Goal: Task Accomplishment & Management: Use online tool/utility

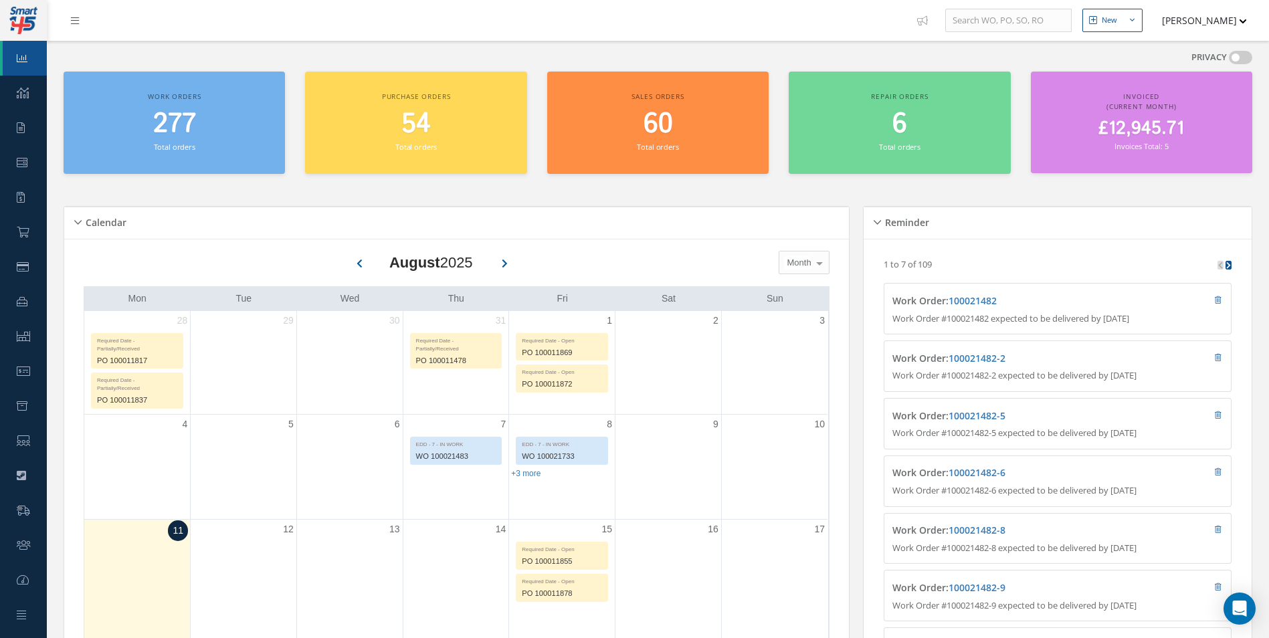
click at [1206, 20] on button "[PERSON_NAME]" at bounding box center [1198, 20] width 98 height 26
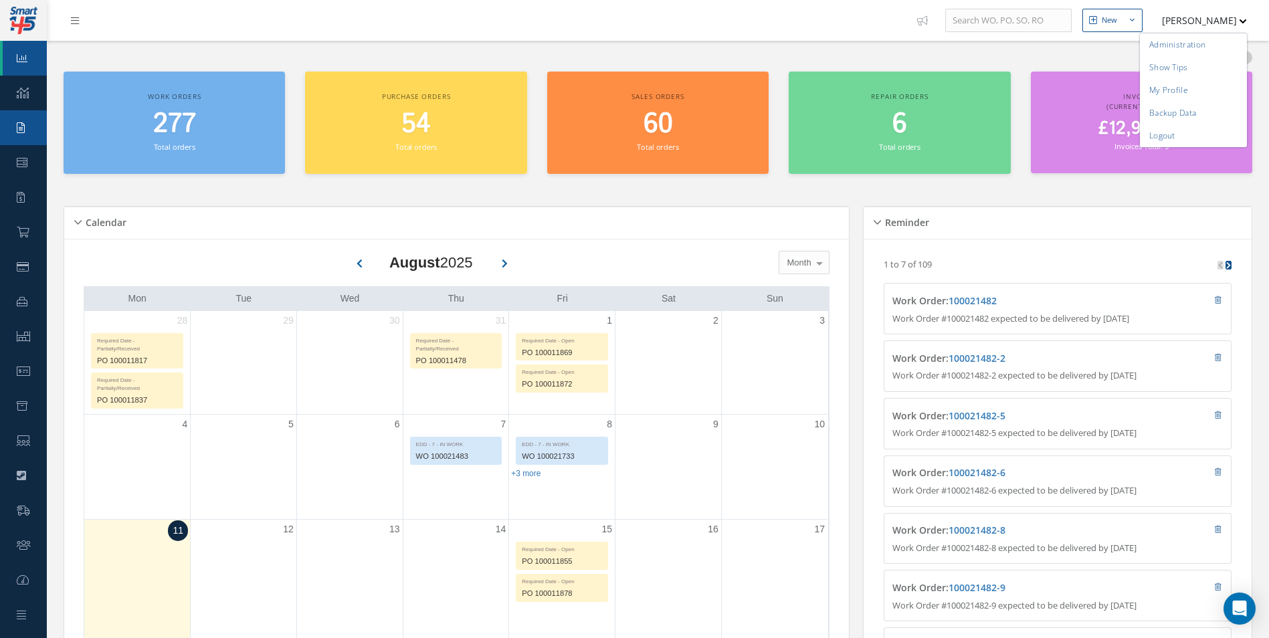
click at [22, 134] on link "Requests" at bounding box center [23, 127] width 47 height 35
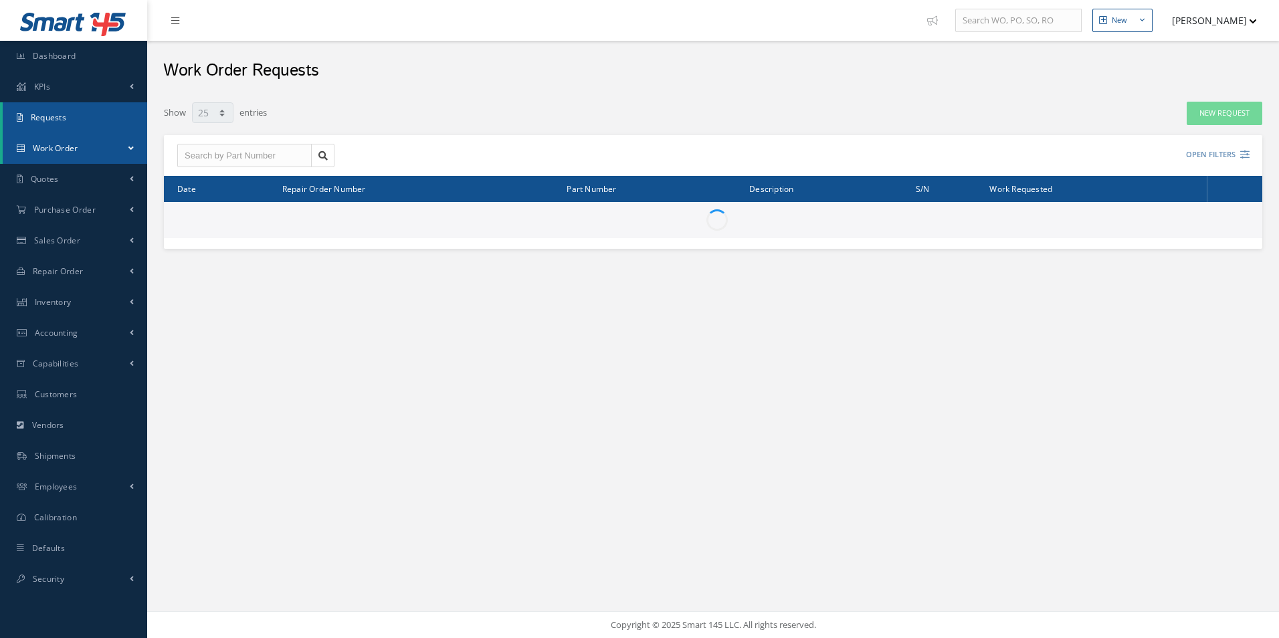
select select "25"
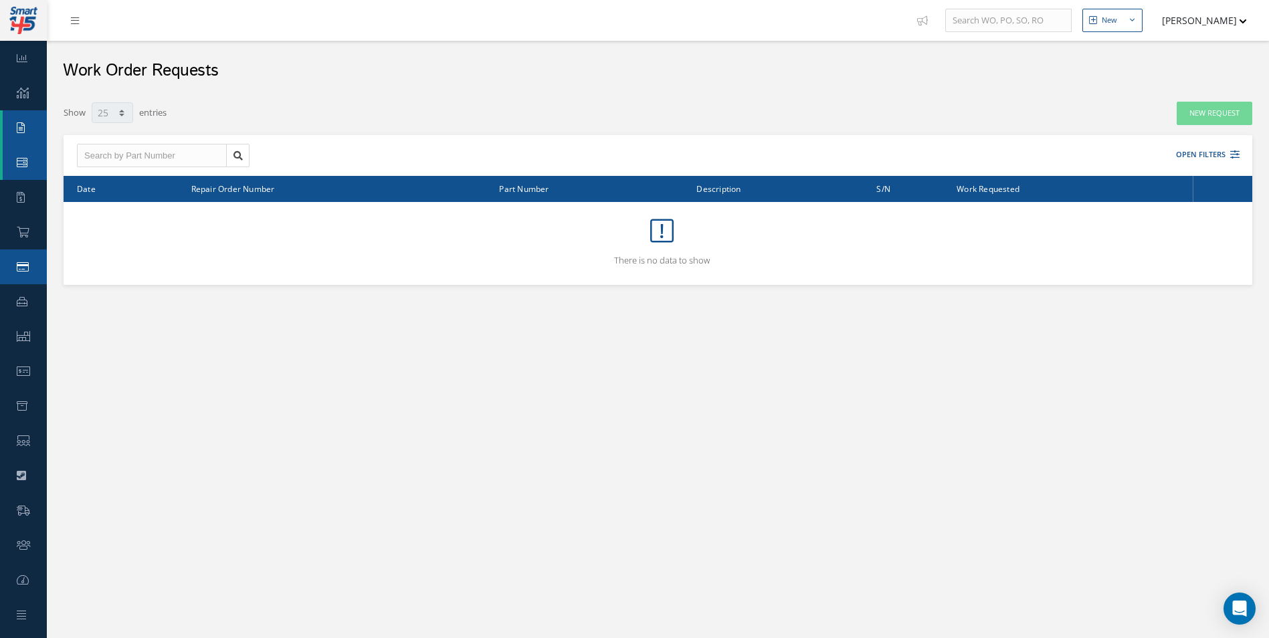
click at [39, 256] on link "Sales Order" at bounding box center [23, 267] width 47 height 35
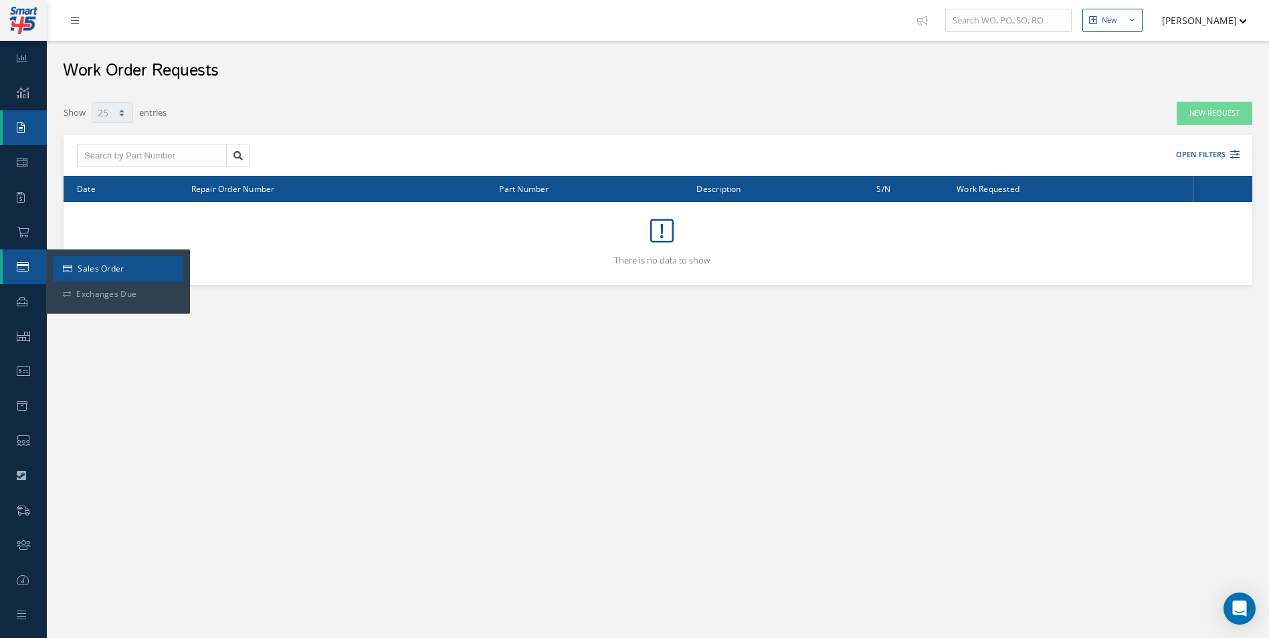
click at [92, 266] on link "Sales Order" at bounding box center [118, 268] width 130 height 25
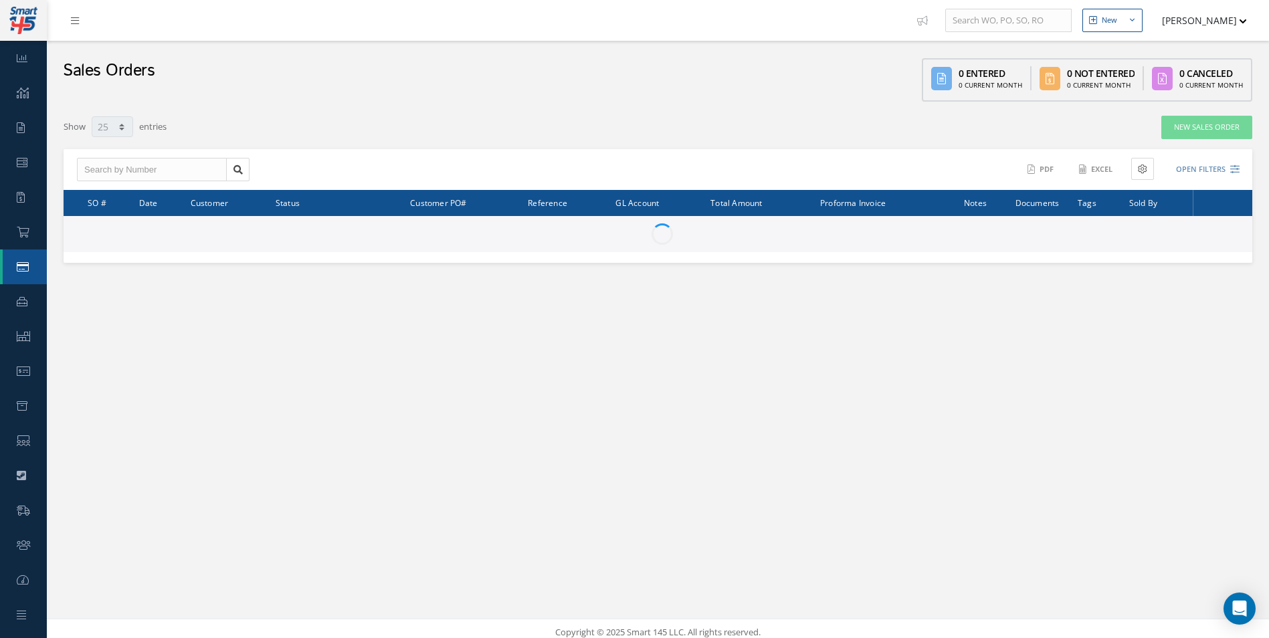
select select "25"
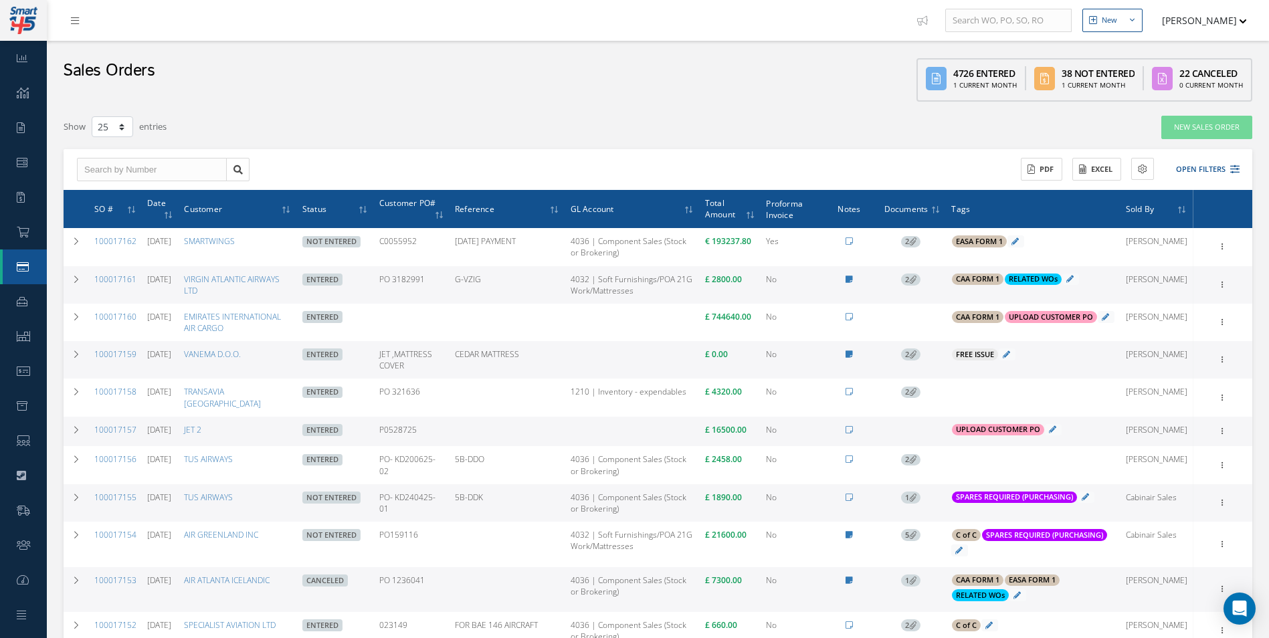
click at [560, 355] on td "CEDAR MATTRESS" at bounding box center [508, 359] width 116 height 37
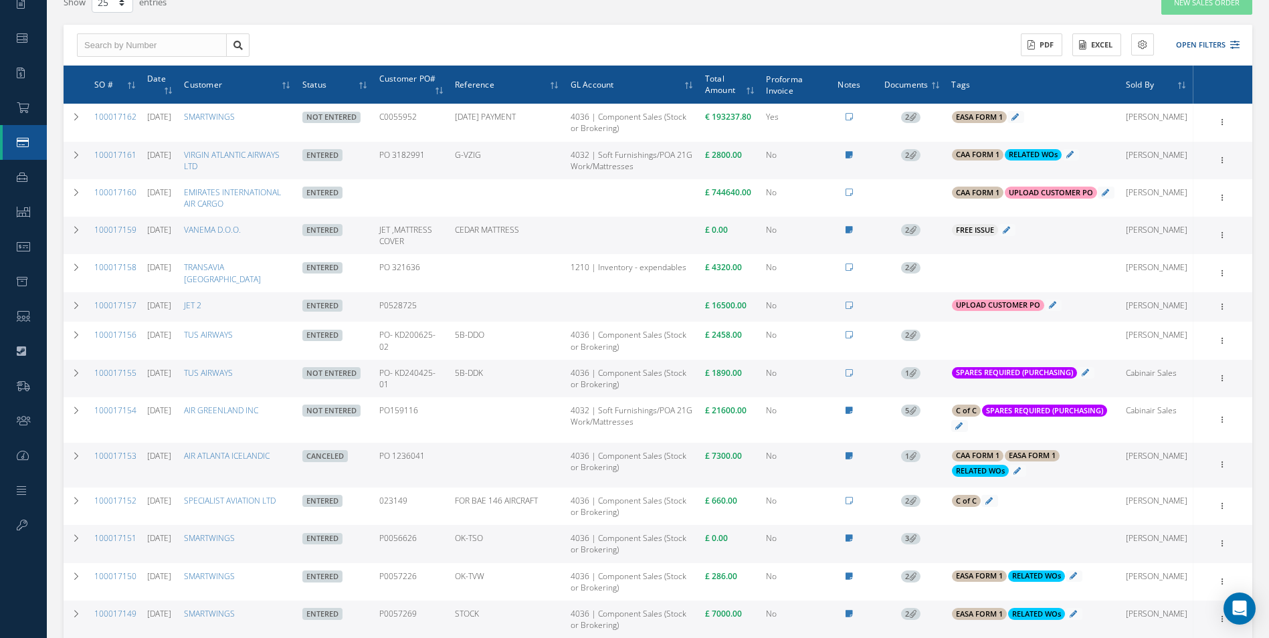
drag, startPoint x: 1268, startPoint y: 368, endPoint x: 1271, endPoint y: 385, distance: 16.9
click at [1268, 385] on html "Smart 145 Dashboard KPIs Work Order Accounting Requests Work Order Work Order P…" at bounding box center [634, 195] width 1269 height 638
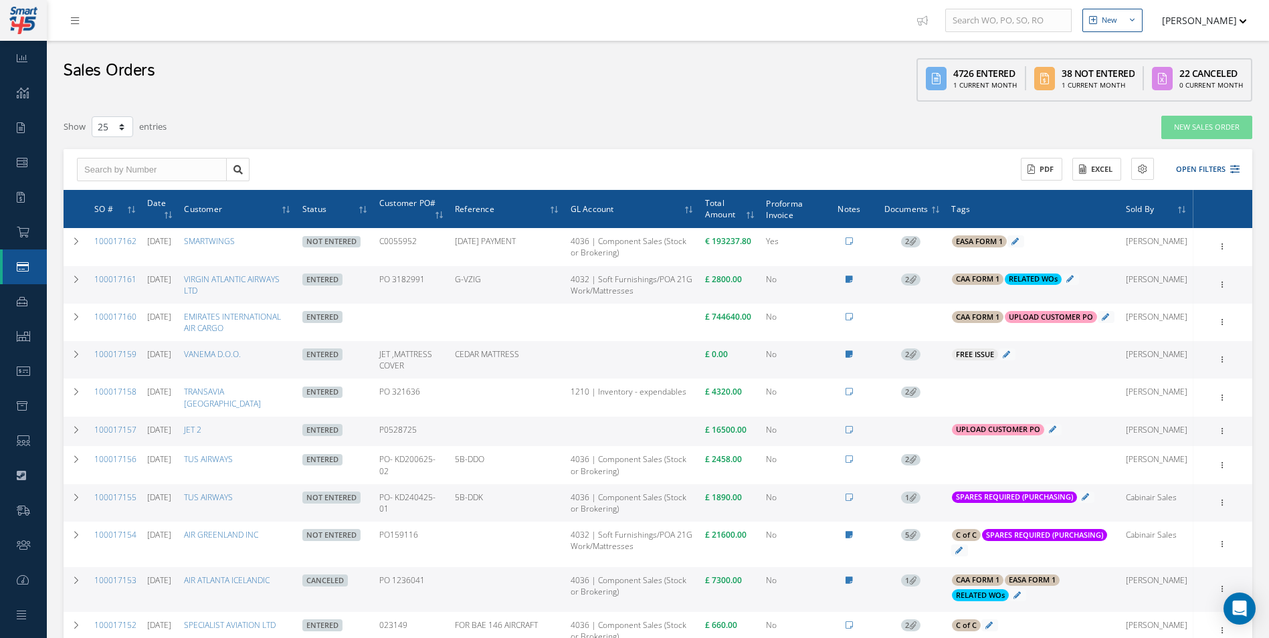
click at [1228, 19] on button "[PERSON_NAME]" at bounding box center [1198, 20] width 98 height 26
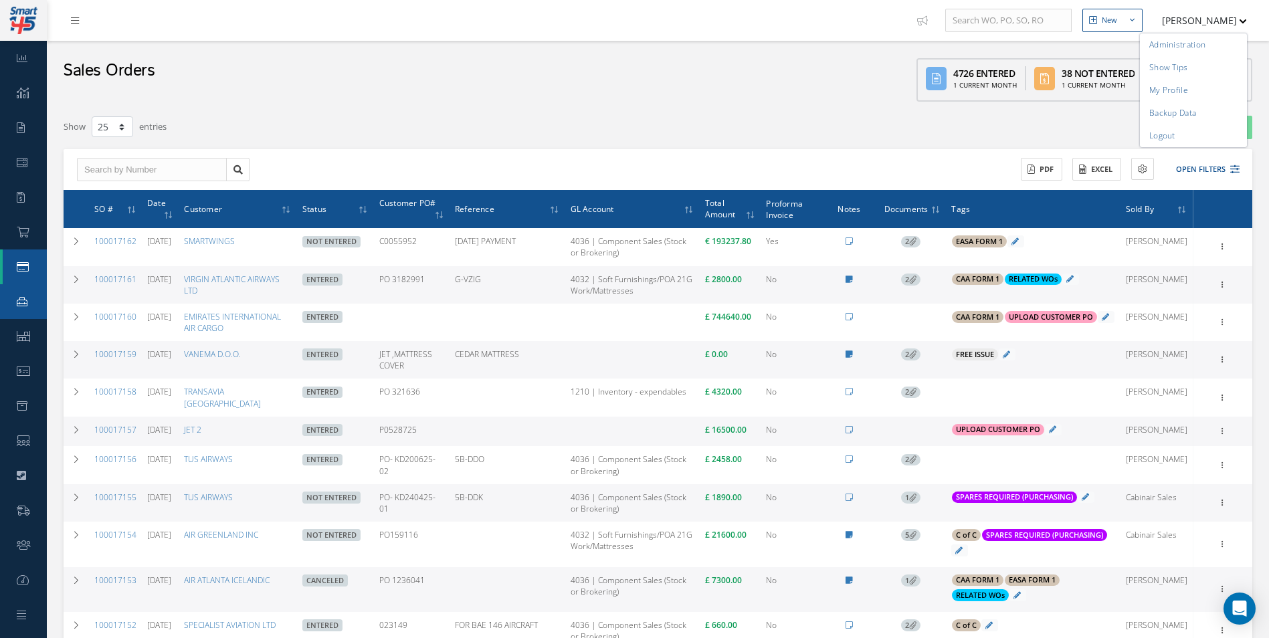
click at [5, 307] on link "Repair Order" at bounding box center [23, 301] width 47 height 35
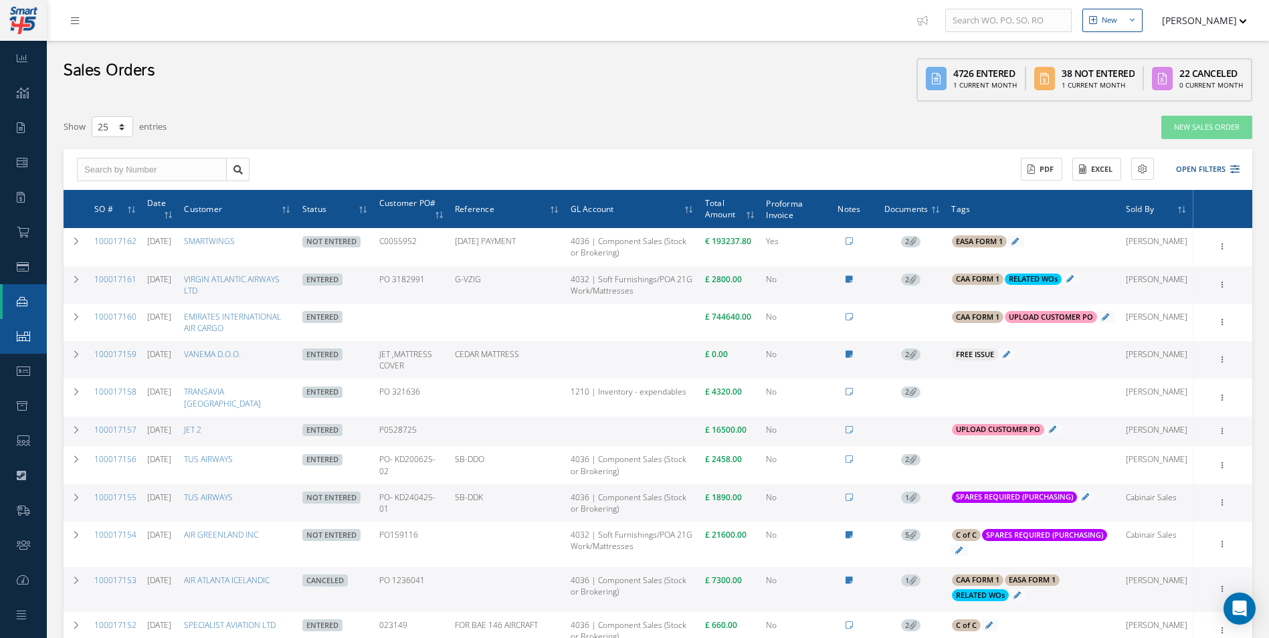
click at [20, 337] on icon at bounding box center [23, 336] width 13 height 11
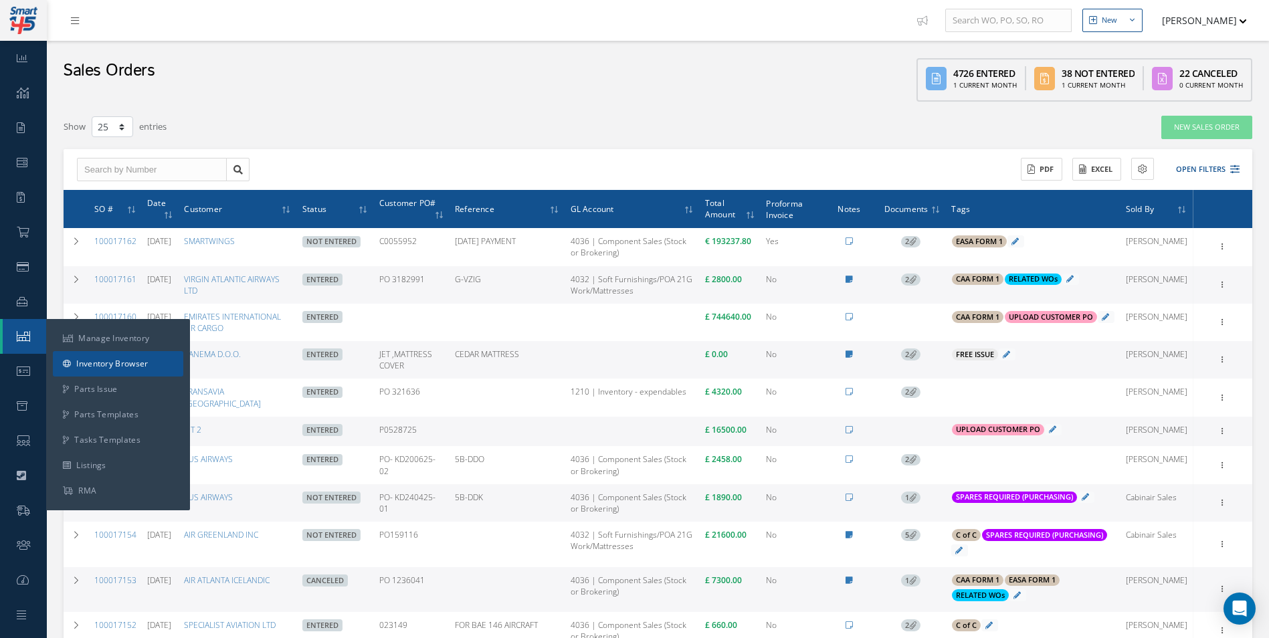
click at [90, 353] on link "Inventory Browser" at bounding box center [118, 363] width 130 height 25
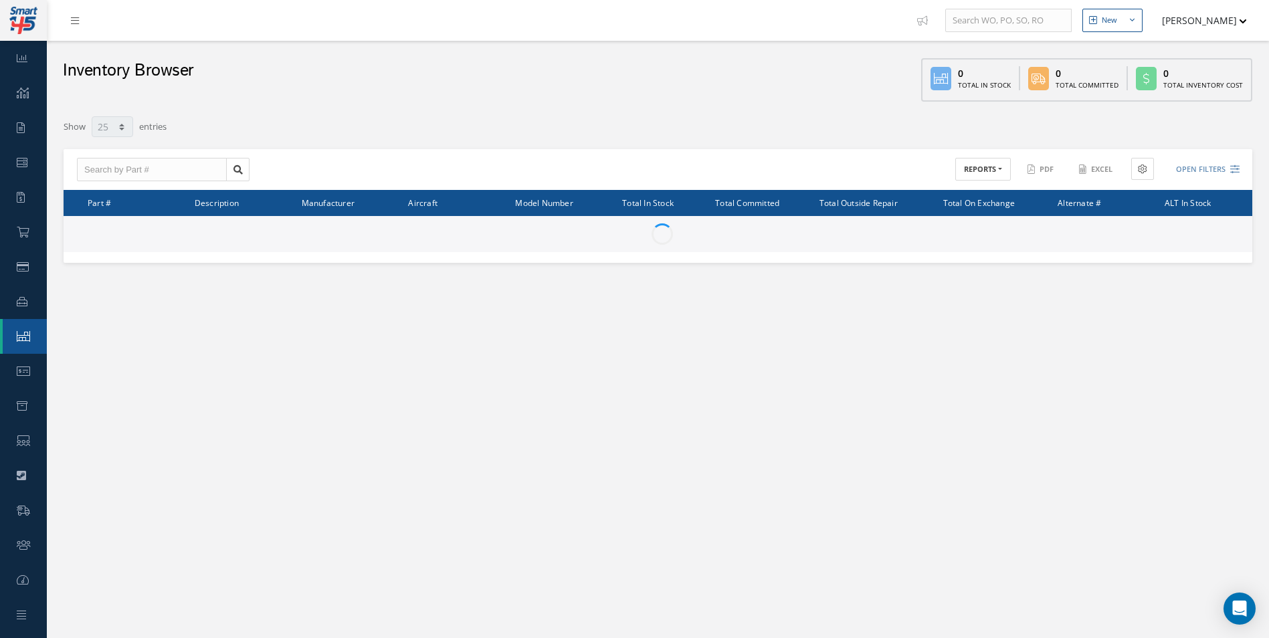
select select "25"
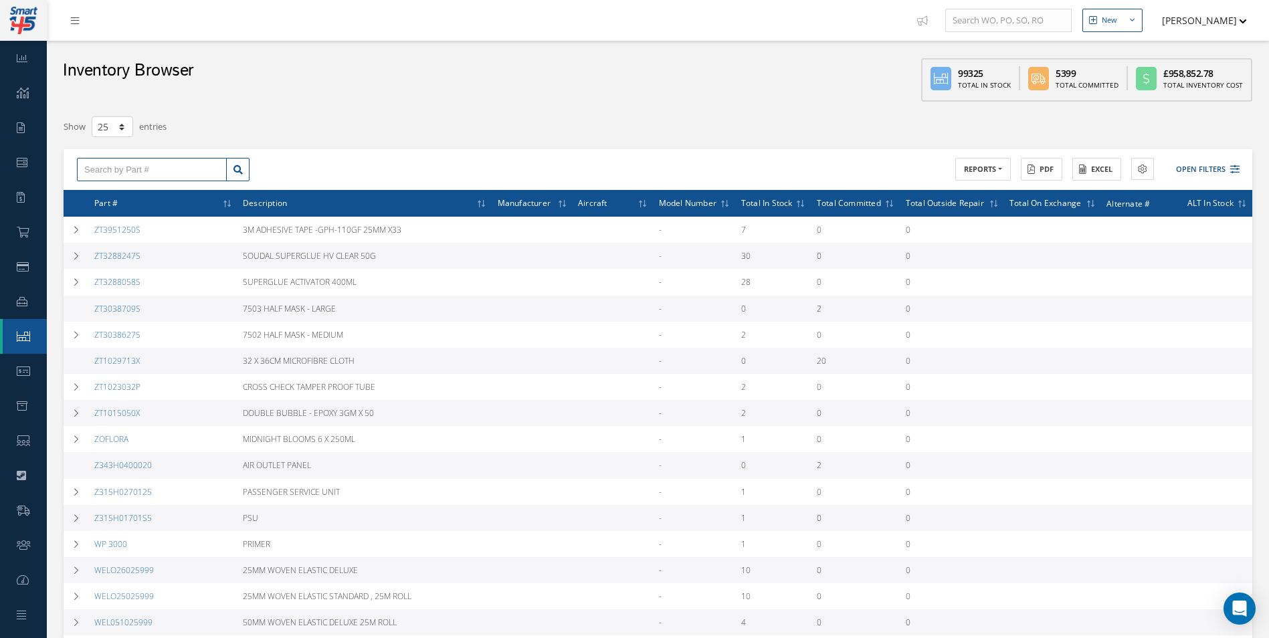
click at [167, 174] on input "text" at bounding box center [152, 170] width 150 height 24
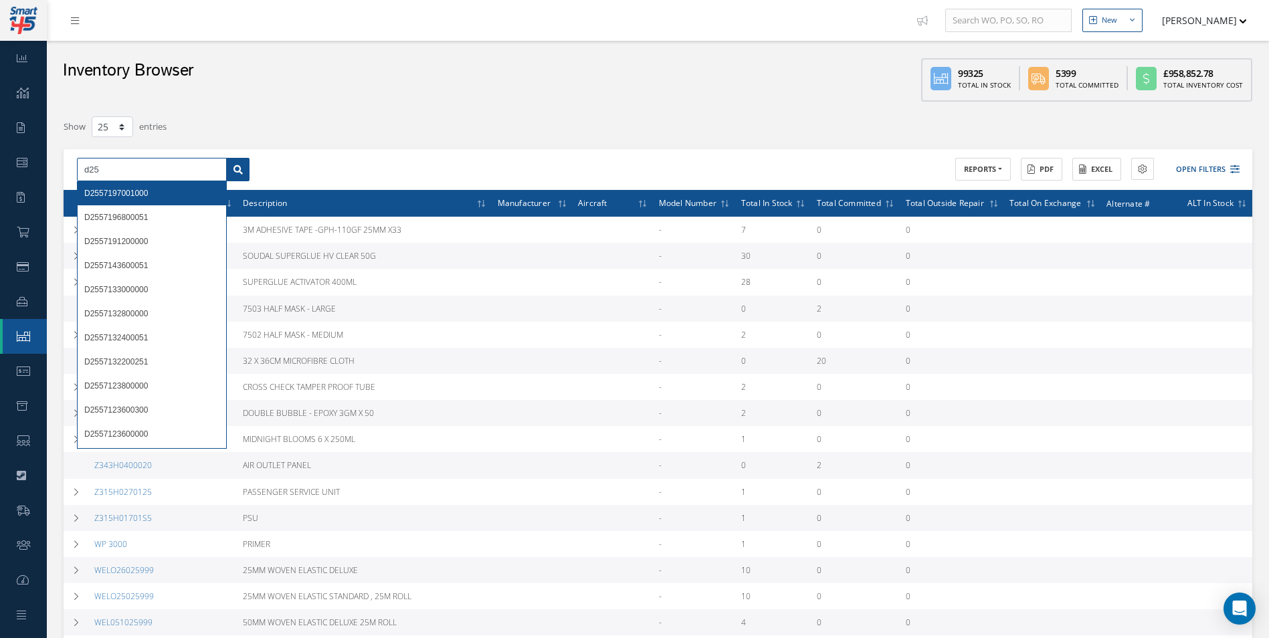
type input "d25"
click at [235, 169] on icon at bounding box center [237, 169] width 9 height 9
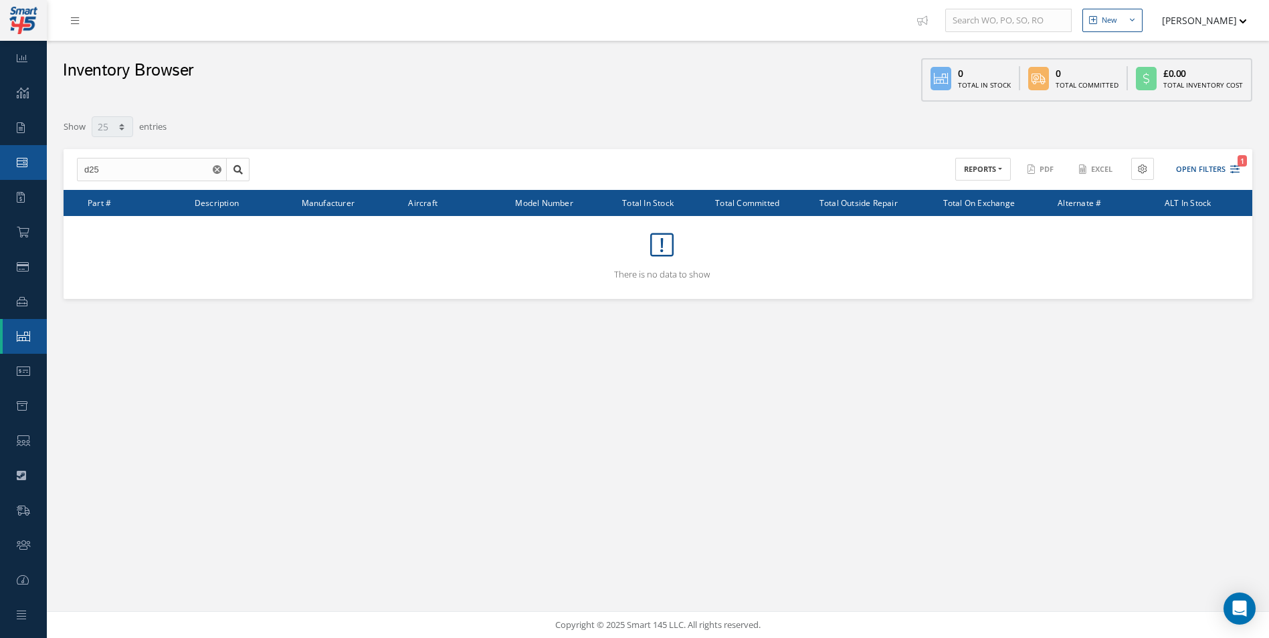
click at [11, 151] on link "Work Order" at bounding box center [23, 162] width 47 height 35
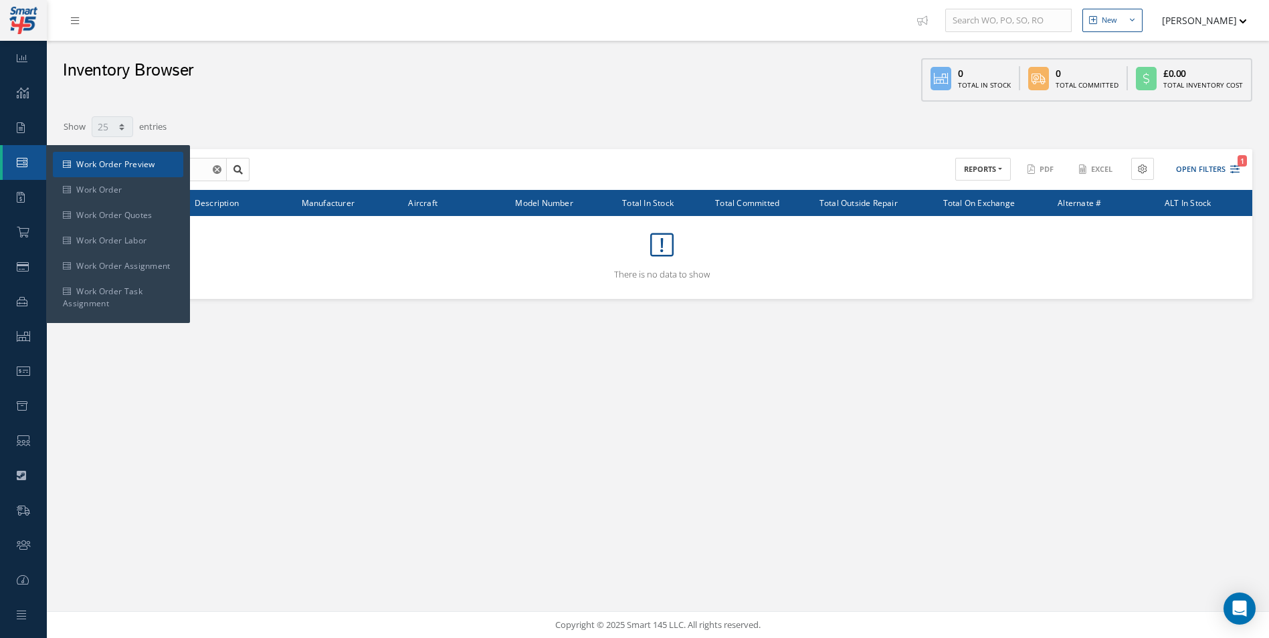
click at [83, 167] on link "Work Order Preview" at bounding box center [118, 164] width 130 height 25
click at [84, 177] on link "Work Order" at bounding box center [118, 189] width 130 height 25
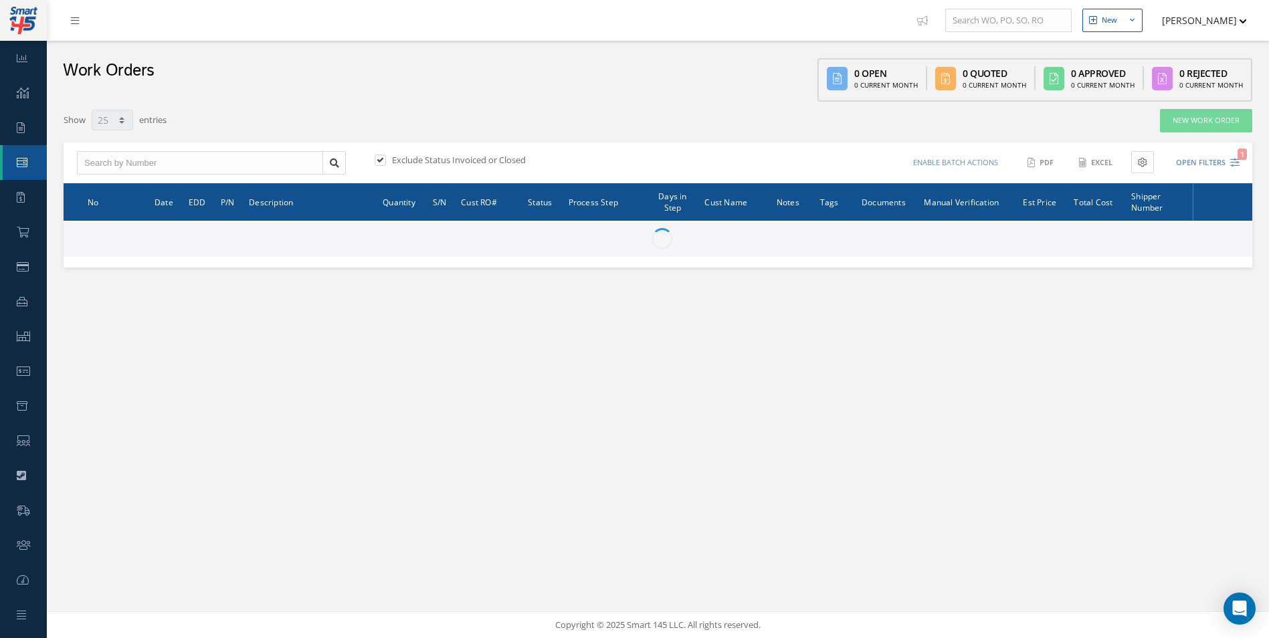
select select "25"
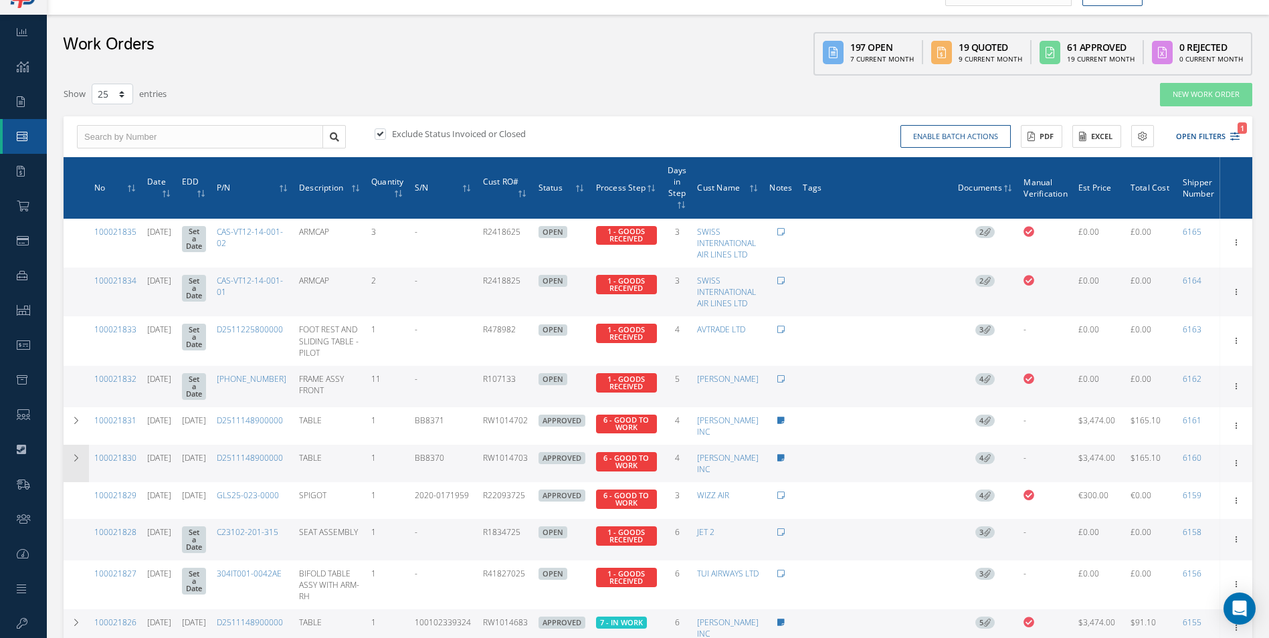
scroll to position [22, 0]
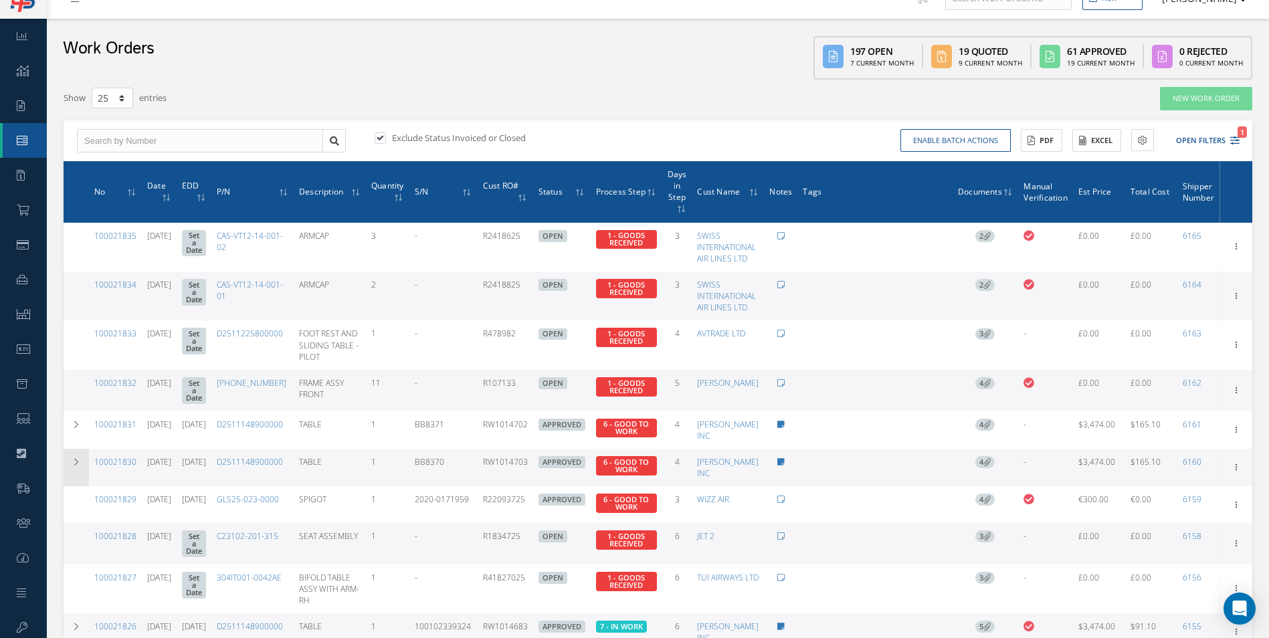
click at [78, 471] on td at bounding box center [76, 467] width 25 height 37
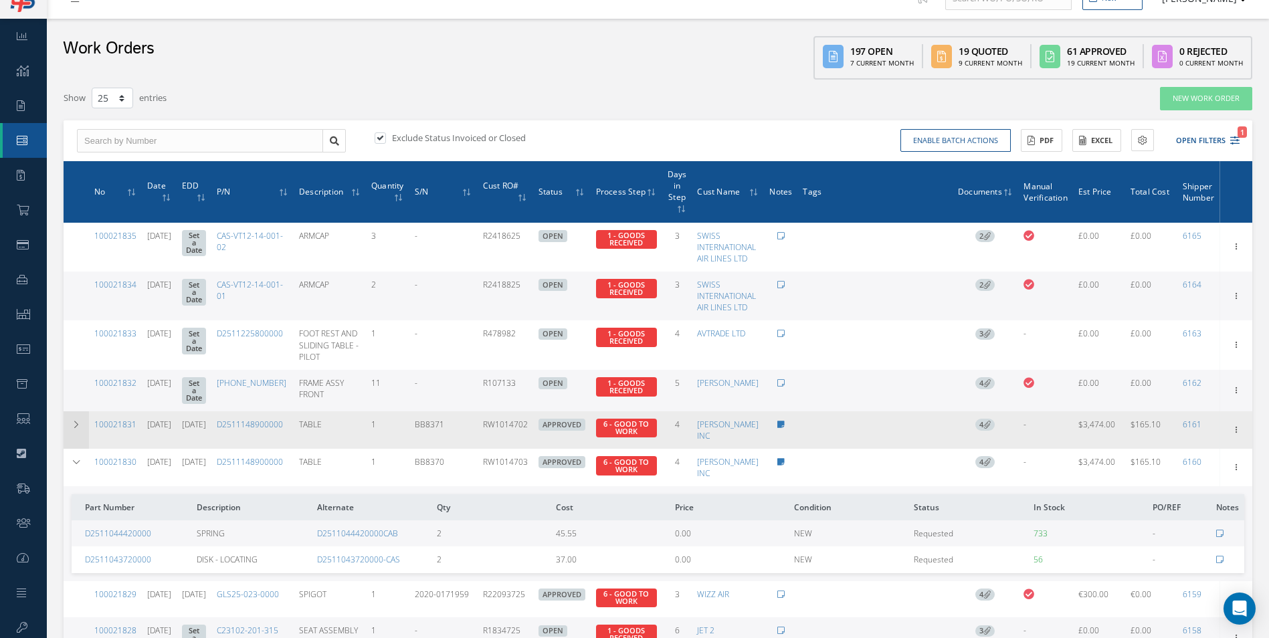
click at [74, 429] on icon at bounding box center [76, 425] width 9 height 8
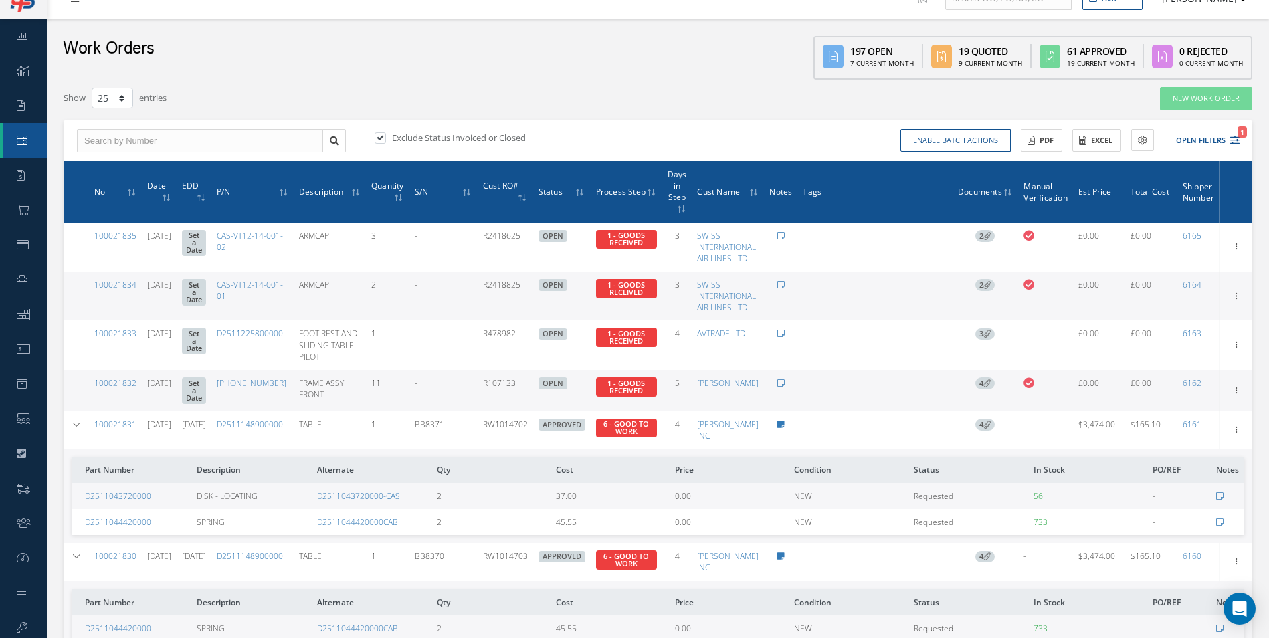
scroll to position [0, 0]
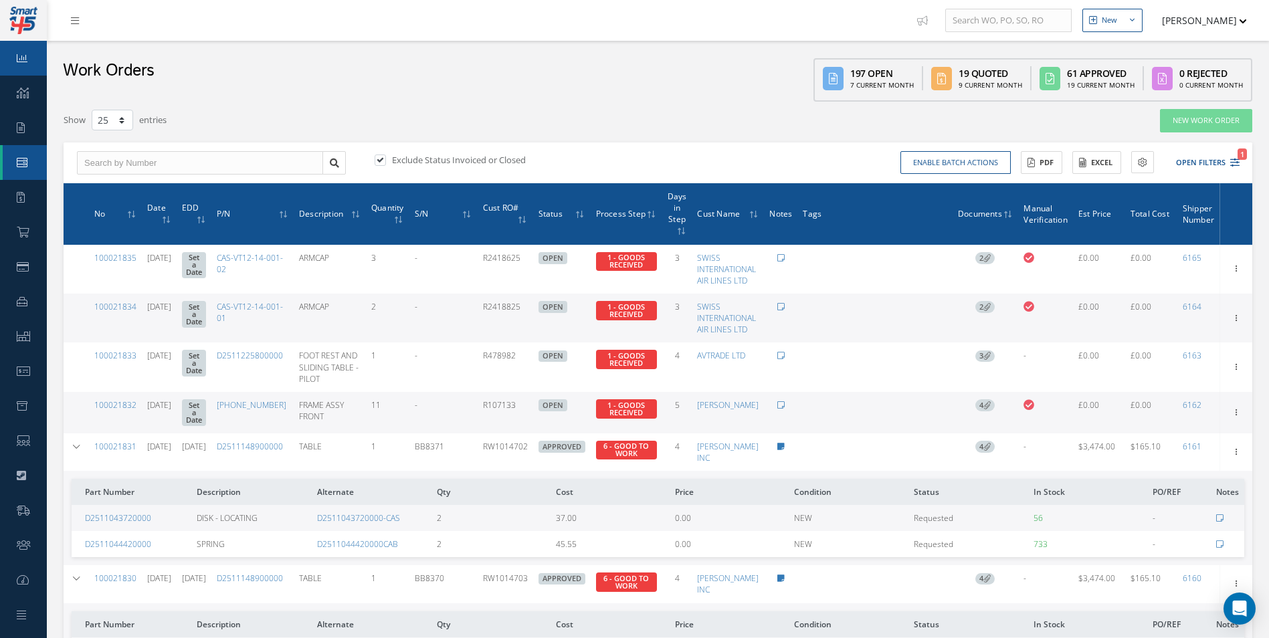
click at [25, 71] on link "Dashboard" at bounding box center [23, 58] width 47 height 35
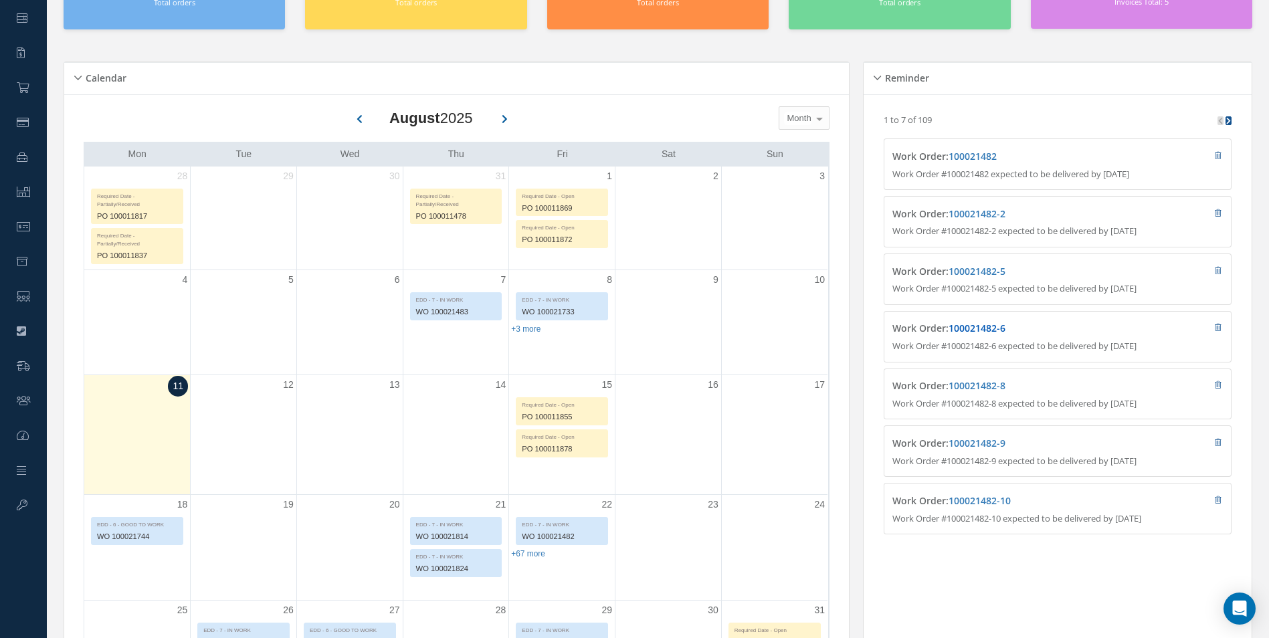
scroll to position [201, 0]
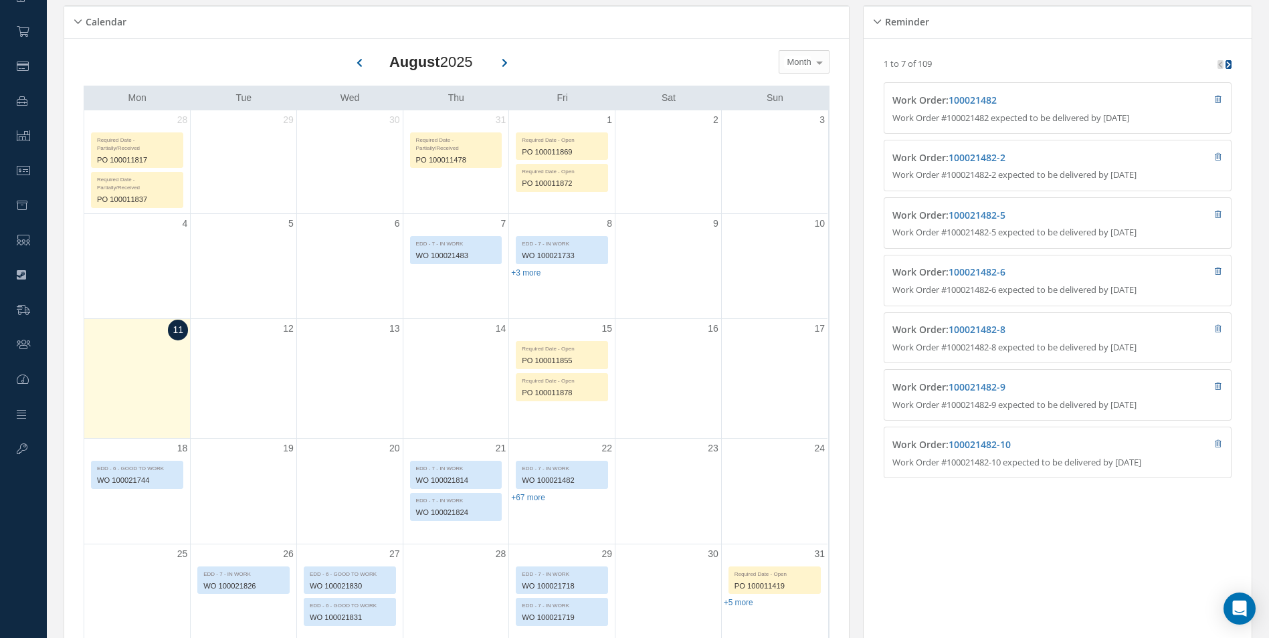
click at [1231, 62] on link at bounding box center [1229, 64] width 6 height 9
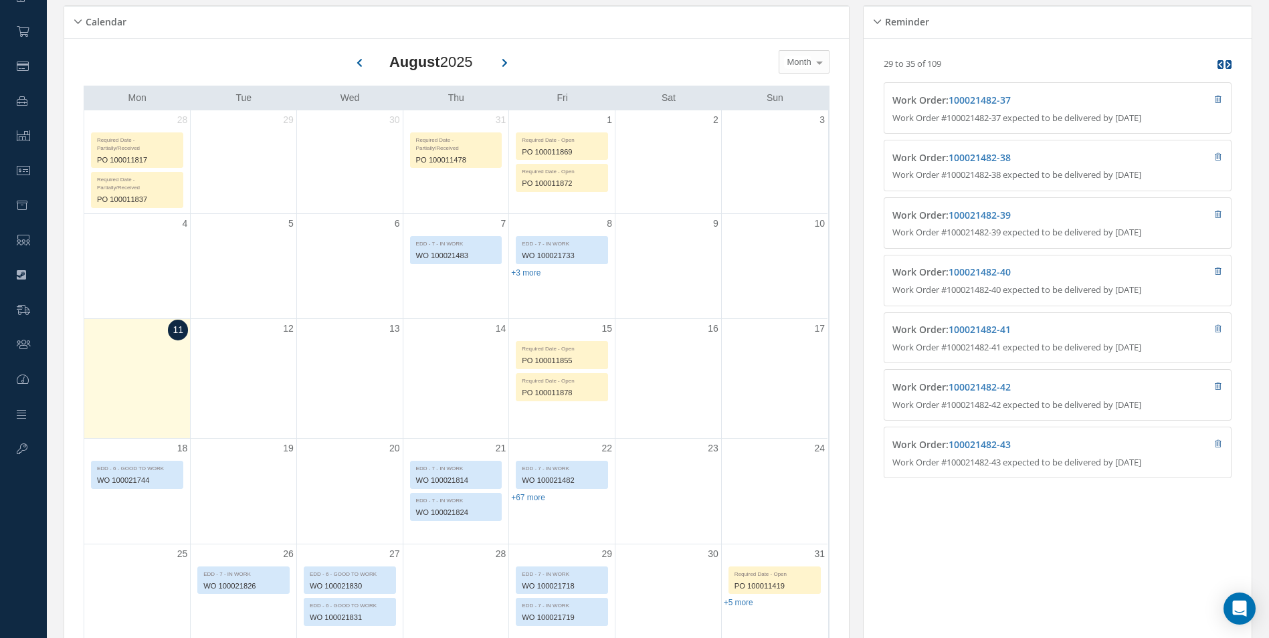
click at [1231, 62] on link at bounding box center [1229, 64] width 6 height 9
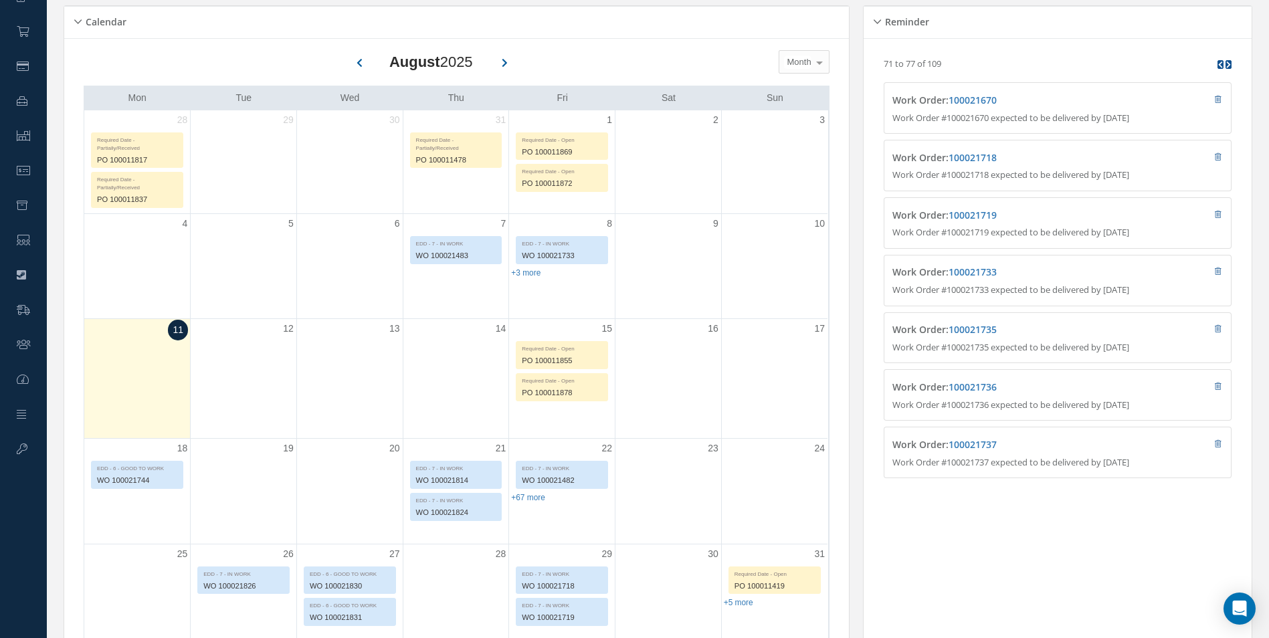
click at [1218, 67] on icon at bounding box center [1220, 64] width 5 height 7
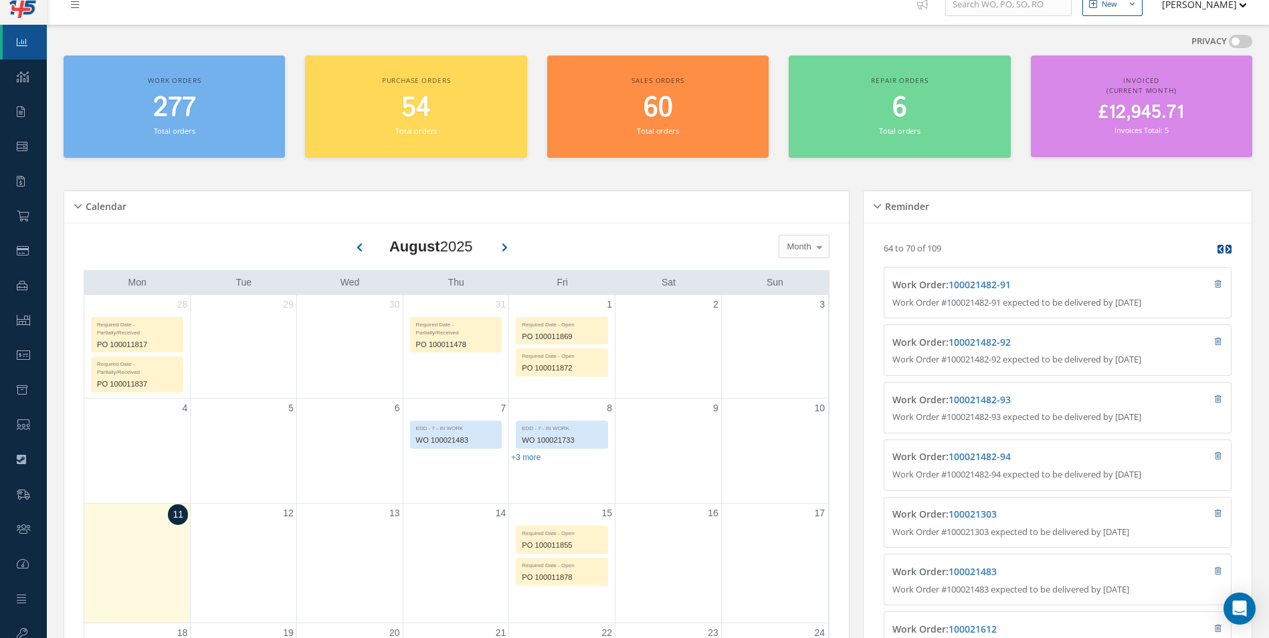
scroll to position [0, 0]
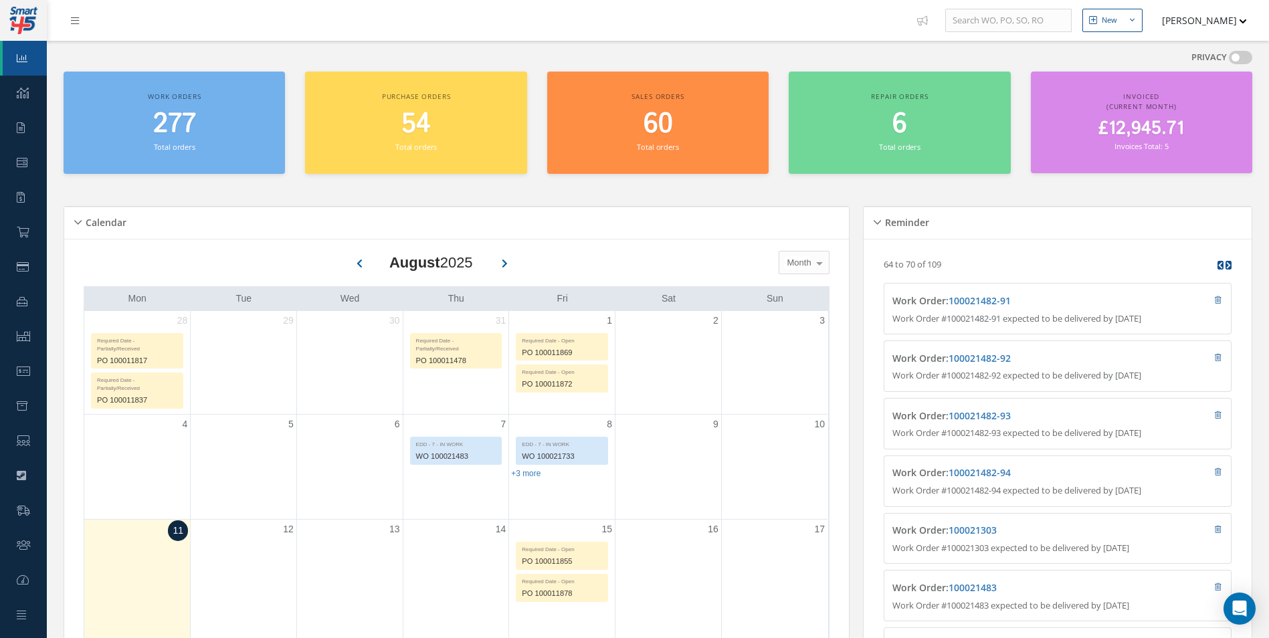
click at [1228, 18] on button "[PERSON_NAME]" at bounding box center [1198, 20] width 98 height 26
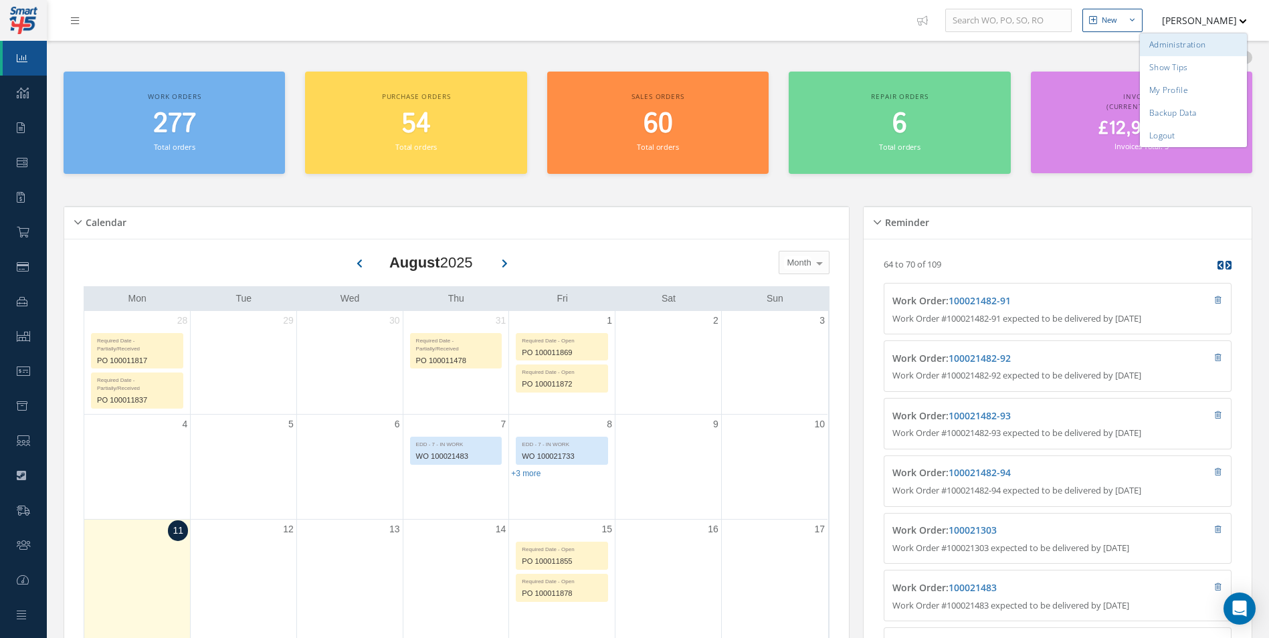
click at [1206, 46] on link "Administration" at bounding box center [1193, 44] width 107 height 23
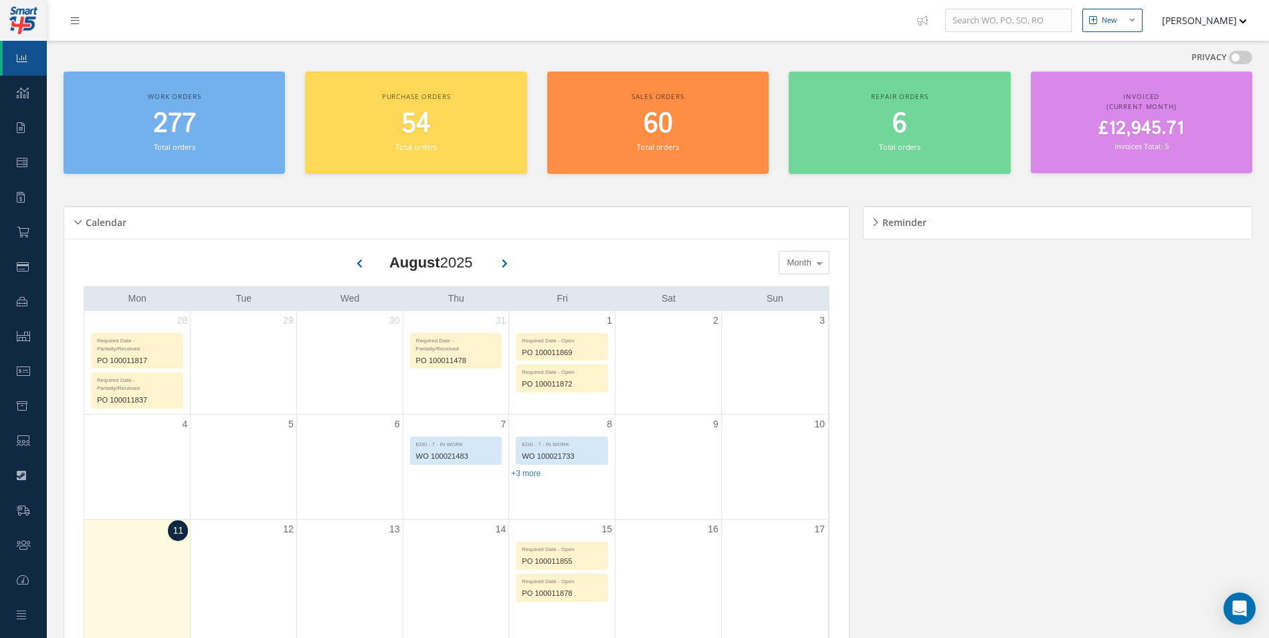
click at [1048, 233] on div "Reminder" at bounding box center [1058, 223] width 388 height 21
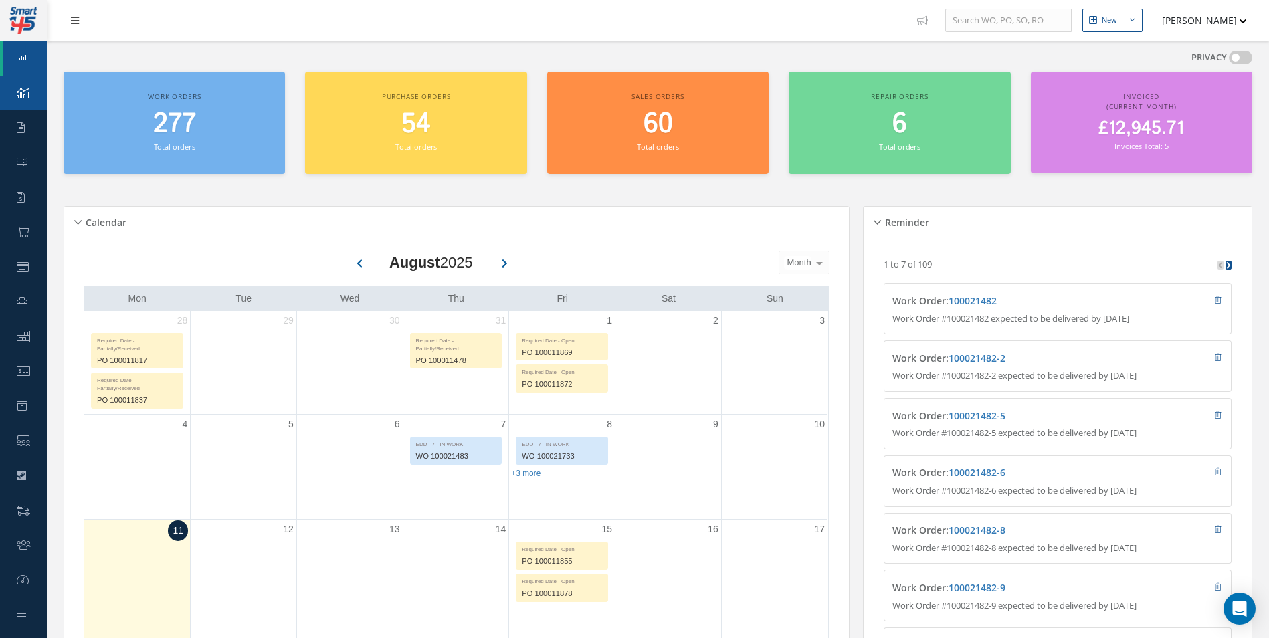
click at [17, 92] on icon at bounding box center [23, 93] width 12 height 11
click at [15, 118] on link "Requests" at bounding box center [23, 127] width 47 height 35
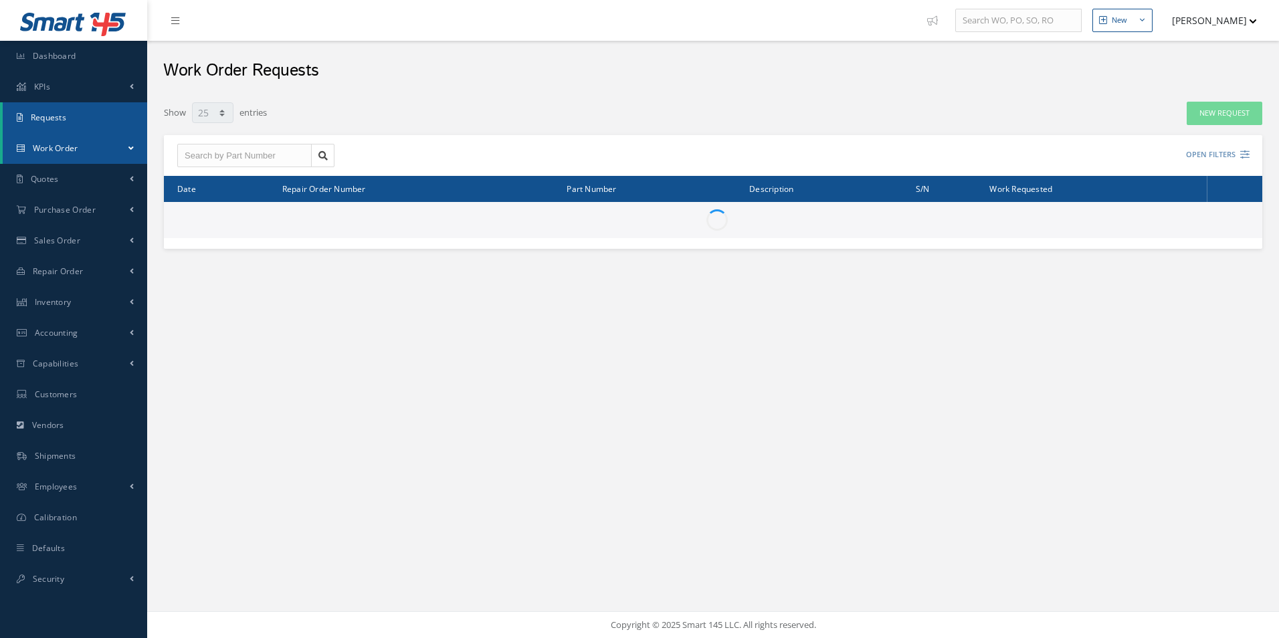
select select "25"
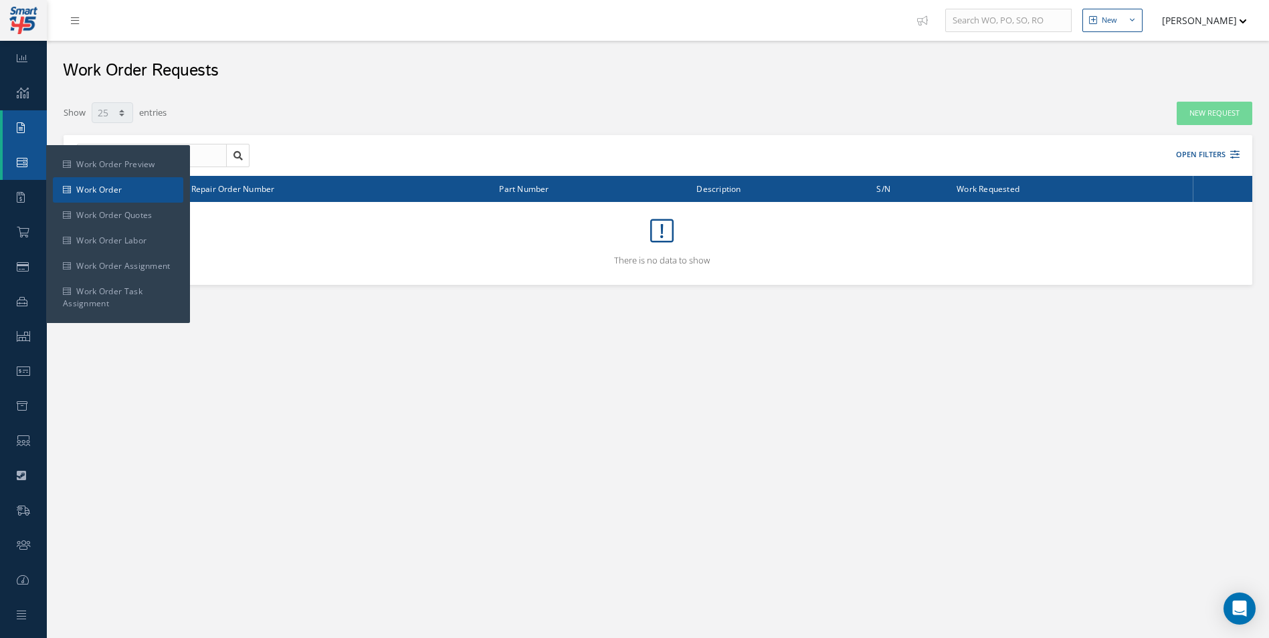
click at [76, 181] on link "Work Order" at bounding box center [118, 189] width 130 height 25
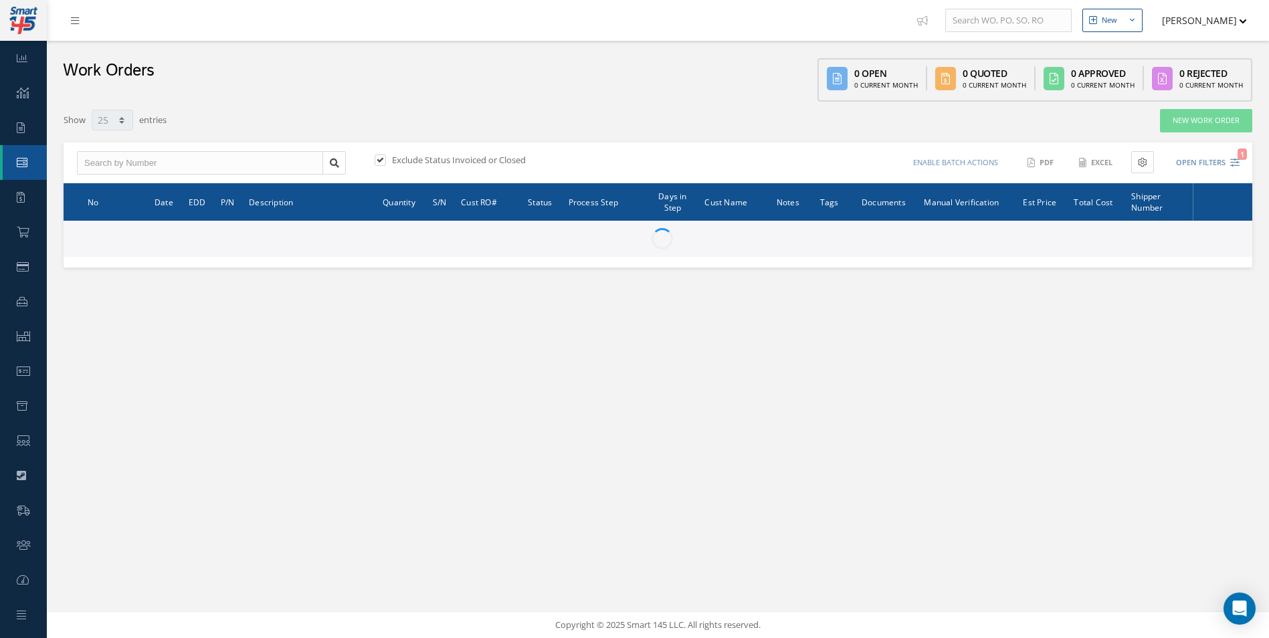
select select "25"
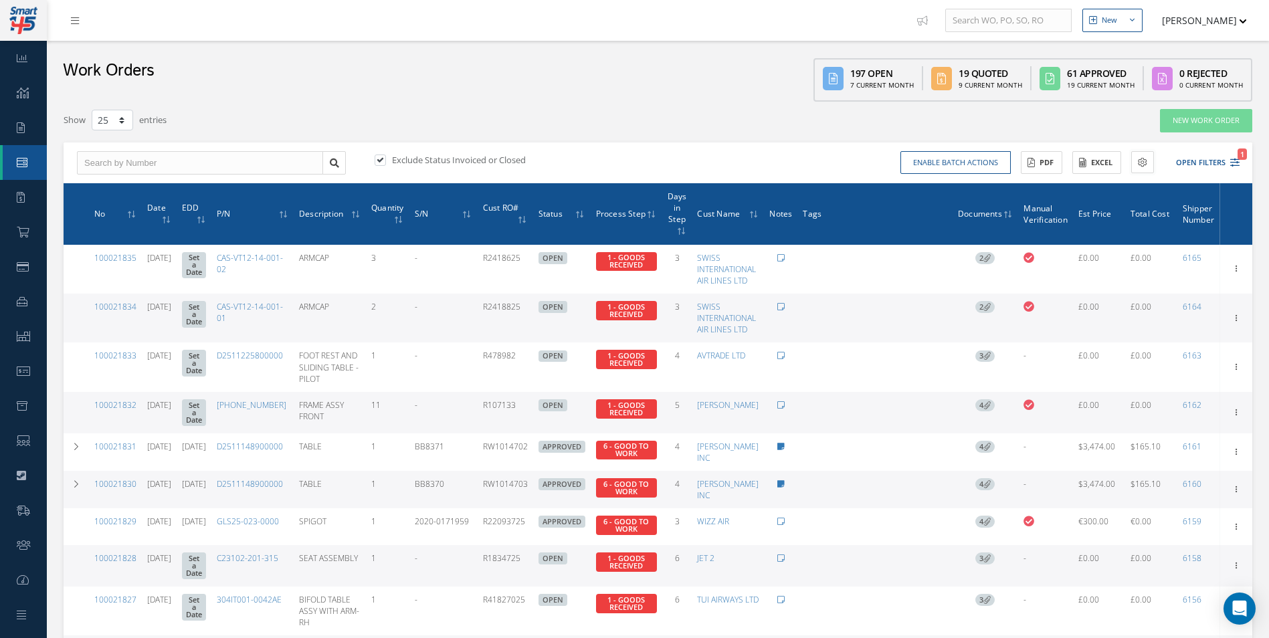
click at [1135, 170] on button at bounding box center [1142, 162] width 23 height 22
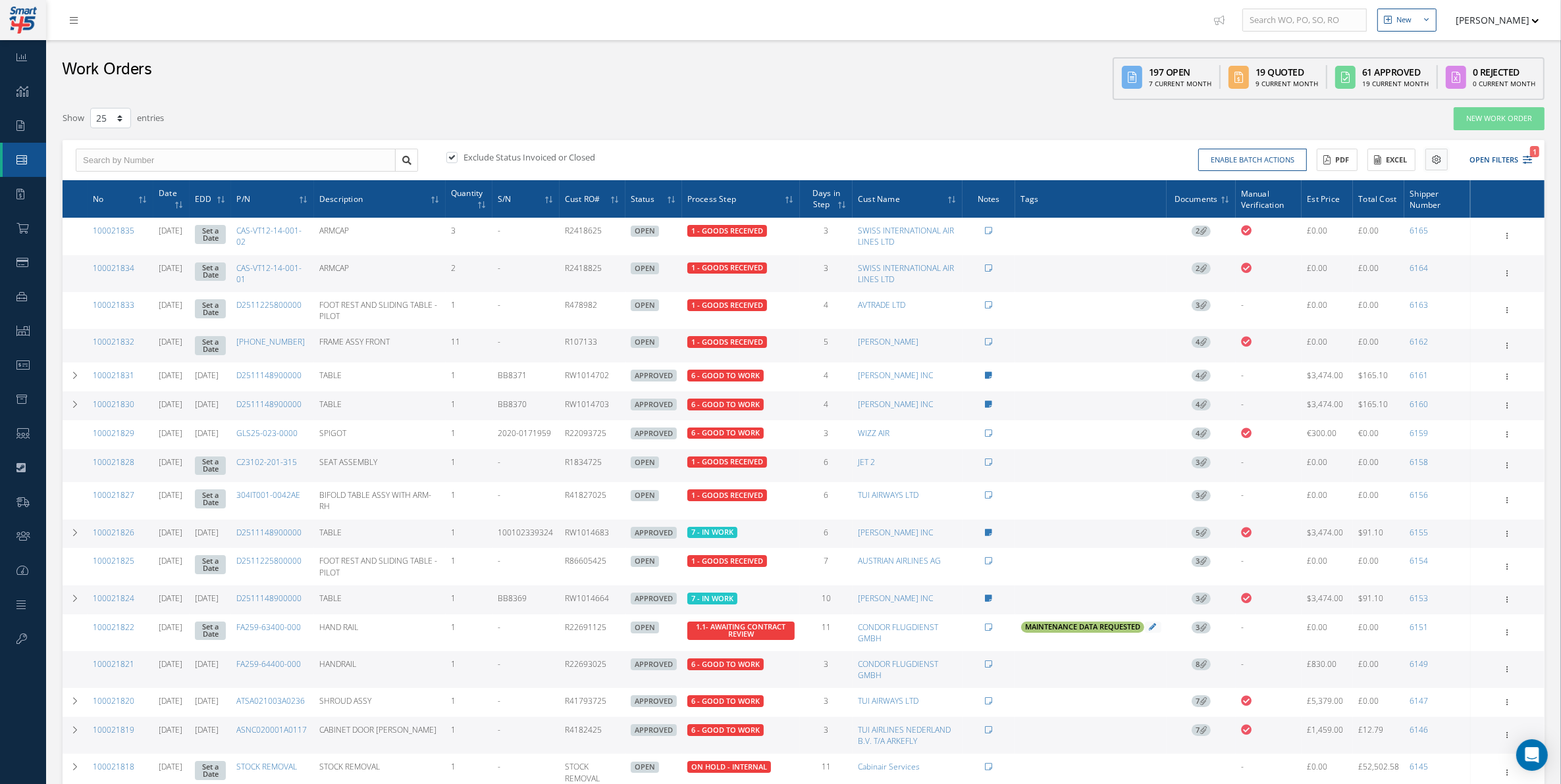
click at [1248, 168] on button at bounding box center [1436, 159] width 23 height 22
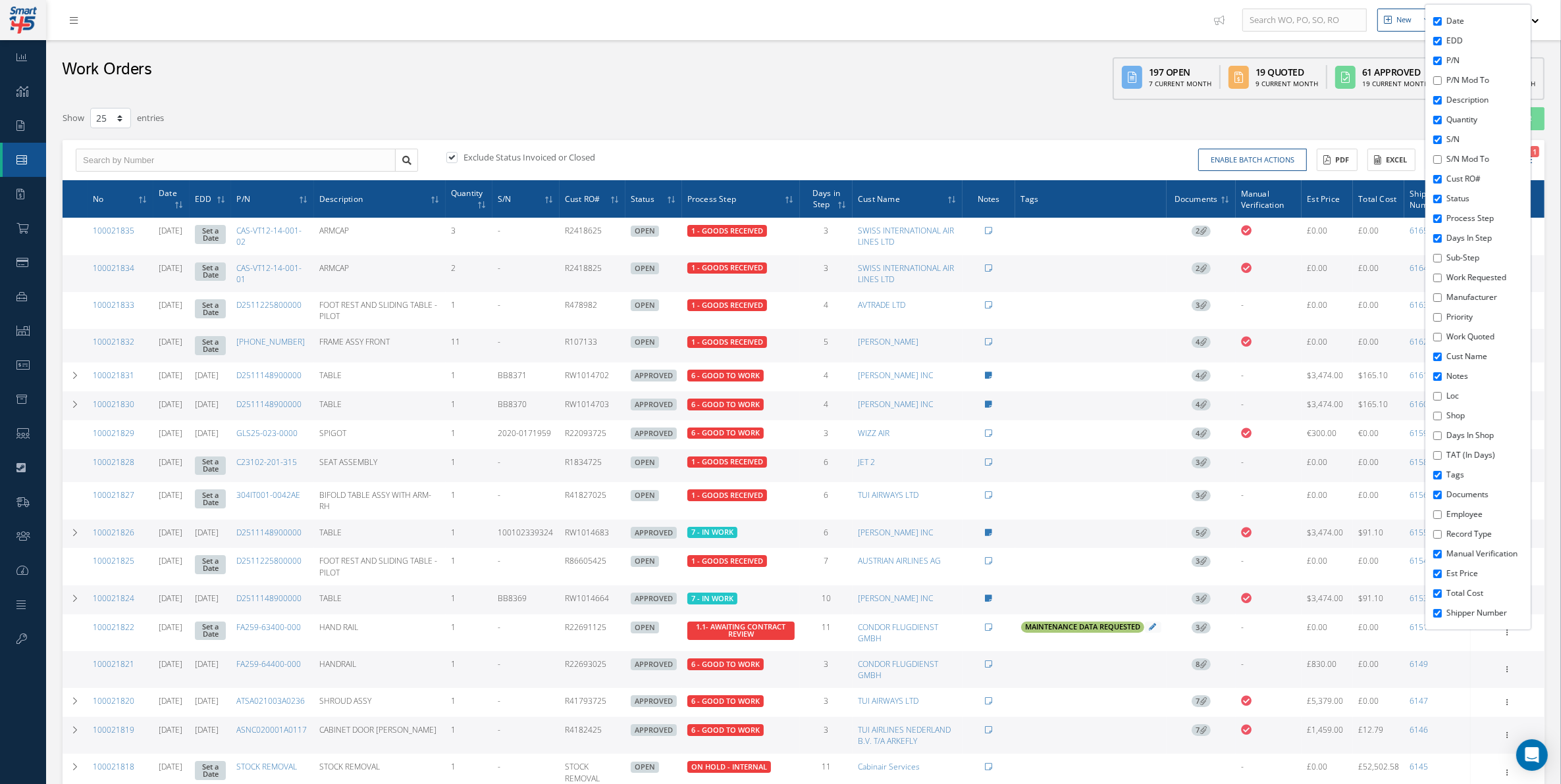
click at [1248, 257] on div "Date EDD P/N P/N Mod To Description Quantity S/N S/N Mod To Cust RO# Status Pro…" at bounding box center [1477, 318] width 105 height 626
click at [1248, 258] on input "Sub-Step" at bounding box center [1437, 258] width 9 height 9
checkbox input "true"
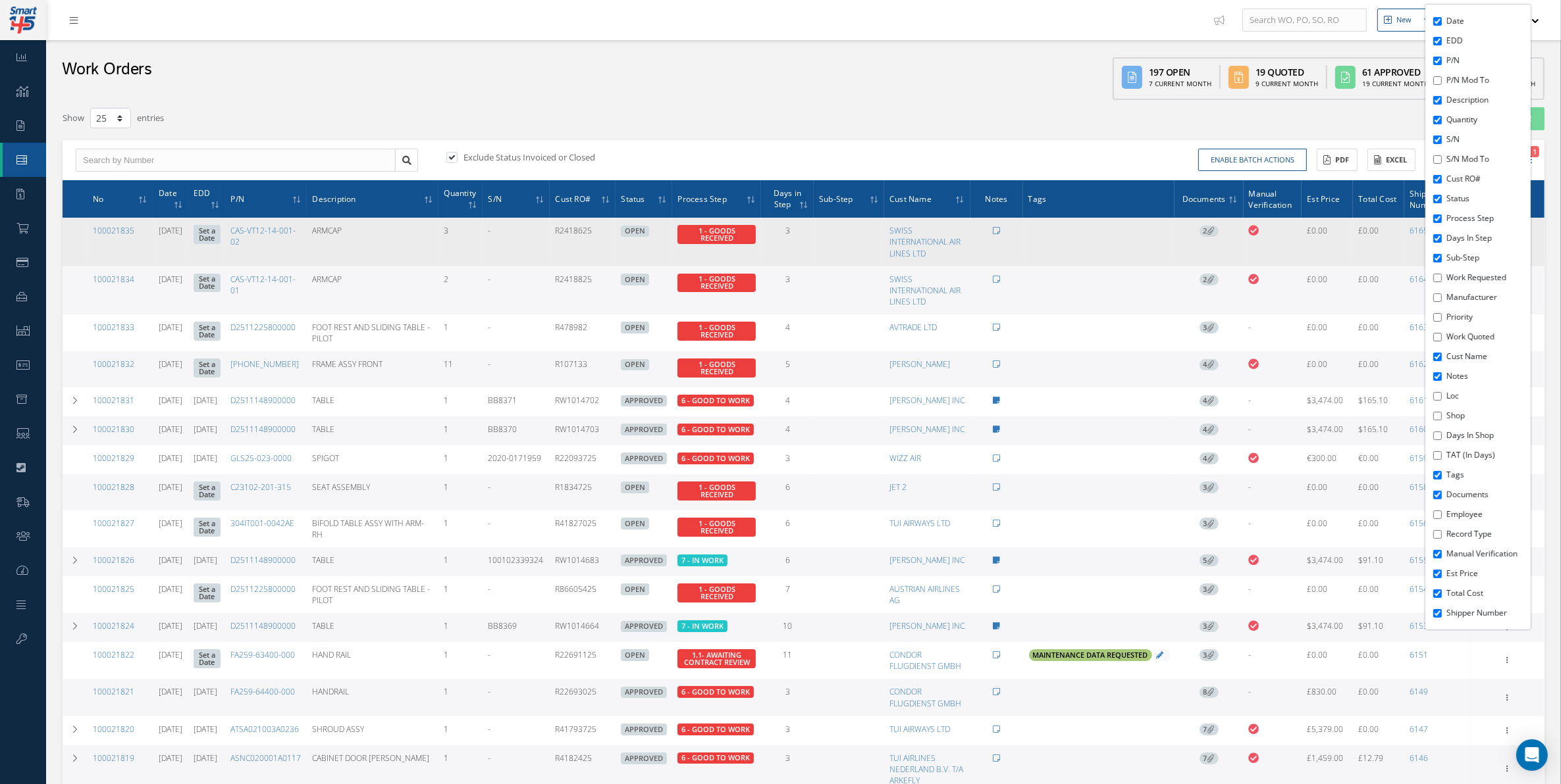
click at [841, 234] on td at bounding box center [849, 241] width 71 height 48
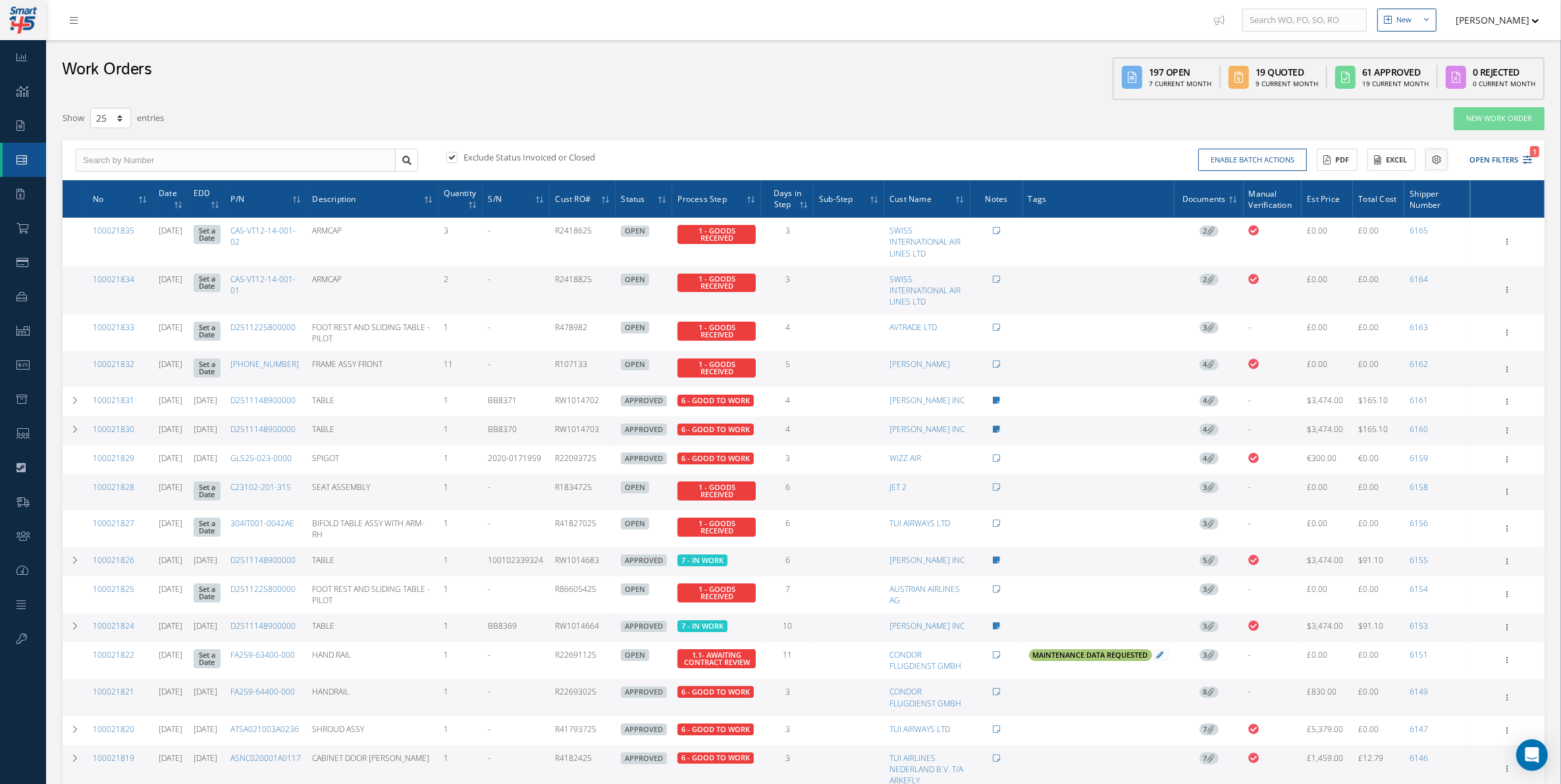
click at [1248, 152] on button at bounding box center [1436, 159] width 23 height 22
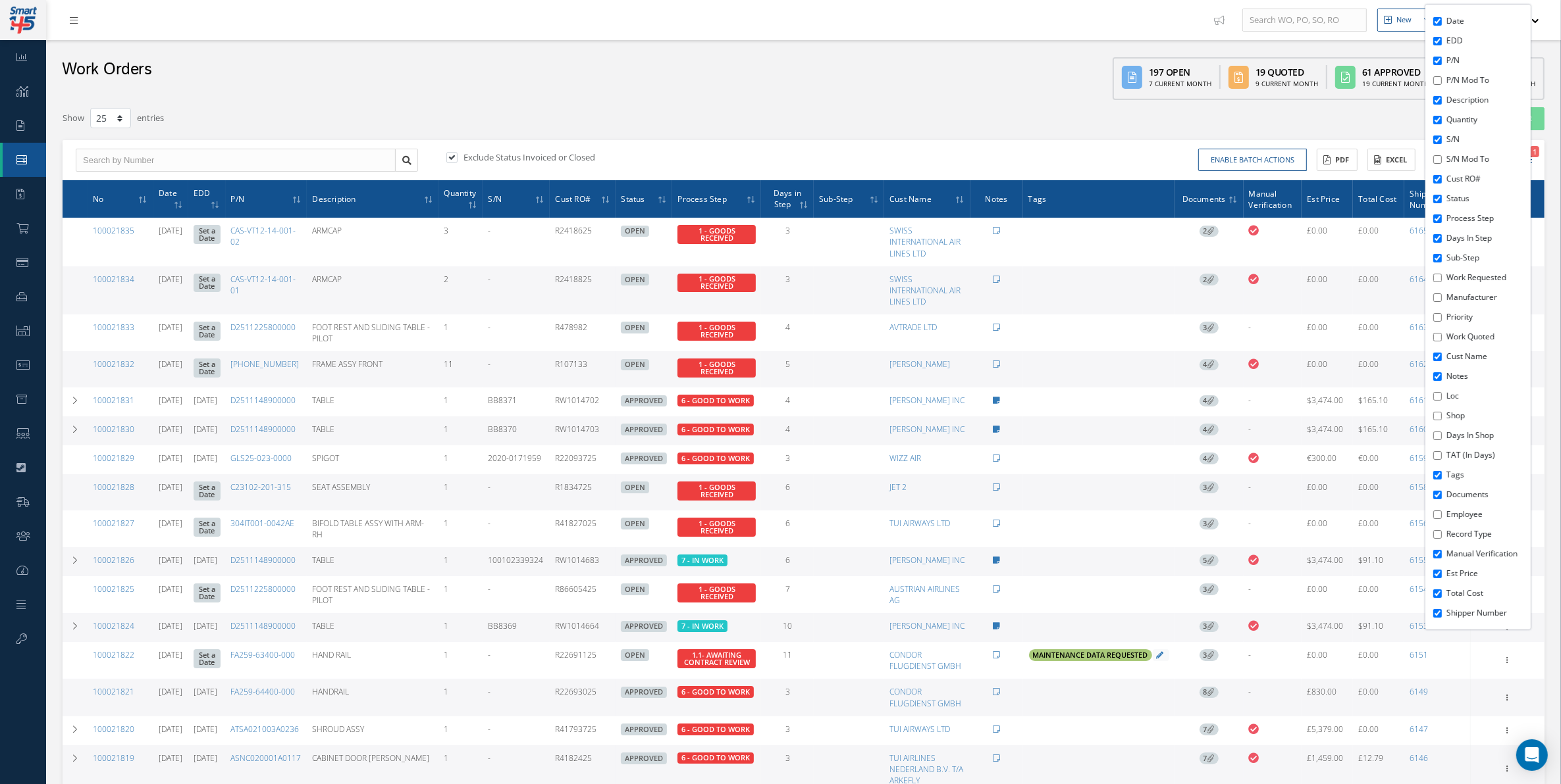
click at [969, 92] on div "Work Orders 197 Open 7 Current Month 19 Quoted 9 Current Month 61 Approved 19 C…" at bounding box center [803, 70] width 1515 height 60
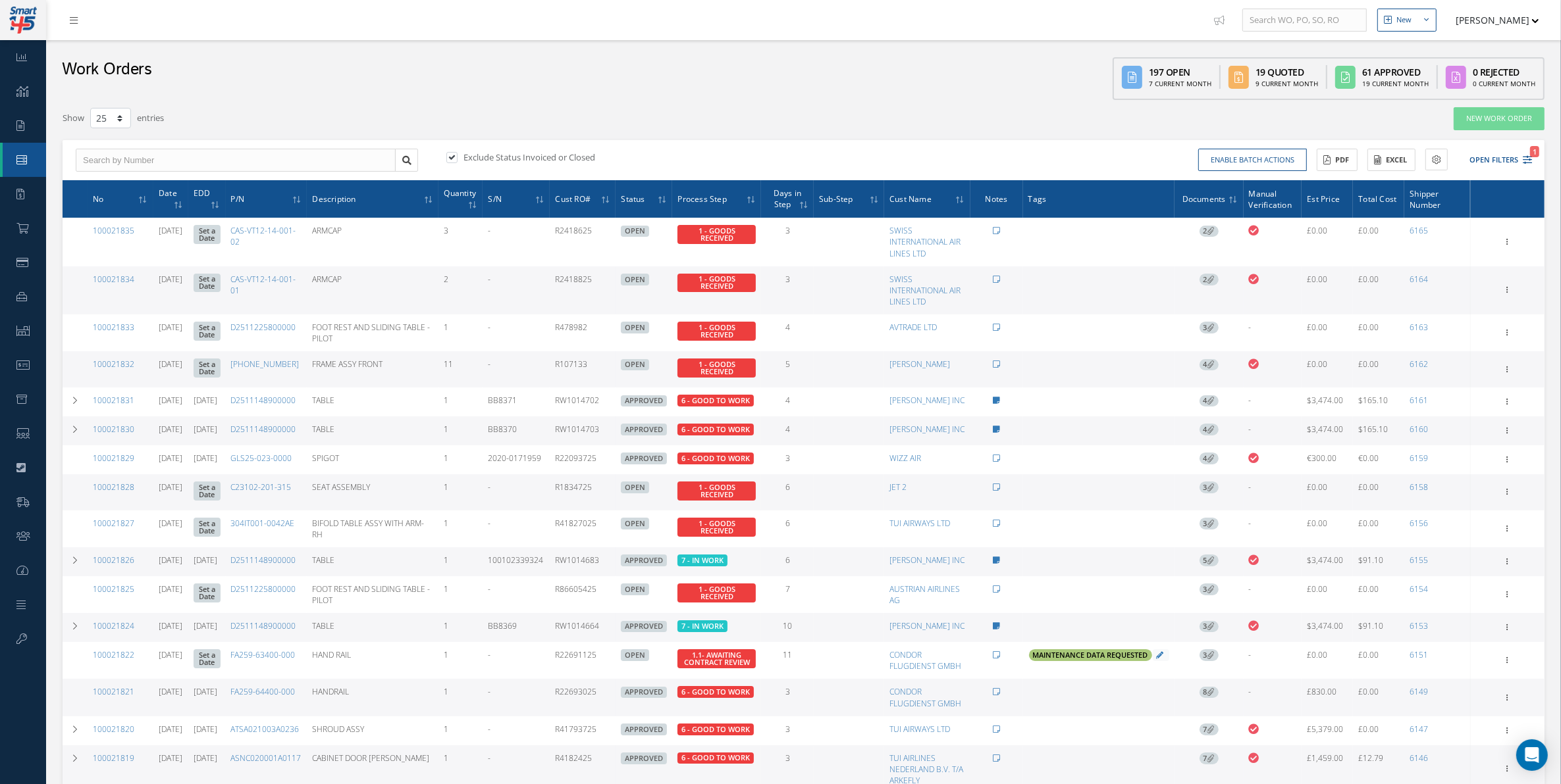
click at [1248, 1] on ul "New New Work Order New Purchase Order New Customer Quote New Sales Order New Re…" at bounding box center [1390, 20] width 363 height 40
click at [1248, 10] on button "[PERSON_NAME]" at bounding box center [1492, 20] width 96 height 26
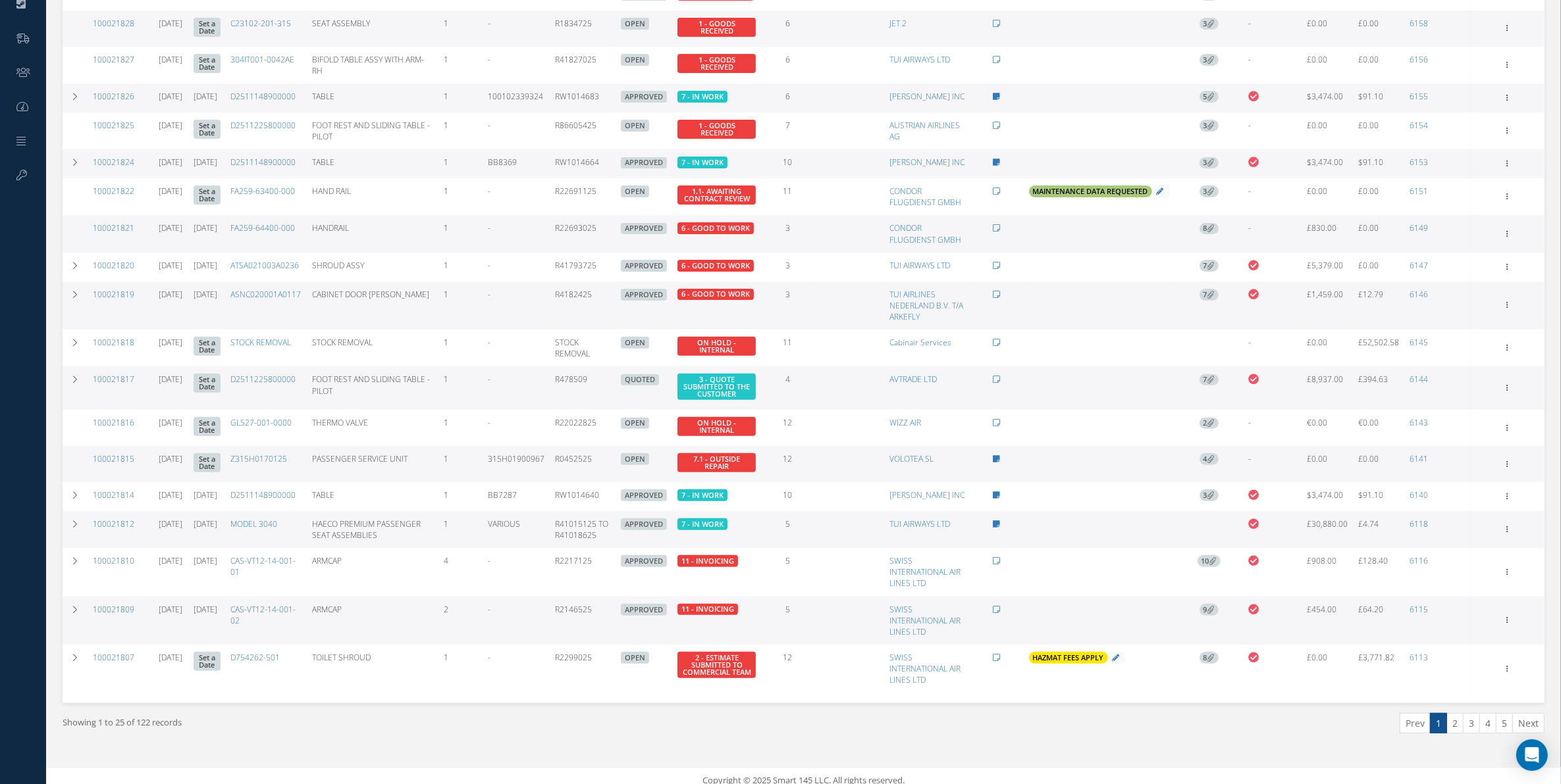
scroll to position [520, 0]
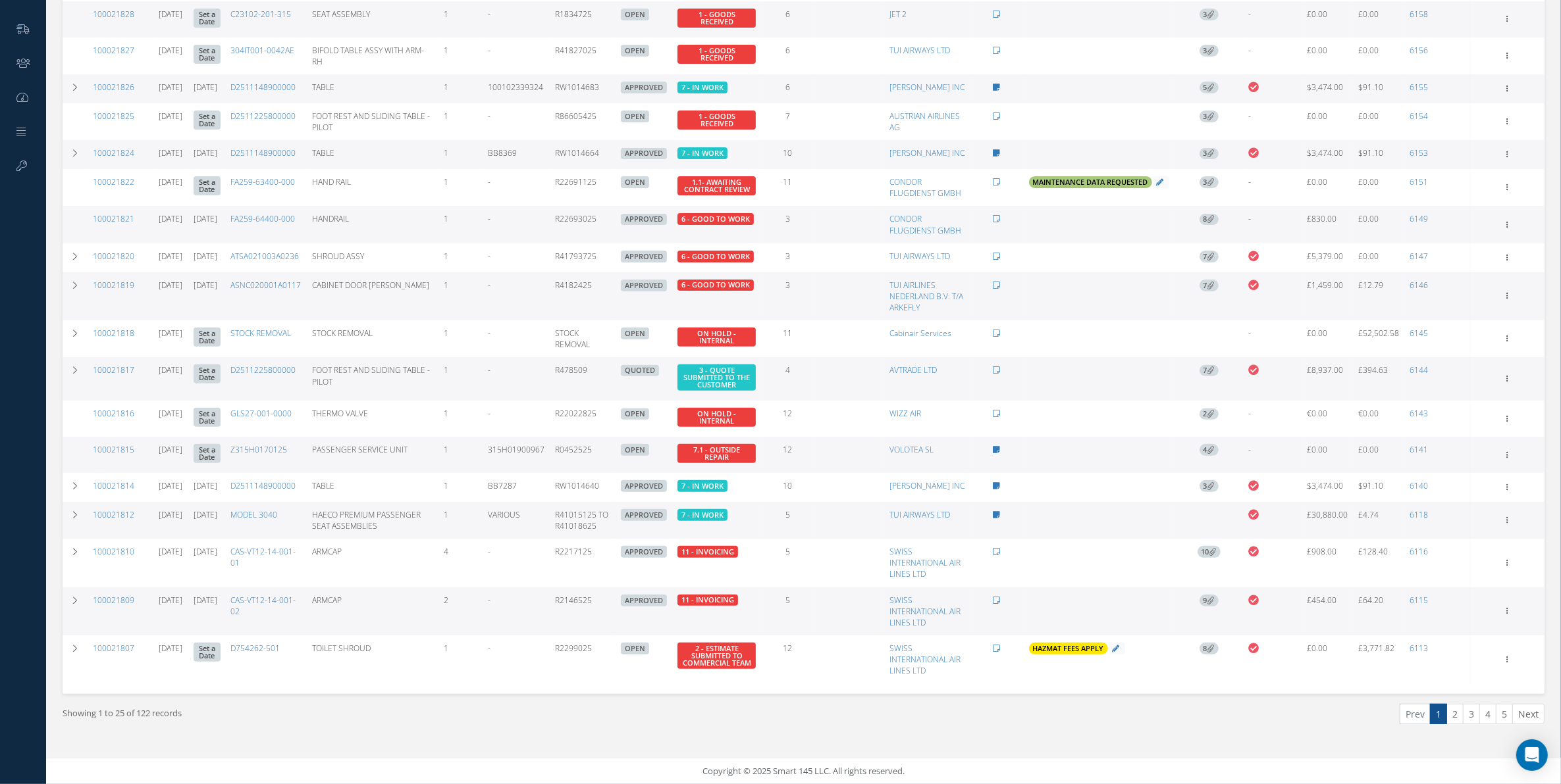
click at [1205, 524] on td at bounding box center [1210, 519] width 69 height 36
click at [1248, 628] on link "2" at bounding box center [1455, 714] width 17 height 21
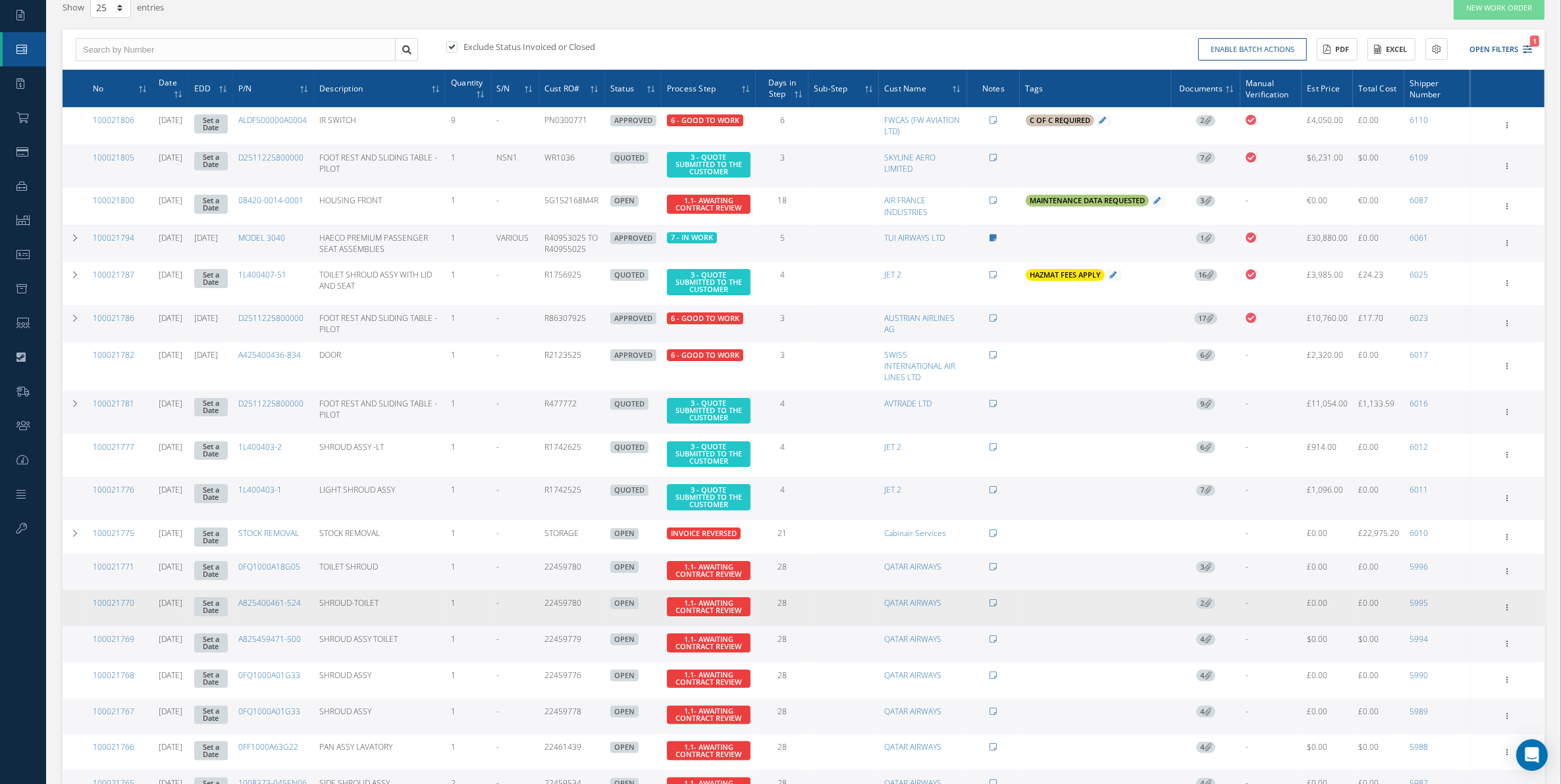
scroll to position [164, 0]
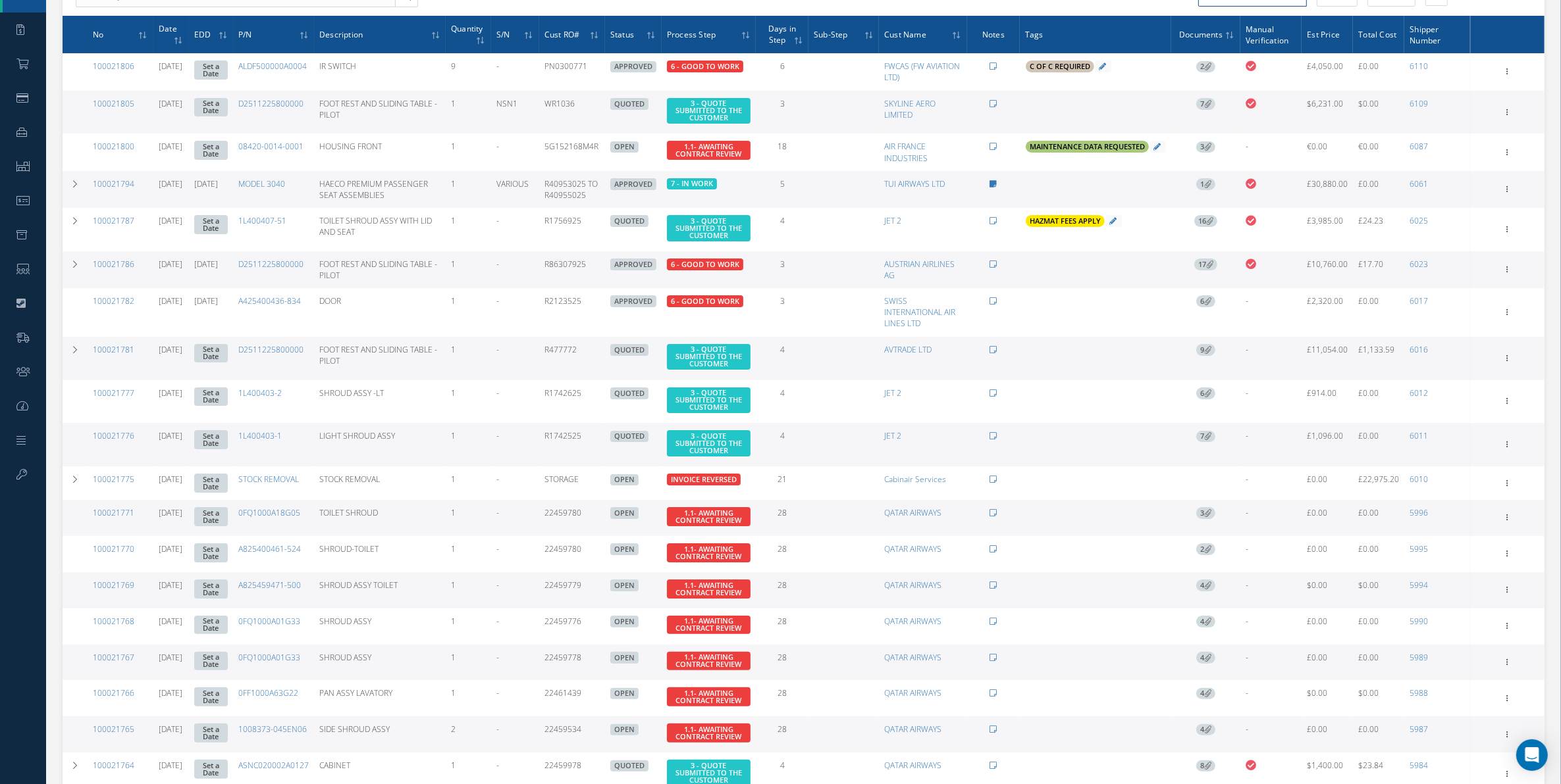
click at [1212, 439] on span "7" at bounding box center [1206, 437] width 19 height 12
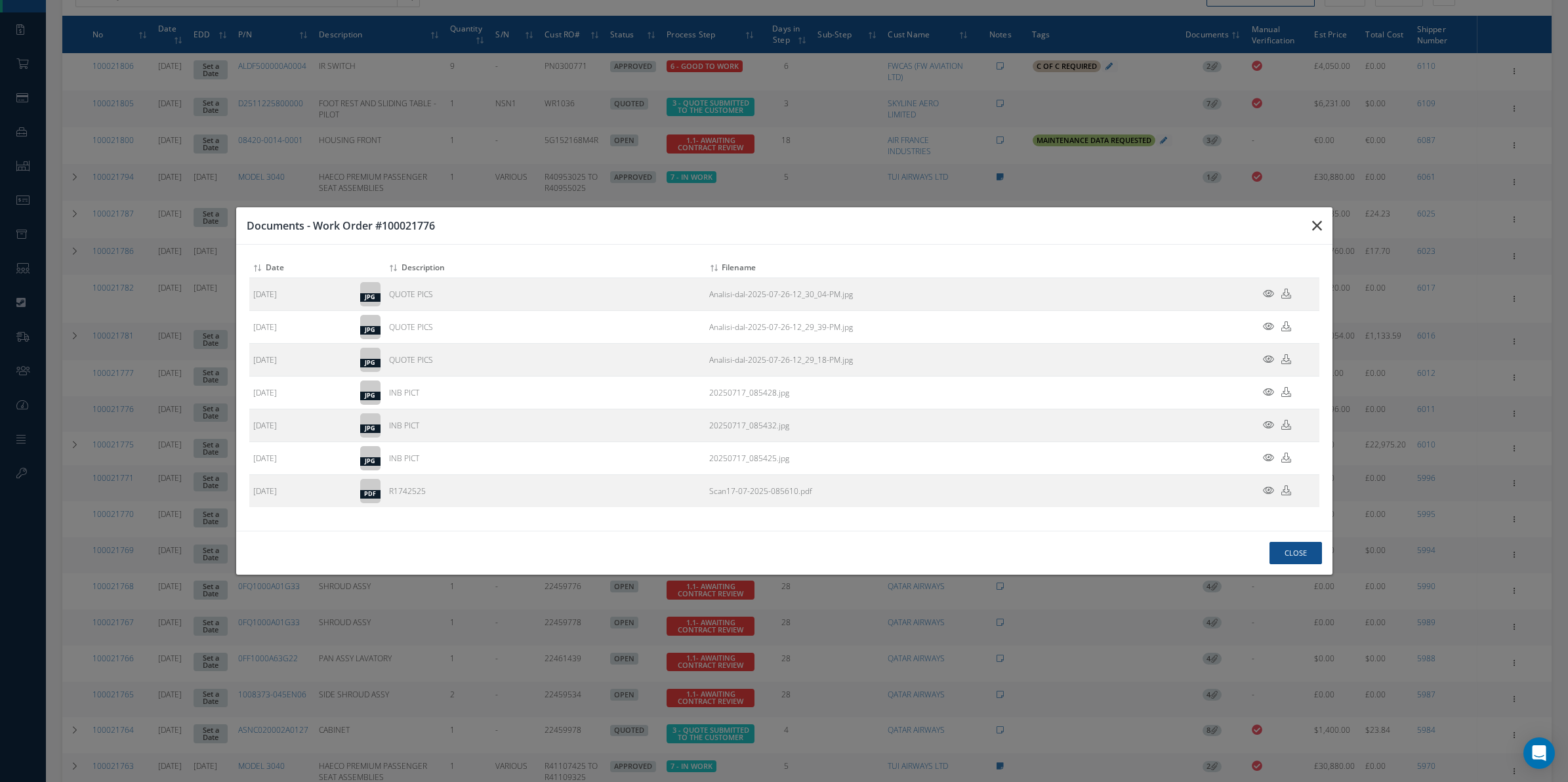
click at [0, 0] on button "button" at bounding box center [0, 0] width 0 height 0
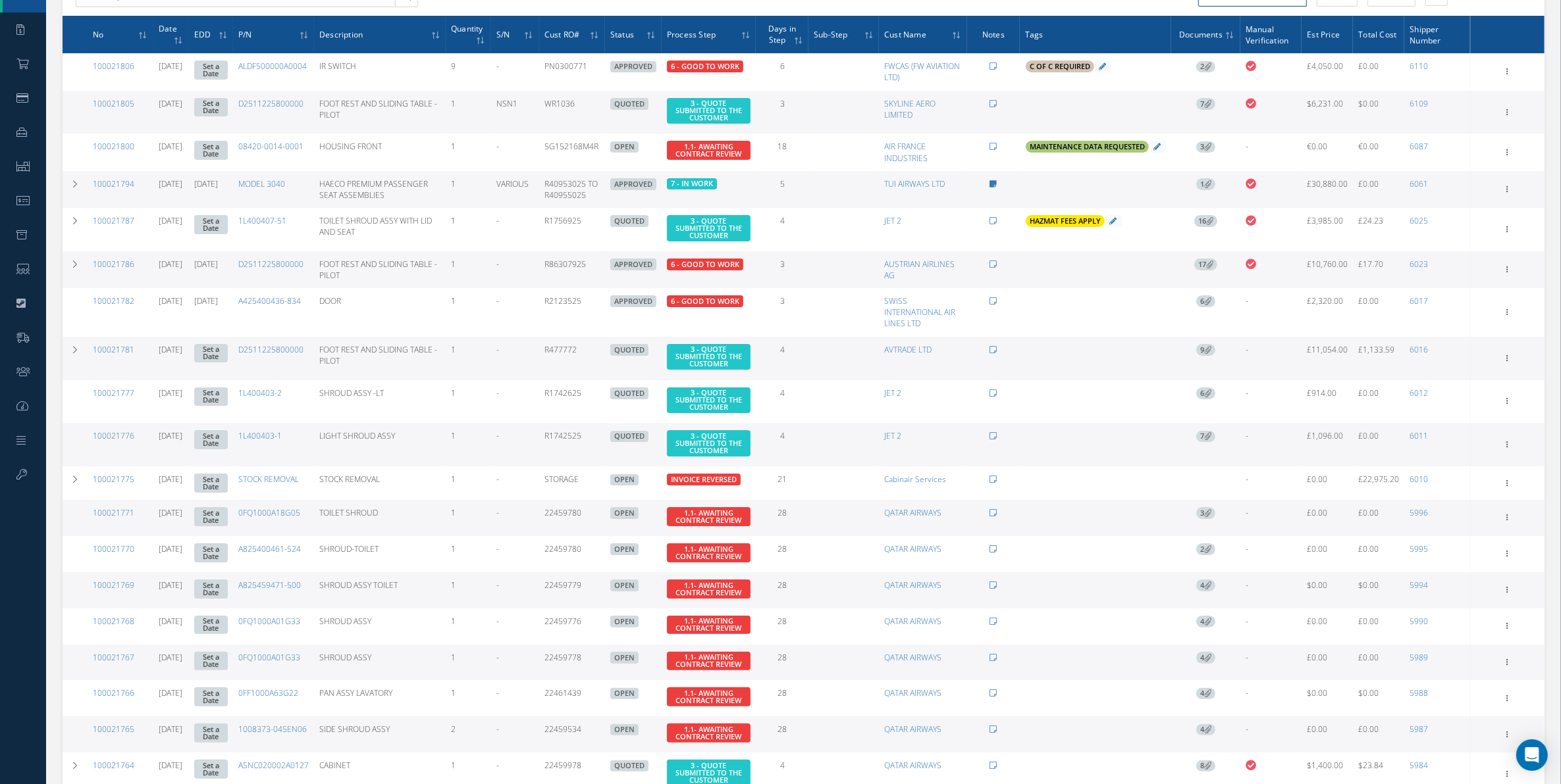
click at [1211, 198] on td "1" at bounding box center [1206, 189] width 69 height 36
click at [1207, 190] on span "1" at bounding box center [1206, 184] width 19 height 12
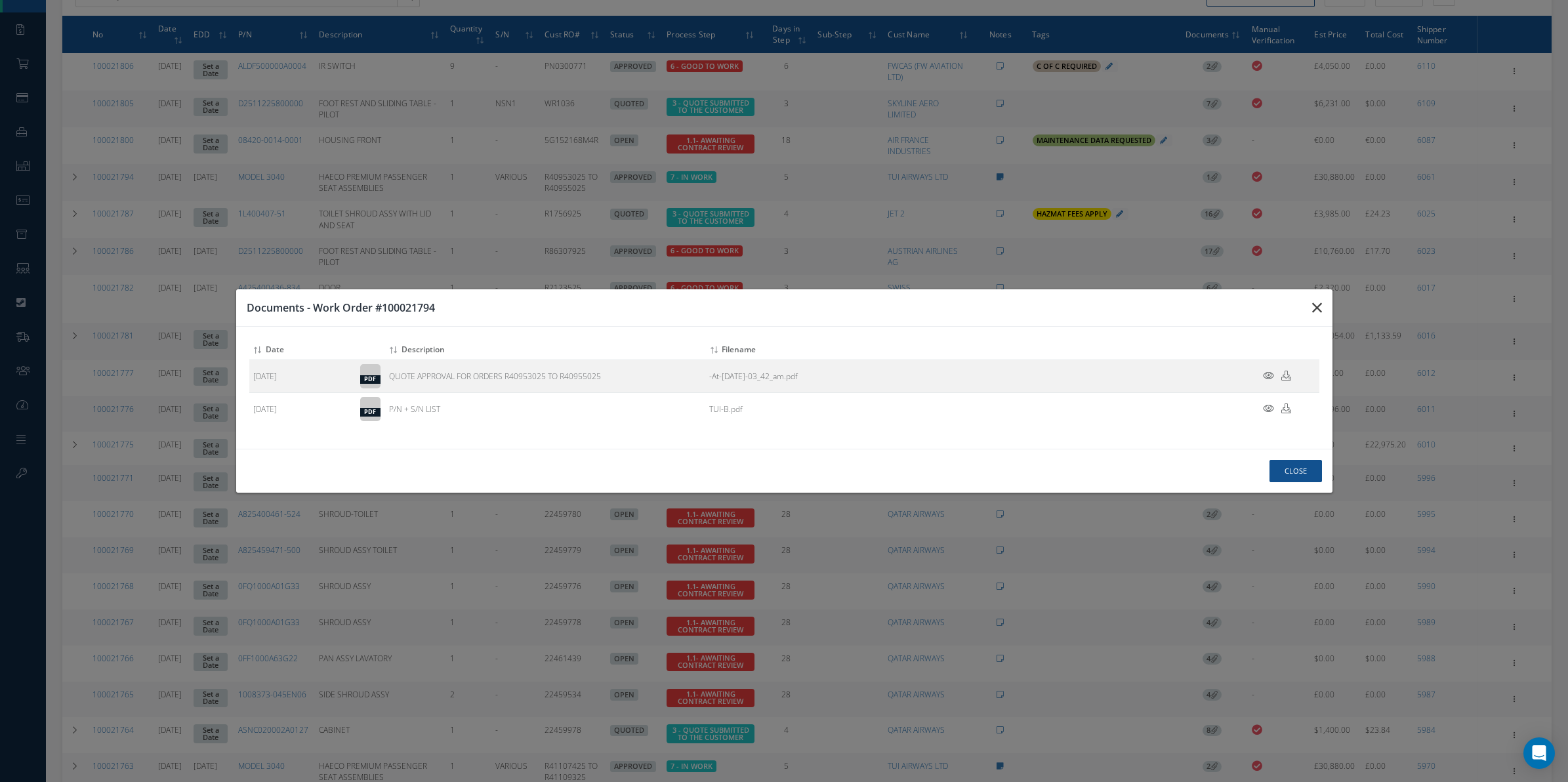
click at [0, 0] on button "button" at bounding box center [0, 0] width 0 height 0
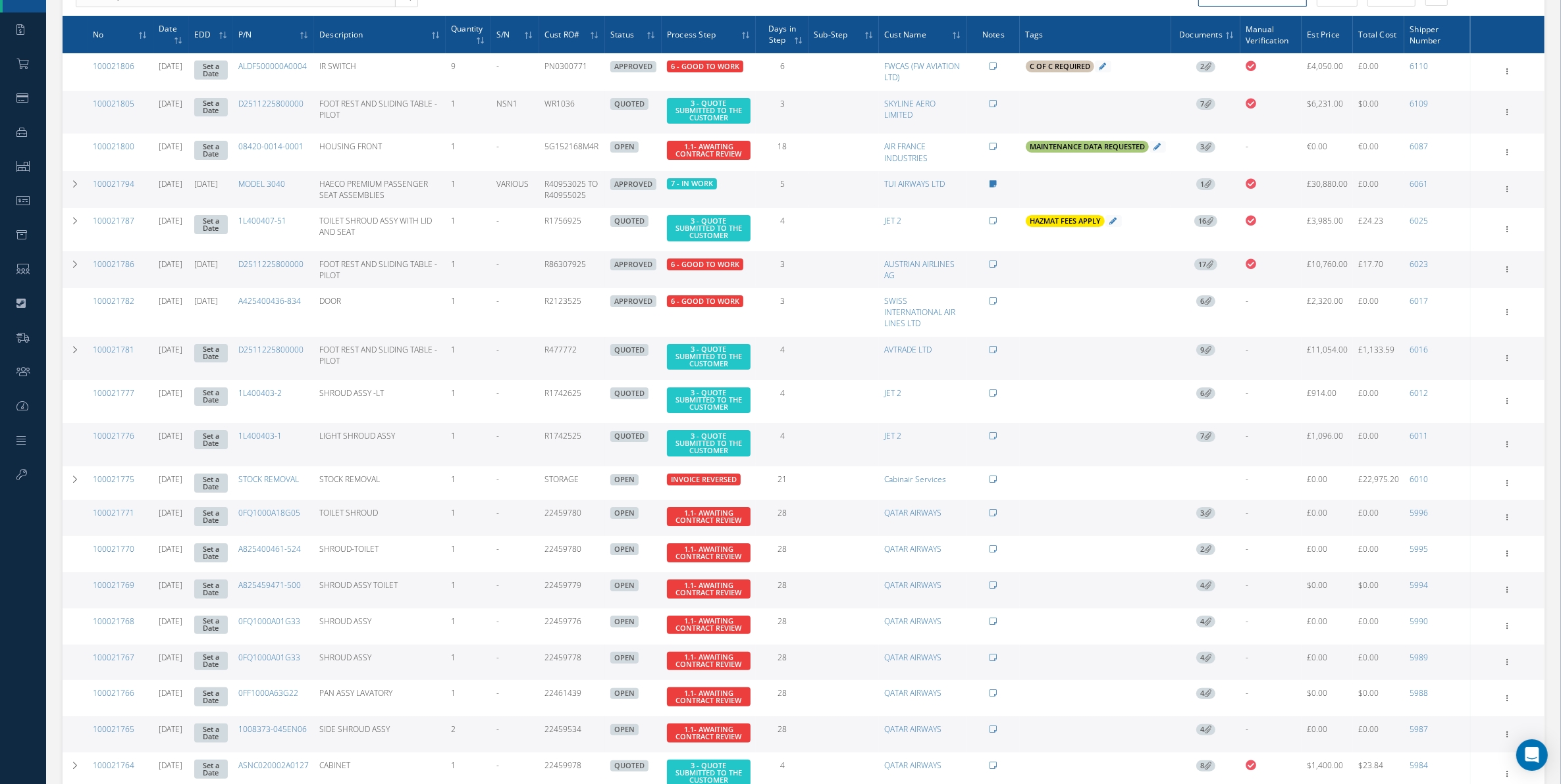
click at [1228, 31] on th "Documents" at bounding box center [1206, 34] width 69 height 37
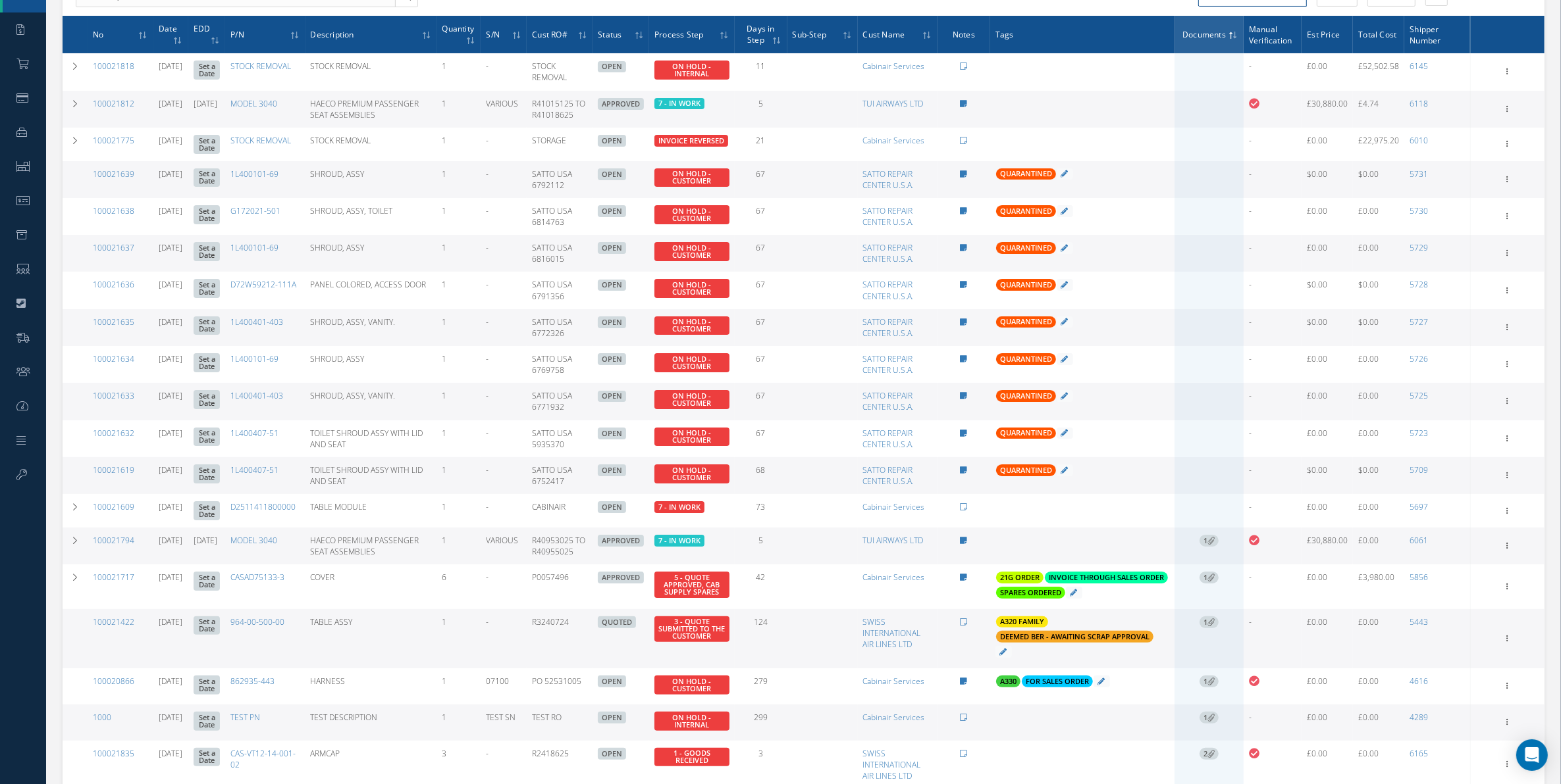
click at [1215, 542] on icon at bounding box center [1211, 540] width 7 height 7
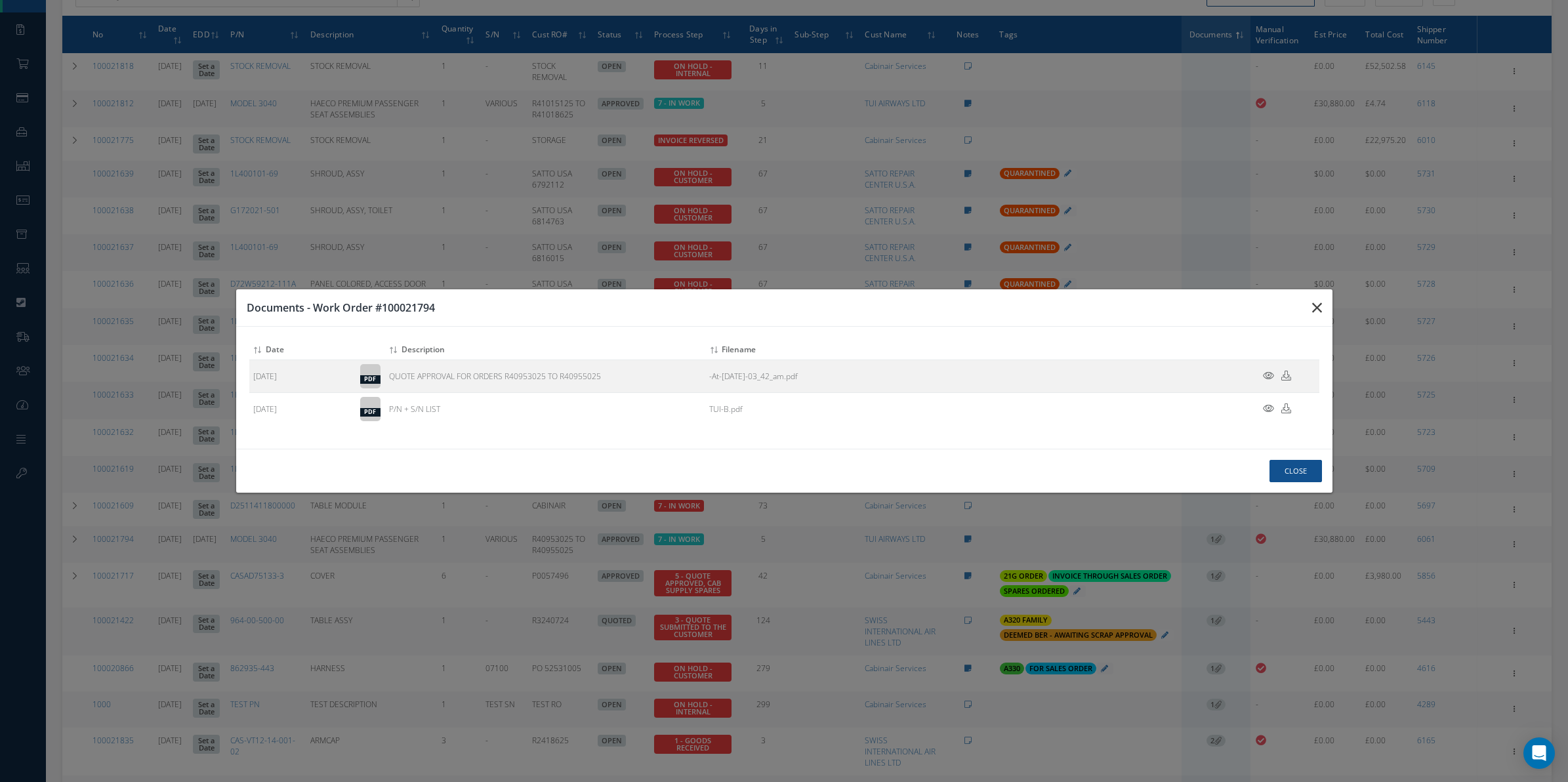
click at [0, 0] on button "button" at bounding box center [0, 0] width 0 height 0
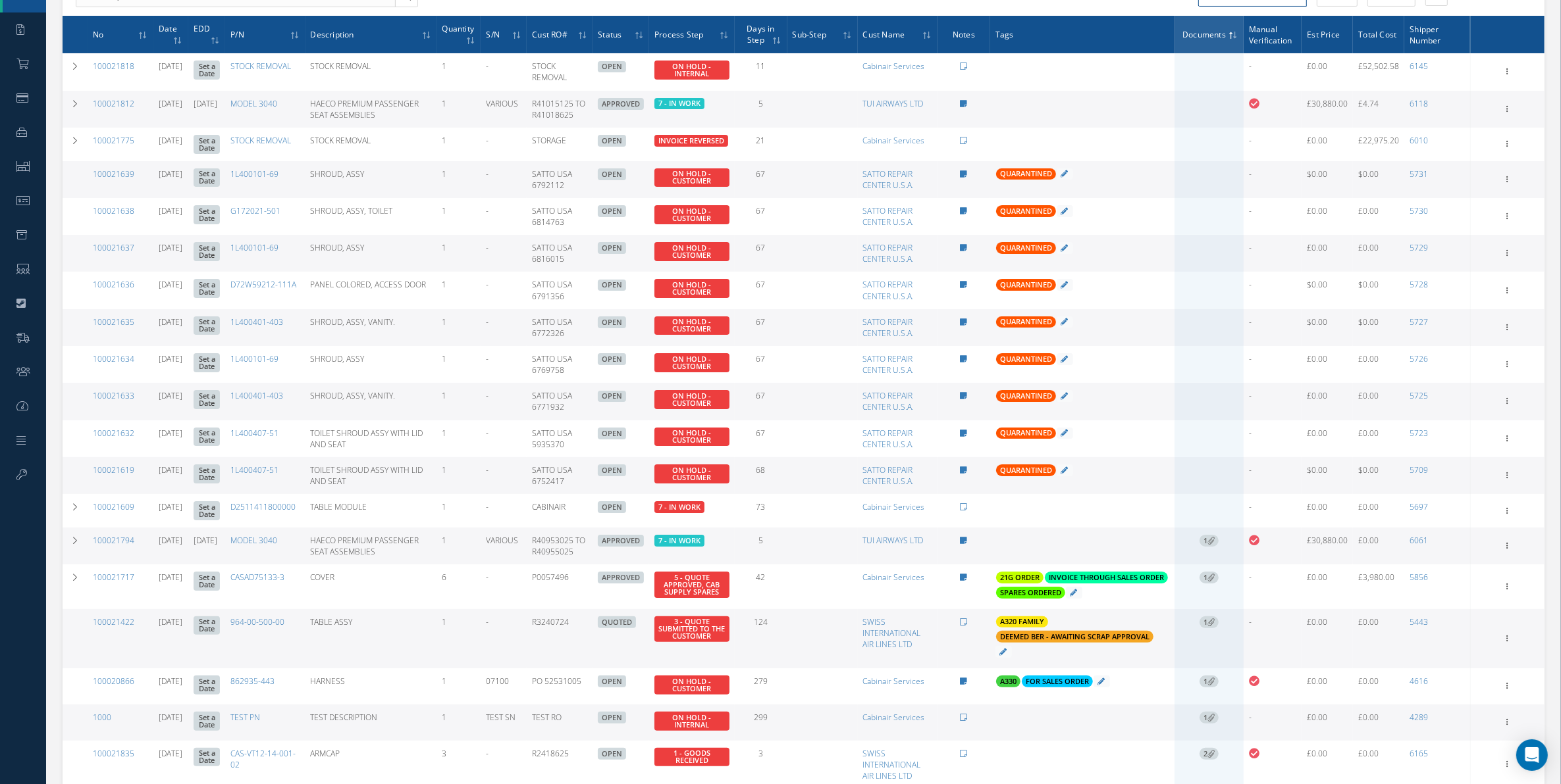
click at [1196, 188] on td at bounding box center [1210, 179] width 69 height 36
click at [1248, 76] on icon at bounding box center [1507, 70] width 13 height 11
click at [1156, 176] on div "QUARANTINED" at bounding box center [1083, 175] width 174 height 15
click at [1225, 179] on td at bounding box center [1210, 179] width 69 height 36
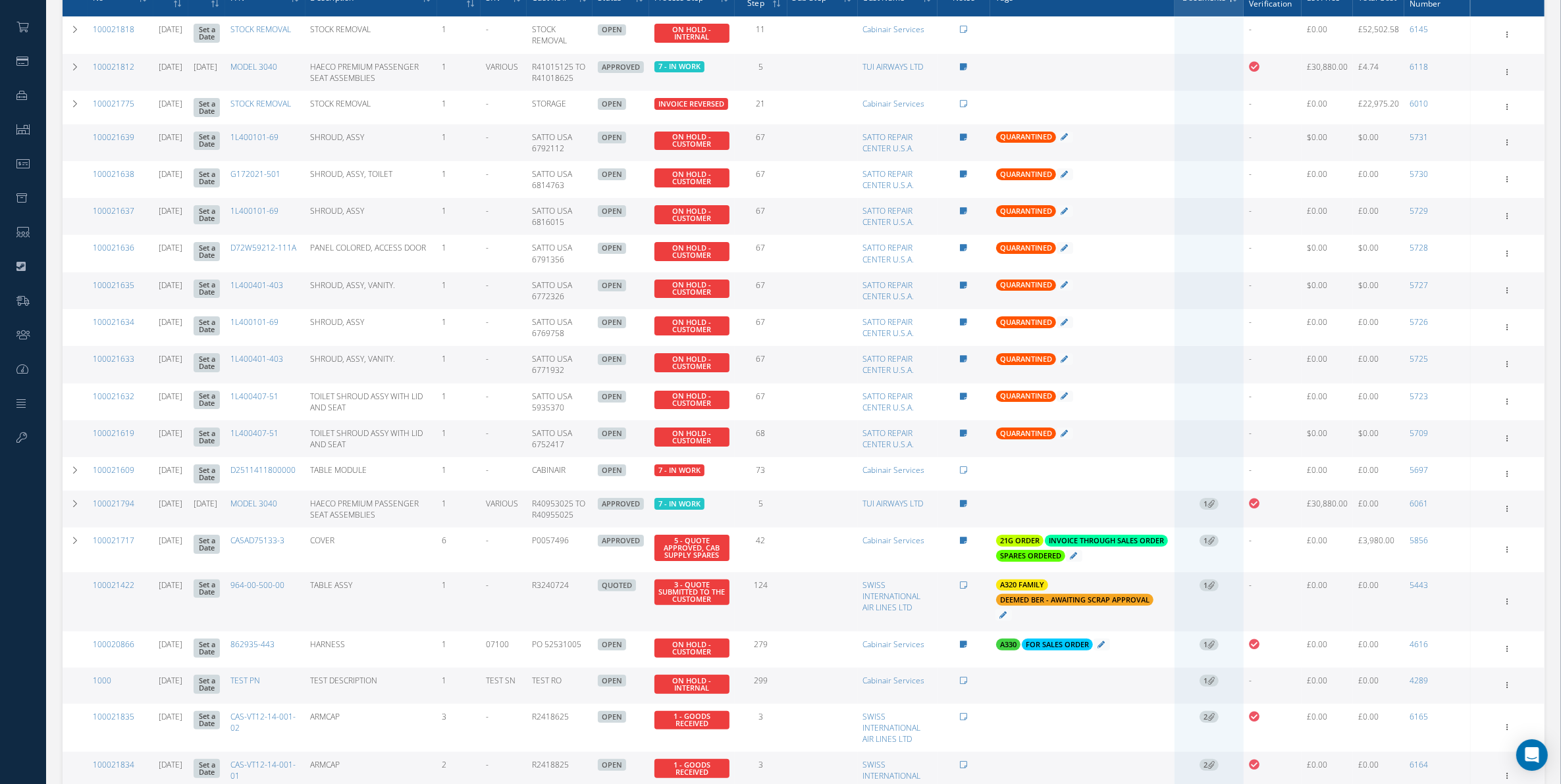
scroll to position [219, 0]
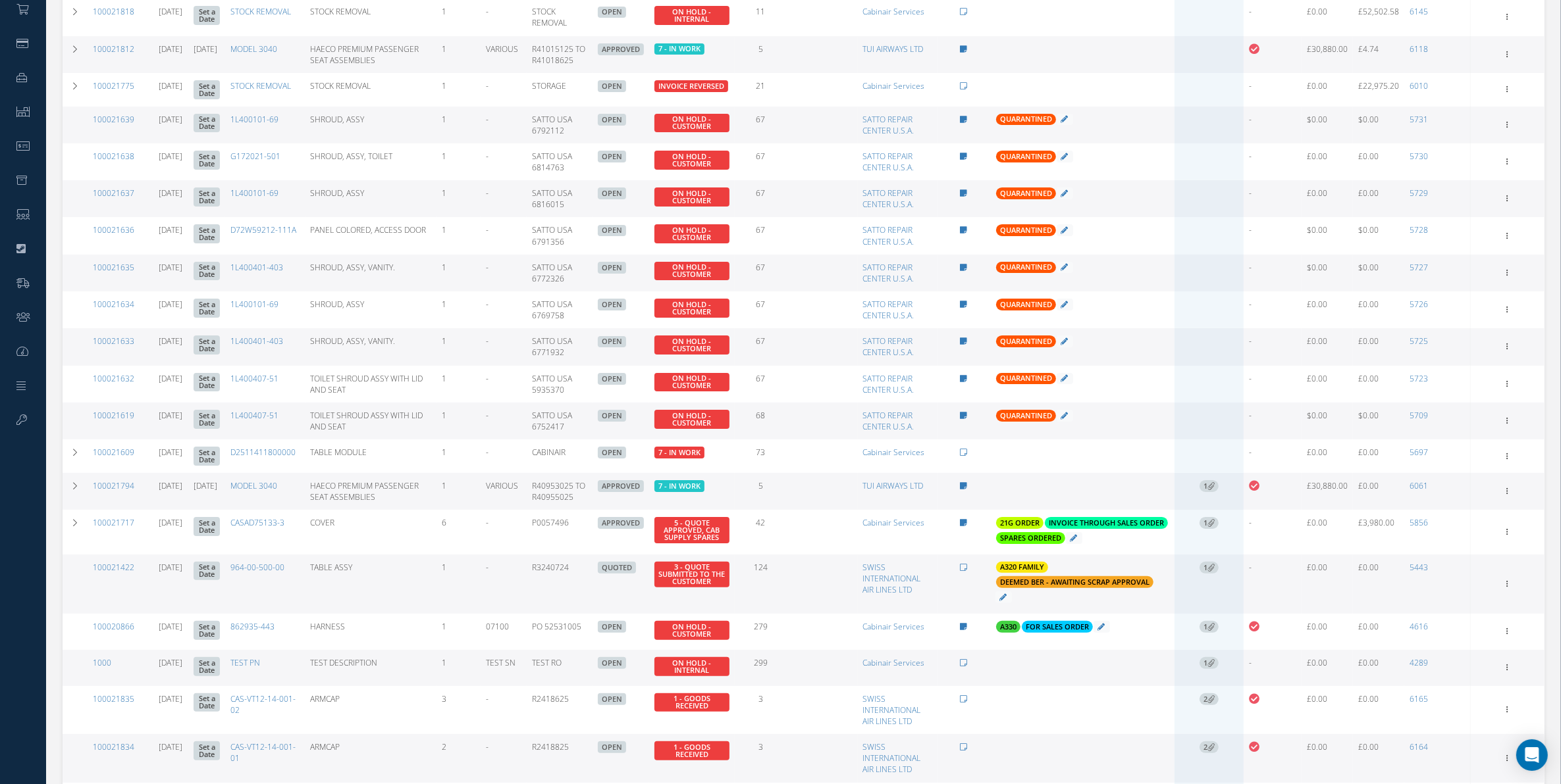
click at [1215, 488] on icon at bounding box center [1211, 485] width 7 height 7
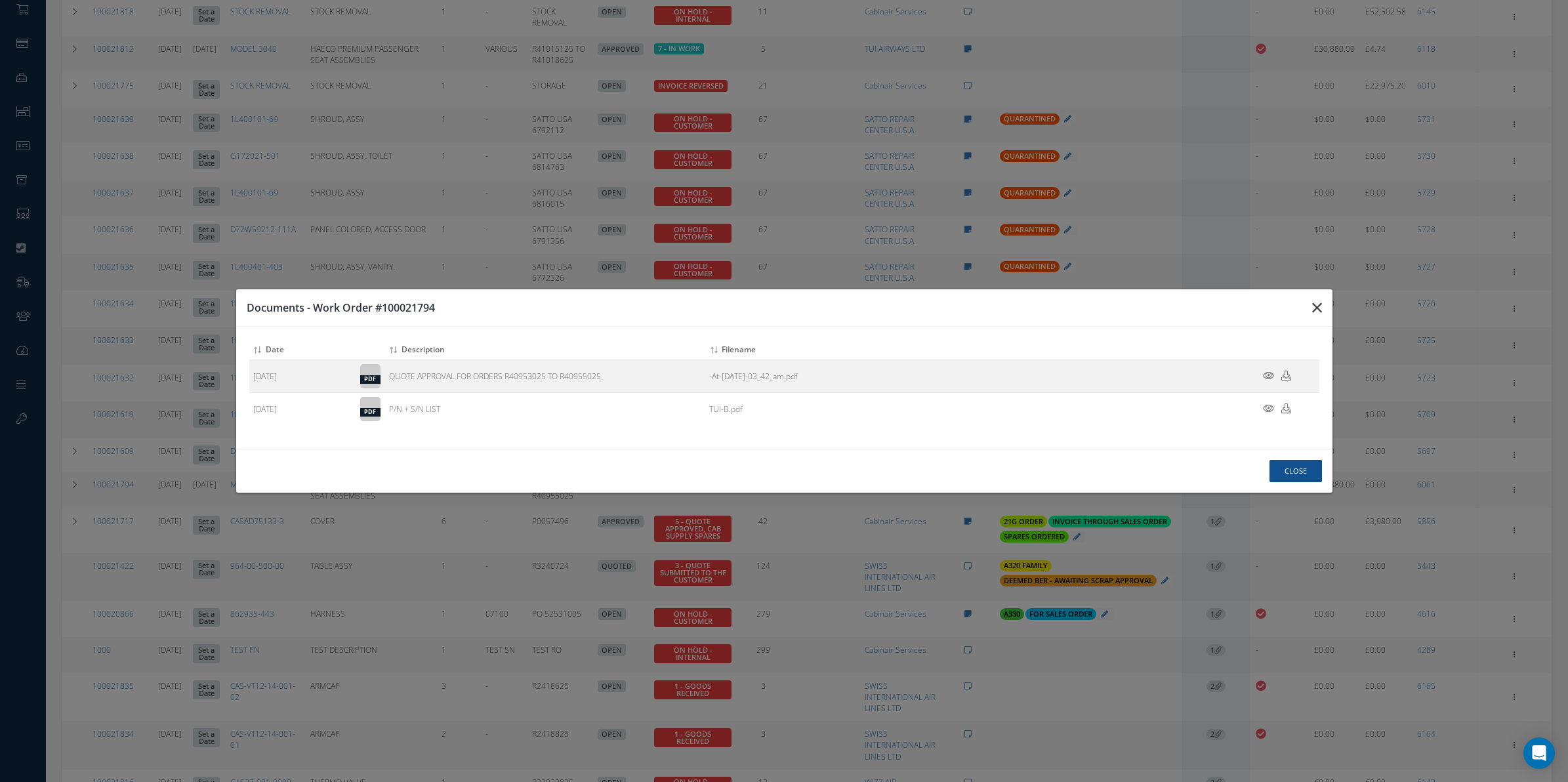
click at [0, 0] on button "button" at bounding box center [0, 0] width 0 height 0
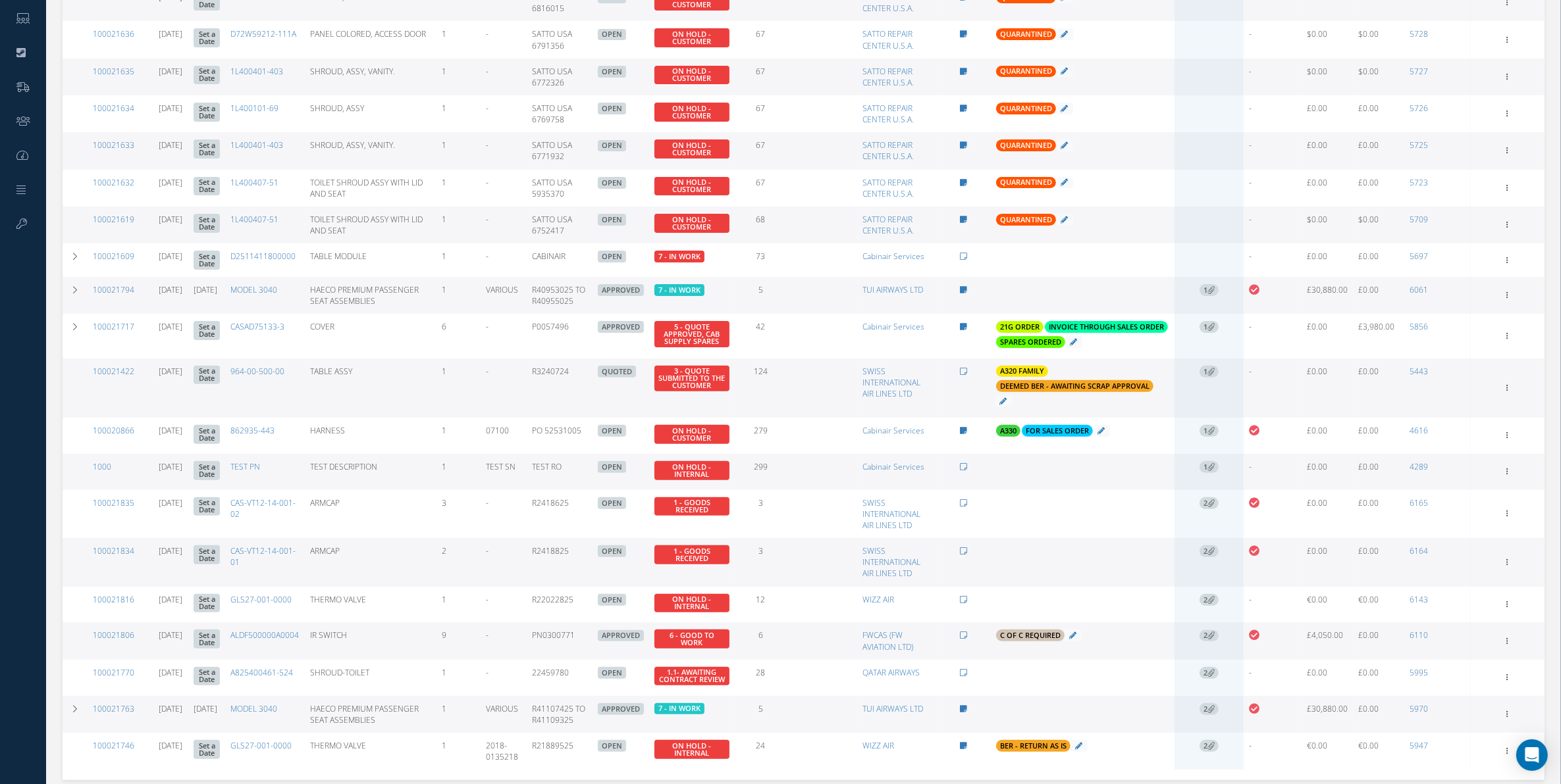
scroll to position [466, 0]
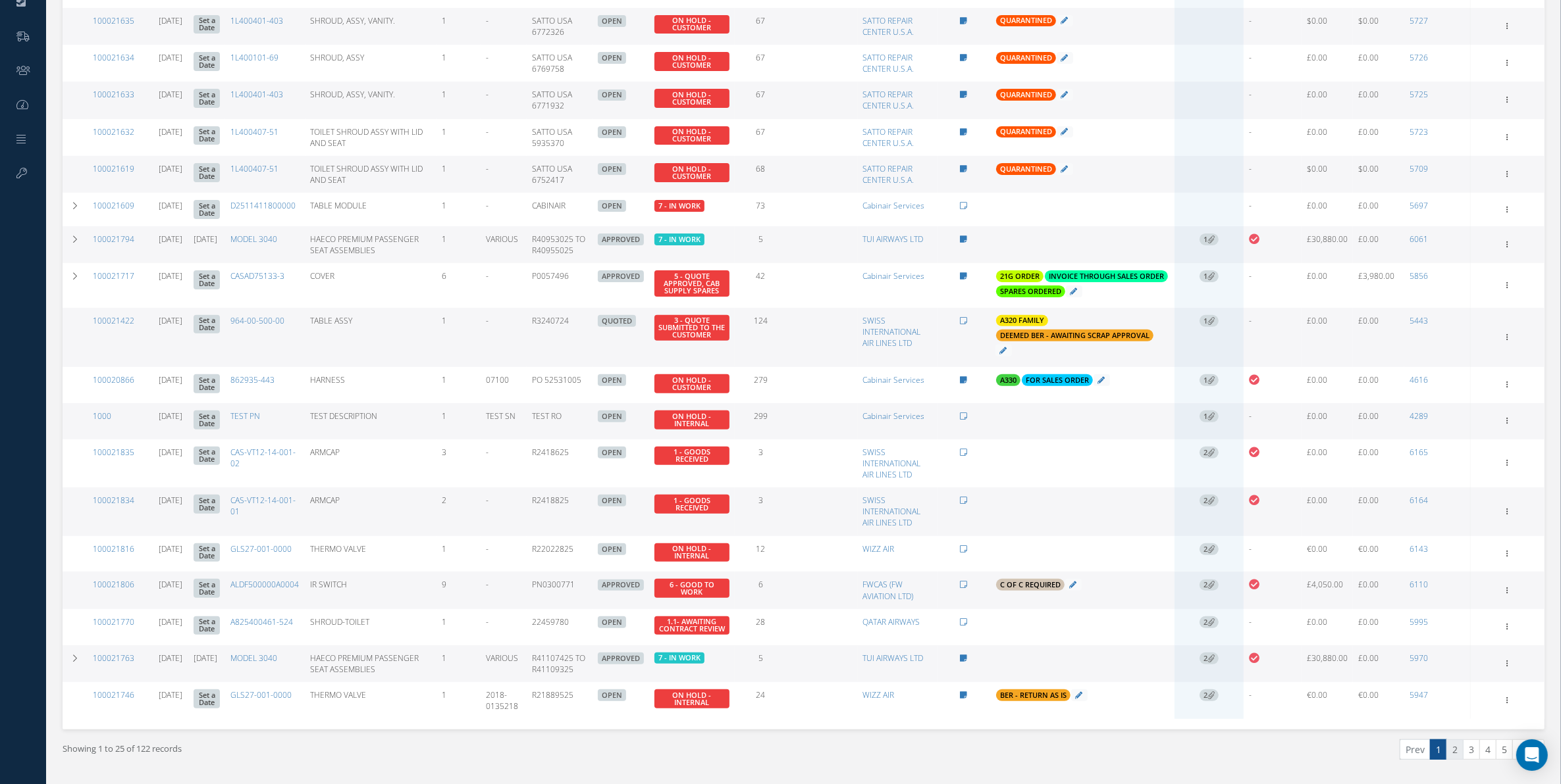
click at [1248, 628] on link "2" at bounding box center [1455, 750] width 17 height 21
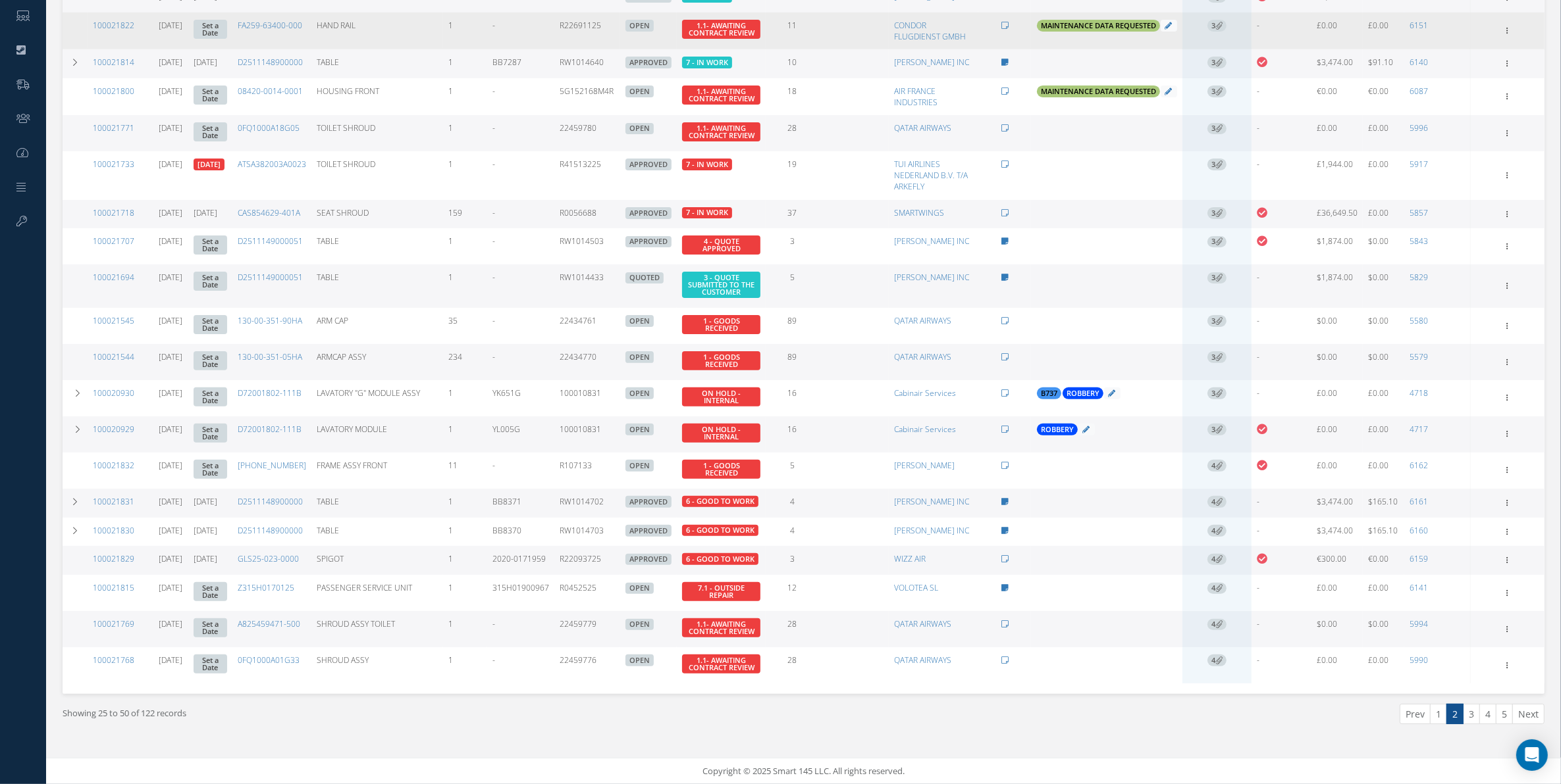
scroll to position [485, 0]
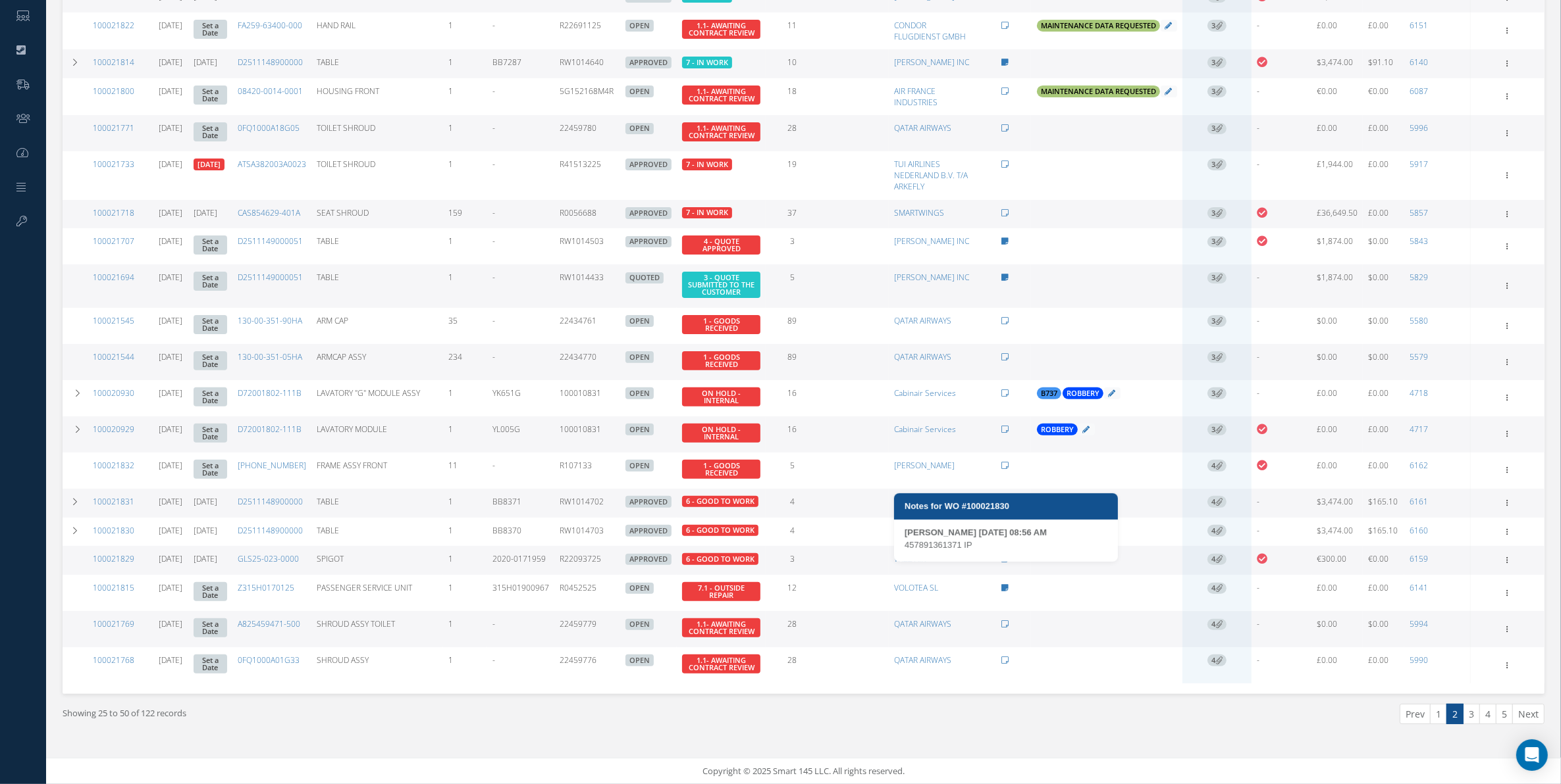
drag, startPoint x: 1025, startPoint y: 464, endPoint x: 964, endPoint y: 461, distance: 61.1
click at [964, 526] on div "[PERSON_NAME] [DATE] 08:56 AM" at bounding box center [1006, 532] width 203 height 13
drag, startPoint x: 964, startPoint y: 461, endPoint x: 1127, endPoint y: 558, distance: 189.7
click at [1127, 558] on td "Add Tags Add Tags for # 100021829 Search a tag 21G ORDER For use on 21G Orders.…" at bounding box center [1107, 560] width 152 height 29
click at [1248, 554] on icon at bounding box center [1262, 559] width 11 height 11
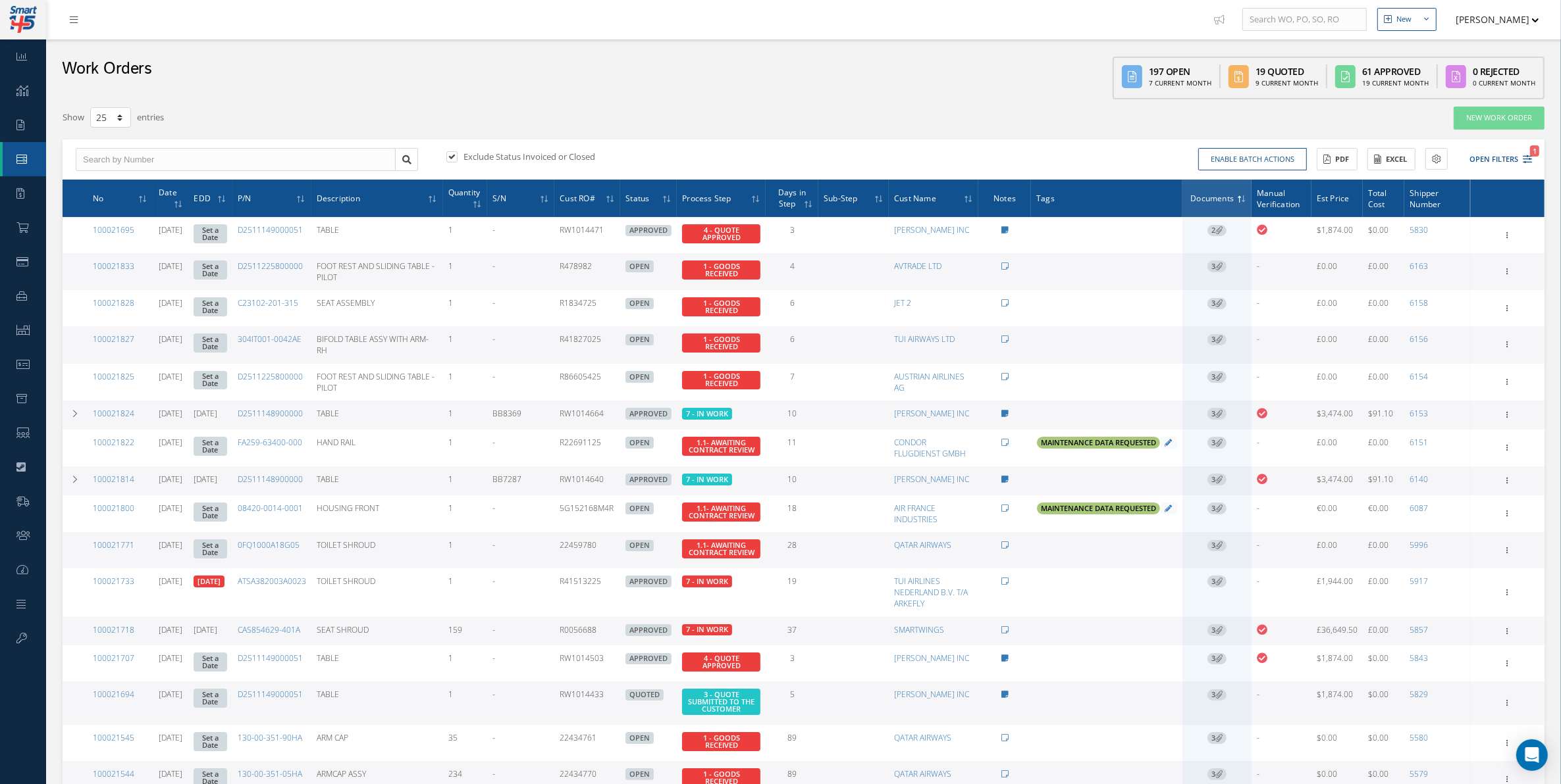
scroll to position [0, 0]
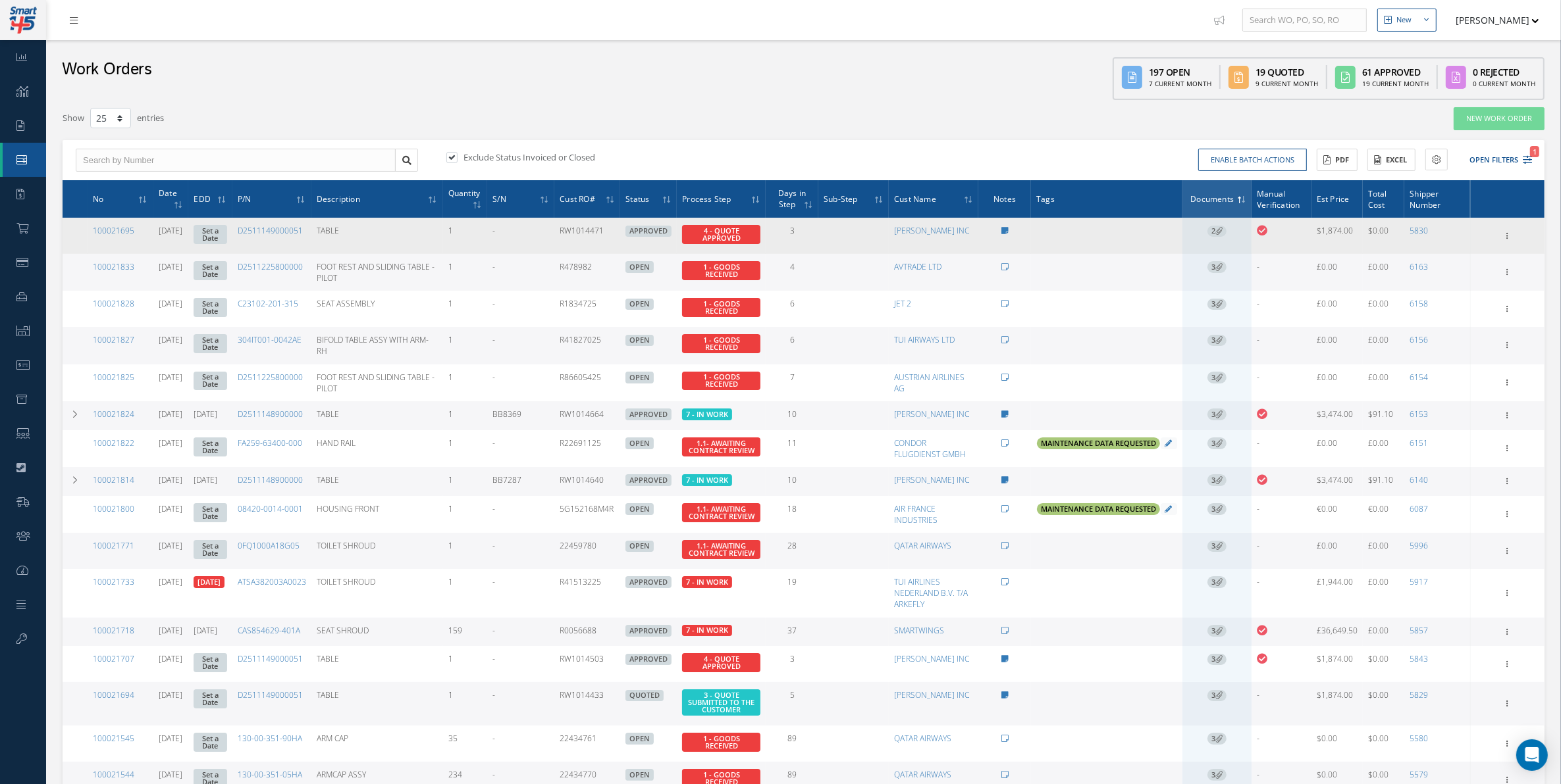
click at [1248, 234] on icon at bounding box center [1262, 230] width 11 height 11
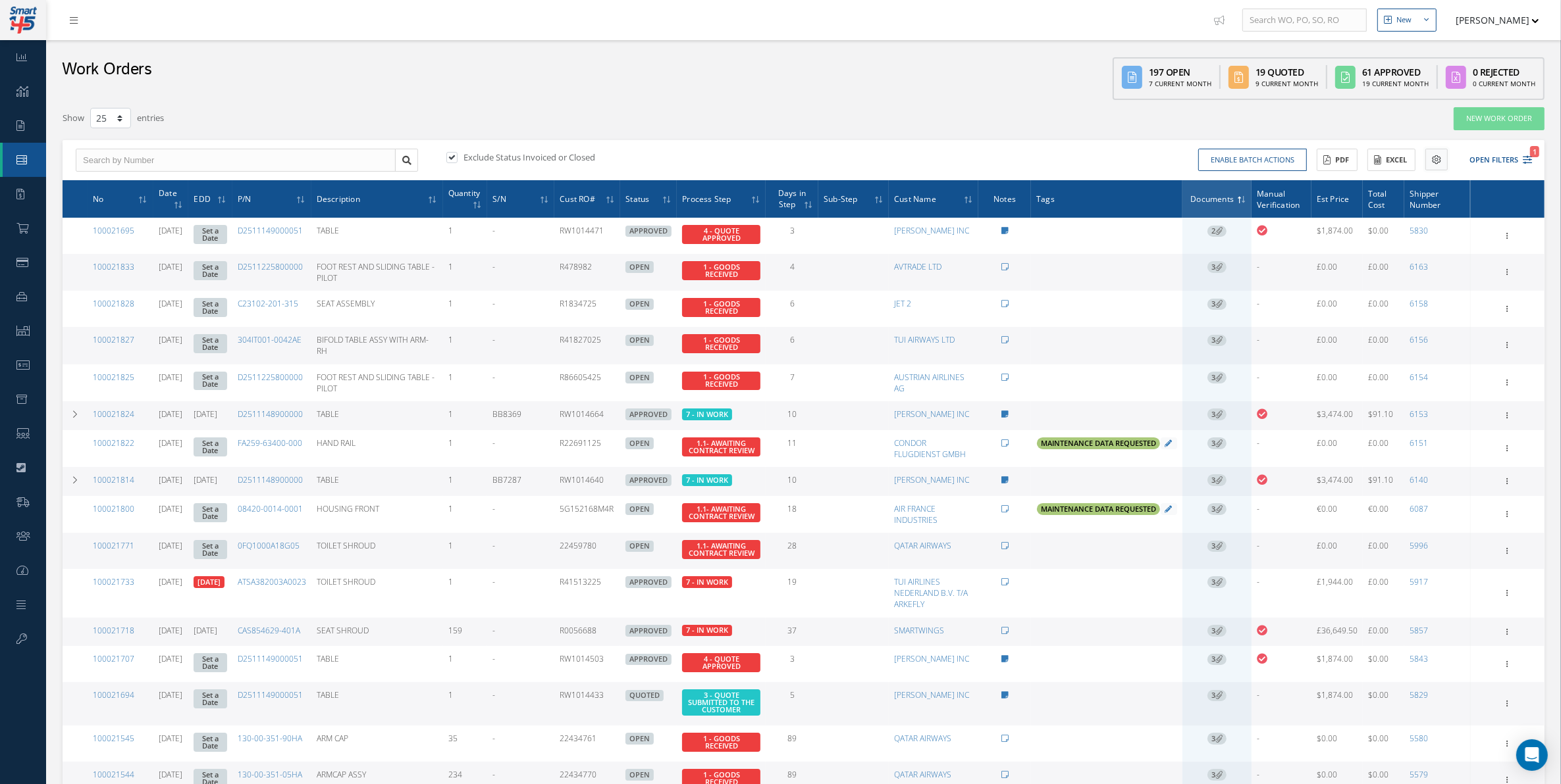
click at [1248, 155] on icon at bounding box center [1436, 159] width 9 height 9
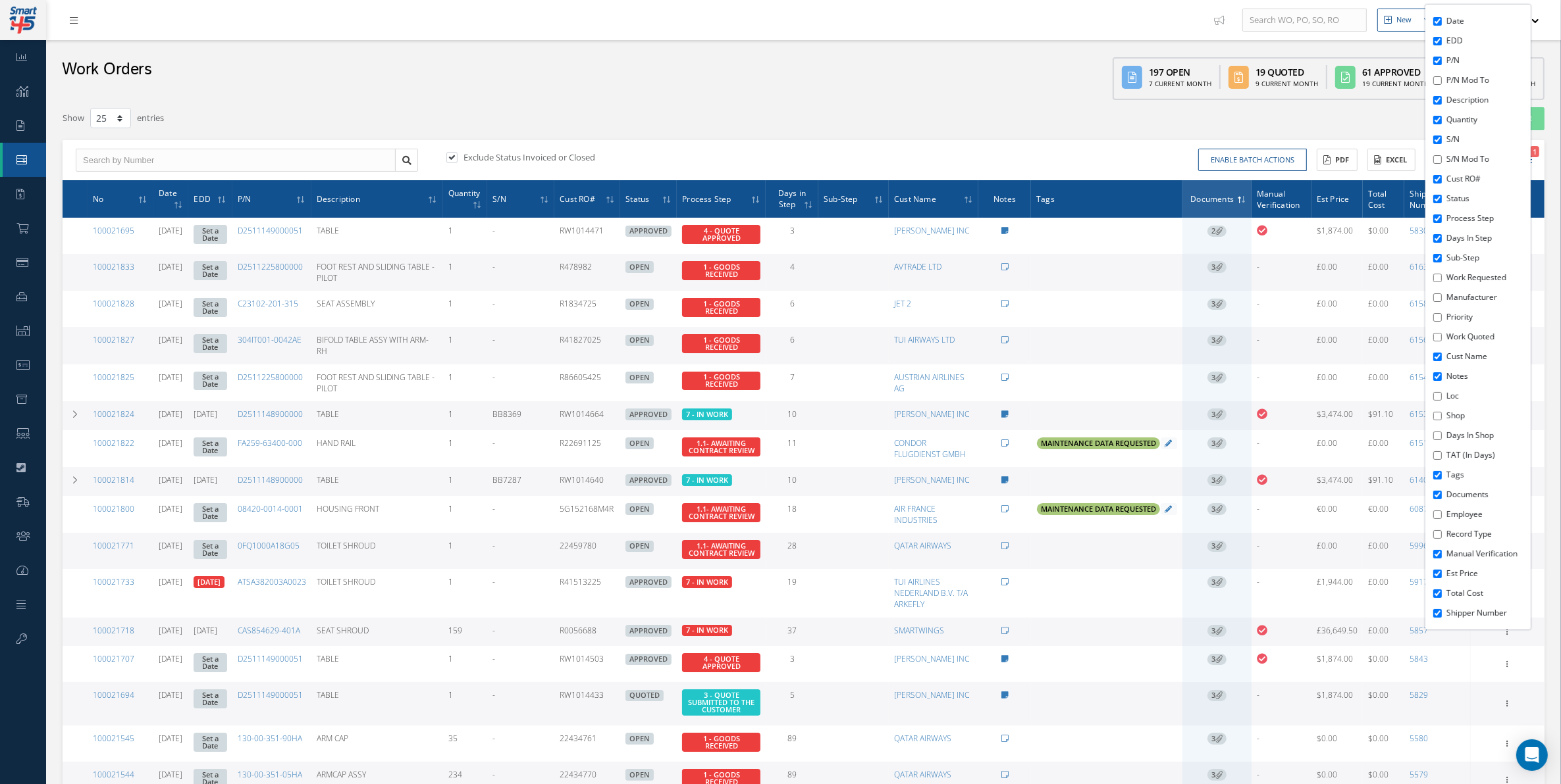
click at [1248, 535] on div "Date EDD P/N P/N Mod To Description Quantity S/N S/N Mod To Cust RO# Status Pro…" at bounding box center [1477, 318] width 105 height 626
click at [1248, 535] on input "Record Type" at bounding box center [1437, 534] width 9 height 9
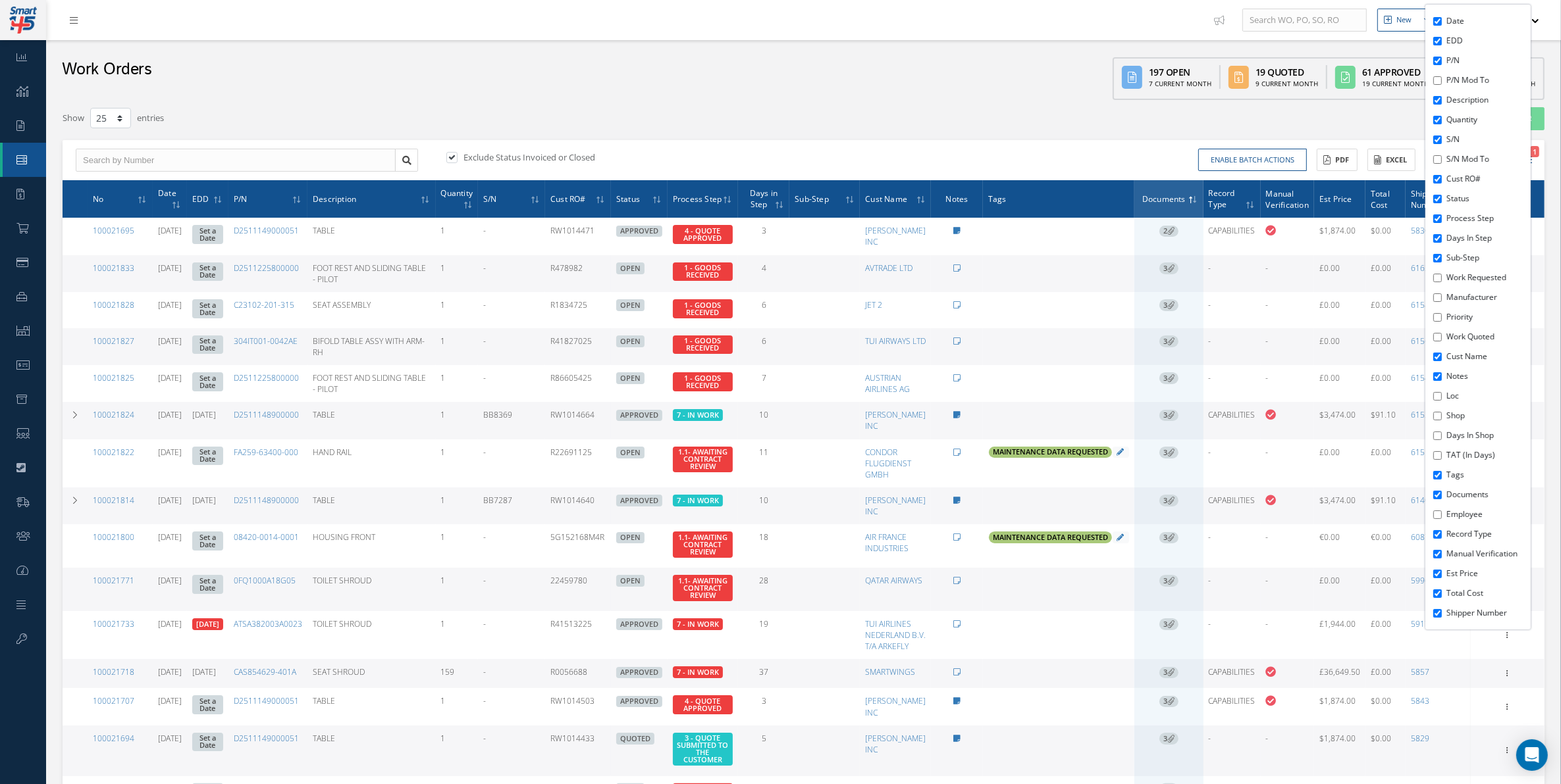
click at [1248, 535] on input "Record Type" at bounding box center [1437, 534] width 9 height 9
checkbox input "false"
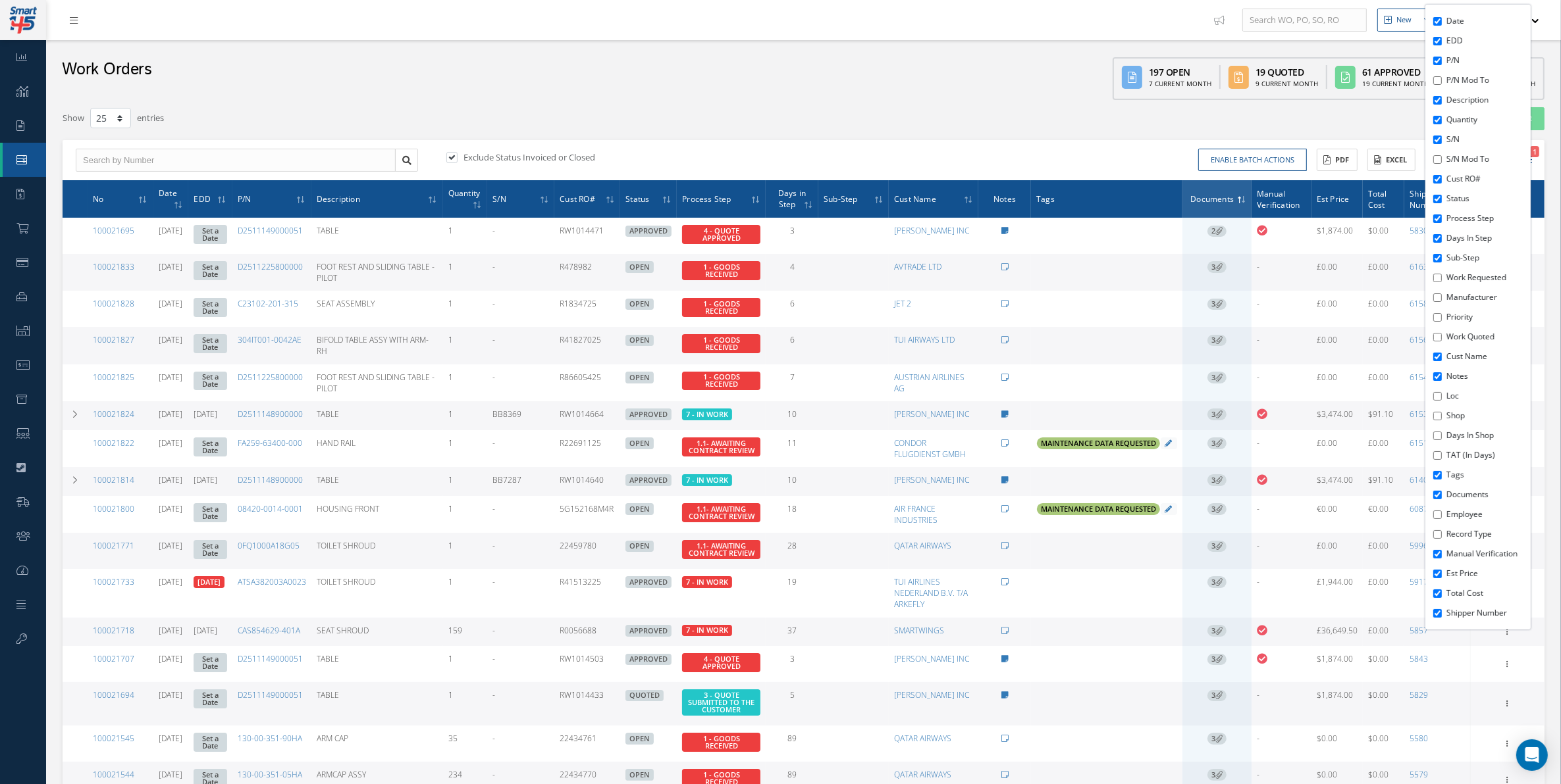
click at [1150, 143] on div "Exclude Status Invoiced or Closed Enable batch actions Update Work Orders Close…" at bounding box center [804, 160] width 1482 height 40
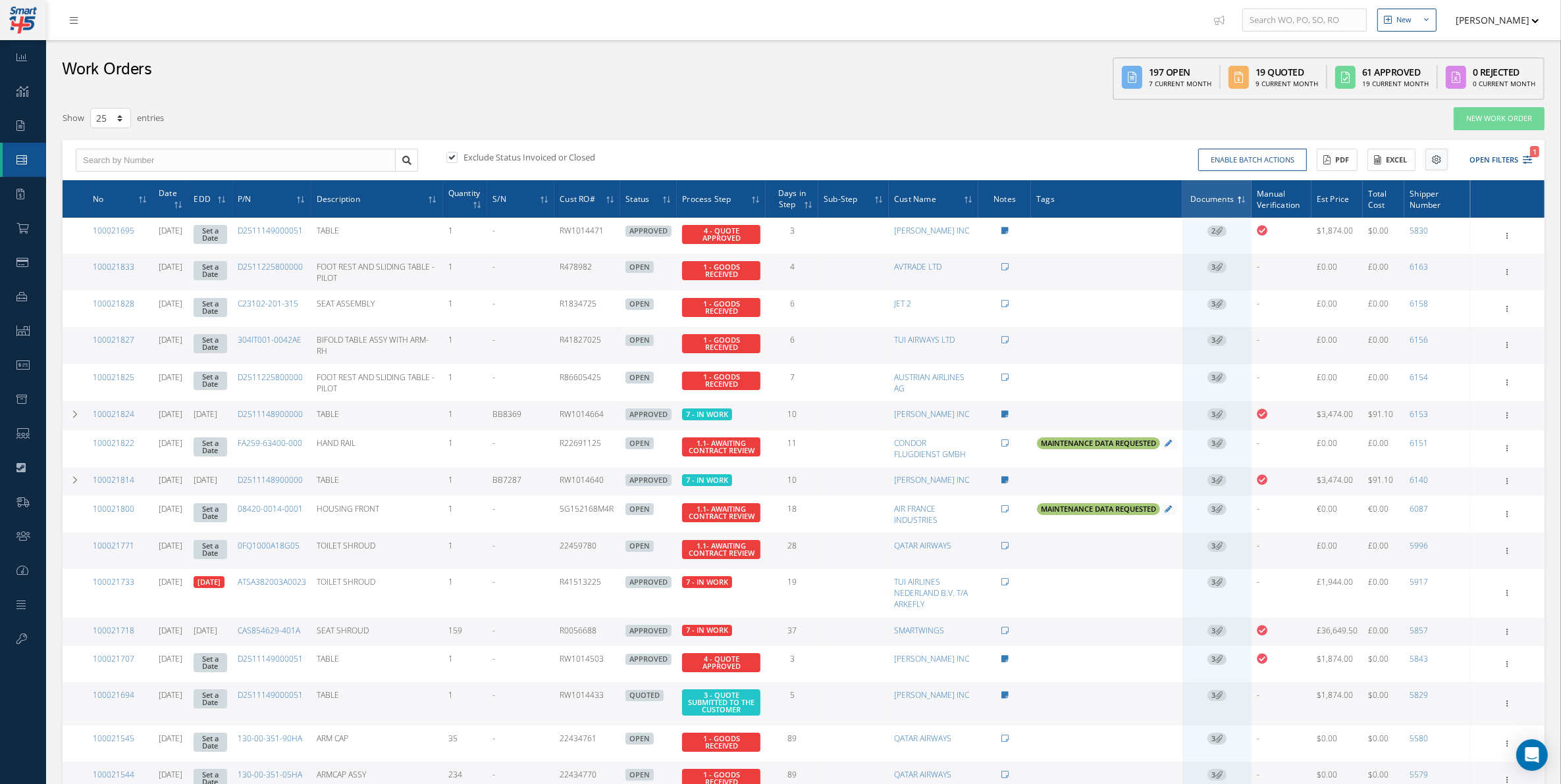
click at [1248, 170] on button at bounding box center [1436, 159] width 23 height 22
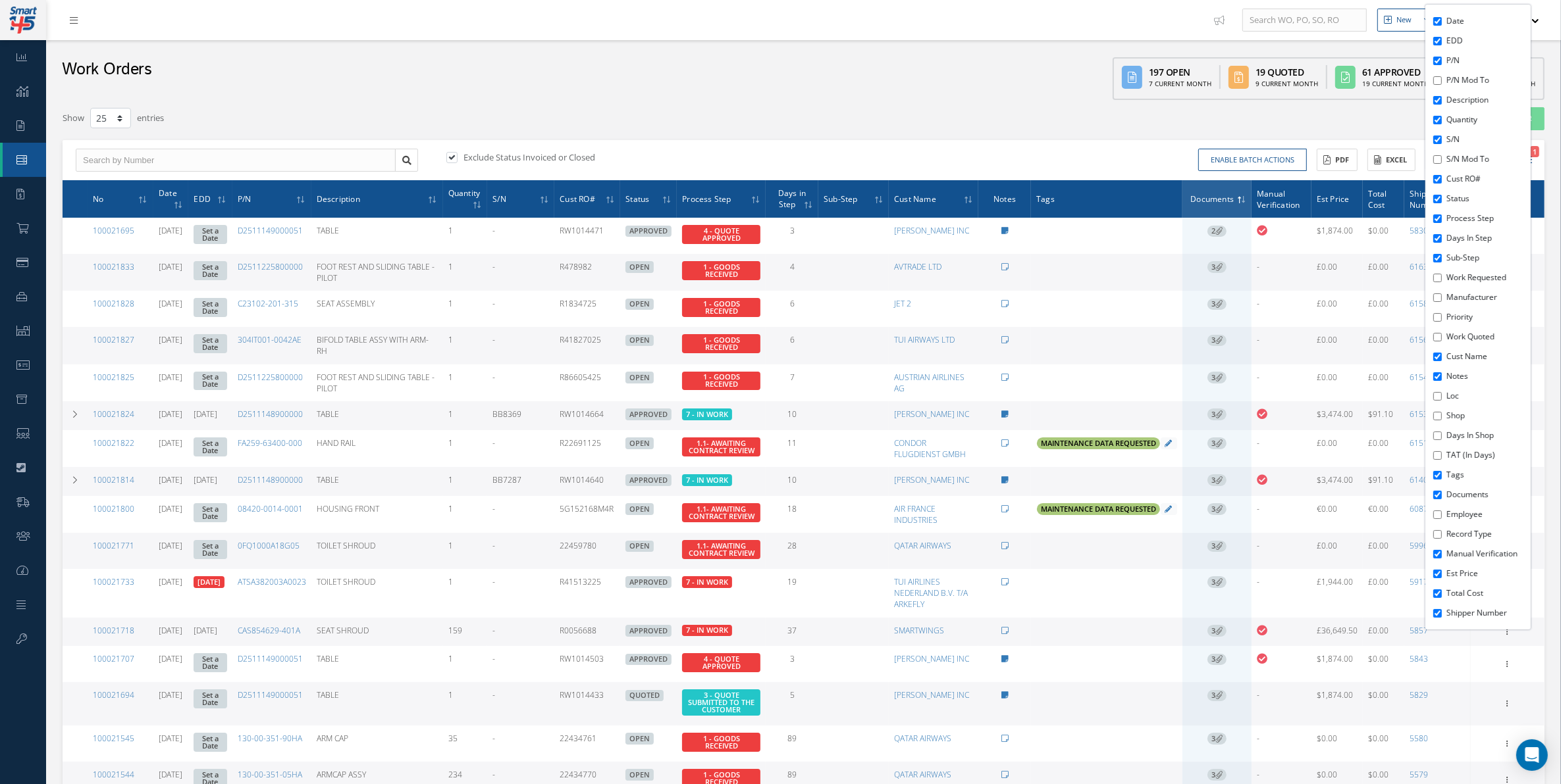
click at [1248, 316] on label "Priority" at bounding box center [1487, 317] width 81 height 12
click at [1248, 316] on input "Priority" at bounding box center [1437, 317] width 9 height 9
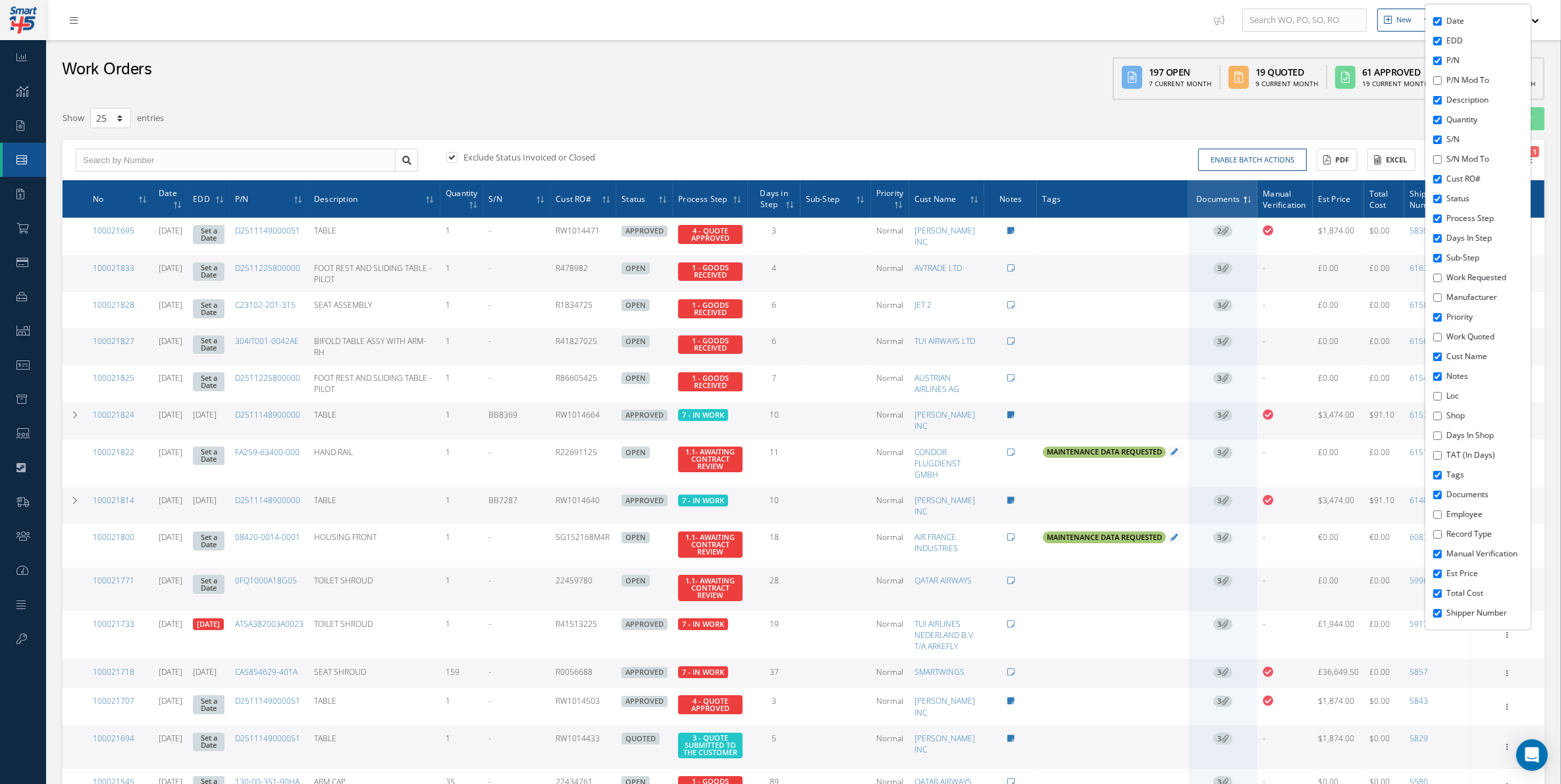
click at [1248, 316] on label "Priority" at bounding box center [1487, 317] width 81 height 12
click at [1248, 316] on input "Priority" at bounding box center [1437, 317] width 9 height 9
checkbox input "false"
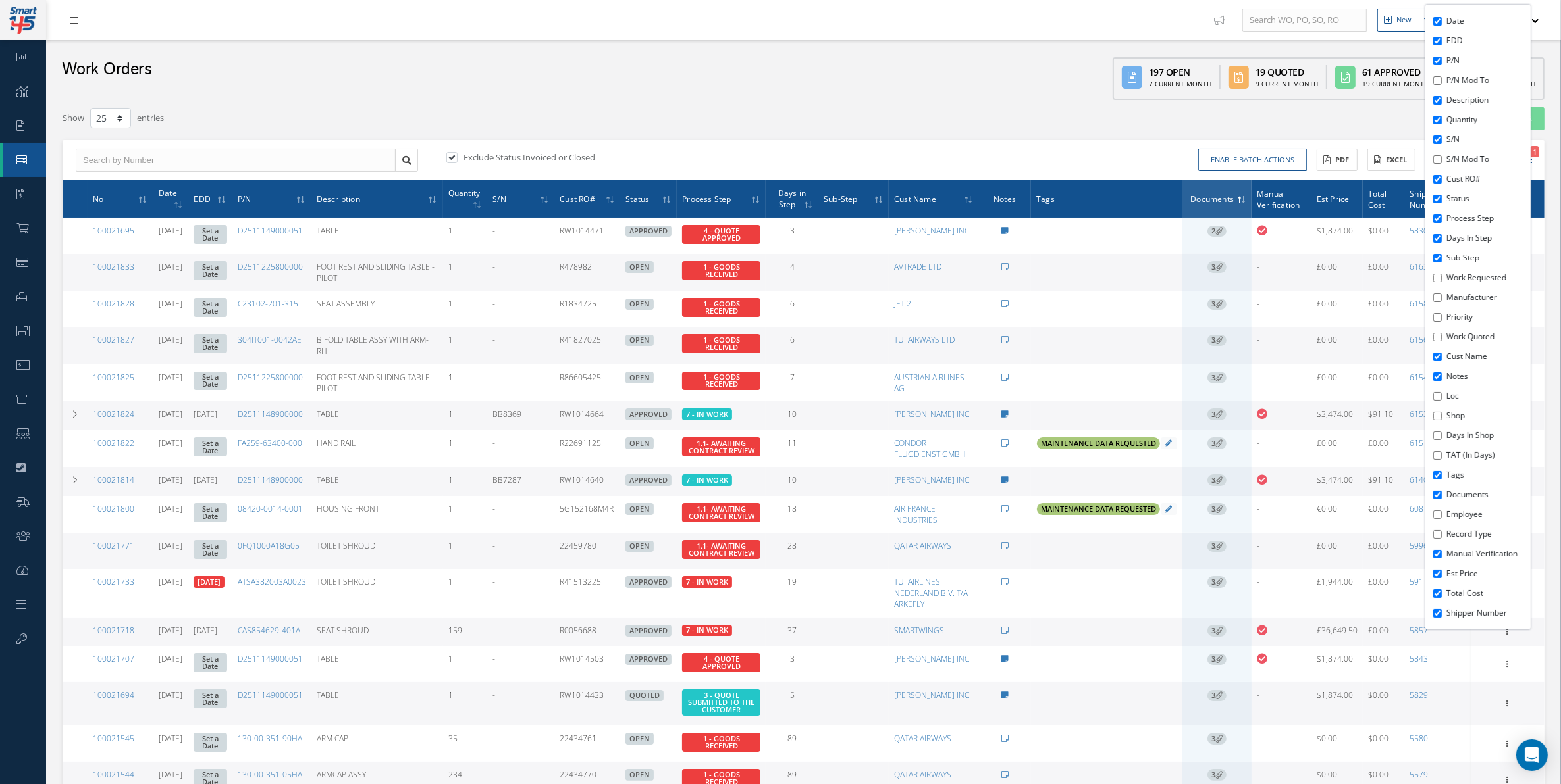
click at [1214, 340] on span "3" at bounding box center [1217, 341] width 19 height 12
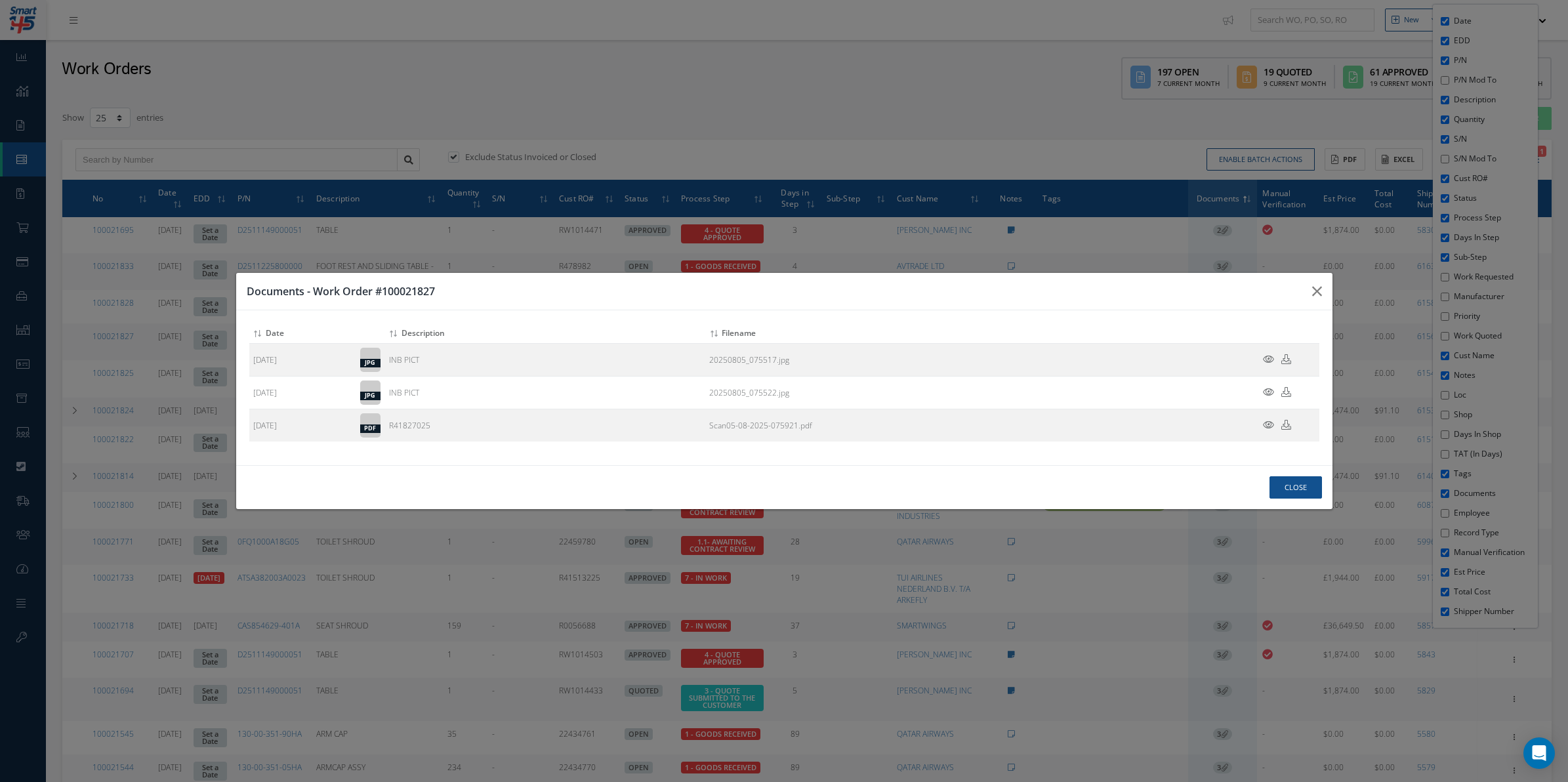
click at [0, 0] on div "Documents - Work Order #100021827 Attach File(s) Click inside this area or drag…" at bounding box center [0, 0] width 0 height 0
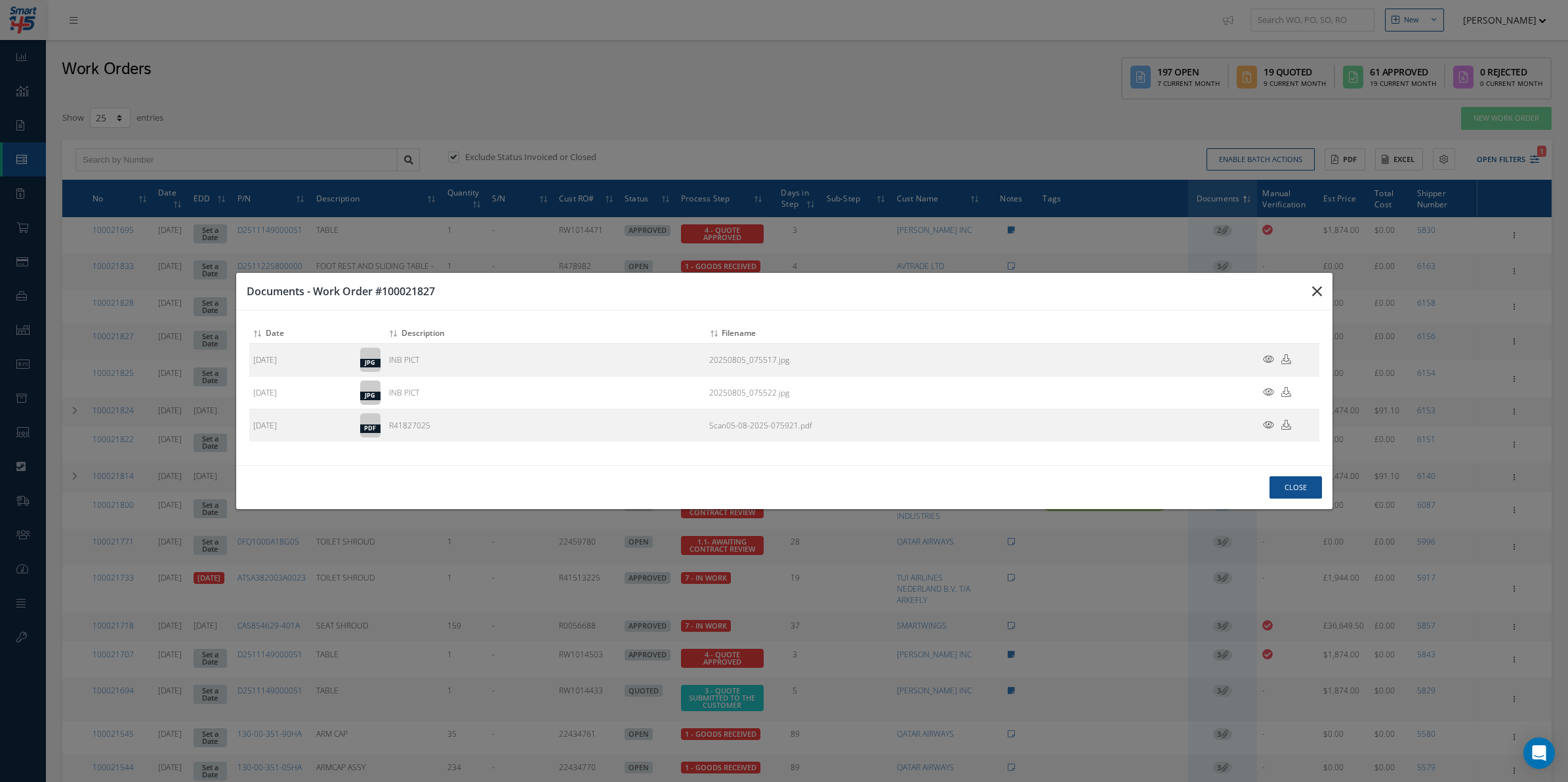
click at [0, 0] on button "button" at bounding box center [0, 0] width 0 height 0
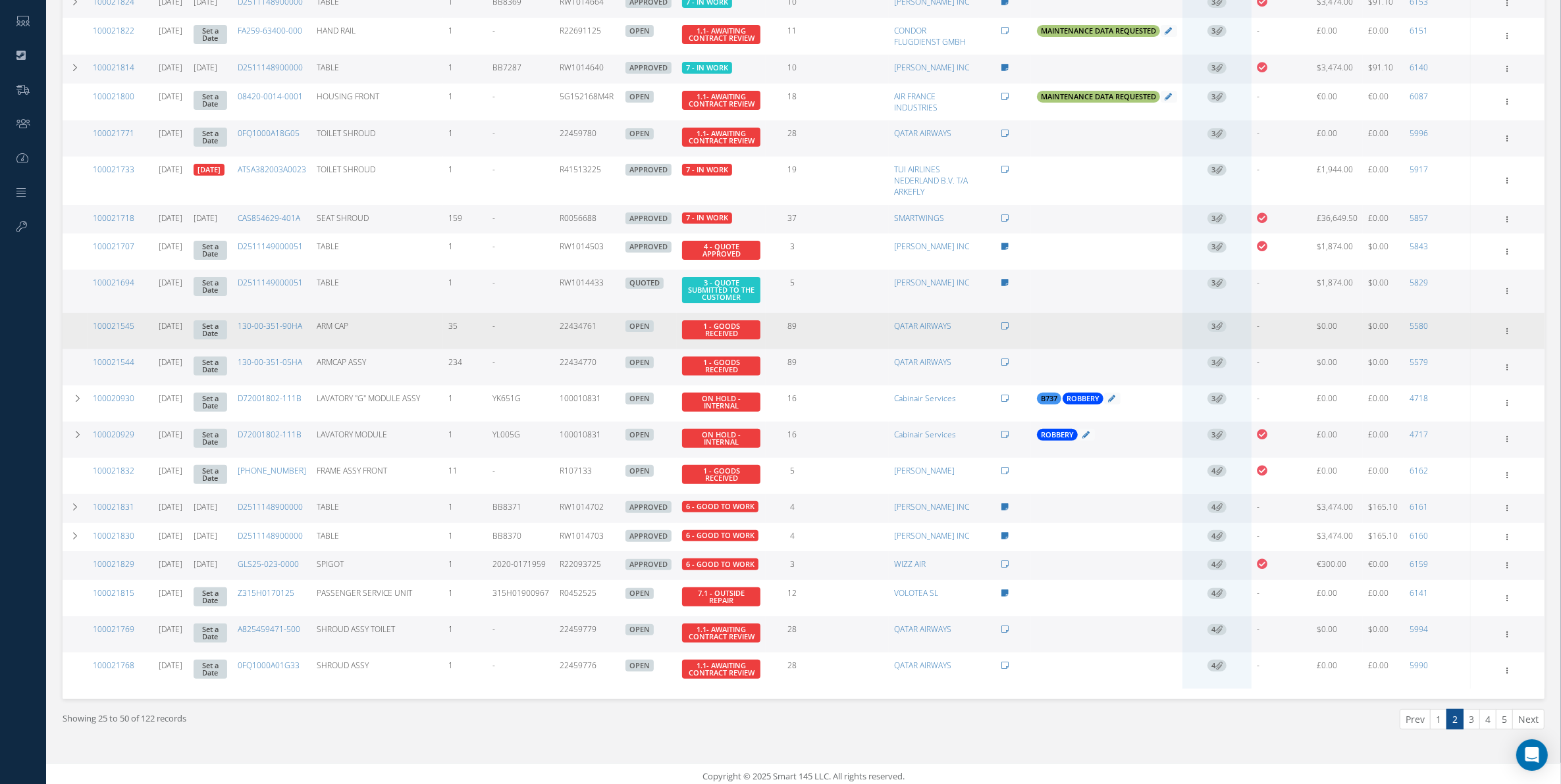
scroll to position [466, 0]
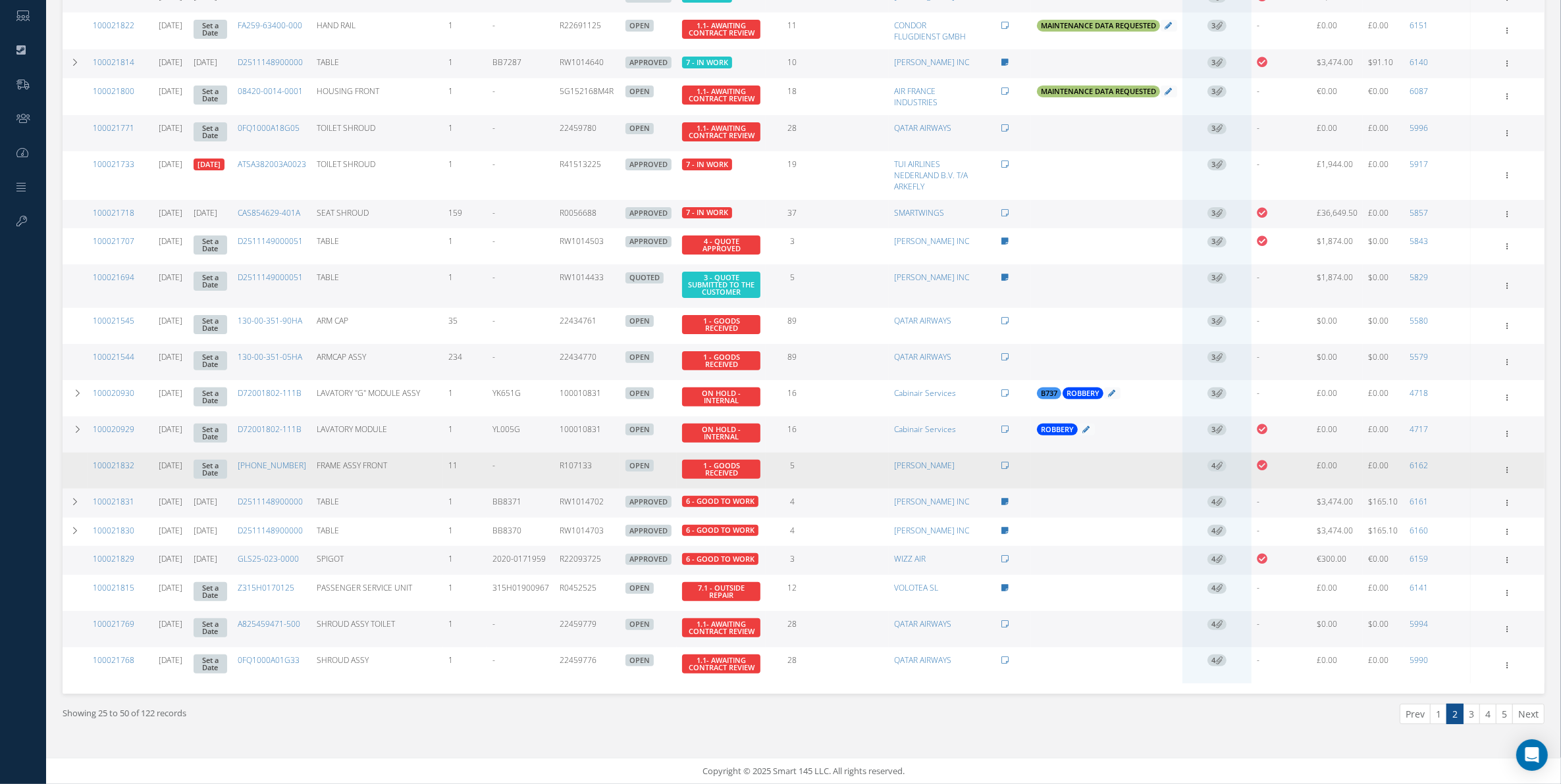
click at [1218, 460] on span "4" at bounding box center [1217, 466] width 19 height 12
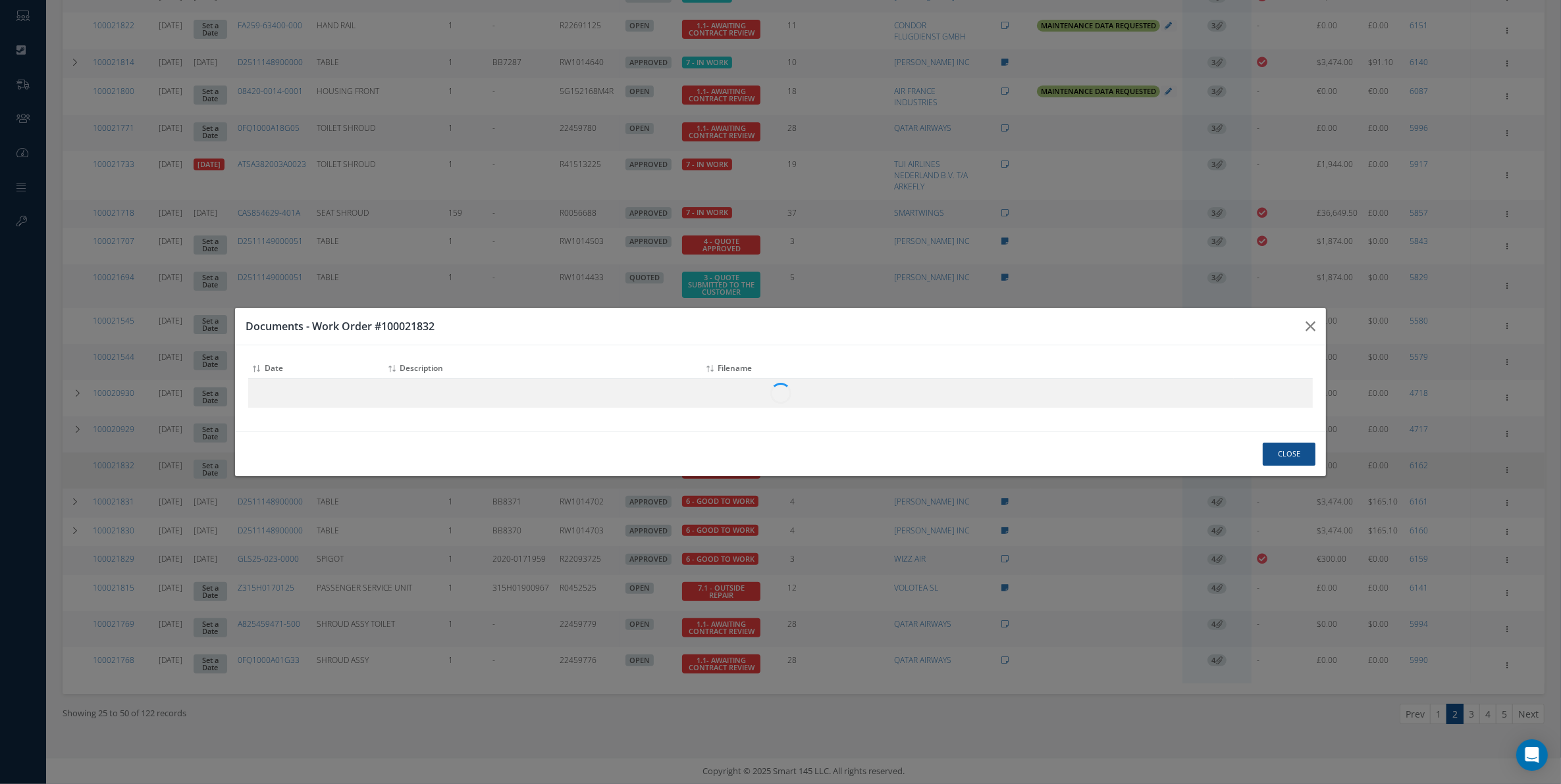
scroll to position [442, 0]
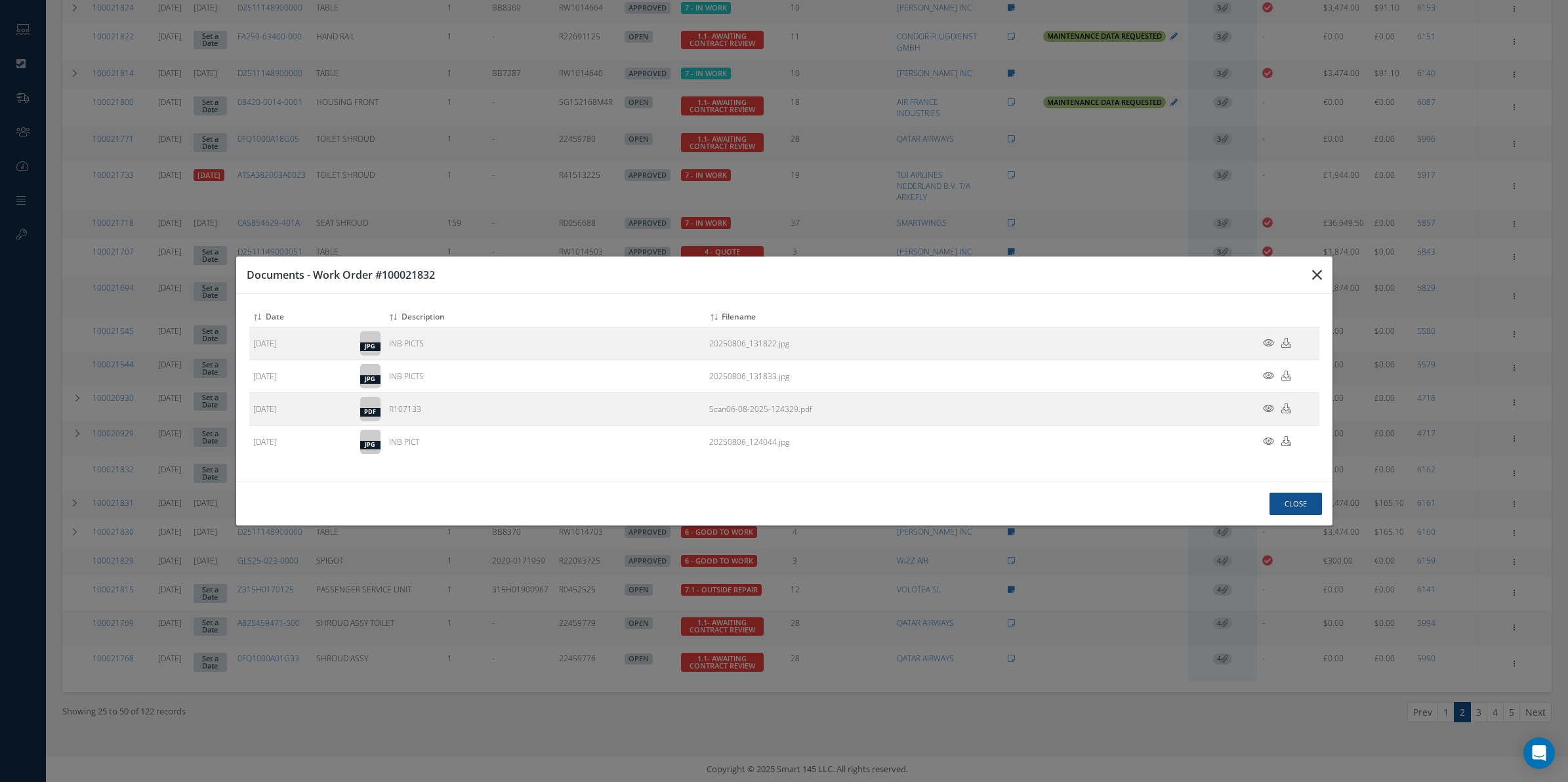
click at [0, 0] on button "button" at bounding box center [0, 0] width 0 height 0
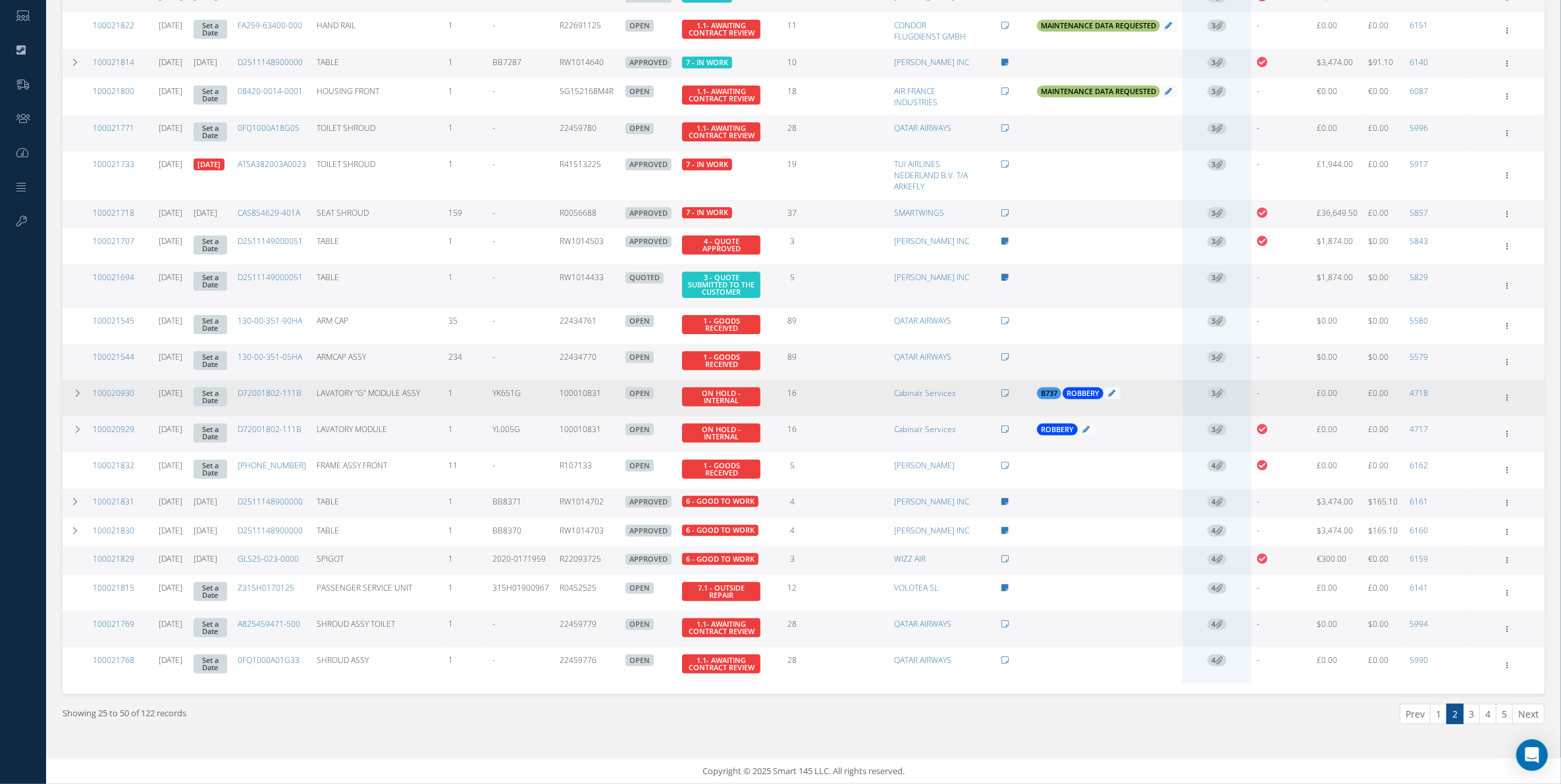
click at [1216, 392] on link "3" at bounding box center [1217, 392] width 19 height 11
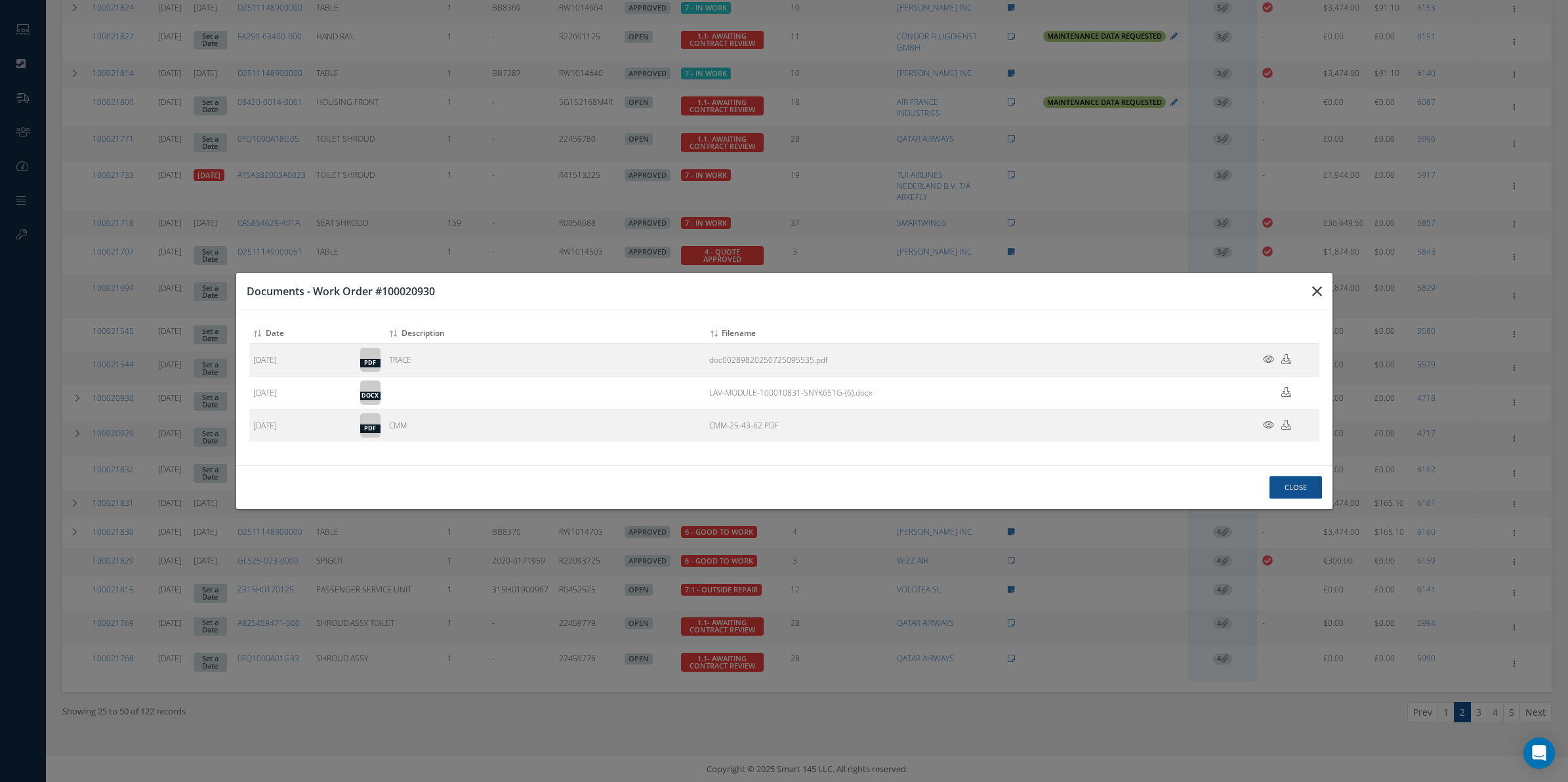
click at [0, 0] on button "button" at bounding box center [0, 0] width 0 height 0
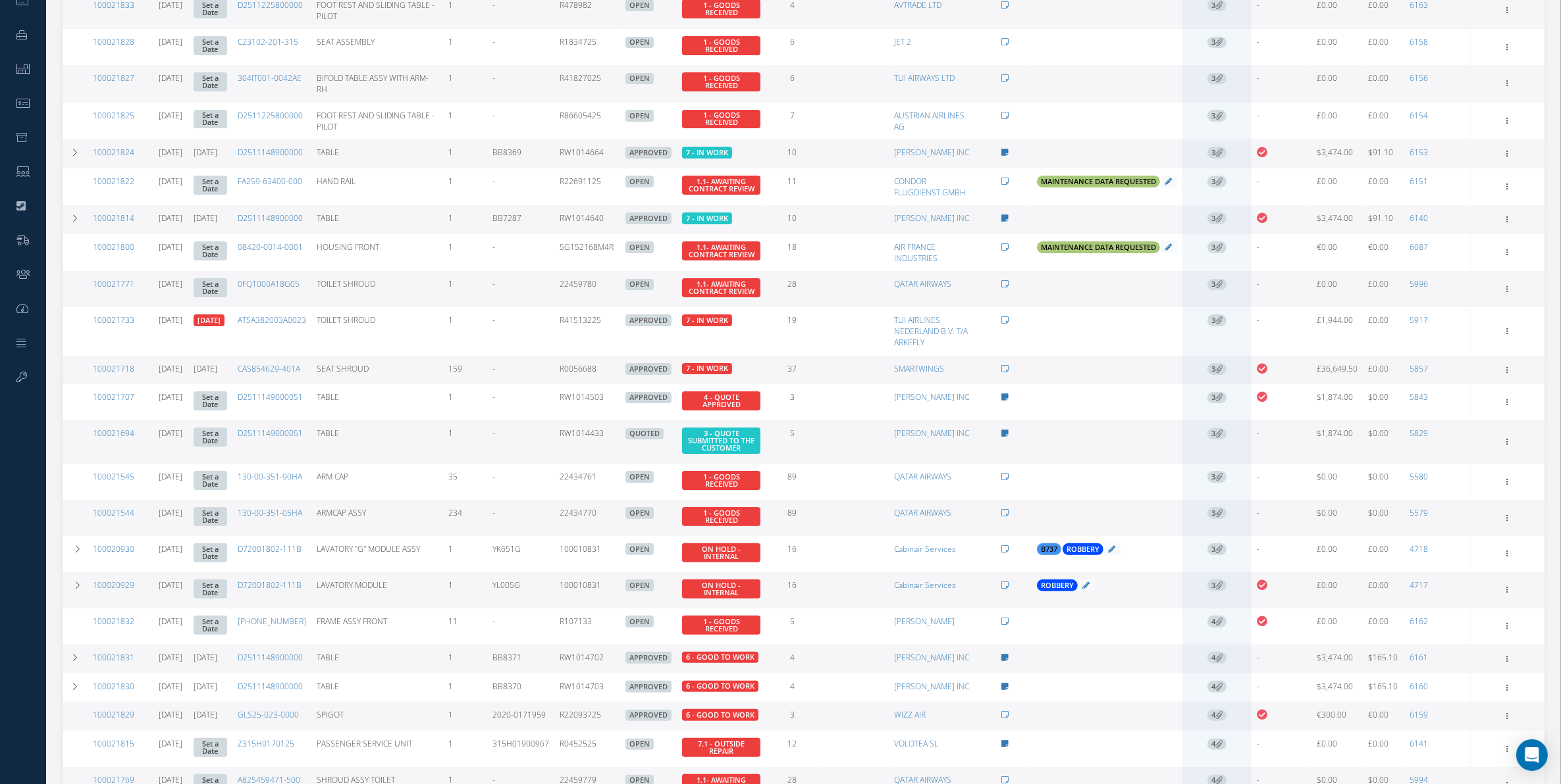
scroll to position [249, 0]
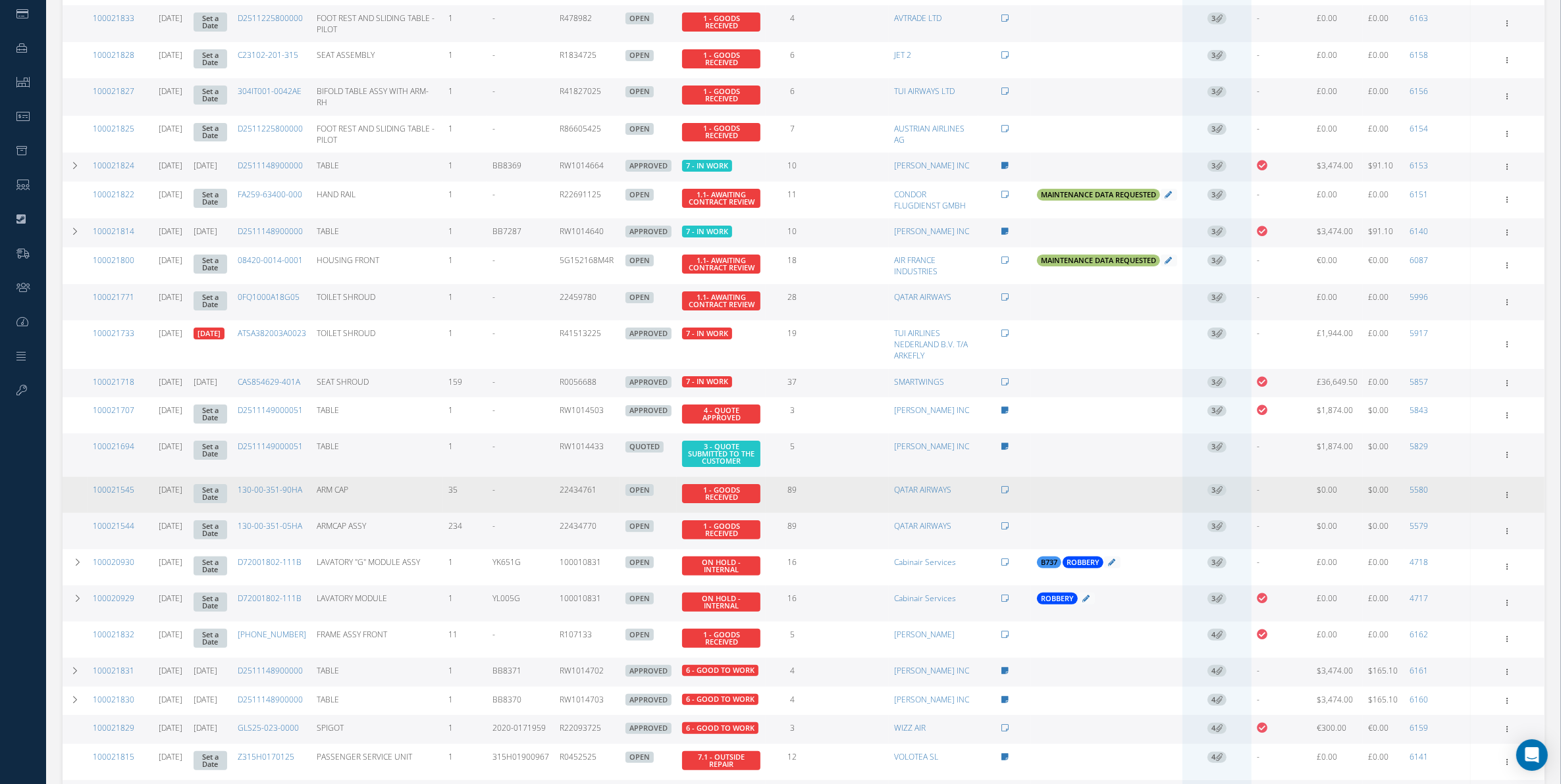
click at [1221, 513] on td "3" at bounding box center [1218, 495] width 69 height 36
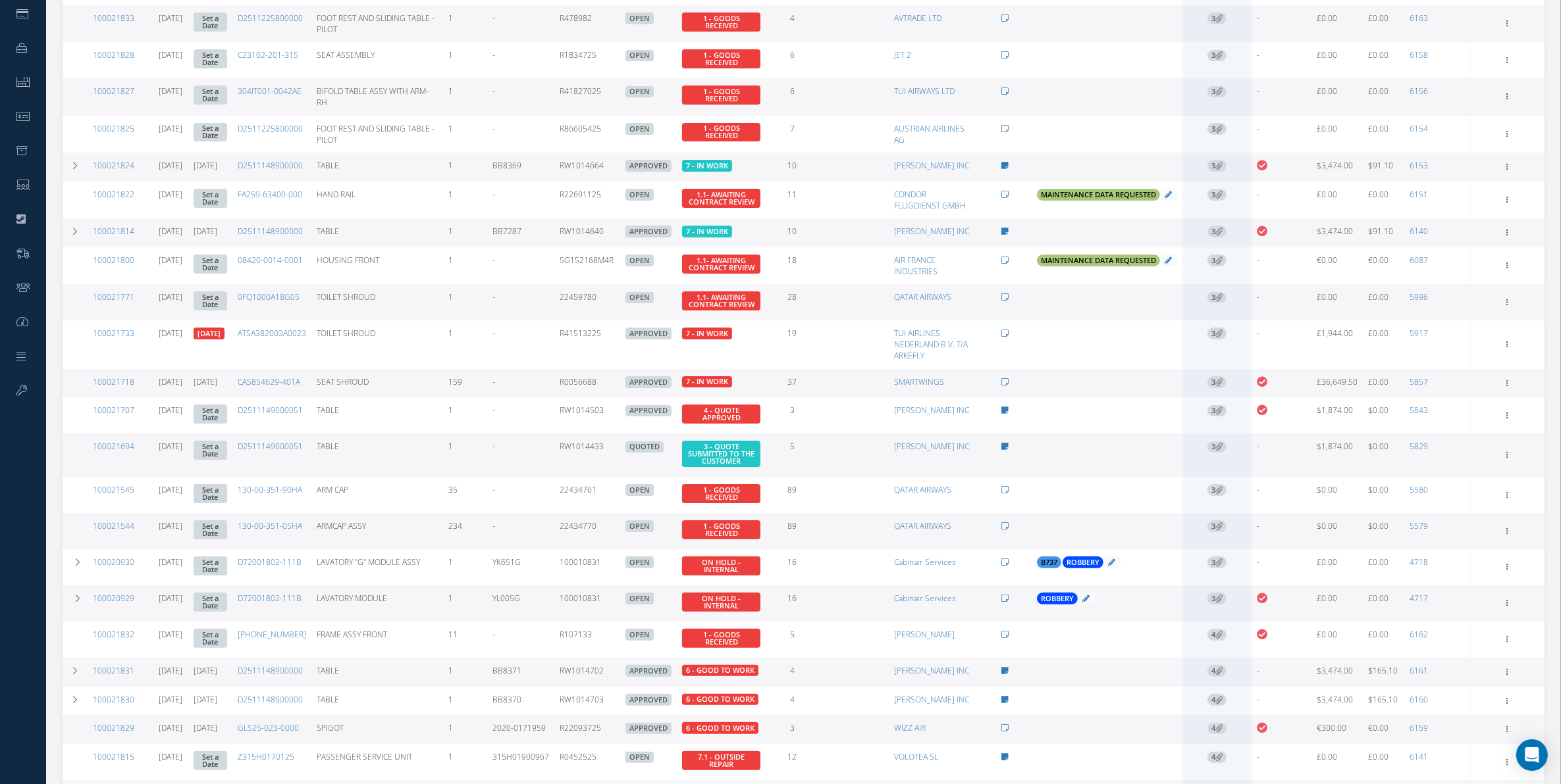
click at [1217, 550] on td "3" at bounding box center [1218, 531] width 69 height 36
click at [1217, 532] on span "3" at bounding box center [1217, 526] width 19 height 12
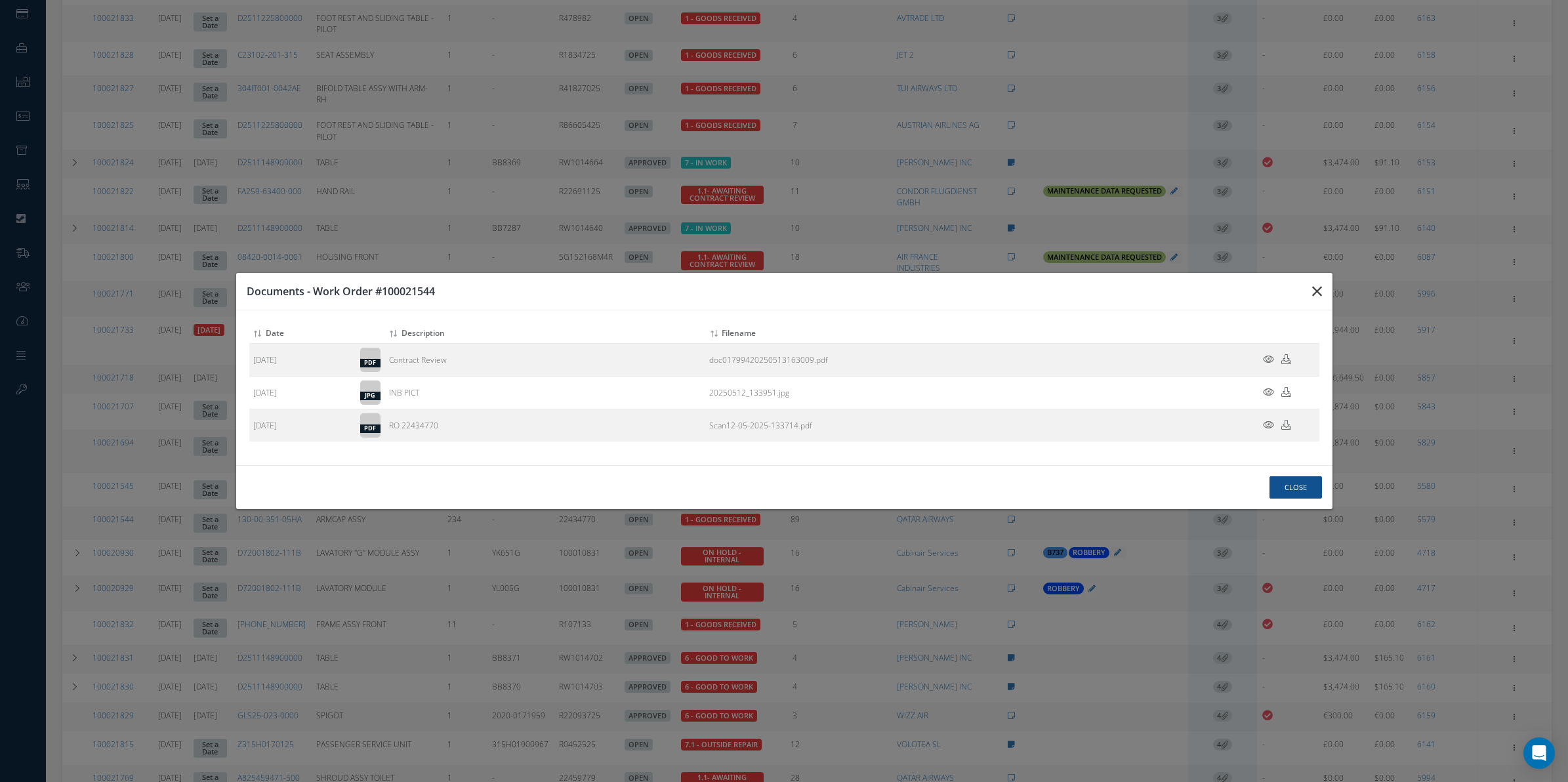
click at [0, 0] on button "button" at bounding box center [0, 0] width 0 height 0
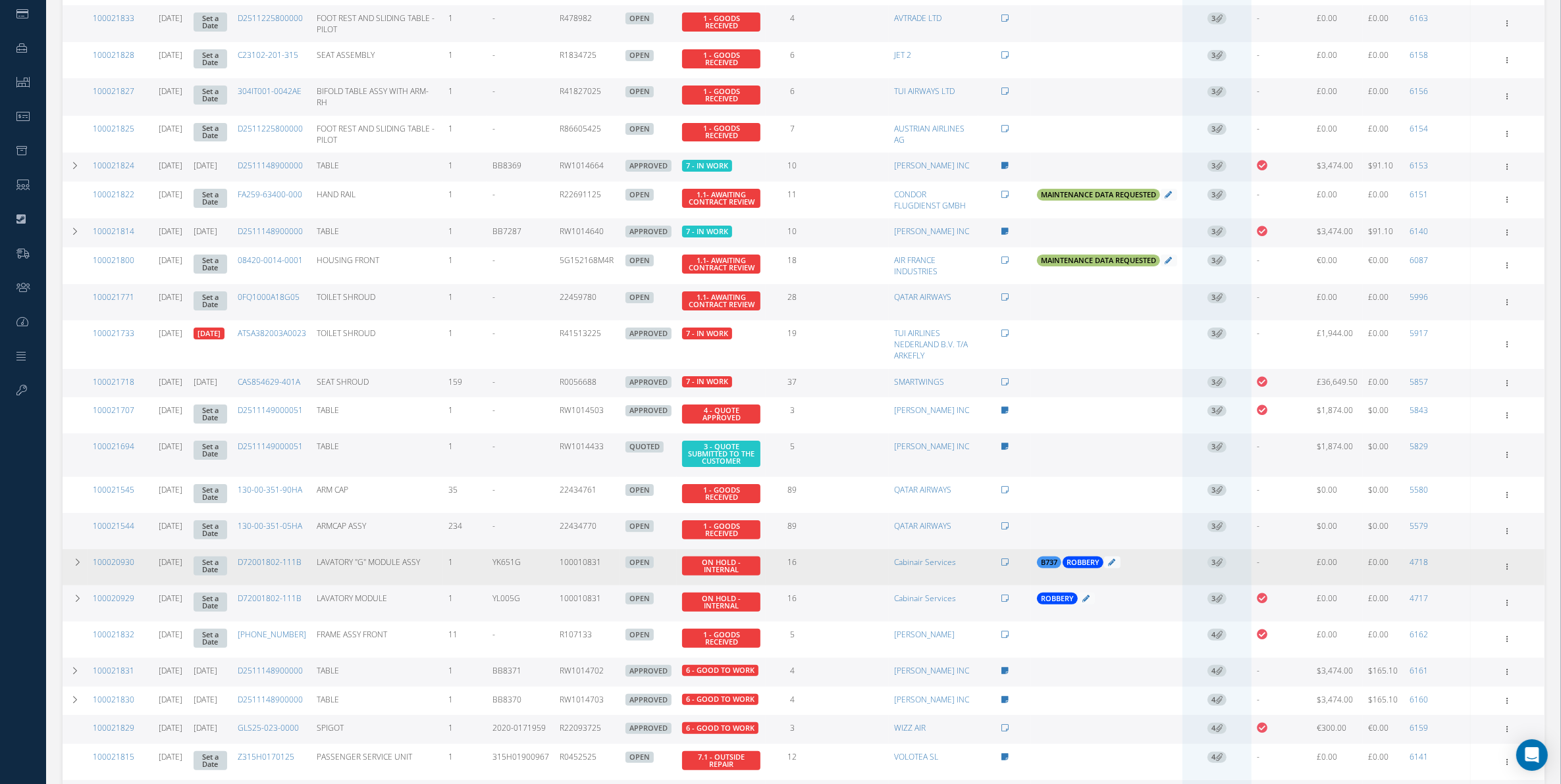
click at [1221, 566] on icon at bounding box center [1218, 562] width 7 height 7
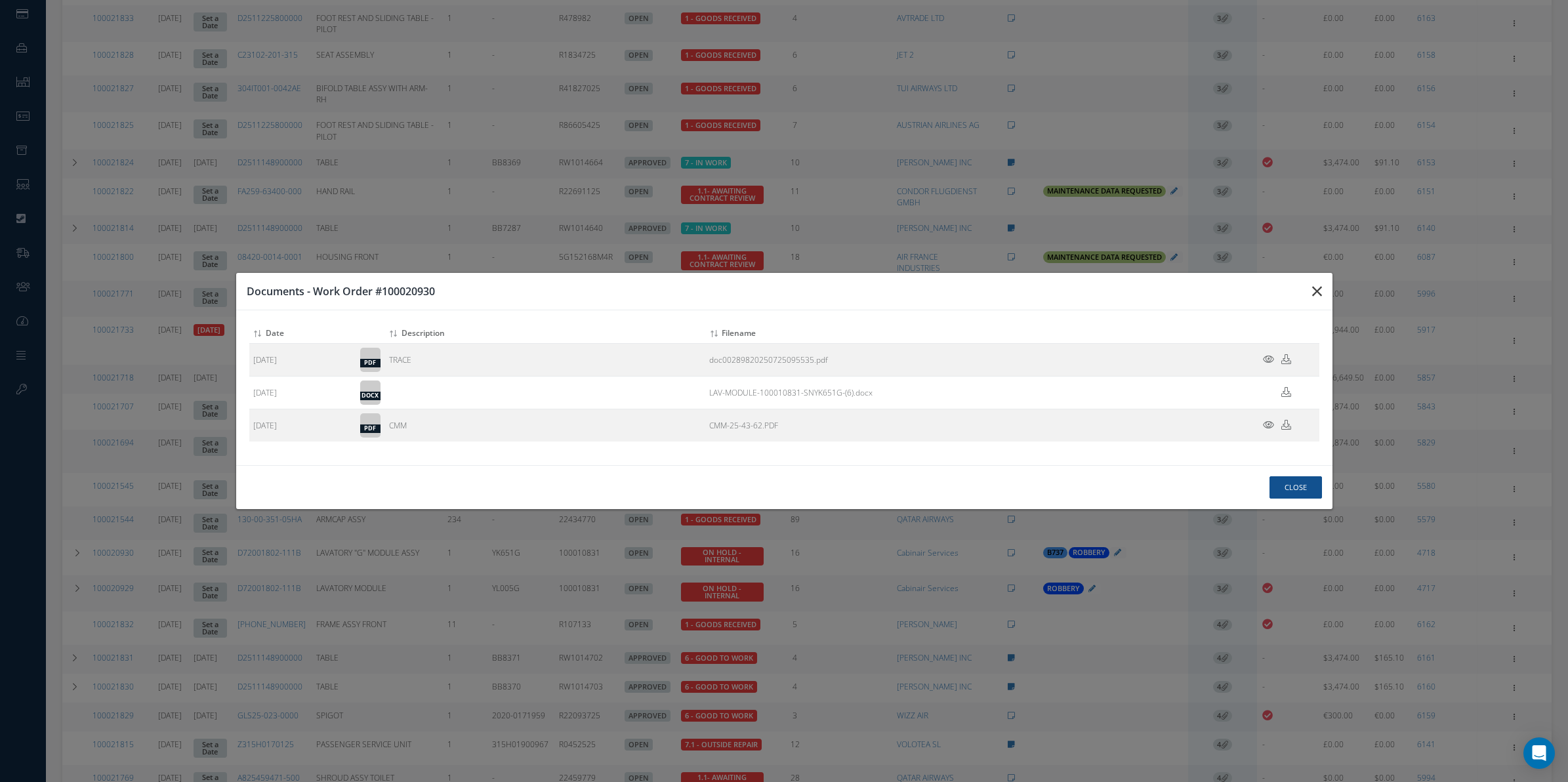
click at [0, 0] on button "button" at bounding box center [0, 0] width 0 height 0
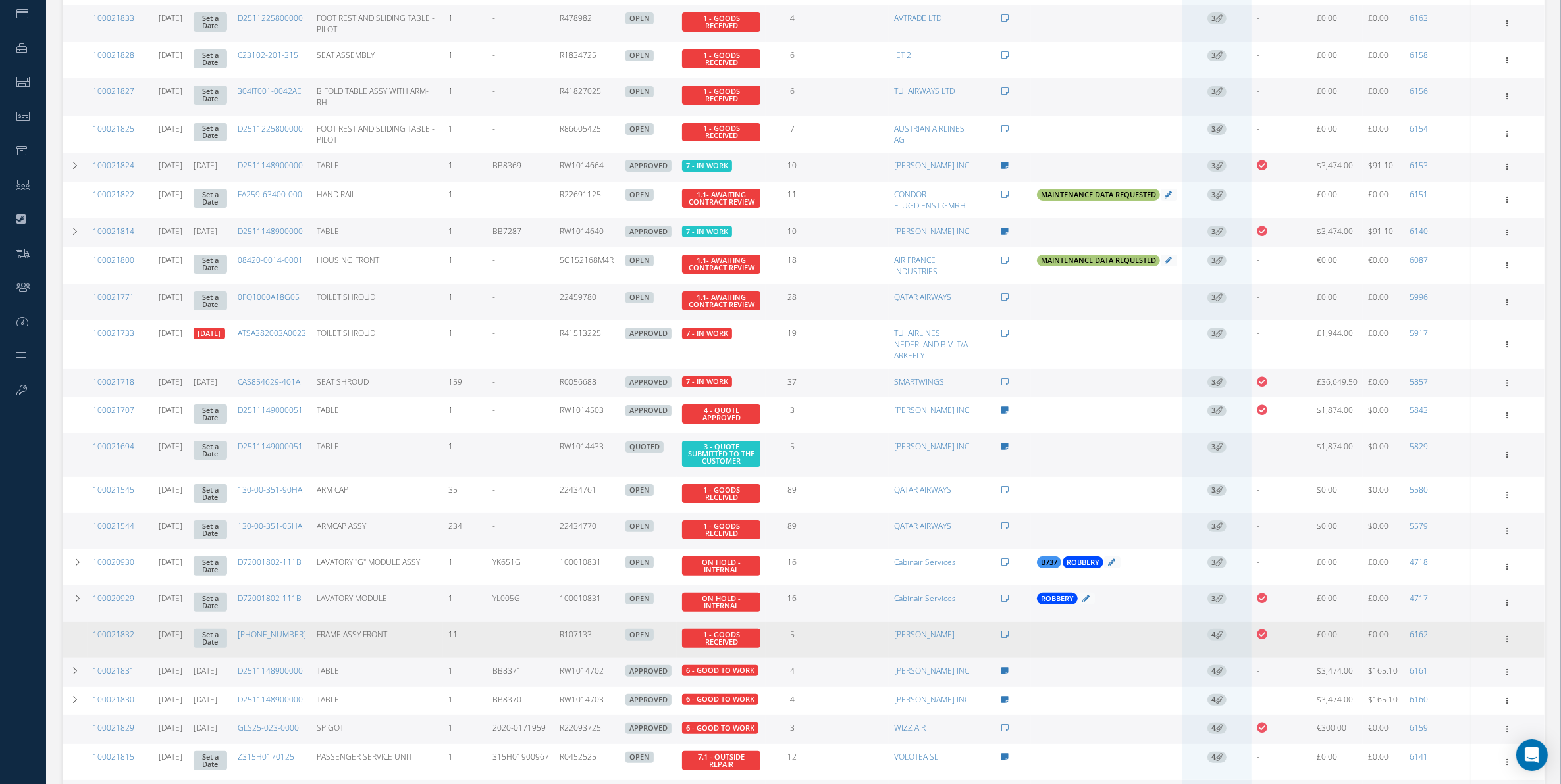
click at [1221, 628] on span "4" at bounding box center [1217, 635] width 19 height 12
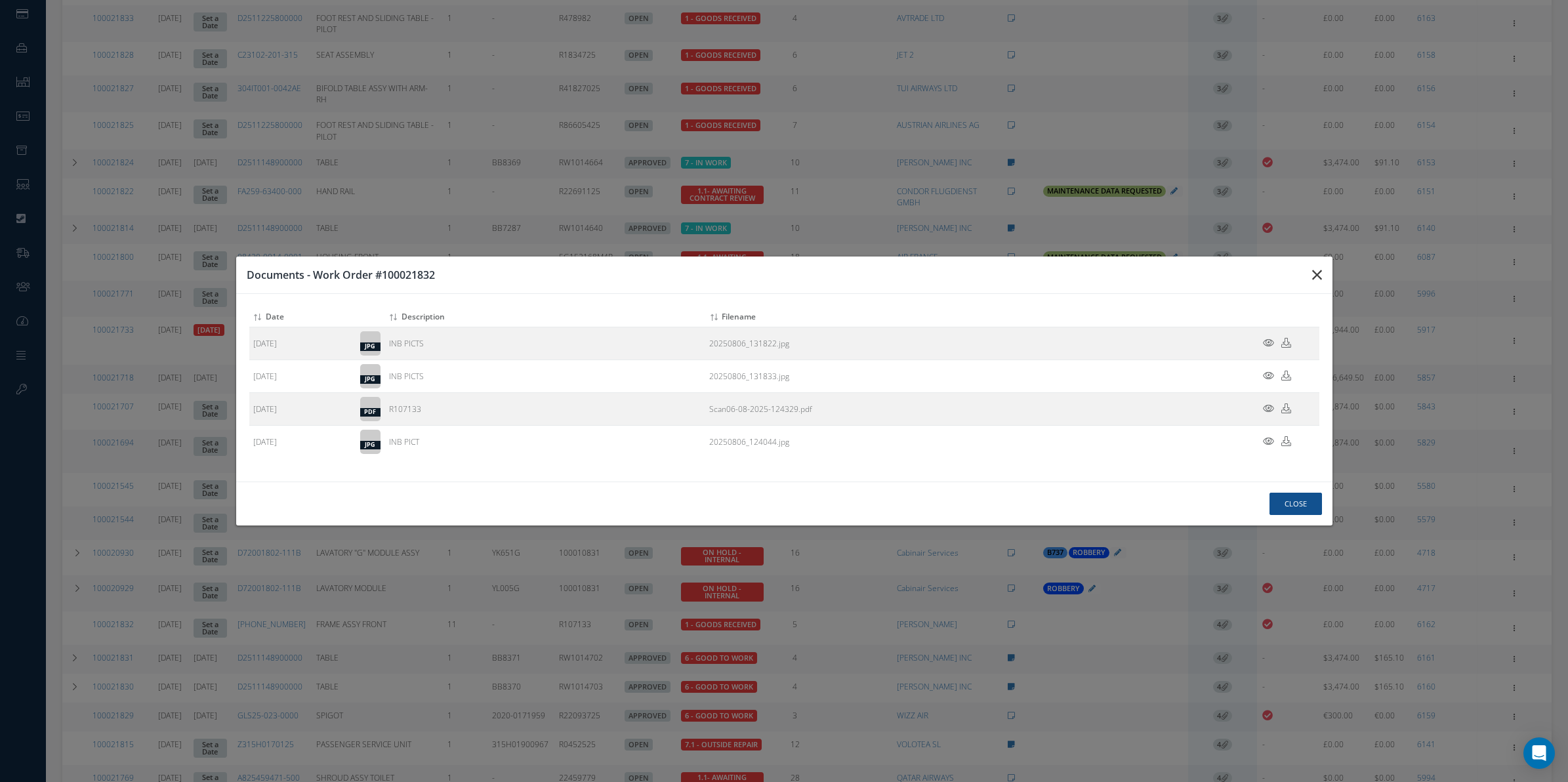
click at [0, 0] on icon "button" at bounding box center [0, 0] width 0 height 0
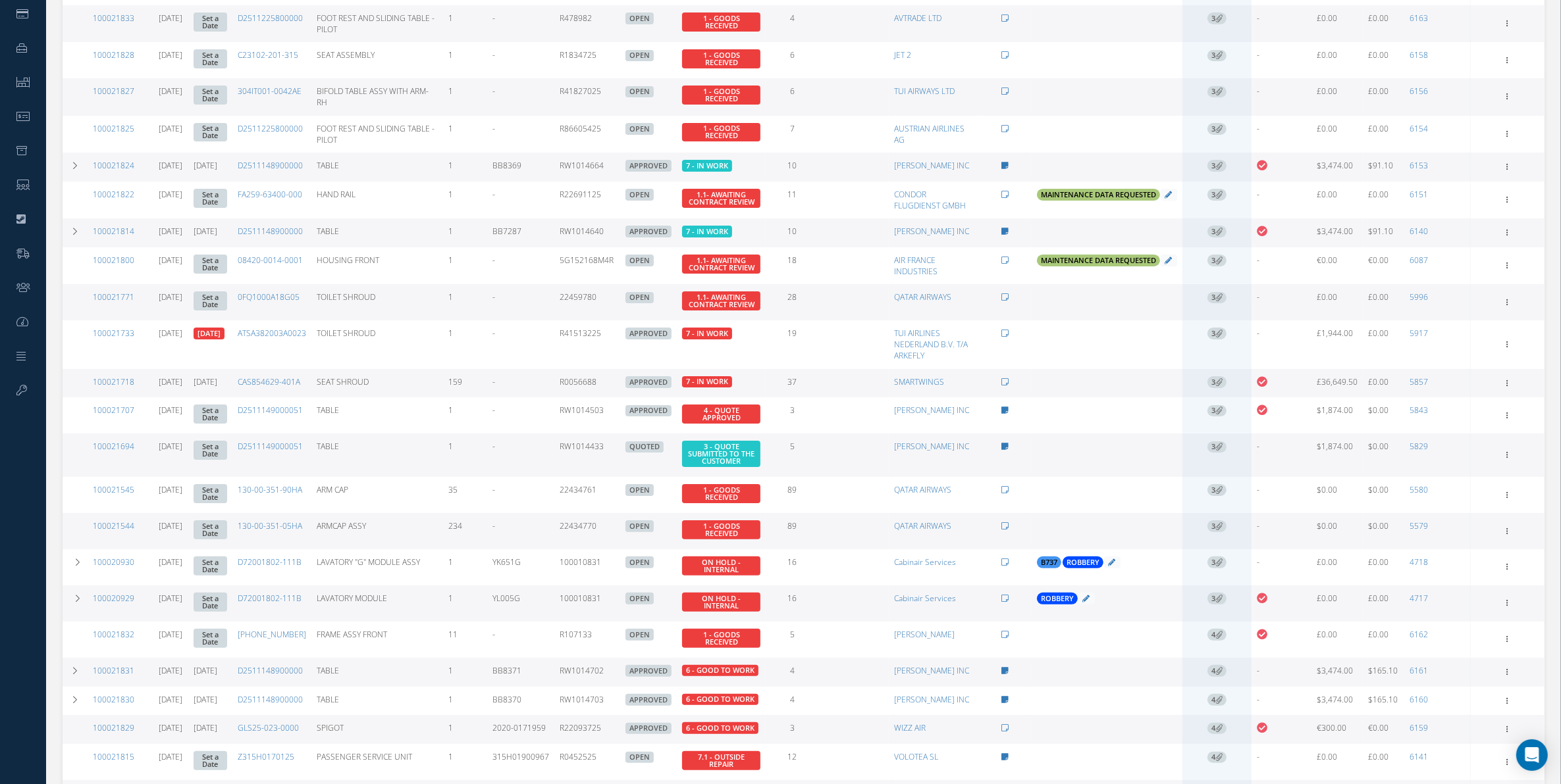
click at [1222, 628] on icon at bounding box center [1218, 670] width 7 height 7
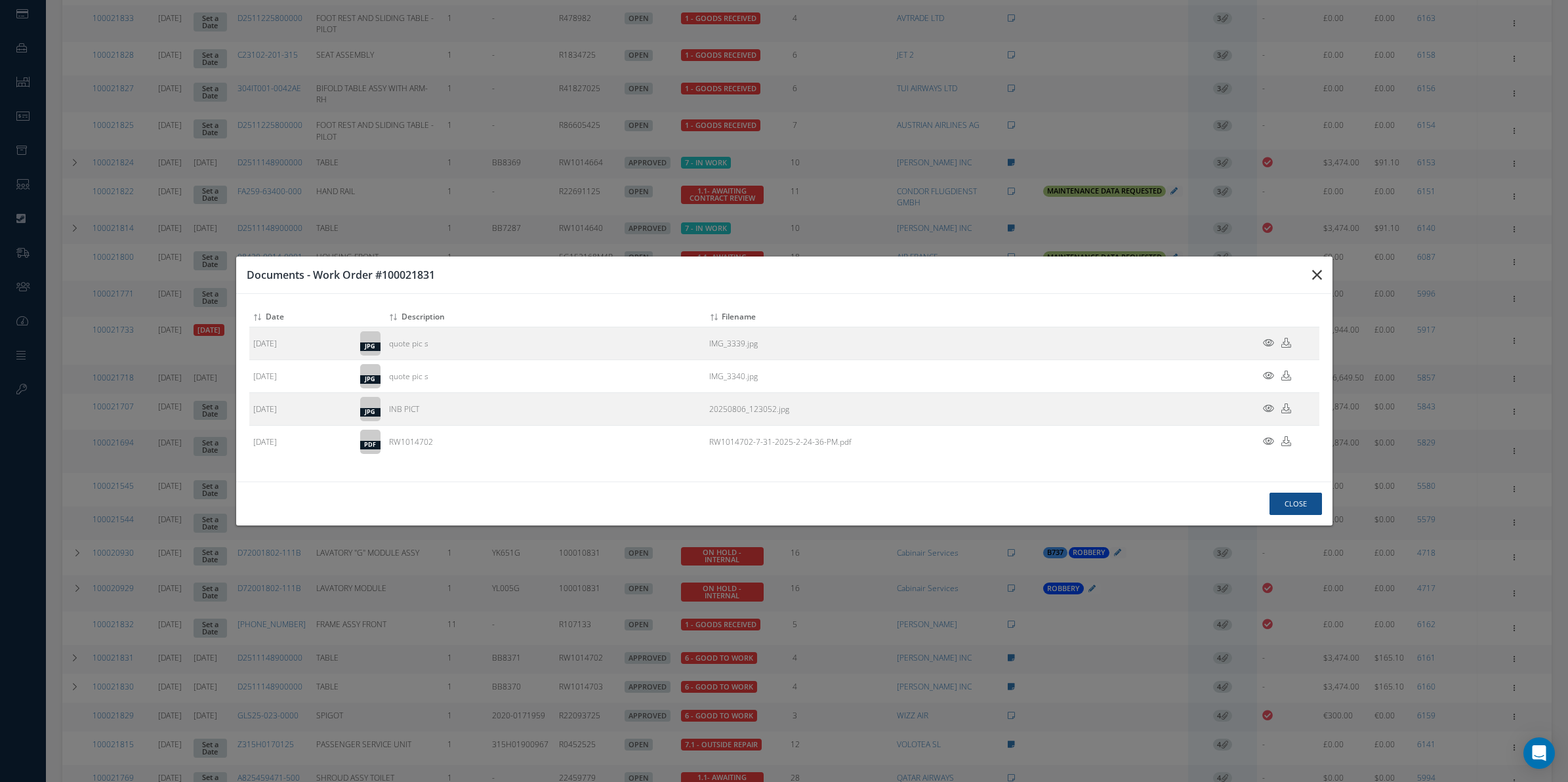
click at [0, 0] on button "button" at bounding box center [0, 0] width 0 height 0
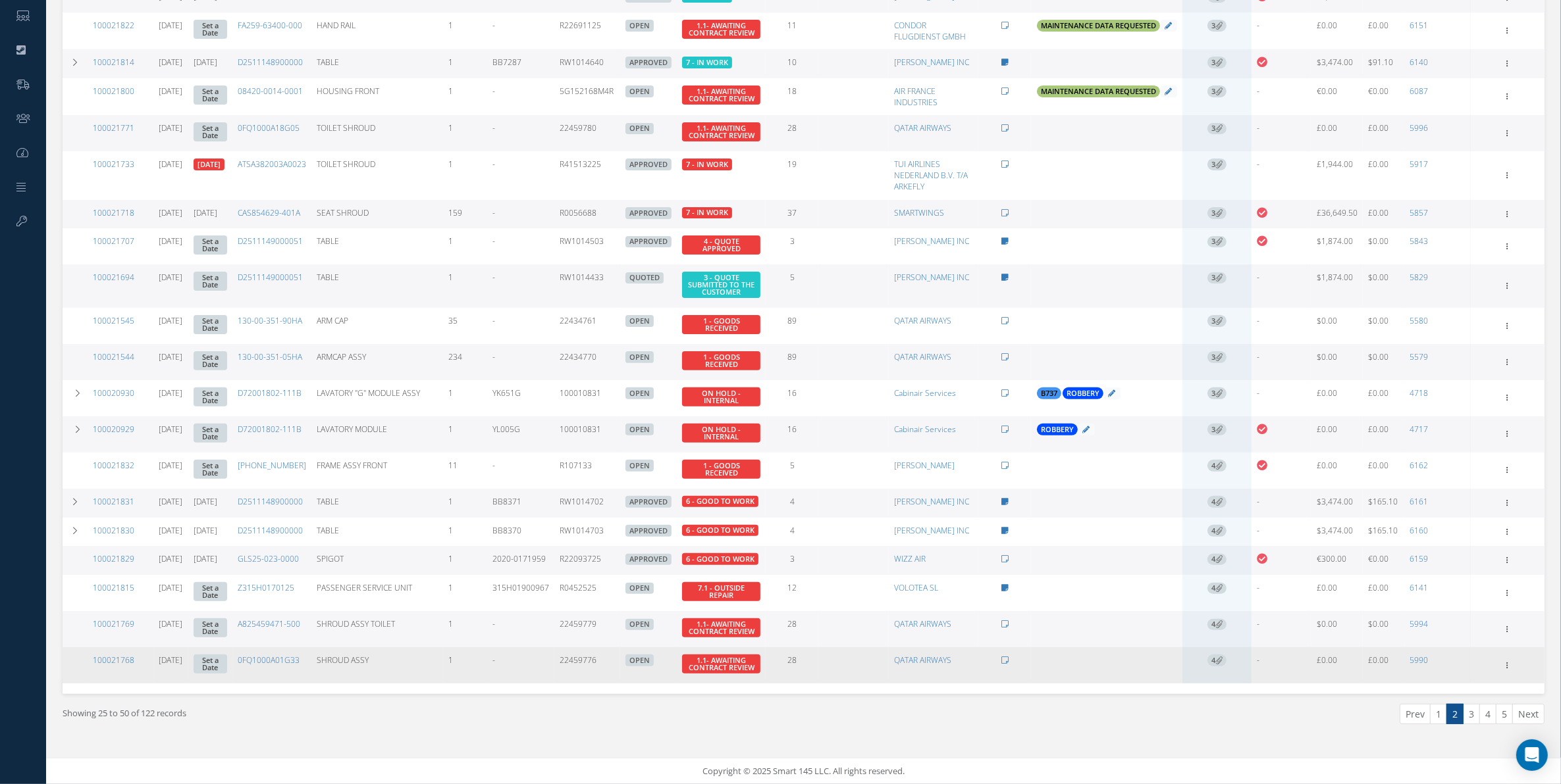
click at [1221, 628] on span "4" at bounding box center [1217, 661] width 19 height 12
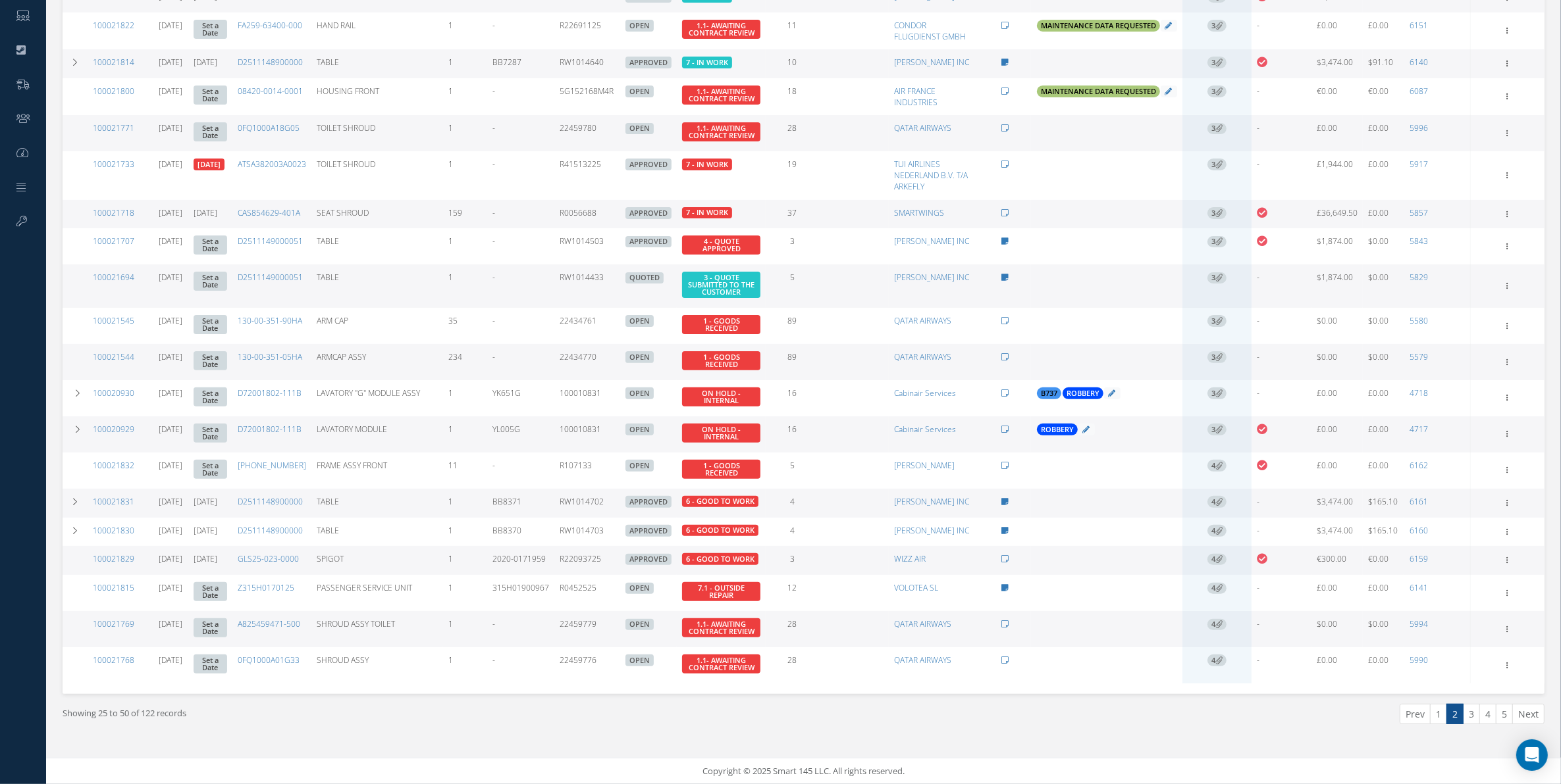
scroll to position [442, 0]
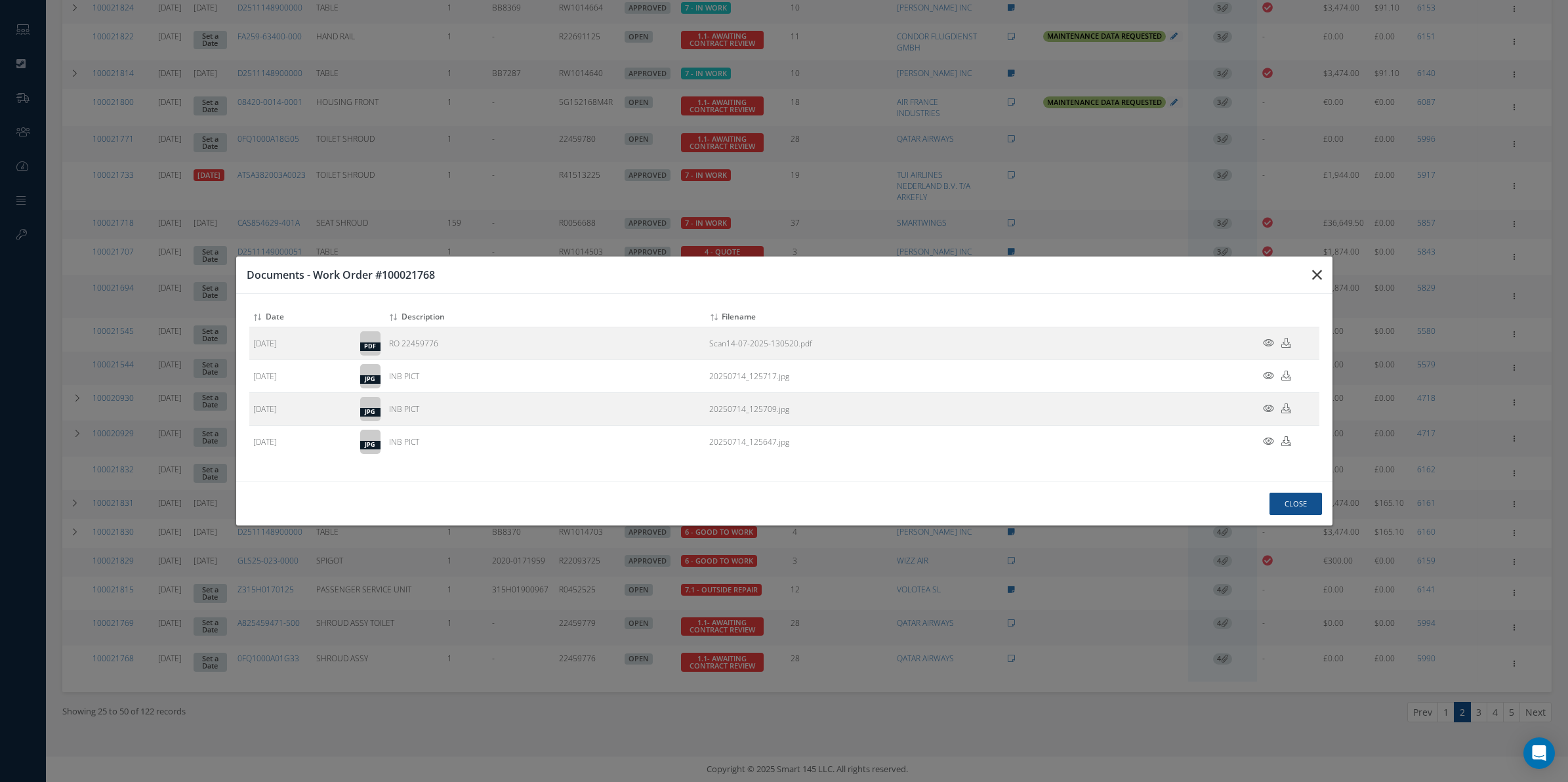
drag, startPoint x: 1315, startPoint y: 275, endPoint x: 1313, endPoint y: 257, distance: 18.1
click at [0, 0] on button "button" at bounding box center [0, 0] width 0 height 0
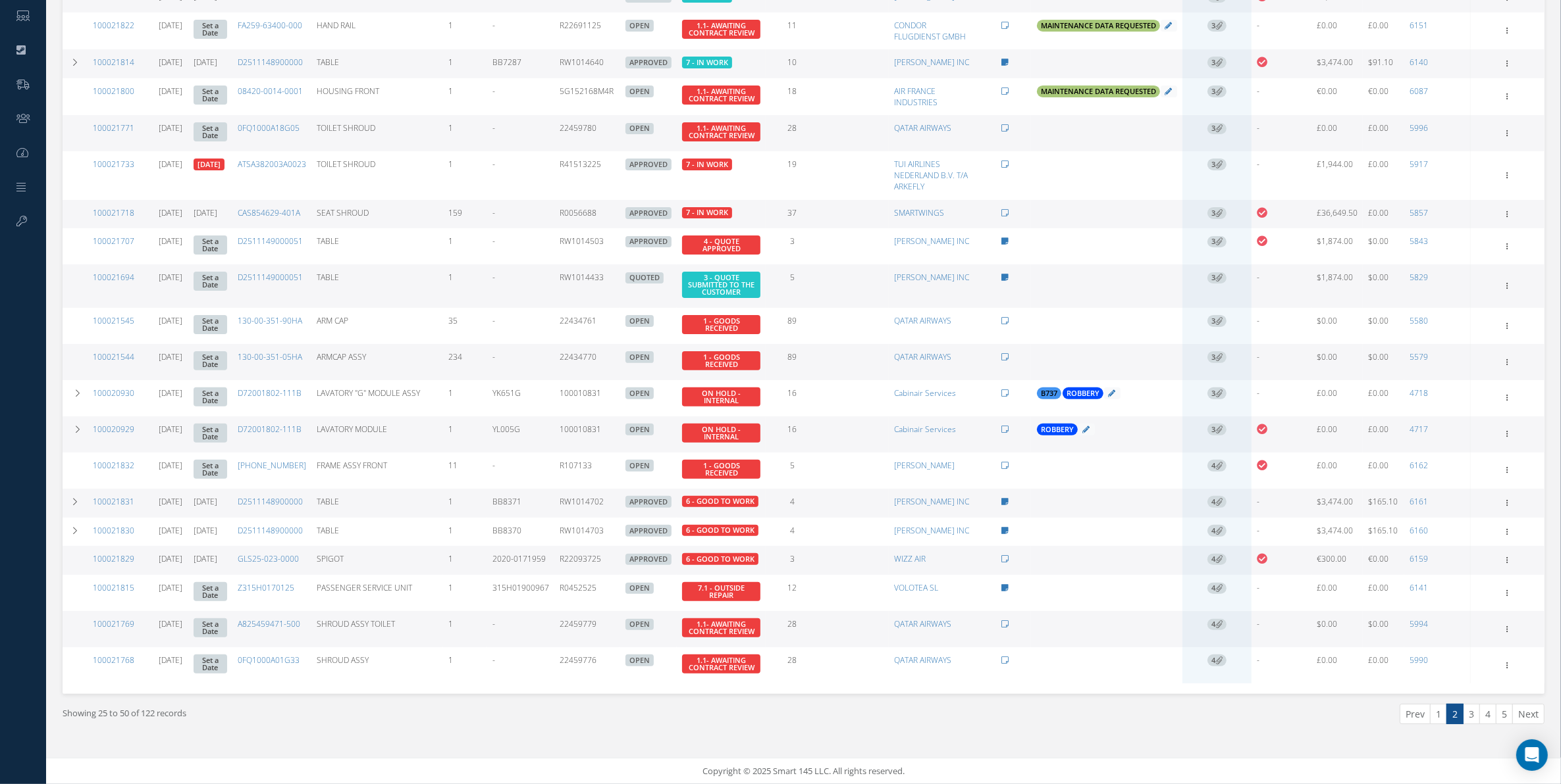
click at [1222, 628] on td "4" at bounding box center [1218, 630] width 69 height 36
click at [1222, 628] on icon at bounding box center [1218, 624] width 7 height 7
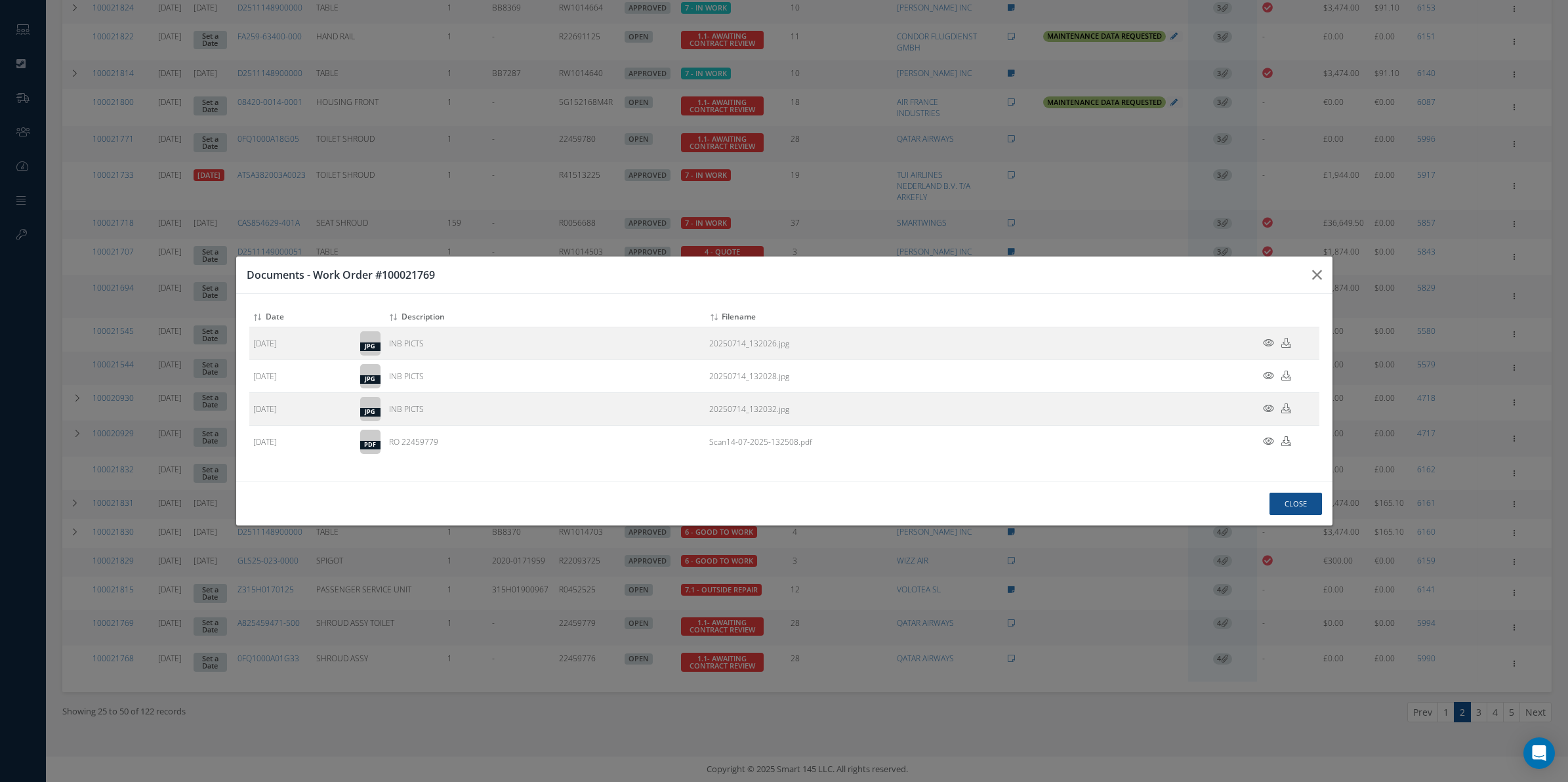
click at [0, 0] on div "Documents - Work Order #100021769 Attach File(s) Click inside this area or drag…" at bounding box center [0, 0] width 0 height 0
click at [0, 0] on button "button" at bounding box center [0, 0] width 0 height 0
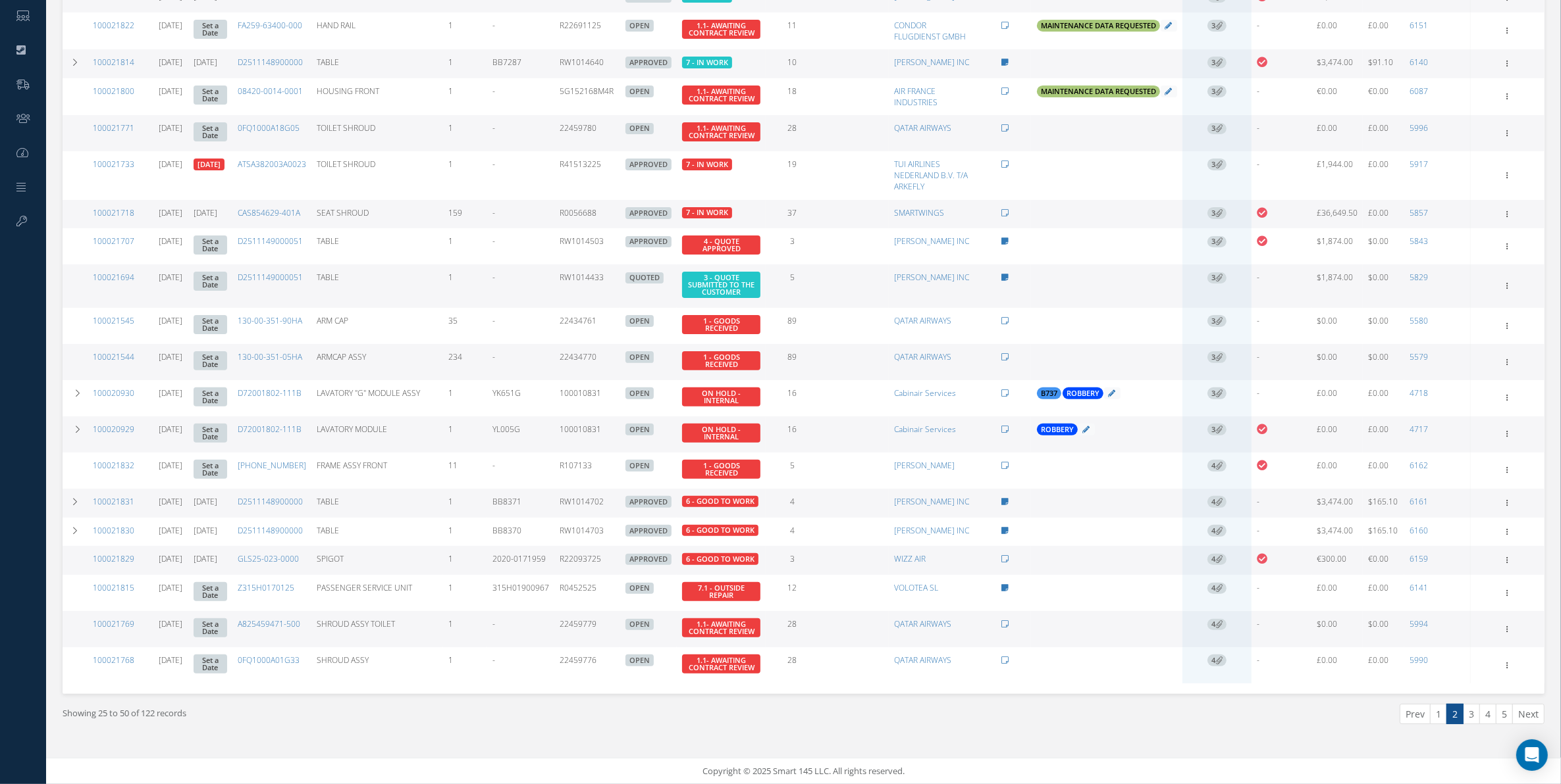
click at [1222, 628] on icon at bounding box center [1218, 624] width 7 height 7
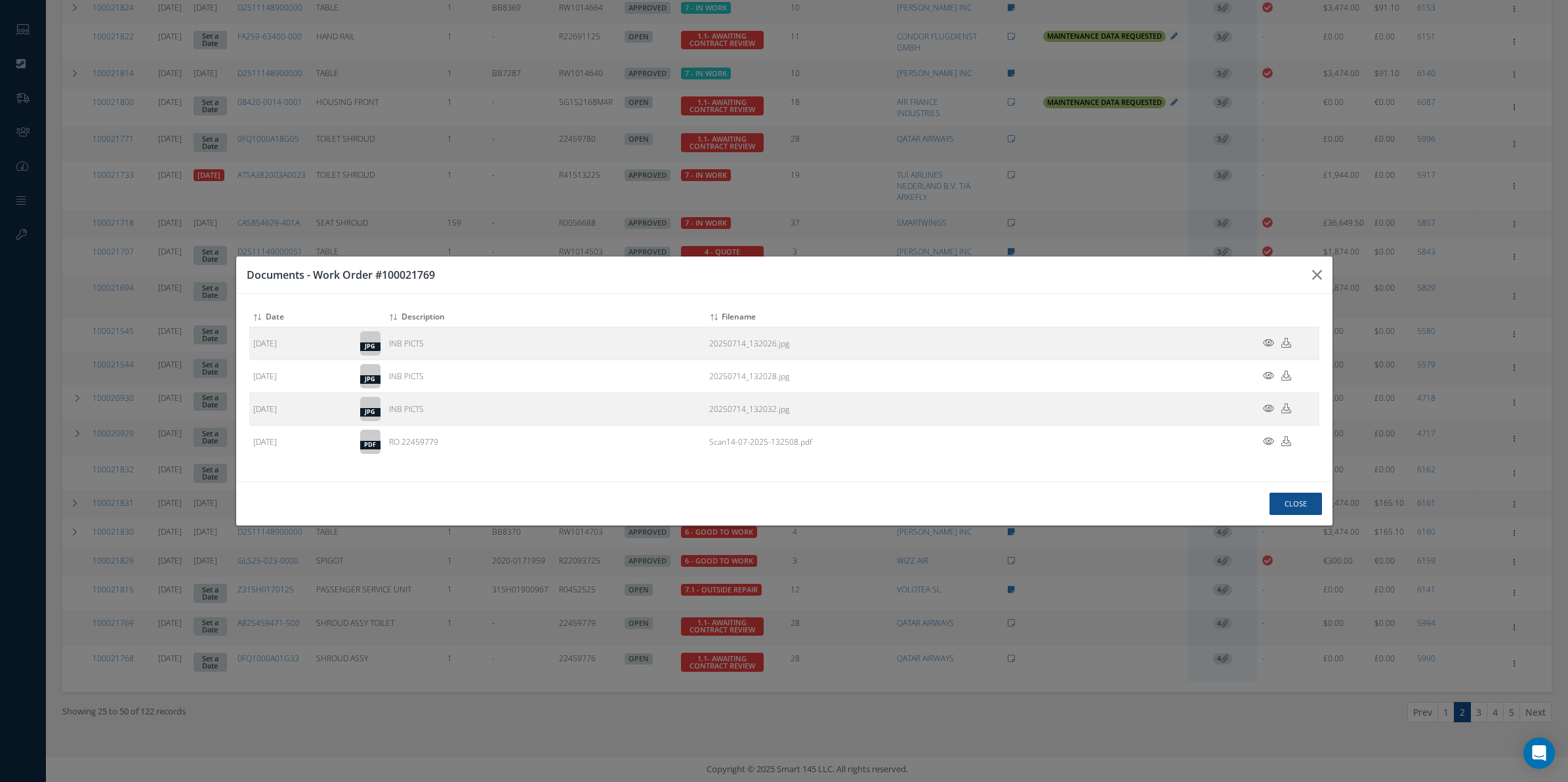
click at [0, 0] on div "Documents - Work Order #100021769 Attach File(s) Click inside this area or drag…" at bounding box center [0, 0] width 0 height 0
drag, startPoint x: 1333, startPoint y: 267, endPoint x: 1327, endPoint y: 277, distance: 11.7
click at [0, 0] on div "Documents - Work Order #100021769 Attach File(s) Click inside this area or drag…" at bounding box center [0, 0] width 0 height 0
click at [0, 0] on icon "button" at bounding box center [0, 0] width 0 height 0
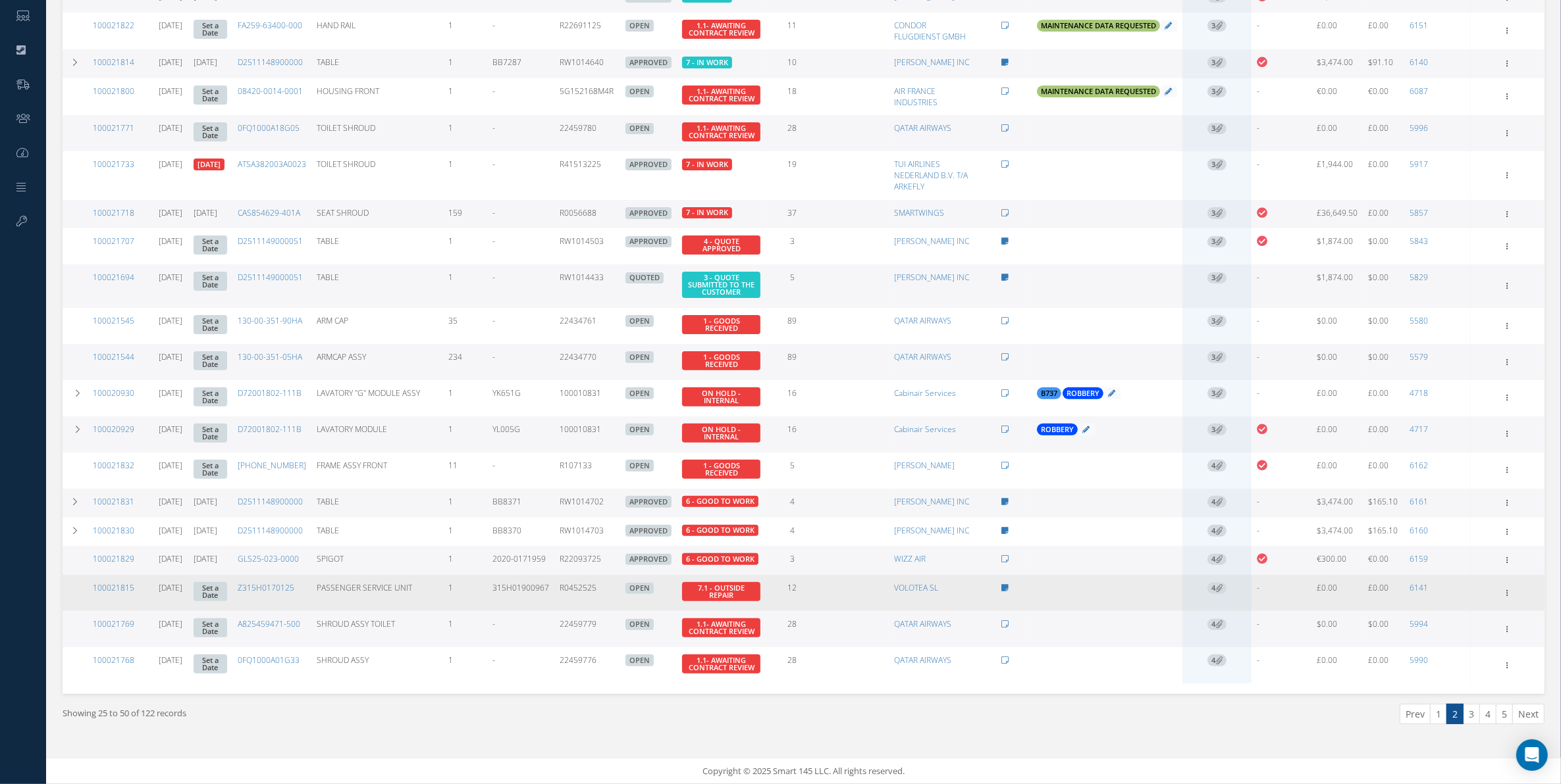
click at [1218, 595] on span "4" at bounding box center [1217, 589] width 19 height 12
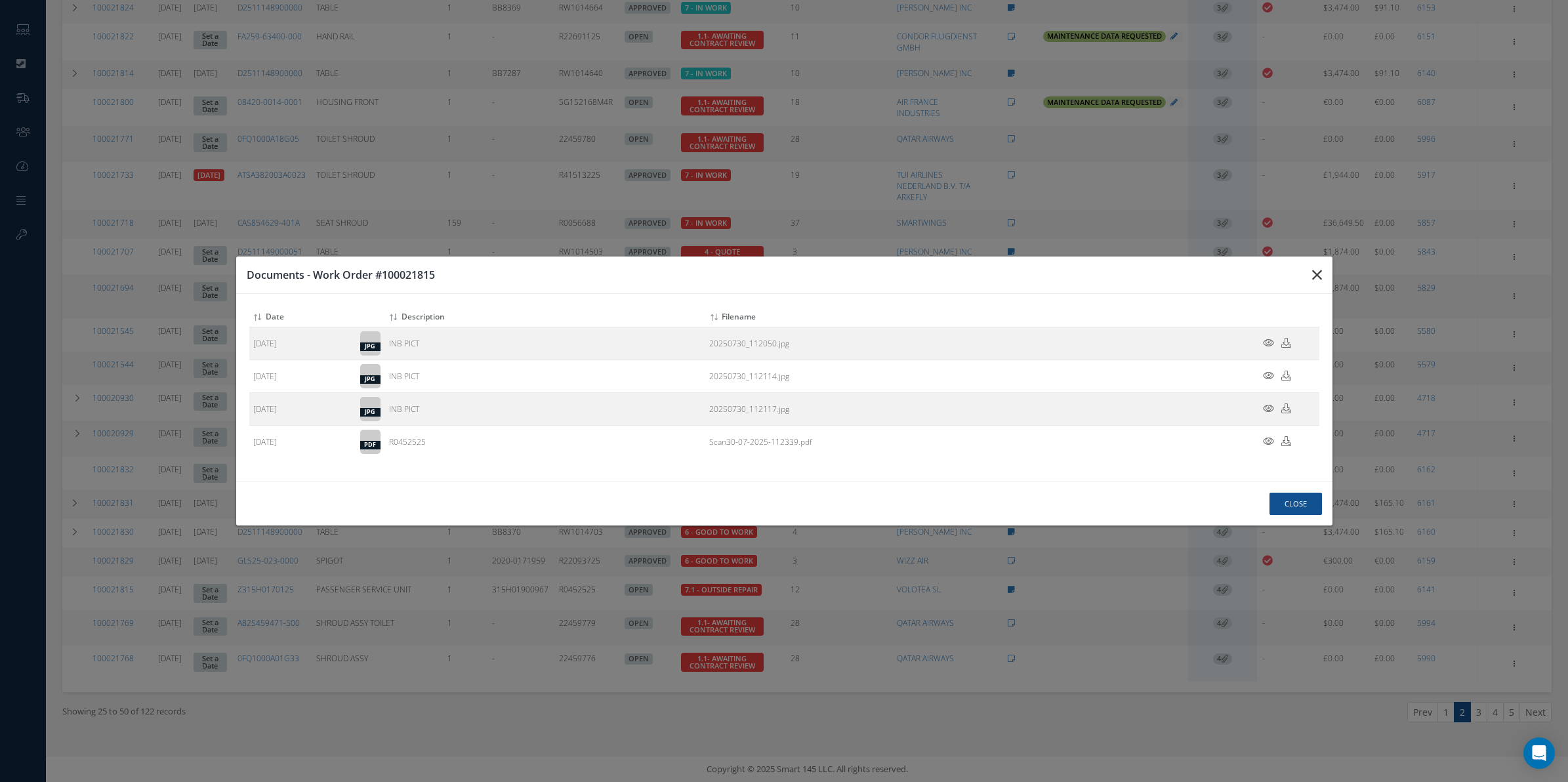
click at [0, 0] on button "button" at bounding box center [0, 0] width 0 height 0
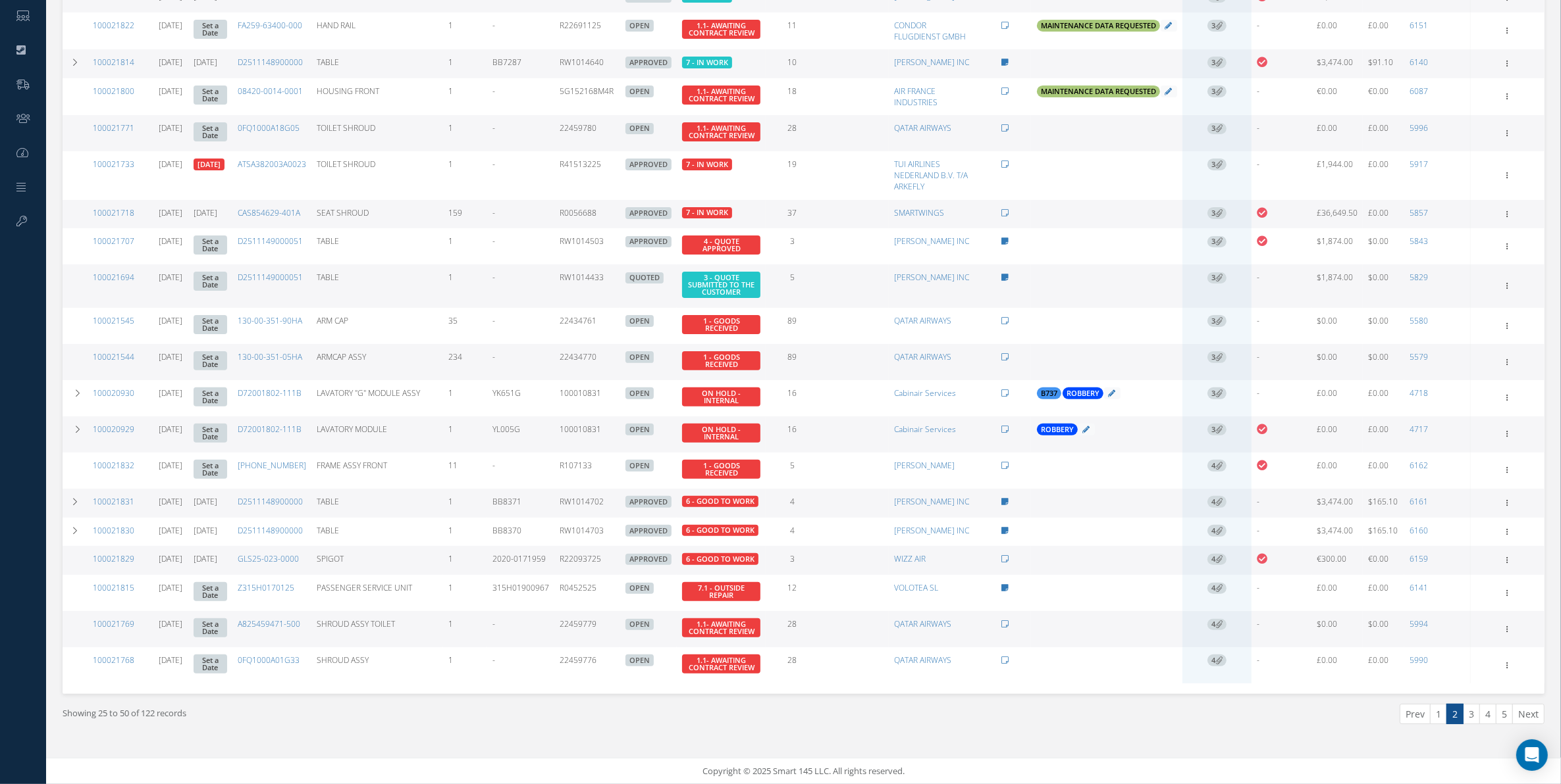
click at [1226, 566] on span "4" at bounding box center [1217, 560] width 19 height 12
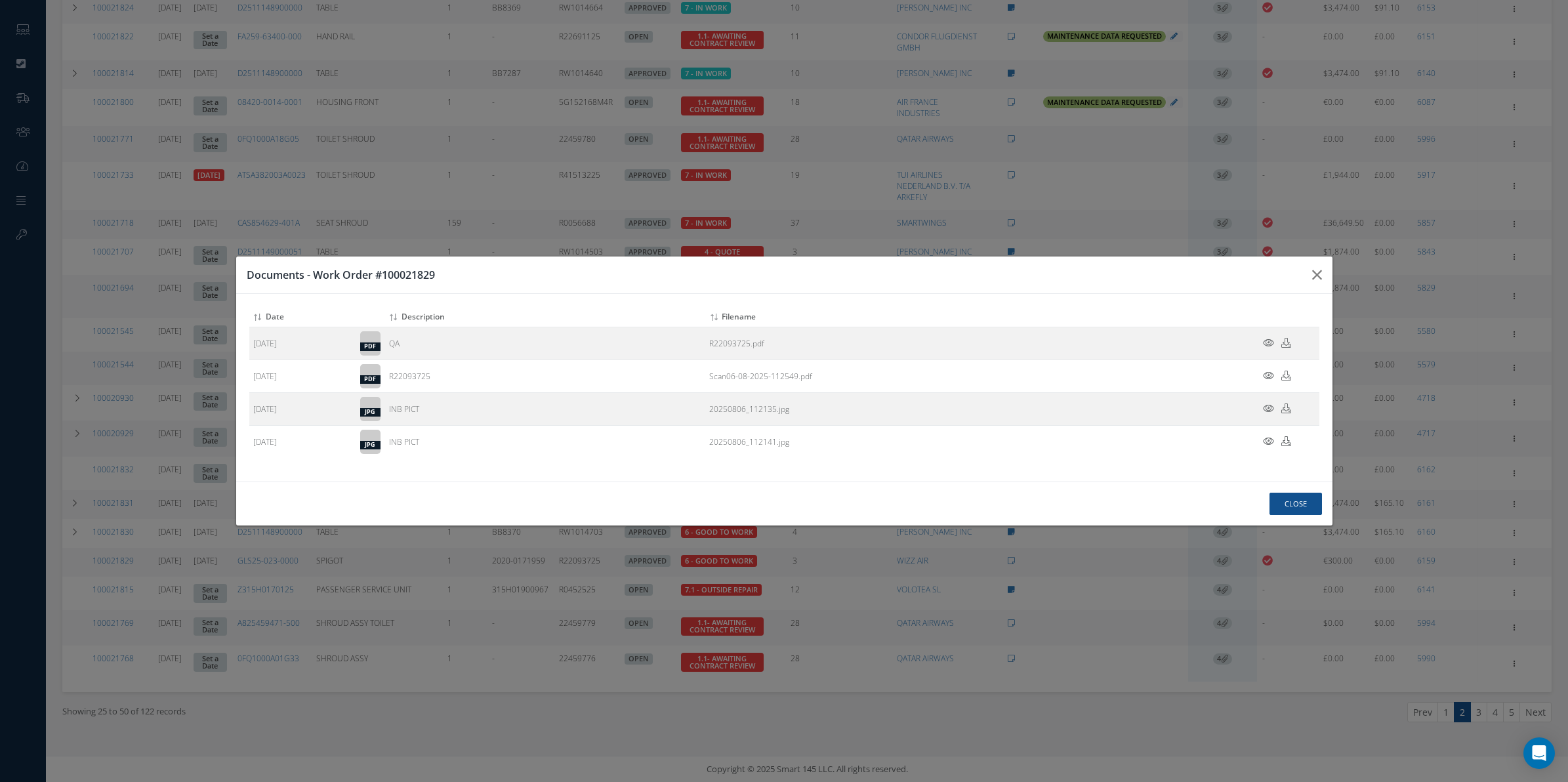
click at [0, 0] on div "Documents - Work Order #100021829" at bounding box center [0, 0] width 0 height 0
drag, startPoint x: 1303, startPoint y: 286, endPoint x: 1310, endPoint y: 287, distance: 7.1
click at [0, 0] on button "button" at bounding box center [0, 0] width 0 height 0
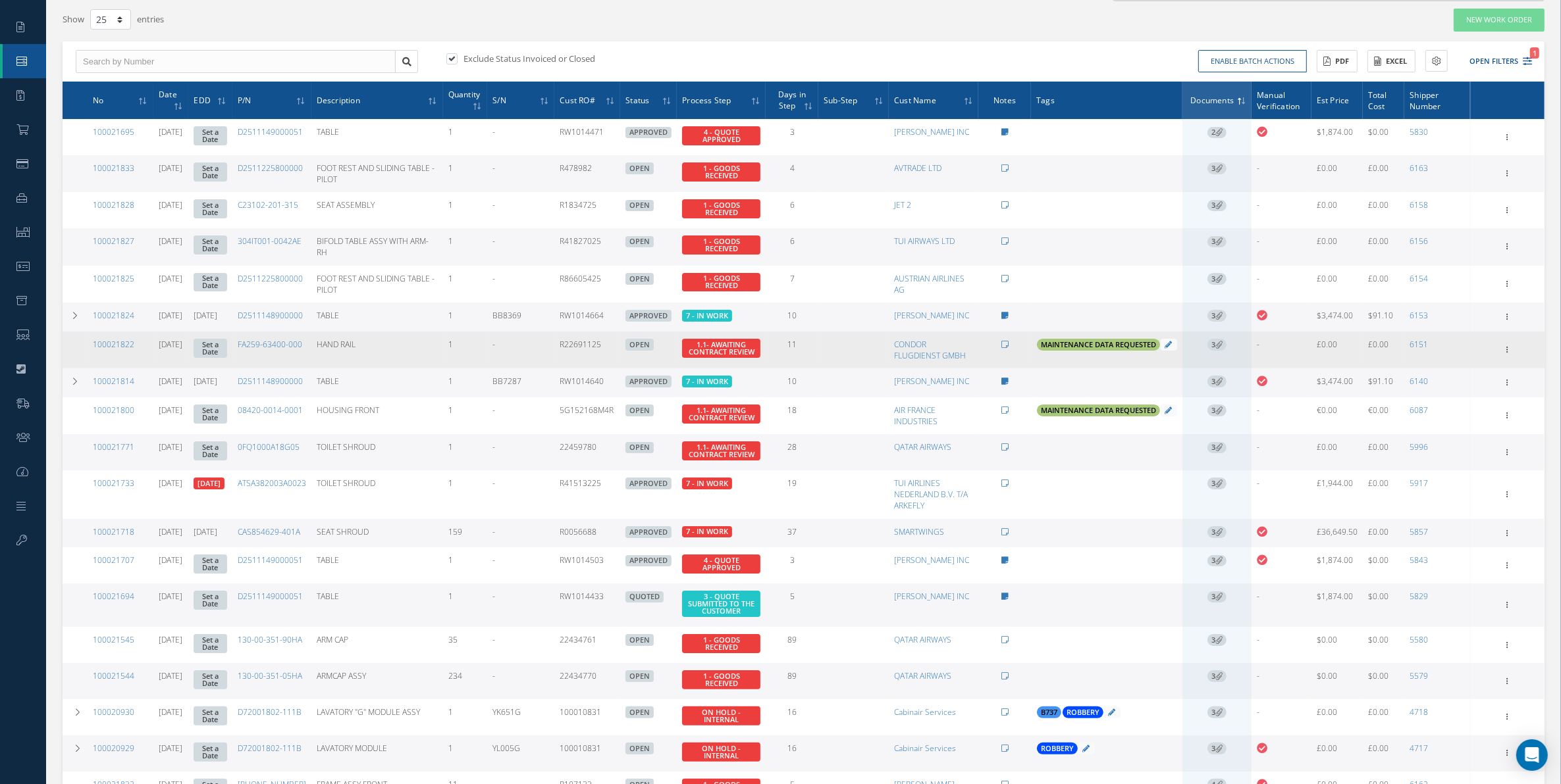
scroll to position [86, 0]
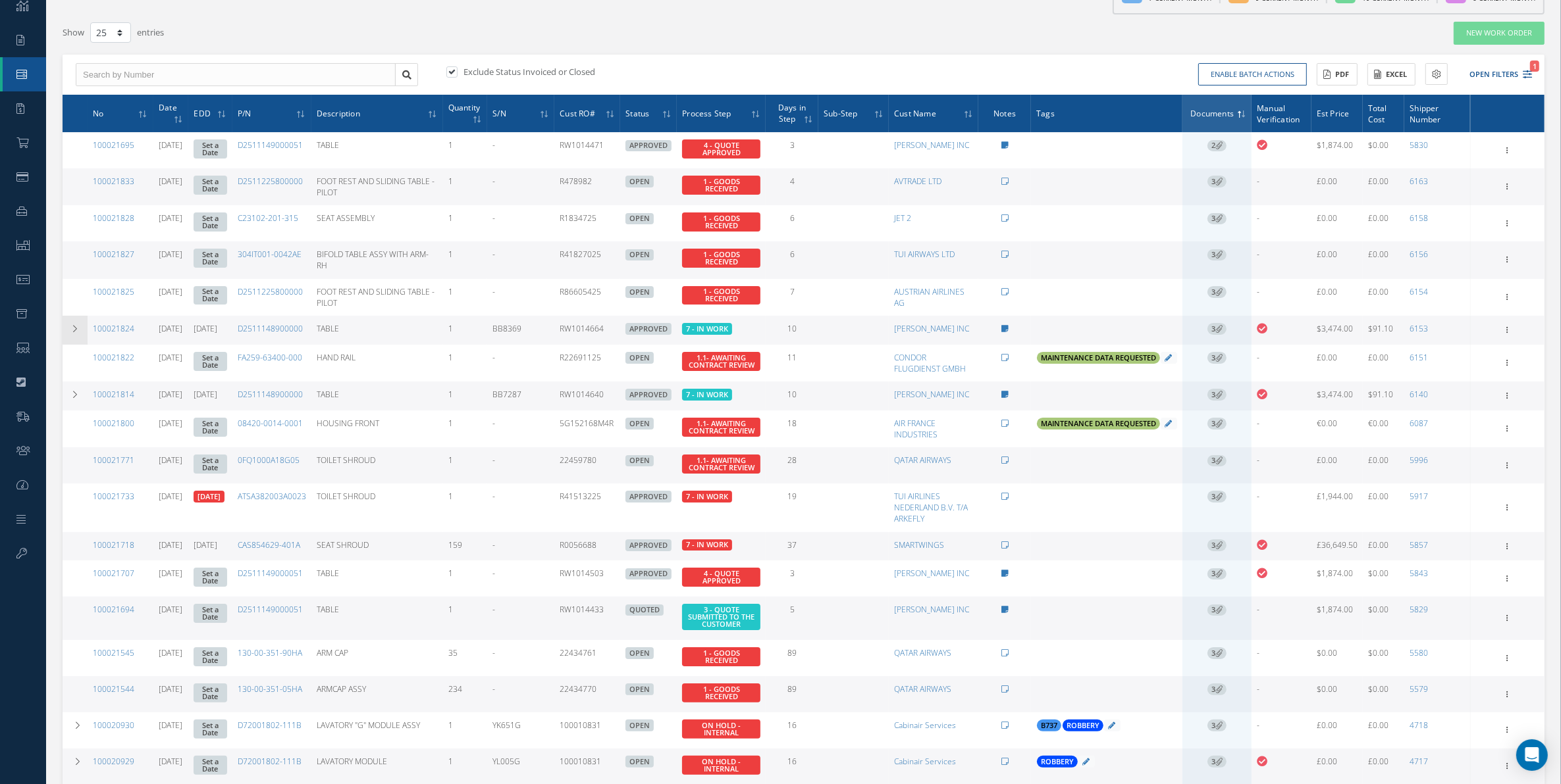
click at [71, 330] on td at bounding box center [75, 330] width 25 height 29
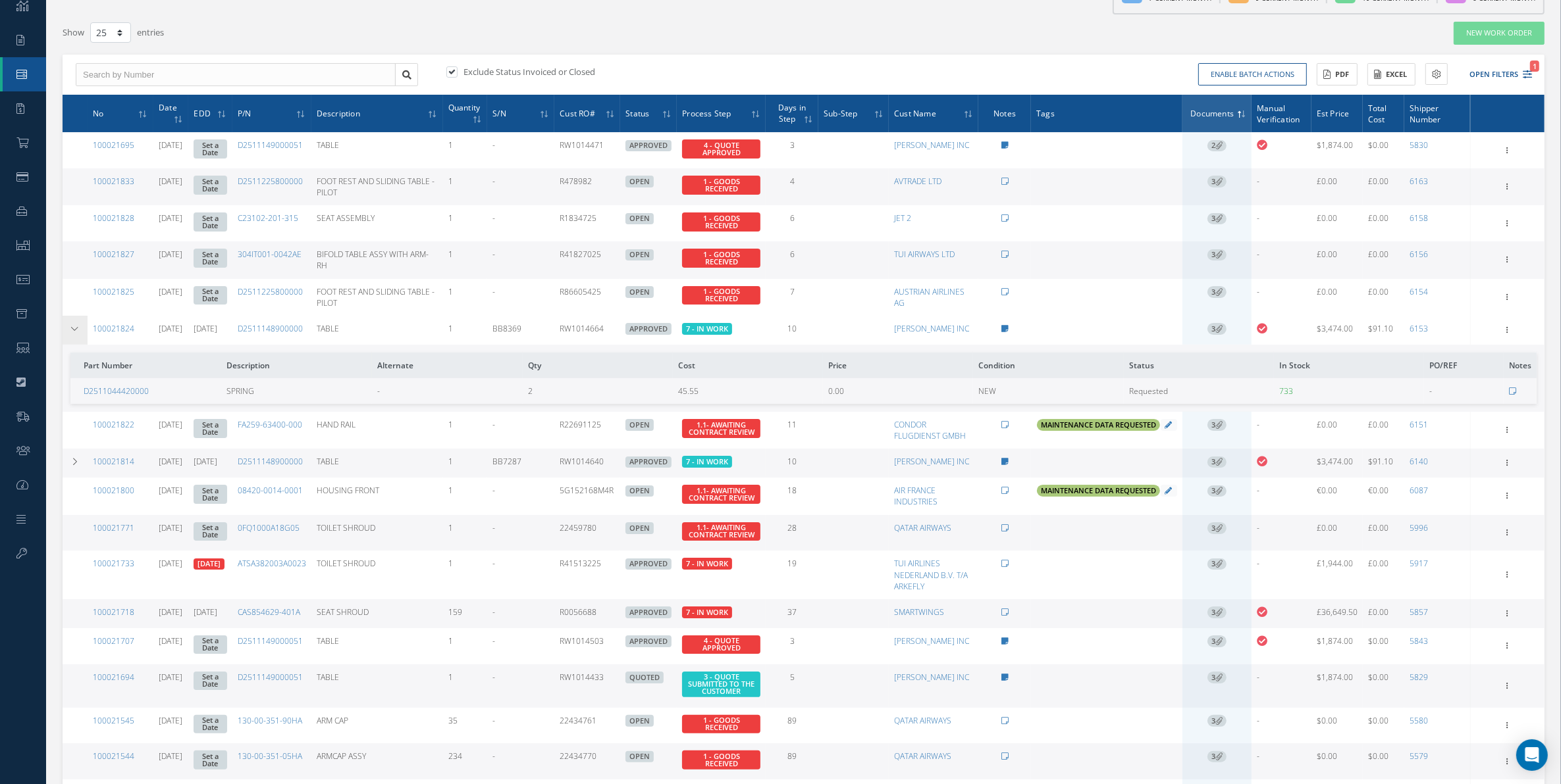
click at [71, 330] on icon at bounding box center [75, 330] width 9 height 8
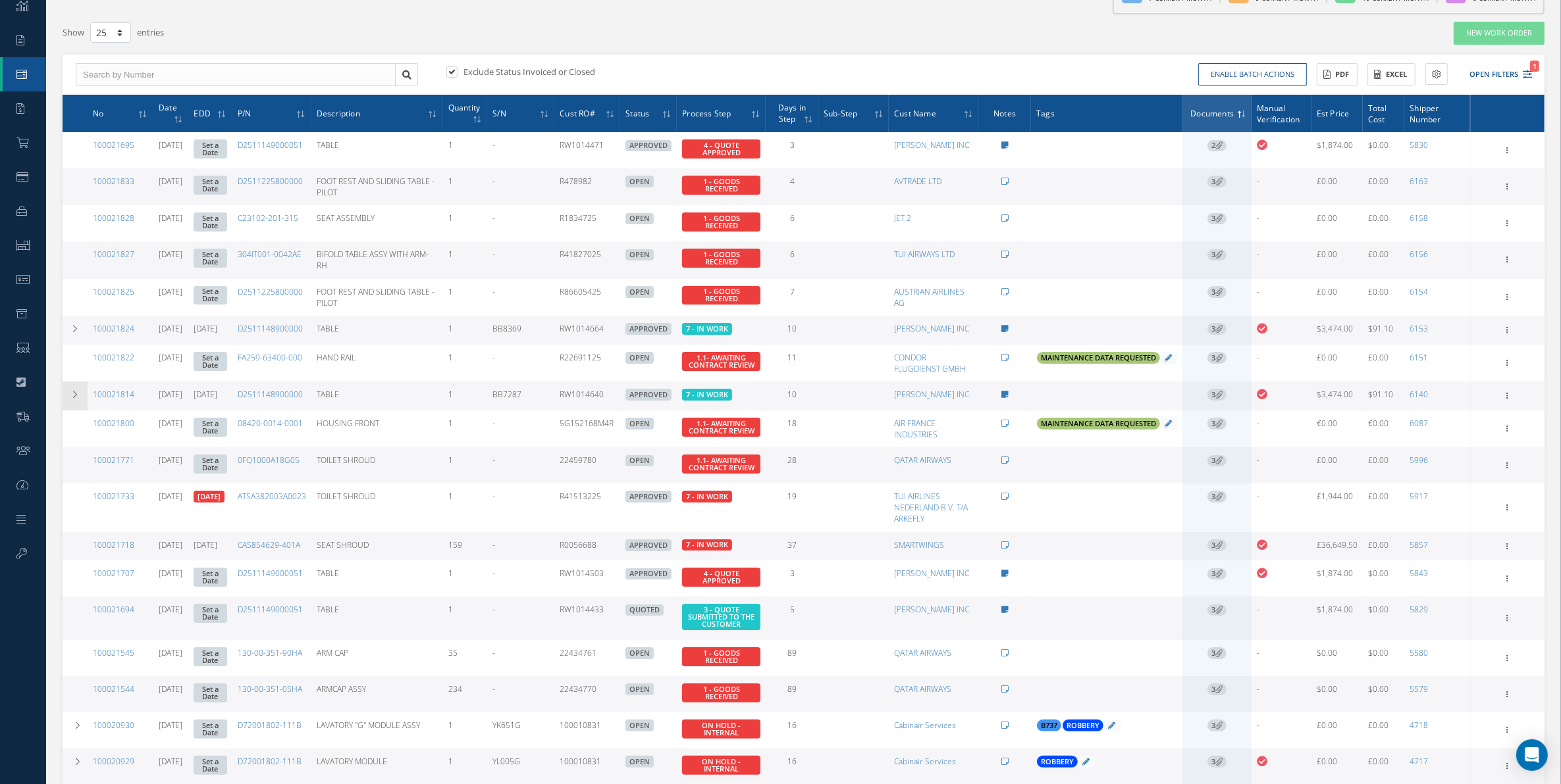
click at [77, 398] on td at bounding box center [75, 395] width 25 height 29
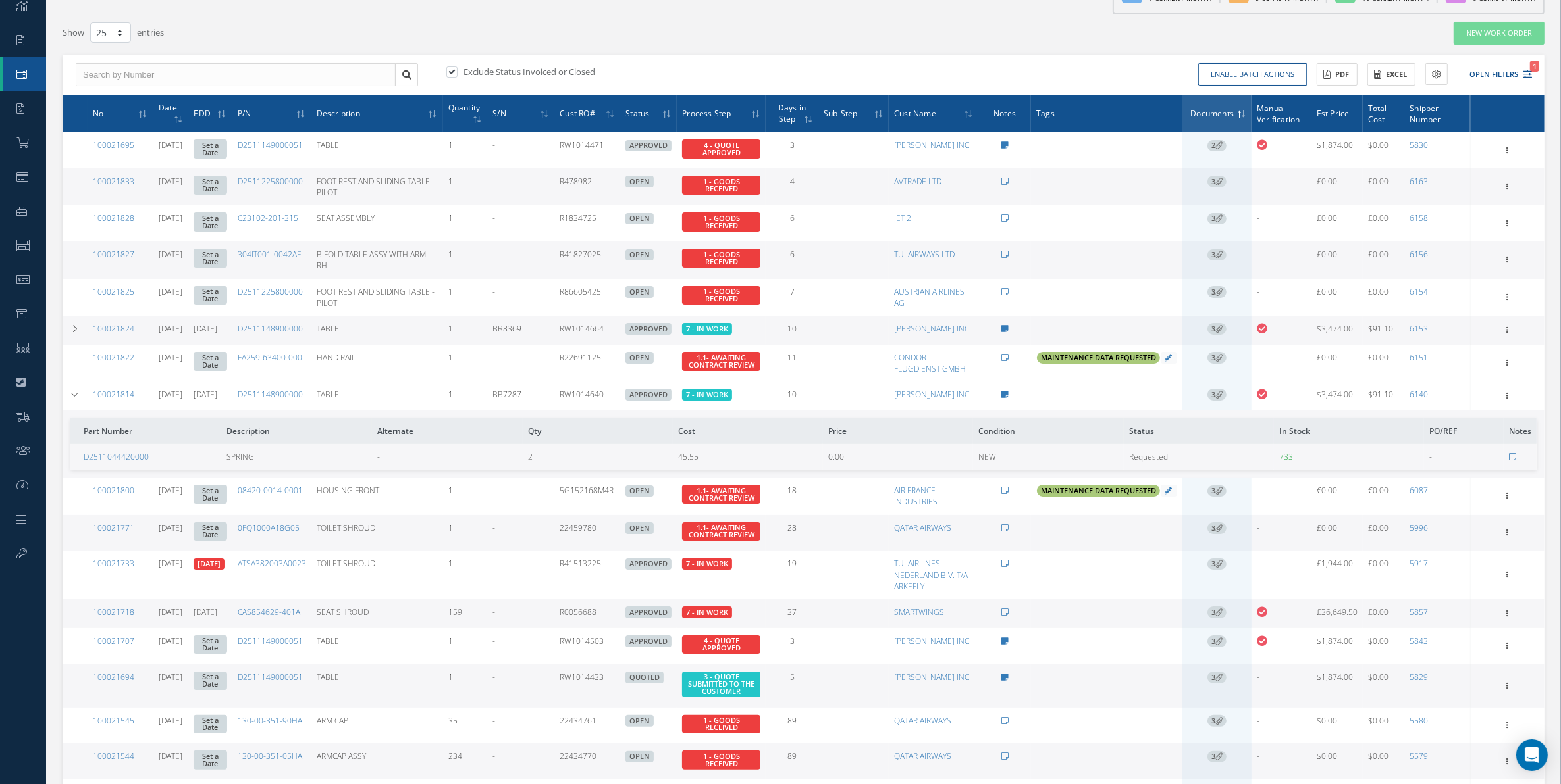
click at [1248, 470] on td at bounding box center [1520, 457] width 32 height 26
click at [1248, 461] on icon at bounding box center [1512, 457] width 7 height 8
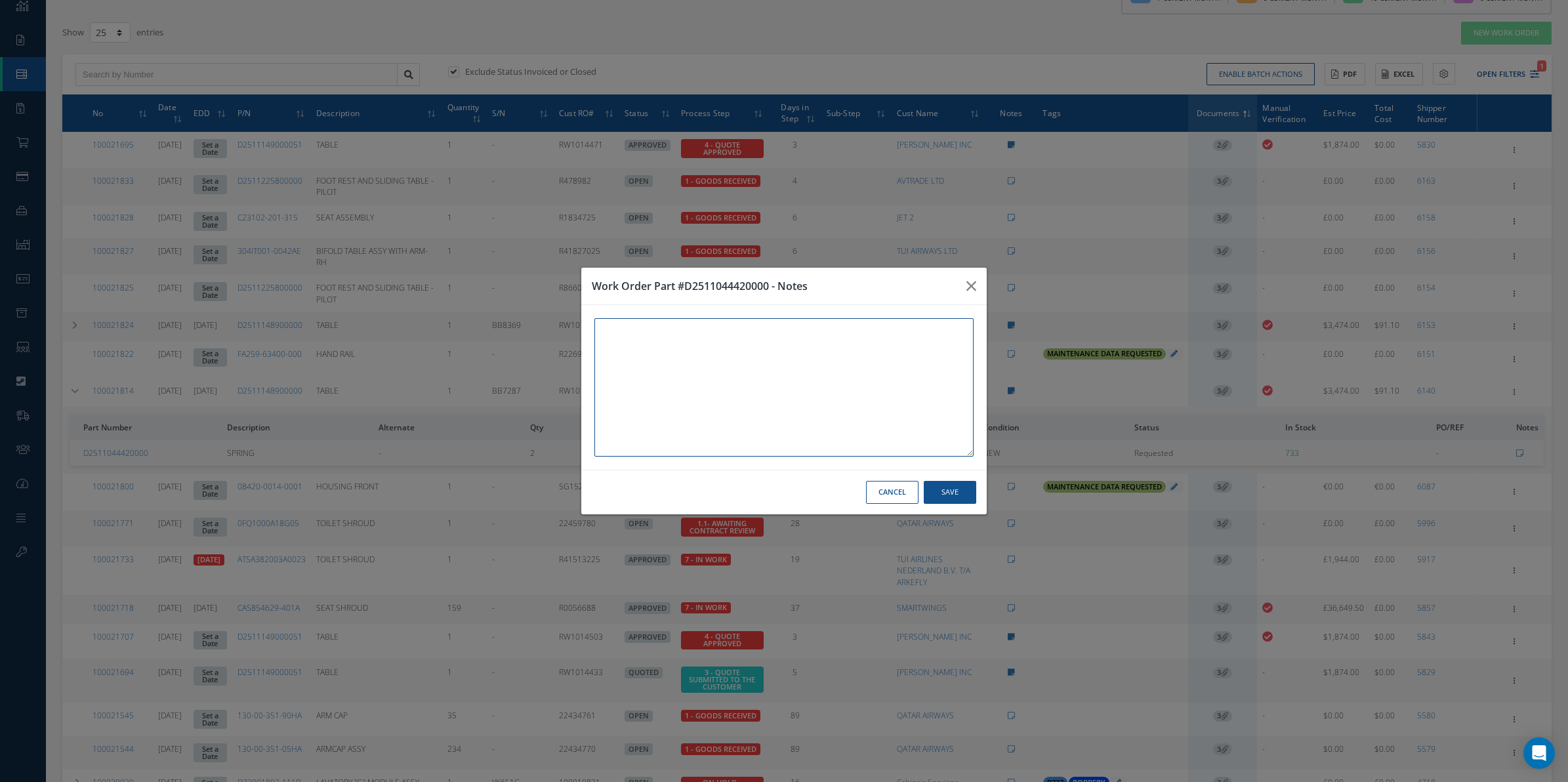
click at [0, 0] on div "Work Order Part #D2511044420000 - Notes Cancel Save" at bounding box center [0, 0] width 0 height 0
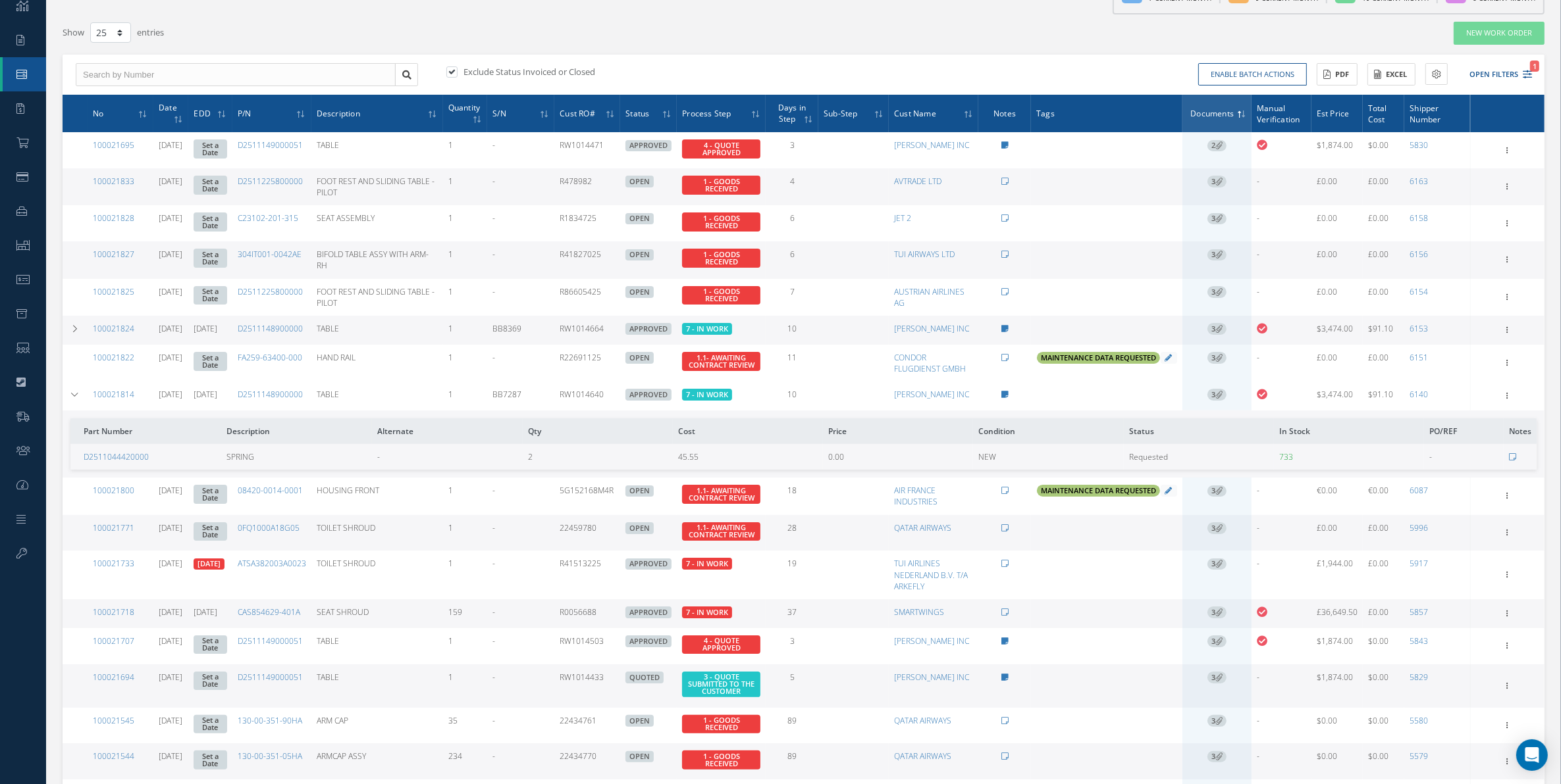
click at [1248, 461] on icon at bounding box center [1512, 457] width 7 height 8
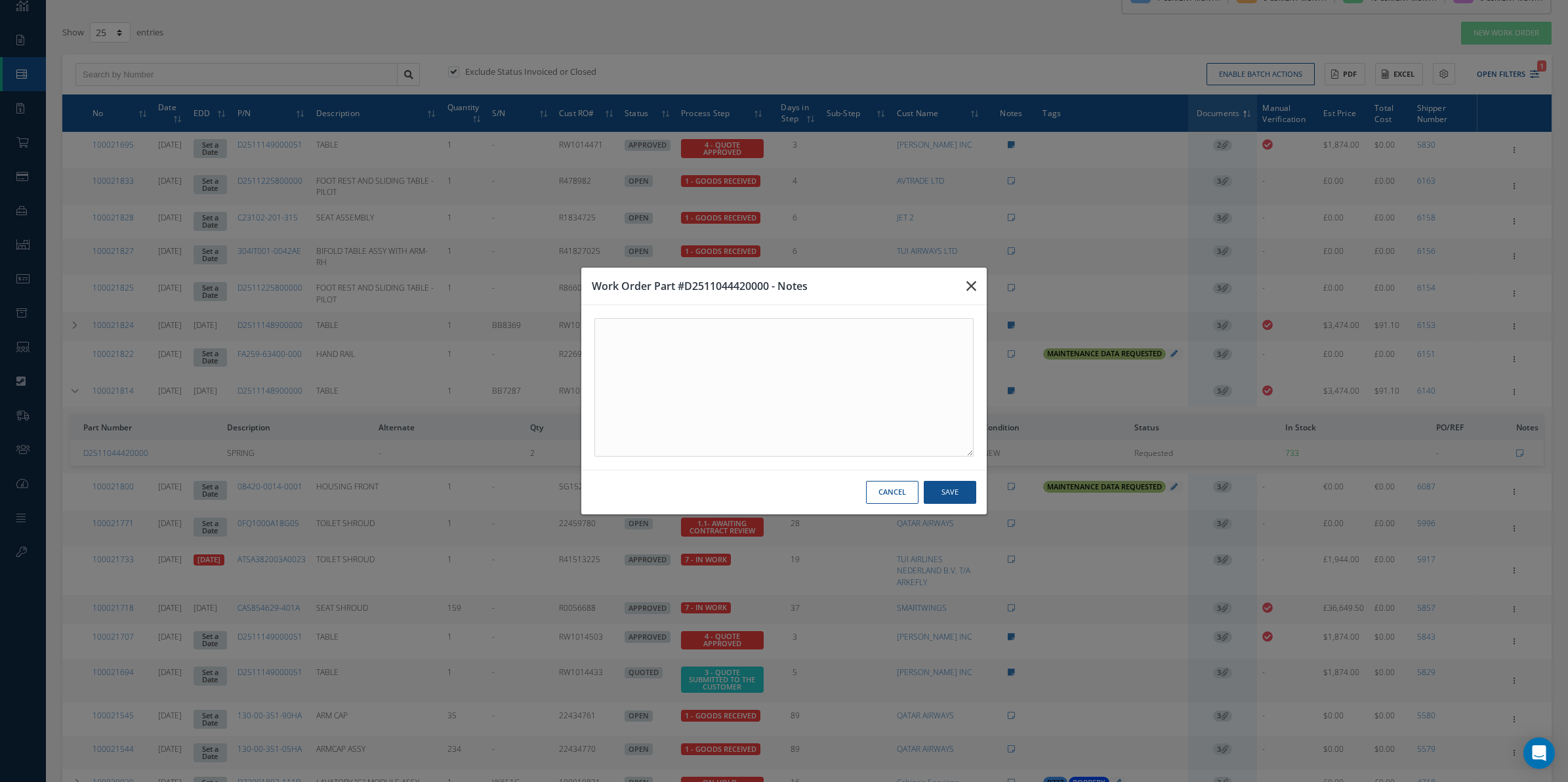
click at [973, 294] on button "button" at bounding box center [971, 286] width 30 height 36
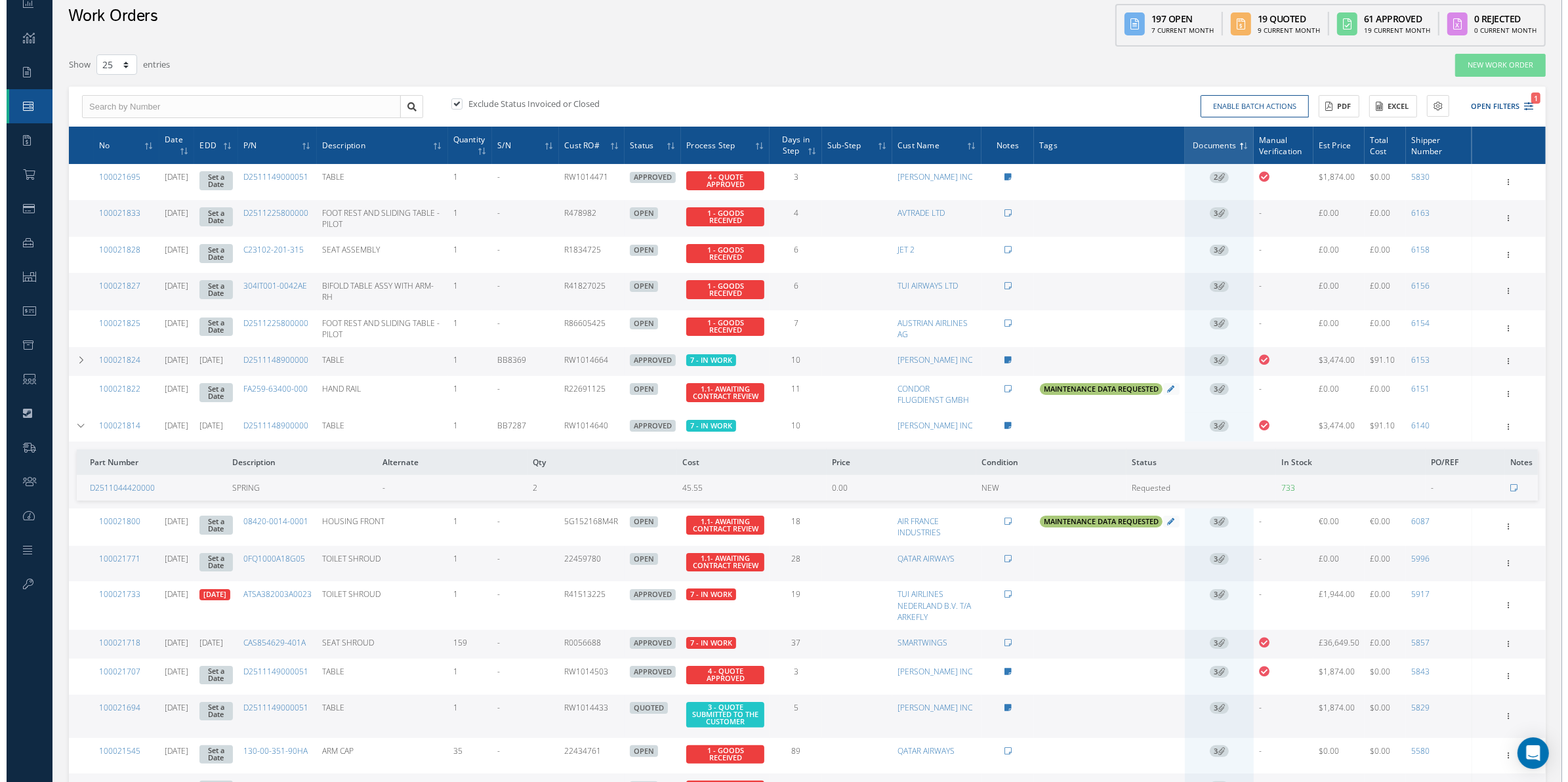
scroll to position [0, 0]
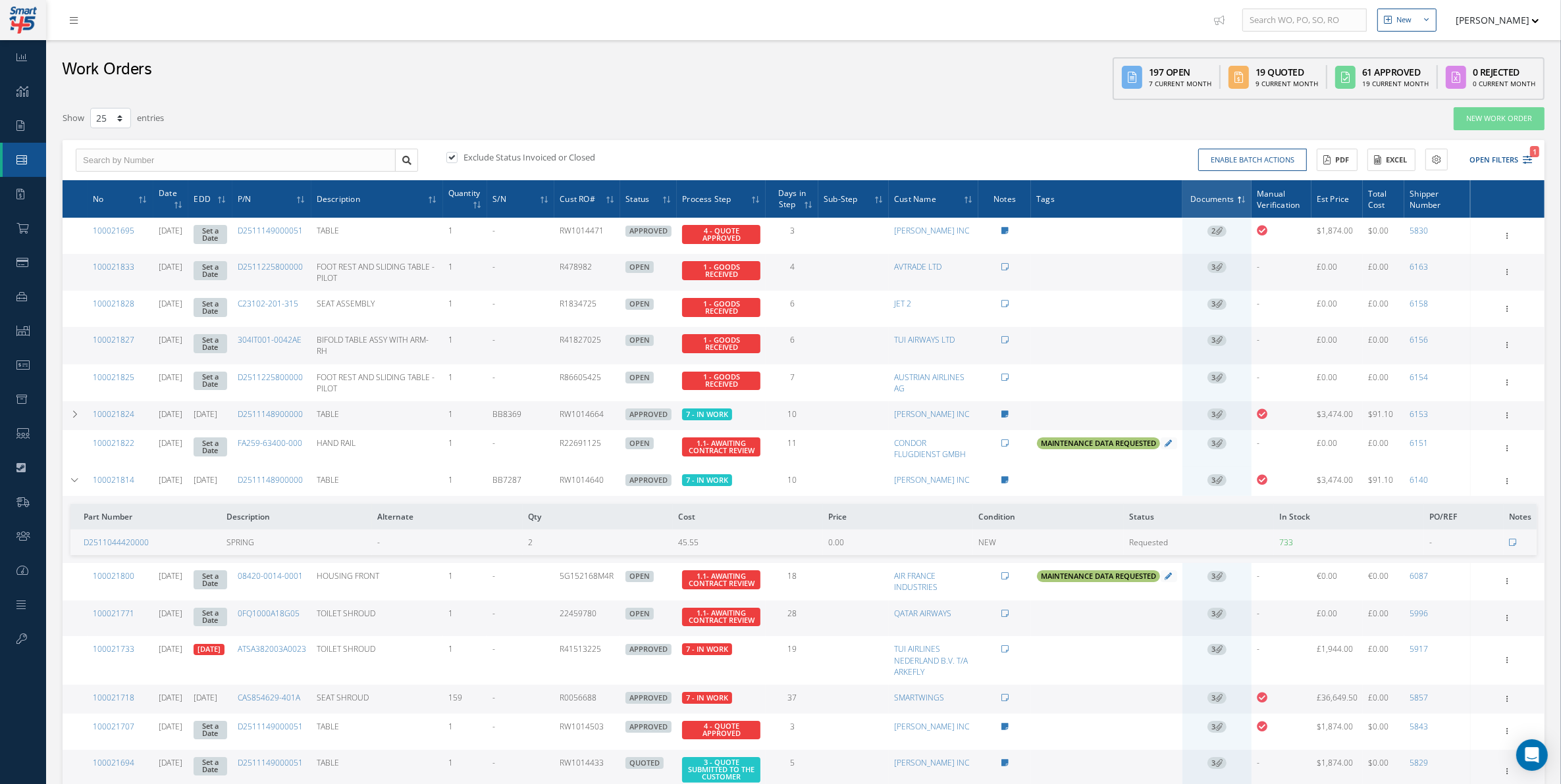
click at [1248, 145] on div "Exclude Status Invoiced or Closed Enable batch actions Update Work Orders Close…" at bounding box center [804, 160] width 1482 height 40
click at [1248, 152] on button "Open Filters 1" at bounding box center [1495, 160] width 75 height 22
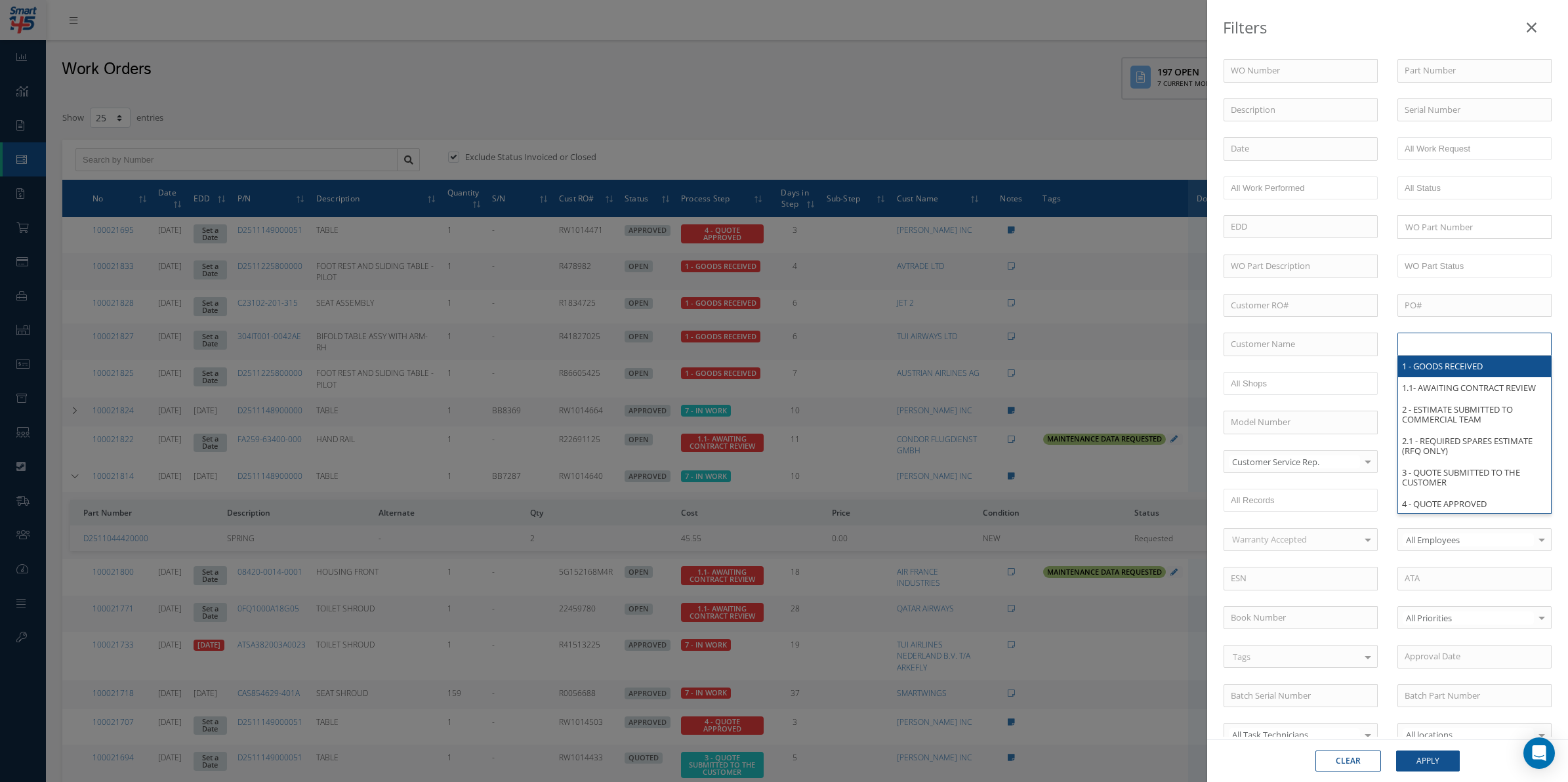
click at [1243, 350] on input "text" at bounding box center [1445, 344] width 83 height 17
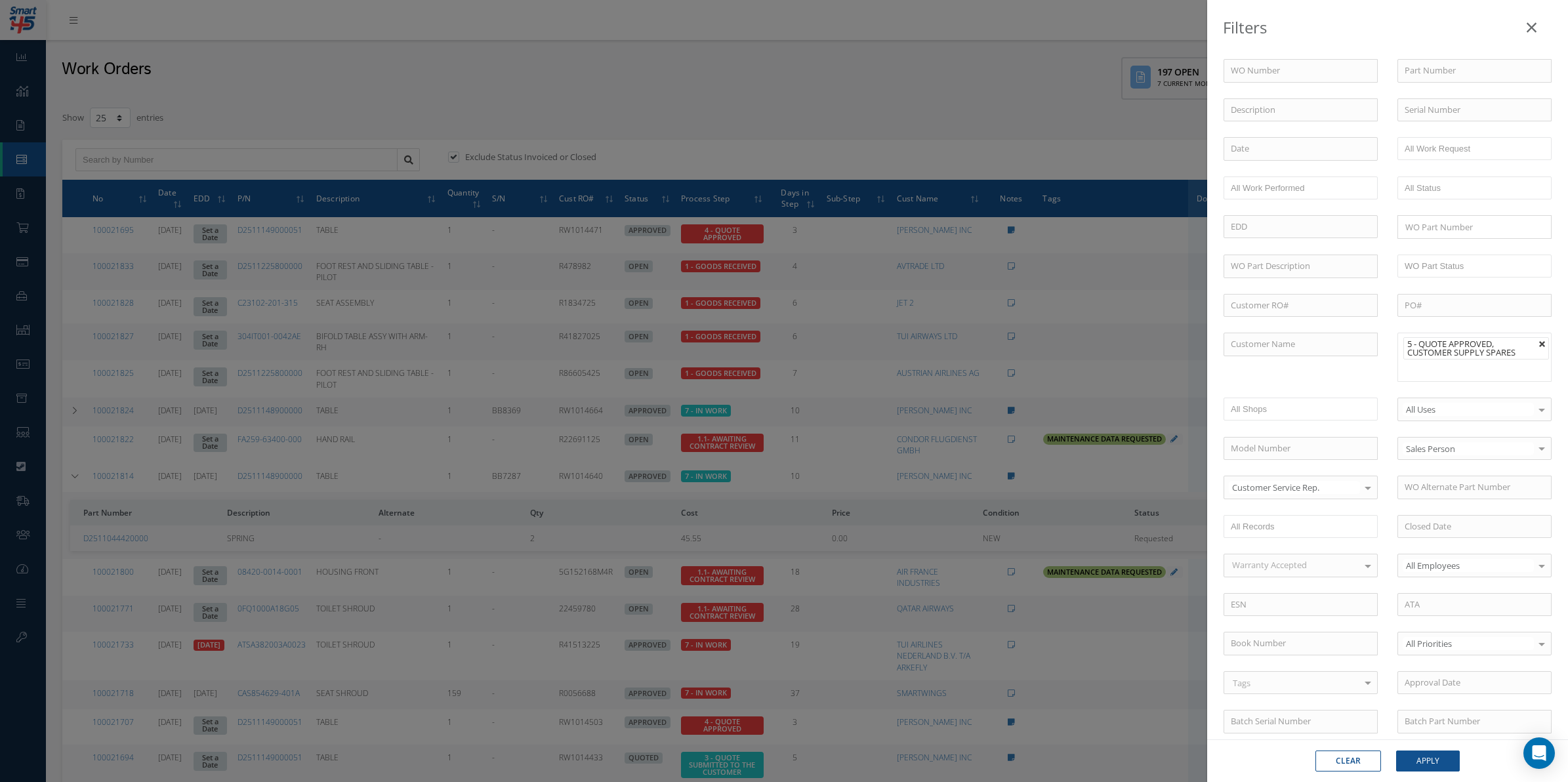
click at [1243, 348] on link at bounding box center [1543, 344] width 8 height 8
click at [1243, 356] on ul at bounding box center [1474, 343] width 154 height 23
click at [1243, 626] on button "Apply" at bounding box center [1428, 760] width 64 height 21
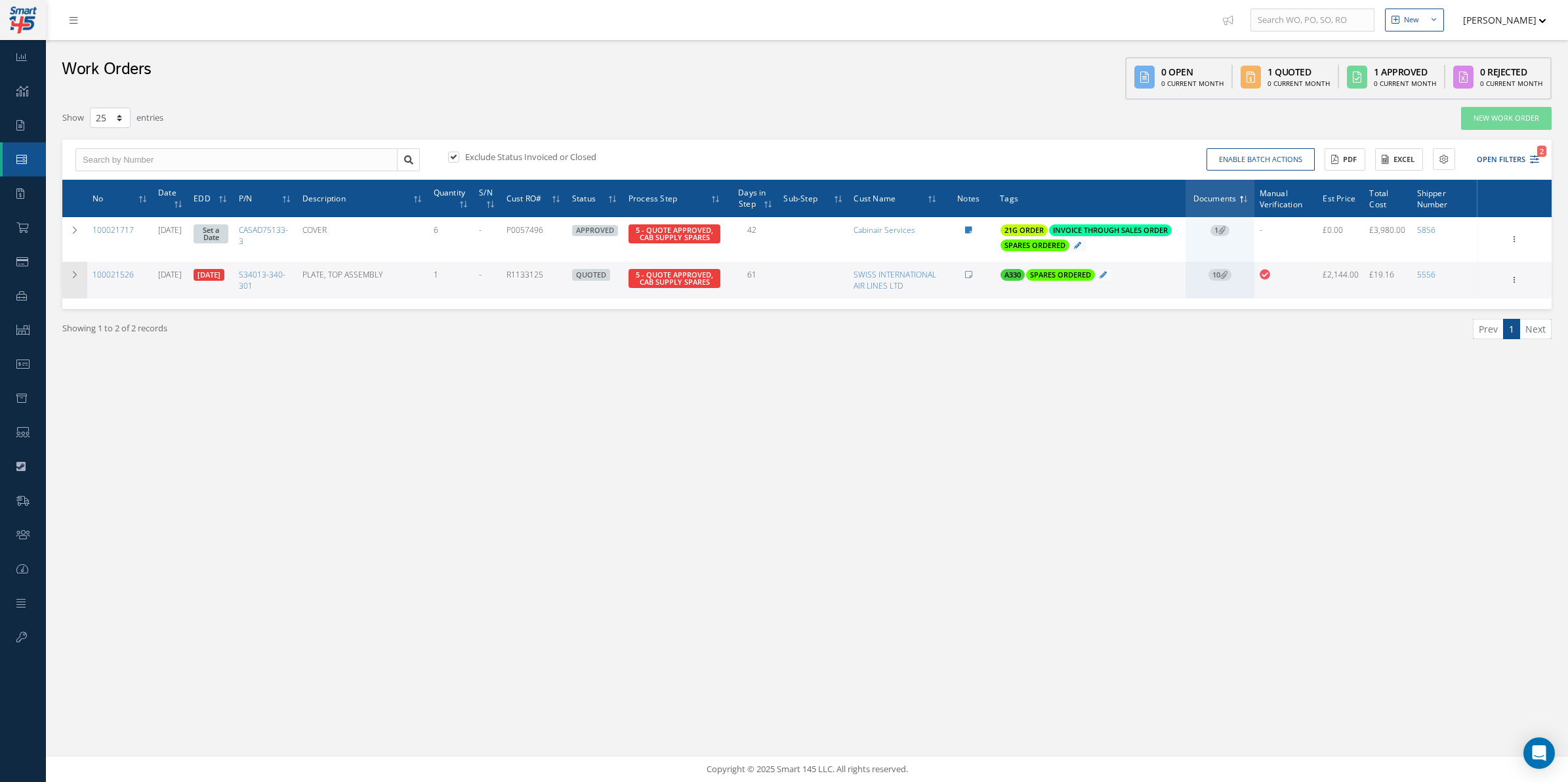
click at [67, 293] on td at bounding box center [75, 280] width 25 height 36
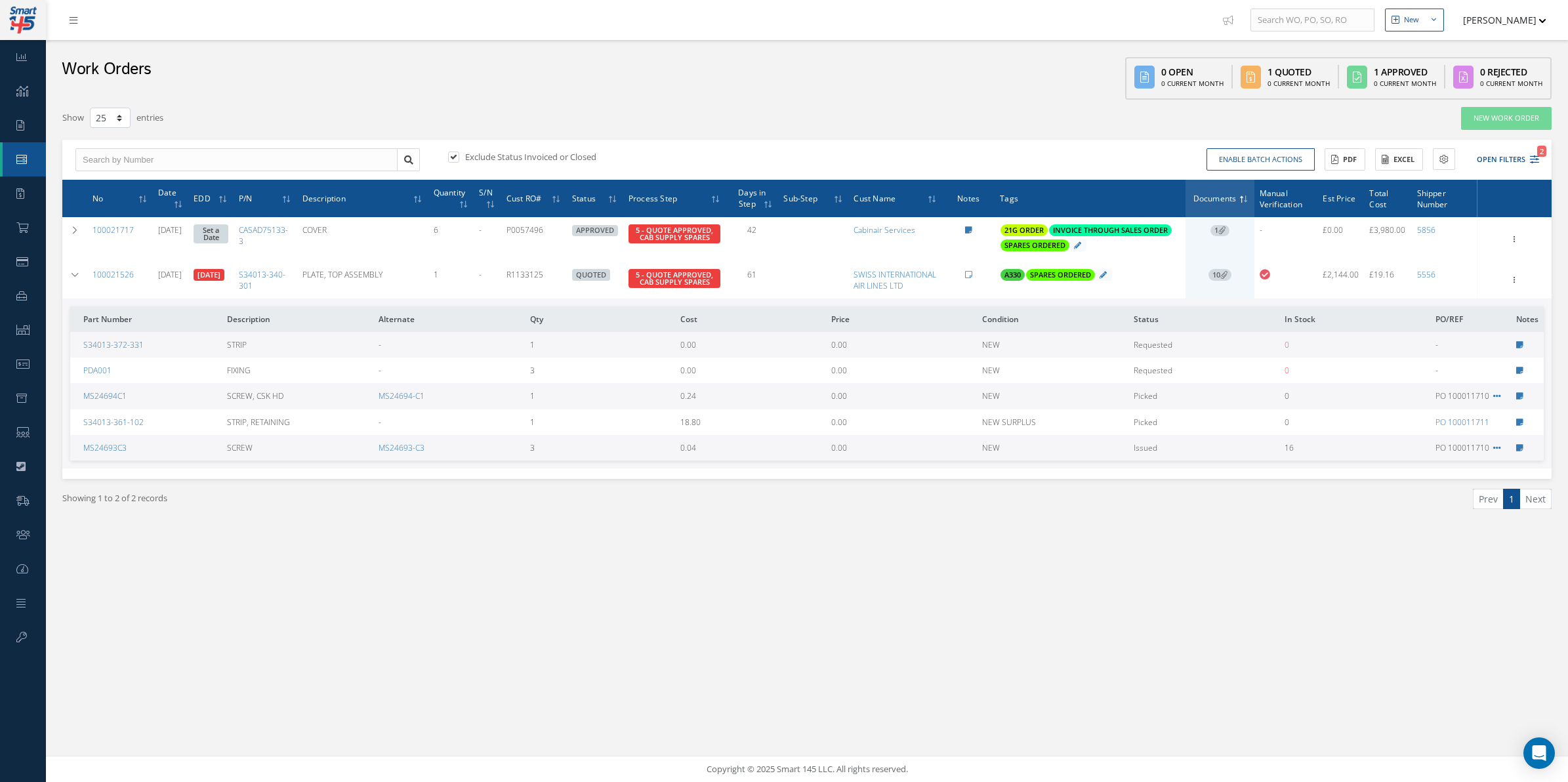
click at [61, 213] on div "Filters WO Number Part Number Description Serial Number - BER CERTIFICATION FIL…" at bounding box center [807, 324] width 1509 height 437
click at [1243, 349] on icon at bounding box center [1519, 345] width 7 height 8
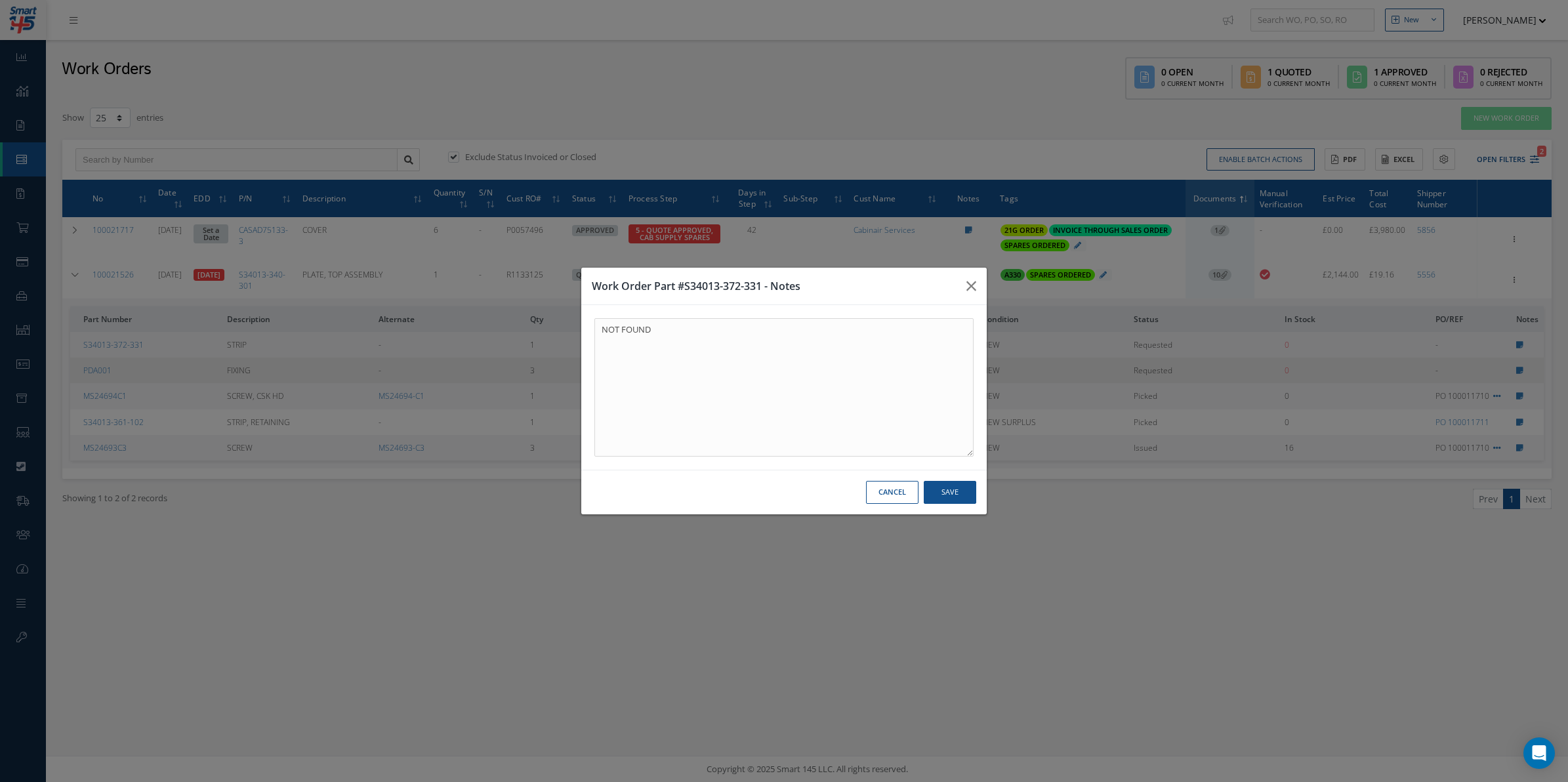
drag, startPoint x: 1519, startPoint y: 370, endPoint x: 1526, endPoint y: 389, distance: 20.2
click at [0, 0] on div "Work Order Part #S34013-372-331 - Notes NOT FOUND NOT FOUND Cancel Save" at bounding box center [0, 0] width 0 height 0
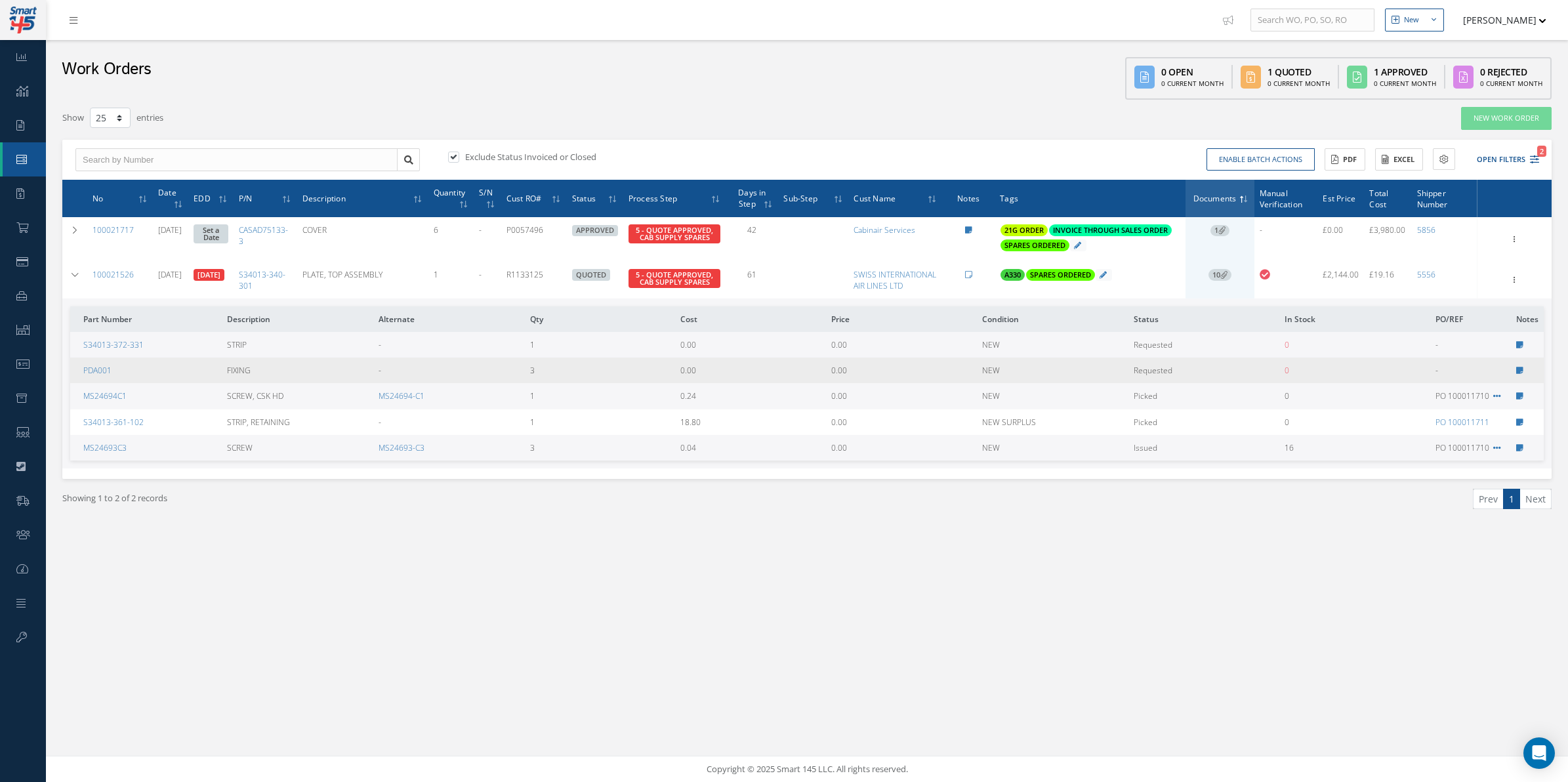
click at [1243, 384] on td at bounding box center [1527, 371] width 32 height 26
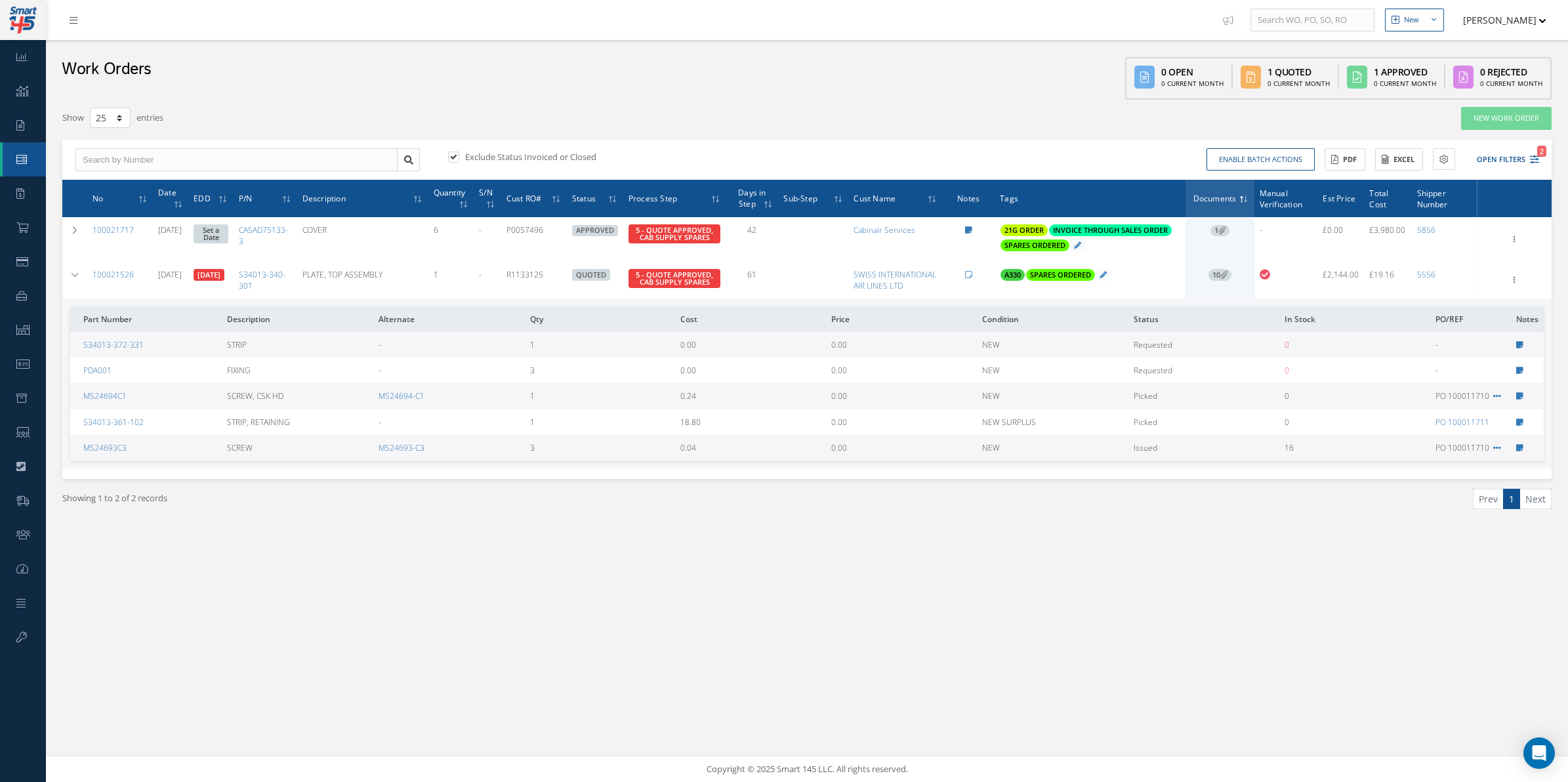
click at [1243, 375] on icon at bounding box center [1519, 371] width 7 height 8
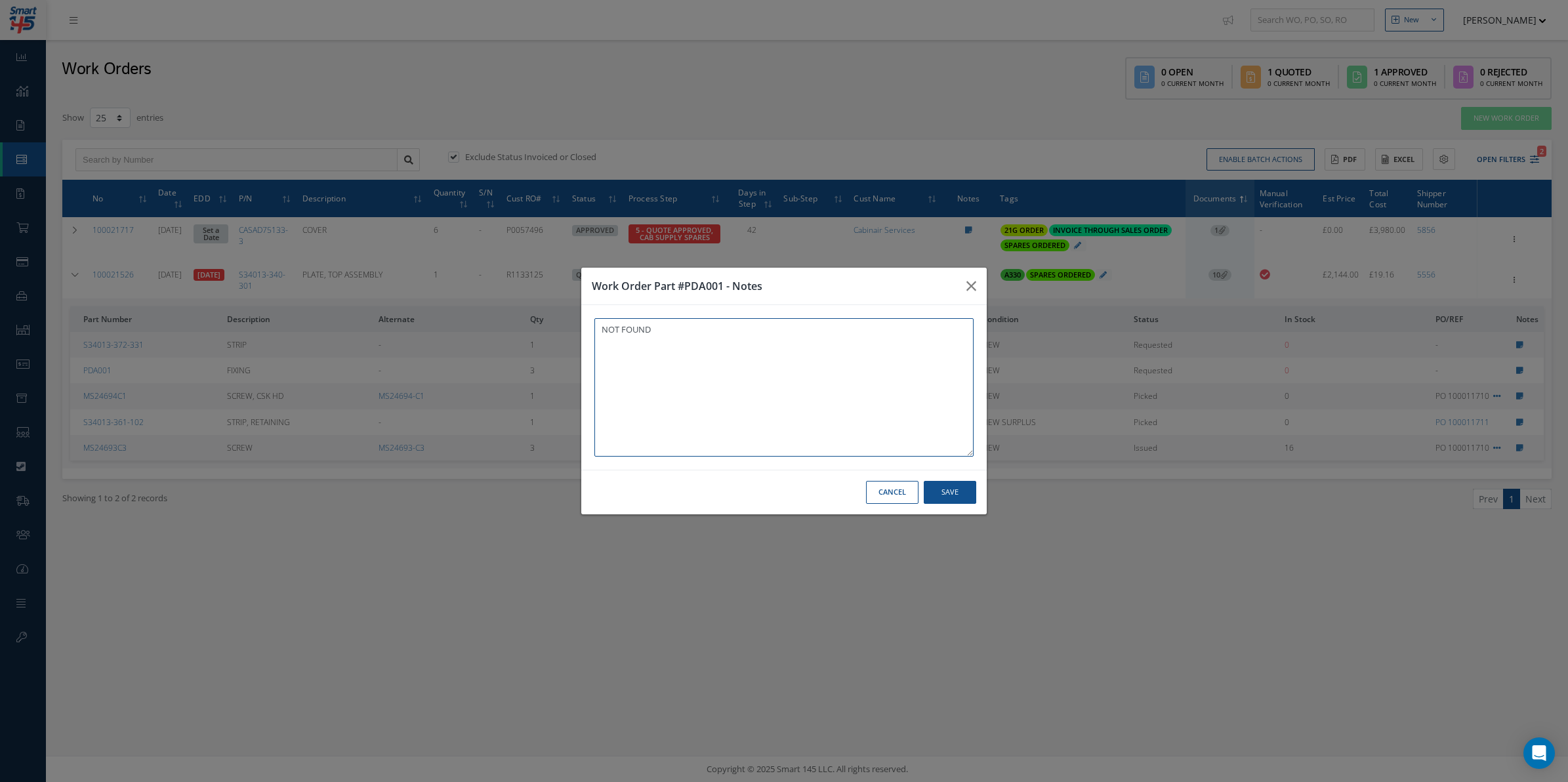
type textarea "NOT FOUND"
click at [0, 0] on div "Work Order Part #PDA001 - Notes NOT FOUND NOT FOUND Cancel Save" at bounding box center [0, 0] width 0 height 0
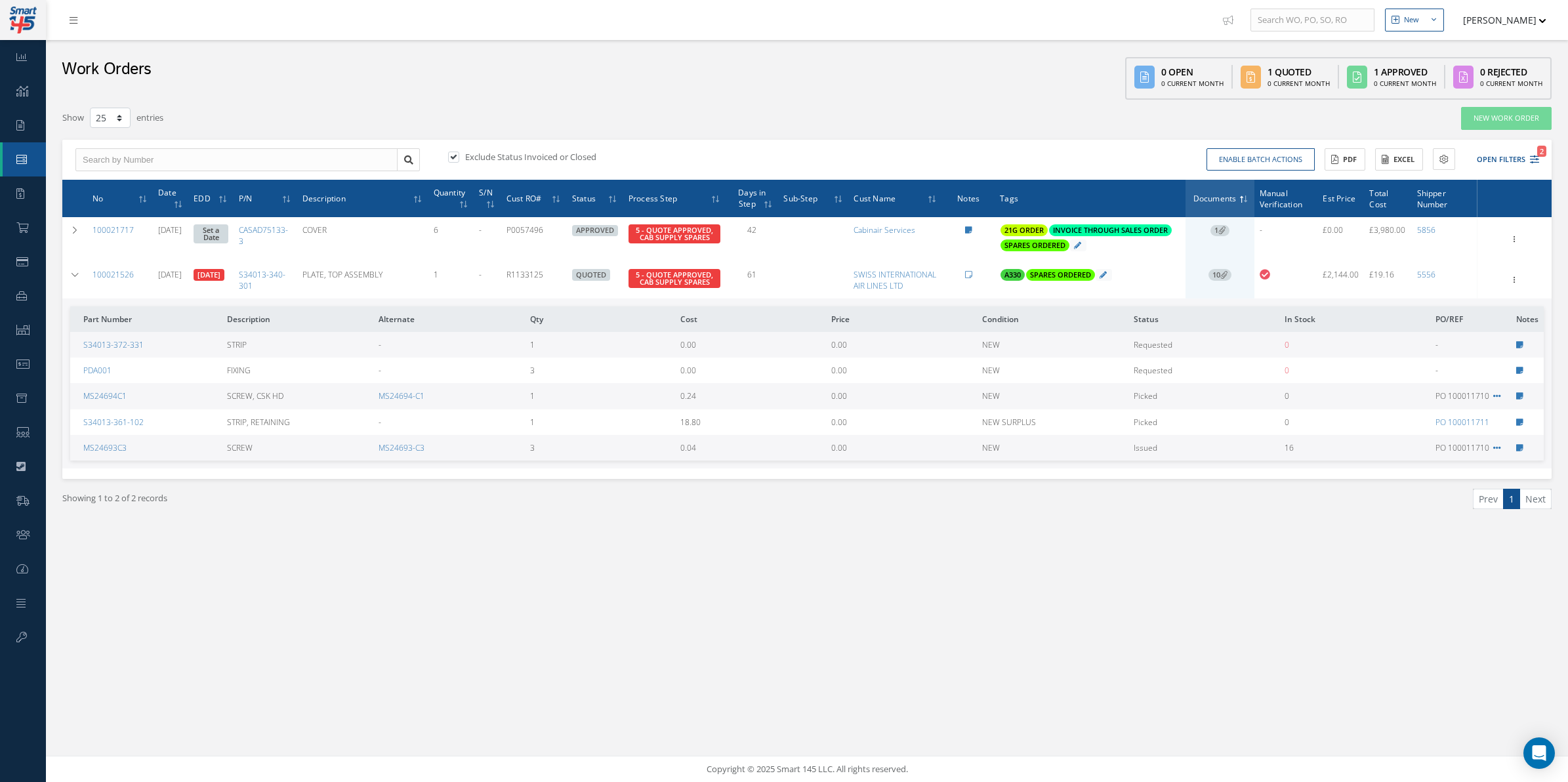
click at [1243, 409] on td at bounding box center [1527, 396] width 32 height 26
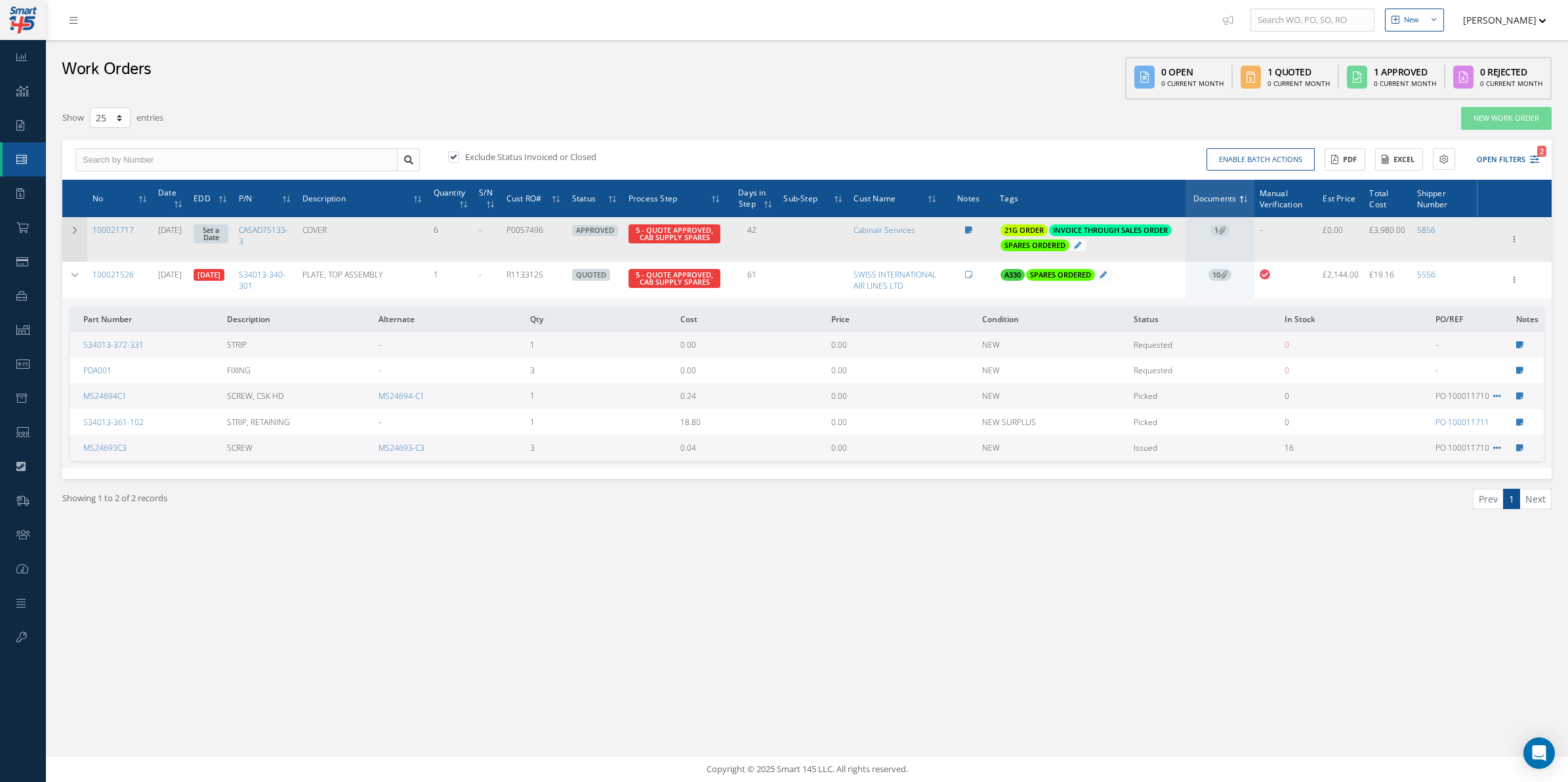
click at [74, 236] on td at bounding box center [75, 238] width 25 height 44
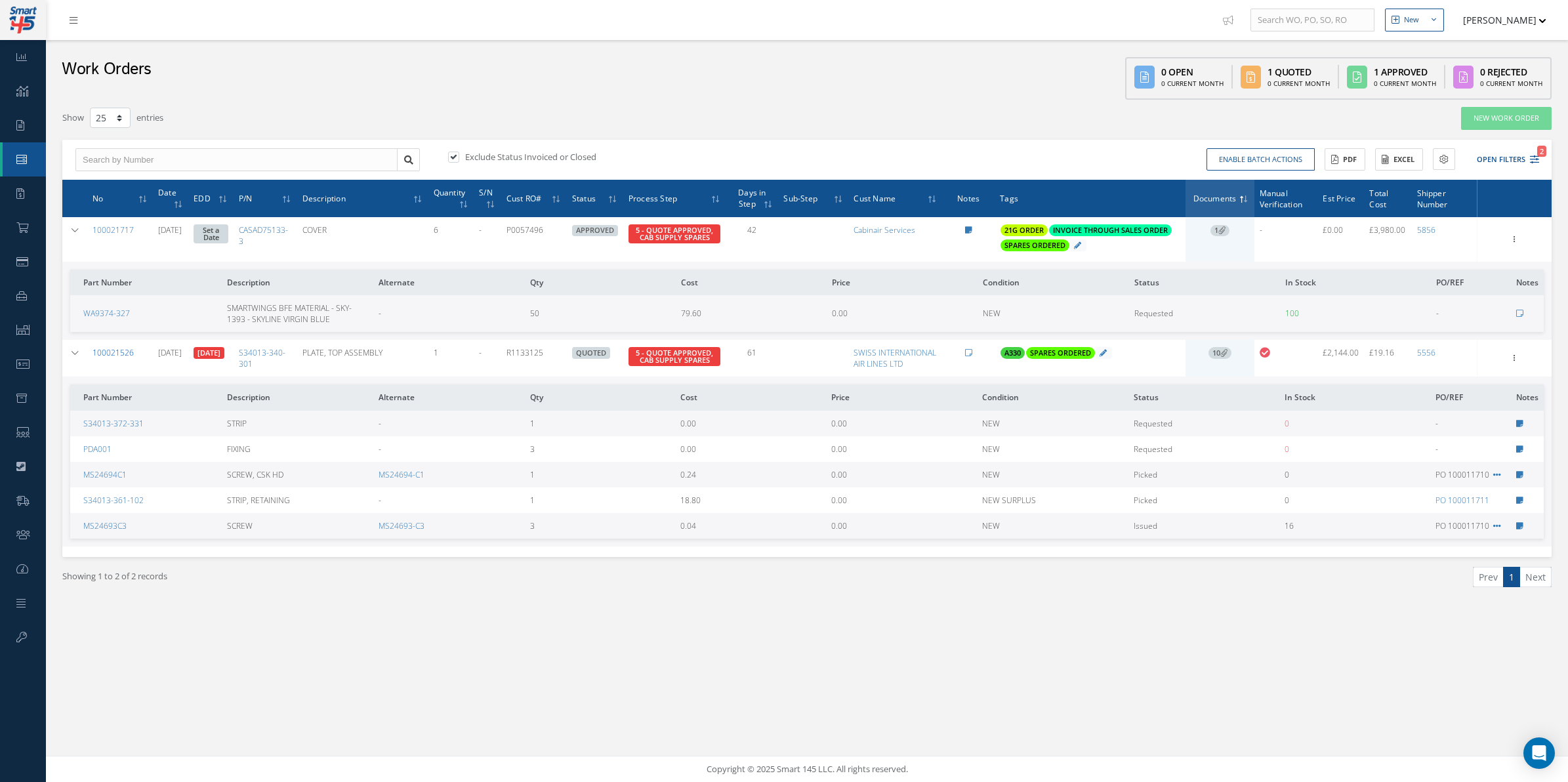
click at [103, 358] on link "100021526" at bounding box center [113, 352] width 41 height 11
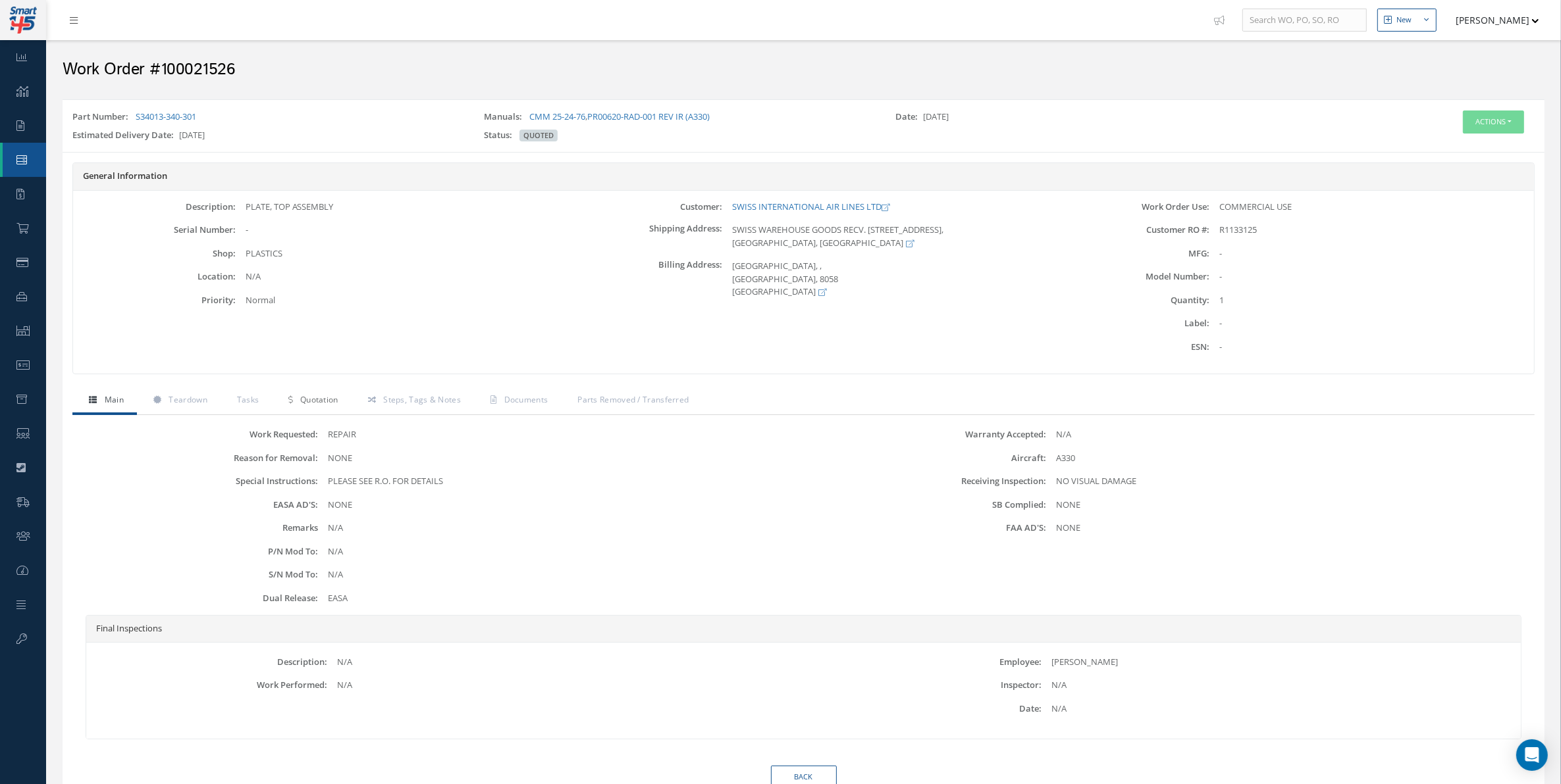
click at [320, 409] on link "Quotation" at bounding box center [311, 401] width 79 height 28
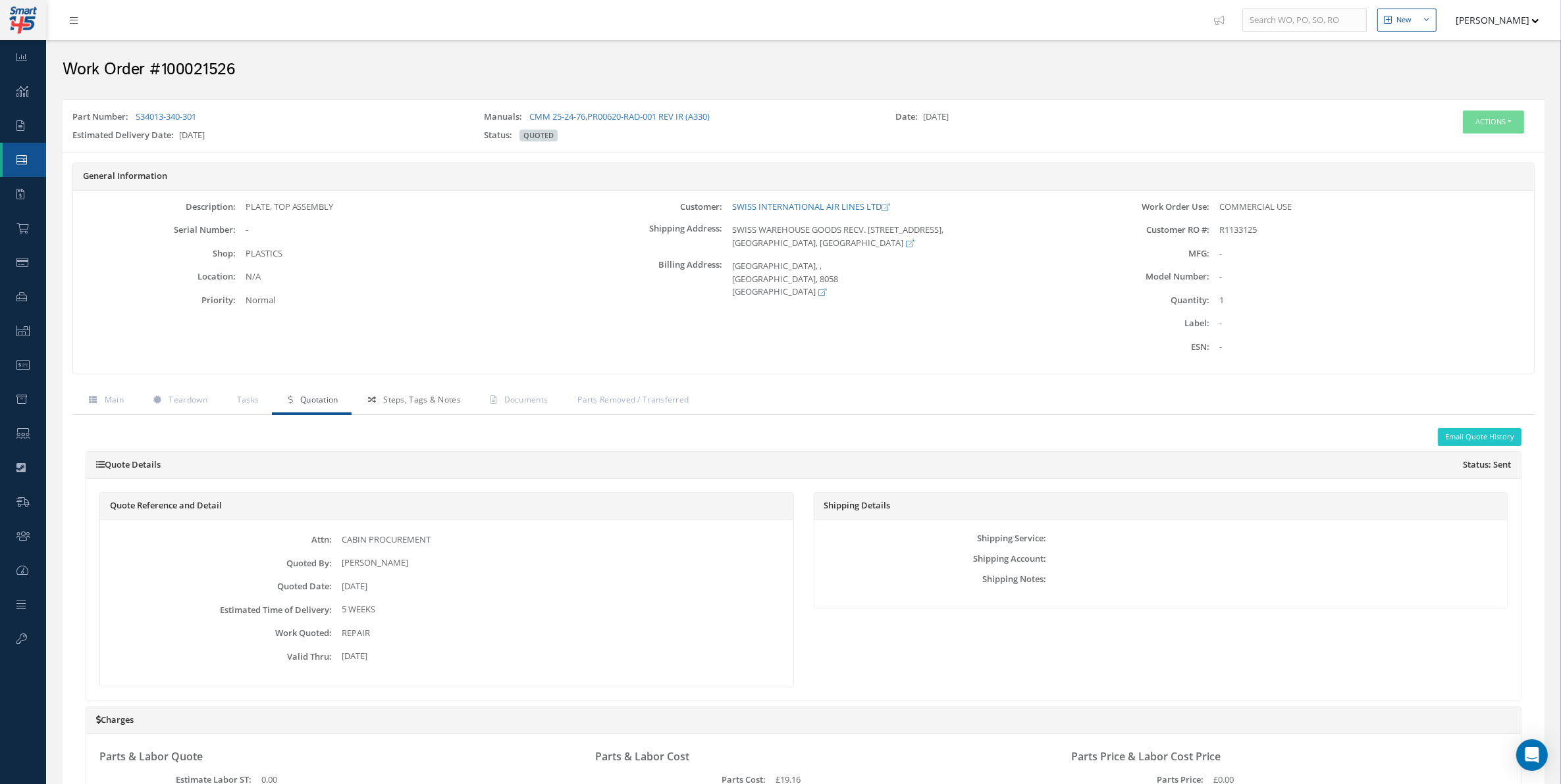
click at [408, 414] on link "Steps, Tags & Notes" at bounding box center [412, 401] width 122 height 28
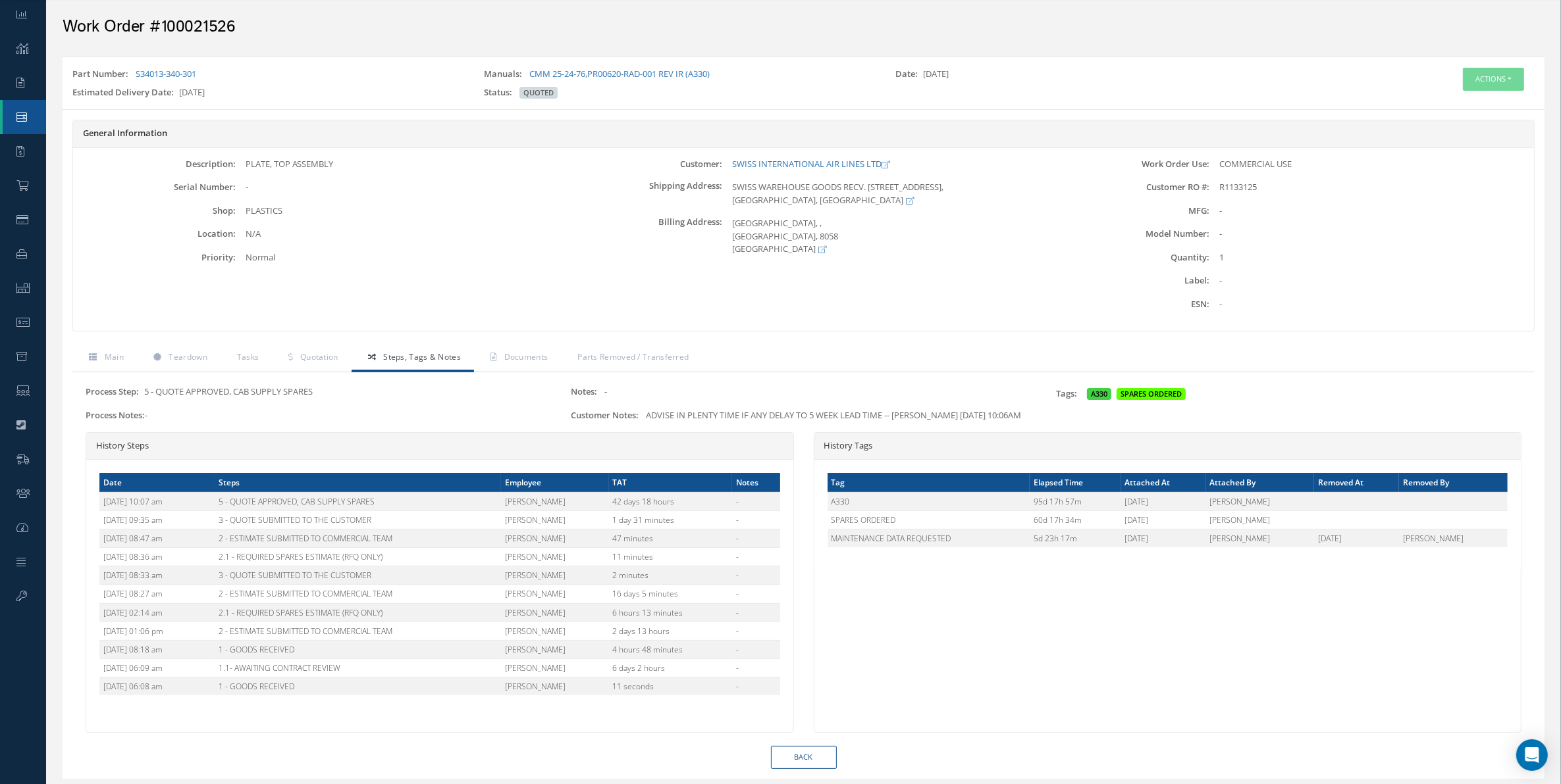
scroll to position [96, 0]
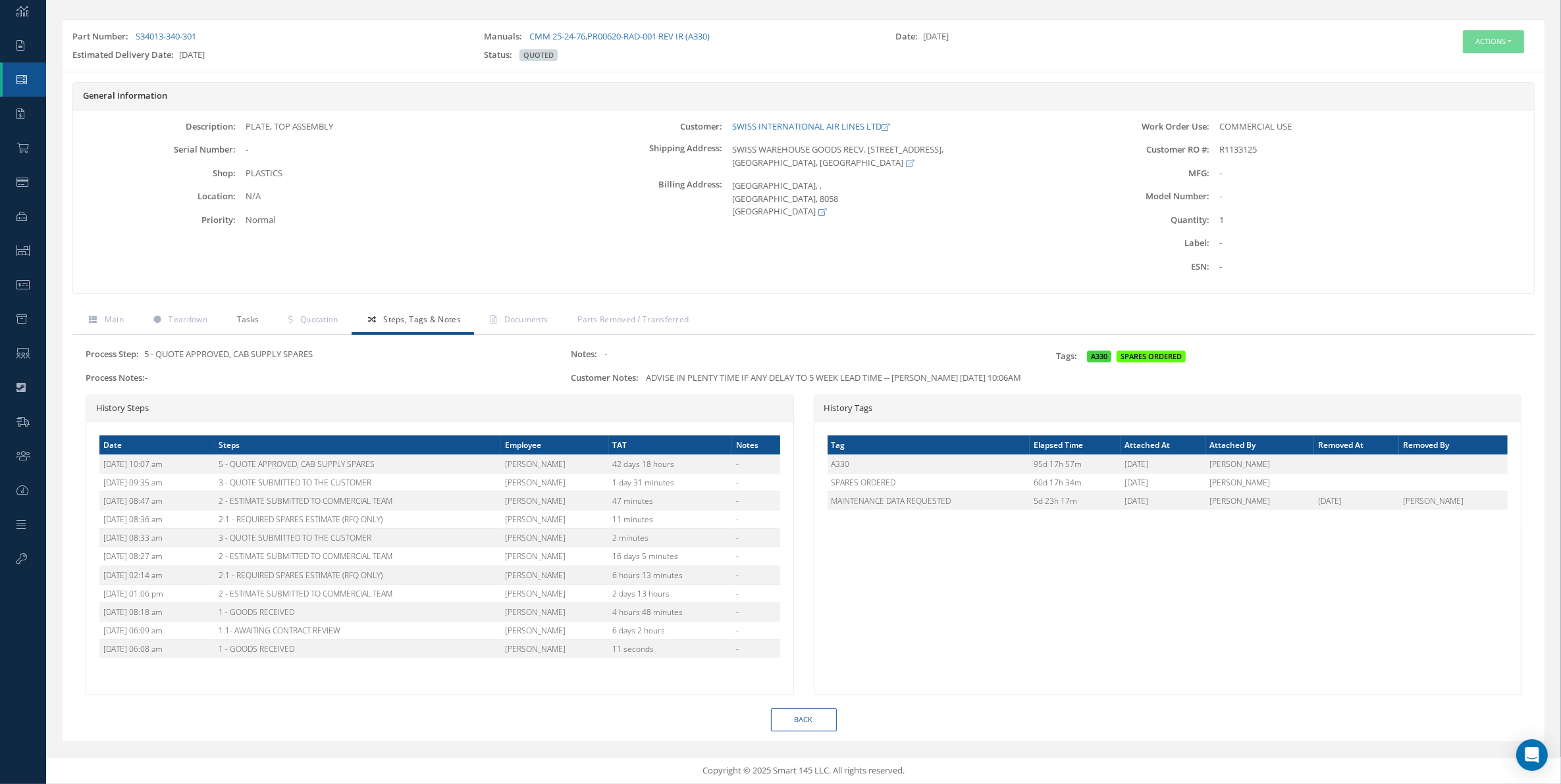
click at [248, 317] on link "Tasks" at bounding box center [246, 321] width 52 height 28
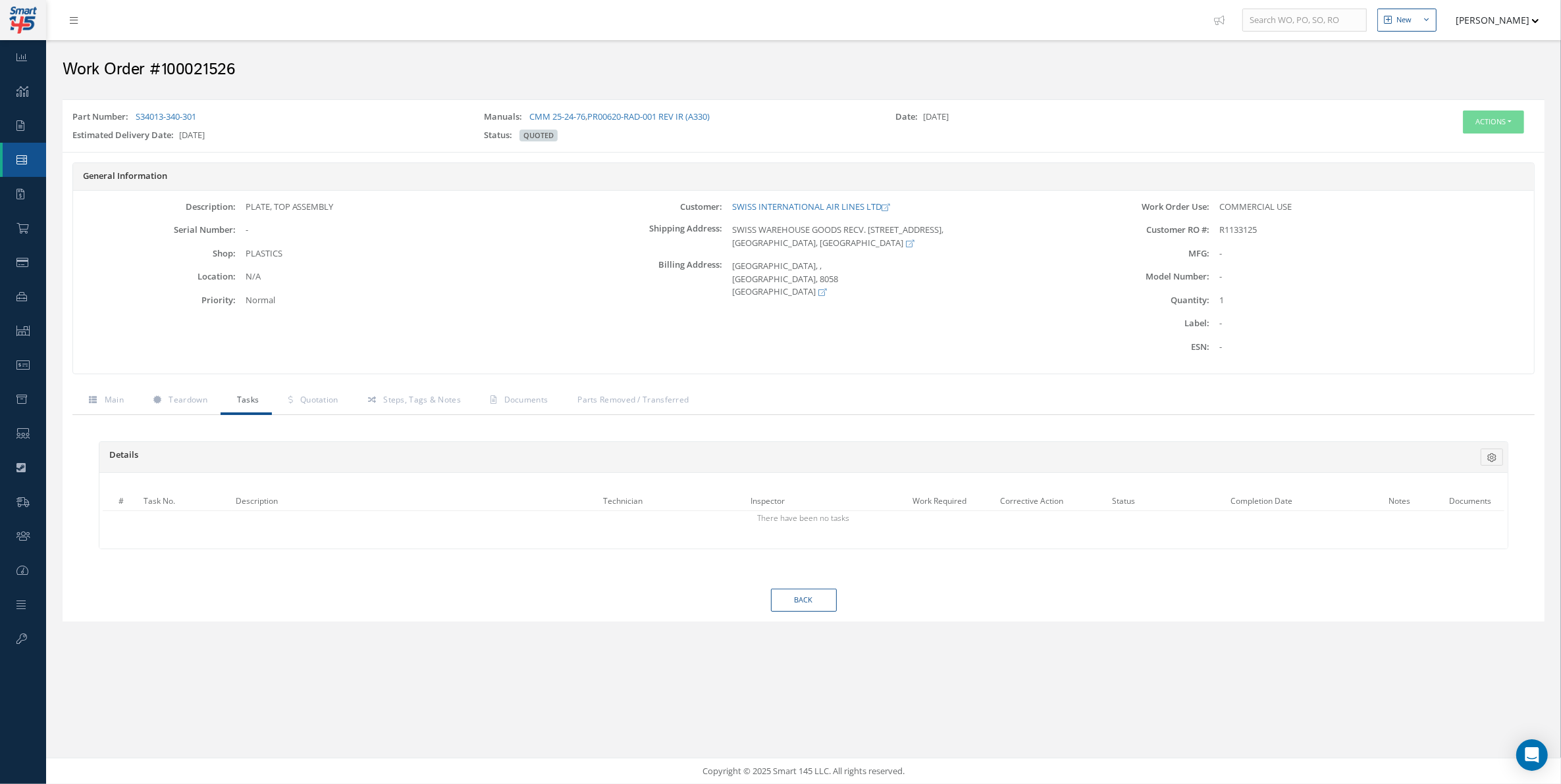
scroll to position [0, 0]
drag, startPoint x: 328, startPoint y: 354, endPoint x: 323, endPoint y: 399, distance: 45.3
click at [327, 363] on div "Description: PLATE, TOP ASSEMBLY Serial Number: - Shop: PLASTICS Location: Prio…" at bounding box center [318, 282] width 491 height 164
click at [324, 402] on span "Quotation" at bounding box center [319, 399] width 38 height 11
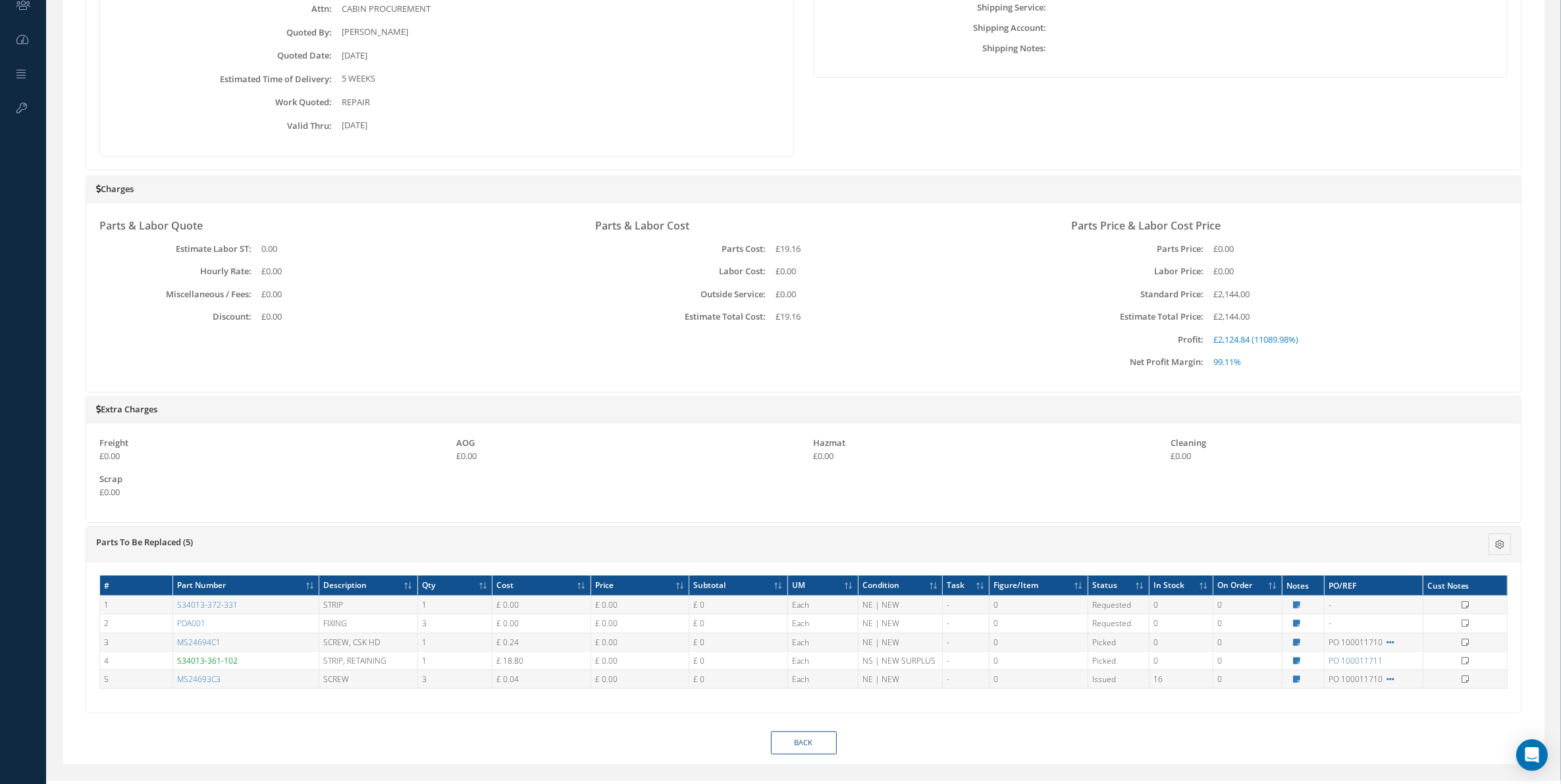
scroll to position [558, 0]
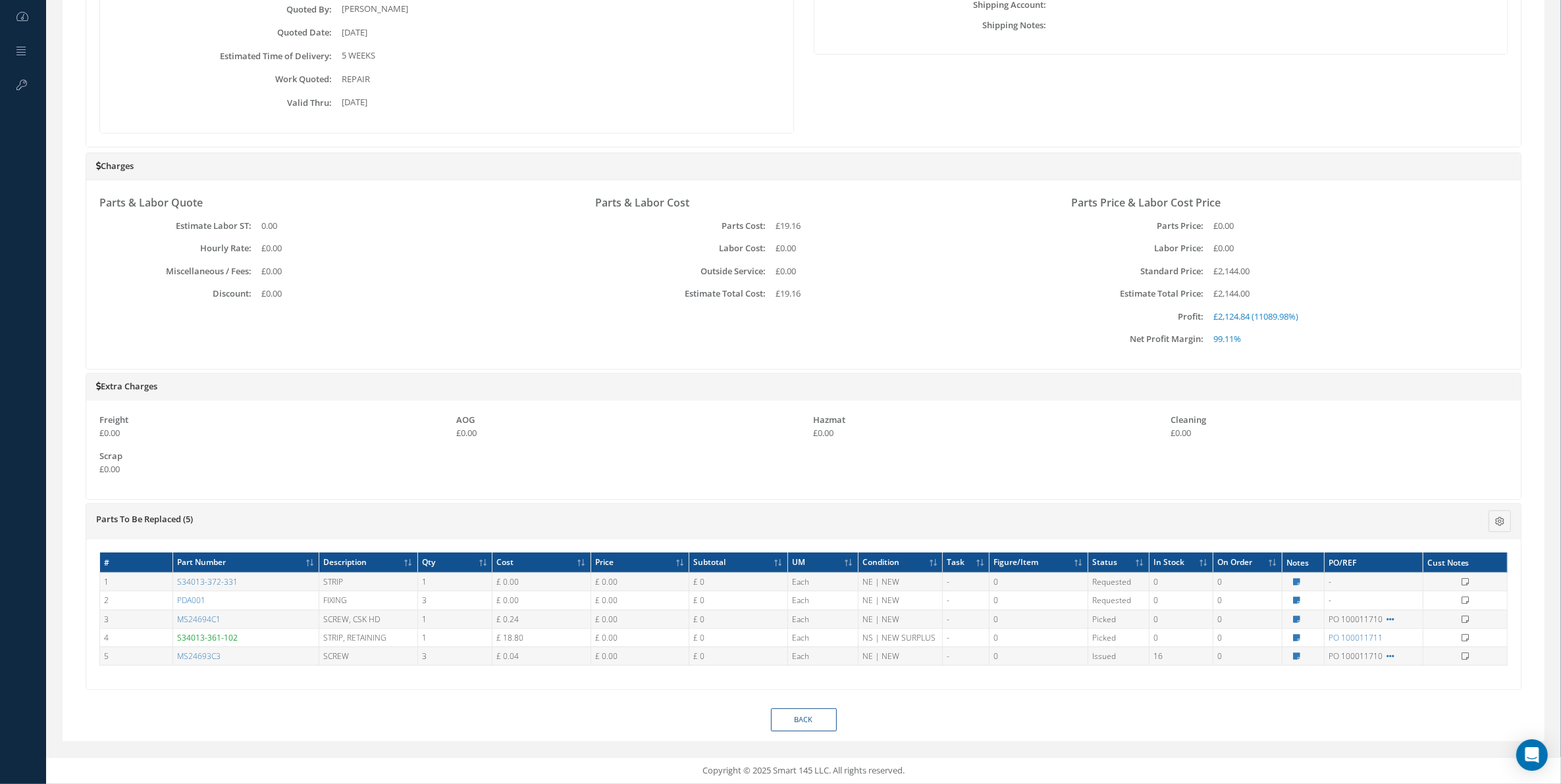
click at [1105, 594] on td "Requested" at bounding box center [1119, 600] width 61 height 19
click at [1104, 656] on td "Issued" at bounding box center [1119, 656] width 61 height 19
click at [1126, 575] on td "Requested" at bounding box center [1119, 582] width 61 height 19
click at [1126, 577] on td "Requested" at bounding box center [1119, 582] width 61 height 19
click at [1293, 619] on icon at bounding box center [1296, 620] width 7 height 8
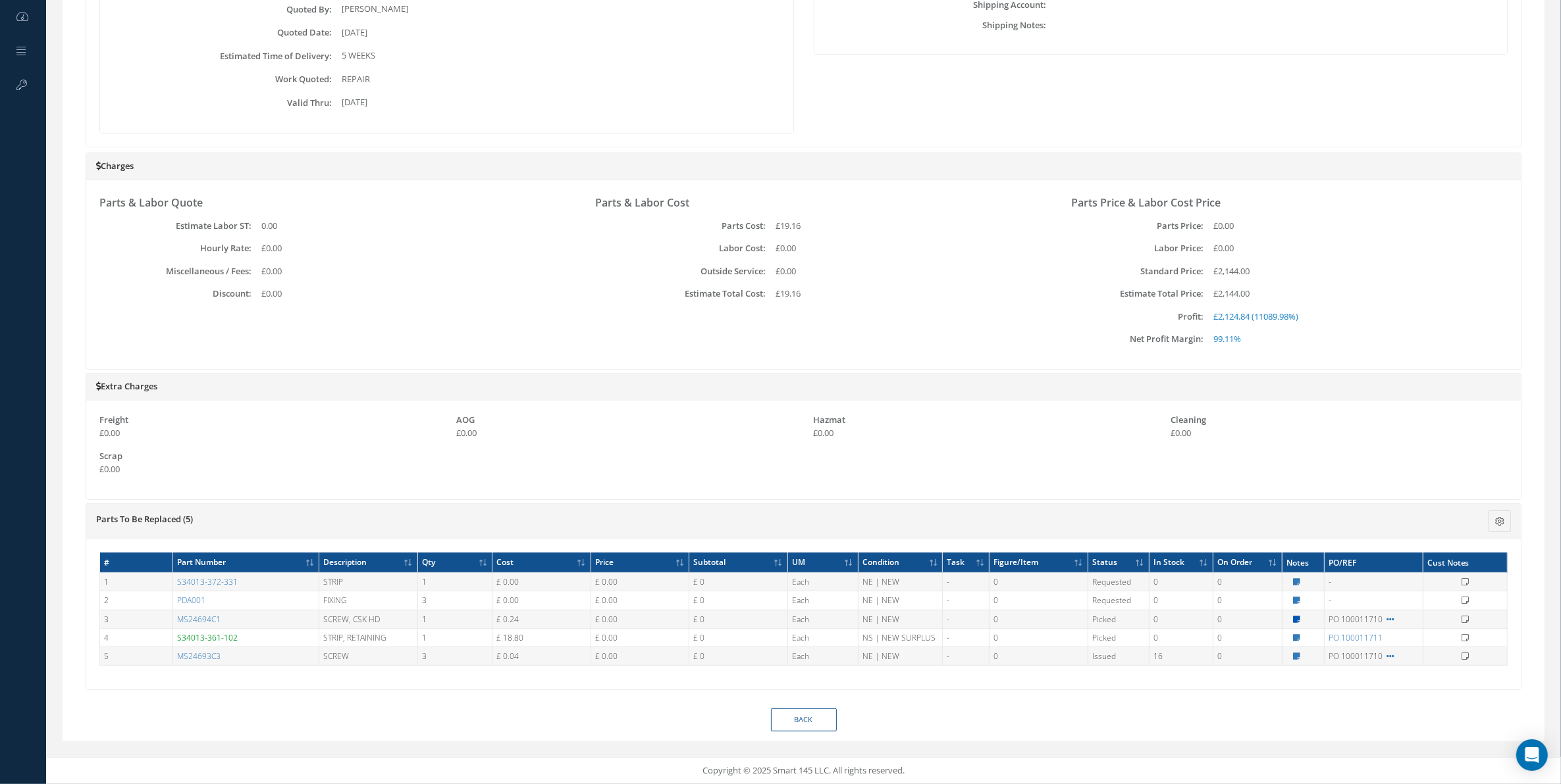
type textarea "MOQ = 100 PCS - OEM/FORM 1"
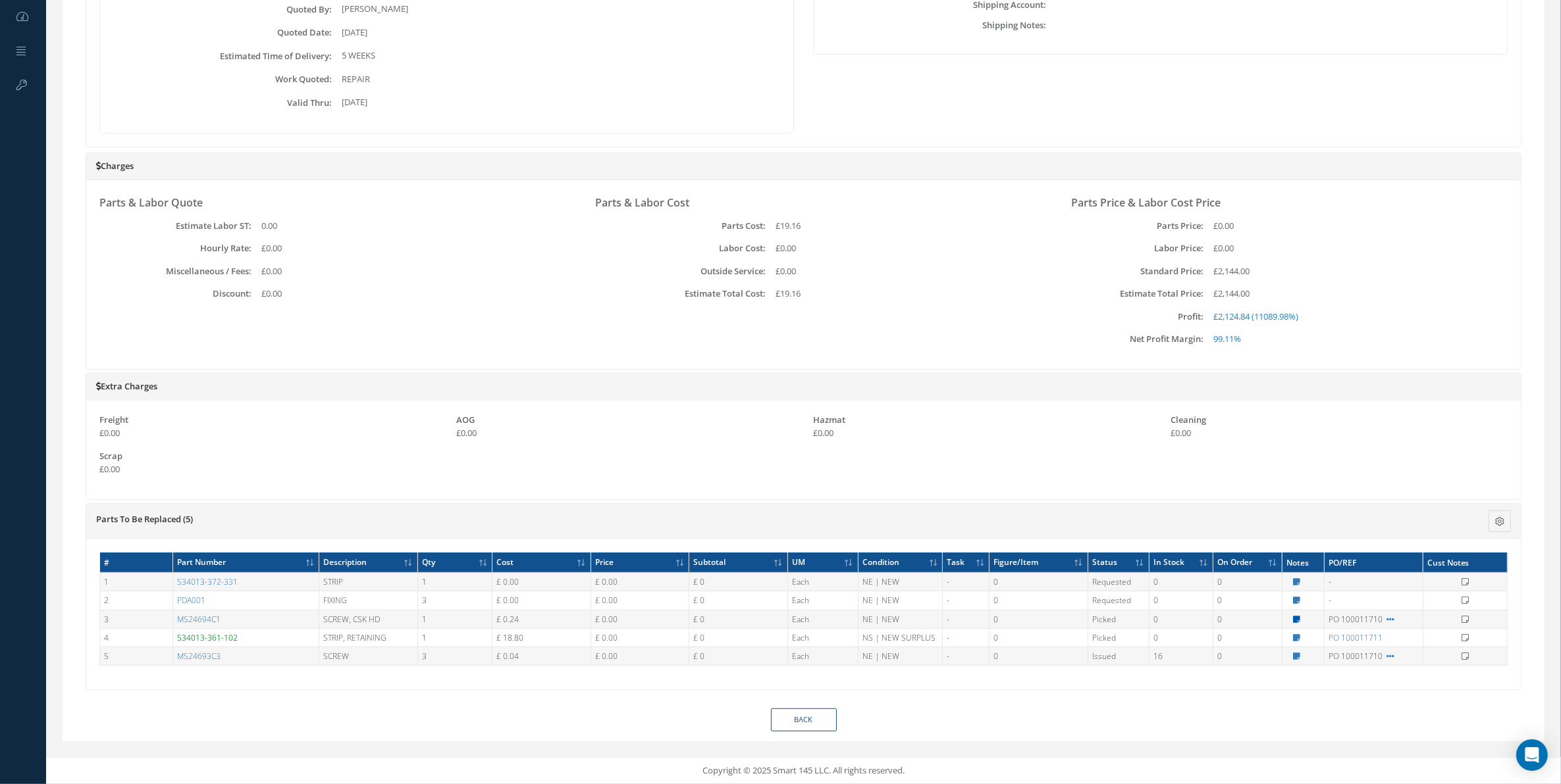
type textarea "MOQ = 100 PCS - OEM/FORM 1"
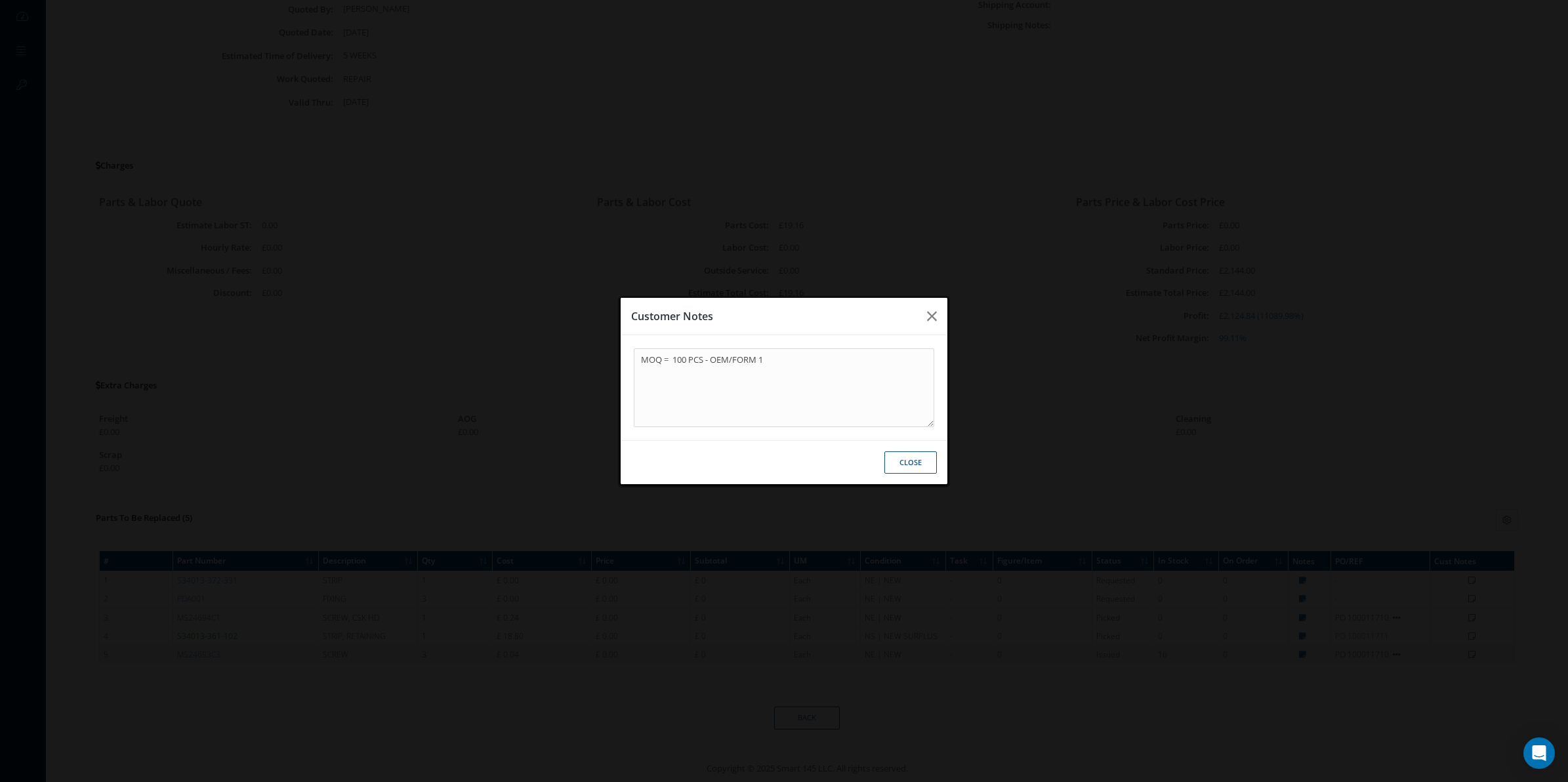
click at [1287, 614] on div "Customer Notes MOQ = 100 PCS - OEM/FORM 1 Close" at bounding box center [784, 391] width 1568 height 782
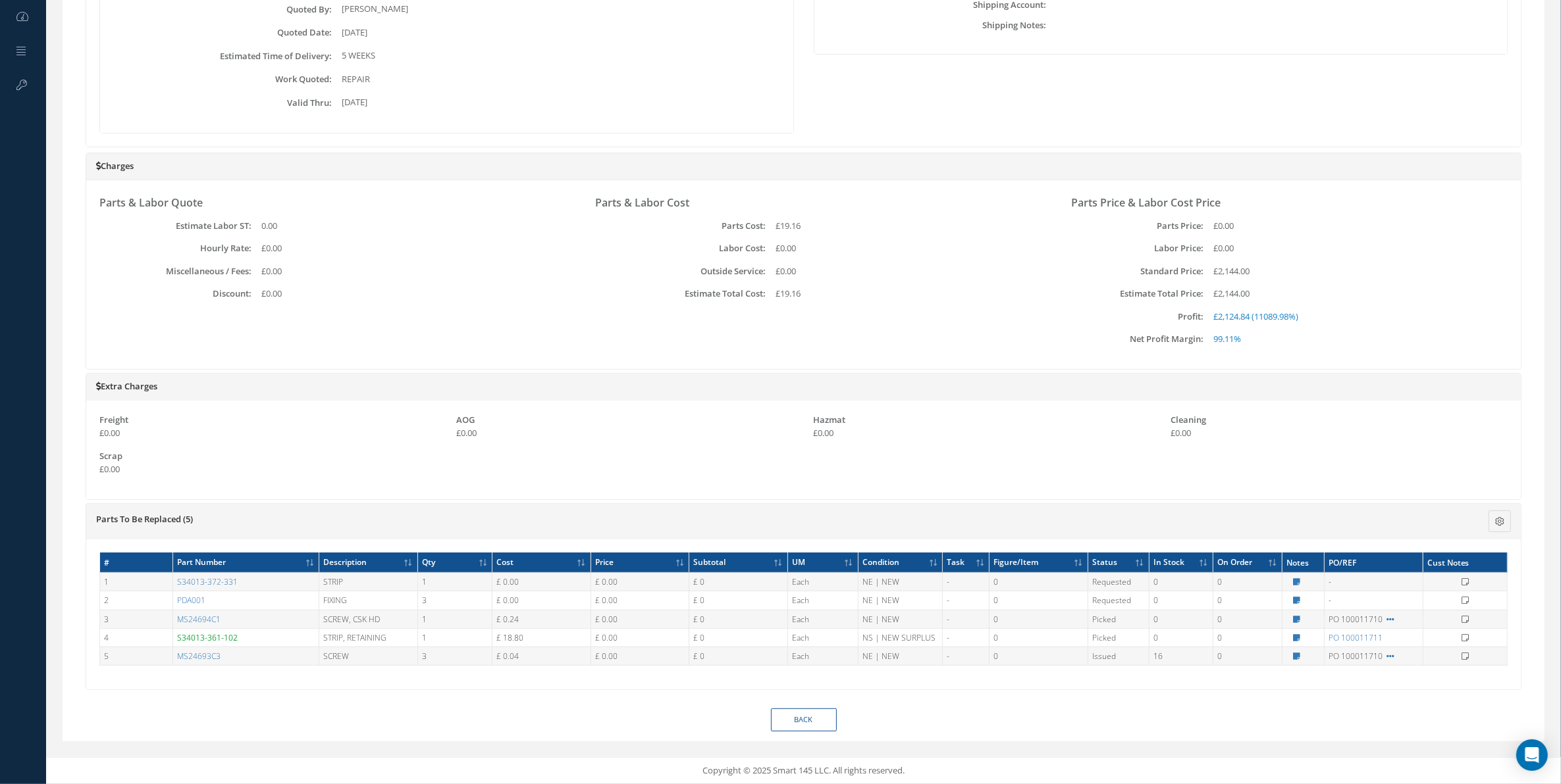
click at [1466, 579] on icon at bounding box center [1465, 582] width 7 height 8
click at [1493, 515] on button at bounding box center [1500, 521] width 23 height 22
click at [1113, 439] on div "Hazmat £0.00" at bounding box center [982, 432] width 357 height 36
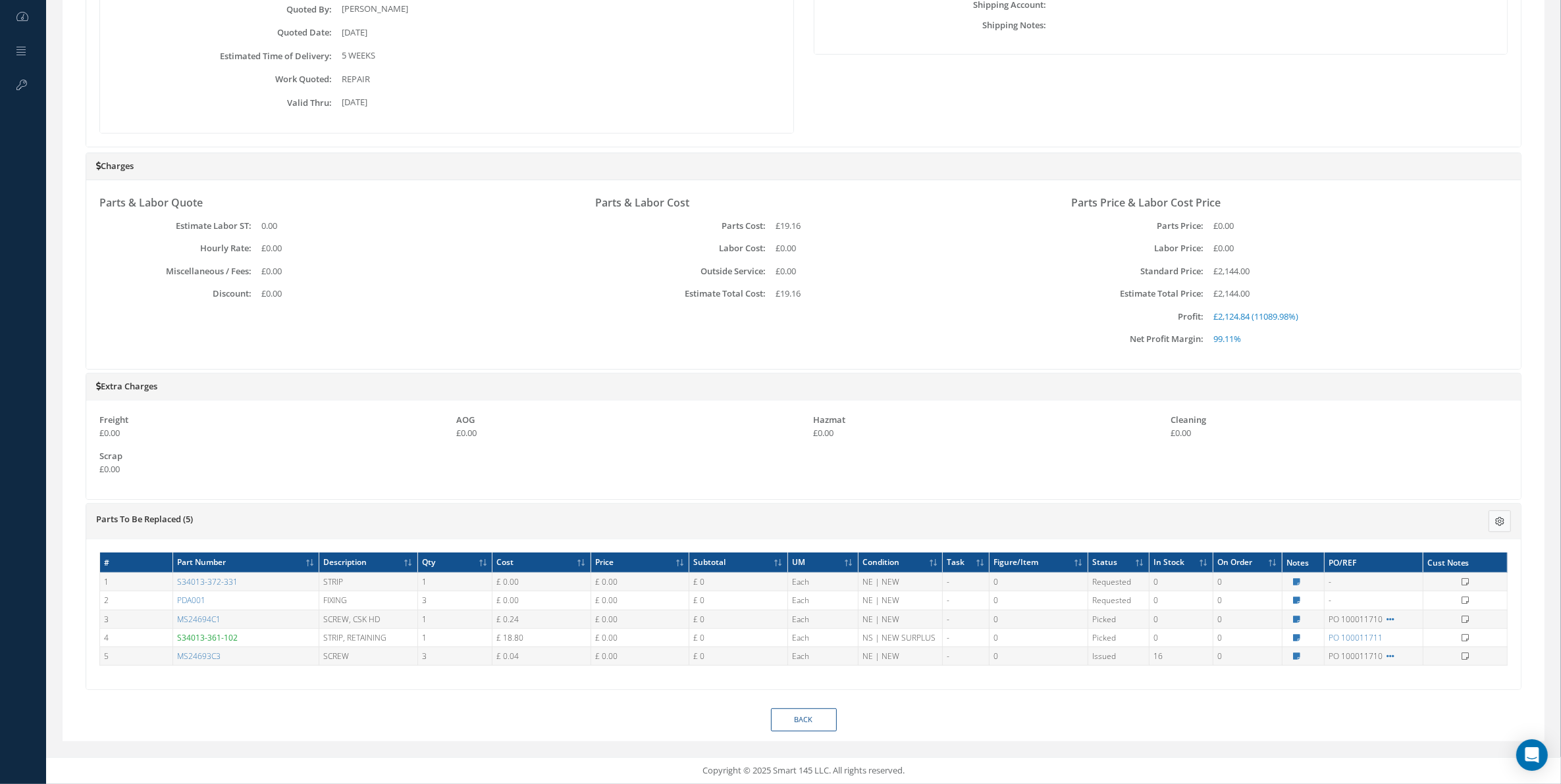
click at [1488, 512] on div "Description SN Alternate PN Qty Cost Markup Percentage Price UM Condition Repai…" at bounding box center [1402, 521] width 239 height 22
click at [1493, 516] on button at bounding box center [1500, 521] width 23 height 22
click at [1463, 275] on input "Markup Percentage" at bounding box center [1466, 277] width 9 height 9
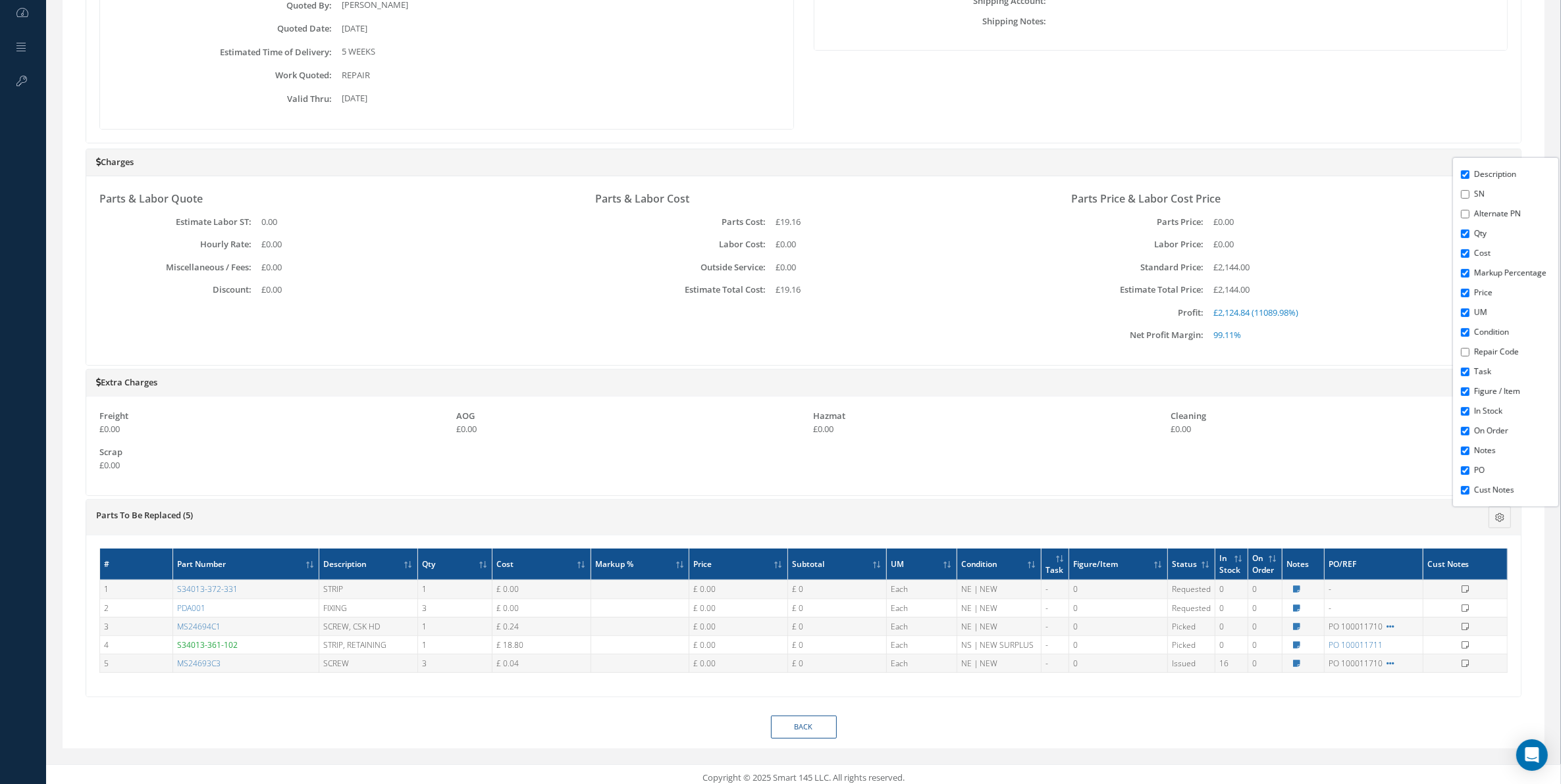
click at [1463, 275] on input "Markup Percentage" at bounding box center [1466, 273] width 9 height 9
checkbox input "false"
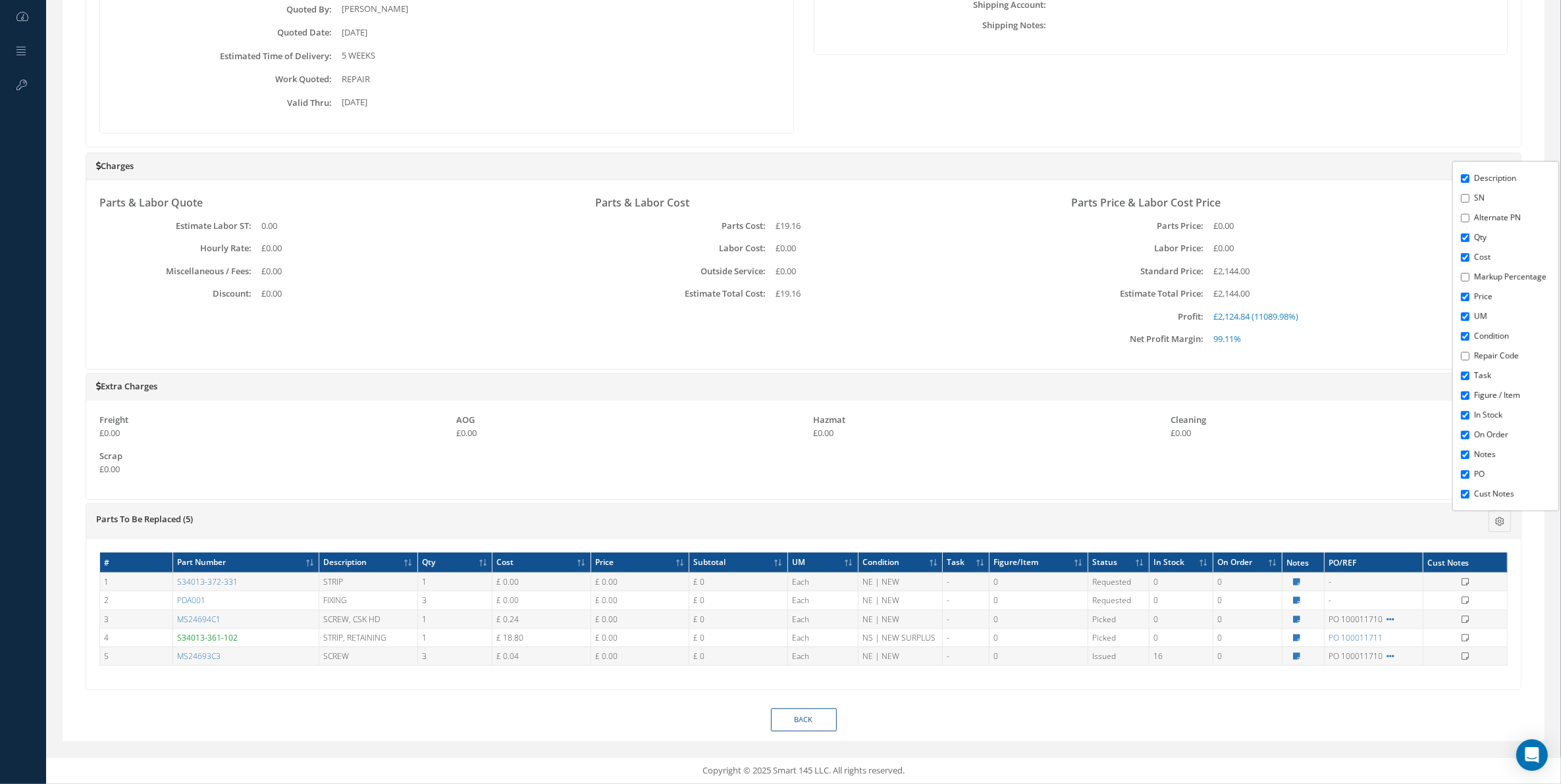
click at [964, 415] on div "Hazmat £0.00" at bounding box center [982, 427] width 338 height 26
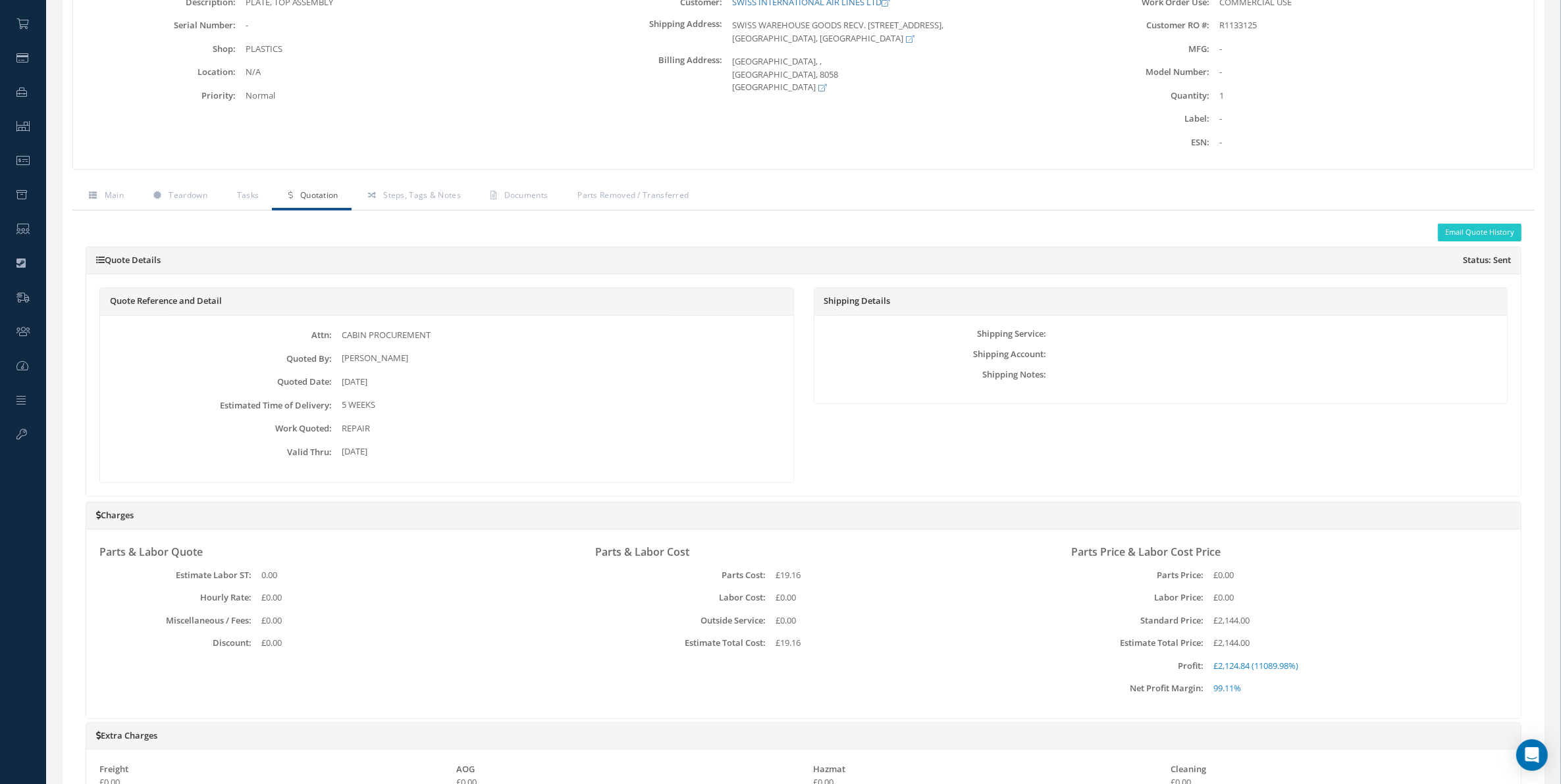
scroll to position [202, 0]
click at [389, 211] on link "Steps, Tags & Notes" at bounding box center [412, 200] width 122 height 28
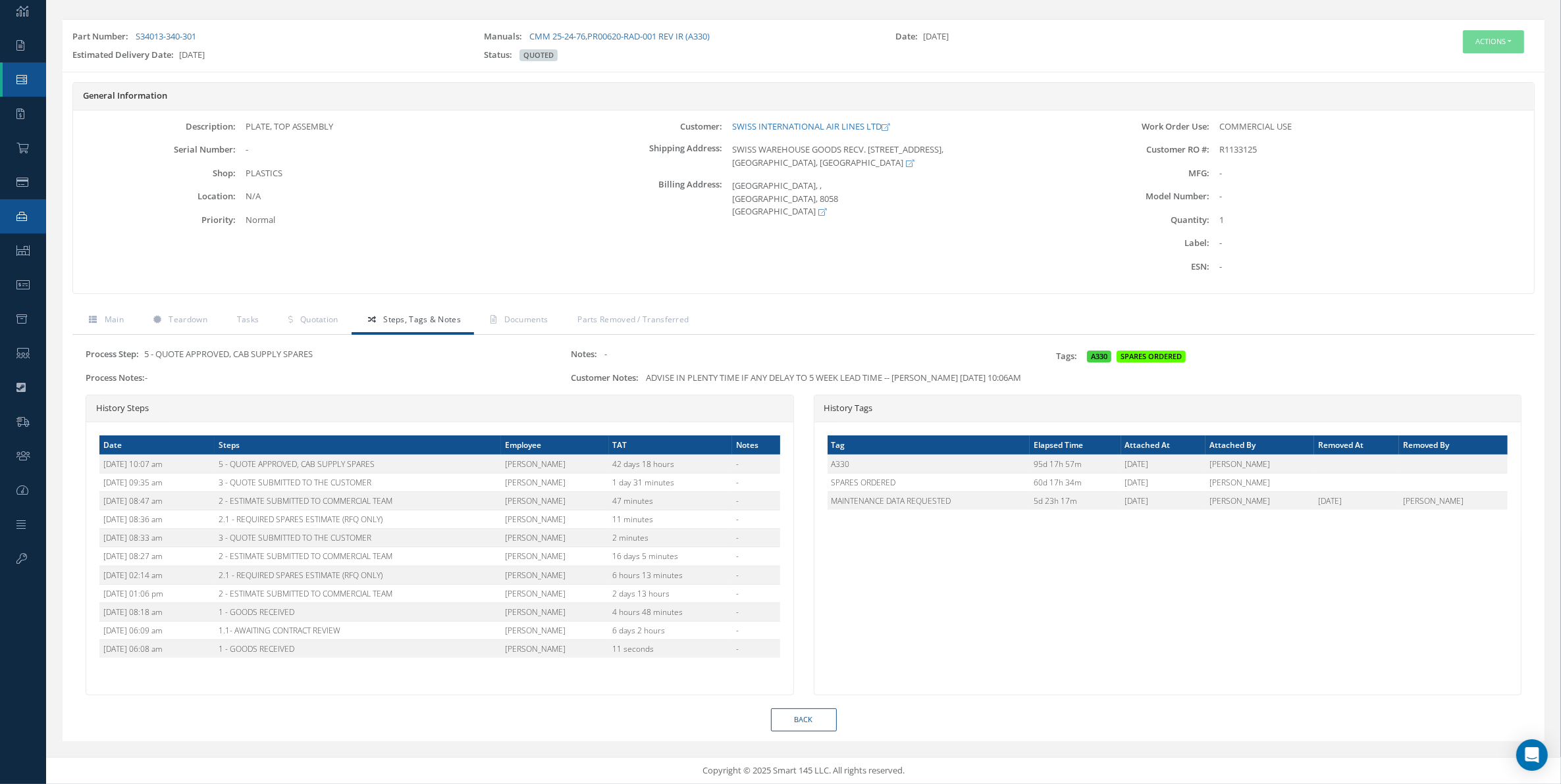
click at [12, 211] on link "Repair Order" at bounding box center [23, 216] width 46 height 34
click at [17, 246] on icon at bounding box center [23, 251] width 13 height 11
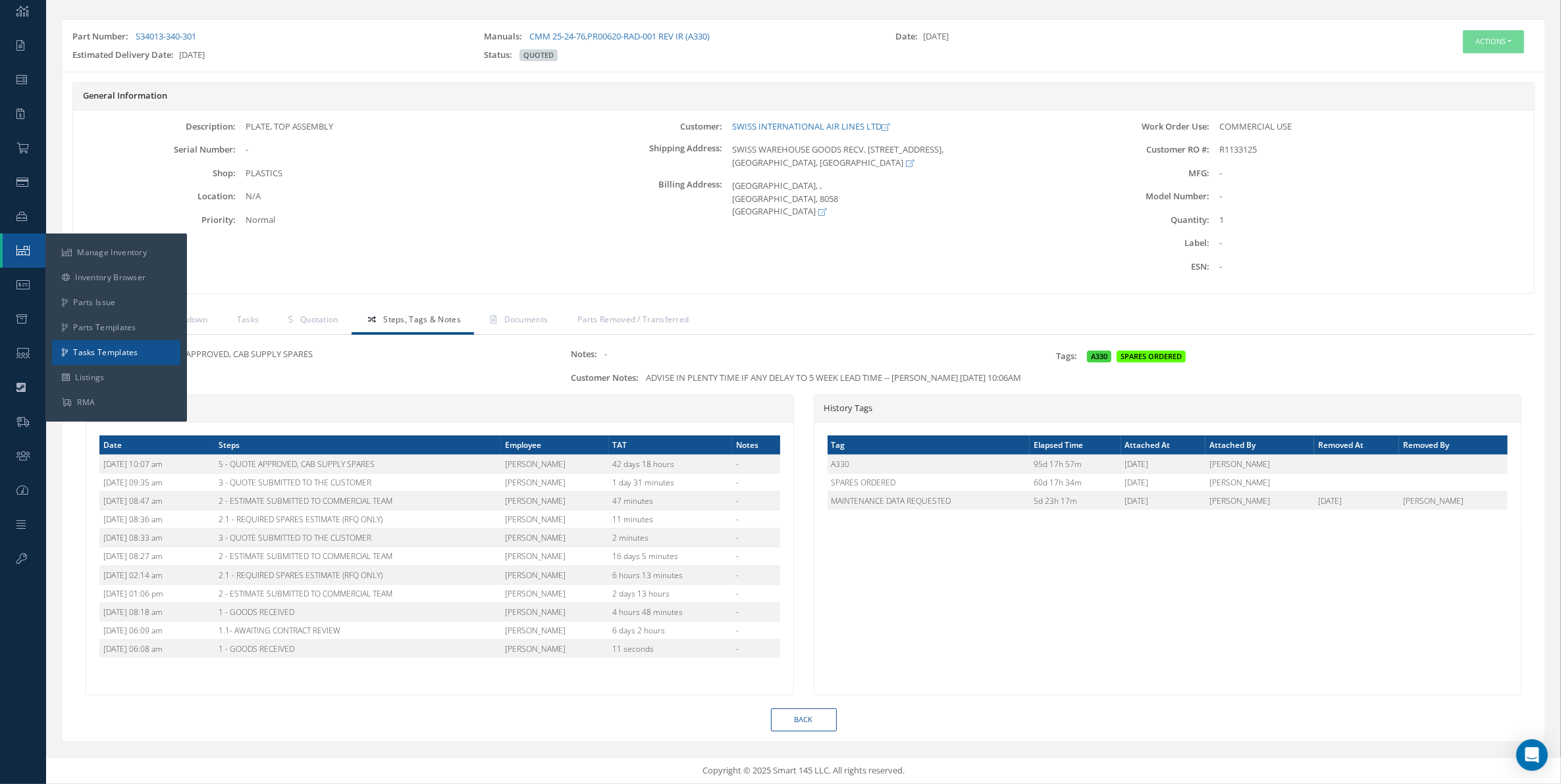
click at [119, 340] on link "Tasks Templates" at bounding box center [116, 352] width 128 height 25
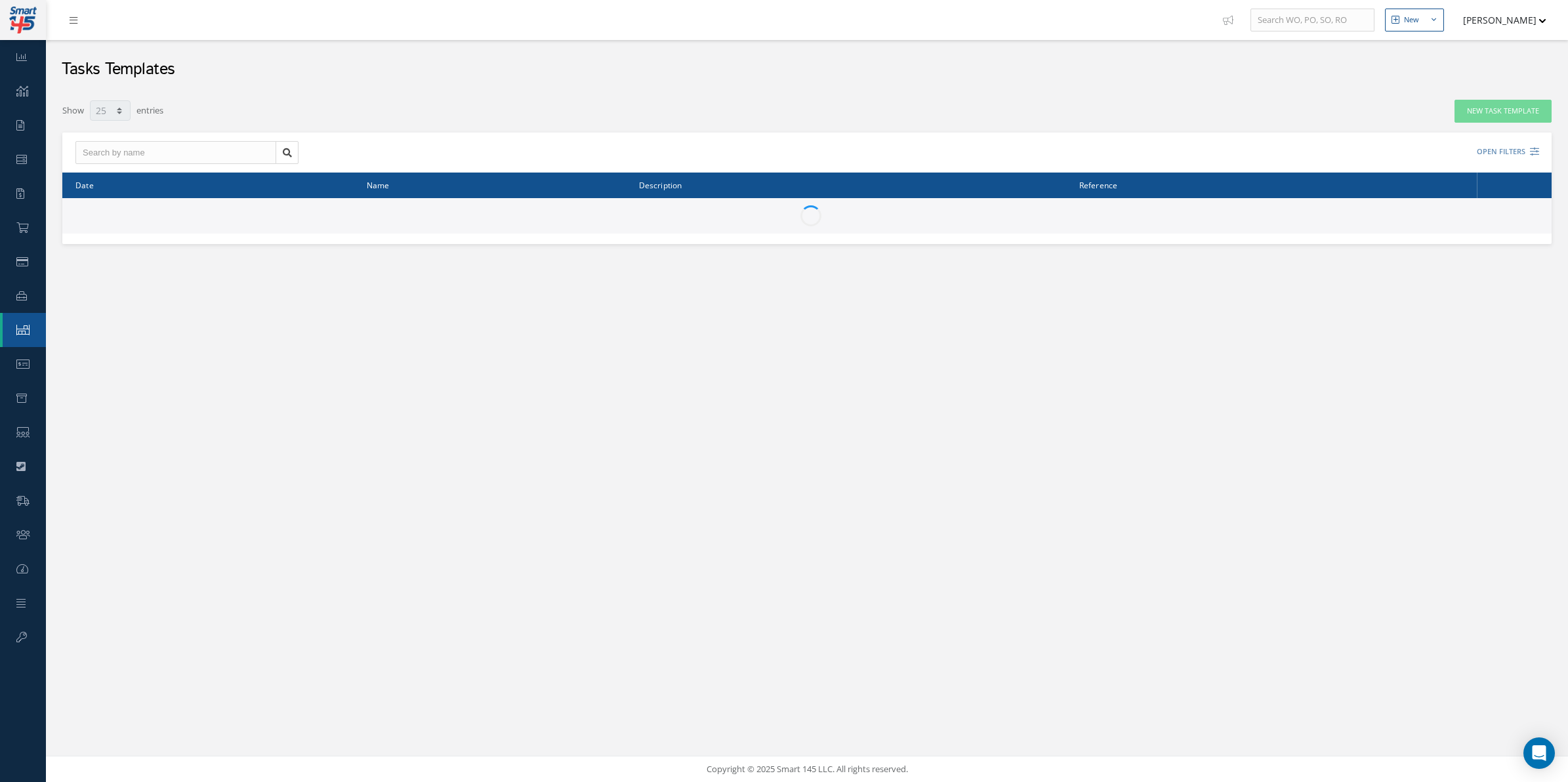
select select "25"
drag, startPoint x: 1523, startPoint y: 36, endPoint x: 1519, endPoint y: 25, distance: 11.7
click at [1523, 34] on ul "New New Work Order New Purchase Order New Customer Quote New Sales Order New Re…" at bounding box center [1396, 20] width 362 height 40
click at [1519, 25] on button "[PERSON_NAME]" at bounding box center [1498, 20] width 96 height 26
click at [1219, 160] on div "ACTIONS Receive Payments Select Customer Cabinair Services 1ST CHOICE AEROSPACE…" at bounding box center [1175, 152] width 736 height 22
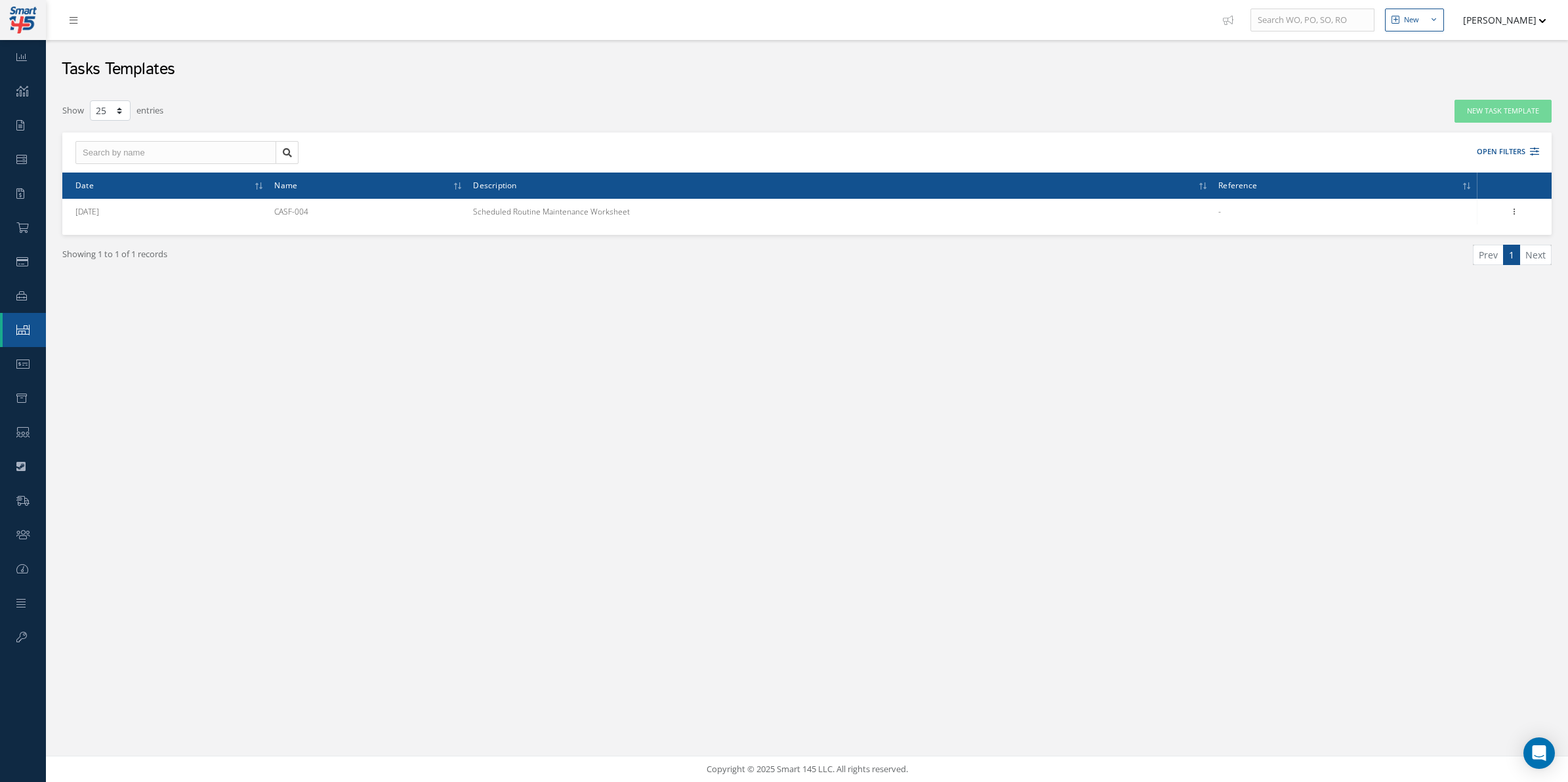
click at [1513, 125] on div "Filters Name Description Order Reference Clear Apply Show 10 25 50 100 entries …" at bounding box center [807, 198] width 1490 height 199
click at [1513, 116] on button "New Task Template" at bounding box center [1502, 111] width 97 height 23
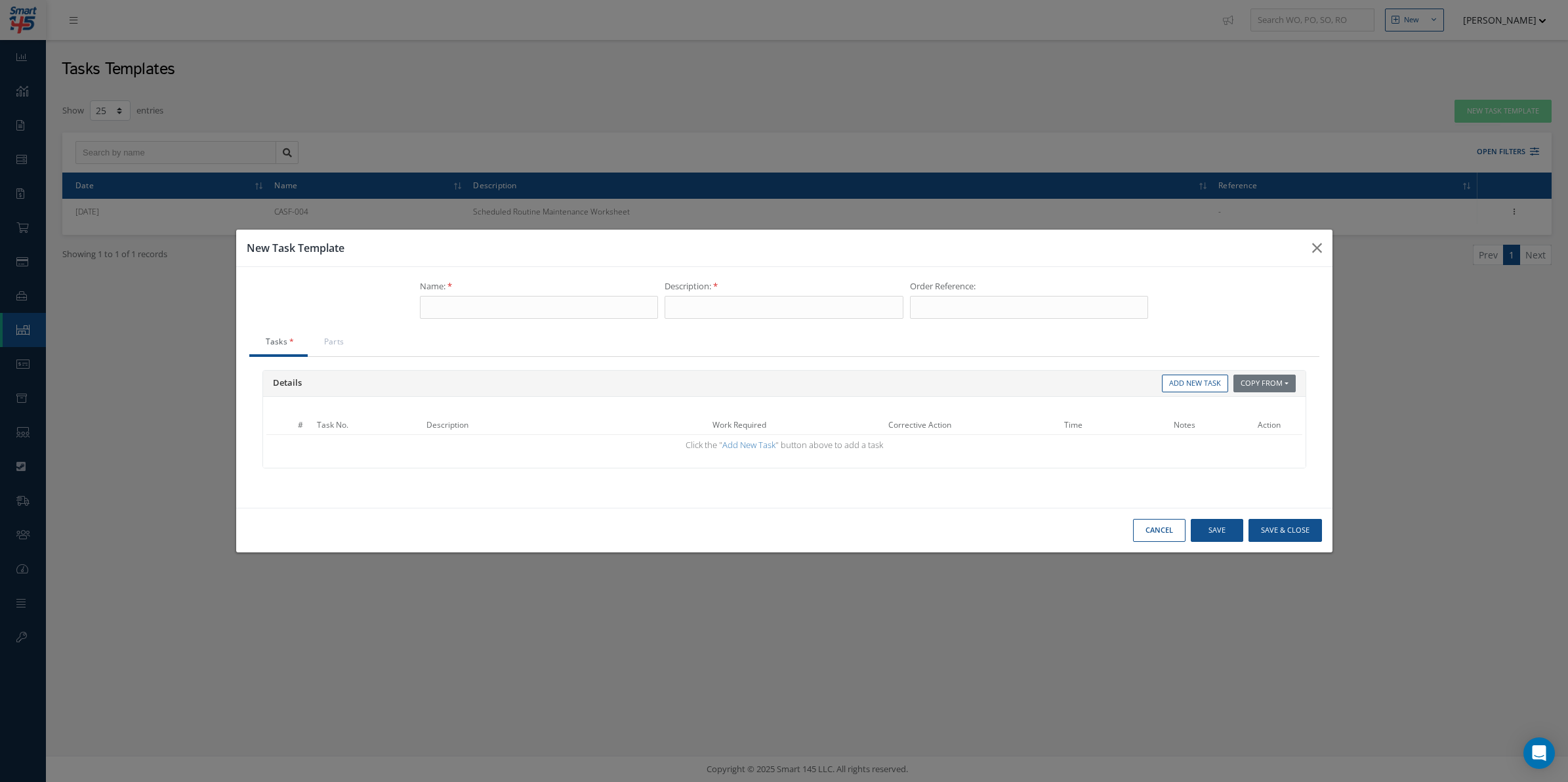
drag, startPoint x: 471, startPoint y: 327, endPoint x: 447, endPoint y: 322, distance: 24.5
click at [471, 327] on div "Name: Description: Order Reference:" at bounding box center [784, 305] width 734 height 49
click at [443, 322] on div "Name: Description: Order Reference:" at bounding box center [784, 305] width 734 height 49
drag, startPoint x: 451, startPoint y: 322, endPoint x: 458, endPoint y: 309, distance: 14.8
click at [457, 310] on div "Name: Description: Order Reference:" at bounding box center [784, 305] width 734 height 49
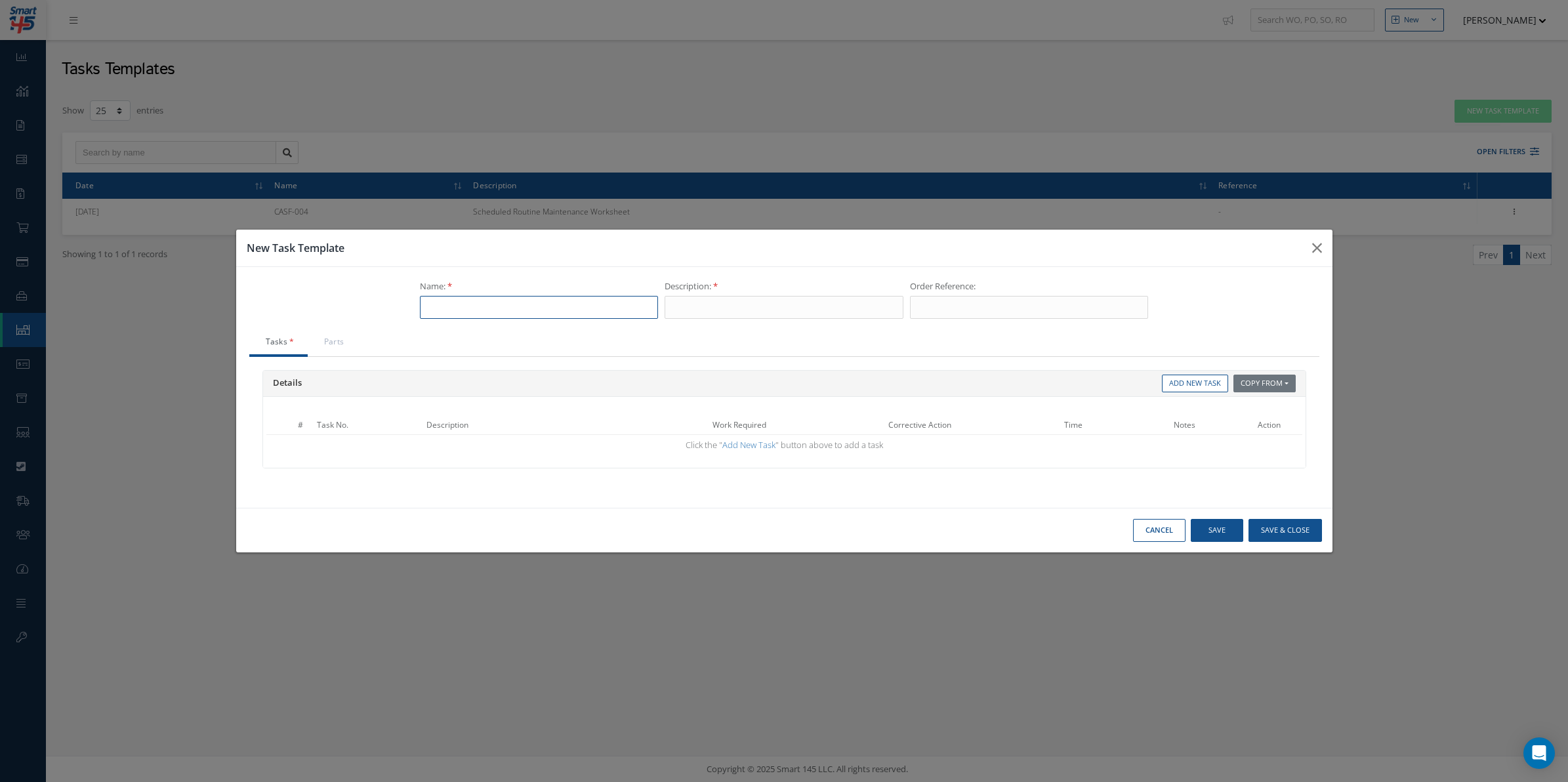
click at [458, 309] on input "text" at bounding box center [538, 308] width 238 height 24
type input "c"
type input "p"
type input "PLASTIC REPAIR"
type input "C"
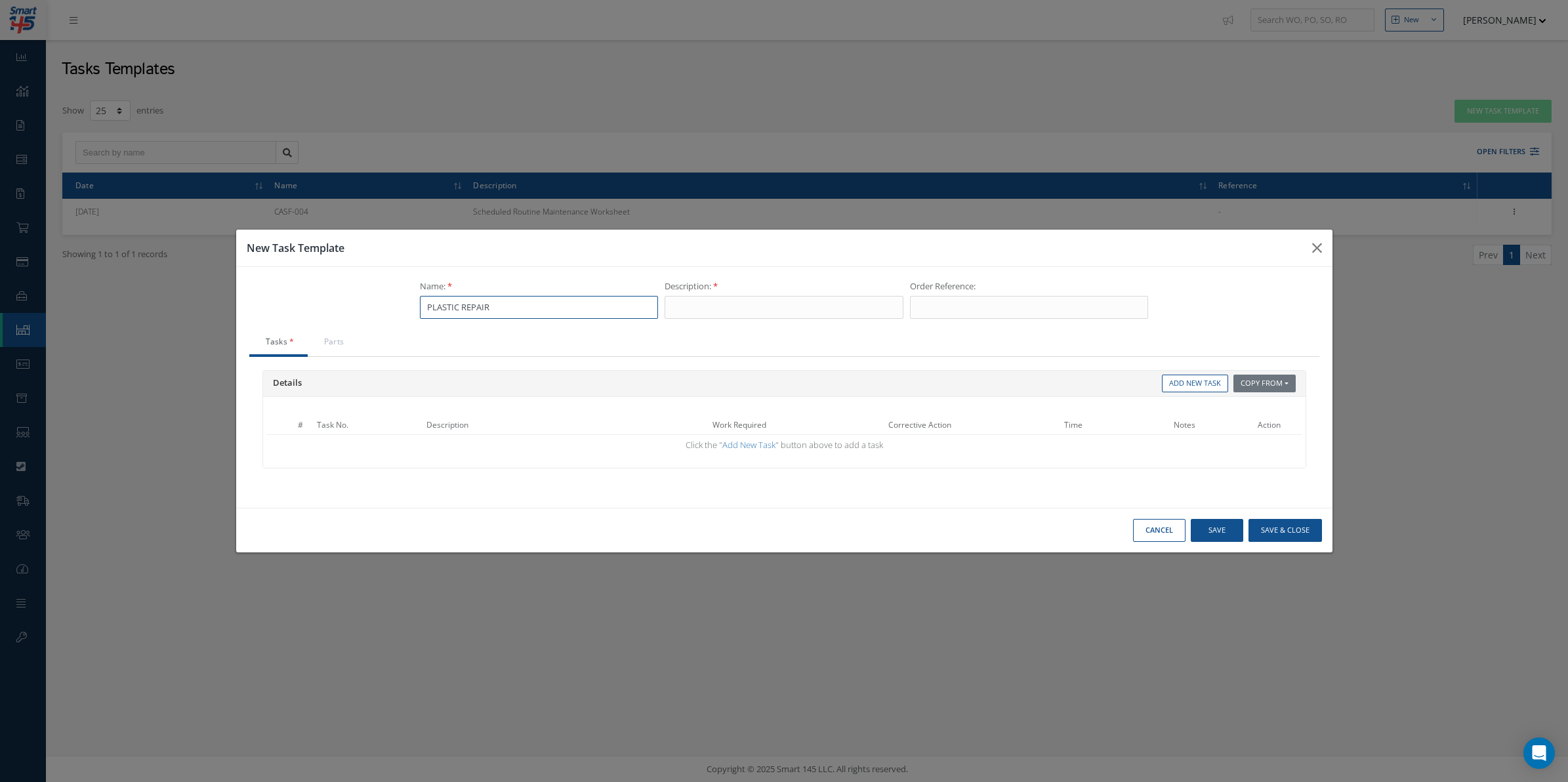
drag, startPoint x: 536, startPoint y: 314, endPoint x: 264, endPoint y: 305, distance: 272.1
click at [268, 304] on div "Name: PLASTIC REPAIR Description: Order Reference: Tasks Parts Details Copy Fro…" at bounding box center [784, 388] width 1096 height 241
click at [599, 310] on input "CASF-02" at bounding box center [538, 308] width 238 height 24
type input "CASF-019"
click at [702, 309] on input "text" at bounding box center [784, 308] width 238 height 24
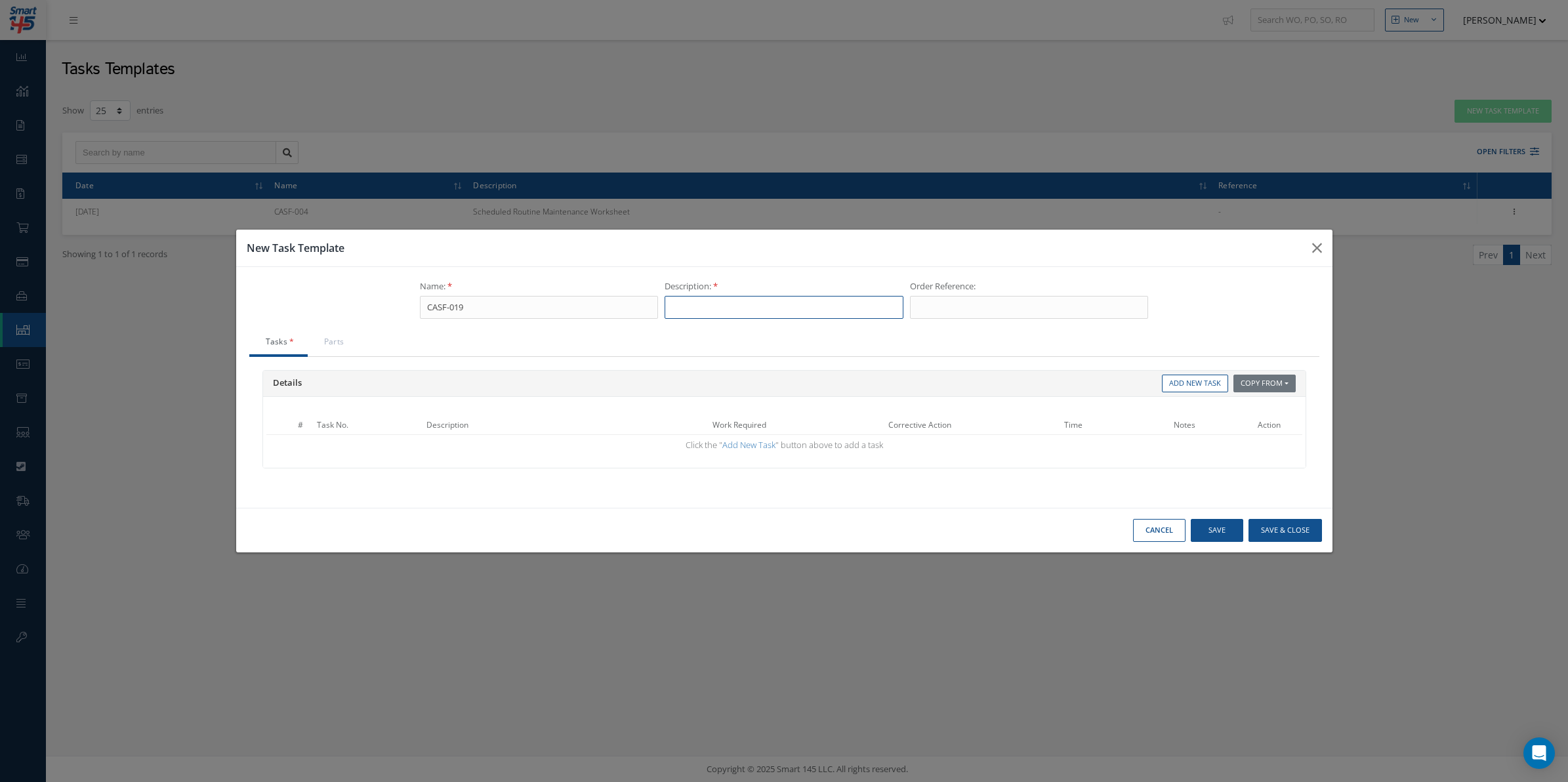
click at [742, 312] on input "text" at bounding box center [784, 308] width 238 height 24
type input "PLASTIC REPAIR"
click at [318, 357] on div "Details Copy From Work Orders Tasks Templates Add New Task # Task No. Descripti…" at bounding box center [784, 426] width 1070 height 137
click at [1222, 385] on link "Add New Task" at bounding box center [1195, 384] width 67 height 18
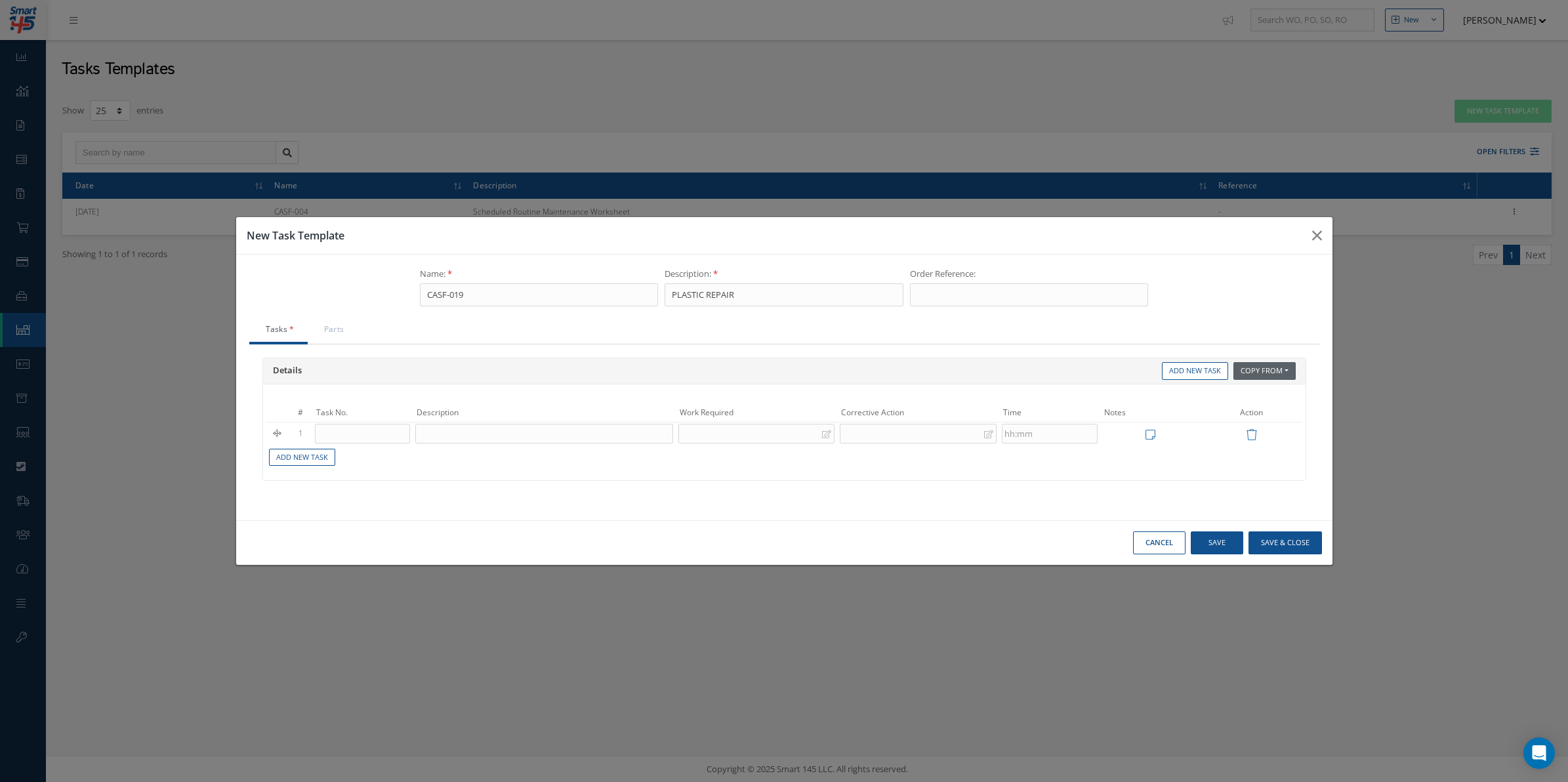
click at [1254, 376] on button "Copy From" at bounding box center [1265, 371] width 63 height 18
click at [792, 418] on td "Work Required" at bounding box center [756, 413] width 162 height 20
click at [356, 432] on input "text" at bounding box center [363, 434] width 96 height 20
click at [733, 434] on div at bounding box center [756, 434] width 156 height 20
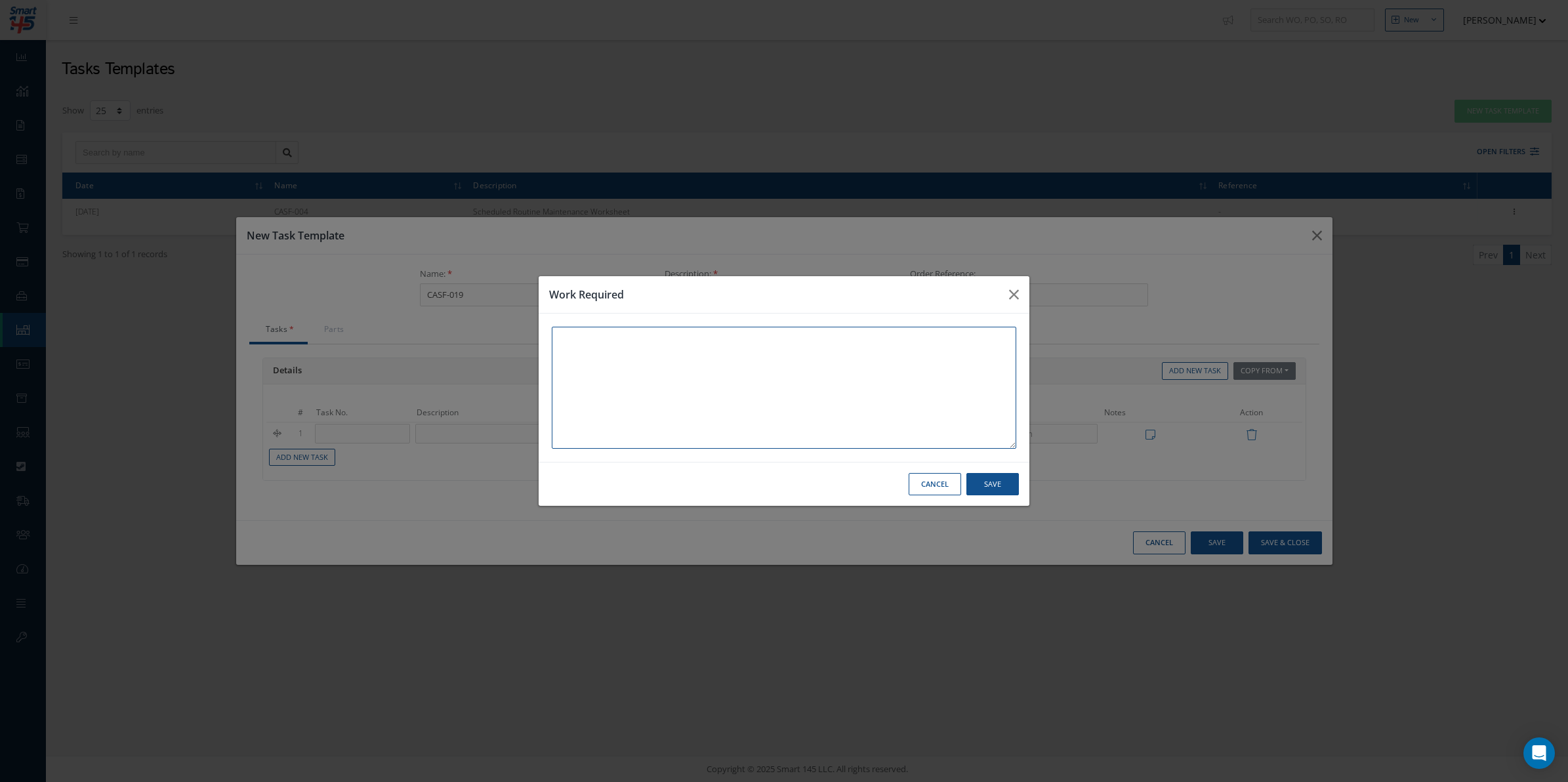
paste textarea "Confirm part number of component. Ensure paperwork matches customer repair orde…"
type textarea "Confirm part number of component. Ensure paperwork matches customer repair orde…"
click at [1000, 480] on button "Save" at bounding box center [992, 484] width 53 height 23
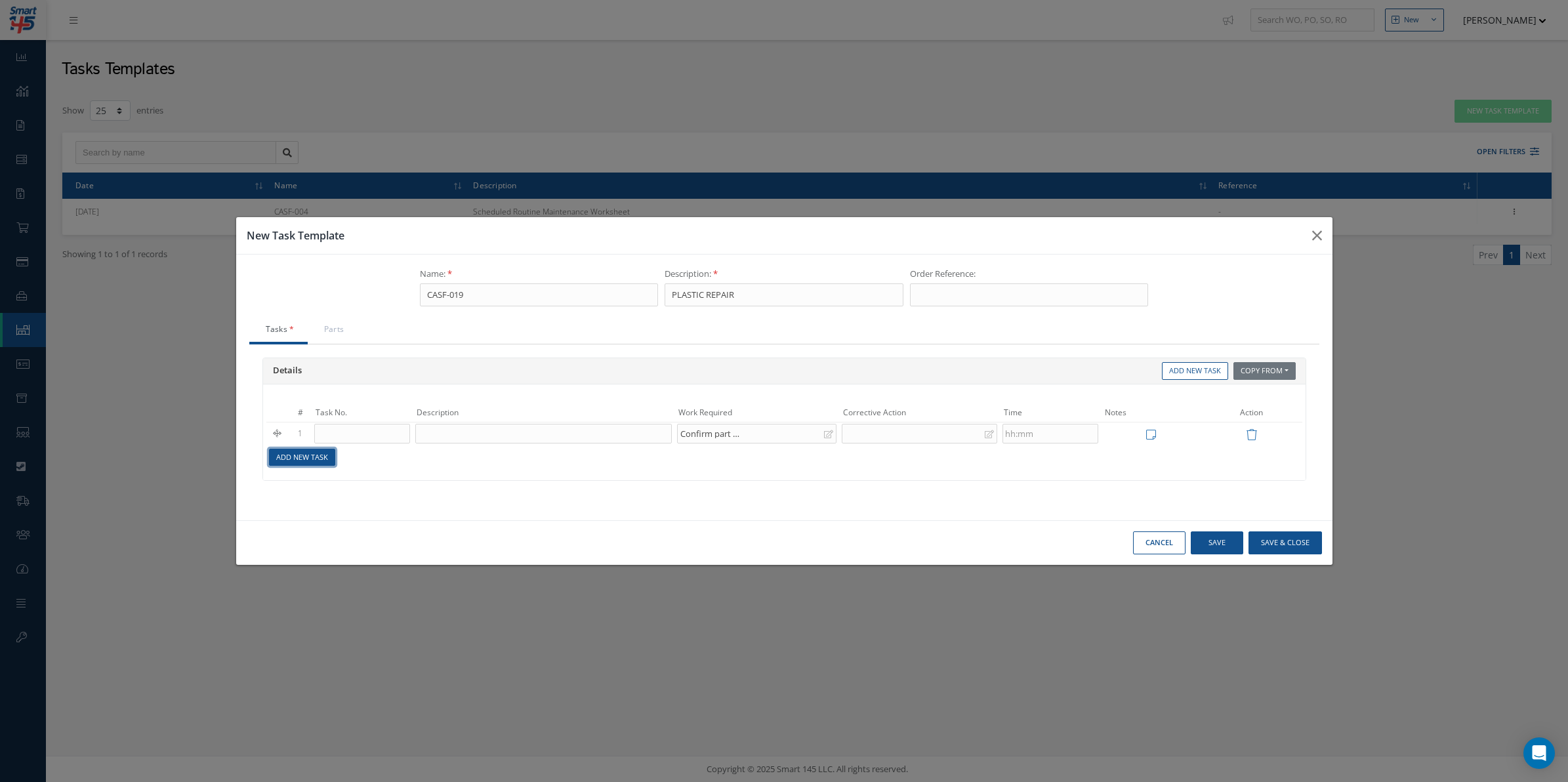
click at [309, 463] on link "Add New Task" at bounding box center [302, 458] width 67 height 18
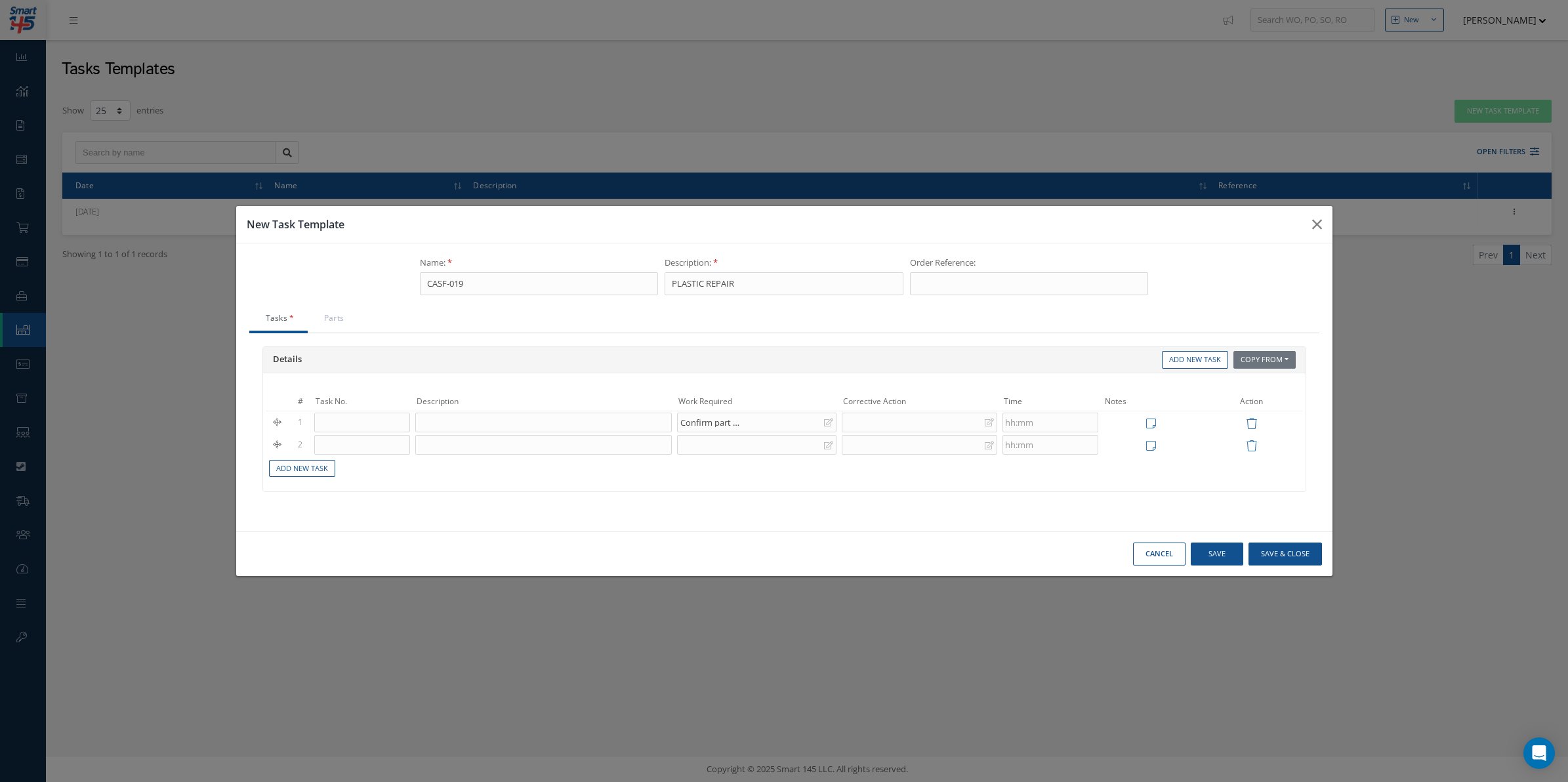
click at [755, 443] on div at bounding box center [756, 445] width 160 height 20
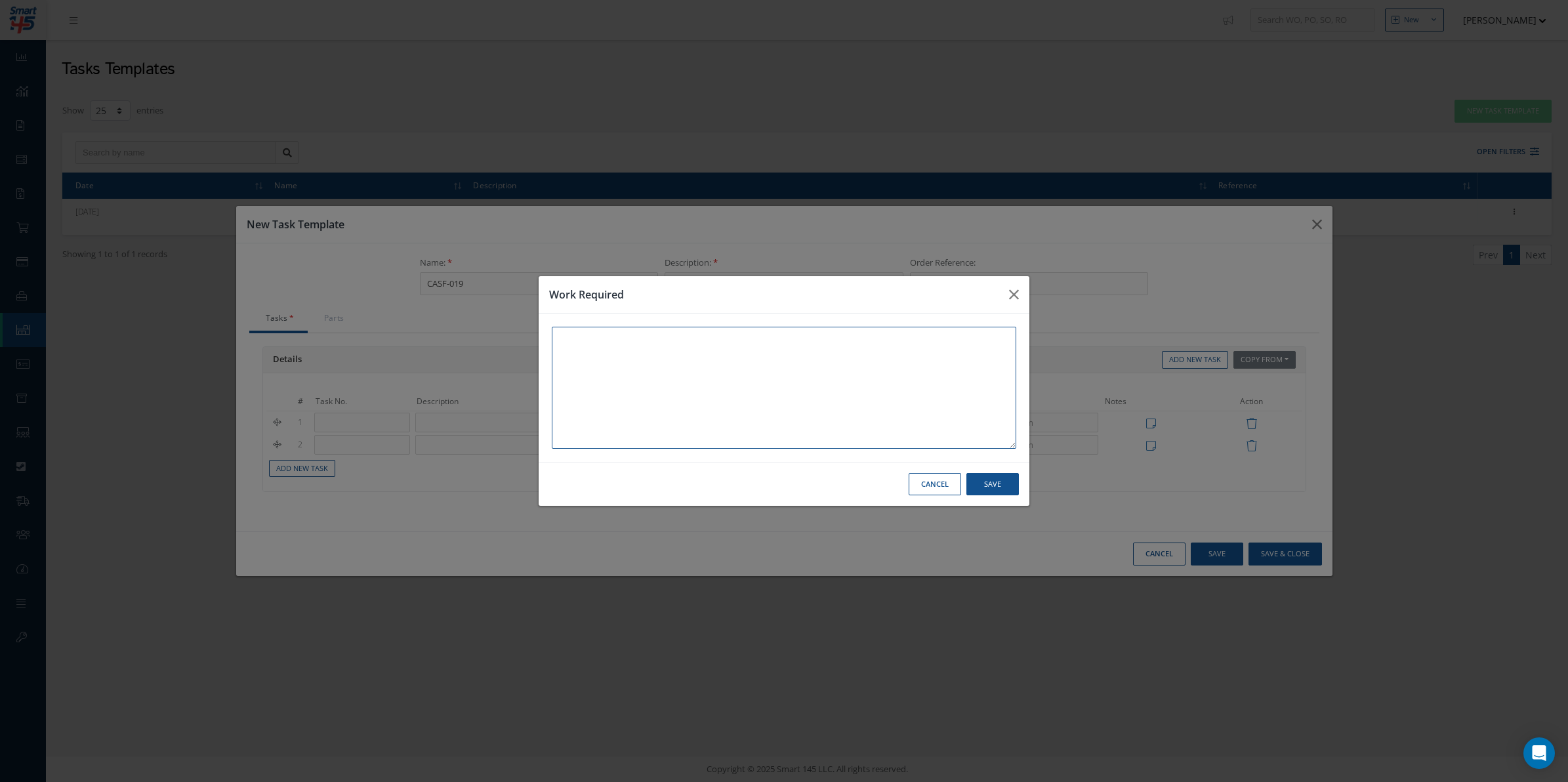
paste textarea "Report any errors to the relevant department. Do not work the unit until the pa…"
type textarea "Report any errors to the relevant department. Do not work the unit until the pa…"
click at [1004, 485] on button "Save" at bounding box center [992, 484] width 53 height 23
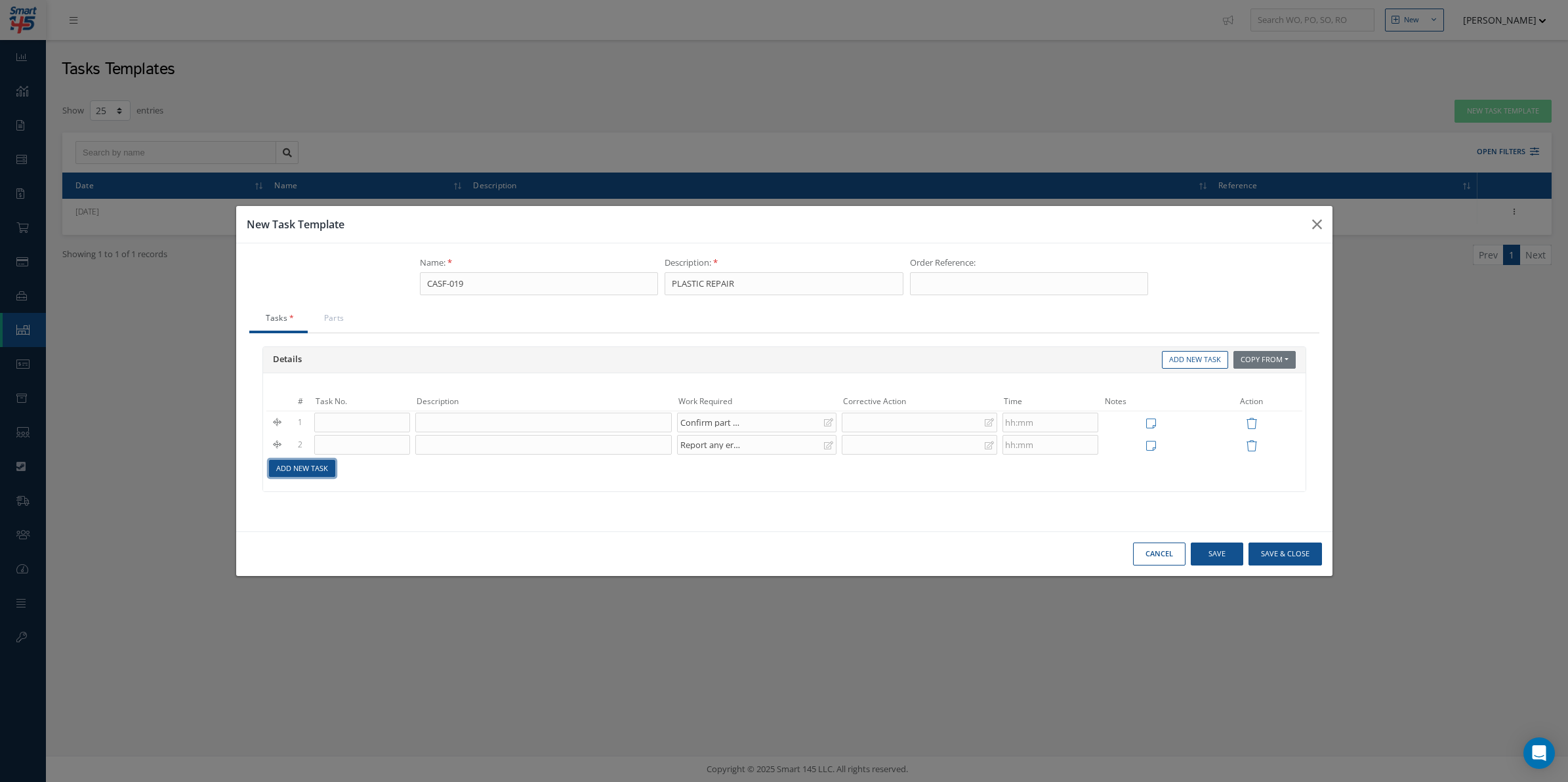
click at [282, 476] on link "Add New Task" at bounding box center [302, 469] width 67 height 18
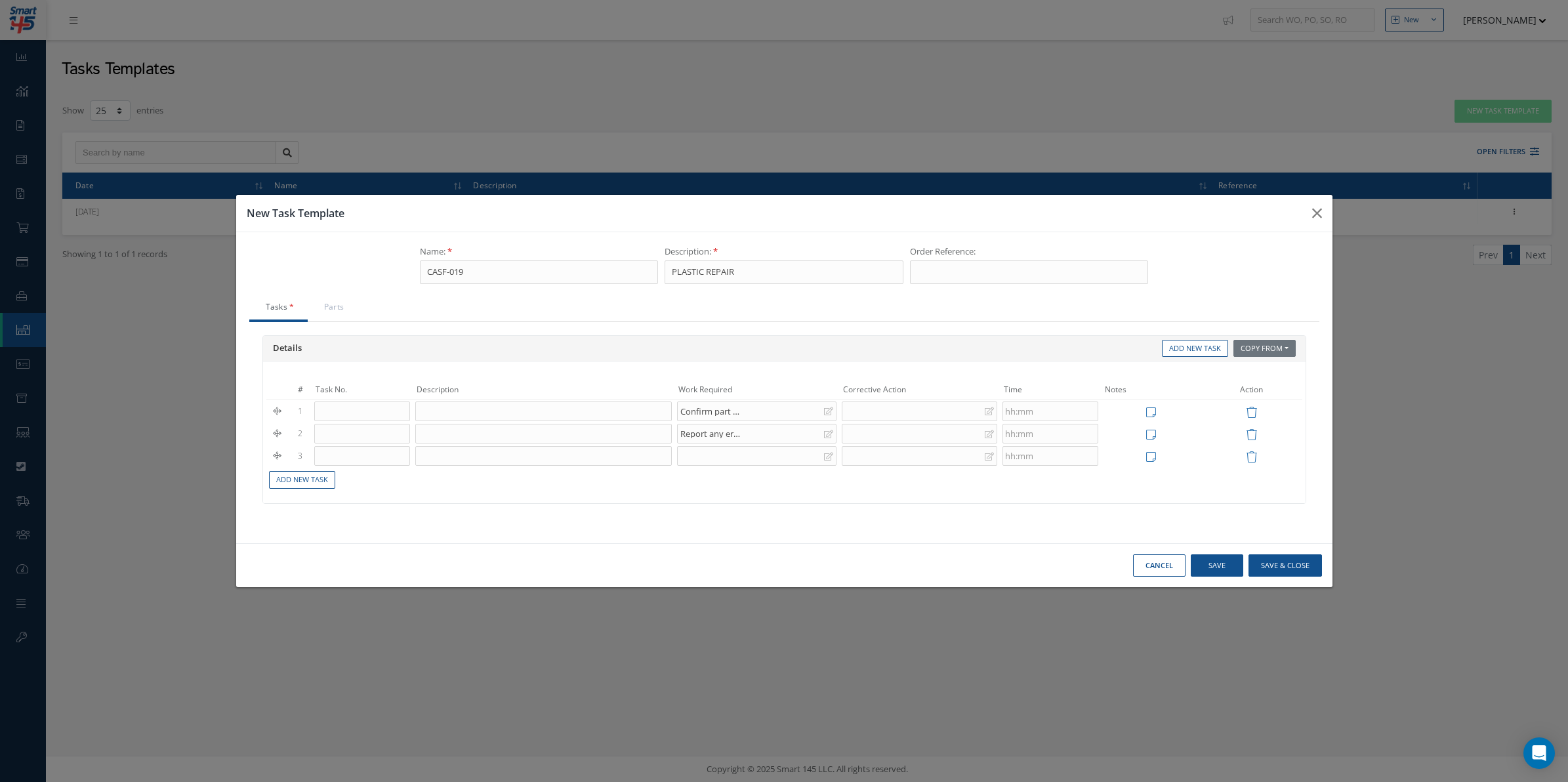
click at [733, 463] on div at bounding box center [756, 456] width 160 height 20
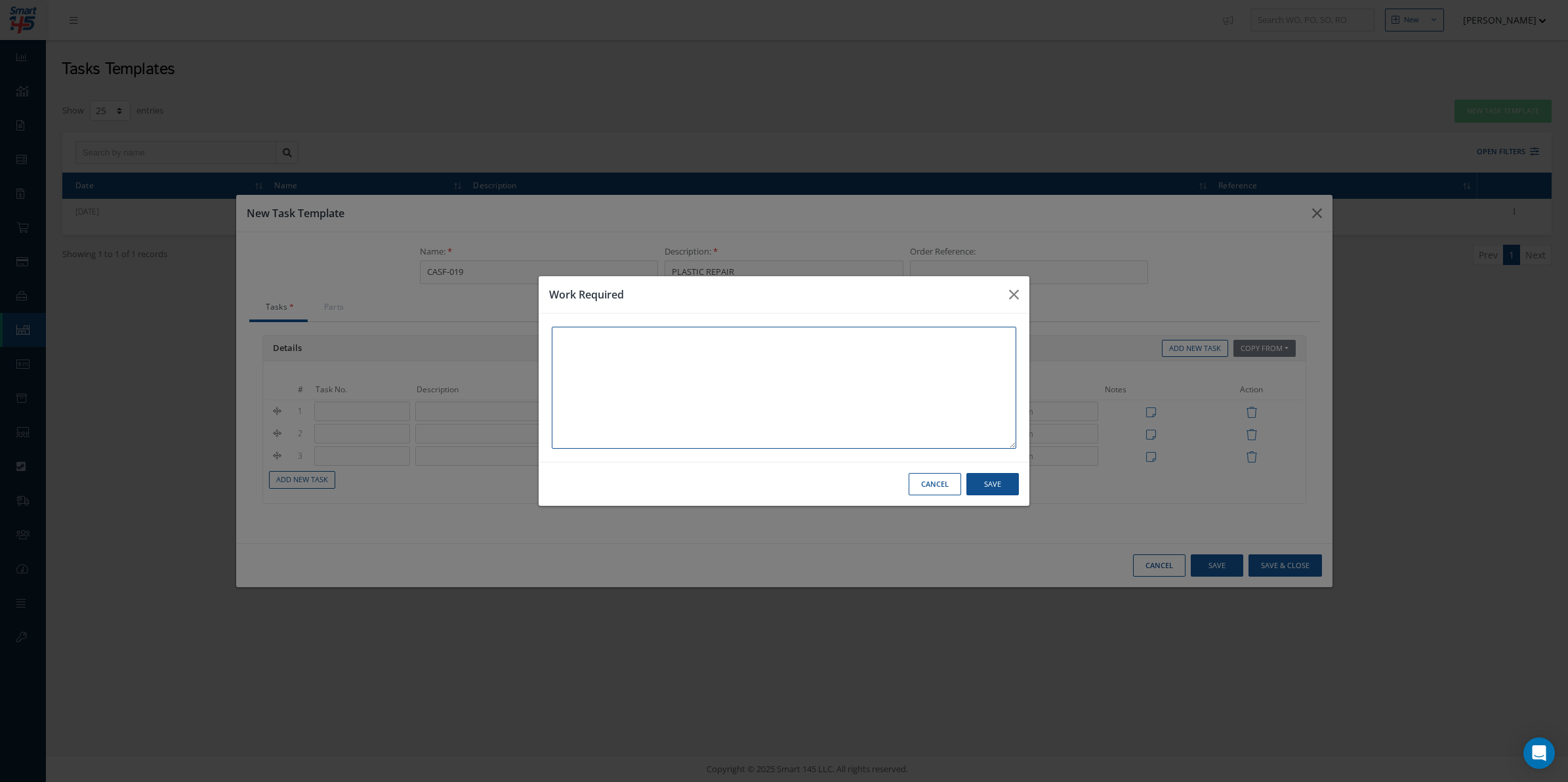
paste textarea "Carry out an inspection of the unit to determine if repair 1 or repair 2 IAW dr…"
type textarea "Carry out an inspection of the unit to determine if repair 1 or repair 2 IAW dr…"
click at [985, 467] on div "Cancel Save" at bounding box center [784, 484] width 490 height 44
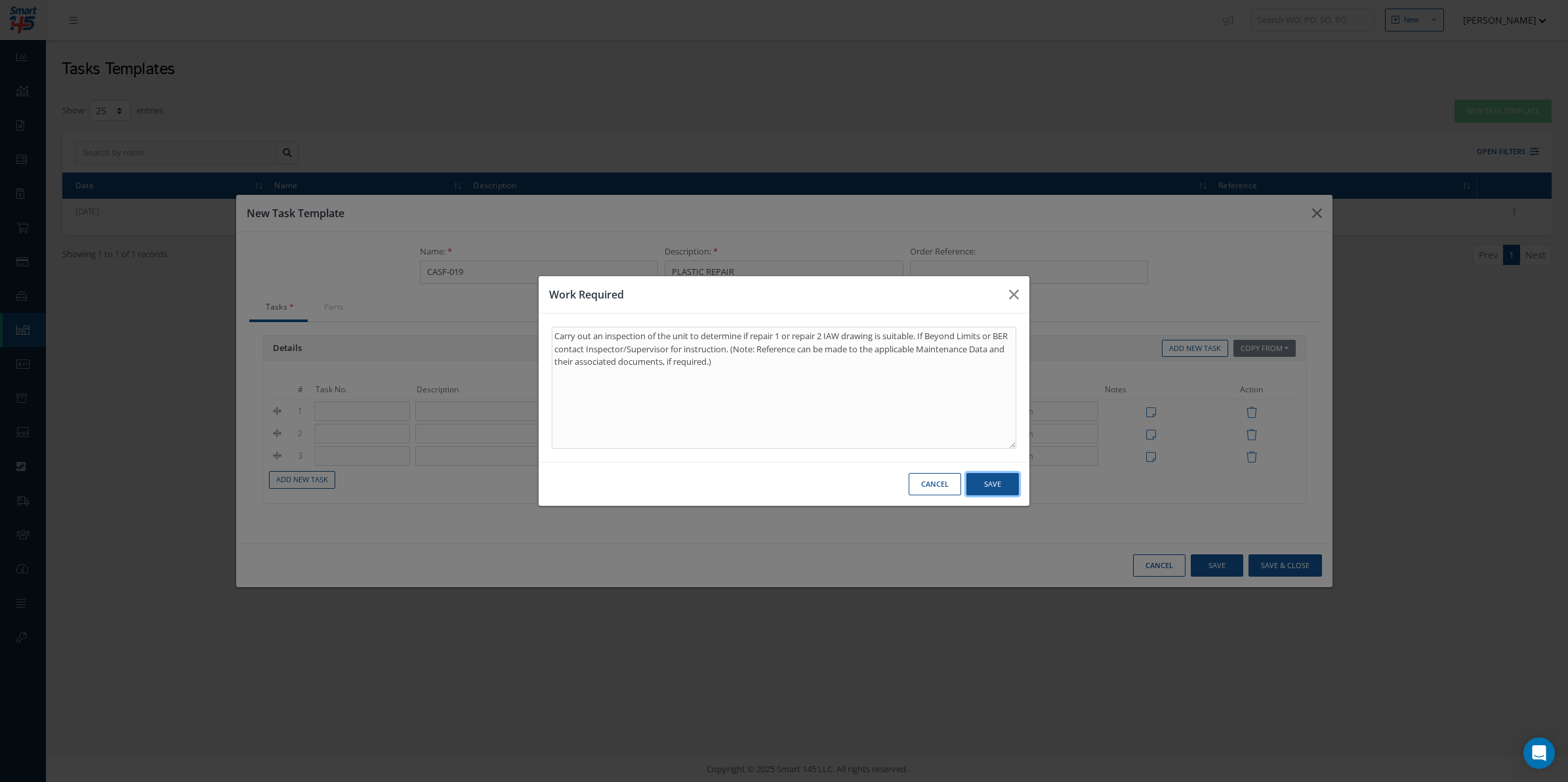
click at [991, 480] on button "Save" at bounding box center [992, 484] width 53 height 23
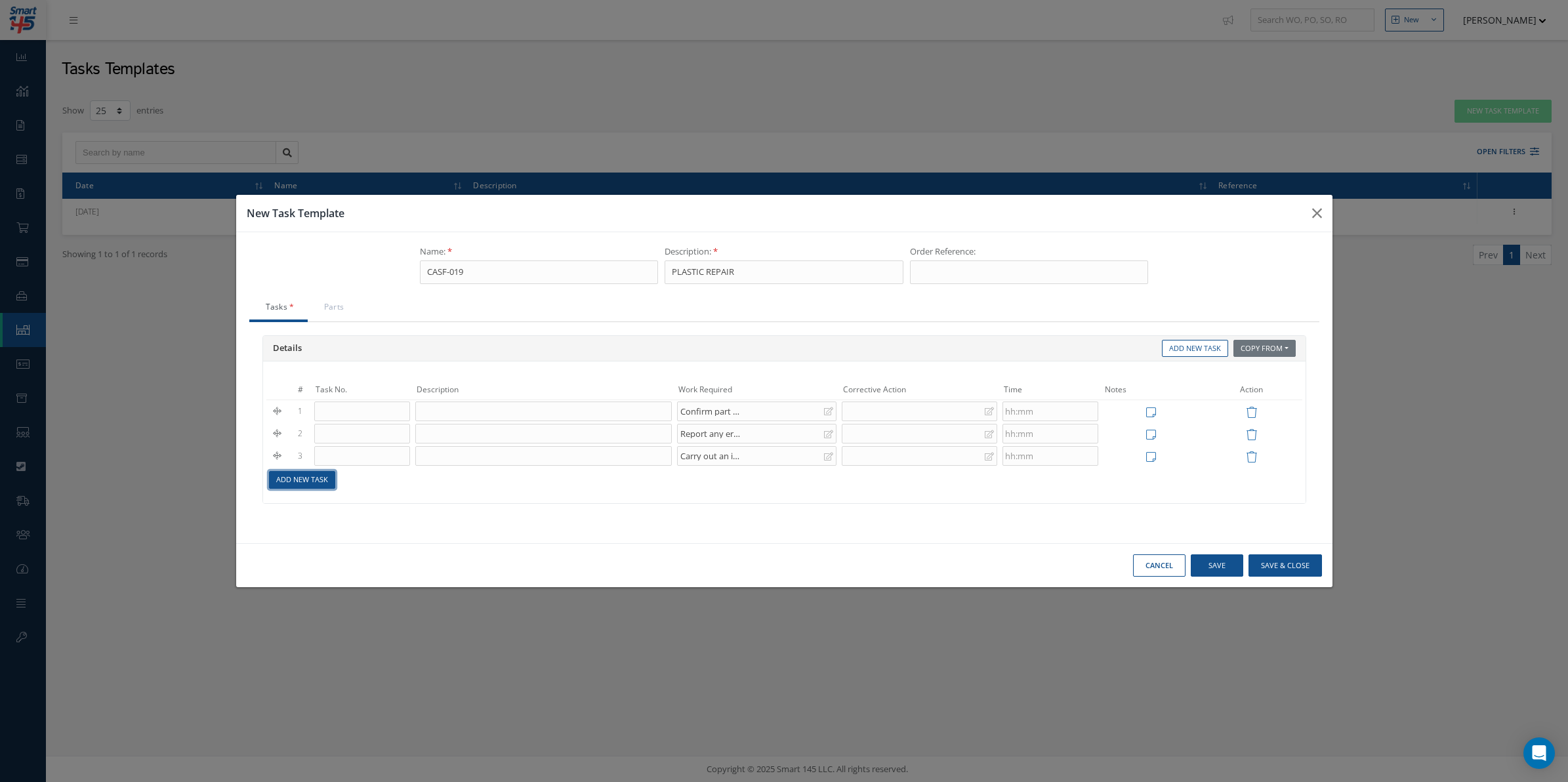
click at [314, 487] on link "Add New Task" at bounding box center [302, 480] width 67 height 18
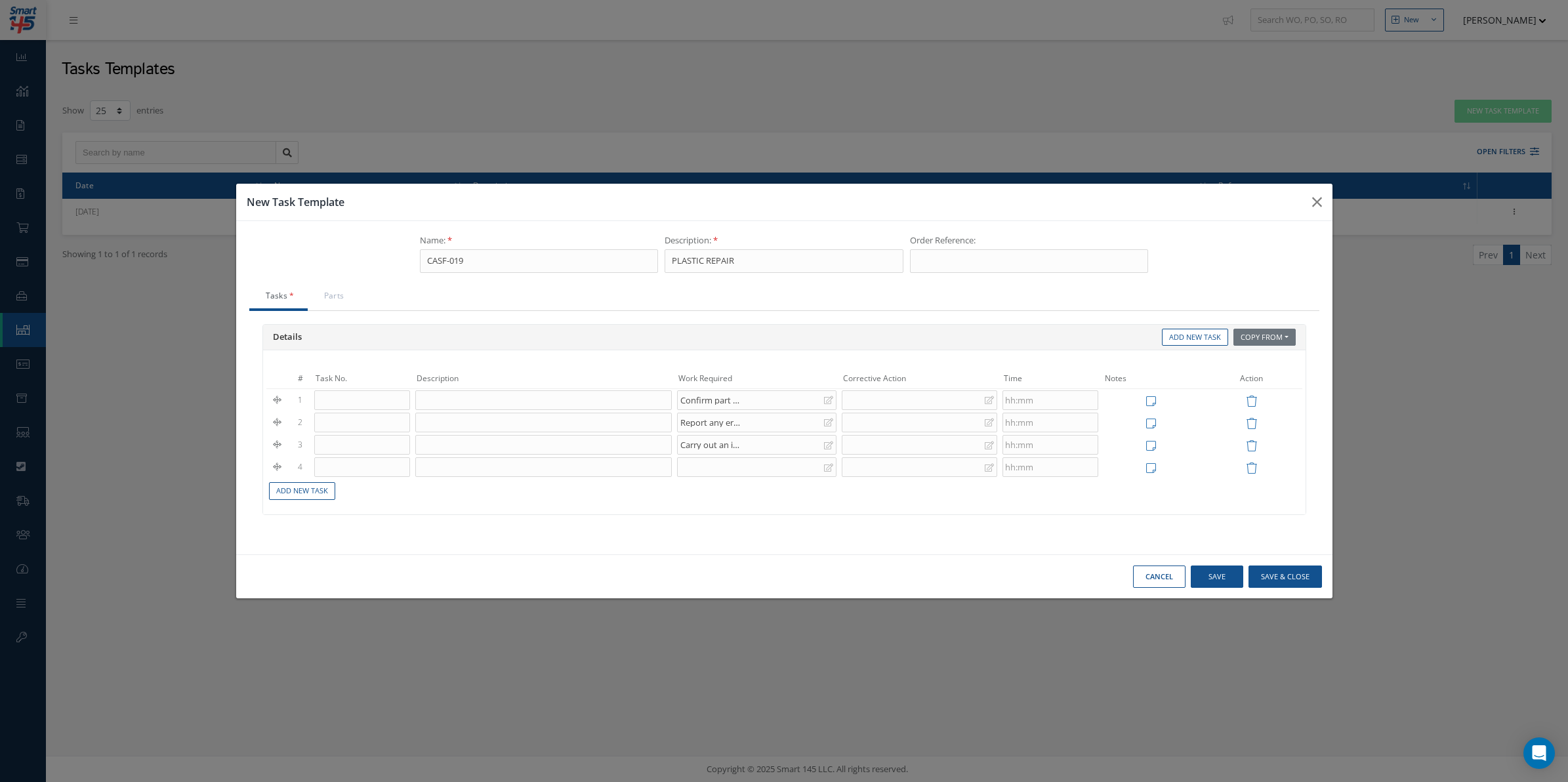
click at [778, 477] on div at bounding box center [756, 467] width 160 height 20
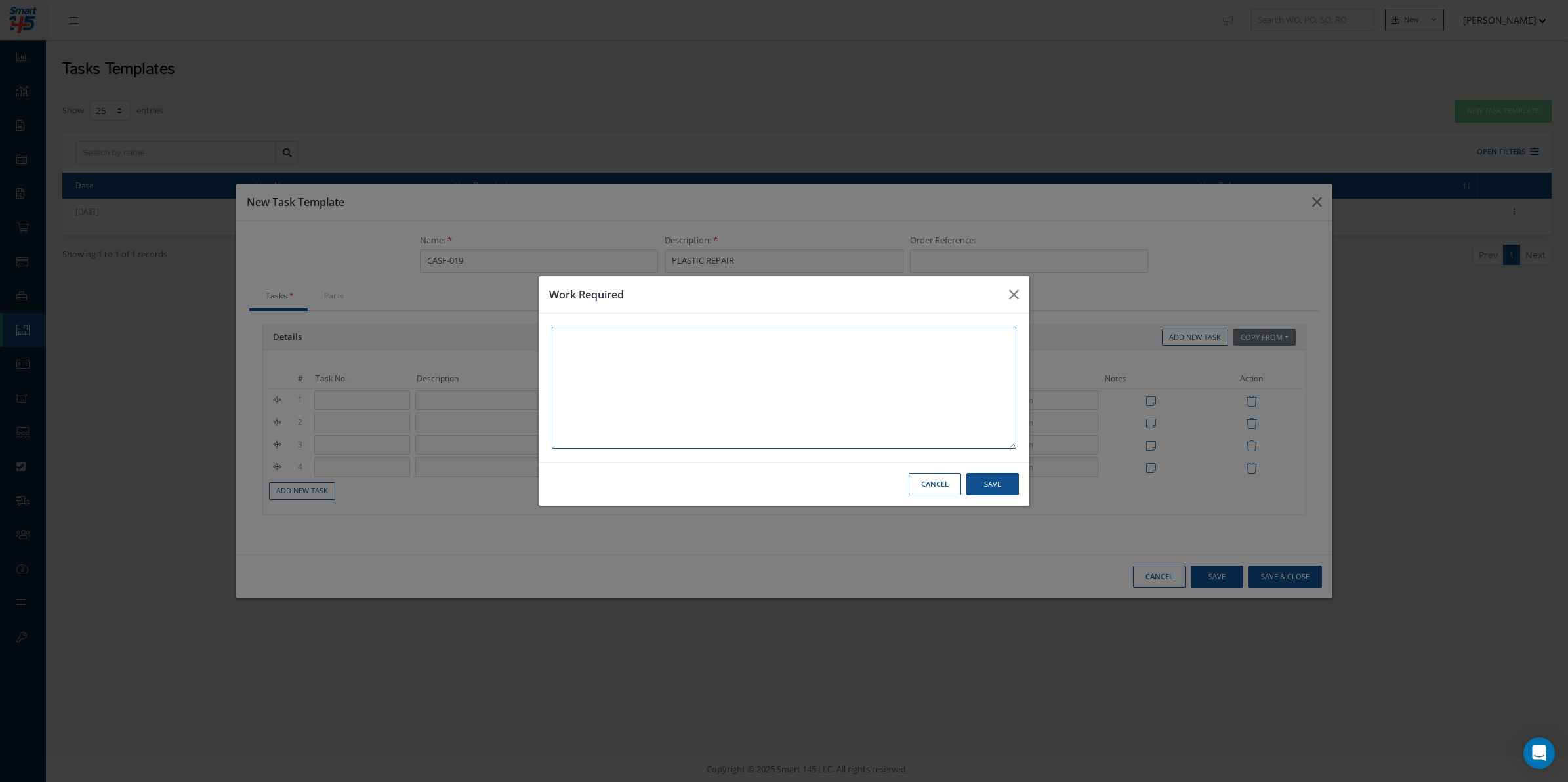
paste textarea "Clean component and remove decals if applicable."
type textarea "Clean component and remove decals if applicable."
click at [979, 478] on button "Save" at bounding box center [992, 484] width 53 height 23
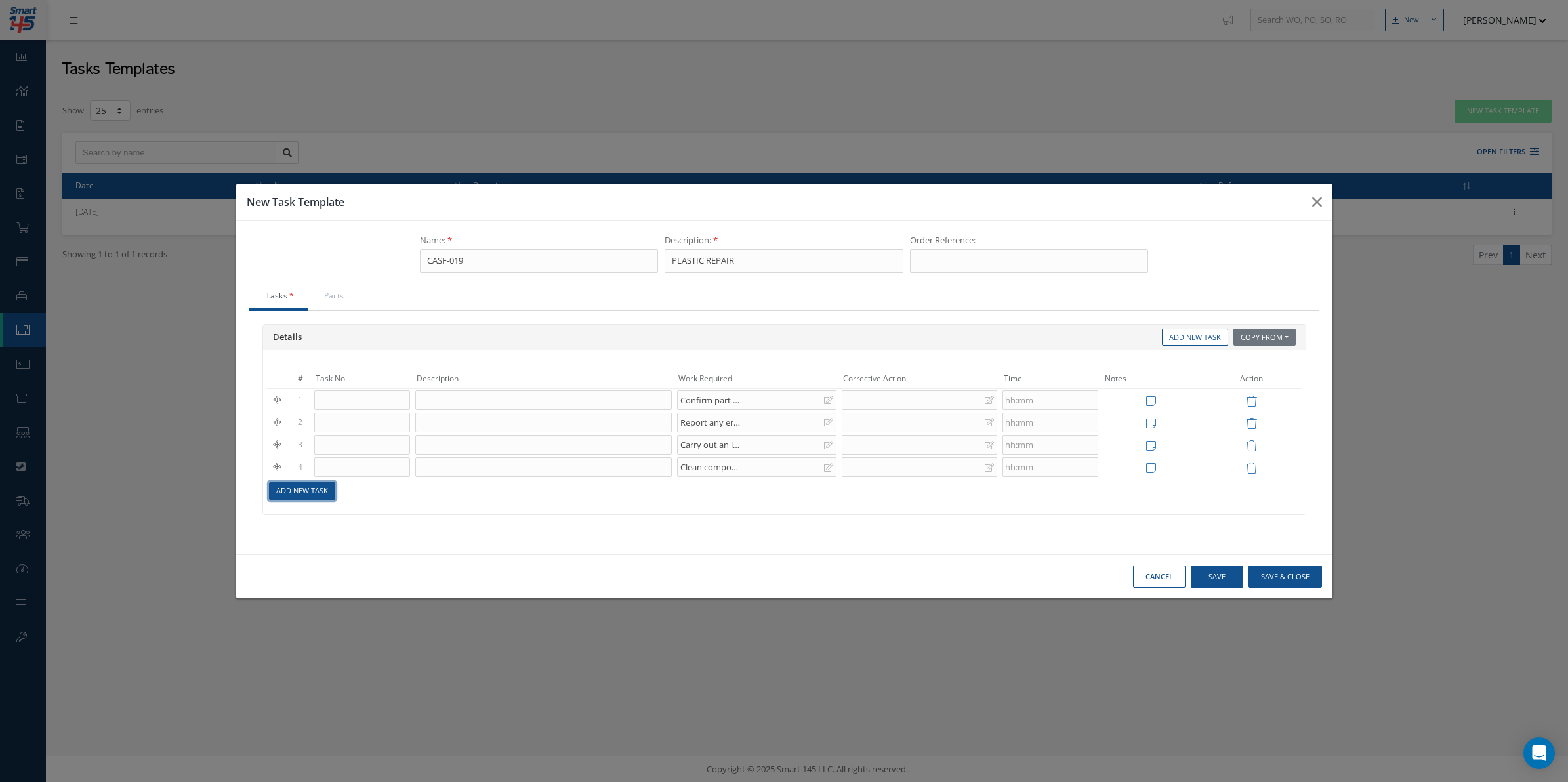
click at [277, 493] on link "Add New Task" at bounding box center [302, 492] width 67 height 18
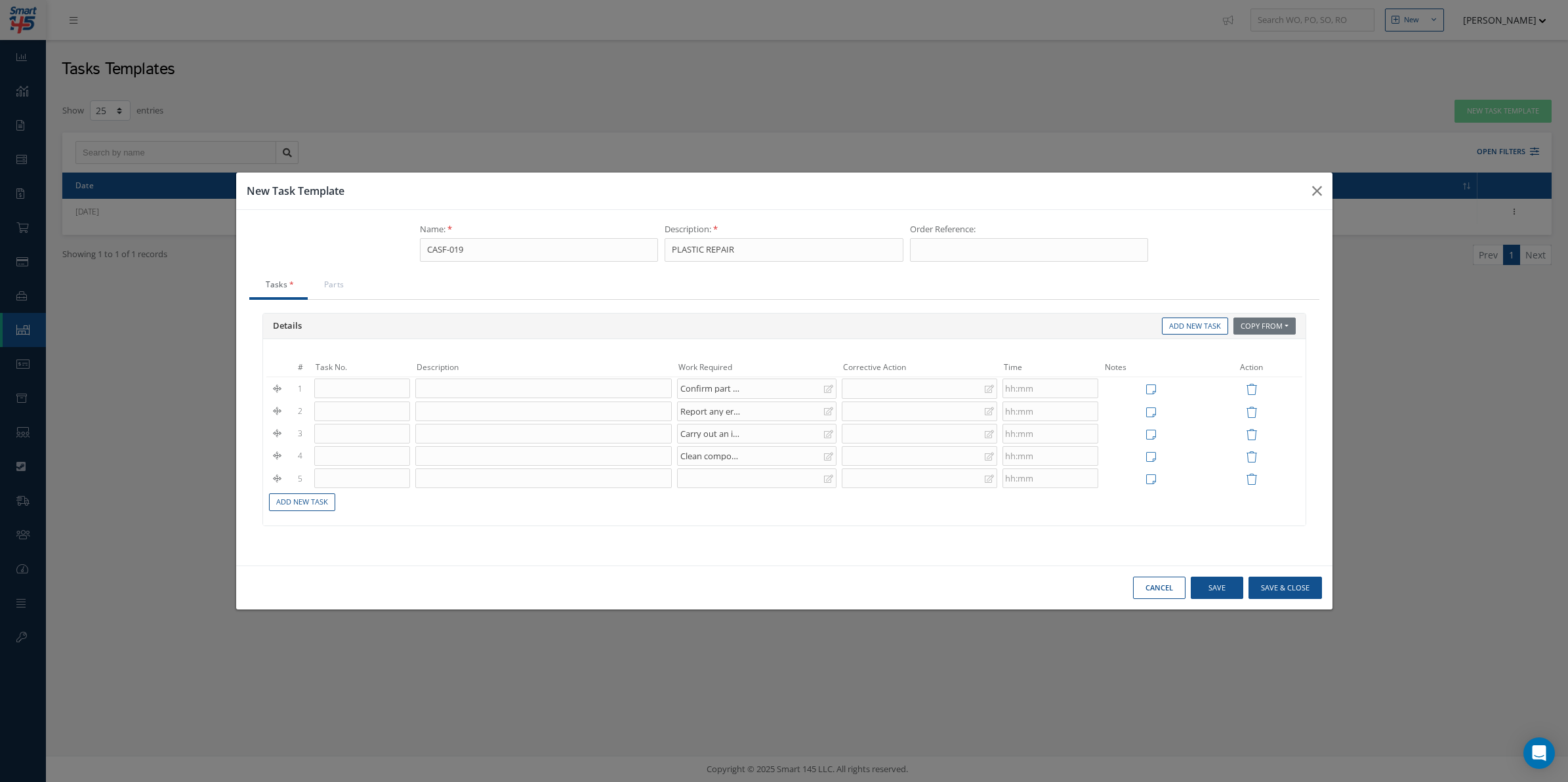
click at [711, 481] on div at bounding box center [756, 479] width 160 height 20
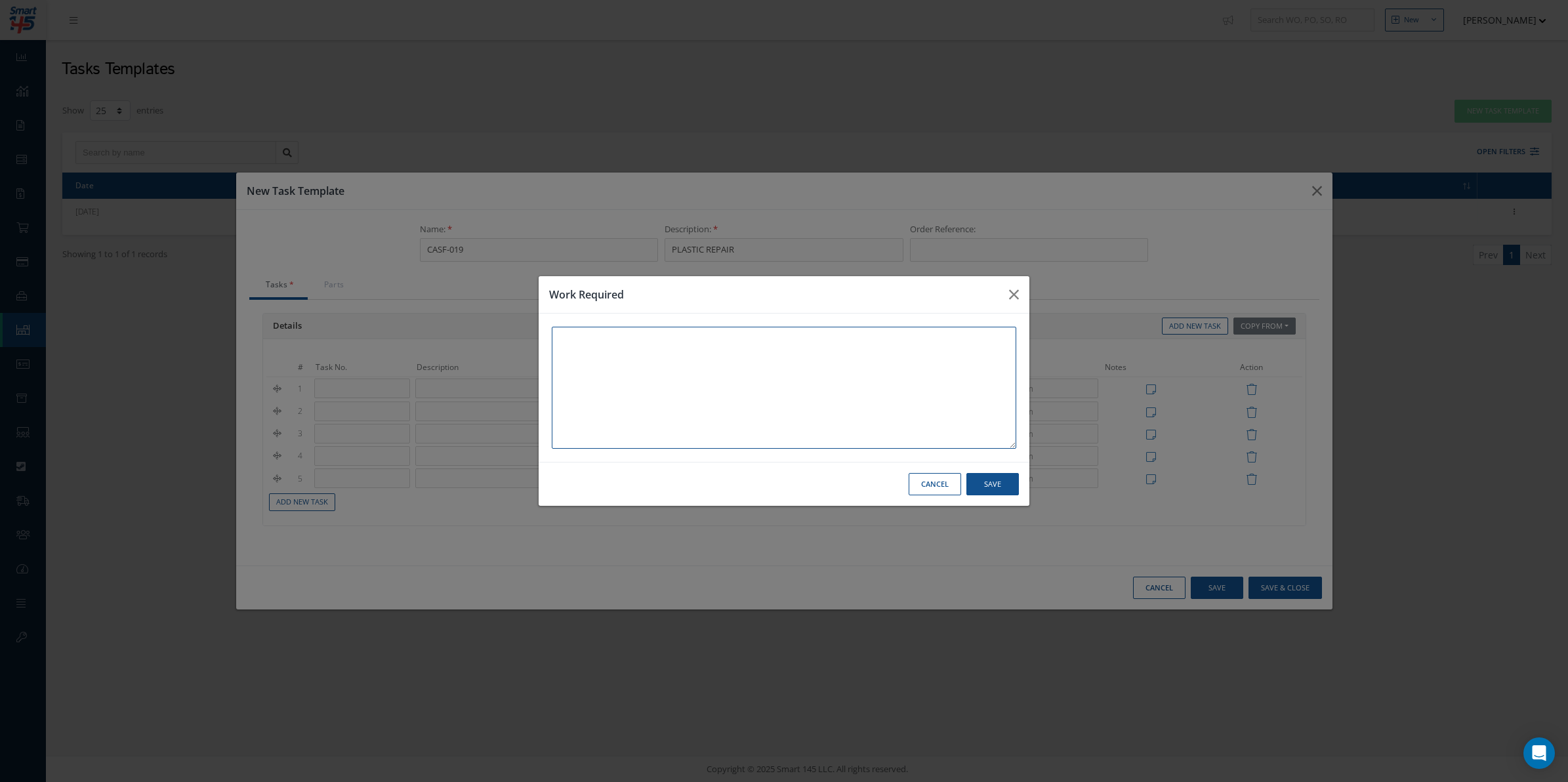
paste textarea "Record/Describe the general area(s) of Damage, for all repair parts."
type textarea "Record/Describe the general area(s) of Damage, for all repair parts."
click at [986, 489] on button "Save" at bounding box center [992, 484] width 53 height 23
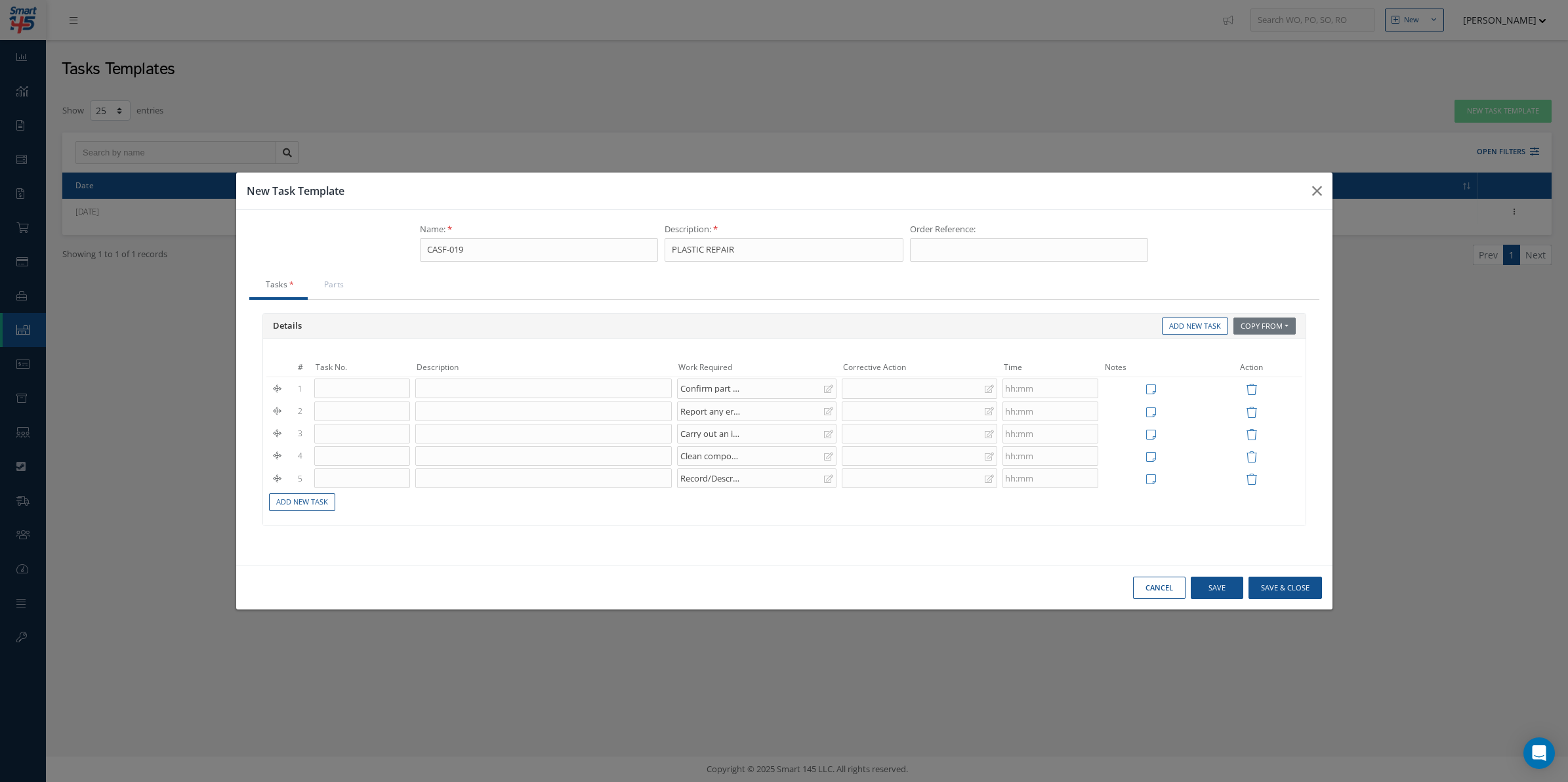
click at [296, 527] on div "Details Copy From Work Orders Tasks Templates Add New Task # Task No. Descripti…" at bounding box center [784, 427] width 1070 height 253
click at [292, 510] on link "Add New Task" at bounding box center [302, 502] width 67 height 18
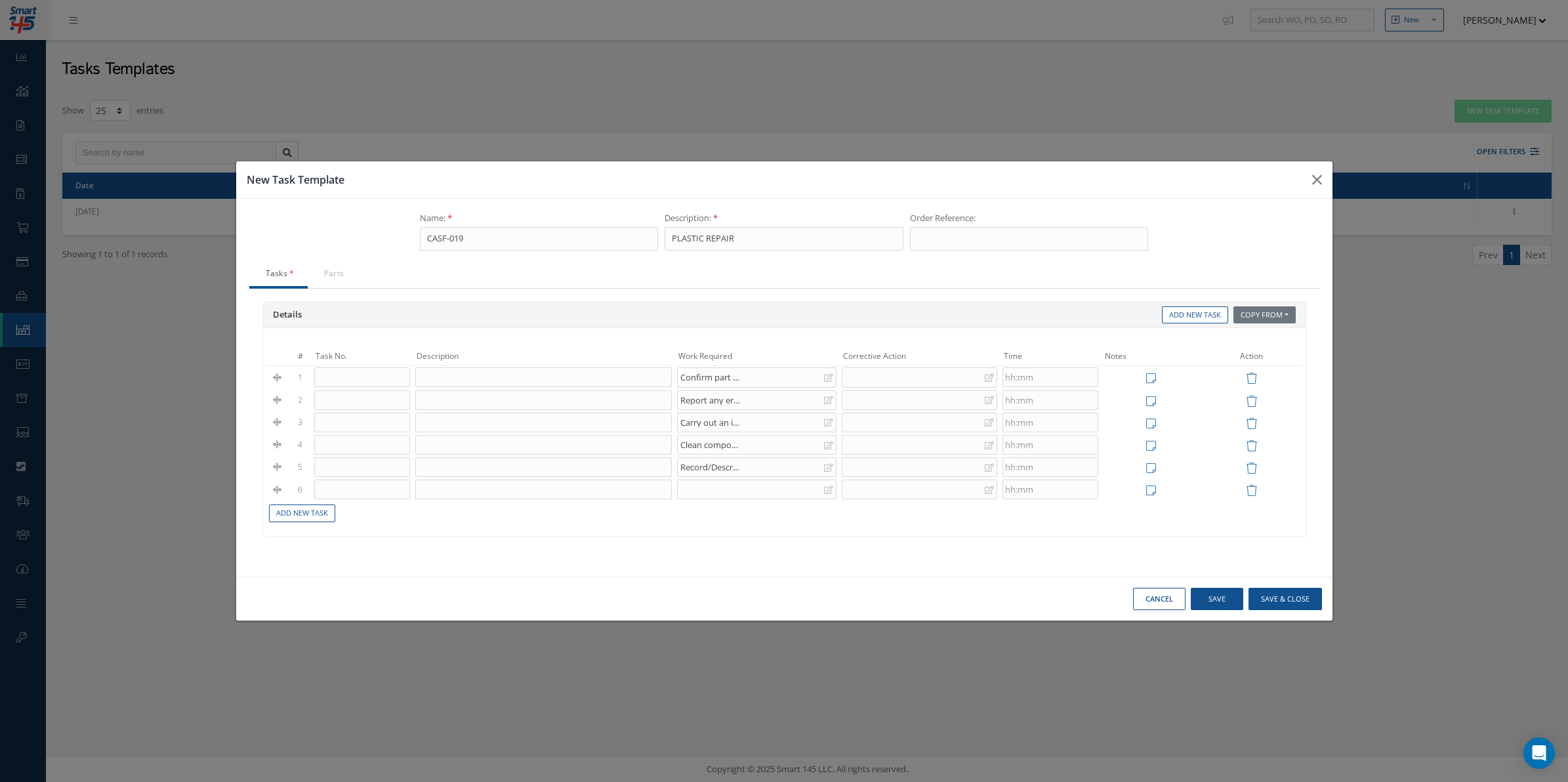
drag, startPoint x: 684, startPoint y: 505, endPoint x: 695, endPoint y: 493, distance: 16.3
click at [685, 504] on td "Add New Task" at bounding box center [784, 511] width 1036 height 23
click at [695, 493] on div at bounding box center [756, 490] width 160 height 20
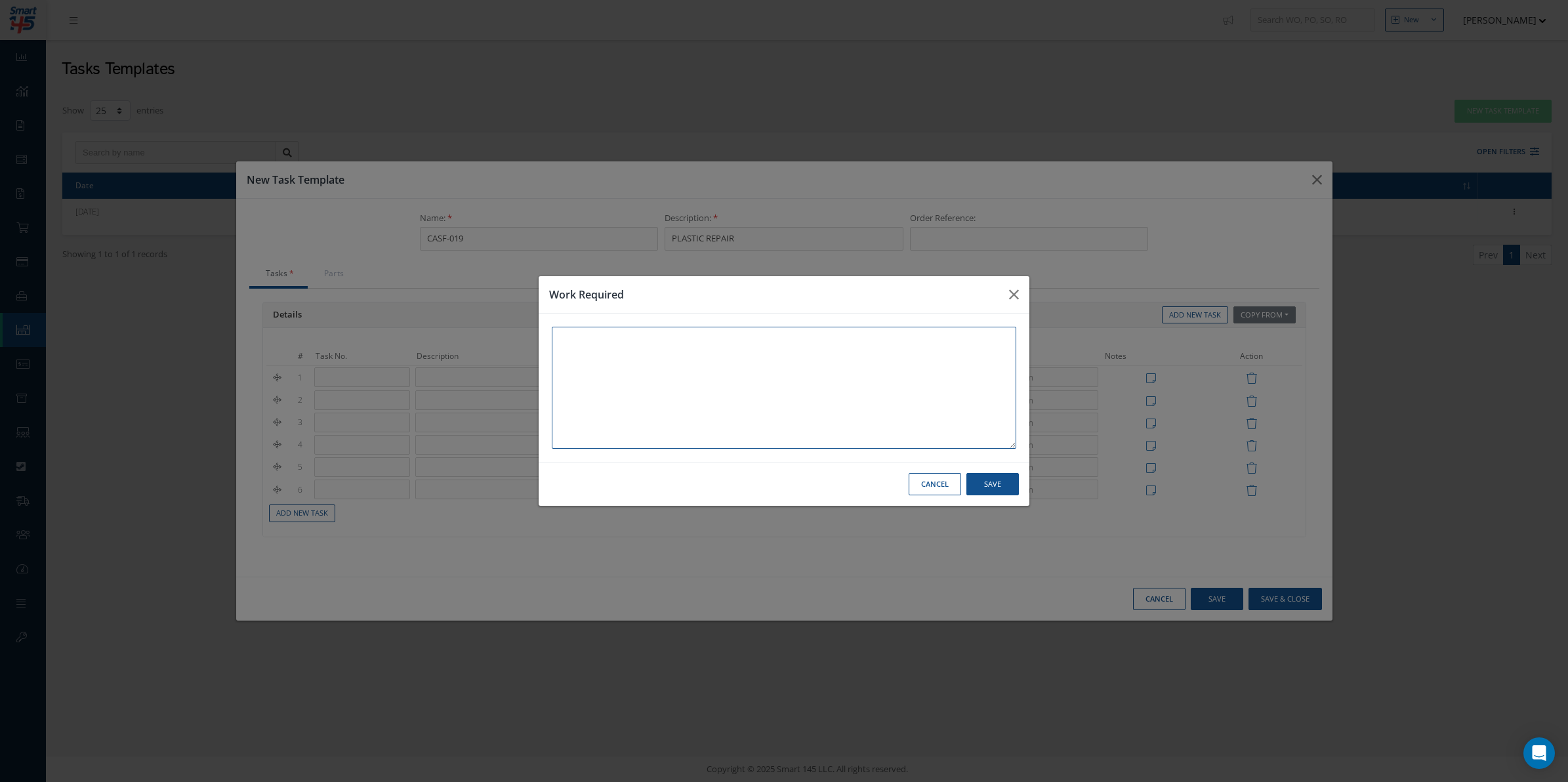
paste textarea "If required, carry out disassembly to remove any attached parts. Bag the remove…"
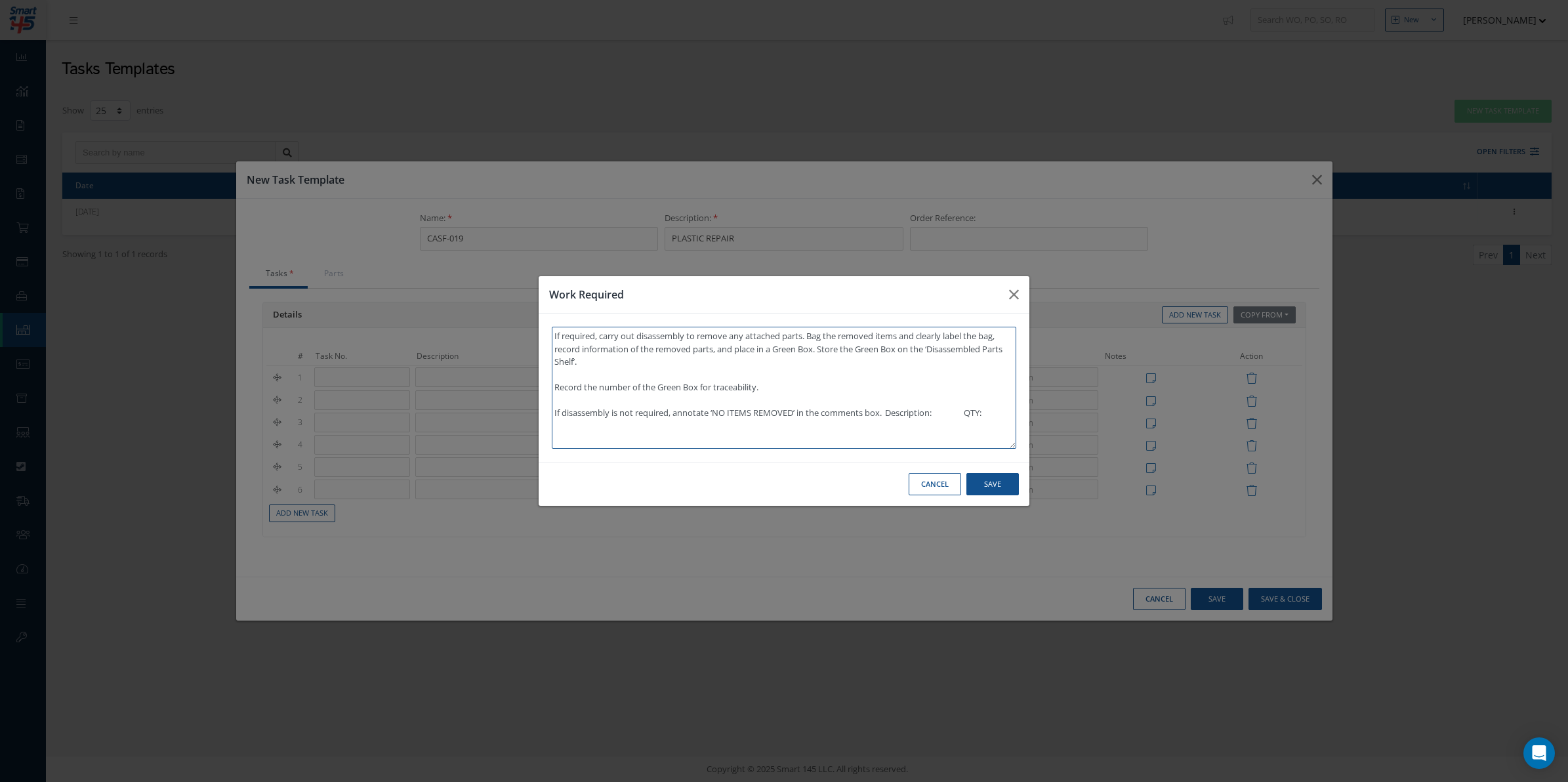
drag, startPoint x: 979, startPoint y: 407, endPoint x: 935, endPoint y: 412, distance: 44.3
click at [935, 412] on textarea "If required, carry out disassembly to remove any attached parts. Bag the remove…" at bounding box center [784, 388] width 465 height 122
click at [989, 417] on textarea "If required, carry out disassembly to remove any attached parts. Bag the remove…" at bounding box center [784, 388] width 465 height 122
drag, startPoint x: 996, startPoint y: 418, endPoint x: 893, endPoint y: 407, distance: 103.6
click at [893, 407] on textarea "If required, carry out disassembly to remove any attached parts. Bag the remove…" at bounding box center [784, 388] width 465 height 122
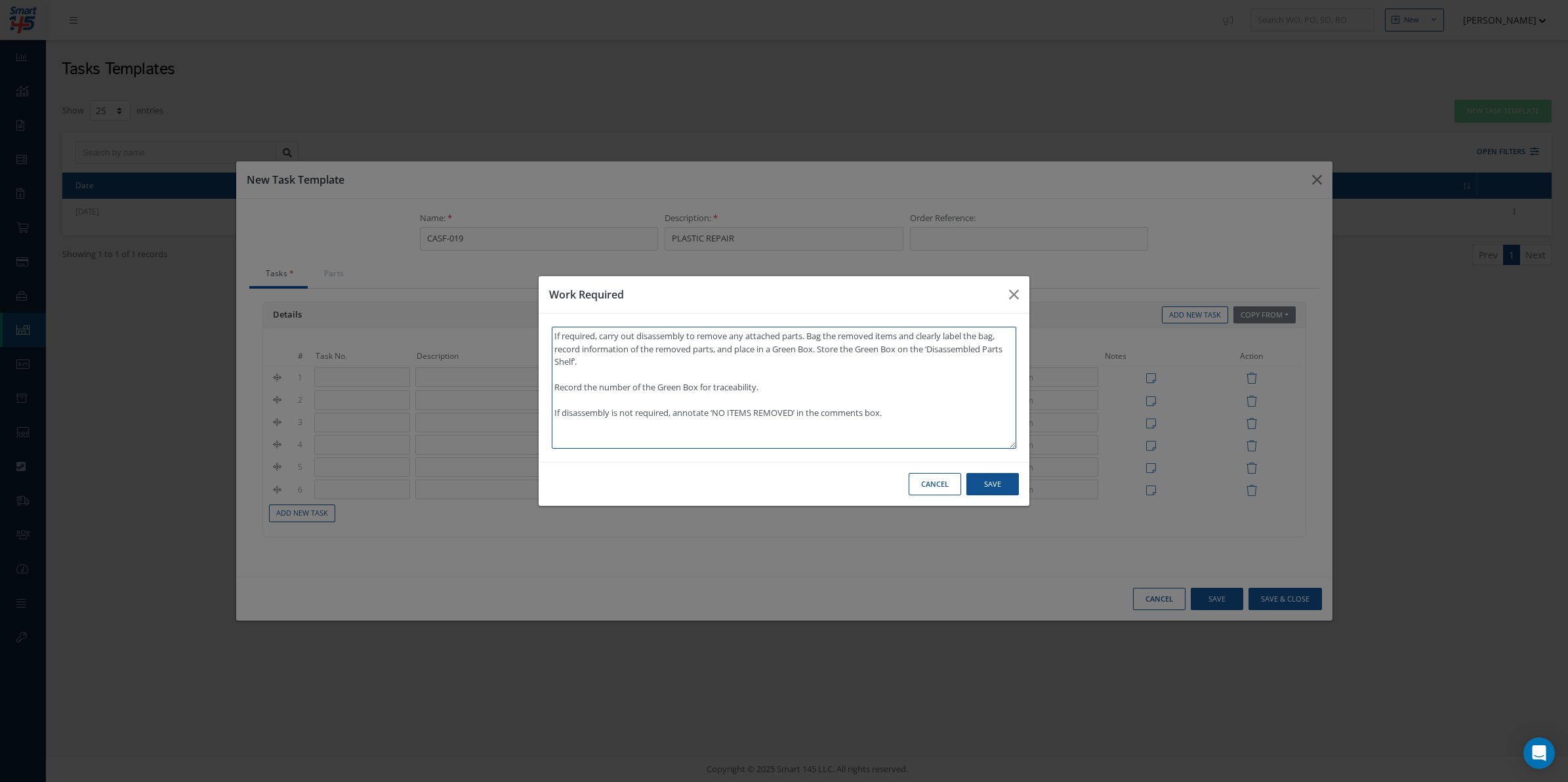
type textarea "If required, carry out disassembly to remove any attached parts. Bag the remove…"
click at [1016, 500] on div "Cancel Save" at bounding box center [784, 484] width 490 height 44
click at [1002, 484] on button "Save" at bounding box center [992, 484] width 53 height 23
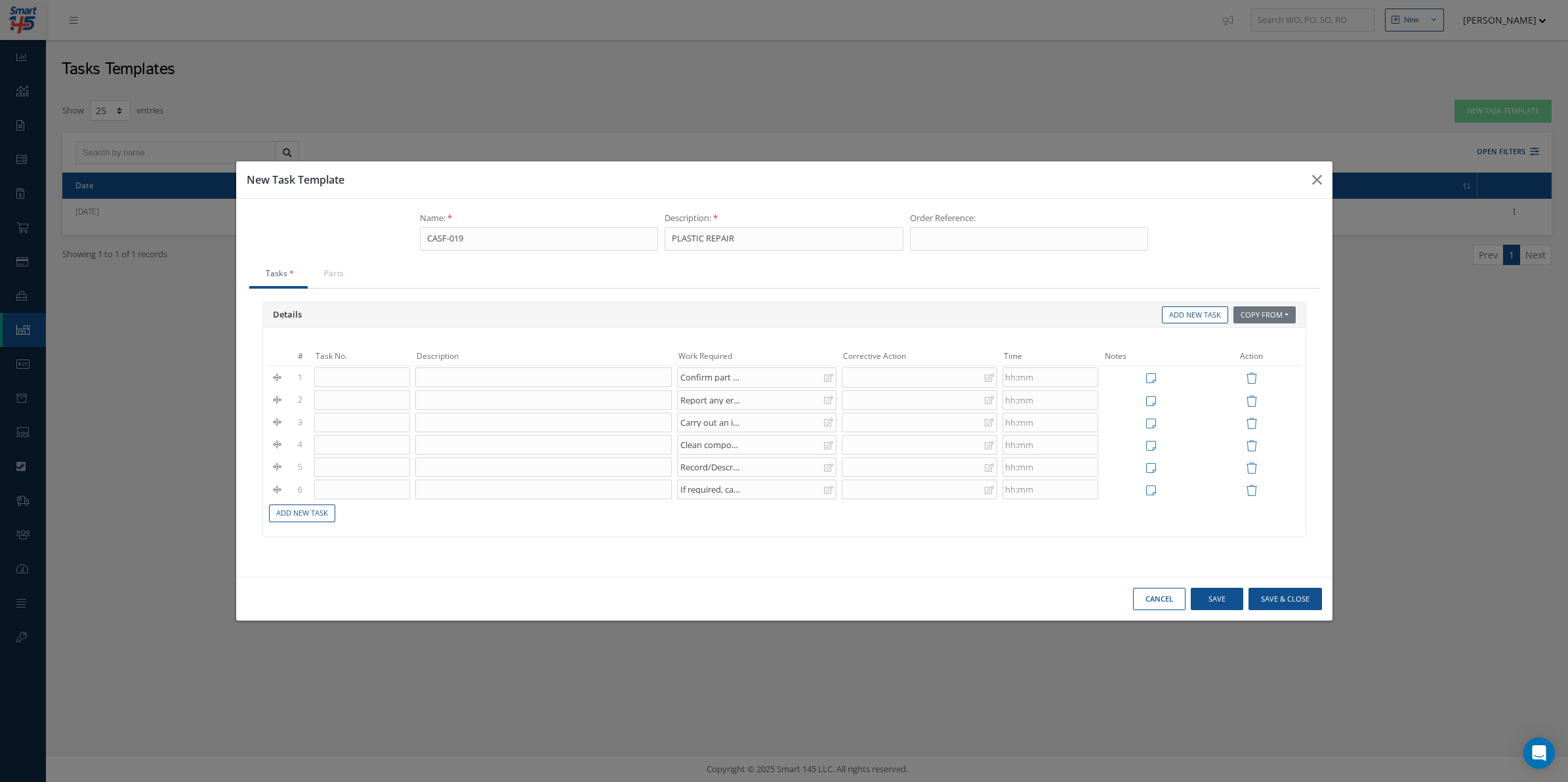
click at [312, 524] on td "Add New Task" at bounding box center [784, 511] width 1036 height 23
click at [312, 517] on link "Add New Task" at bounding box center [302, 513] width 67 height 18
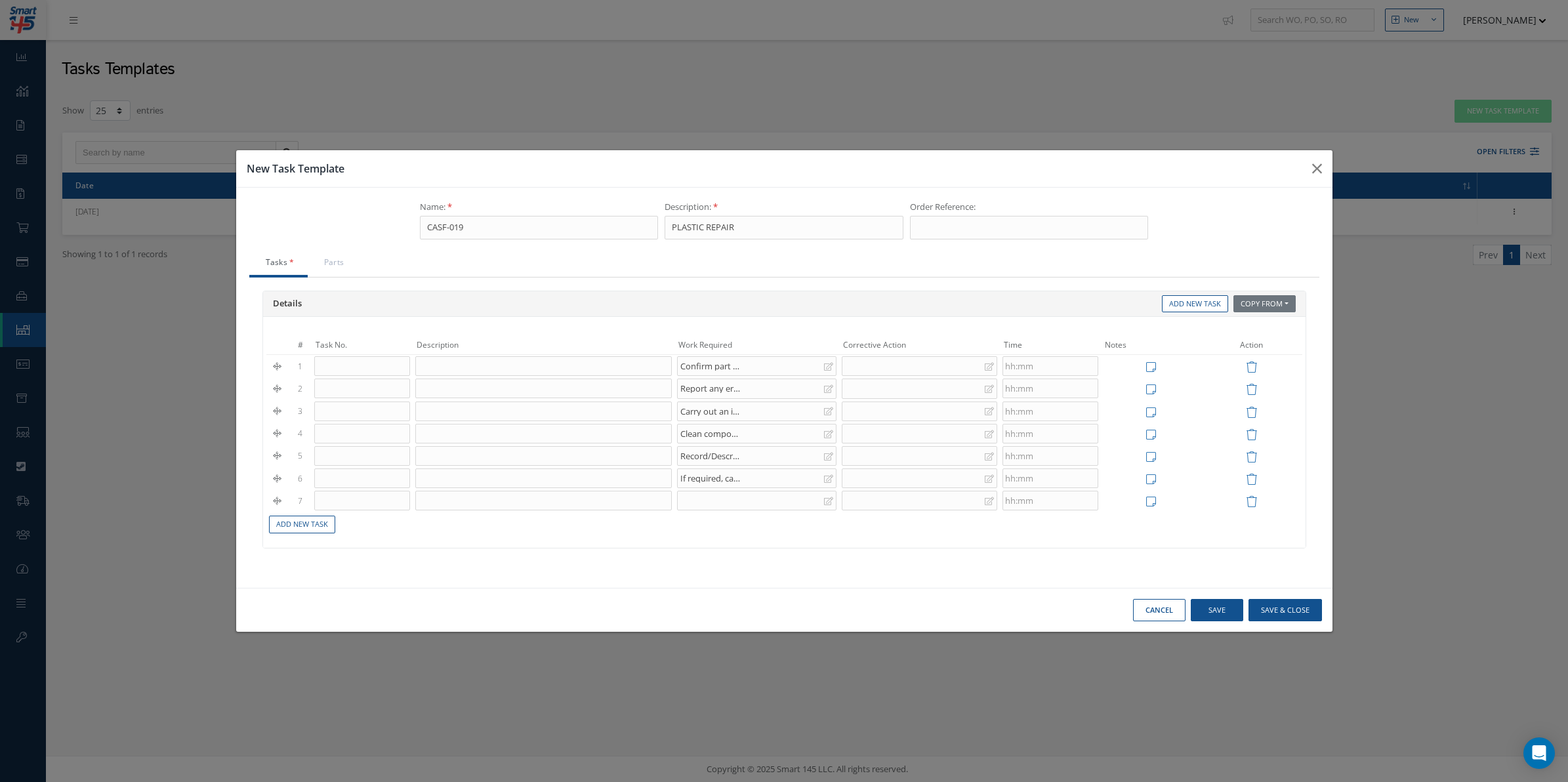
click at [717, 494] on div at bounding box center [756, 500] width 160 height 20
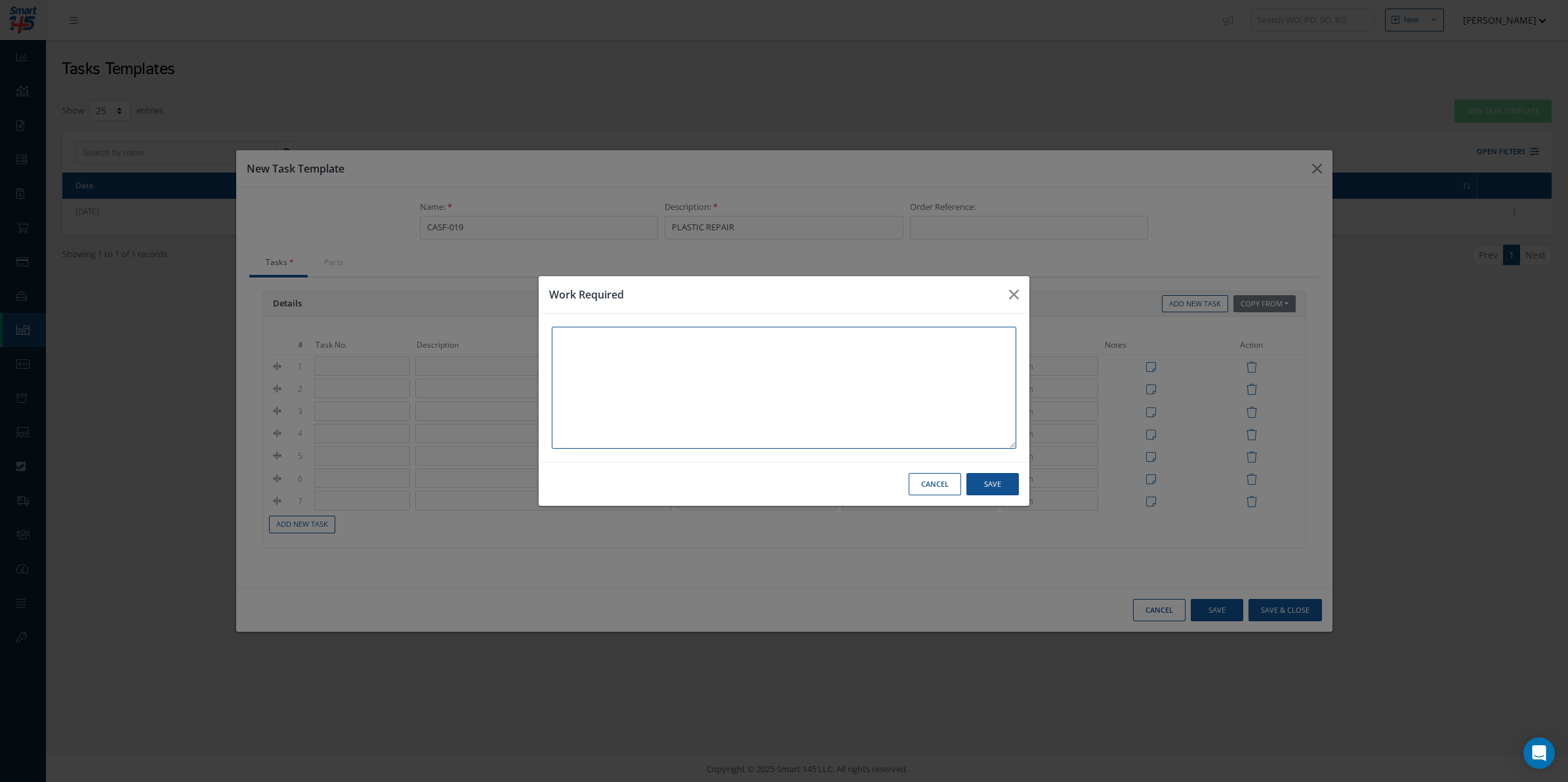
paste textarea "Where possible, identify disassembly parts that are missing."
type textarea "Where possible, identify disassembly parts that are missing."
click at [996, 485] on button "Save" at bounding box center [992, 484] width 53 height 23
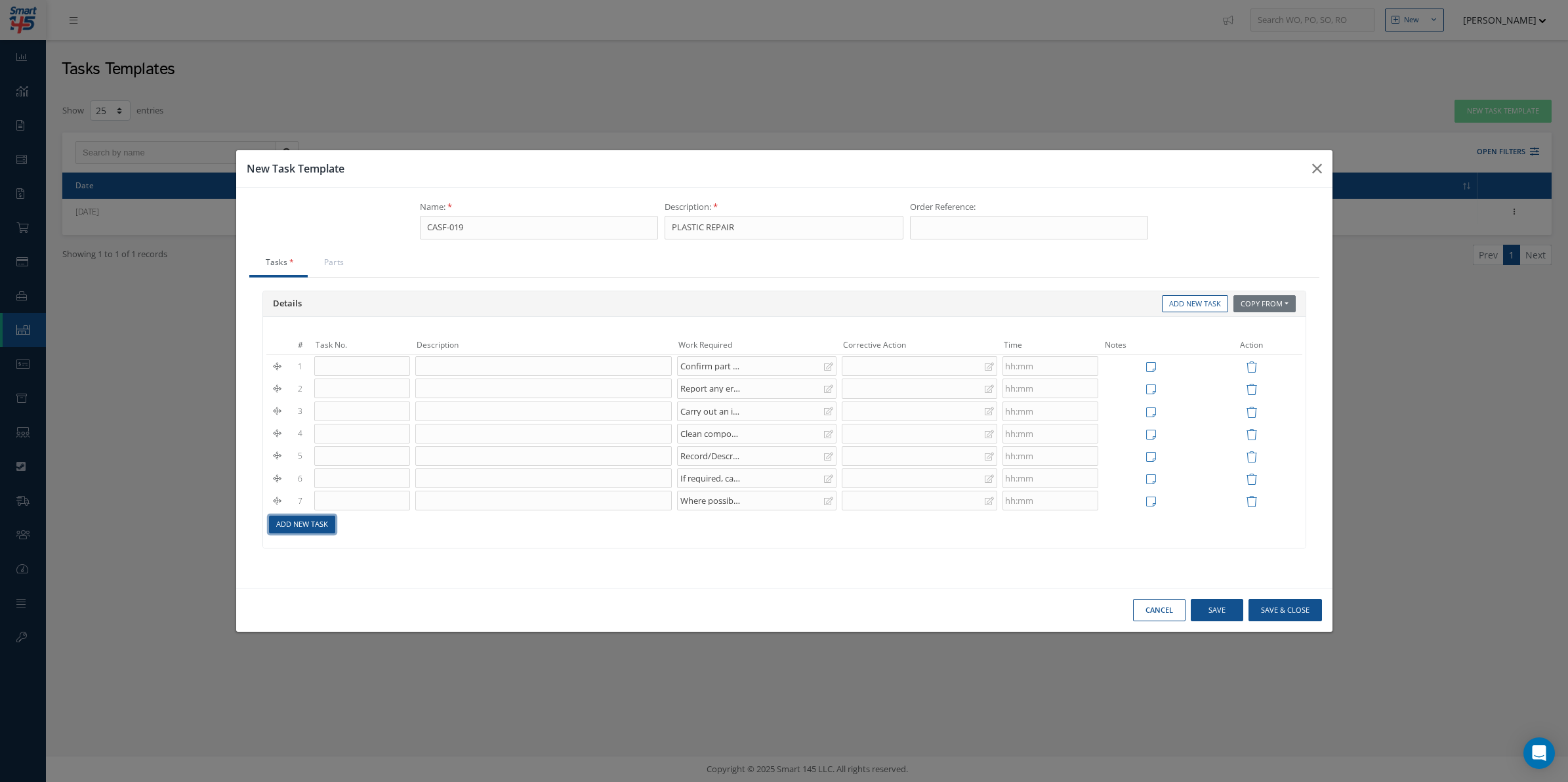
click at [282, 524] on link "Add New Task" at bounding box center [302, 525] width 67 height 18
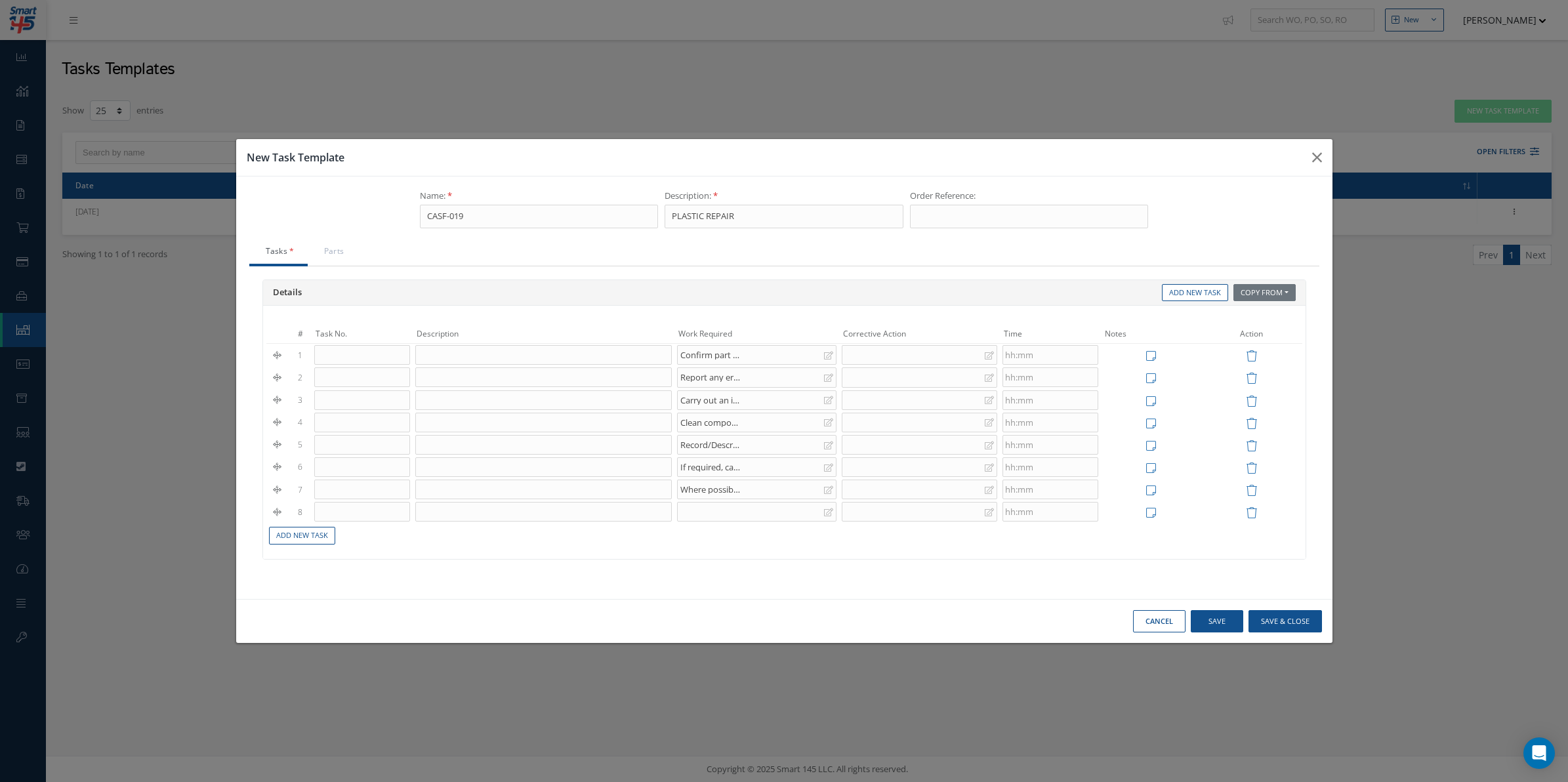
click at [725, 511] on div at bounding box center [756, 512] width 160 height 20
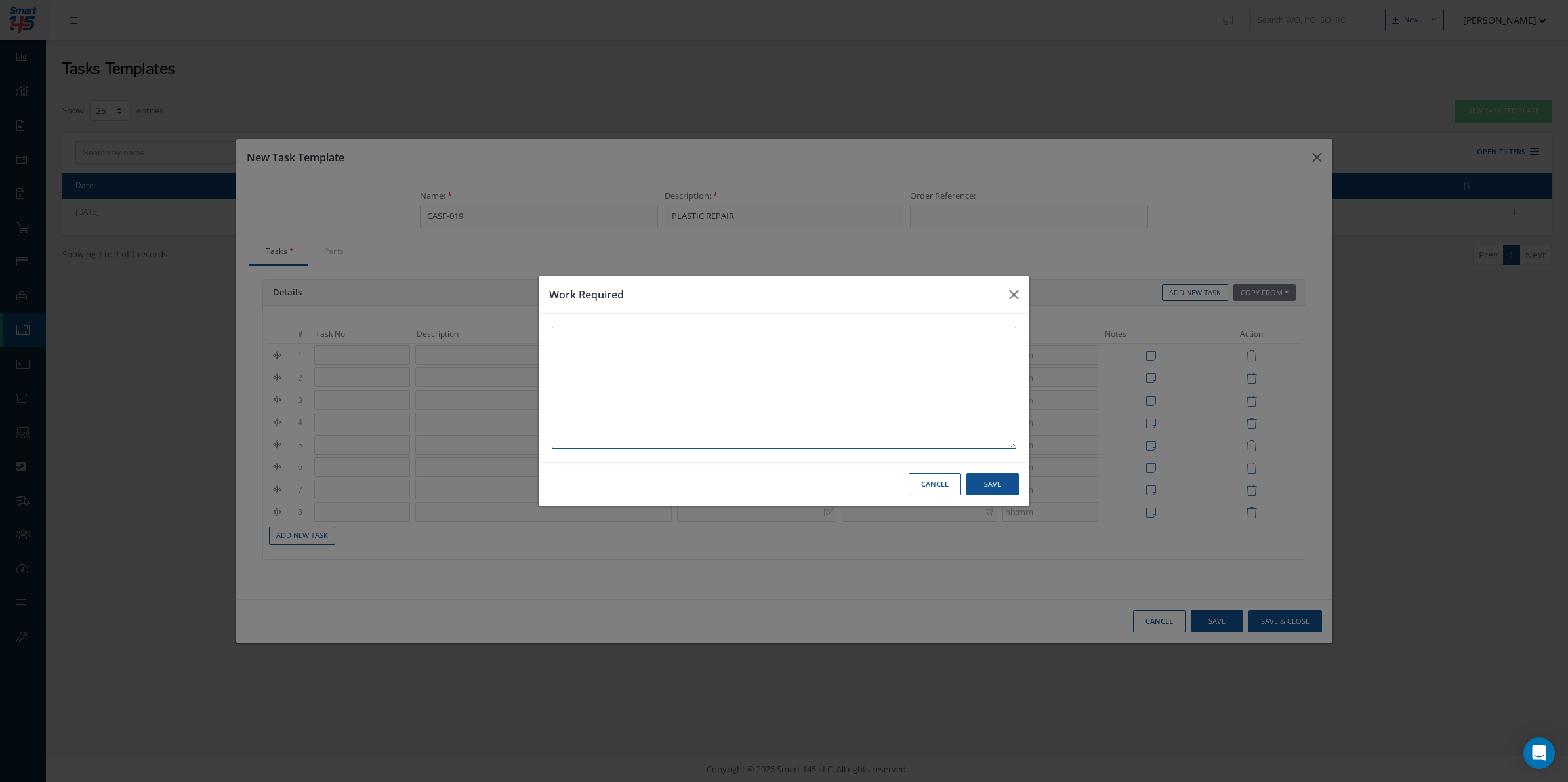
paste textarea "Identify area to be repaired by process Repair 1 and ensure that this repair is…"
type textarea "Identify area to be repaired by process Repair 1 and ensure that this repair is…"
click at [1004, 478] on button "Save" at bounding box center [992, 484] width 53 height 23
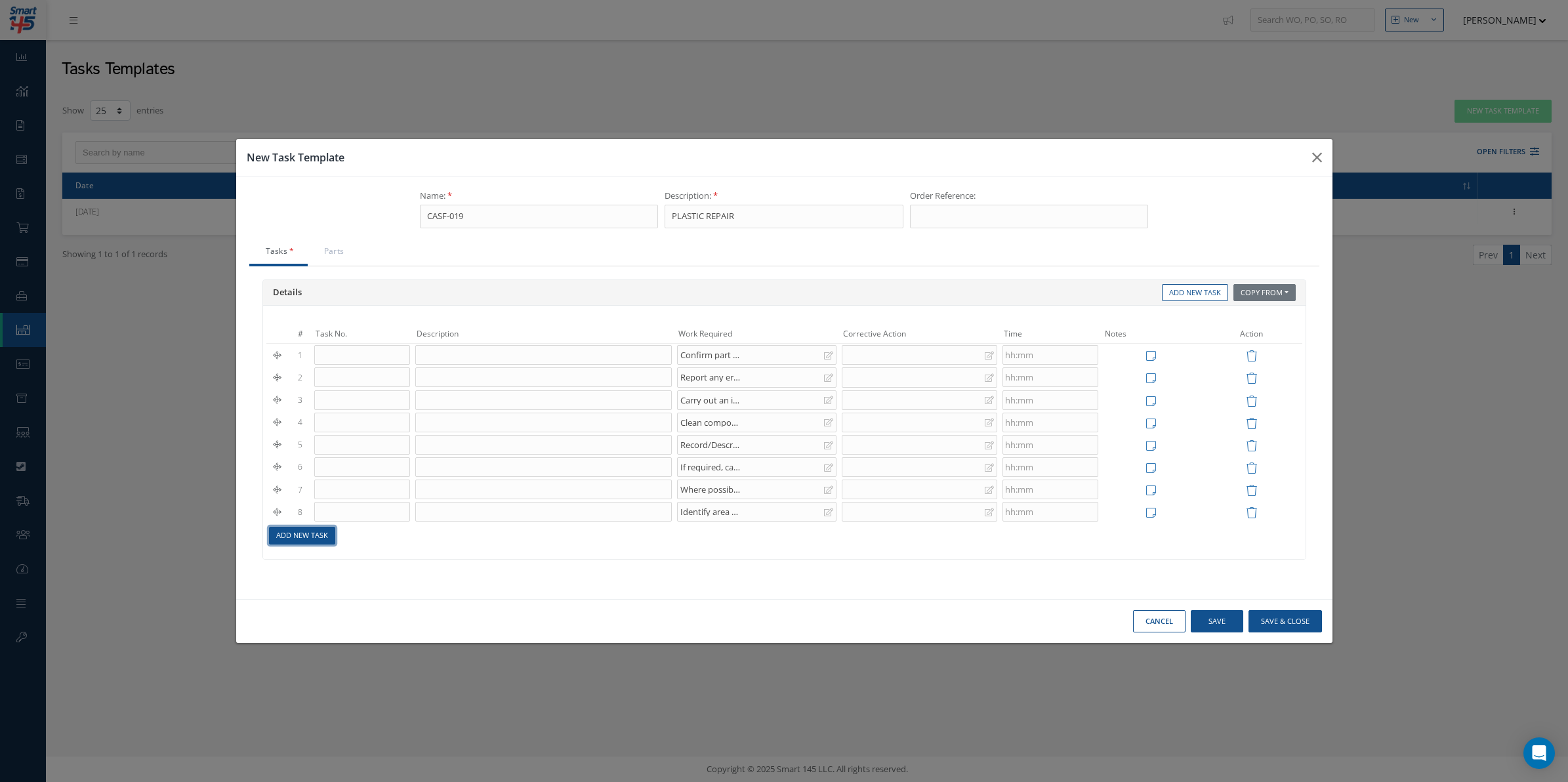
click at [290, 541] on link "Add New Task" at bounding box center [302, 536] width 67 height 18
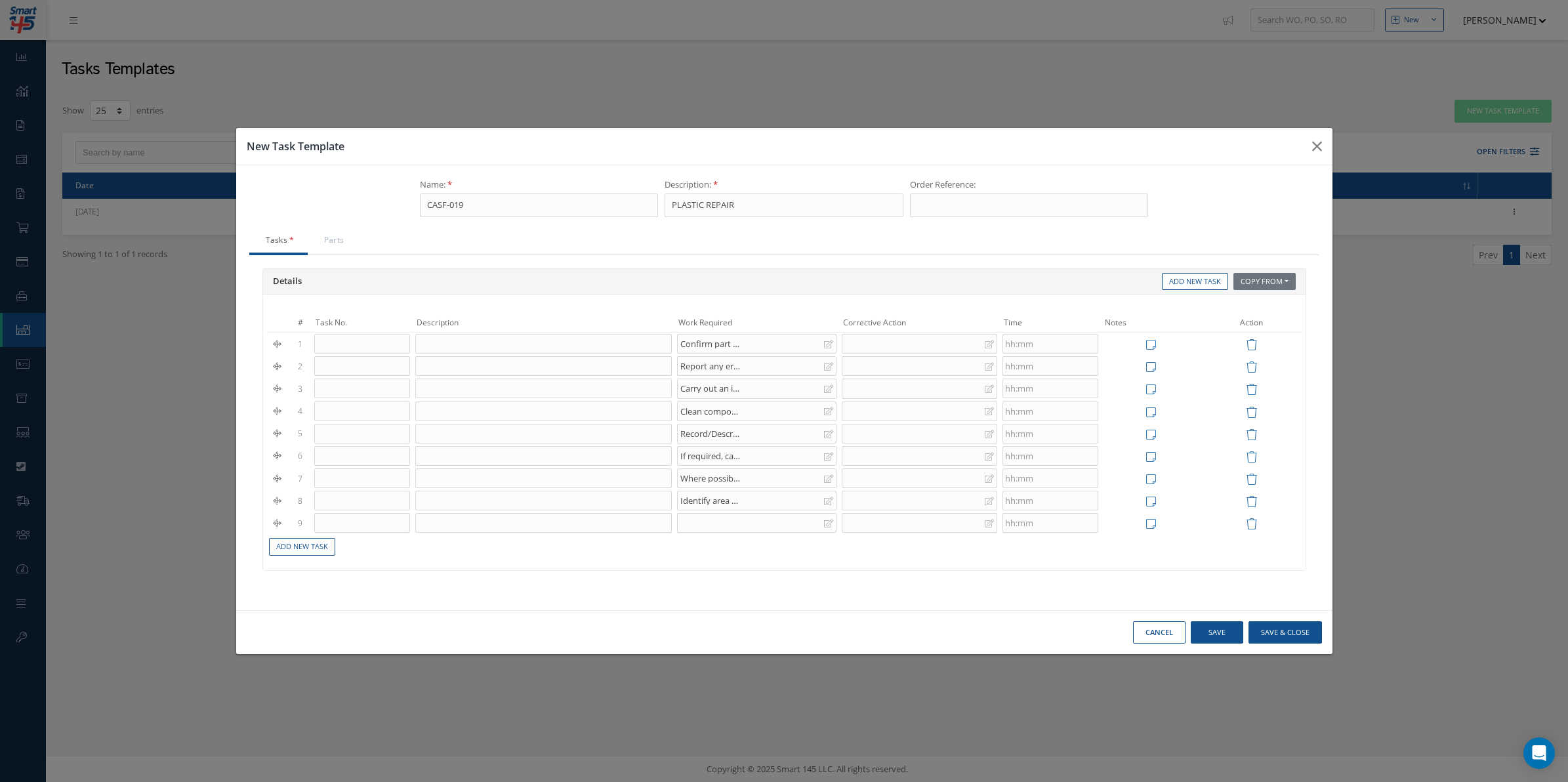
click at [712, 522] on div at bounding box center [756, 523] width 160 height 20
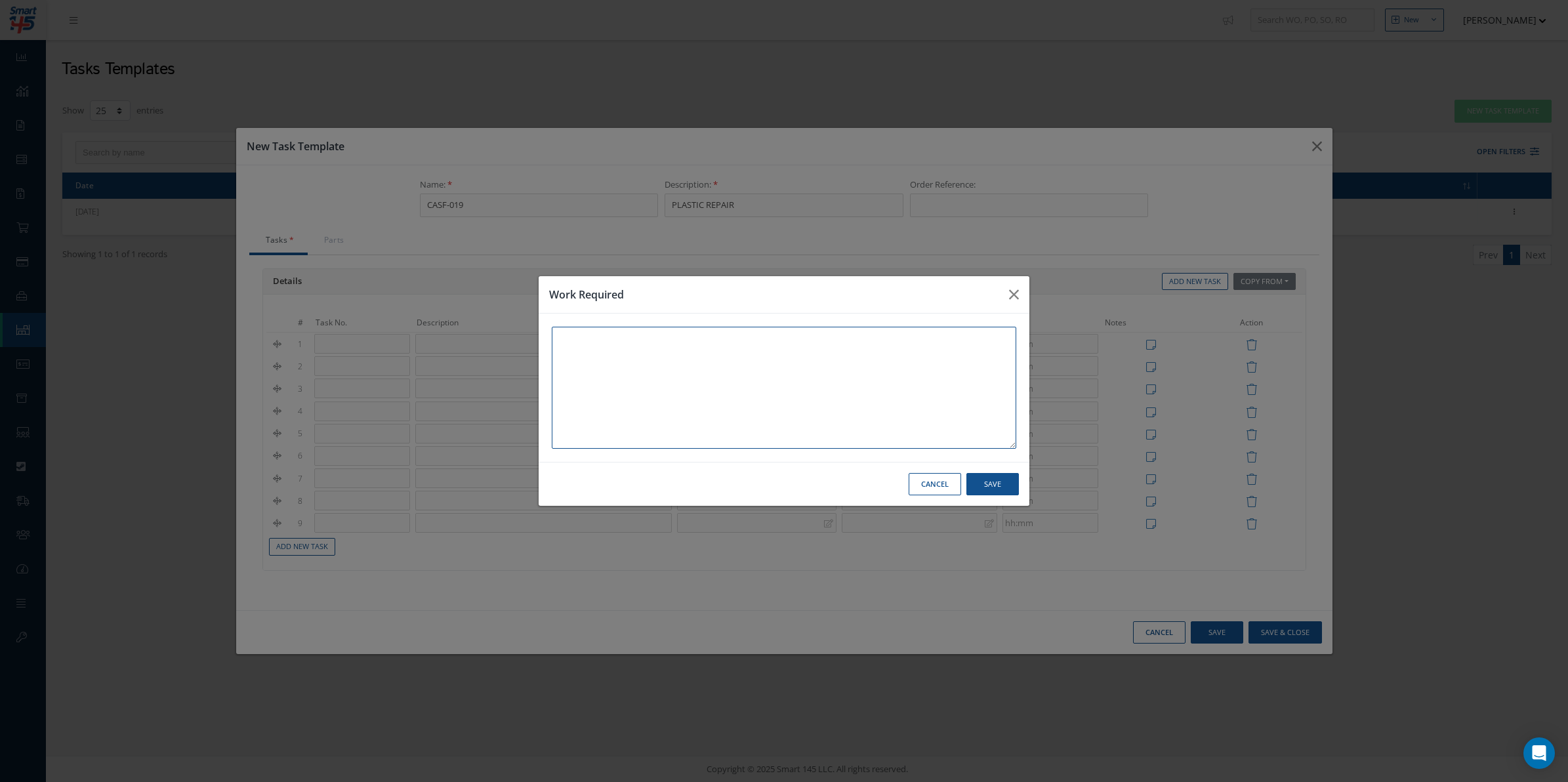
paste textarea "Clean the component and prepare the damaged area for repair."
type textarea "Clean the component and prepare the damaged area for repair."
click at [985, 487] on button "Save" at bounding box center [992, 484] width 53 height 23
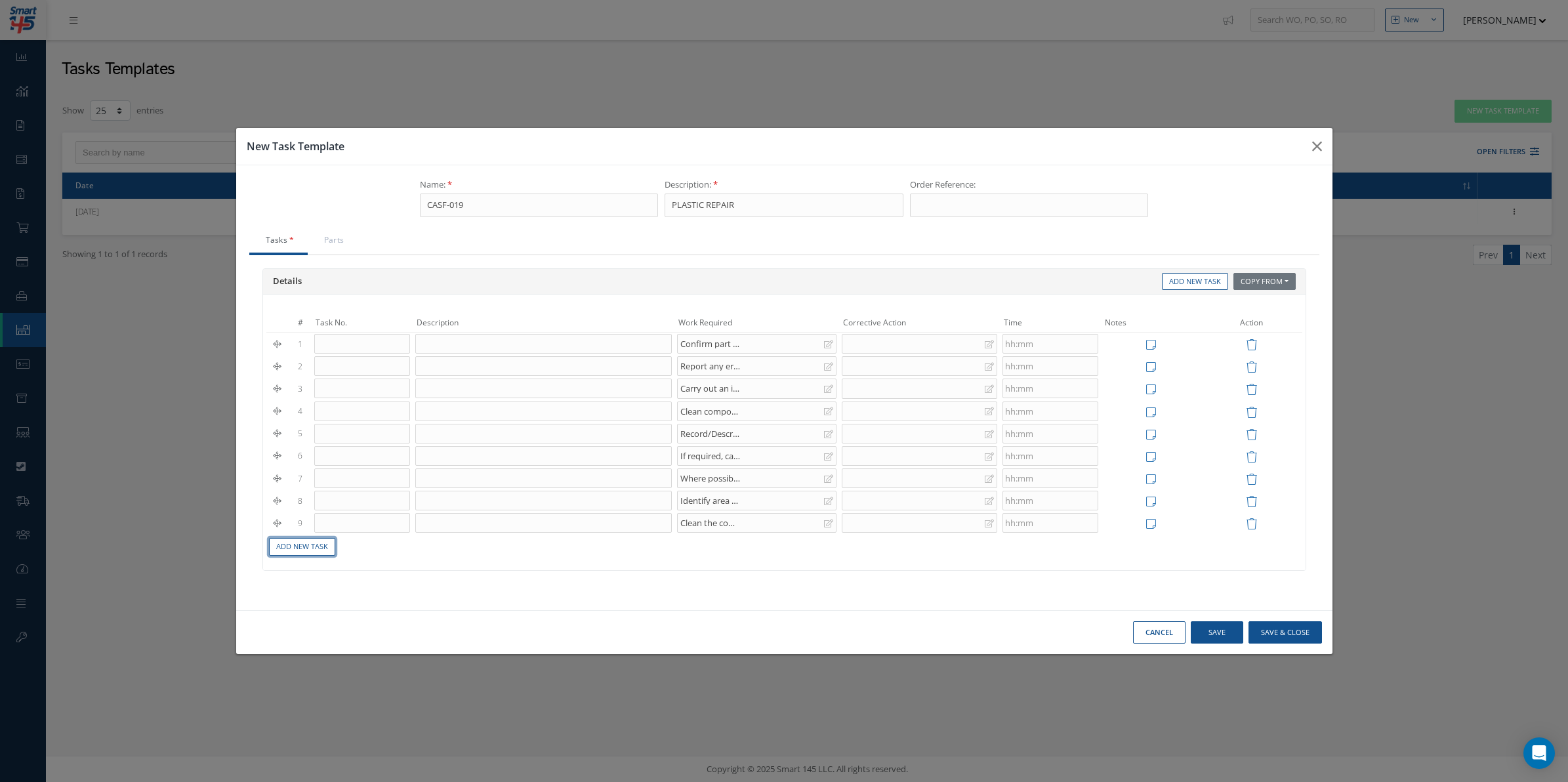
drag, startPoint x: 309, startPoint y: 548, endPoint x: 683, endPoint y: 572, distance: 374.8
click at [309, 548] on link "Add New Task" at bounding box center [302, 547] width 67 height 18
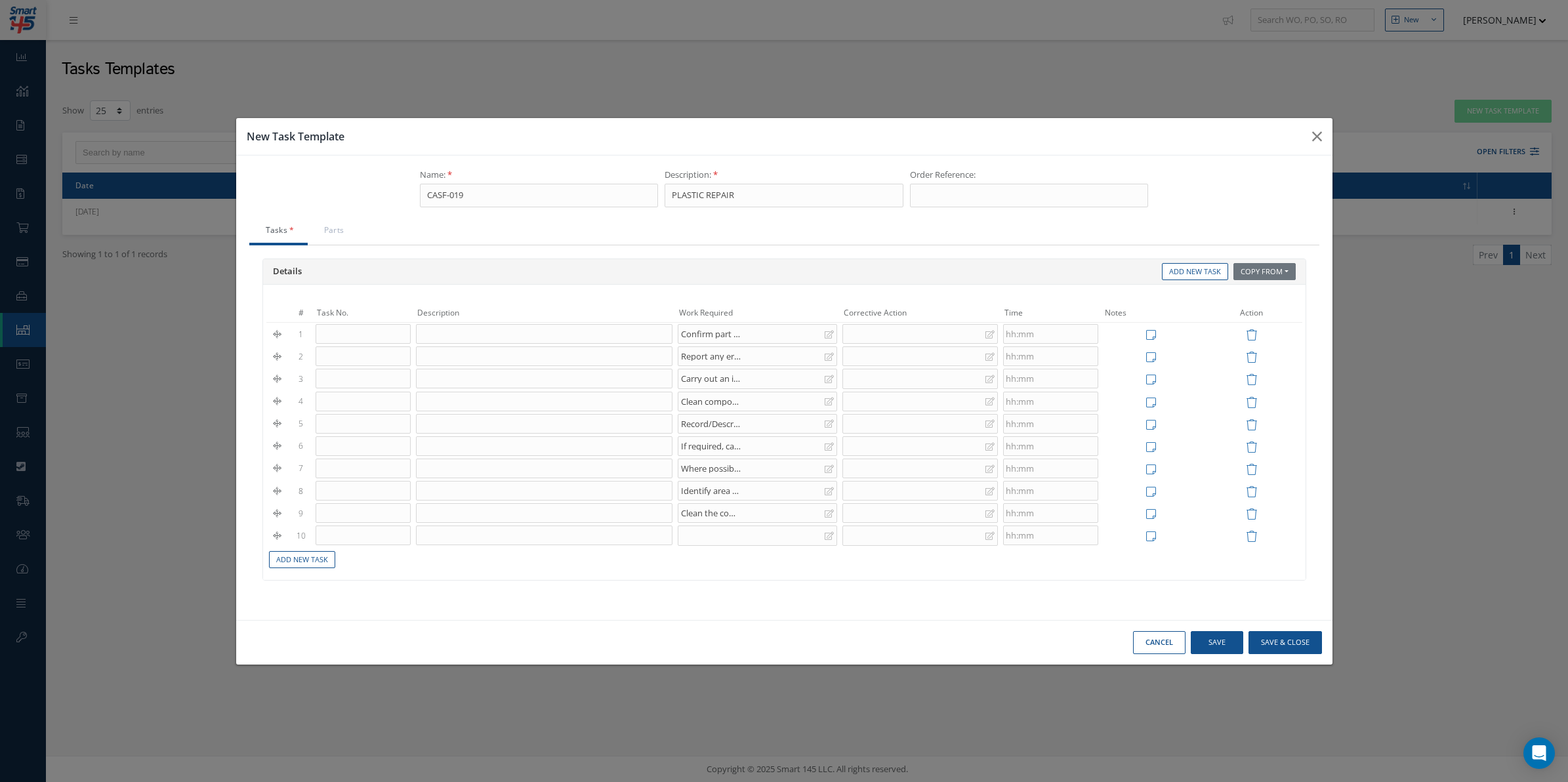
click at [724, 541] on div at bounding box center [757, 536] width 160 height 20
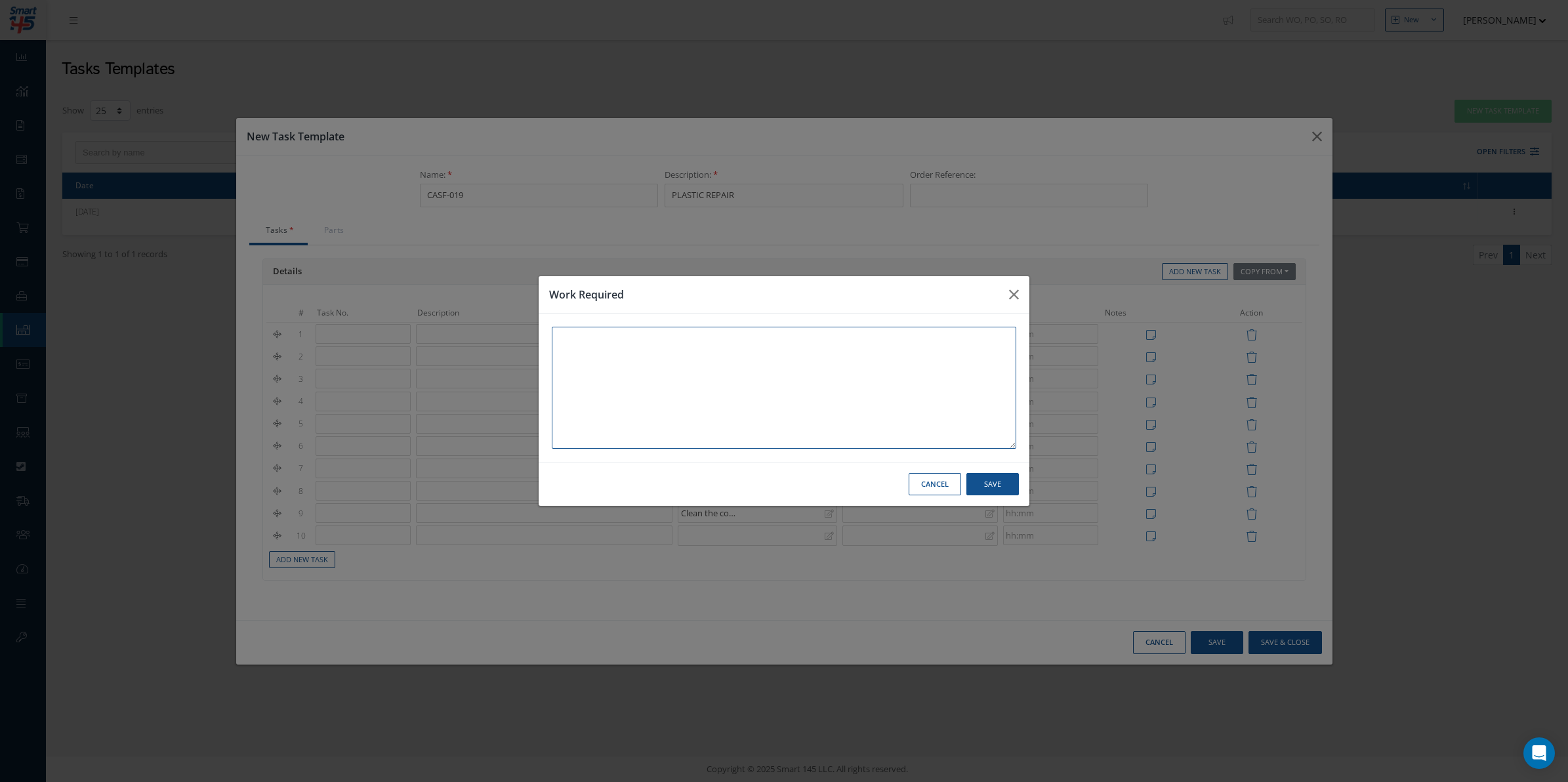
paste textarea "Using a handheld grinding tool, grind away the crack within the non-structural …"
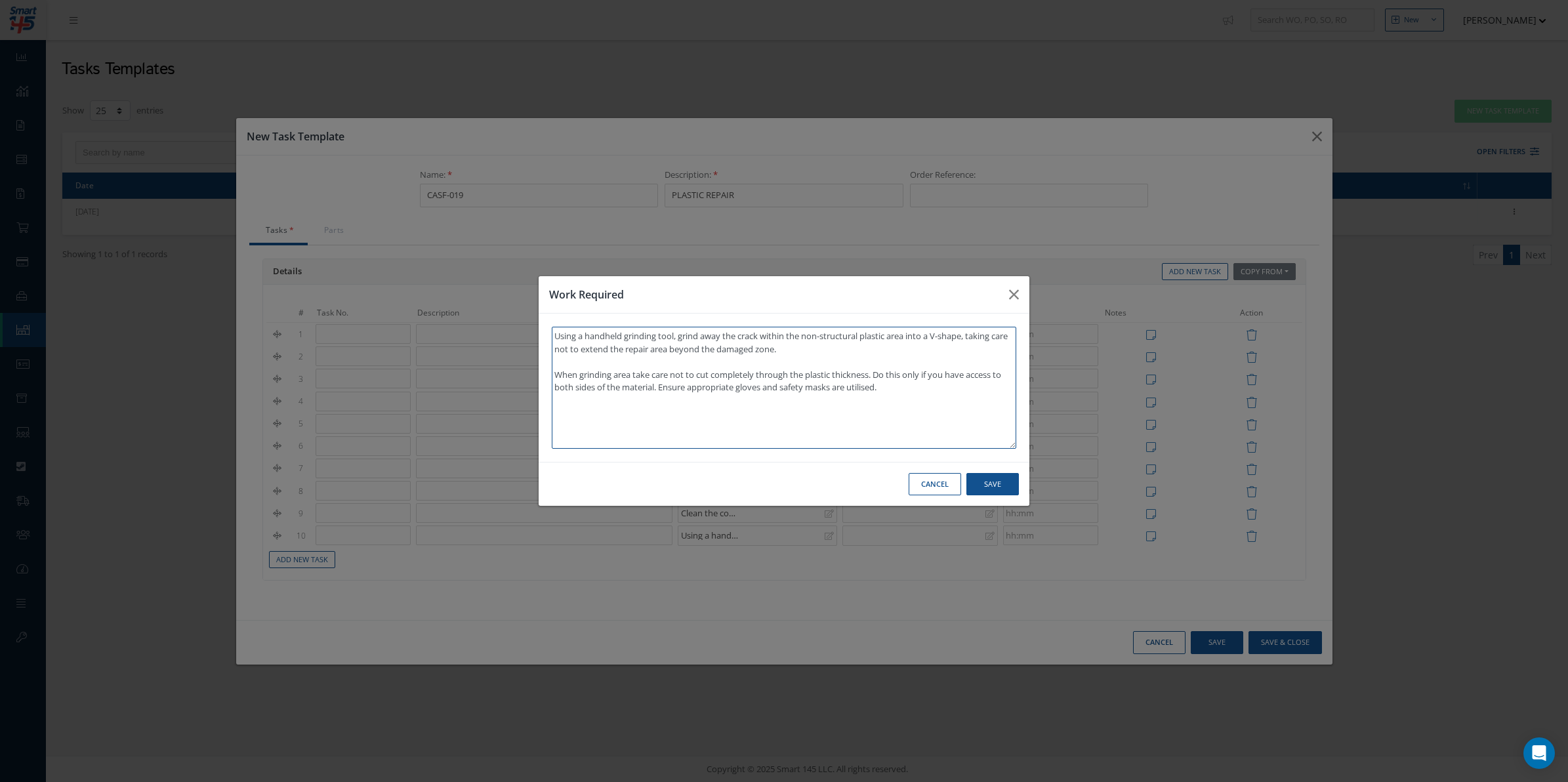
type textarea "Using a handheld grinding tool, grind away the crack within the non-structural …"
click at [1006, 473] on button "Save" at bounding box center [992, 484] width 53 height 23
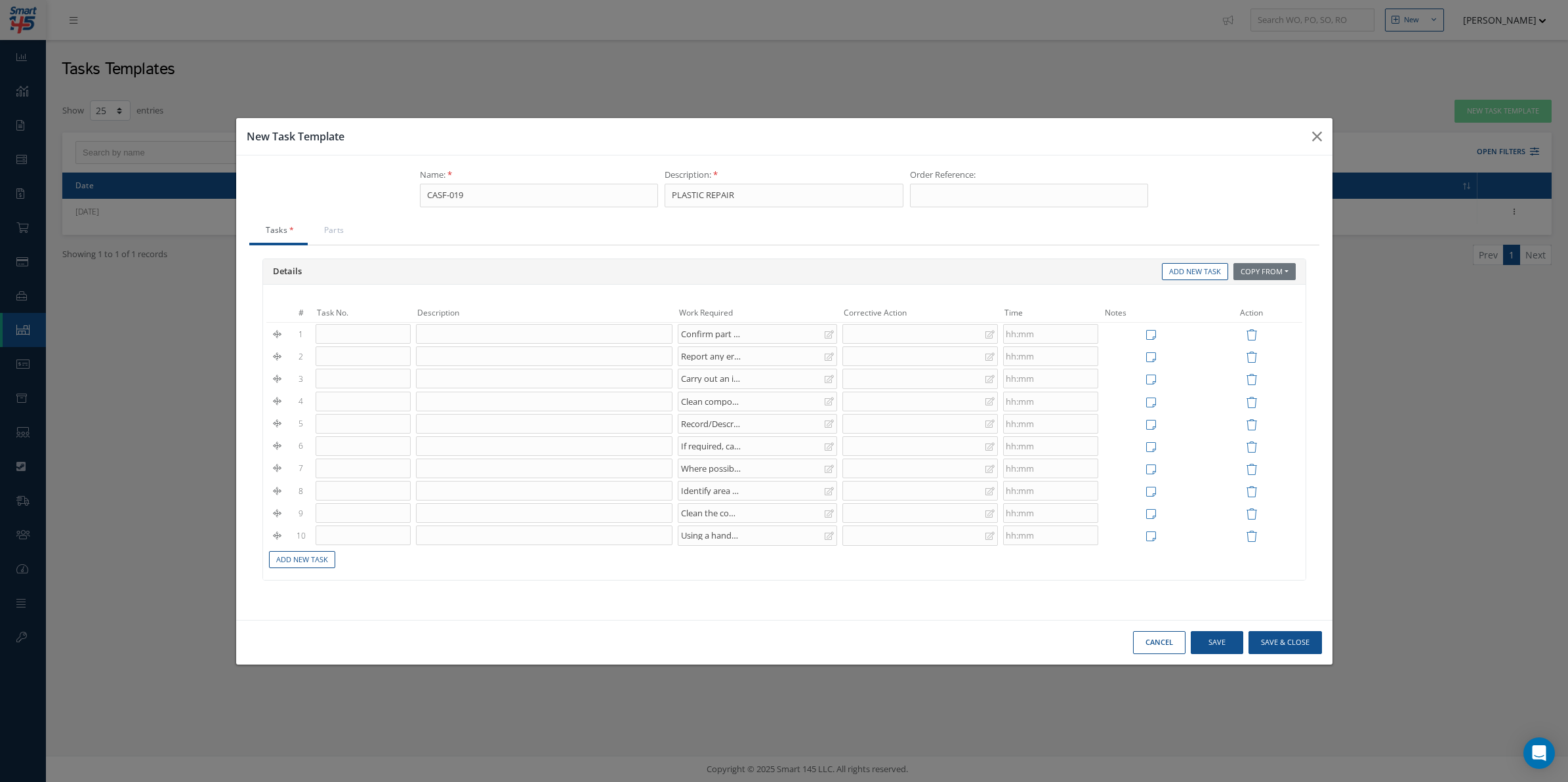
click at [265, 562] on div "# Task No. Description Work Required Corrective Action Time Notes Action 1 Conf…" at bounding box center [784, 432] width 1042 height 295
click at [282, 562] on link "Add New Task" at bounding box center [302, 560] width 67 height 18
click at [701, 563] on div at bounding box center [757, 558] width 160 height 20
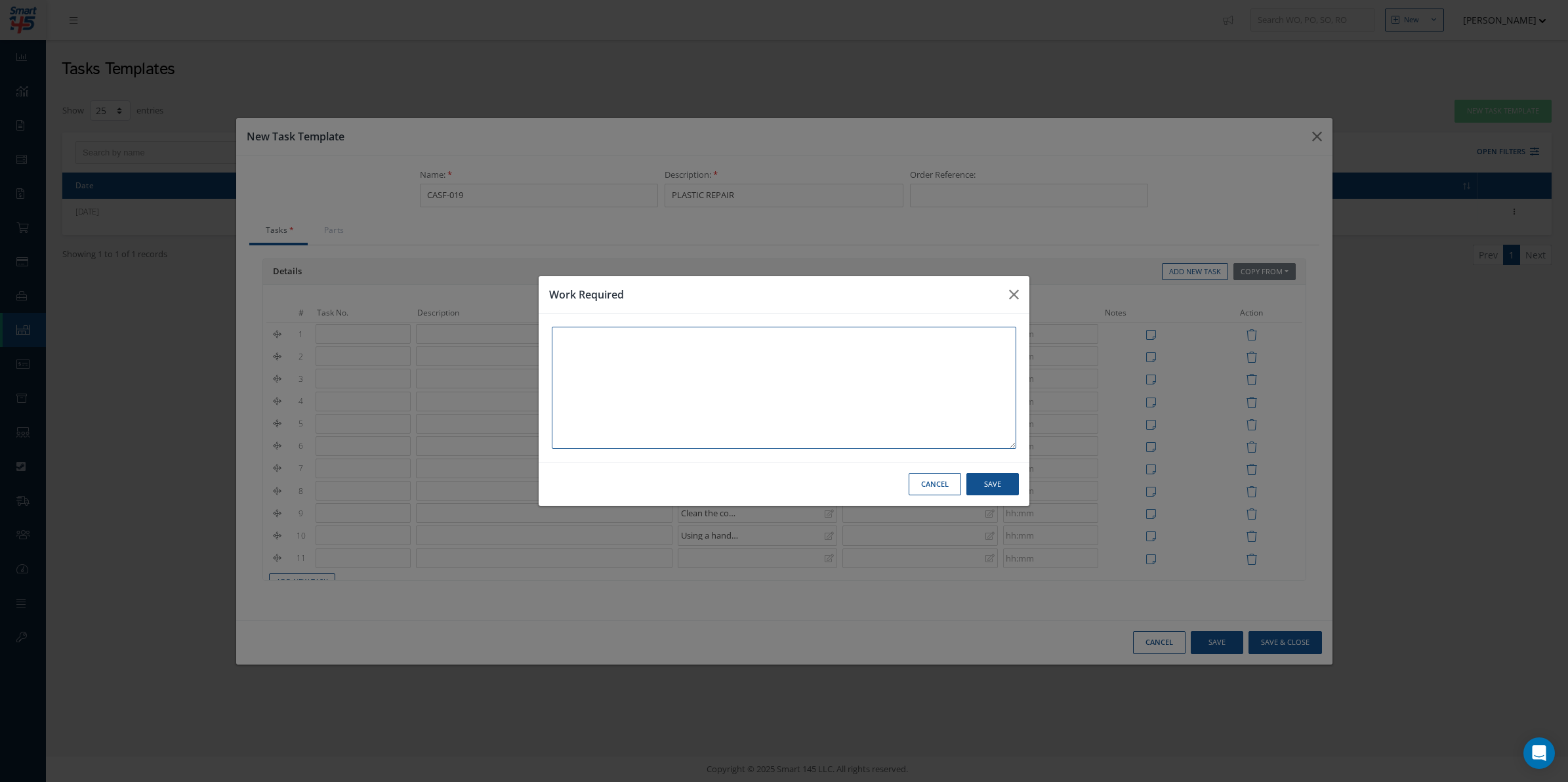
paste textarea "Using masking tape, tape around the area and ensure that the damaged area is ac…"
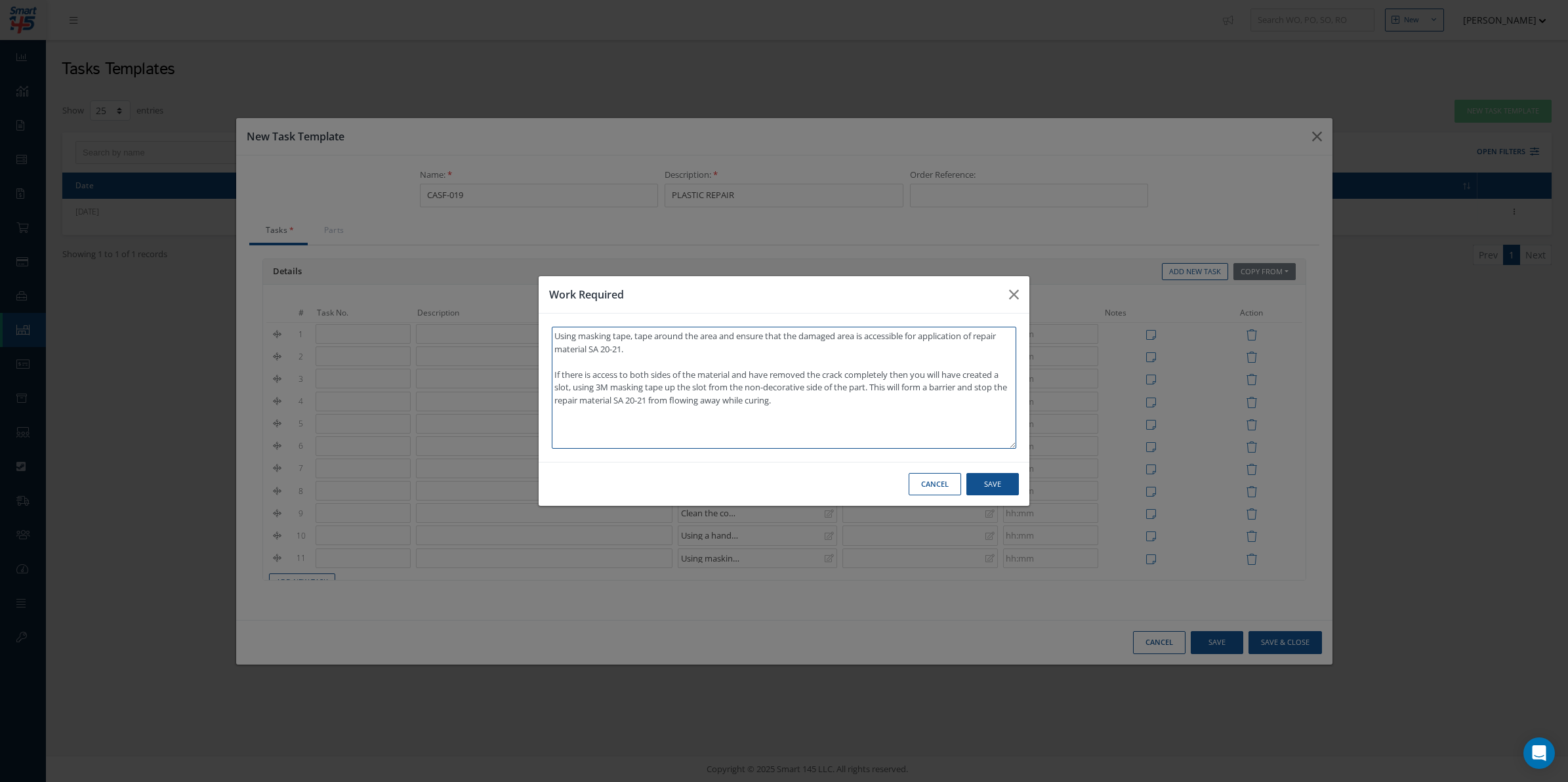
type textarea "Using masking tape, tape around the area and ensure that the damaged area is ac…"
click at [987, 481] on button "Save" at bounding box center [992, 484] width 53 height 23
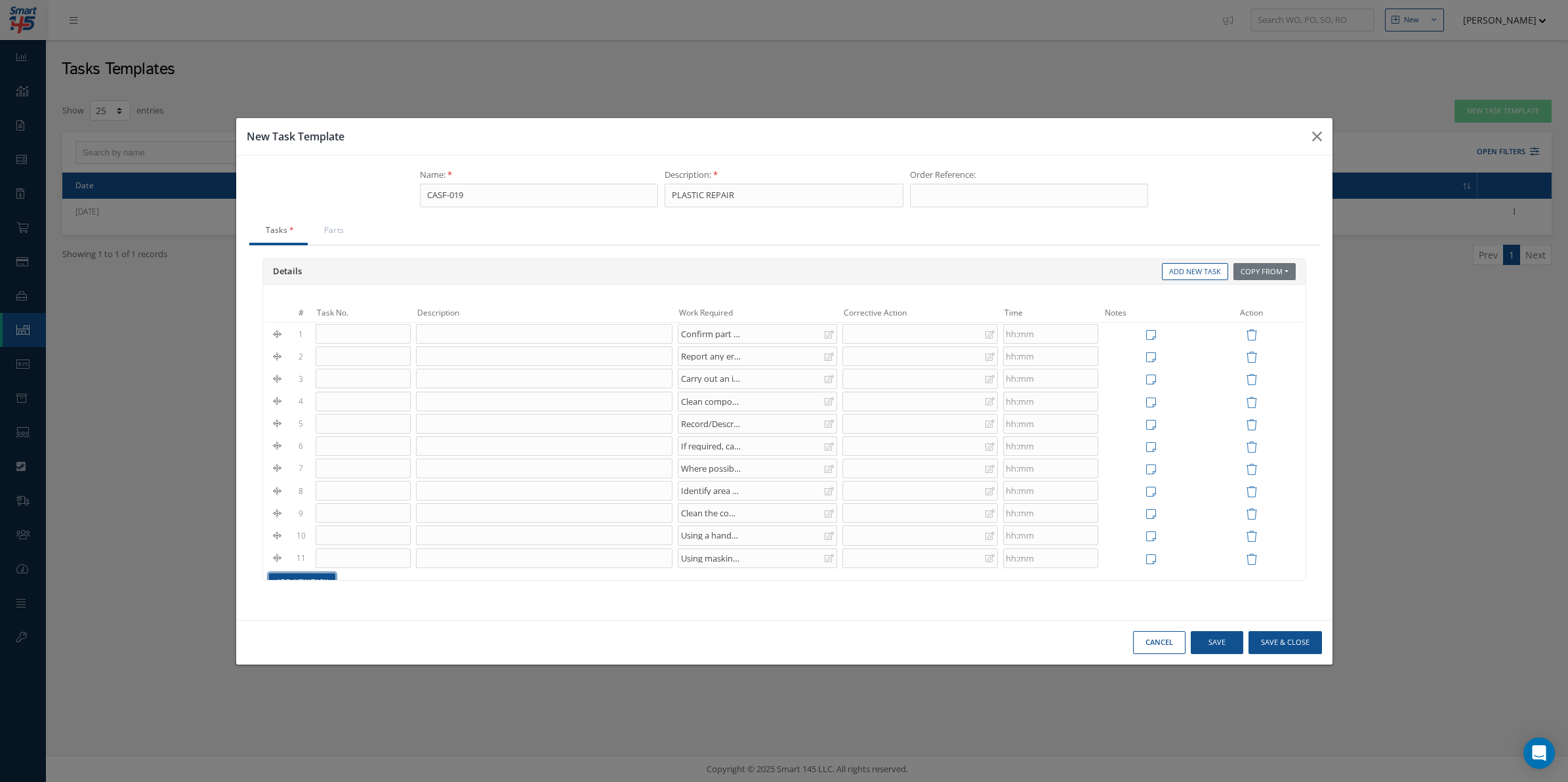
click at [315, 579] on link "Add New Task" at bounding box center [302, 583] width 67 height 18
click at [752, 537] on div at bounding box center [757, 534] width 160 height 20
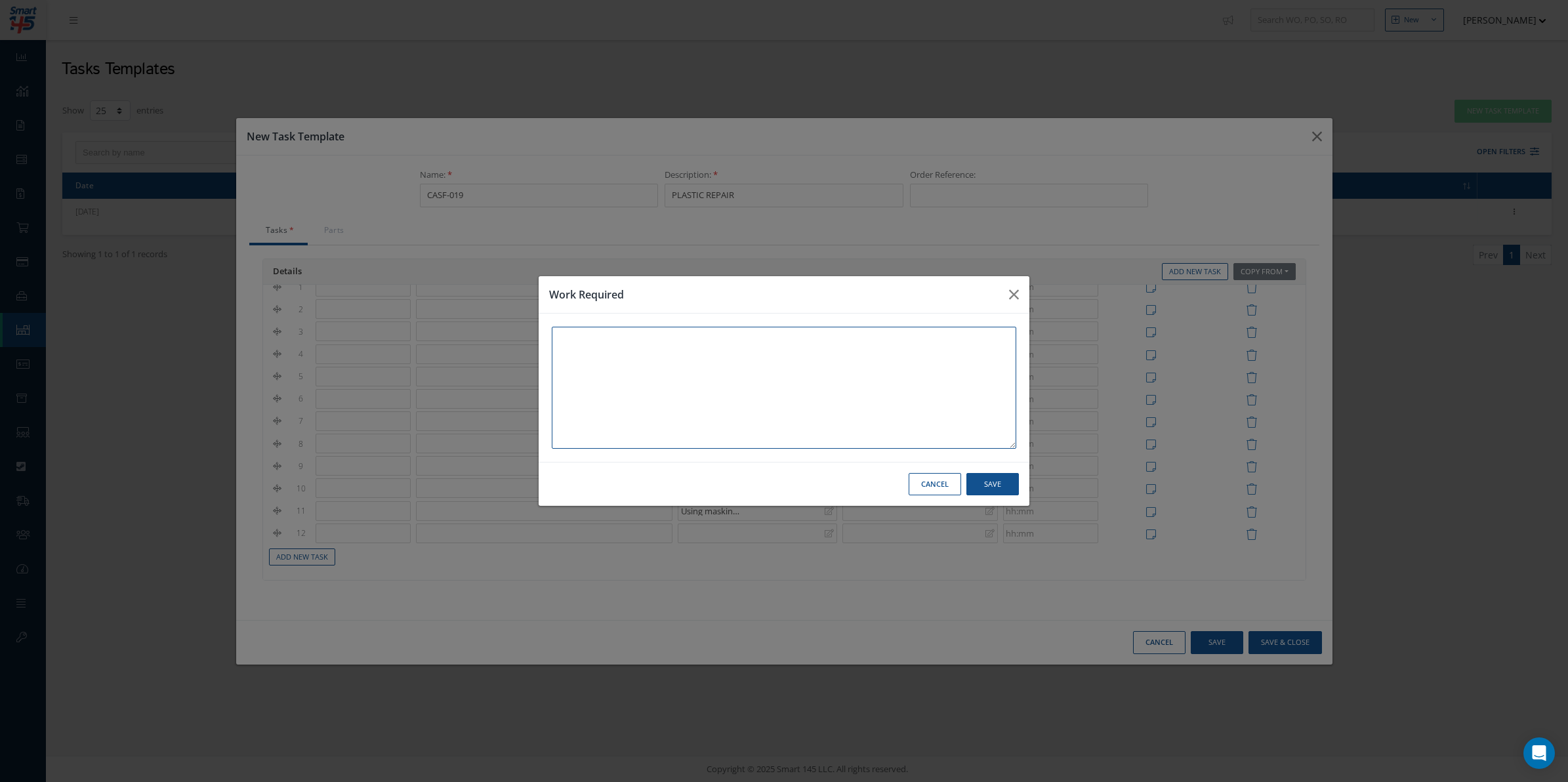
paste textarea "To prepare the repair material, pour equal amounts of the liquid and powder fro…"
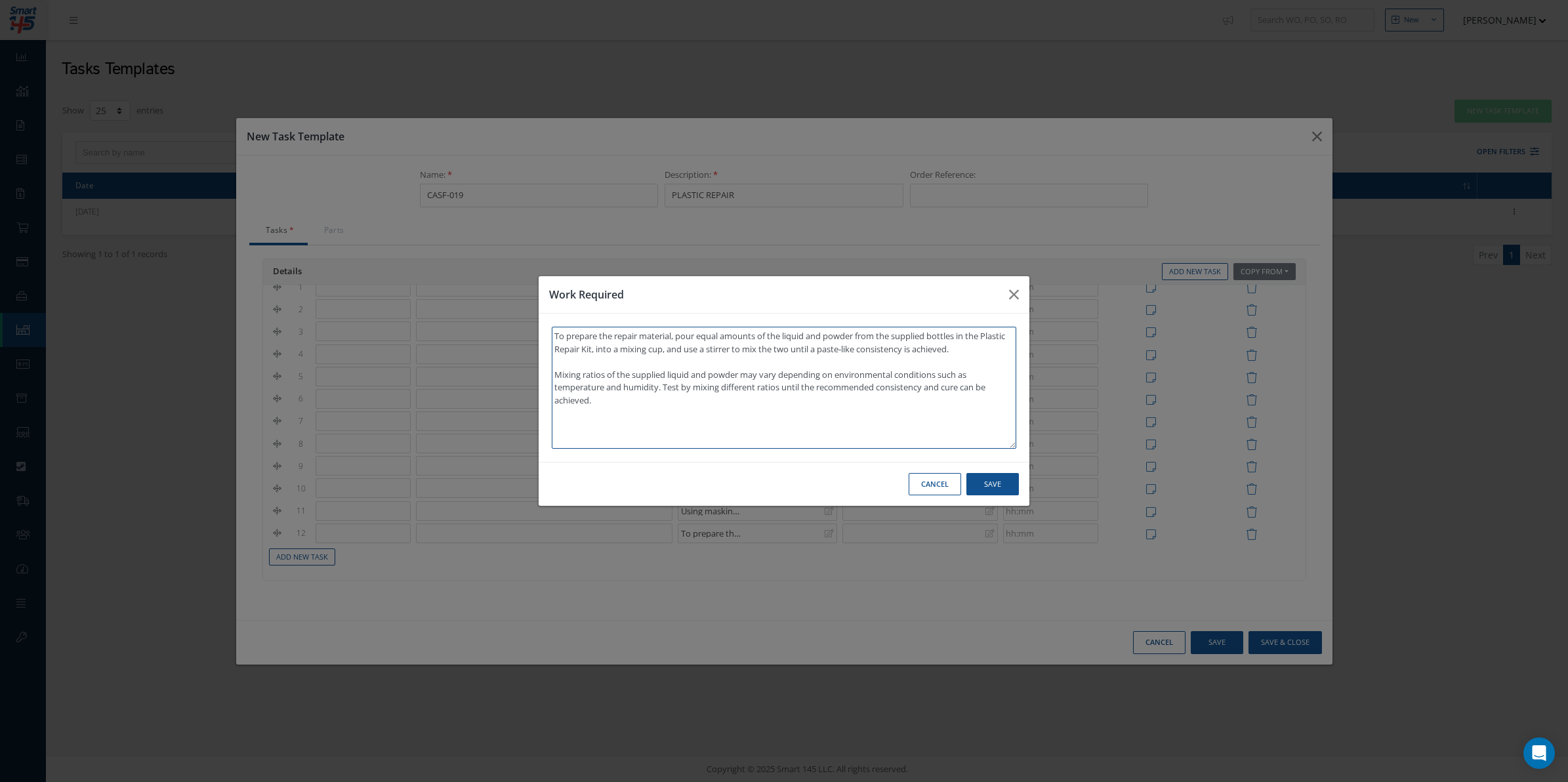
type textarea "To prepare the repair material, pour equal amounts of the liquid and powder fro…"
click at [1000, 476] on button "Save" at bounding box center [992, 484] width 53 height 23
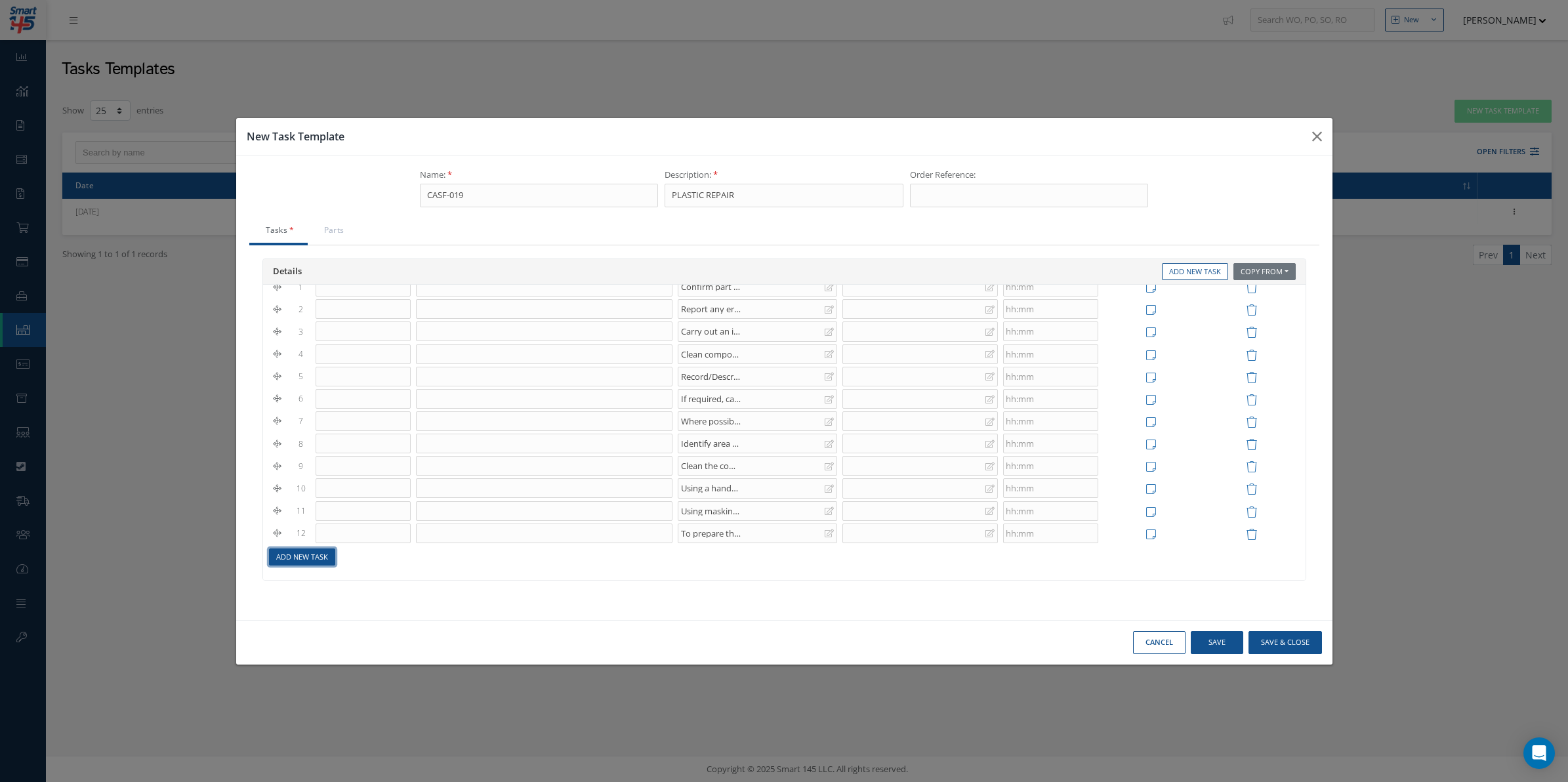
click at [296, 566] on link "Add New Task" at bounding box center [302, 557] width 67 height 18
click at [711, 553] on div at bounding box center [757, 552] width 160 height 20
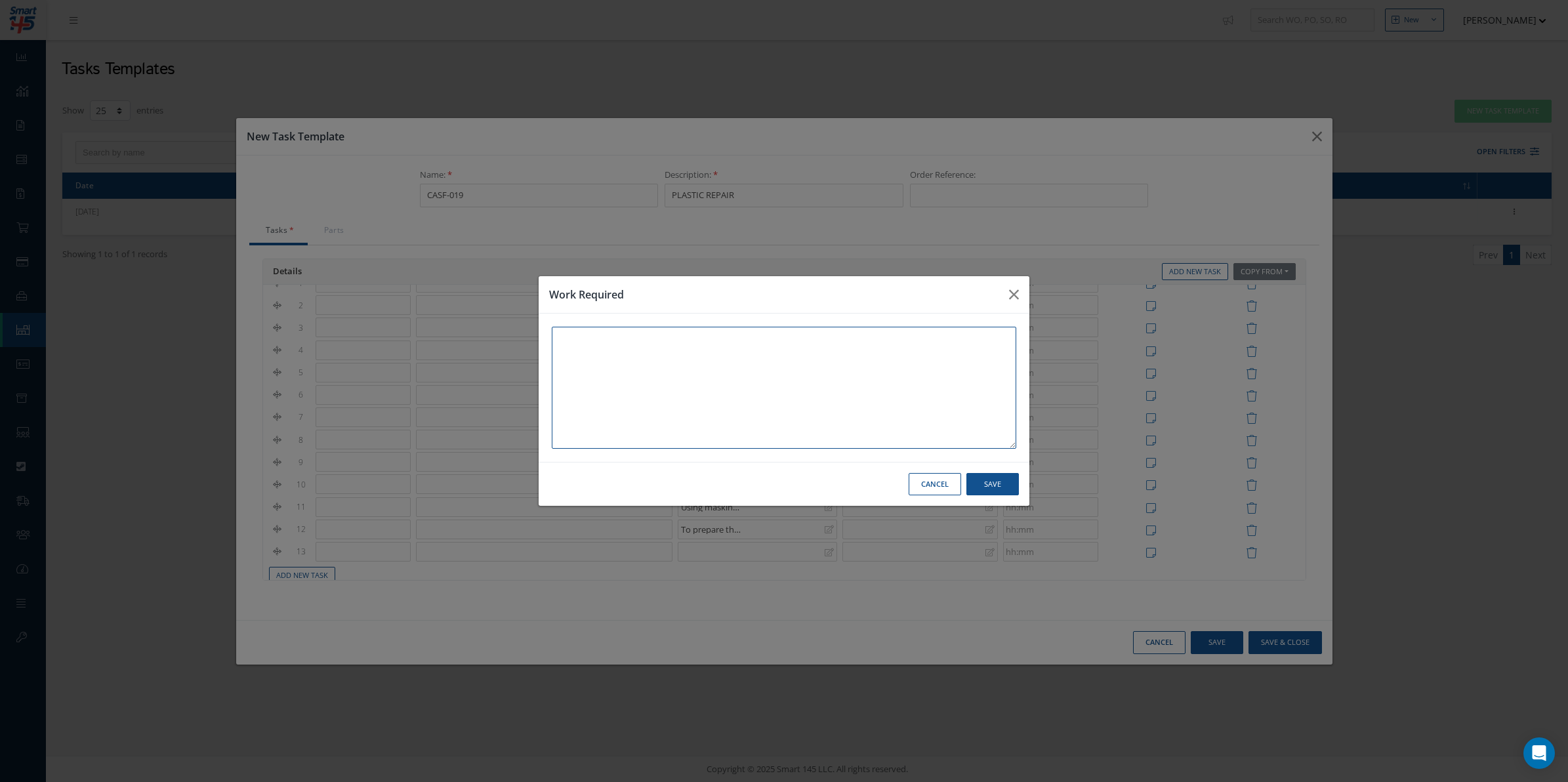
paste textarea "Add mixed repair material SA 20-21 directly to prepared repair area, taking car…"
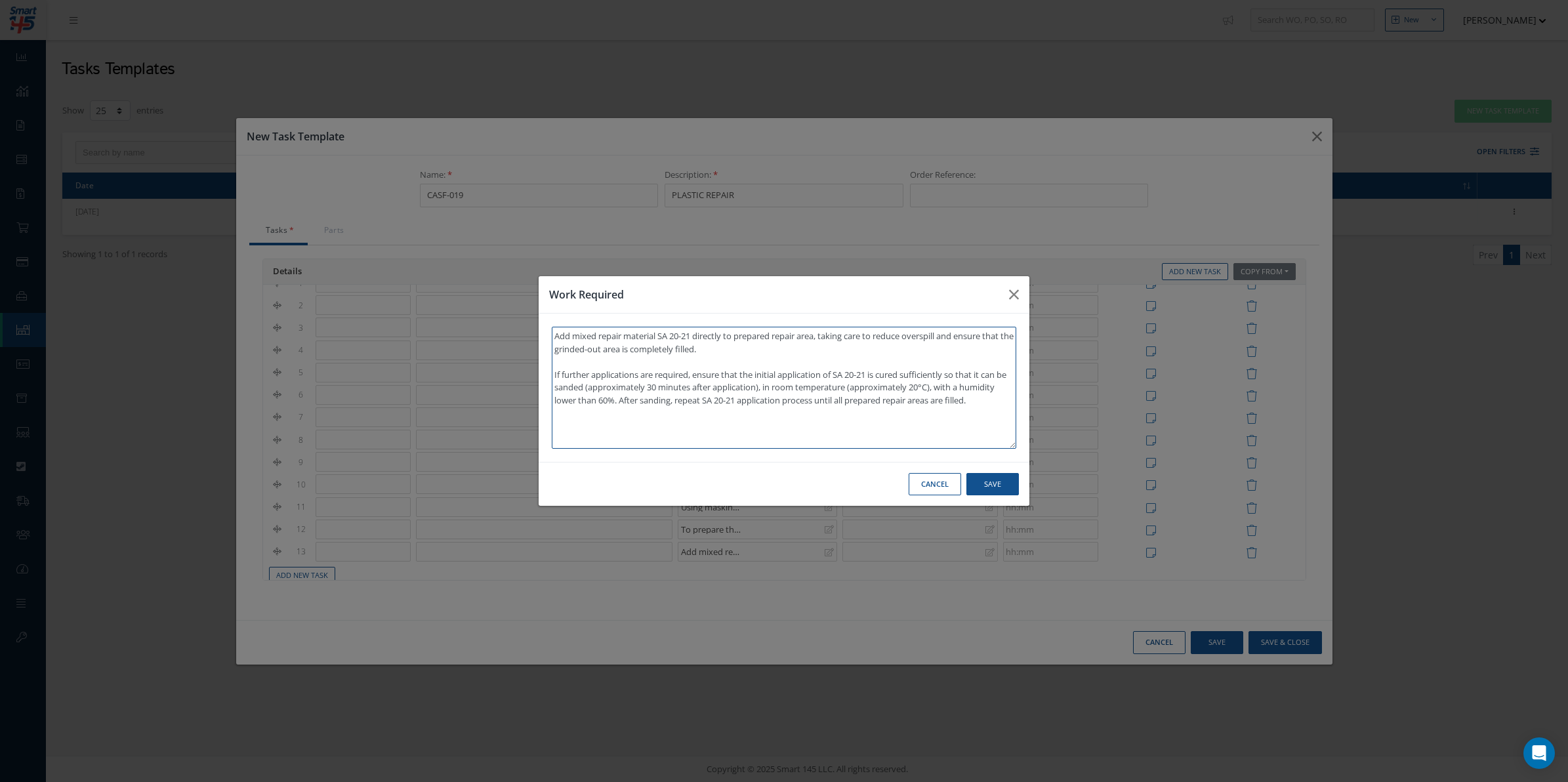
type textarea "Add mixed repair material SA 20-21 directly to prepared repair area, taking car…"
click at [988, 481] on button "Save" at bounding box center [992, 484] width 53 height 23
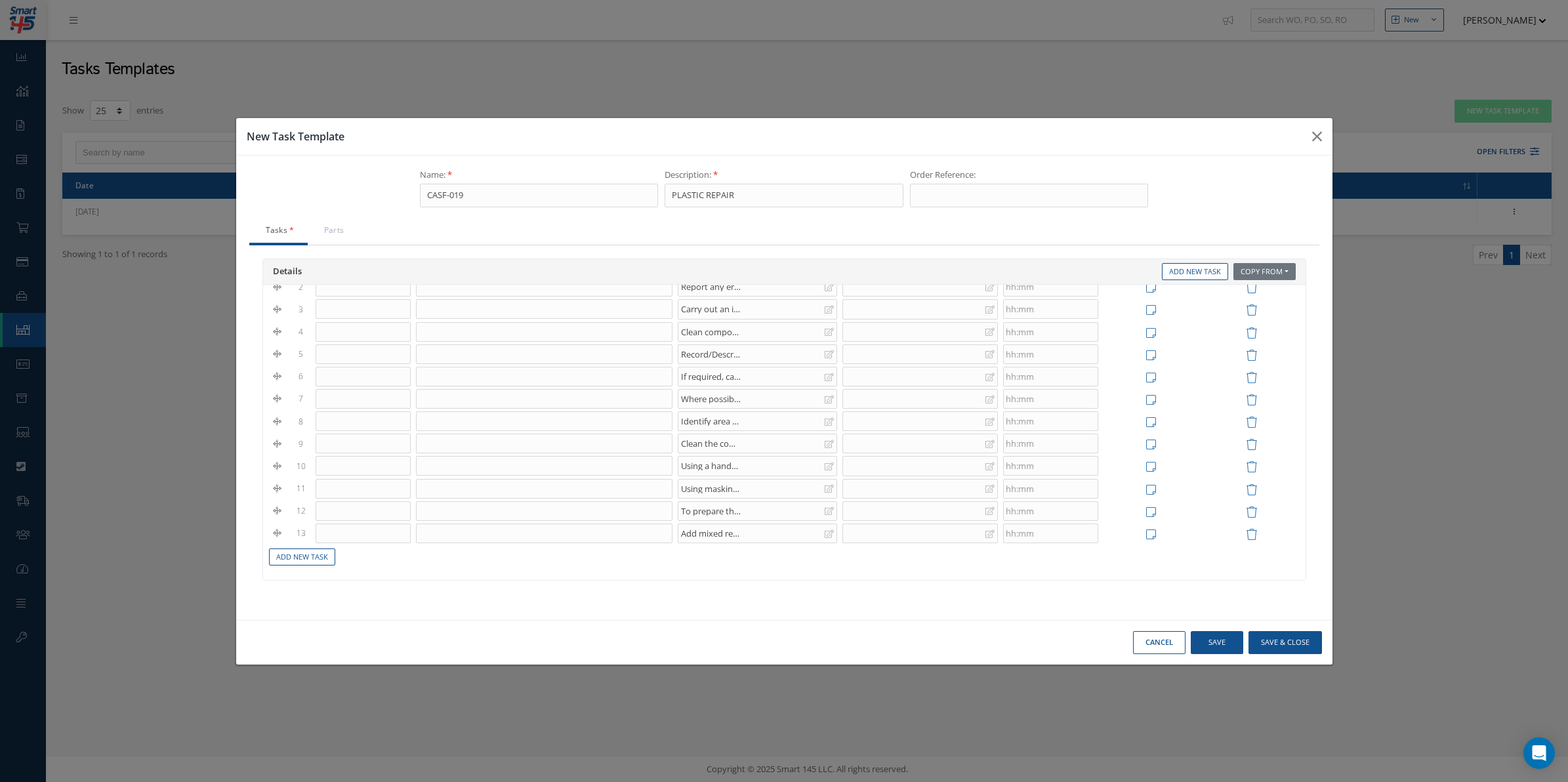
scroll to position [75, 0]
click at [320, 558] on link "Add New Task" at bounding box center [302, 557] width 67 height 18
click at [713, 559] on div at bounding box center [757, 551] width 160 height 20
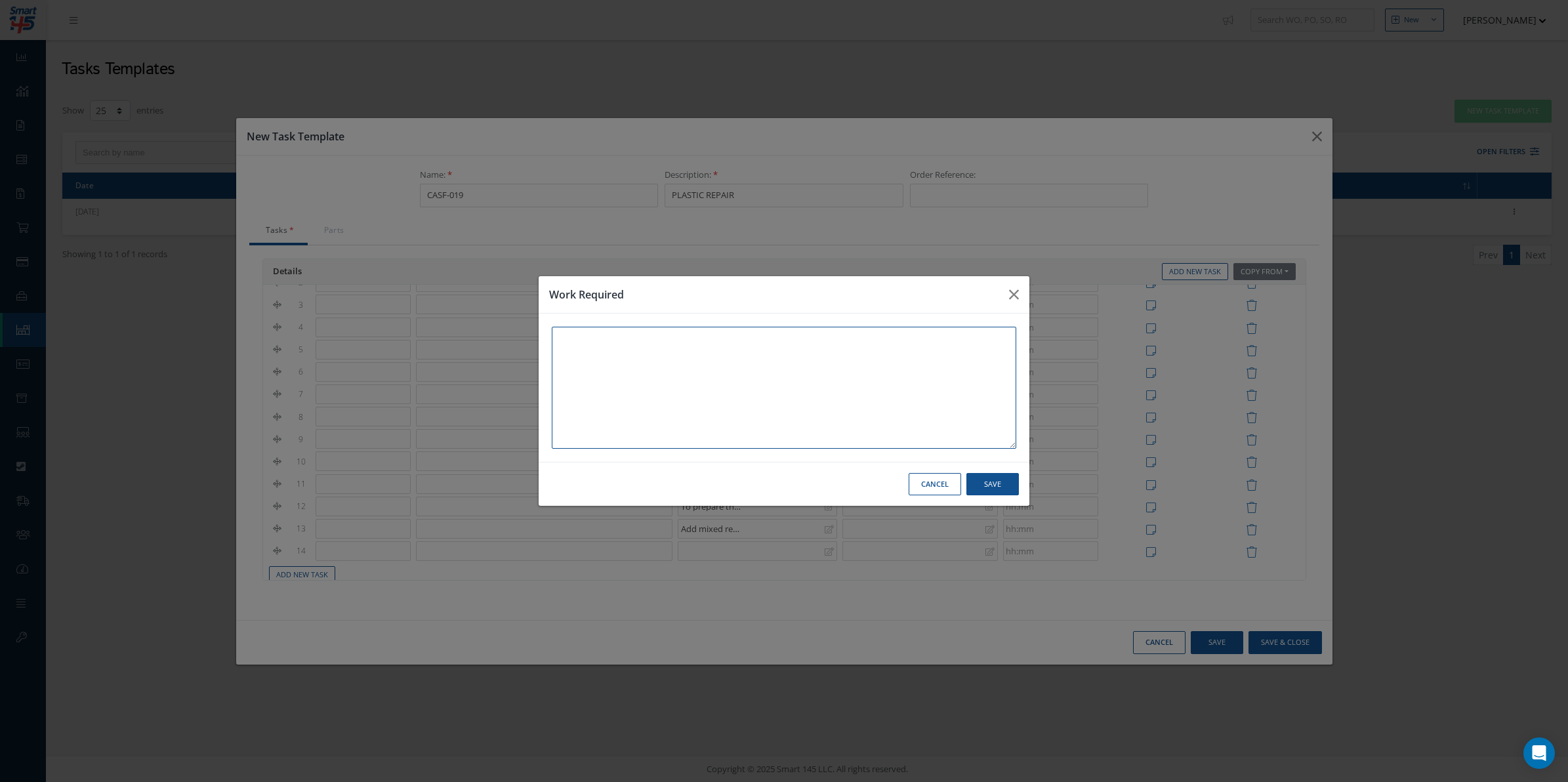
paste textarea "Remove the masking tape that has been placed around the repair area, after SA 2…"
type textarea "Remove the masking tape that has been placed around the repair area, after SA 2…"
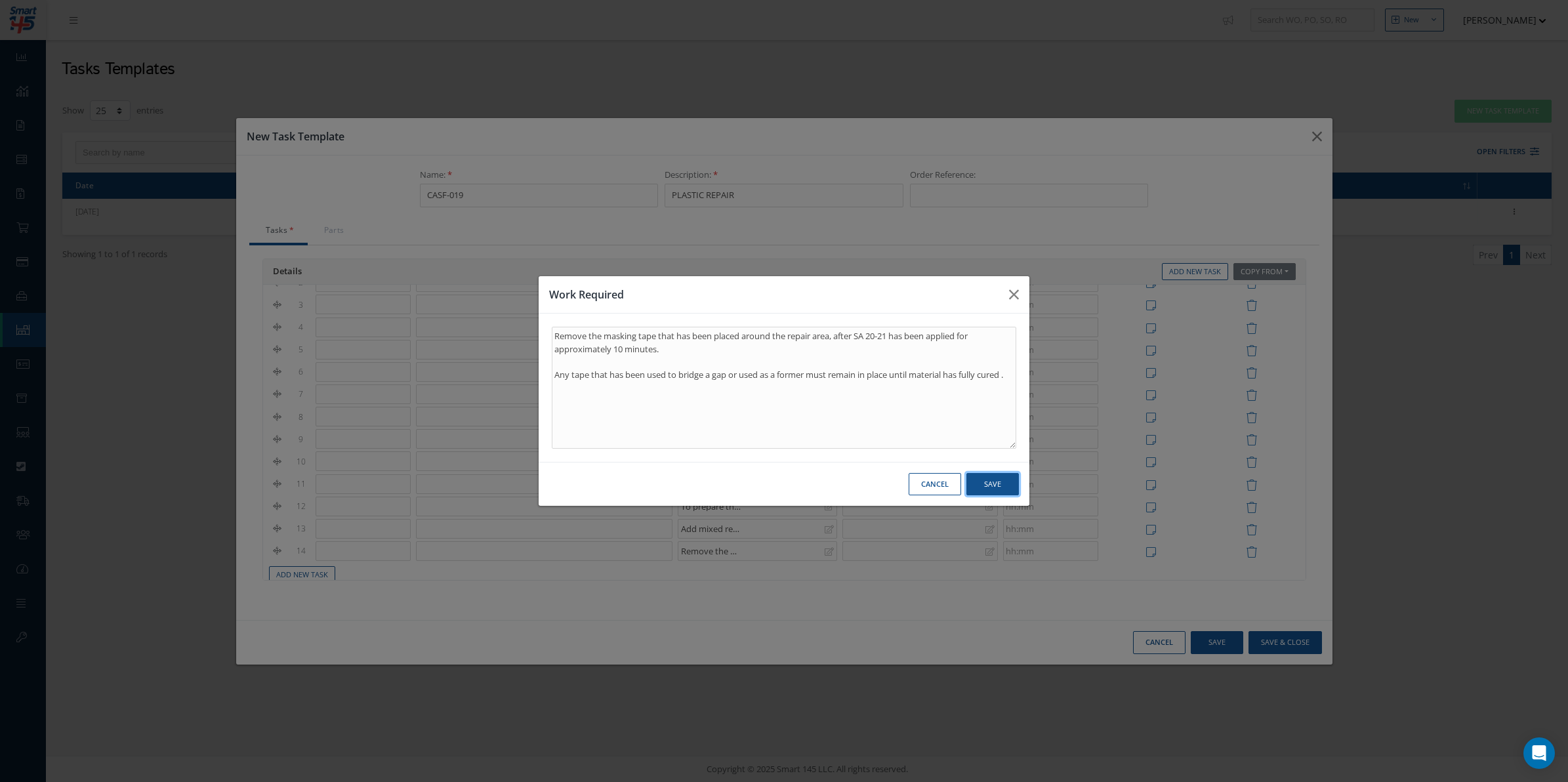
click at [1008, 476] on button "Save" at bounding box center [992, 484] width 53 height 23
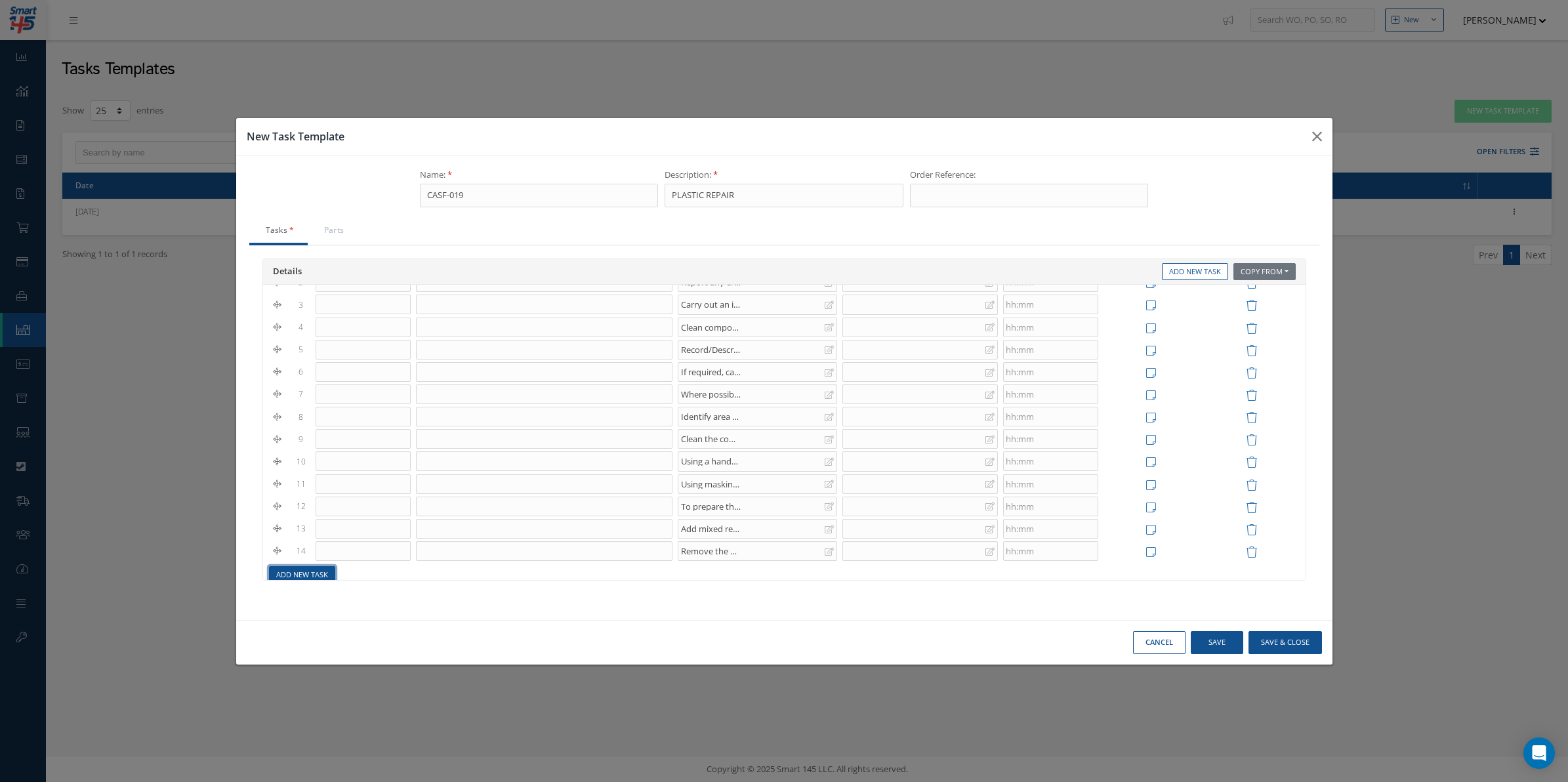
click at [303, 576] on link "Add New Task" at bounding box center [302, 575] width 67 height 18
click at [712, 572] on div at bounding box center [757, 574] width 160 height 20
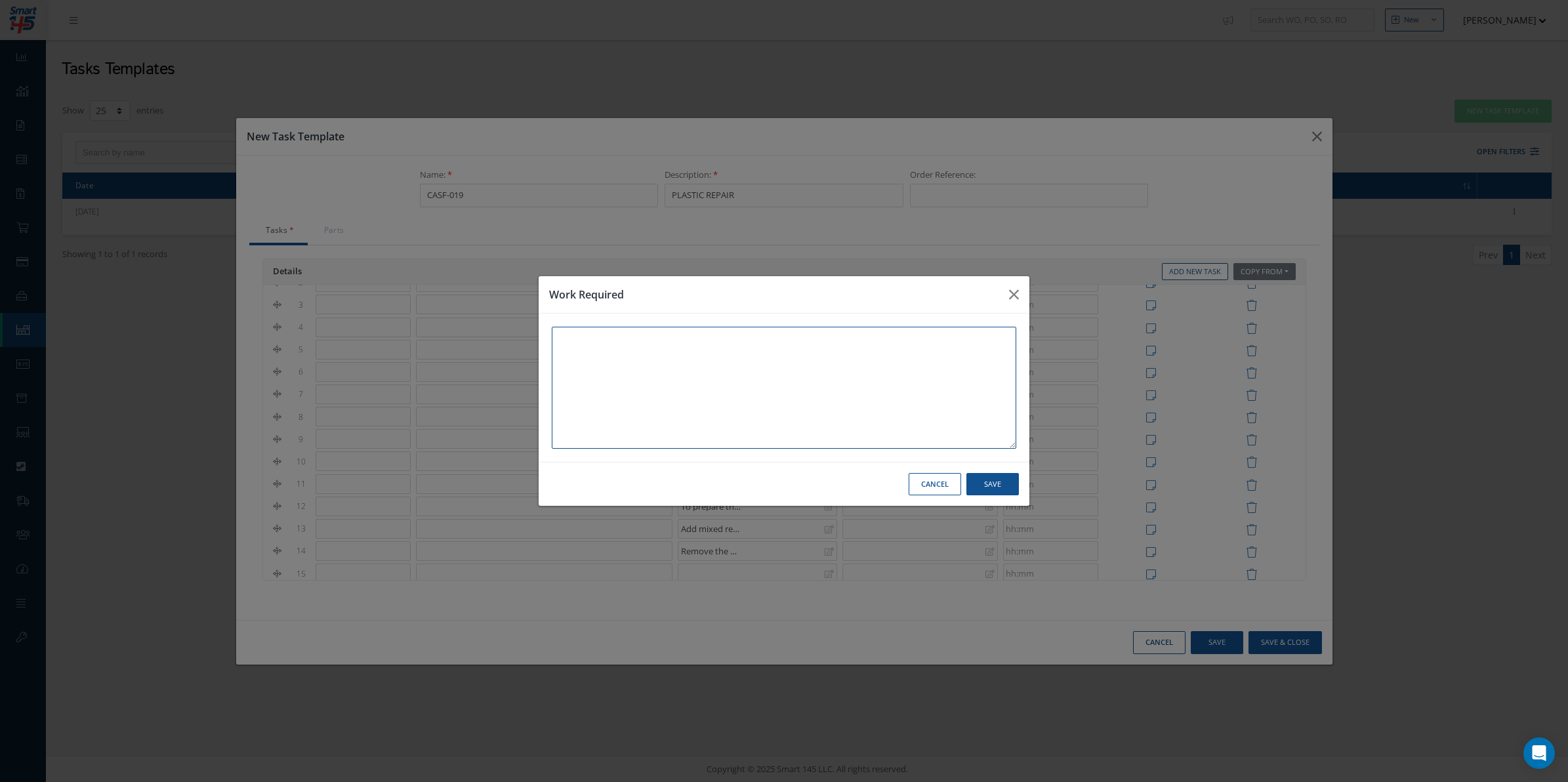
paste textarea "When material has fully cured, approximately 30-50 minutes in a temperature of …"
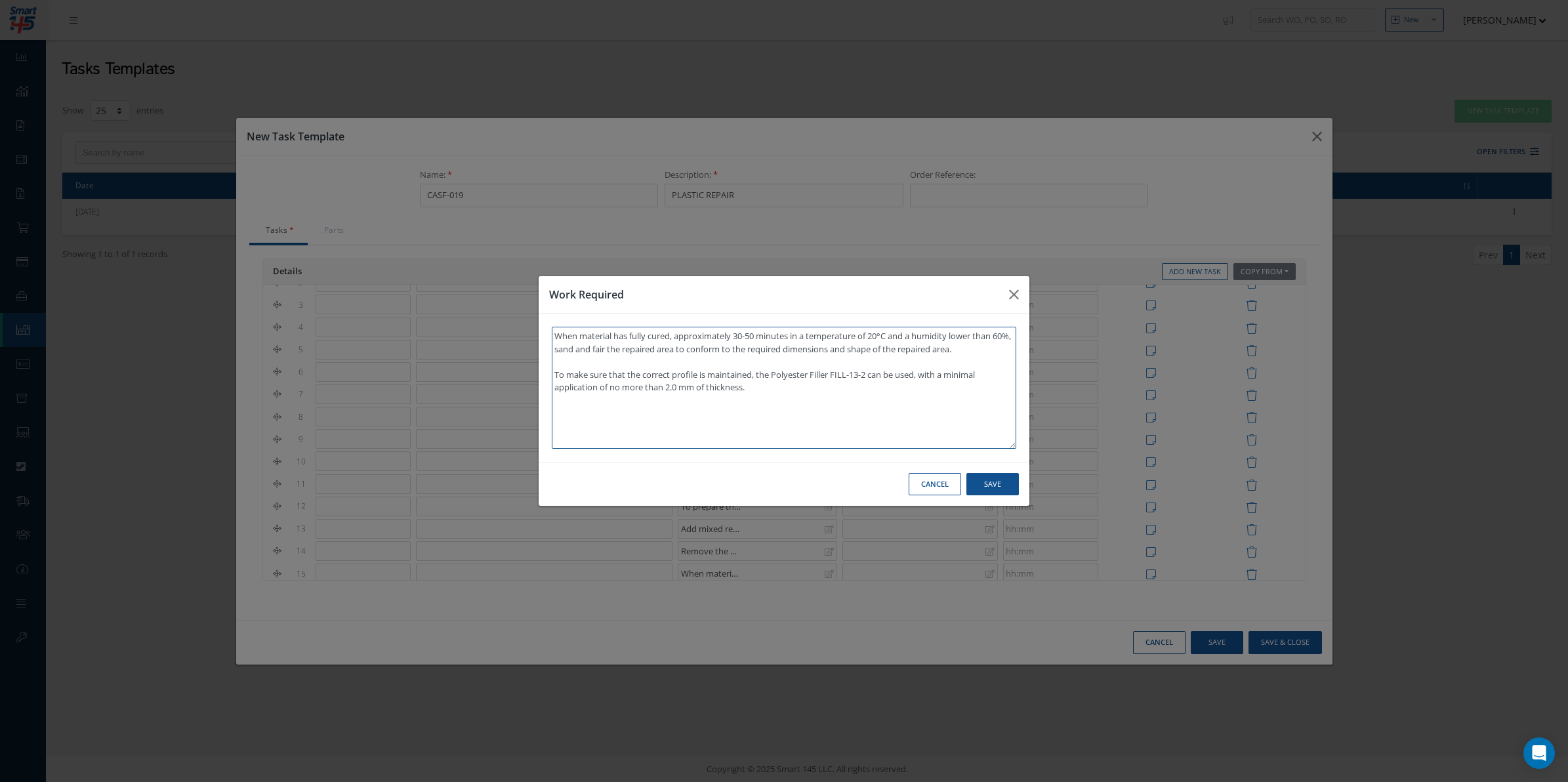
type textarea "When material has fully cured, approximately 30-50 minutes in a temperature of …"
click at [999, 489] on button "Save" at bounding box center [992, 484] width 53 height 23
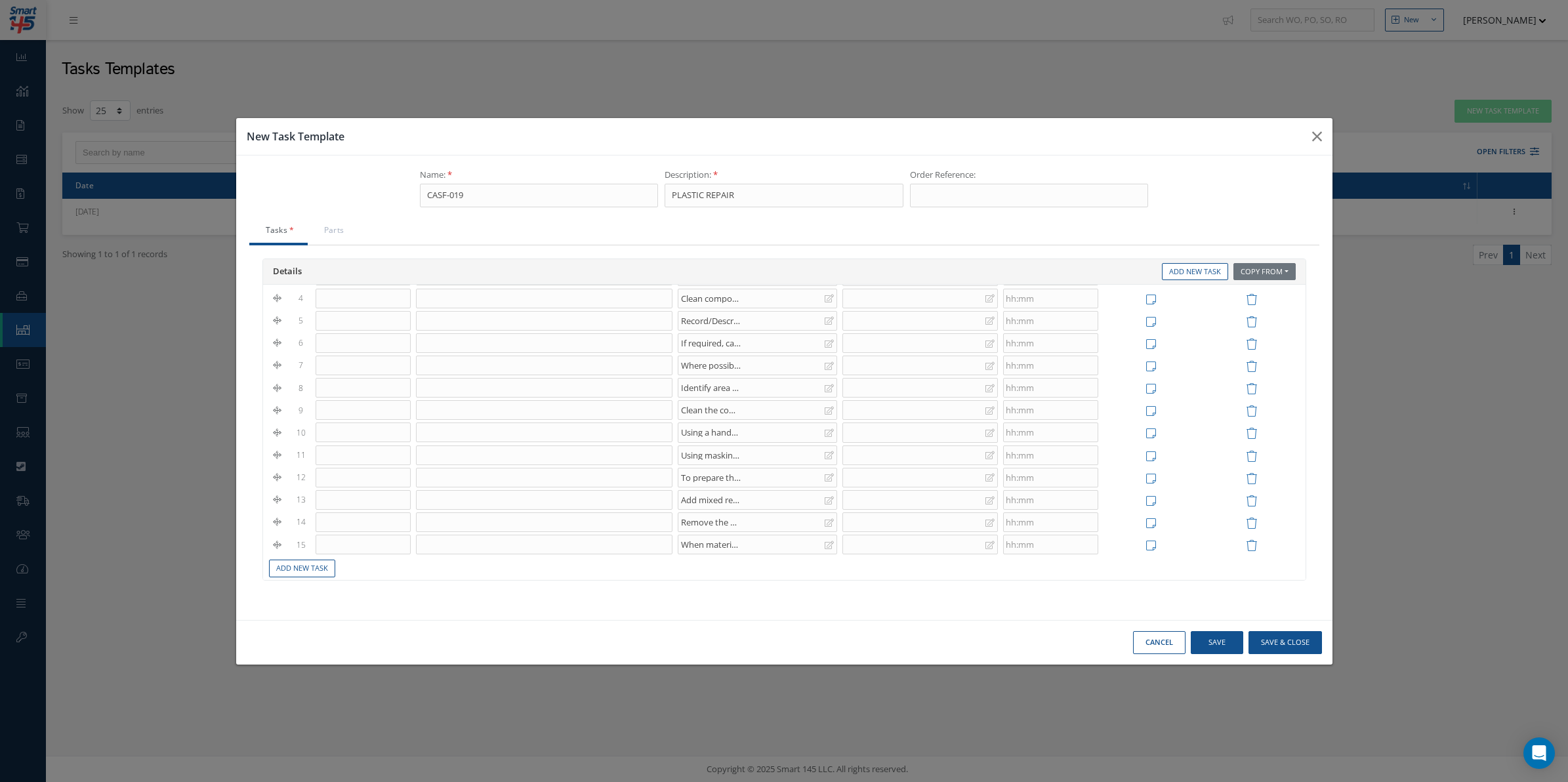
scroll to position [120, 0]
click at [307, 566] on td "Add New Task" at bounding box center [784, 555] width 1036 height 23
click at [303, 566] on td "Add New Task" at bounding box center [784, 555] width 1036 height 23
drag, startPoint x: 302, startPoint y: 565, endPoint x: 246, endPoint y: 571, distance: 56.3
click at [300, 565] on link "Add New Task" at bounding box center [302, 557] width 67 height 18
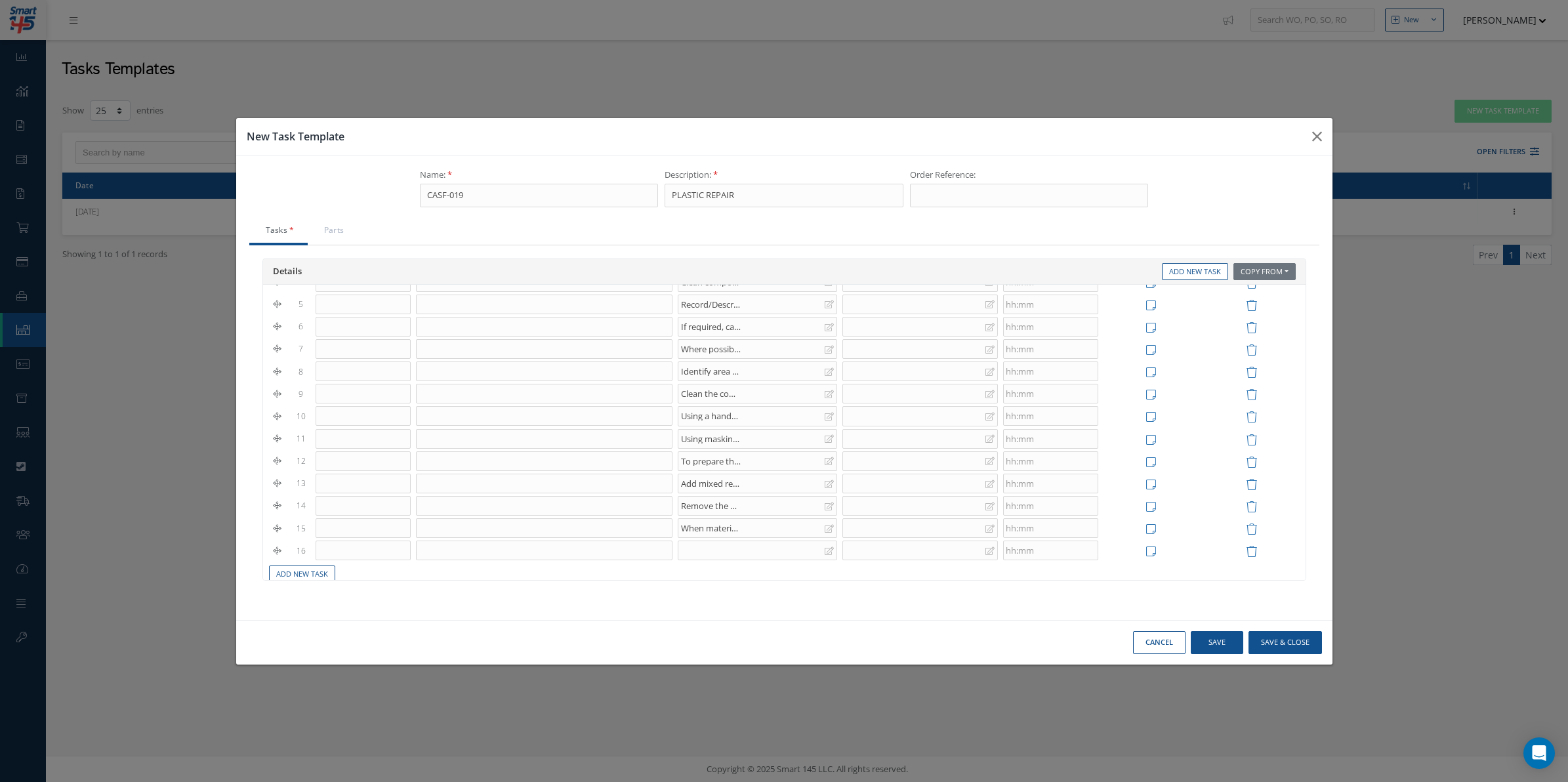
click at [741, 553] on div at bounding box center [757, 550] width 160 height 20
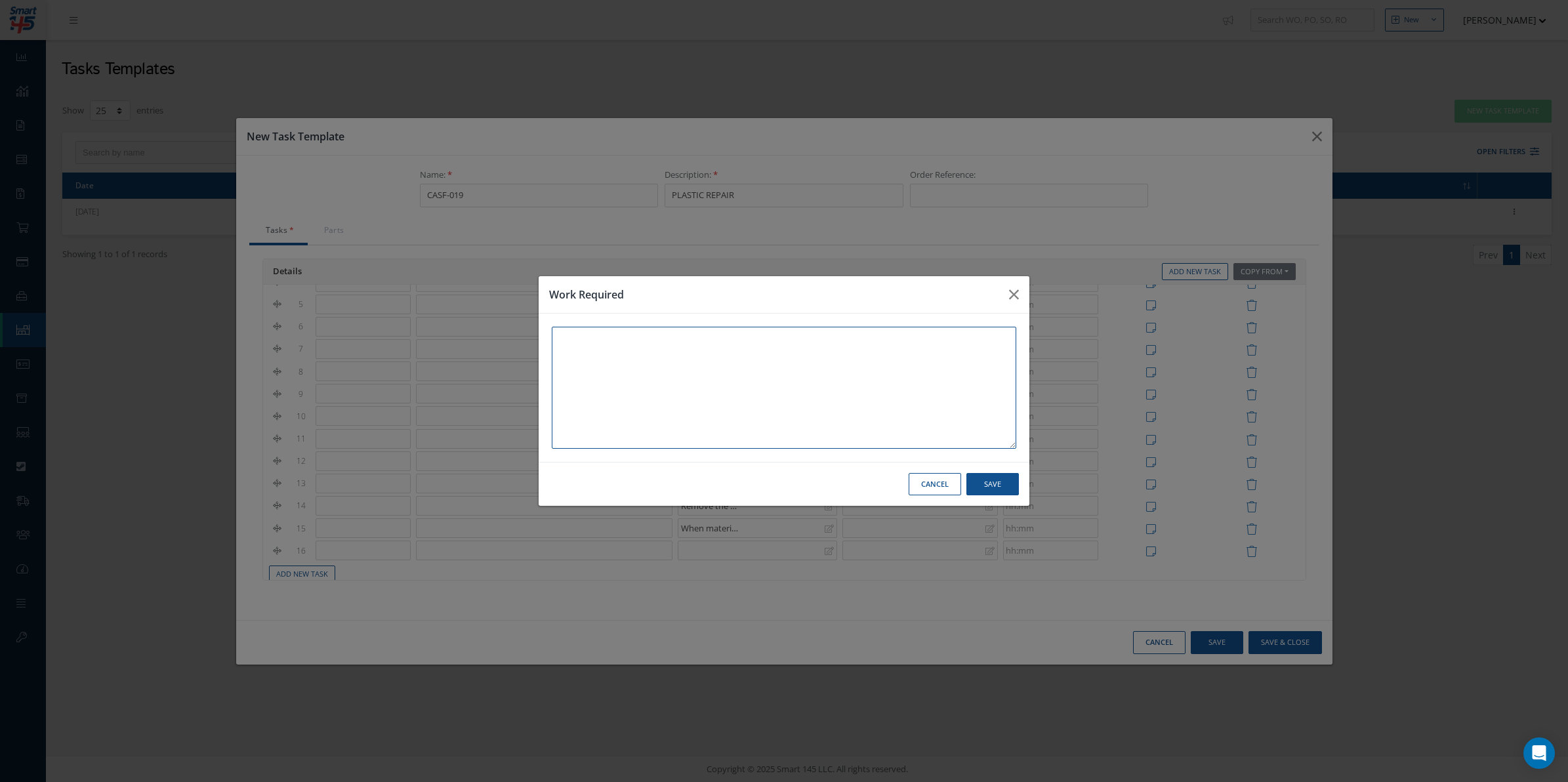
paste textarea "For replacing of missing tabs, lugs or inserts etc., Utilise the moulding block…"
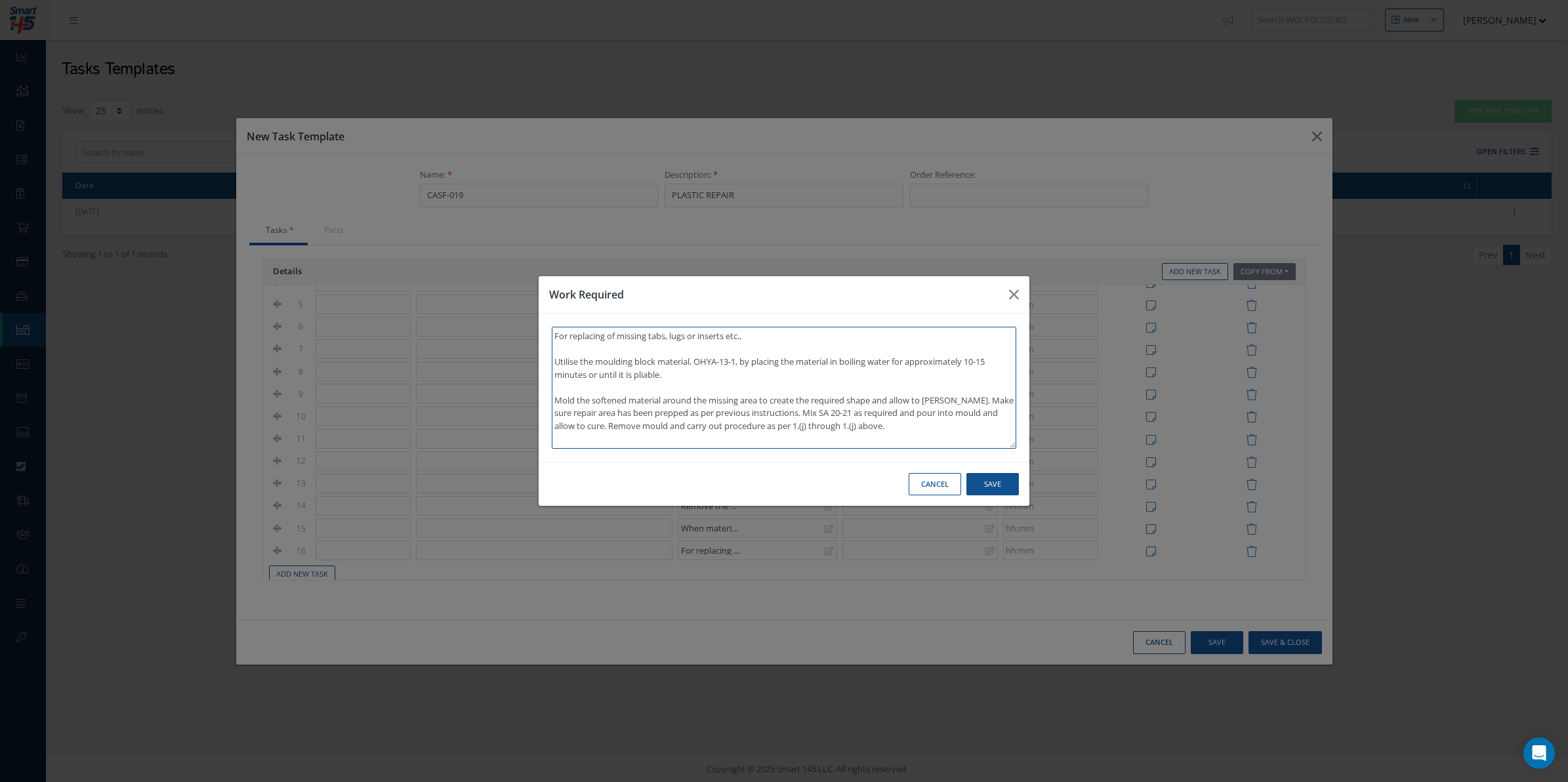
scroll to position [34, 0]
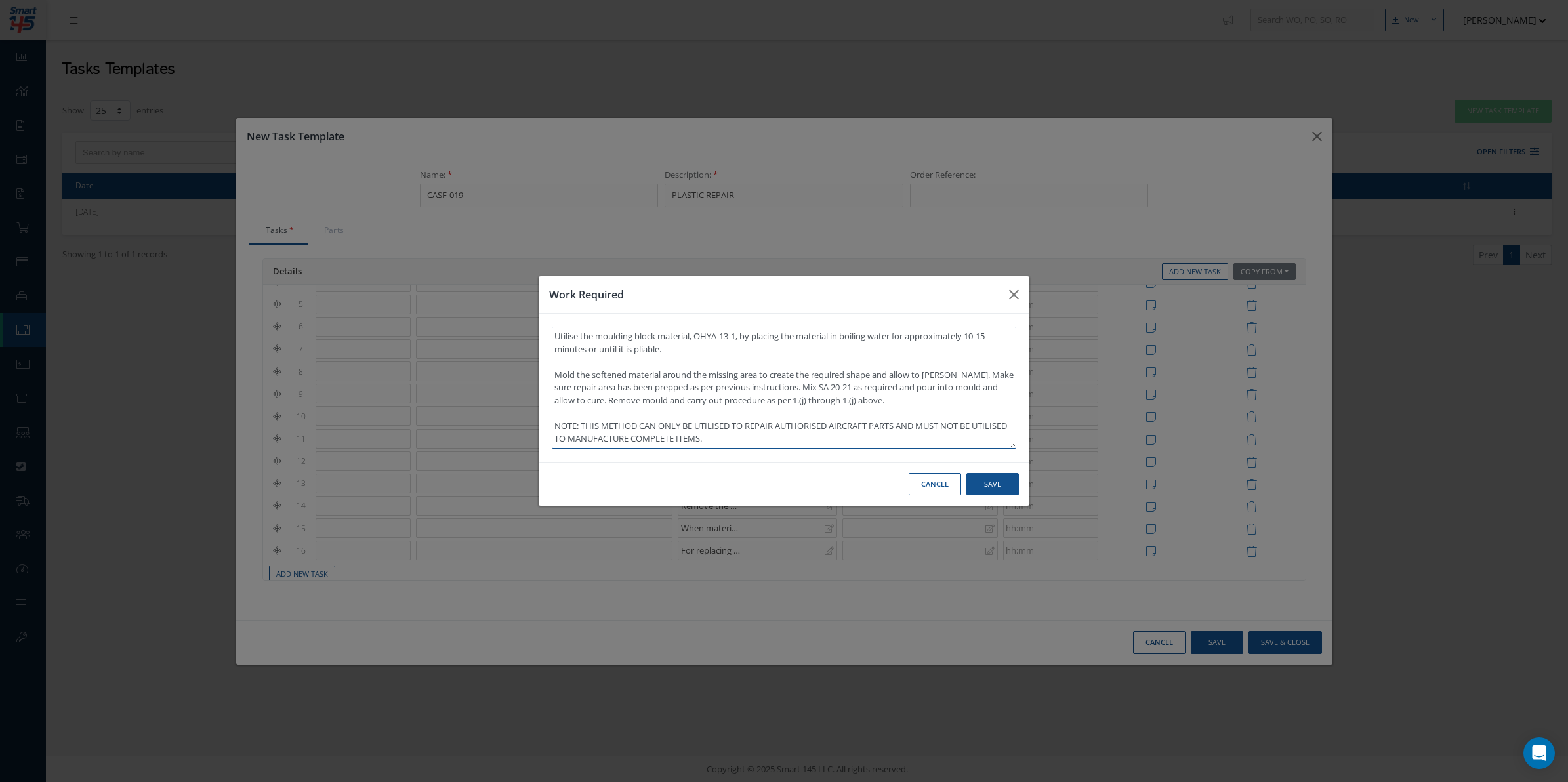
type textarea "For replacing of missing tabs, lugs or inserts etc., Utilise the moulding block…"
click at [1002, 487] on button "Save" at bounding box center [992, 484] width 53 height 23
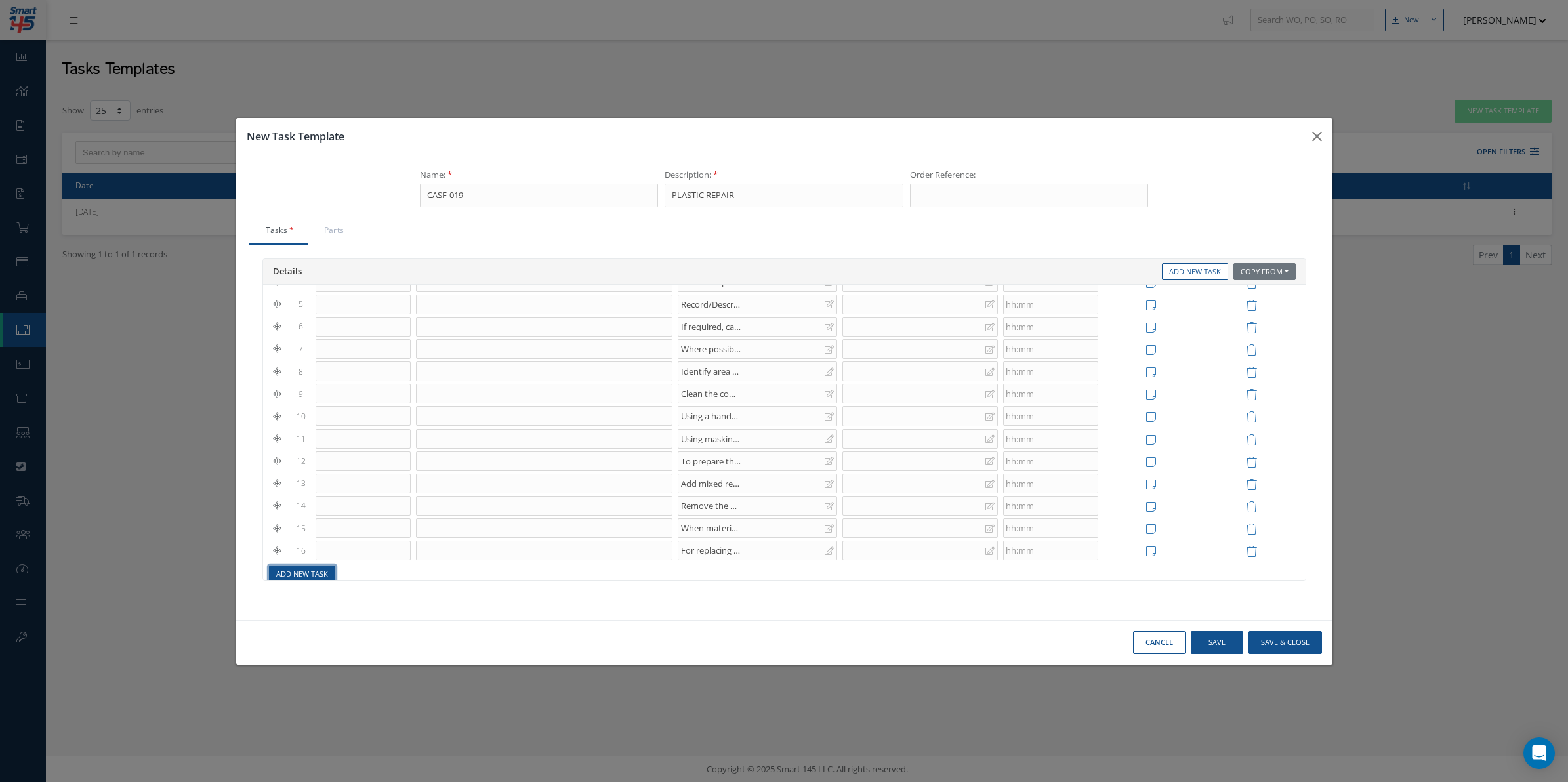
click at [306, 572] on link "Add New Task" at bounding box center [302, 575] width 67 height 18
click at [703, 533] on div at bounding box center [757, 533] width 160 height 20
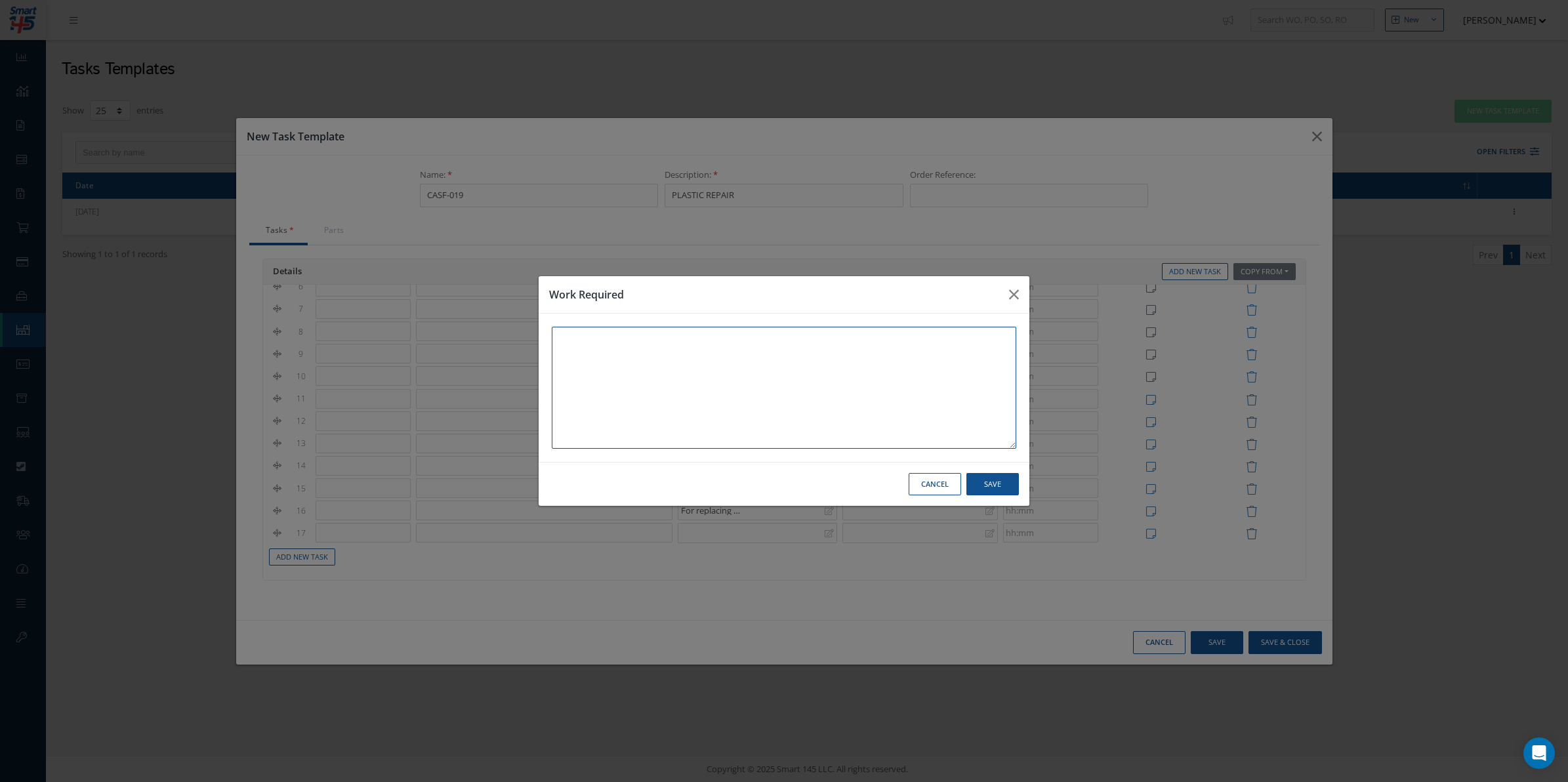
paste textarea "CELL LEADERS: To inspect repaired areas for any errors. Arrange for rework if r…"
type textarea "CELL LEADERS: To inspect repaired areas for any errors. Arrange for rework if r…"
click at [1008, 481] on button "Save" at bounding box center [992, 484] width 53 height 23
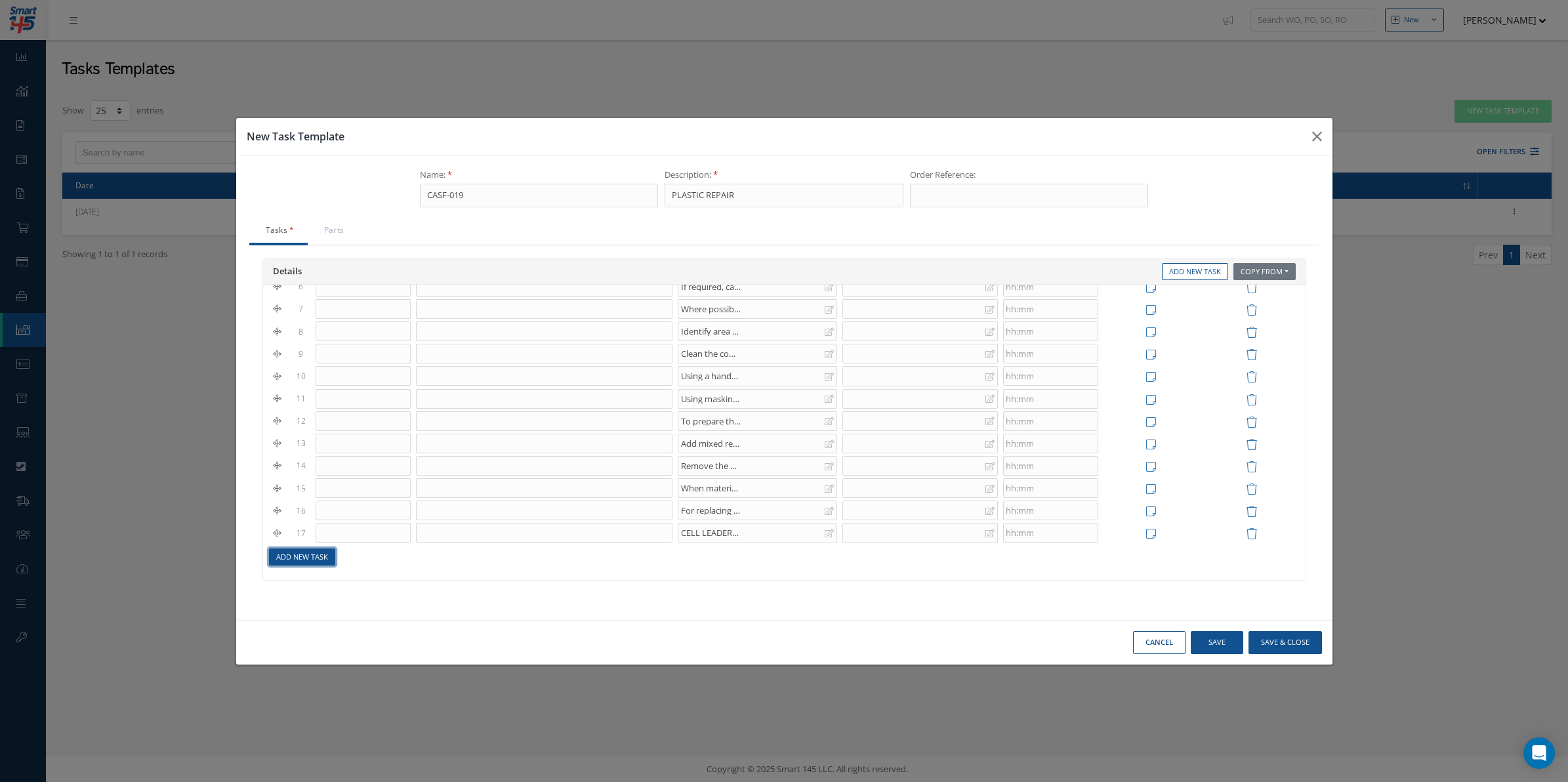
click at [302, 558] on link "Add New Task" at bounding box center [302, 557] width 67 height 18
click at [746, 551] on div at bounding box center [757, 550] width 160 height 20
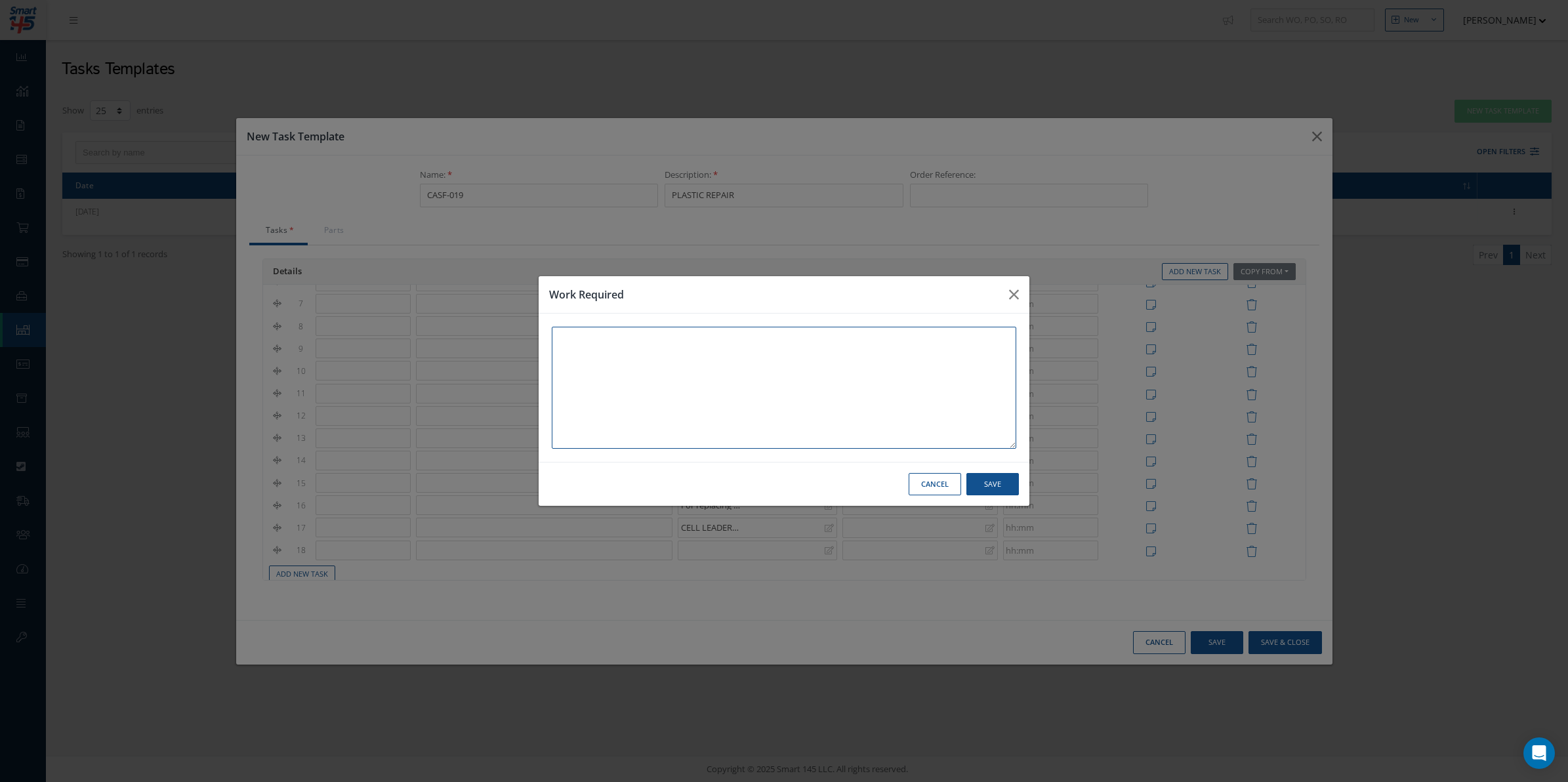
paste textarea "DETAILING ROOM: Use MINIMAL amounts of plastic filler to restore profile where …"
type textarea "DETAILING ROOM: Use MINIMAL amounts of plastic filler to restore profile where …"
click at [1002, 483] on button "Save" at bounding box center [992, 484] width 53 height 23
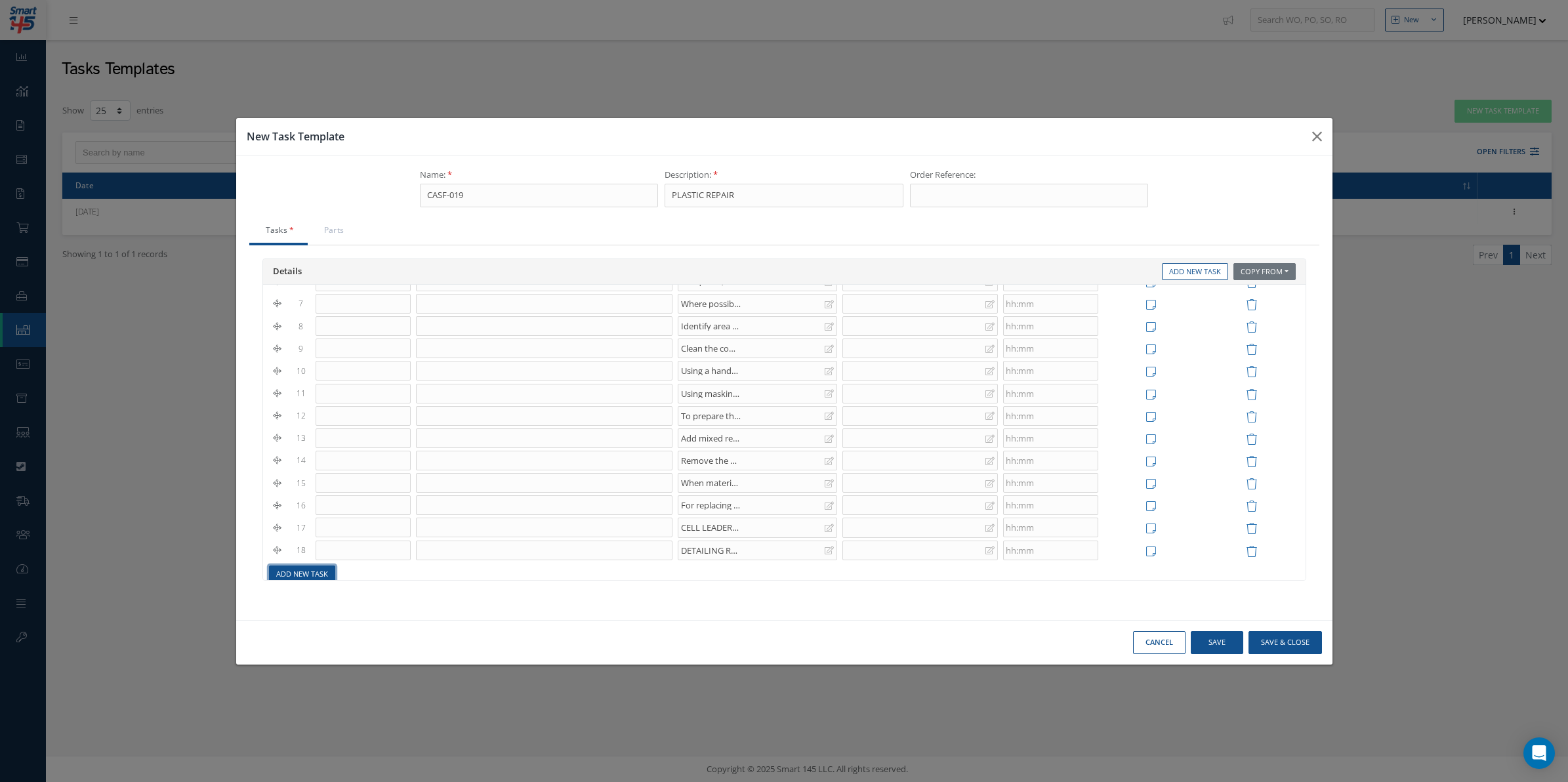
click at [292, 576] on link "Add New Task" at bounding box center [302, 575] width 67 height 18
click at [717, 532] on div at bounding box center [757, 534] width 160 height 20
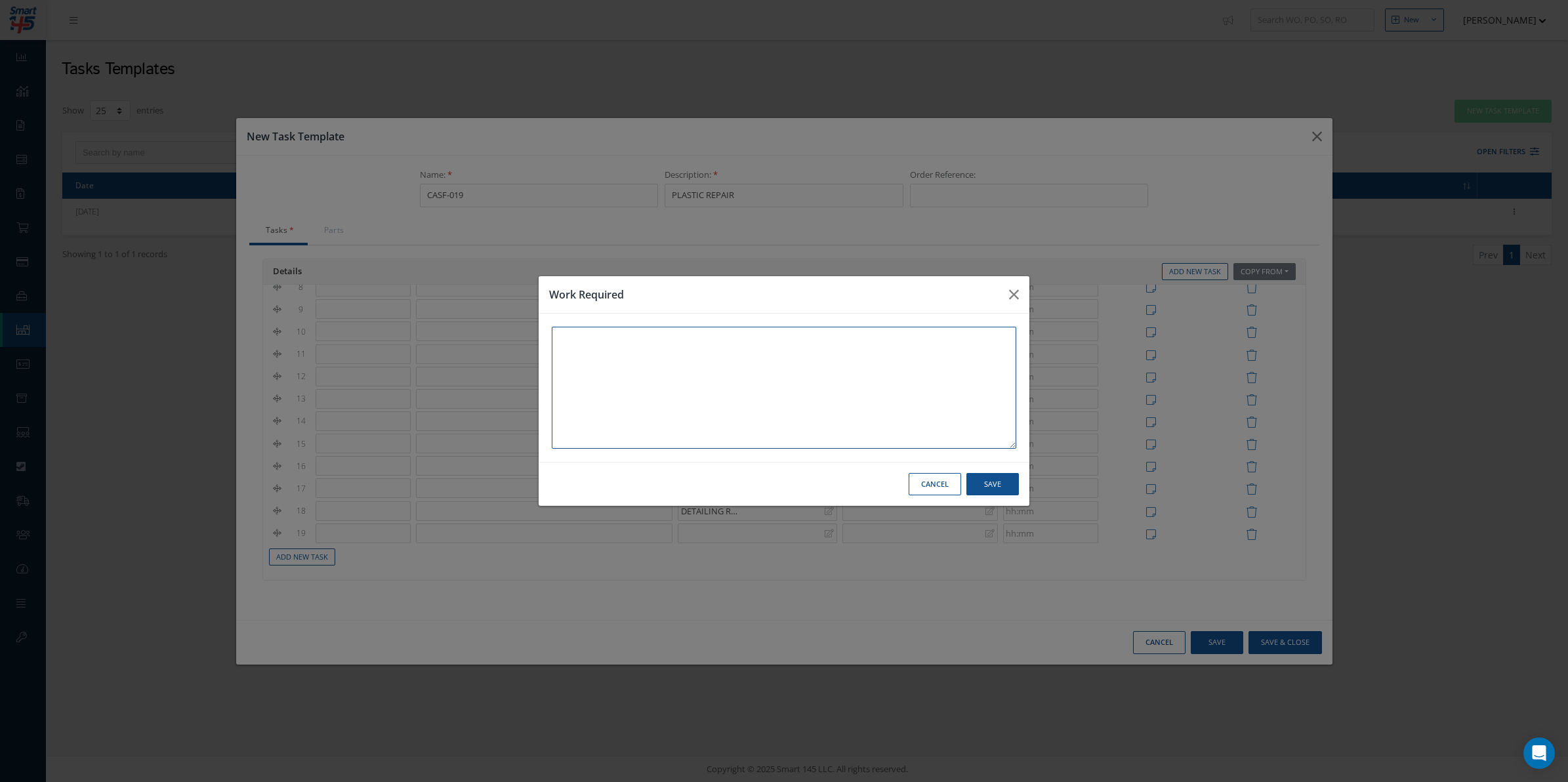
click at [694, 378] on textarea at bounding box center [784, 388] width 465 height 122
paste textarea "Identify area to be repaired by process Repair 2 and ensure that this repair is…"
type textarea "Identify area to be repaired by process Repair 2 and ensure that this repair is…"
click at [1018, 484] on button "Save" at bounding box center [992, 484] width 53 height 23
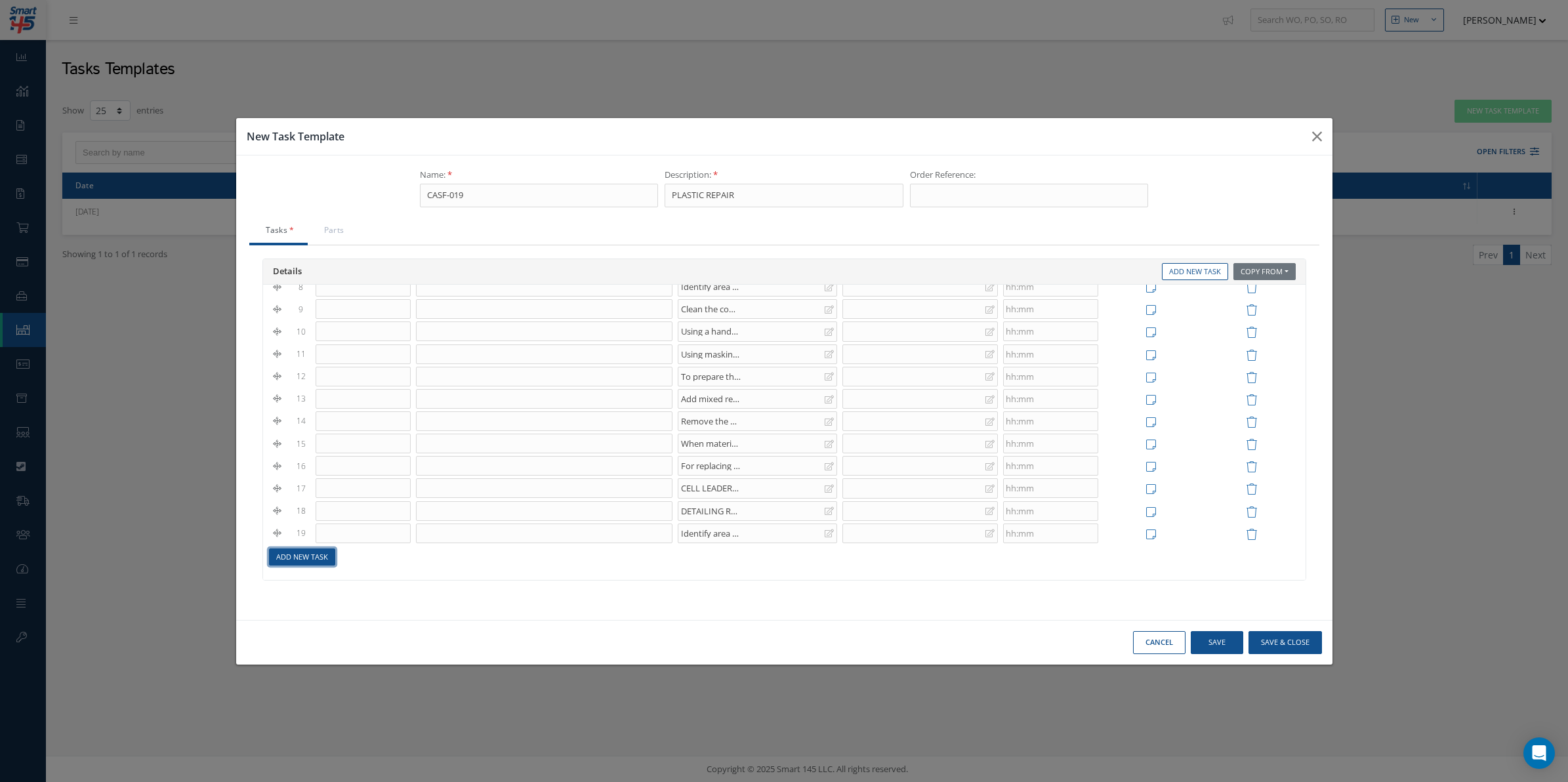
click at [326, 558] on link "Add New Task" at bounding box center [302, 557] width 67 height 18
click at [742, 551] on div at bounding box center [757, 549] width 160 height 20
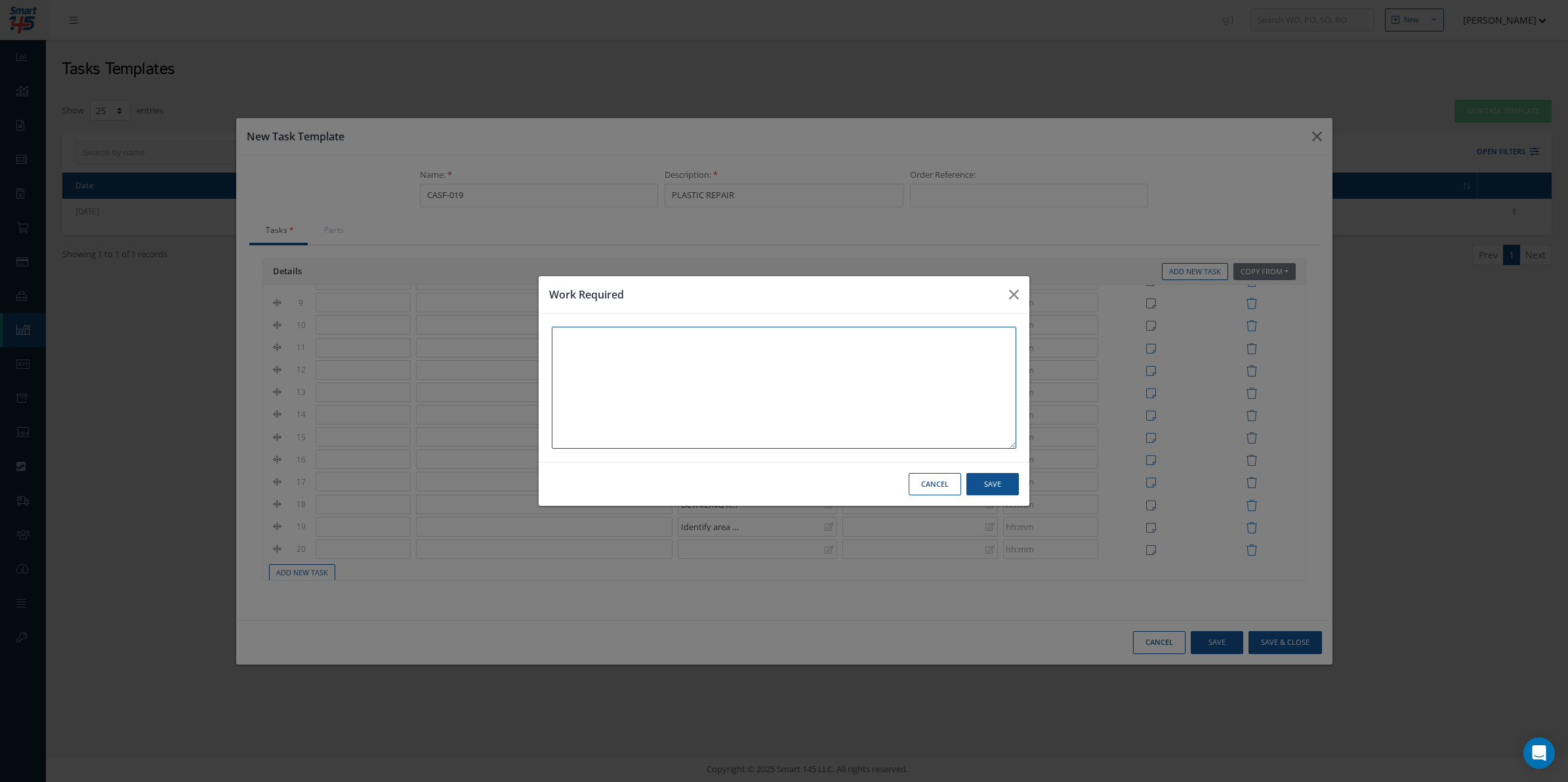
paste textarea "Clean the component and prepare the damaged area for repair."
type textarea "Clean the component and prepare the damaged area for repair."
click at [998, 481] on button "Save" at bounding box center [992, 484] width 53 height 23
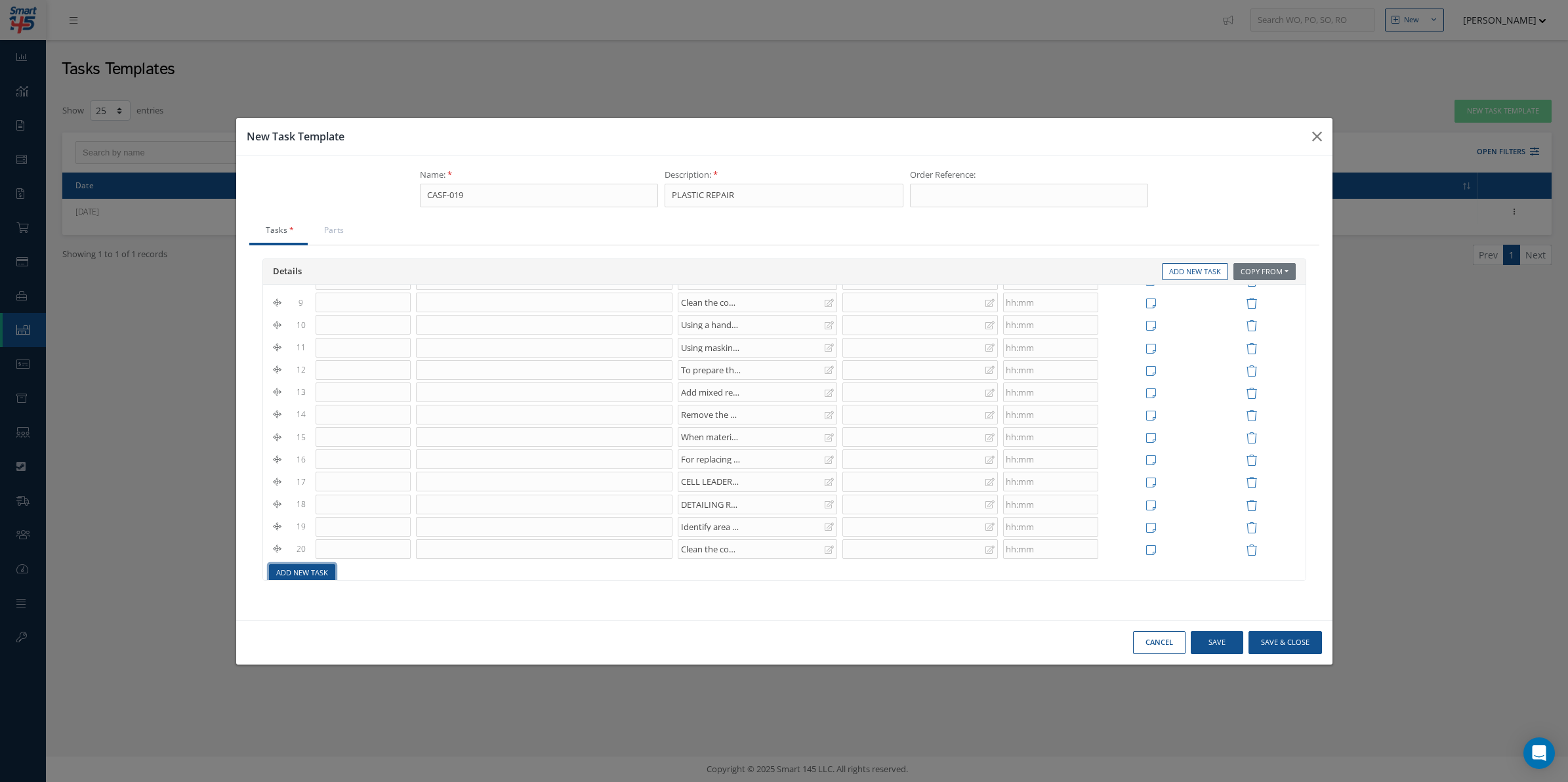
click at [310, 574] on link "Add New Task" at bounding box center [302, 573] width 67 height 18
click at [735, 529] on div at bounding box center [757, 533] width 160 height 20
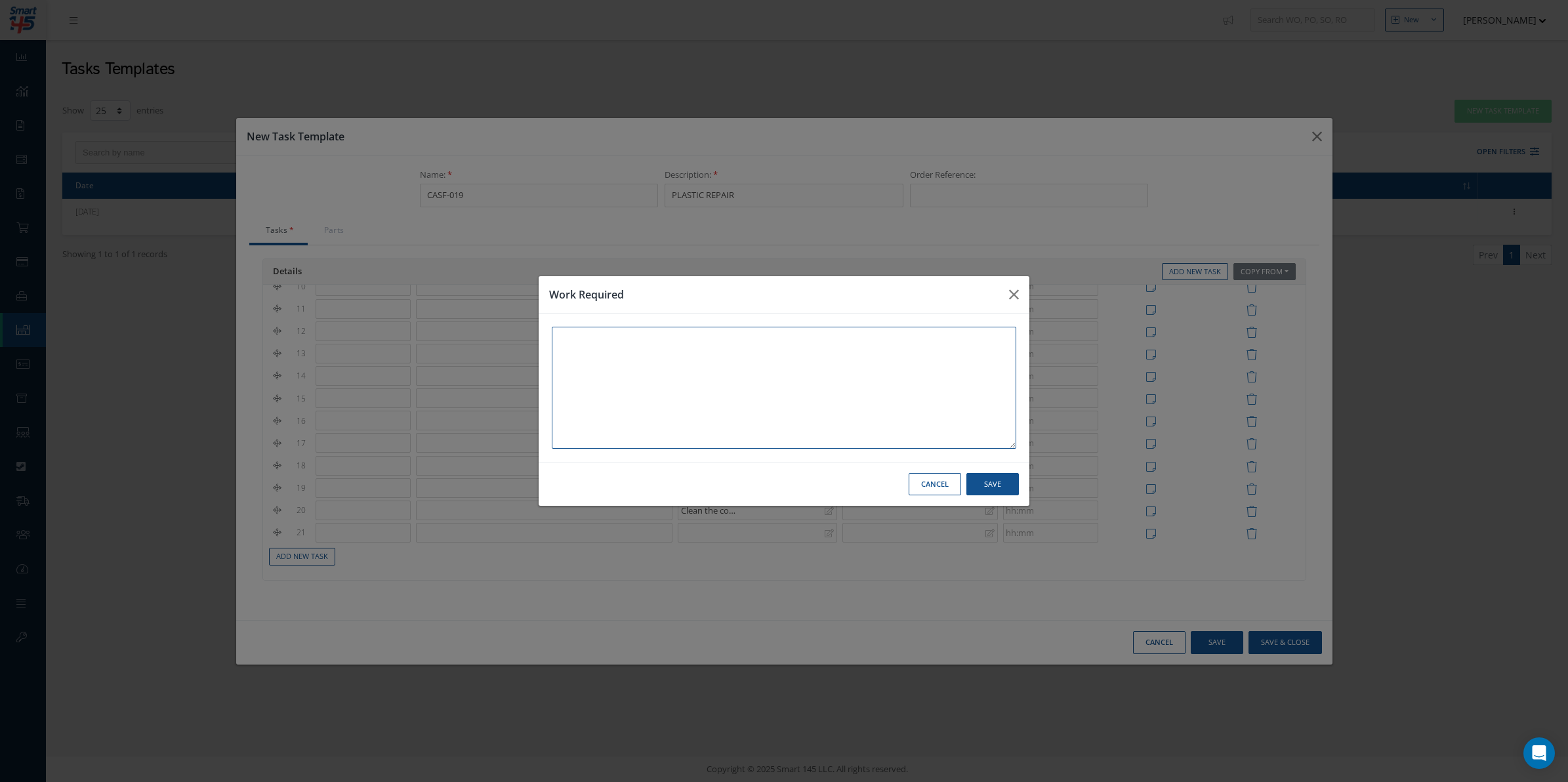
paste textarea "Using a handheld grinding tool, grind away the crack with in the non-structural…"
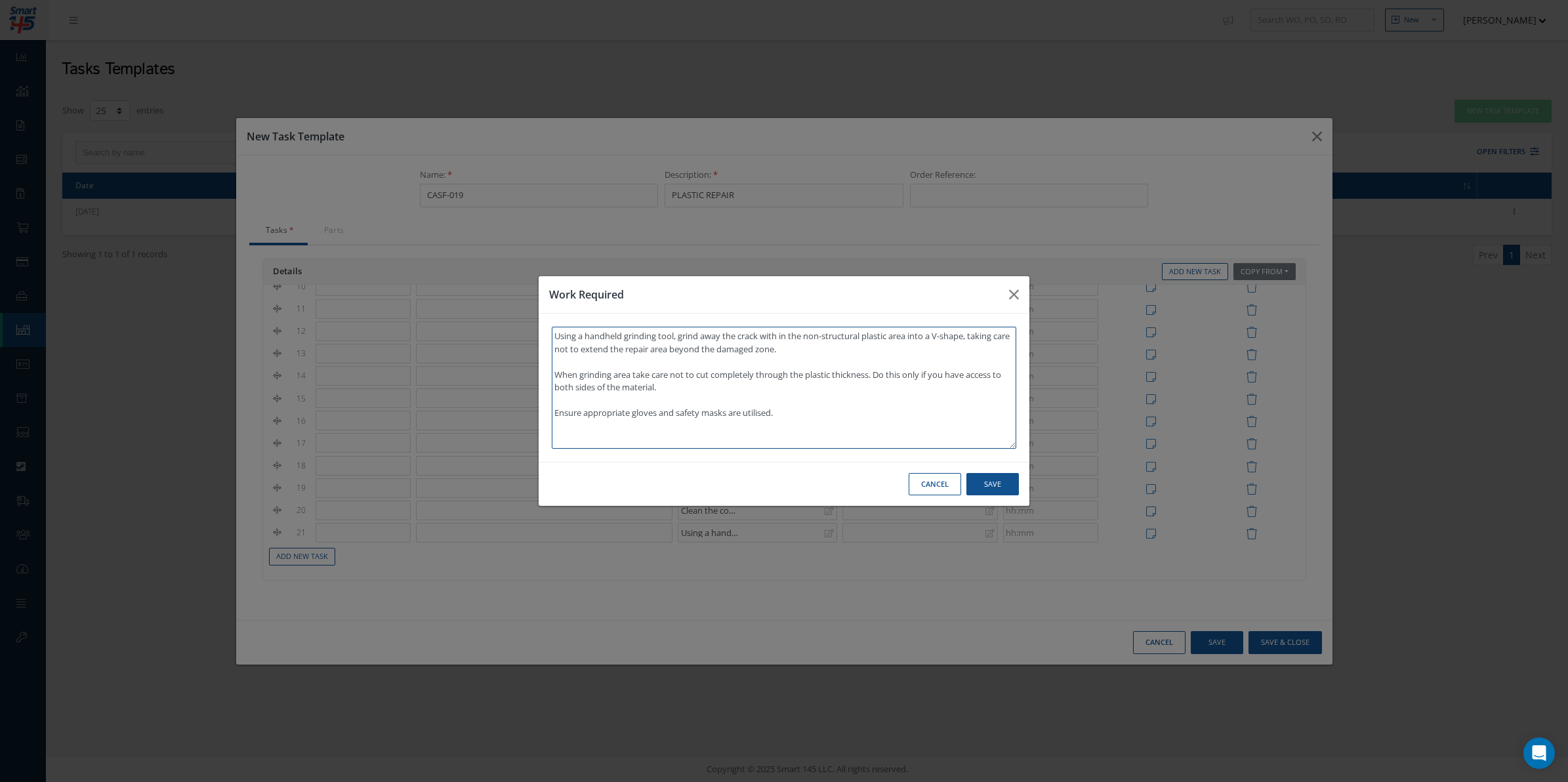
type textarea "Using a handheld grinding tool, grind away the crack with in the non-structural…"
click at [997, 493] on button "Save" at bounding box center [992, 484] width 53 height 23
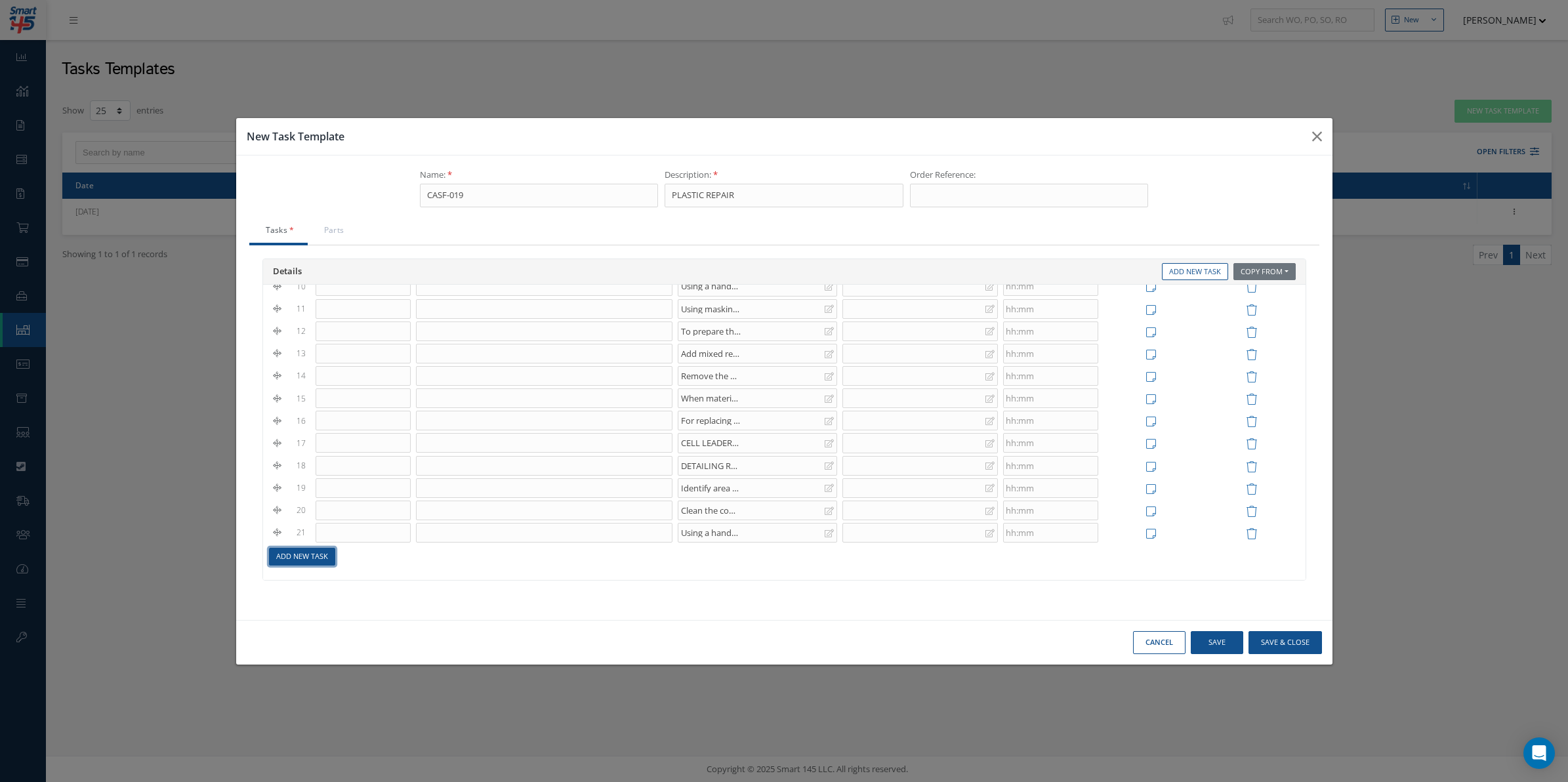
click at [322, 558] on link "Add New Task" at bounding box center [302, 557] width 67 height 18
click at [290, 572] on link "Add New Task" at bounding box center [302, 573] width 67 height 18
click at [693, 558] on div at bounding box center [757, 548] width 160 height 20
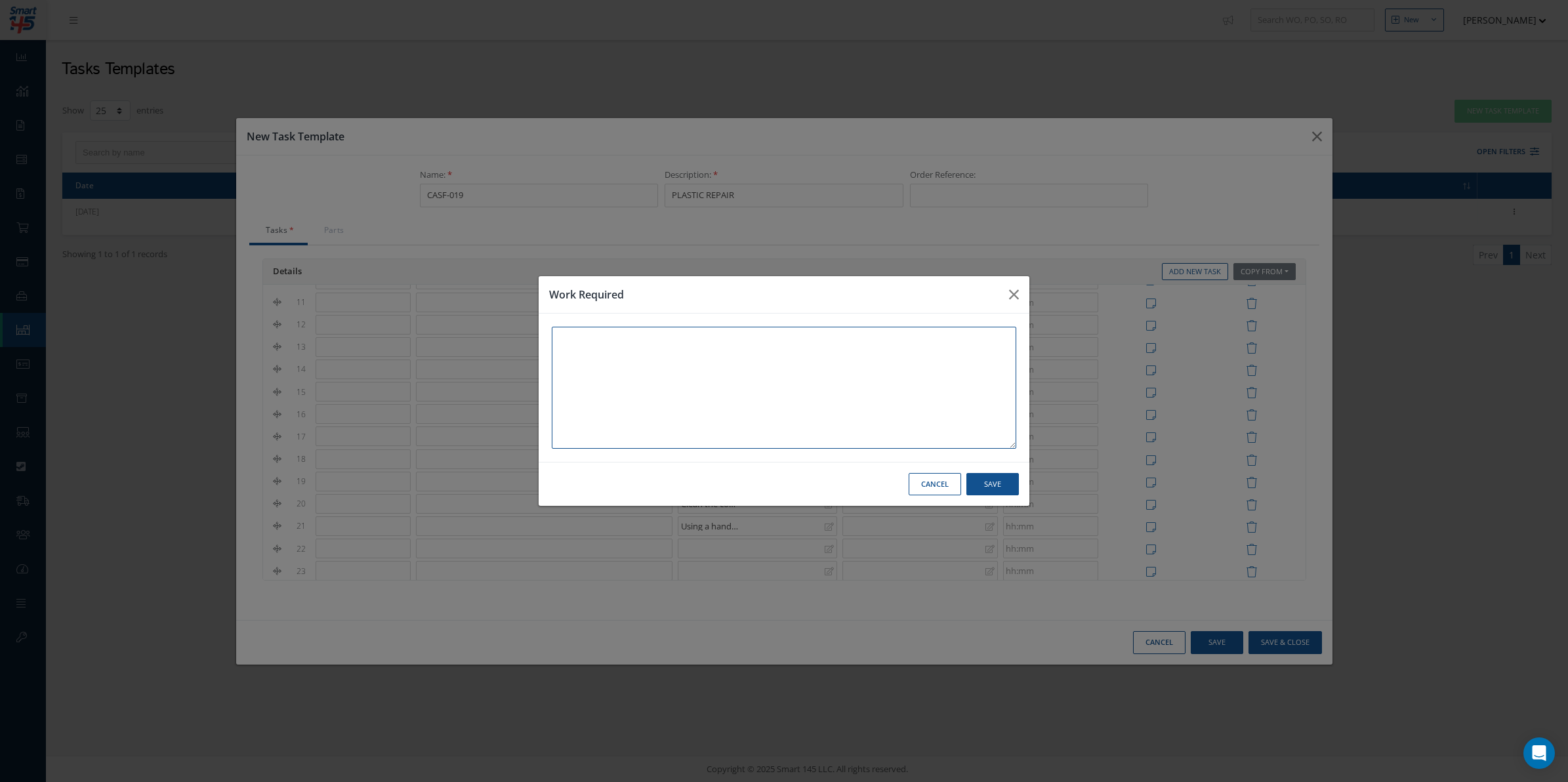
paste textarea "Wipe the area with a clean lint-free cloth and a small amount of SA 20-10, taki…"
type textarea "Wipe the area with a clean lint-free cloth and a small amount of SA 20-10, taki…"
click at [998, 489] on button "Save" at bounding box center [992, 484] width 53 height 23
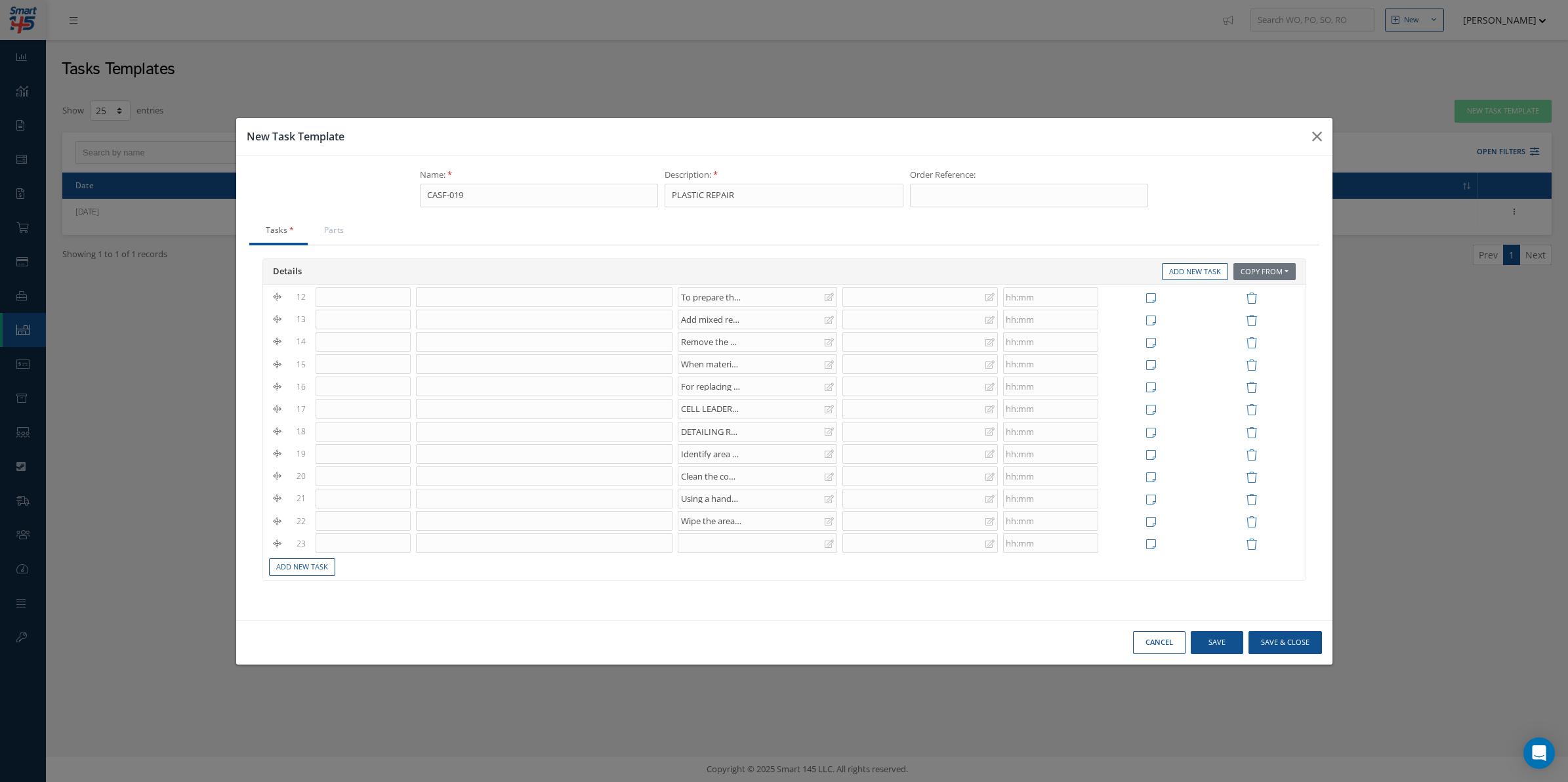
scroll to position [300, 0]
click at [697, 533] on div at bounding box center [757, 533] width 160 height 20
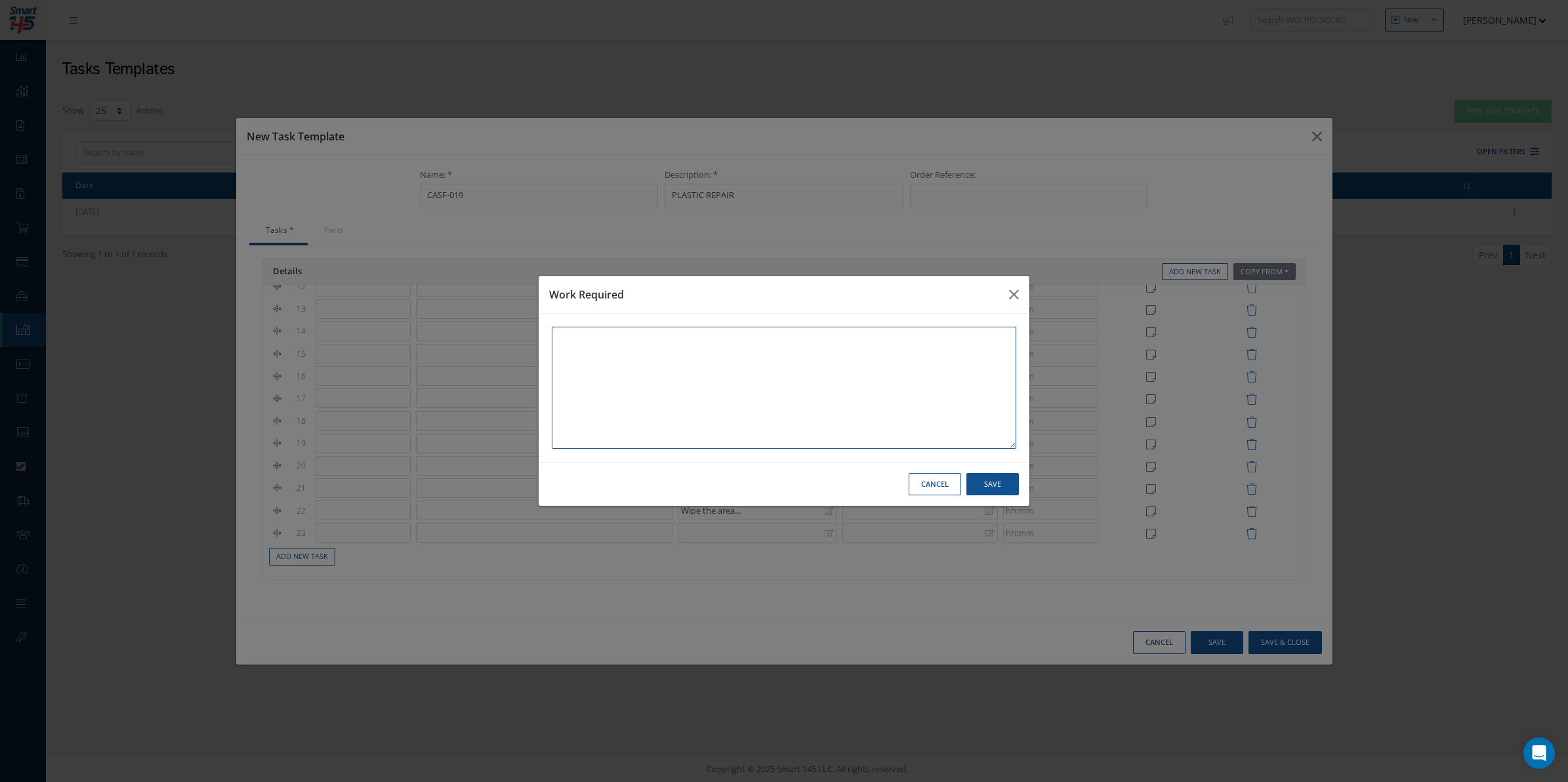
paste textarea "Using masking tape, tape around the area and ensure that the damaged area is ac…"
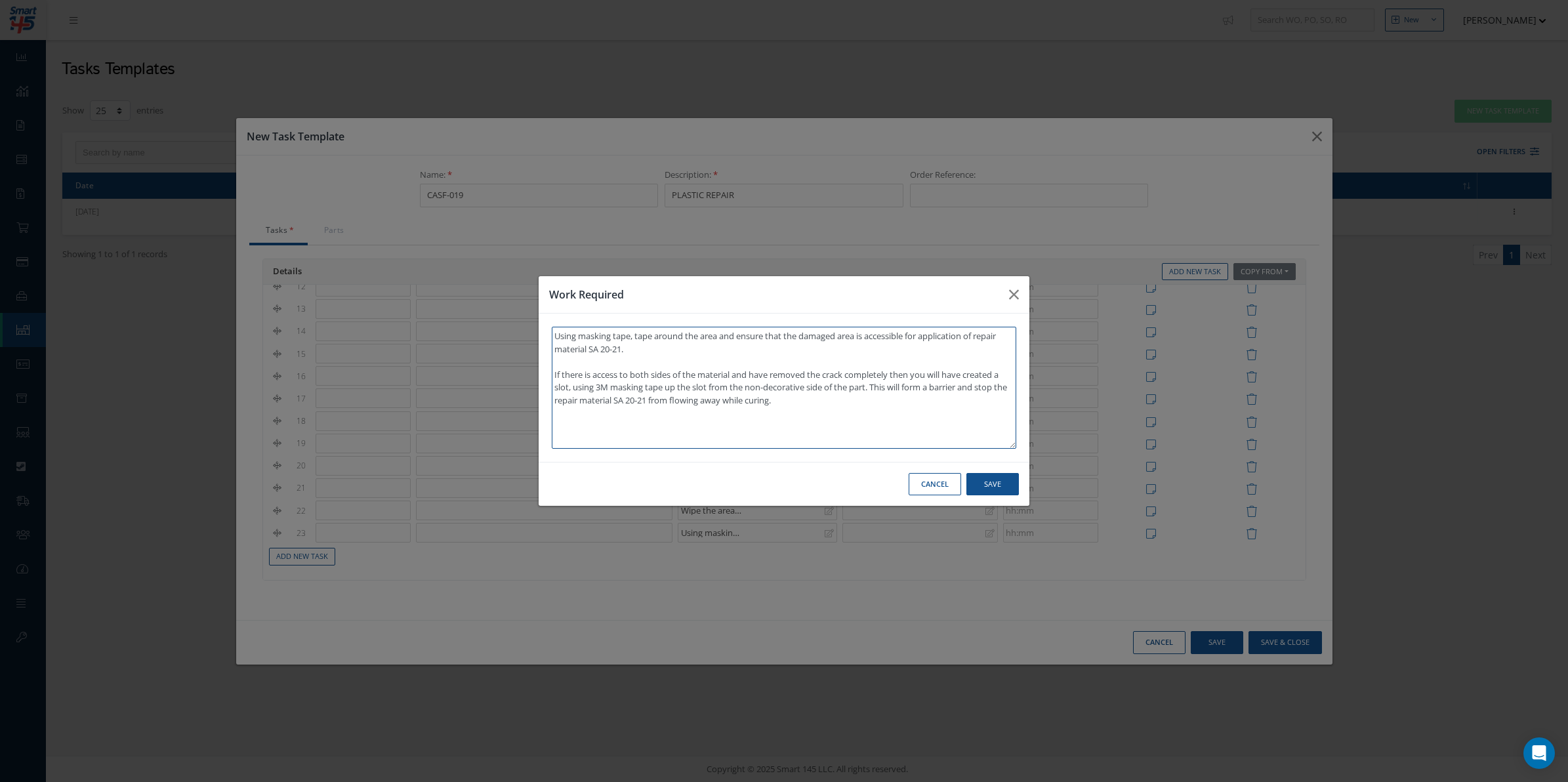
type textarea "Using masking tape, tape around the area and ensure that the damaged area is ac…"
click at [995, 485] on button "Save" at bounding box center [992, 484] width 53 height 23
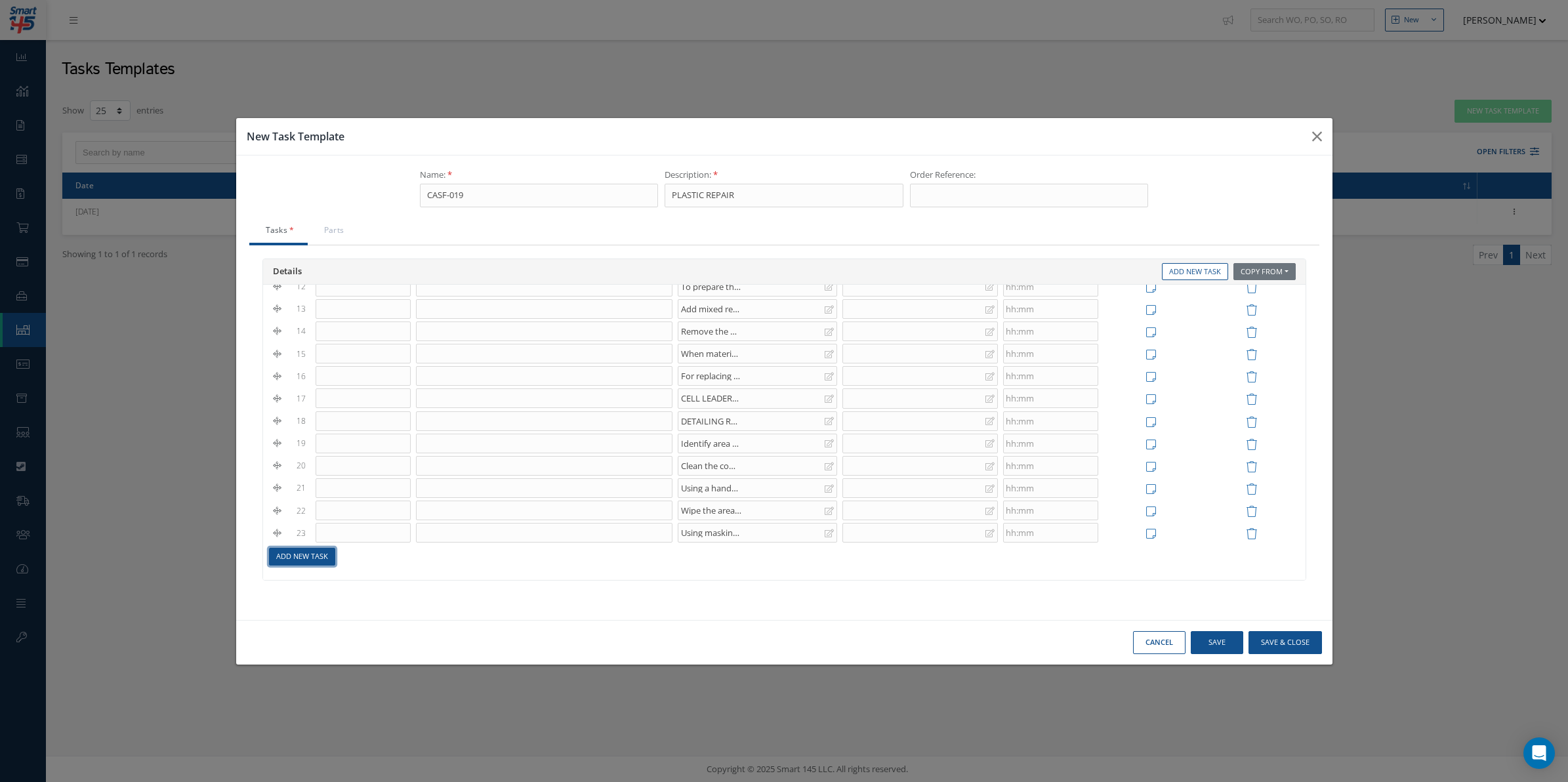
click at [322, 562] on link "Add New Task" at bounding box center [302, 557] width 67 height 18
click at [742, 553] on div at bounding box center [757, 548] width 160 height 20
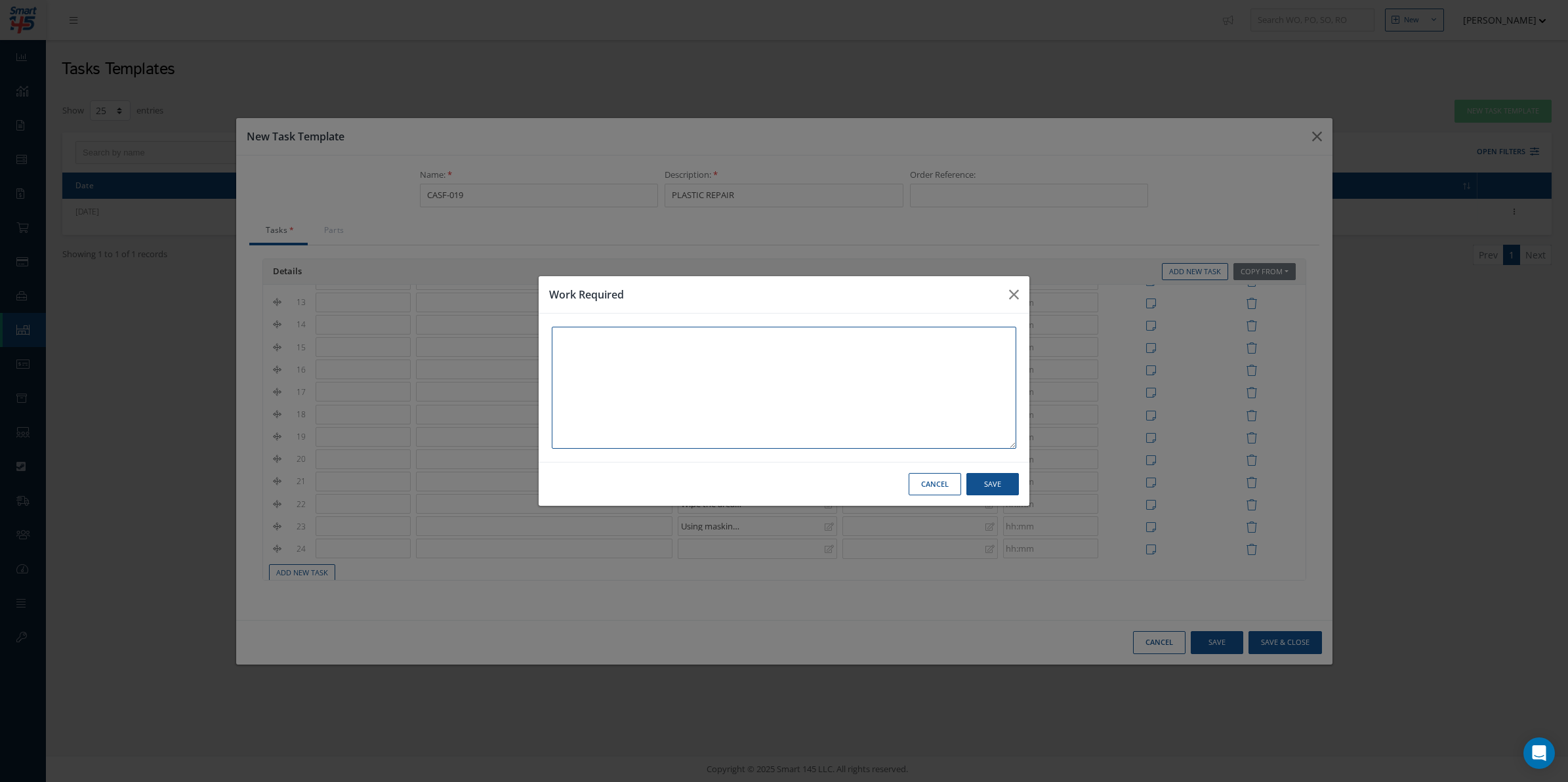
paste textarea "Cut out a suitable piece of material matching the damaged component's material,…"
type textarea "Cut out a suitable piece of material matching the damaged component's material,…"
click at [1007, 483] on button "Save" at bounding box center [992, 484] width 53 height 23
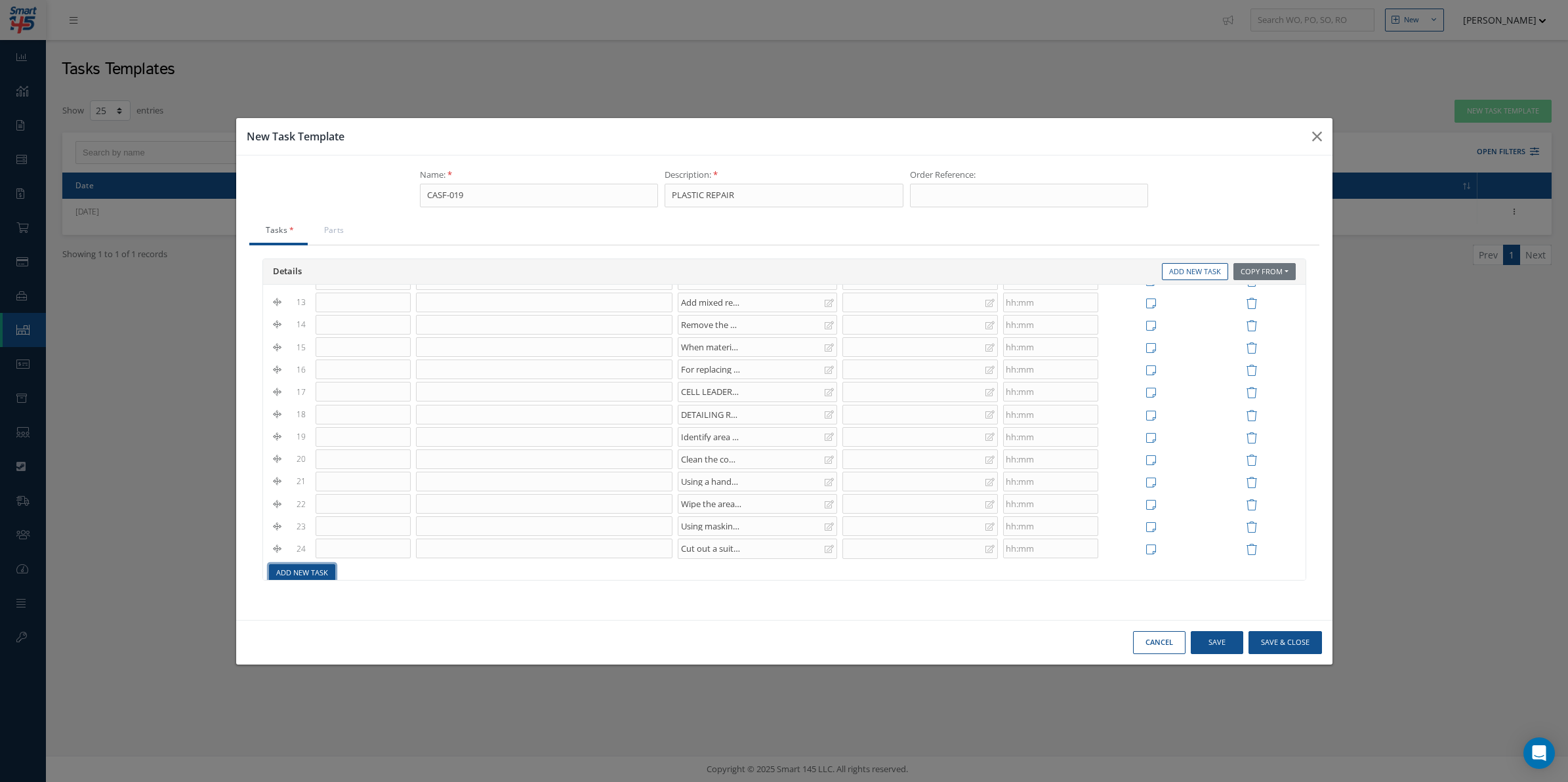
drag, startPoint x: 317, startPoint y: 574, endPoint x: 529, endPoint y: 598, distance: 213.4
click at [317, 574] on link "Add New Task" at bounding box center [302, 573] width 67 height 18
click at [754, 545] on td "Add New Task" at bounding box center [784, 555] width 1036 height 23
click at [749, 532] on div at bounding box center [757, 534] width 160 height 20
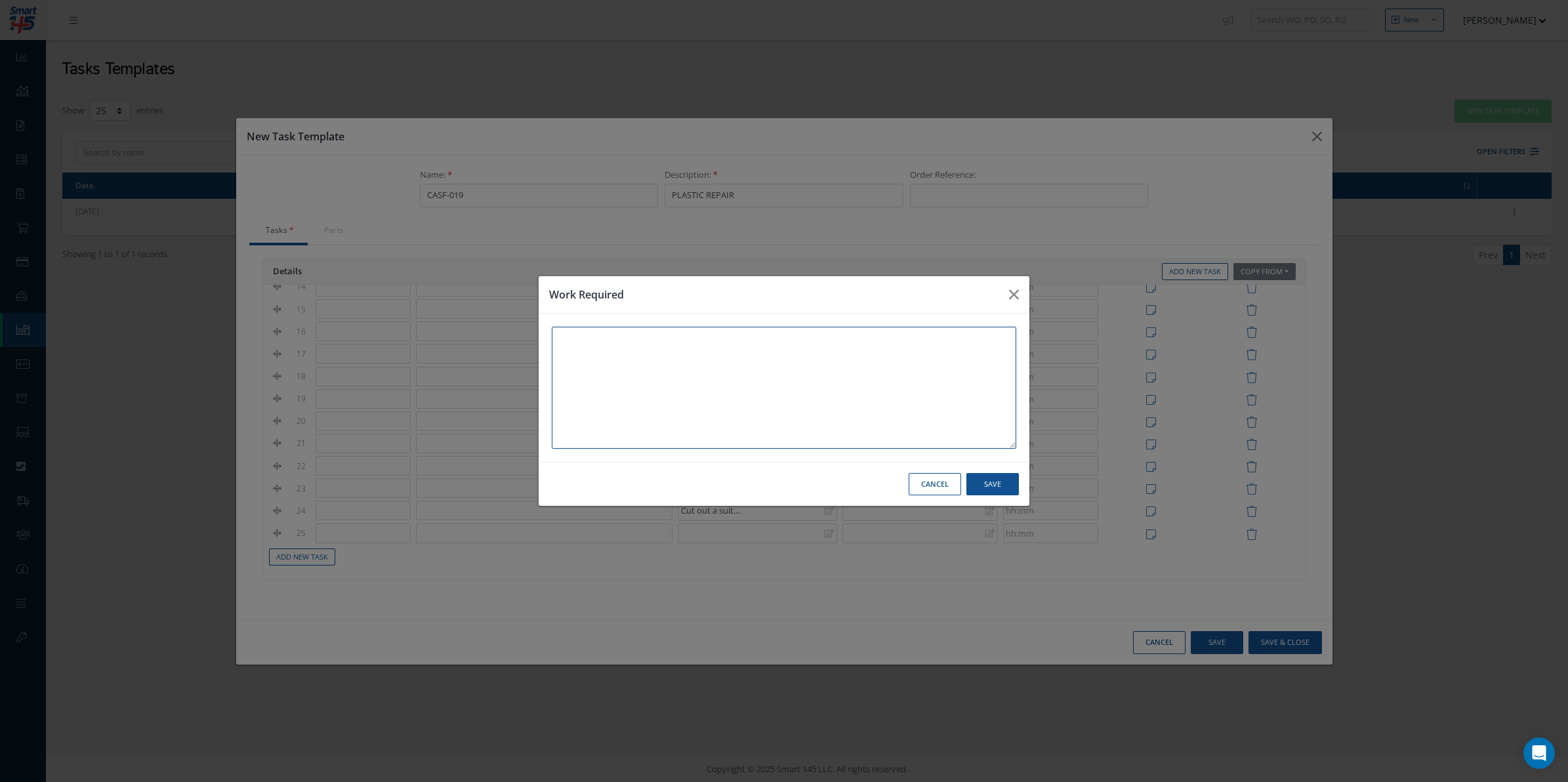
paste textarea "To prepare the repair material, pour equal amounts of the liquid and powder fro…"
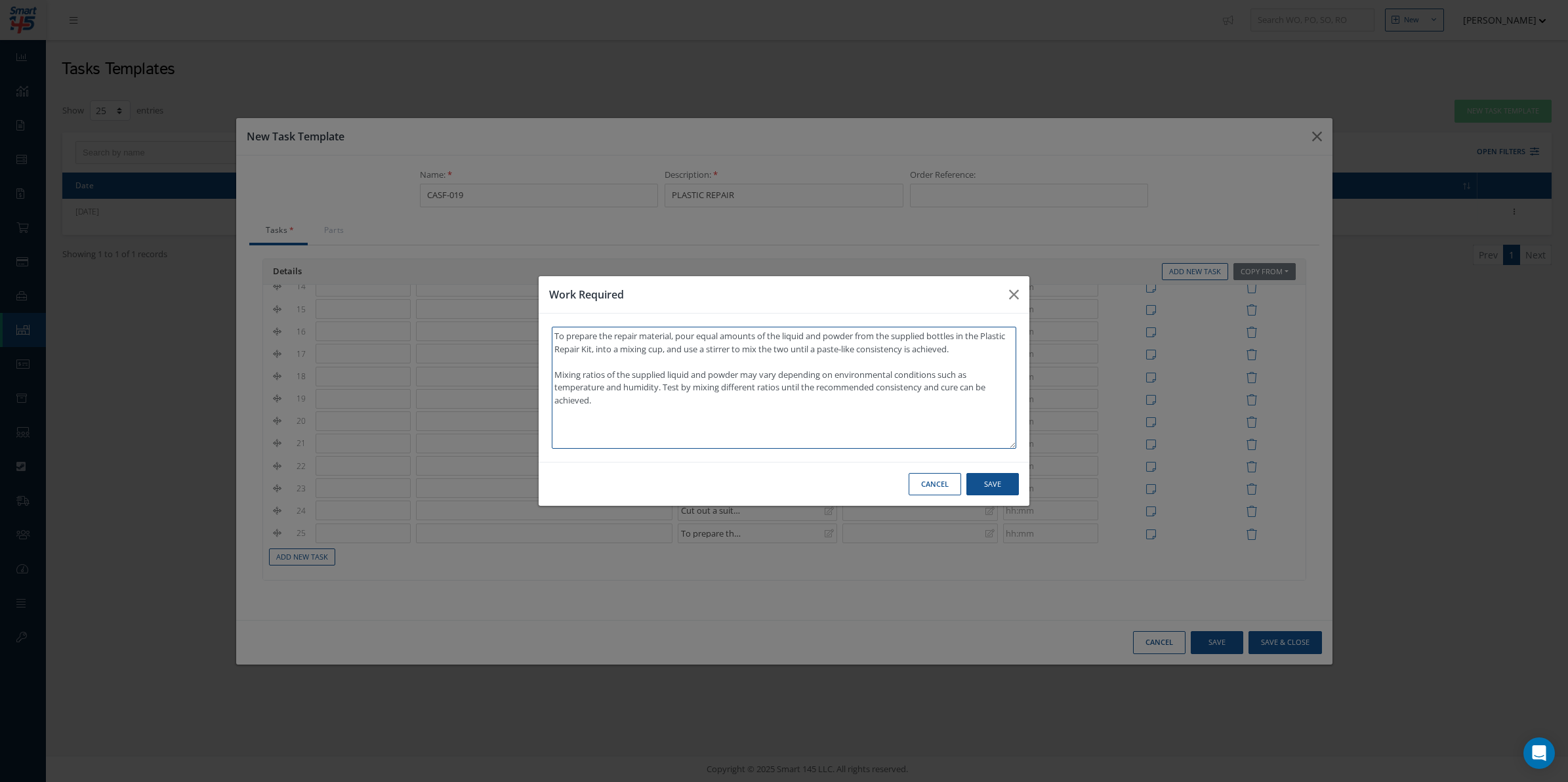
type textarea "To prepare the repair material, pour equal amounts of the liquid and powder fro…"
click at [1005, 481] on button "Save" at bounding box center [992, 484] width 53 height 23
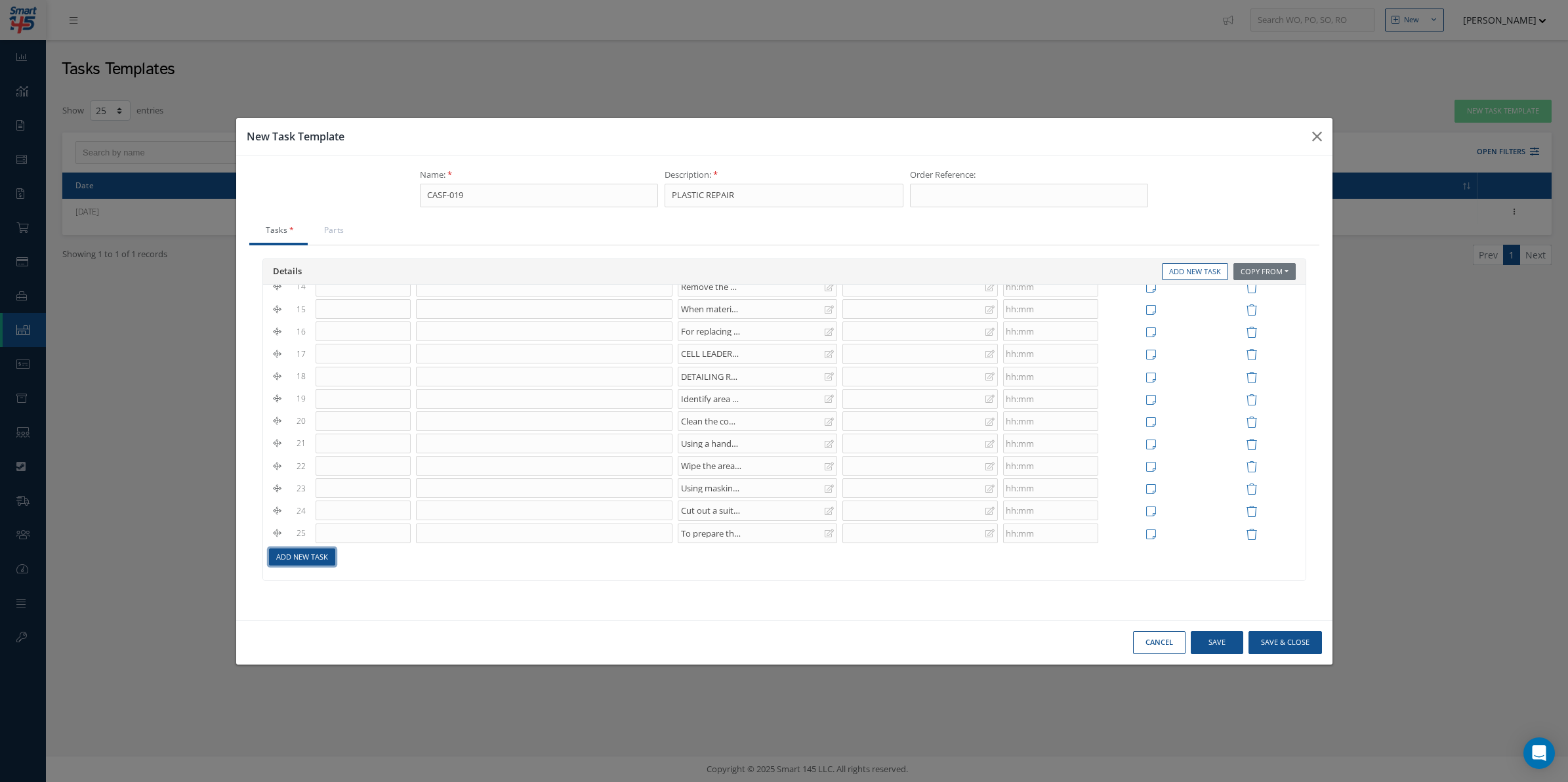
click at [294, 558] on link "Add New Task" at bounding box center [302, 557] width 67 height 18
click at [693, 558] on div at bounding box center [757, 548] width 160 height 20
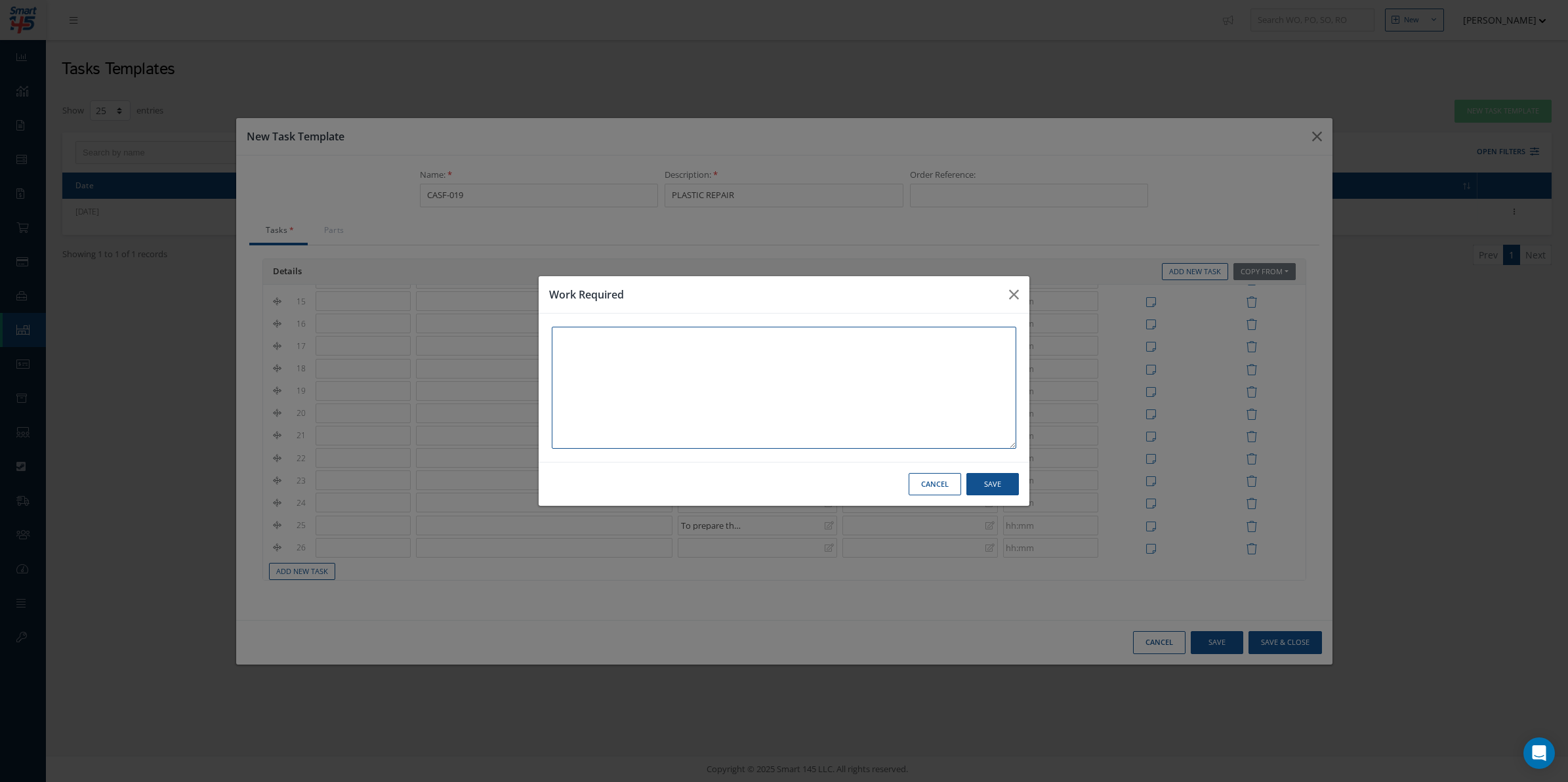
paste textarea "Add mixed repair material SA 20-21 directly to prepared repair area, taking car…"
type textarea "Add mixed repair material SA 20-21 directly to prepared repair area, taking car…"
click at [996, 491] on button "Save" at bounding box center [992, 484] width 53 height 23
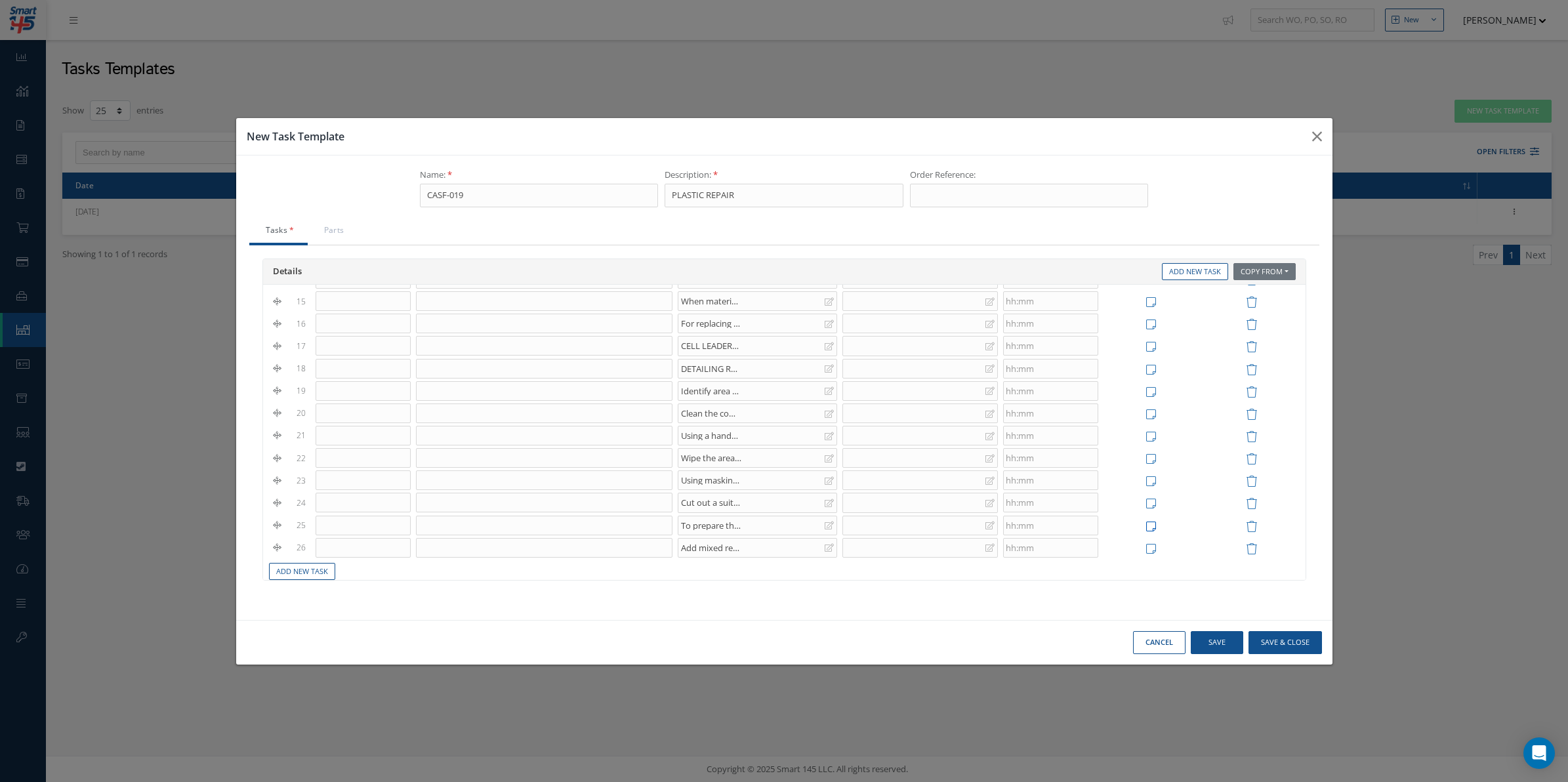
click at [1146, 533] on icon at bounding box center [1151, 526] width 10 height 11
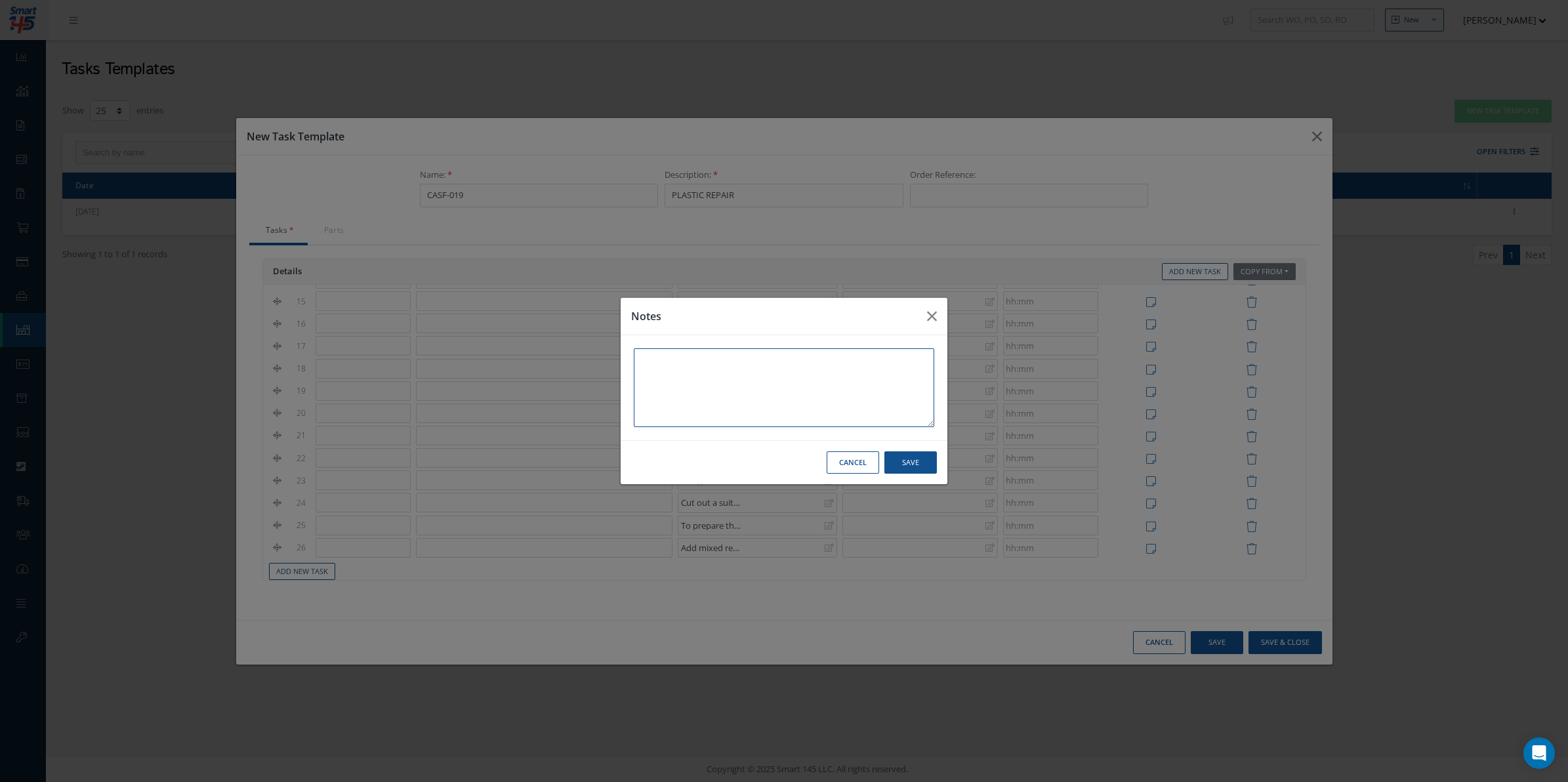
click at [0, 0] on textarea at bounding box center [0, 0] width 0 height 0
paste textarea "NOTE: ONCE THE MIXED REPAIR MATERIAL IS READY FOR USE, IT WILL HAVE SHORT CURIN…"
type textarea "NOTE: ONCE THE MIXED REPAIR MATERIAL IS READY FOR USE, IT WILL HAVE SHORT CURIN…"
click at [0, 0] on div "Cancel Save" at bounding box center [0, 0] width 0 height 0
click at [0, 0] on button "Save" at bounding box center [0, 0] width 0 height 0
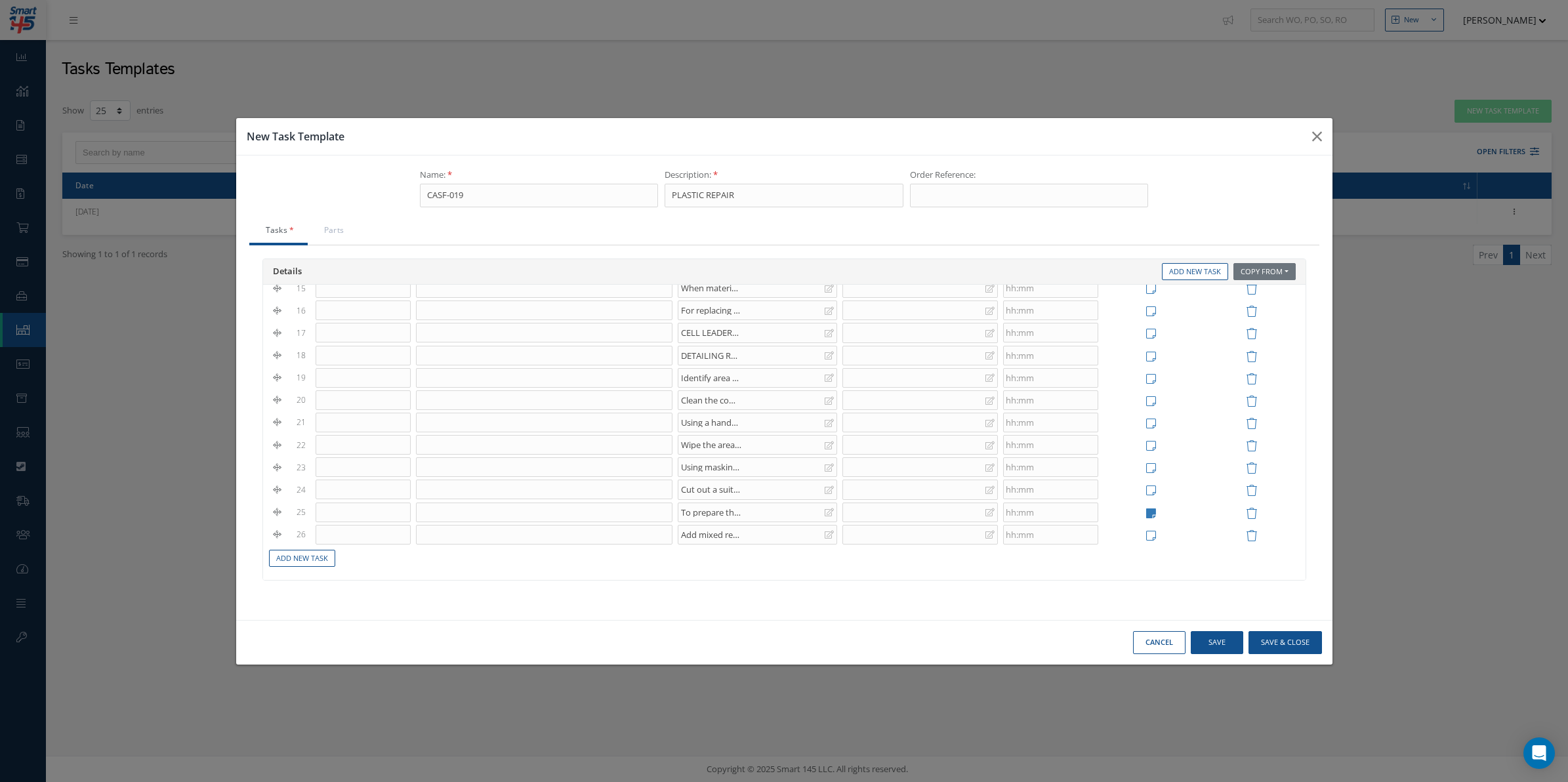
scroll to position [370, 0]
drag, startPoint x: 288, startPoint y: 570, endPoint x: 293, endPoint y: 562, distance: 9.4
click at [290, 566] on div "# Task No. Description Work Required Corrective Action Time Notes Action 1 Conf…" at bounding box center [784, 432] width 1042 height 295
click at [294, 558] on link "Add New Task" at bounding box center [302, 557] width 67 height 18
click at [661, 556] on input at bounding box center [543, 547] width 256 height 20
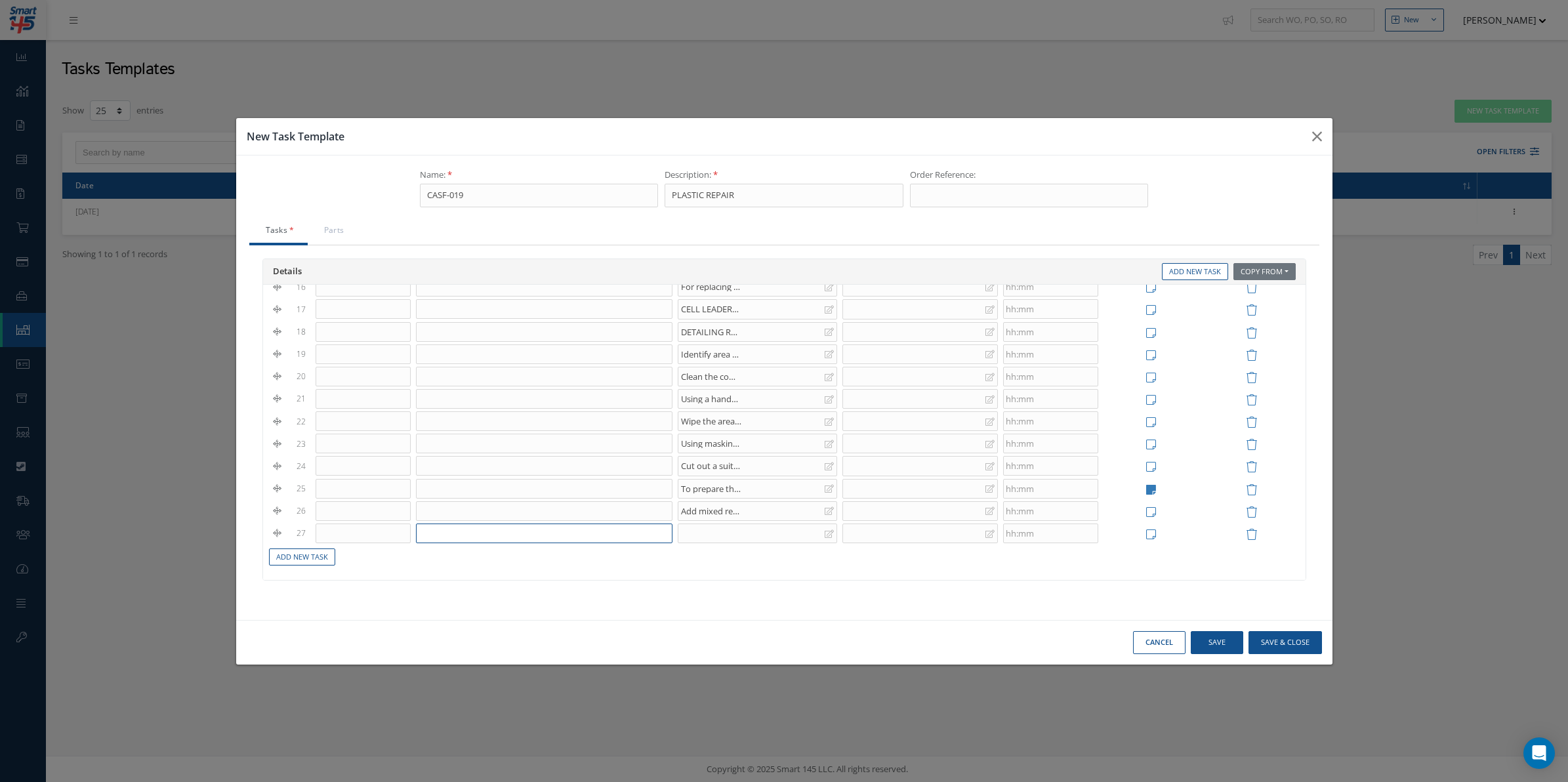
scroll to position [391, 0]
click at [310, 551] on link "Add New Task" at bounding box center [302, 557] width 67 height 18
click at [686, 524] on div at bounding box center [757, 525] width 160 height 20
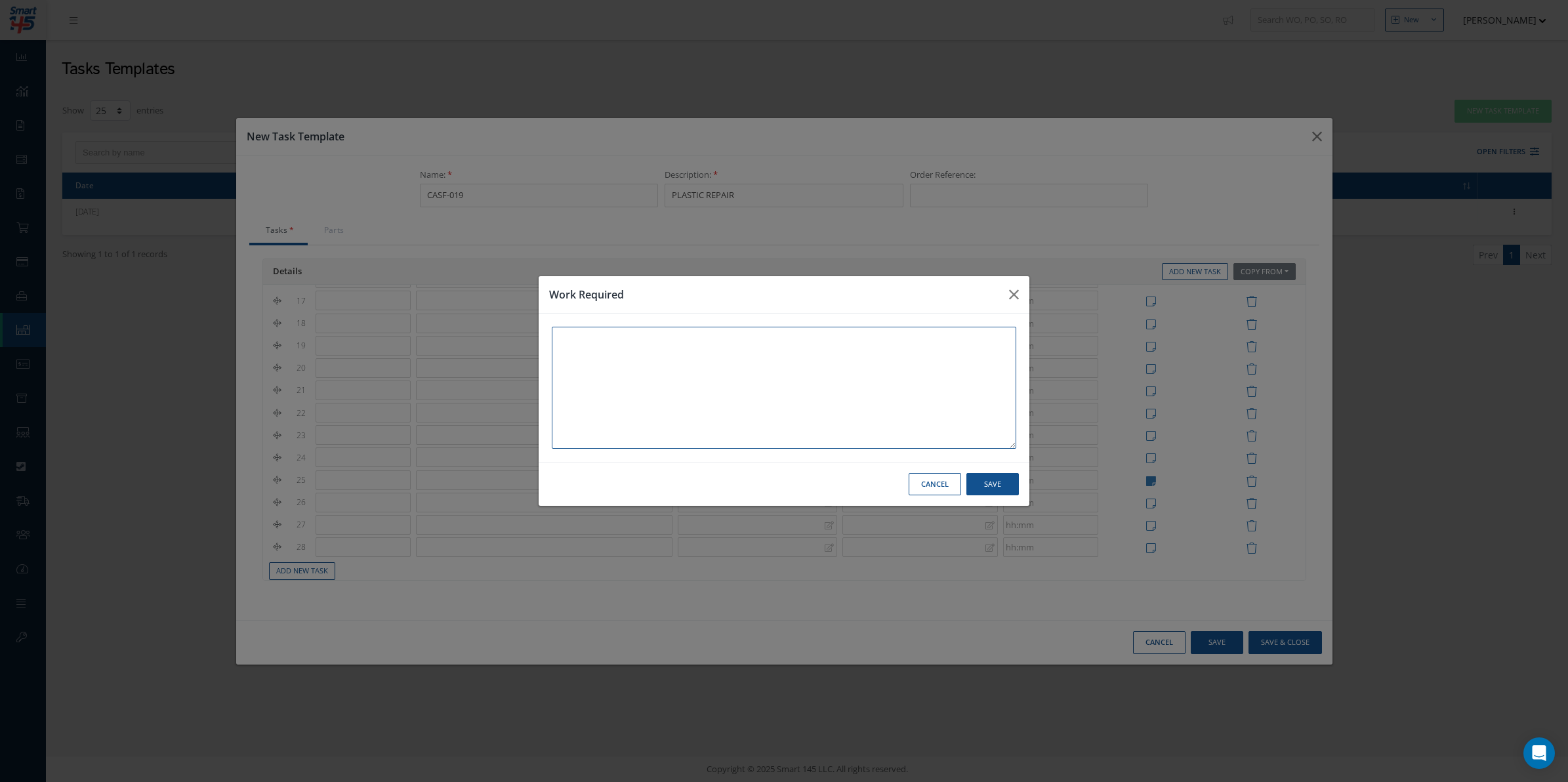
paste textarea "Add mixed repair material SA 20-21 directly to prepared repair area, taking car…"
click at [991, 485] on button "Save" at bounding box center [992, 484] width 53 height 23
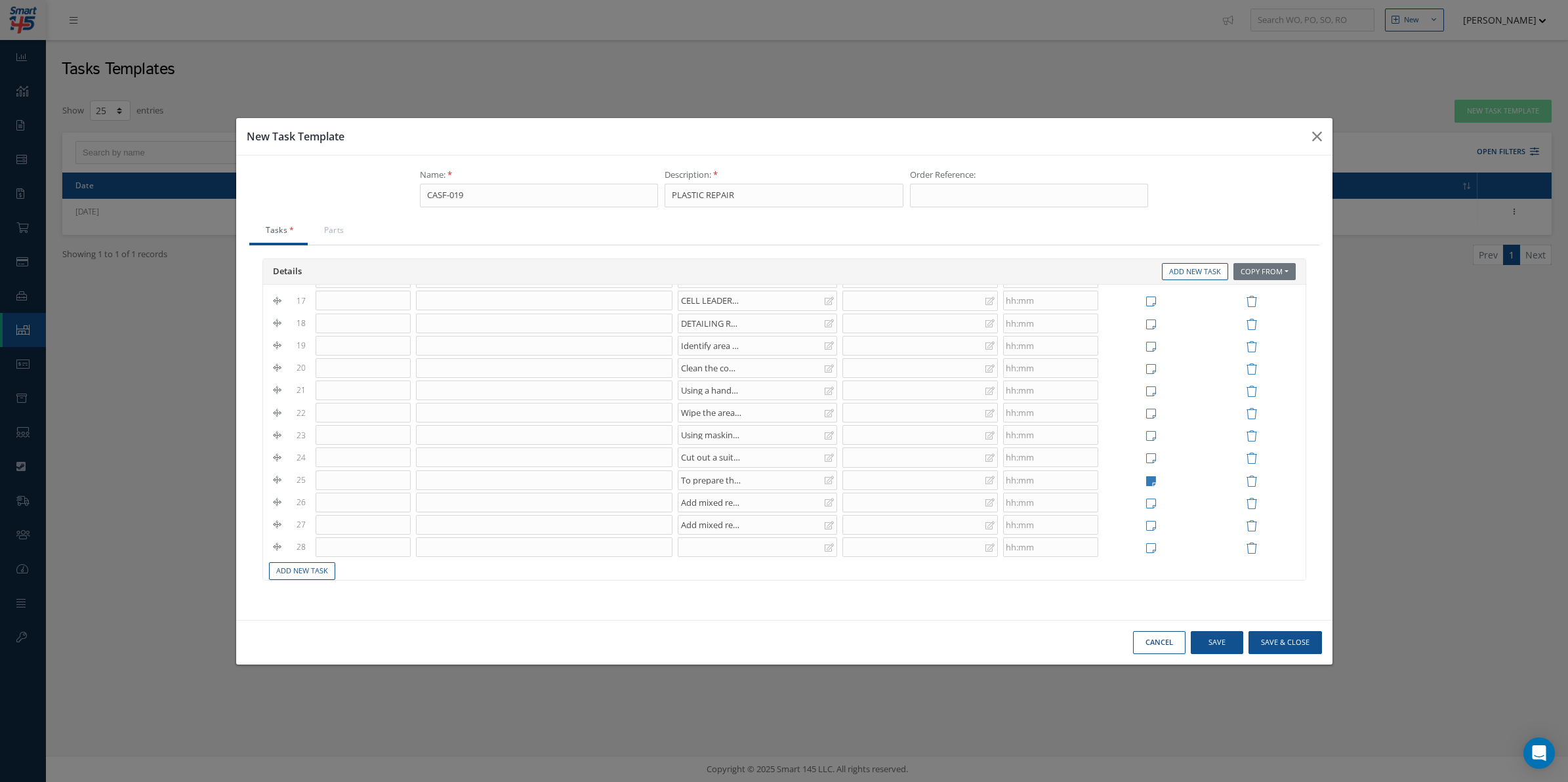
click at [828, 534] on div "Add mixed repair material SA 20-21 directly to prepared repair area, taking car…" at bounding box center [757, 525] width 160 height 20
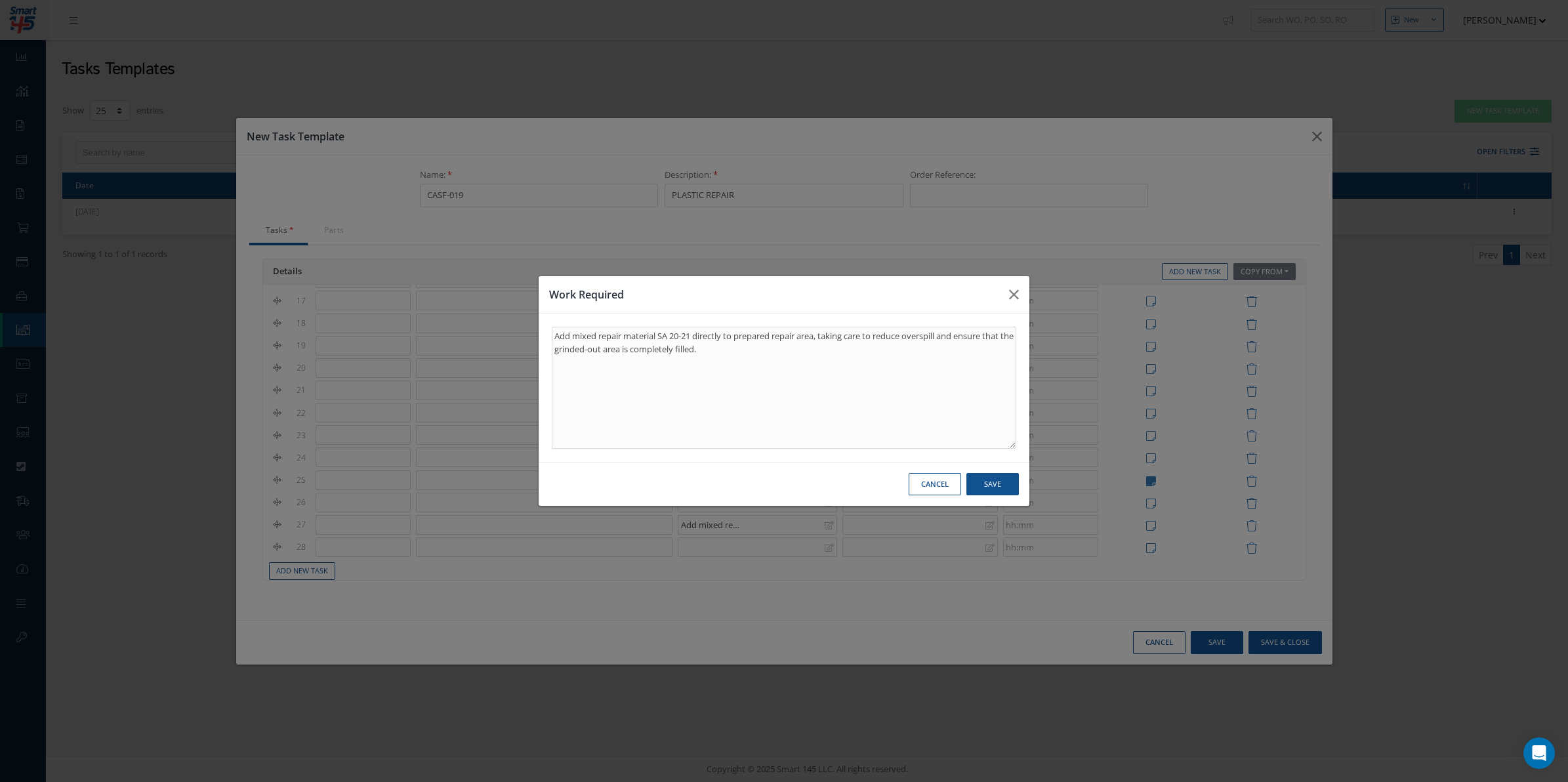
click at [828, 534] on div "Work Required Add mixed repair material SA 20-21 directly to prepared repair ar…" at bounding box center [784, 391] width 1568 height 782
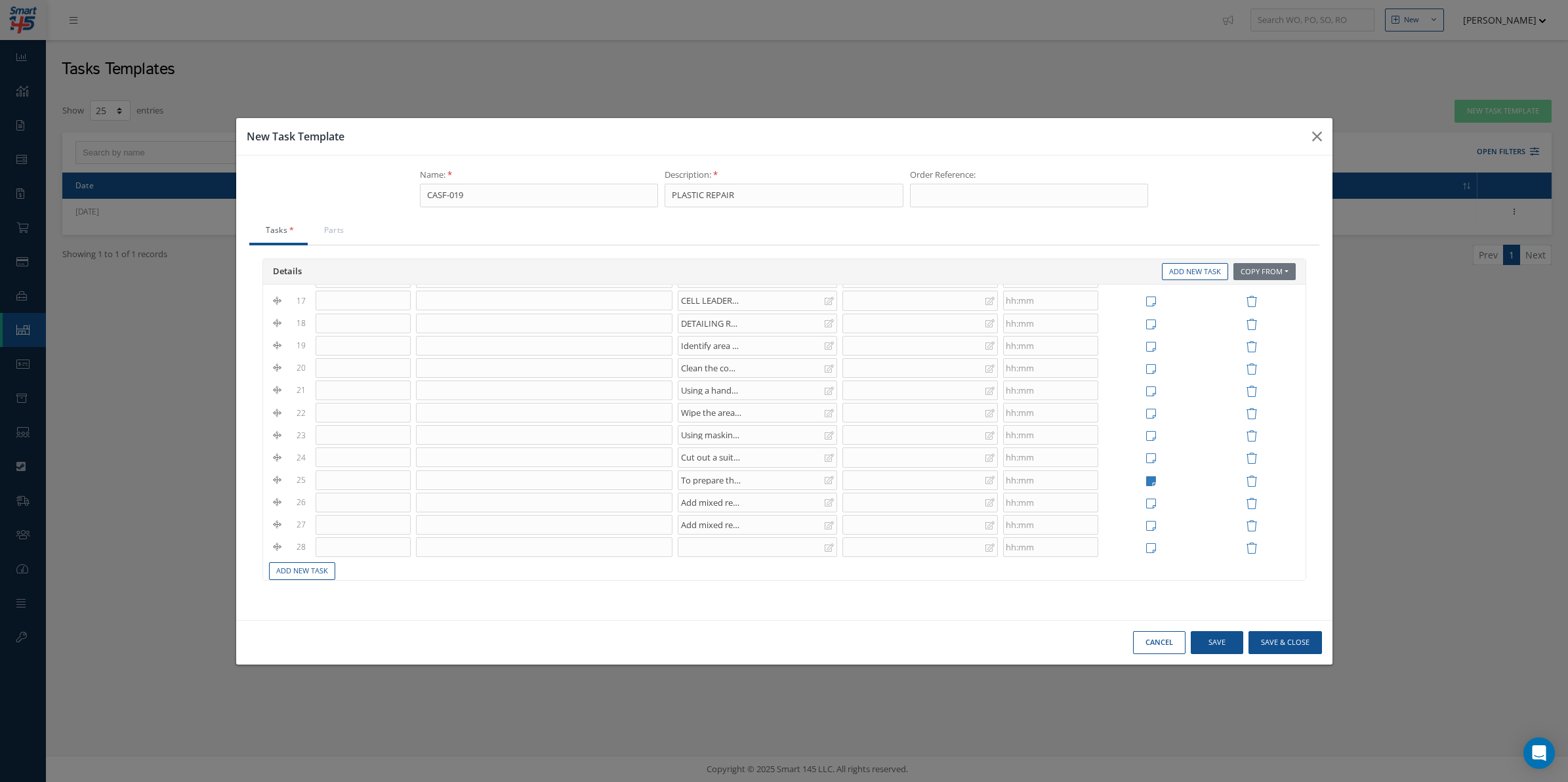
click at [825, 506] on icon at bounding box center [829, 502] width 9 height 8
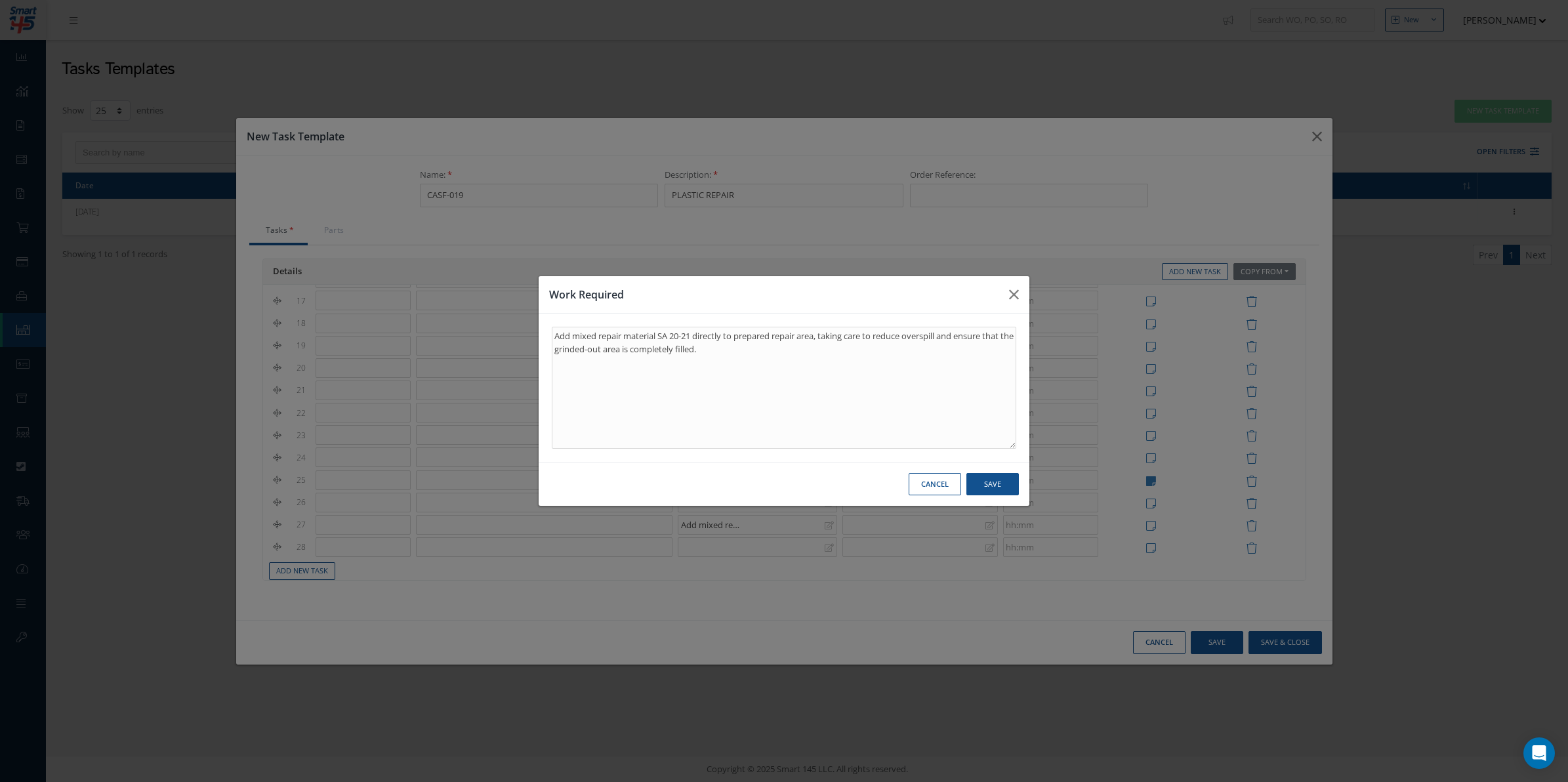
click at [804, 543] on div "Work Required Add mixed repair material SA 20-21 directly to prepared repair ar…" at bounding box center [784, 391] width 1568 height 782
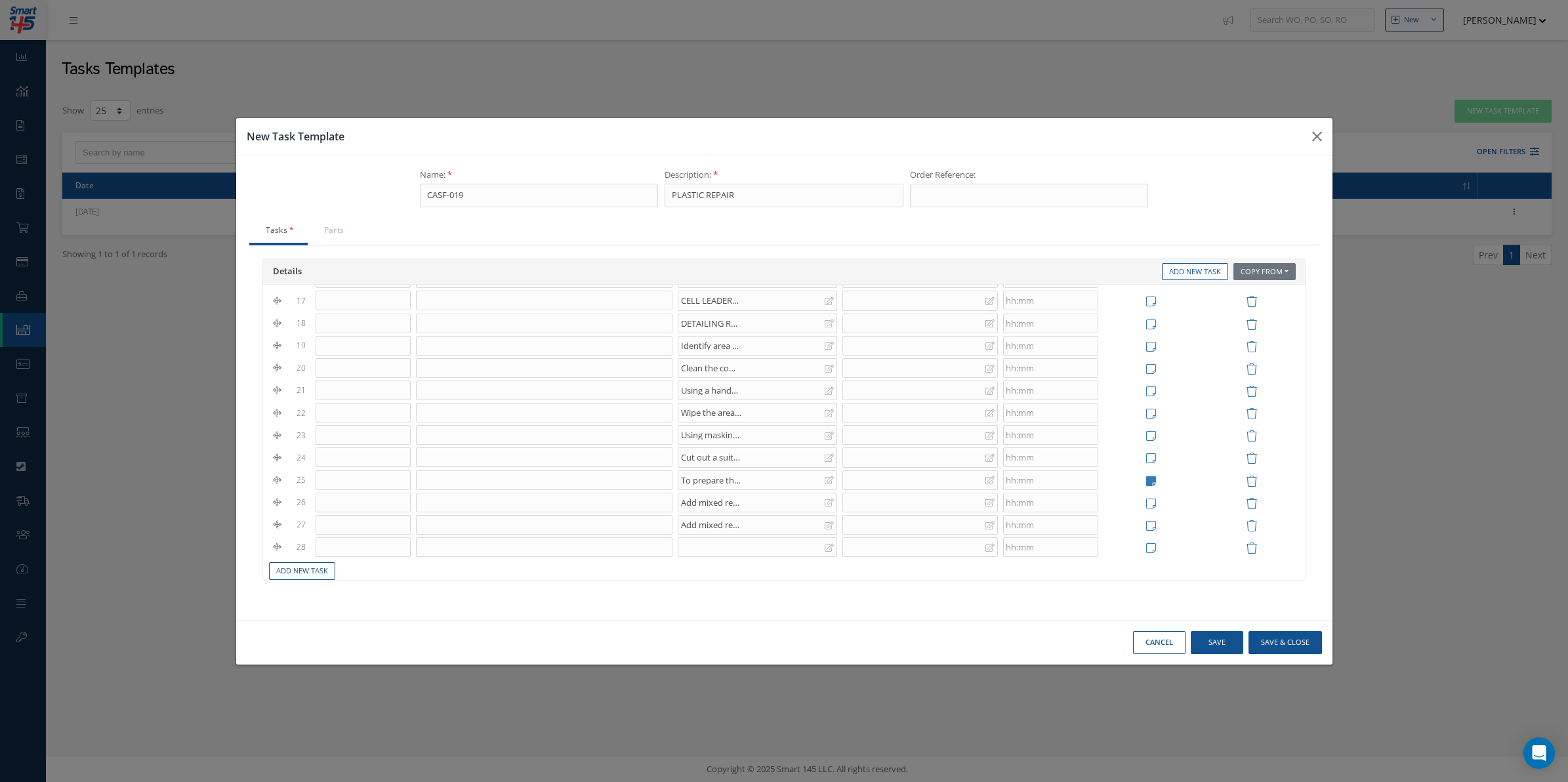
click at [723, 530] on div "Add mixed repair material SA 20-21 directly to prepared repair area, taking car…" at bounding box center [713, 524] width 66 height 11
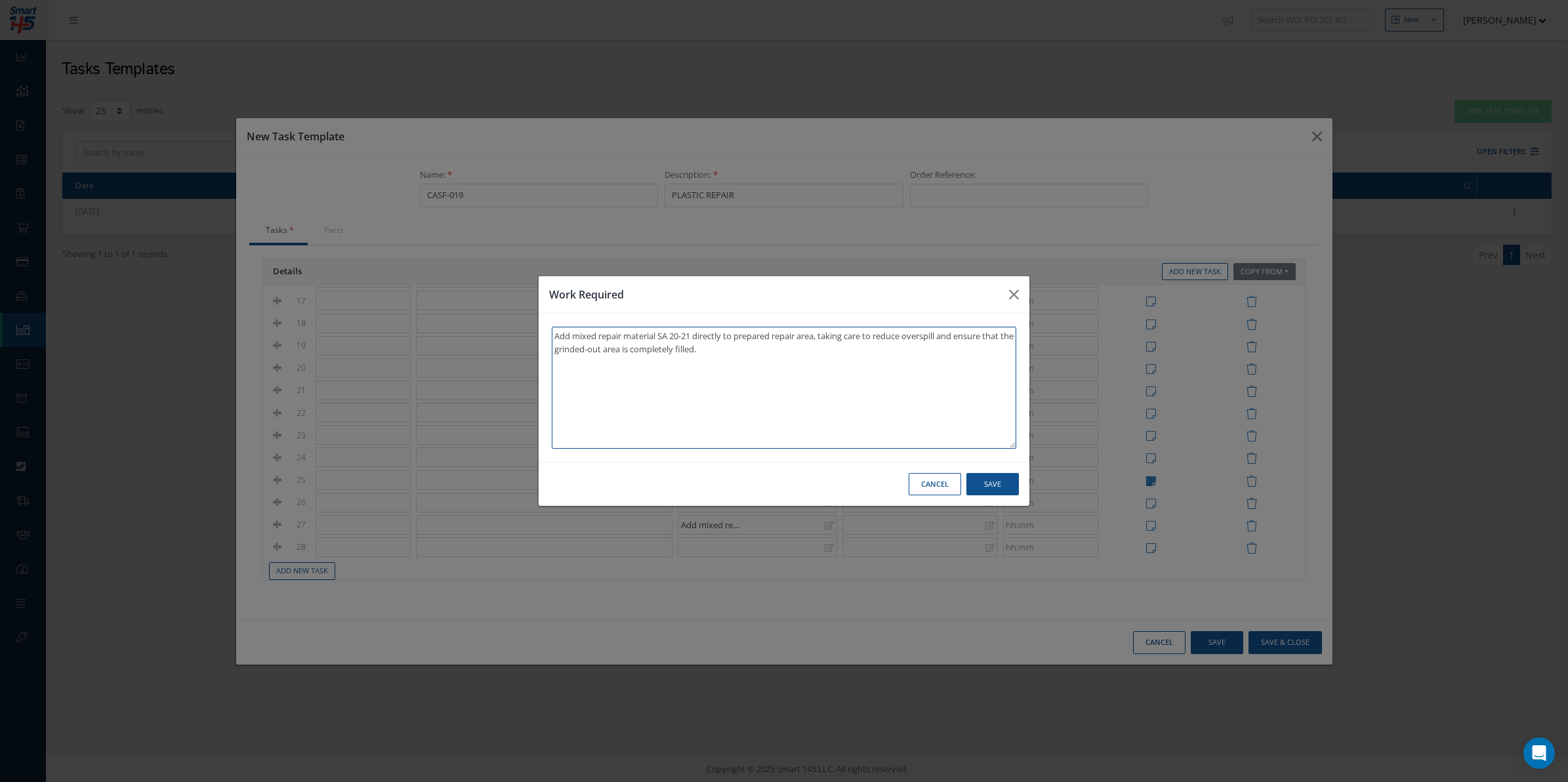
drag, startPoint x: 781, startPoint y: 407, endPoint x: 409, endPoint y: 306, distance: 385.5
click at [411, 306] on div "Work Required Add mixed repair material SA 20-21 directly to prepared repair ar…" at bounding box center [784, 391] width 1568 height 782
paste textarea "Place the fabricate a Doubler [PERSON_NAME]-13-1 reinforcement on top of the re…"
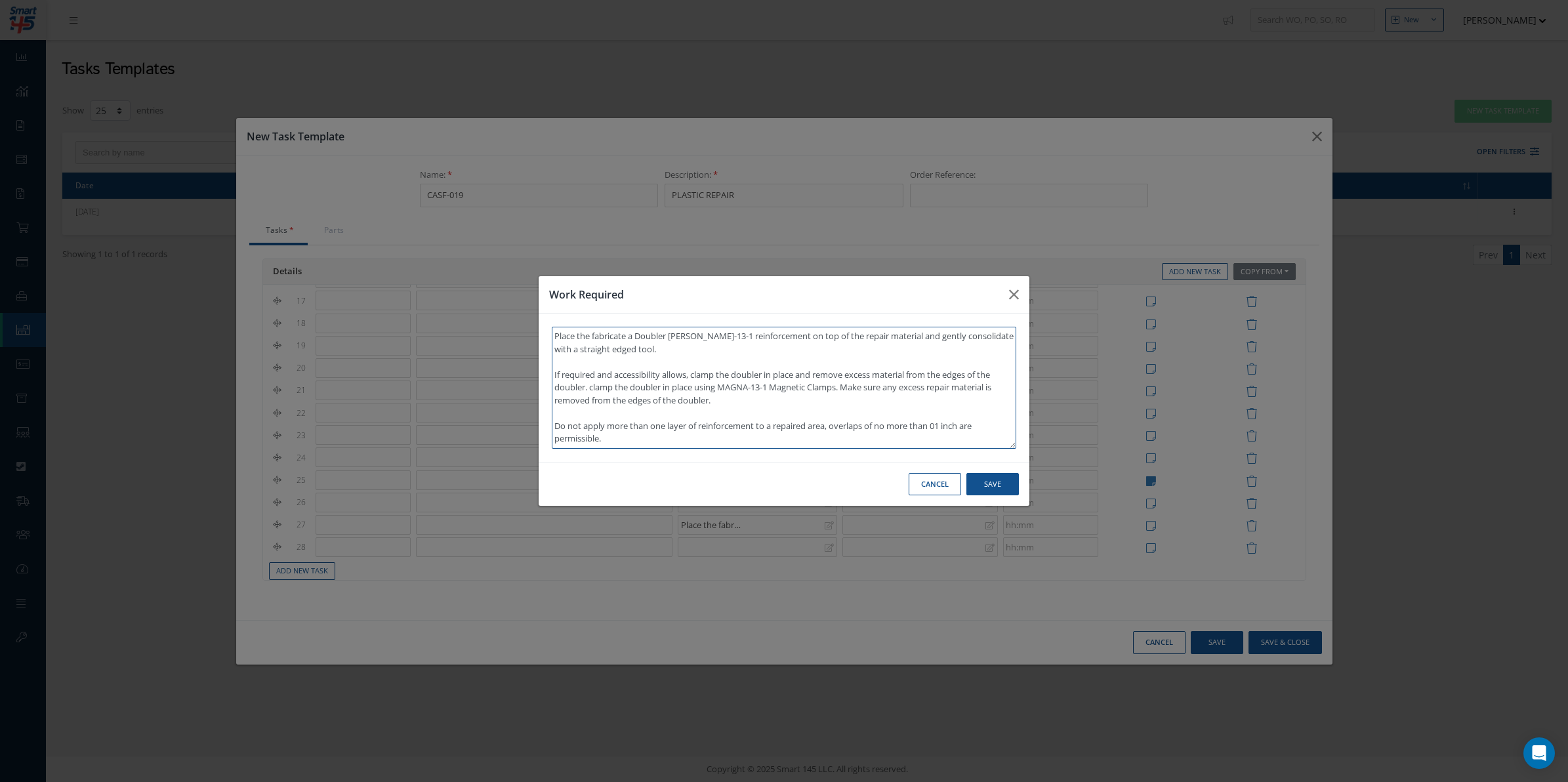
scroll to position [10, 0]
type textarea "Add mixed repair material SA 20-21 directly to prepared repair area, taking car…"
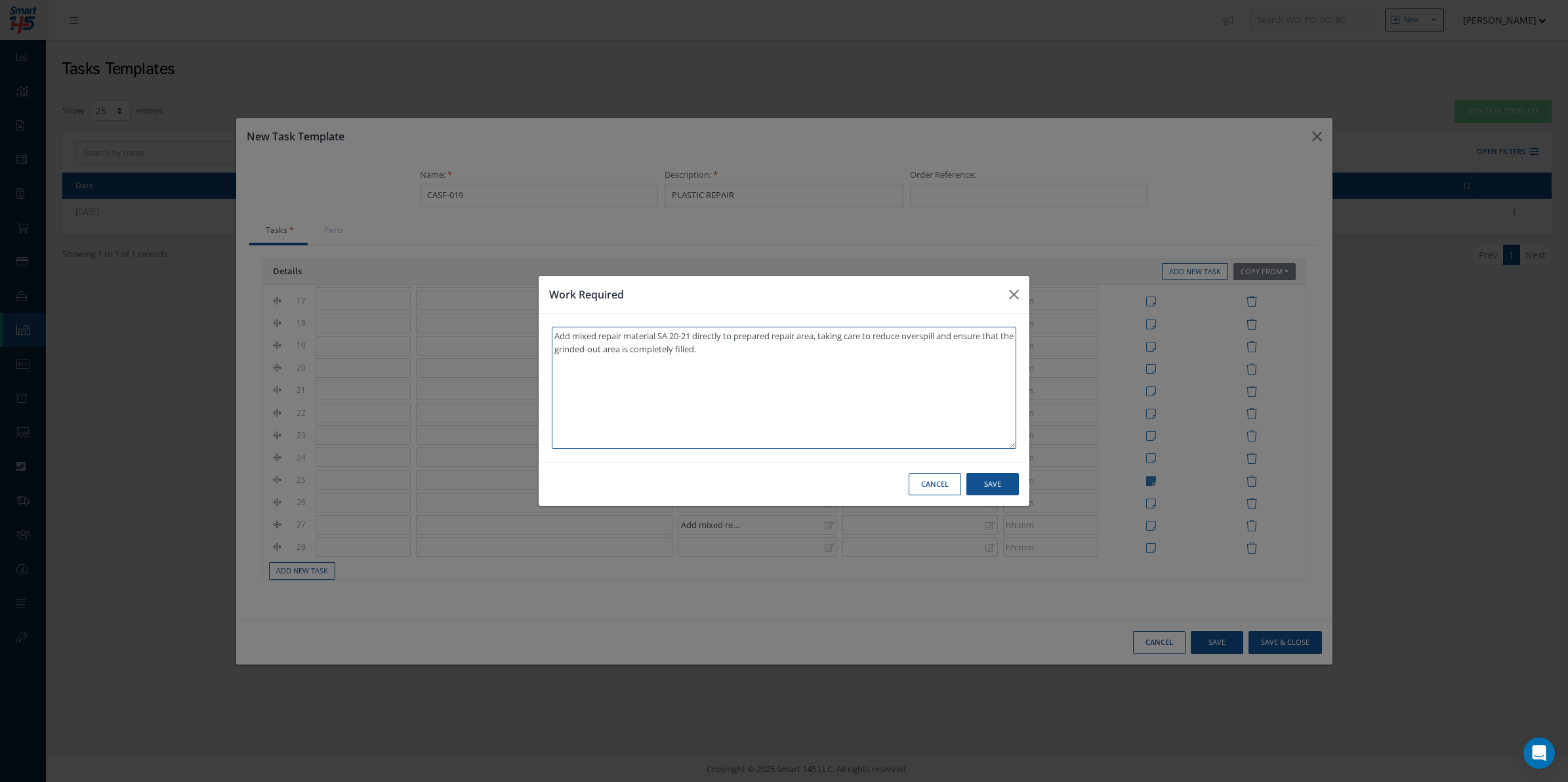
scroll to position [0, 0]
paste textarea "Place the fabricate a Doubler [PERSON_NAME]-13-1 reinforcement on top of the re…"
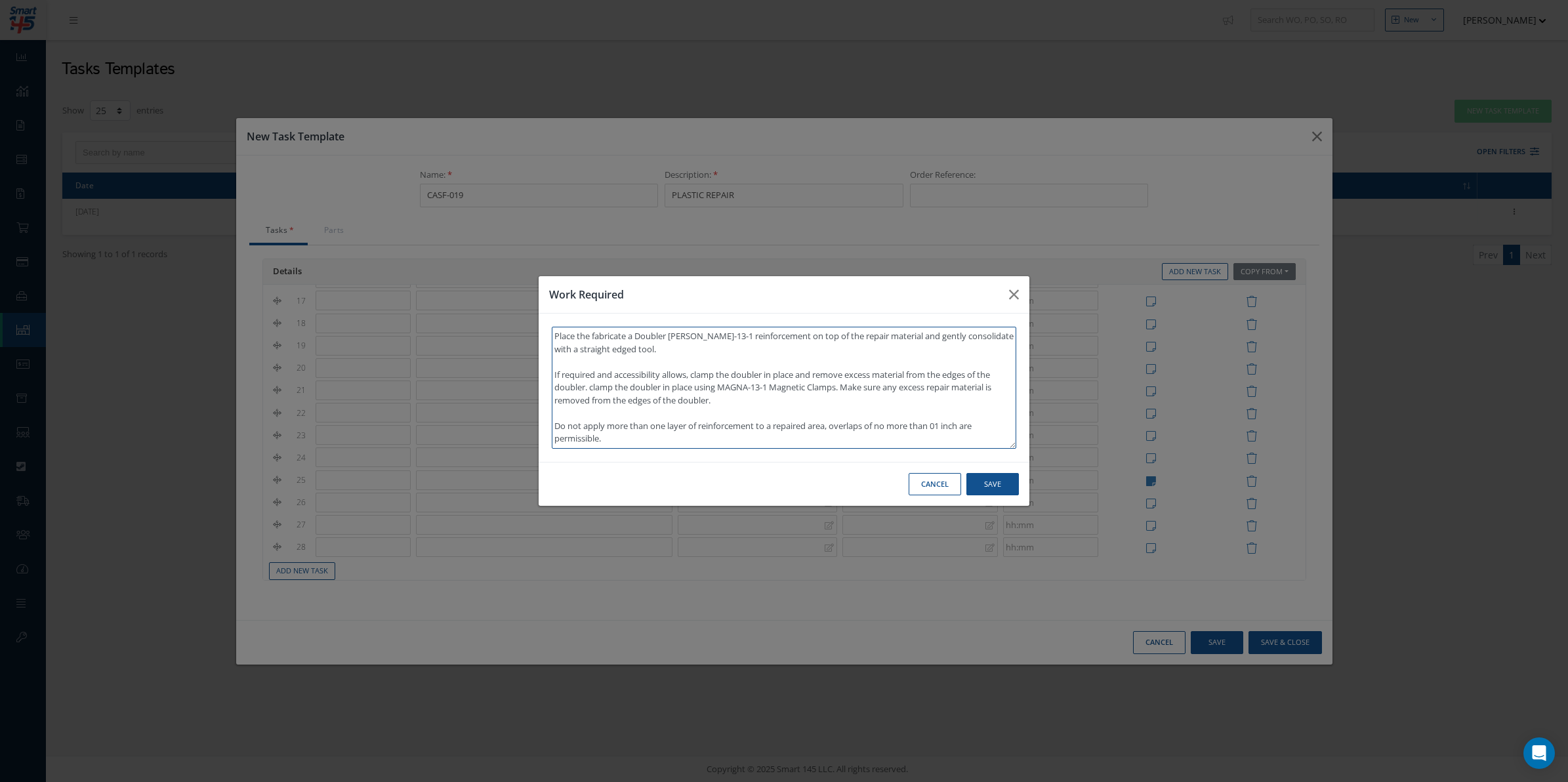
scroll to position [10, 0]
type textarea "Place the fabricate a Doubler [PERSON_NAME]-13-1 reinforcement on top of the re…"
click at [1005, 477] on button "Save" at bounding box center [992, 484] width 53 height 23
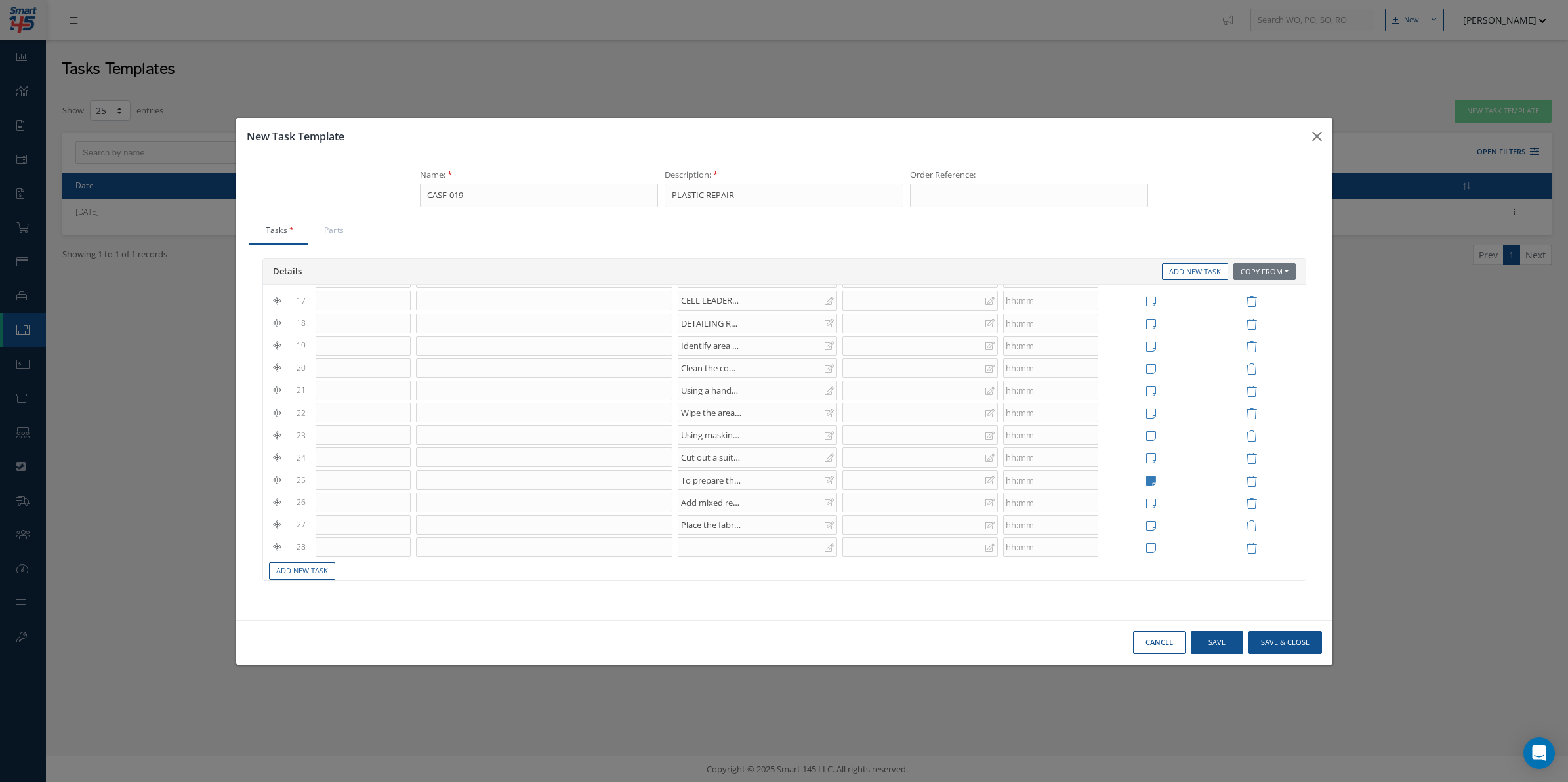
click at [756, 556] on div at bounding box center [757, 547] width 160 height 20
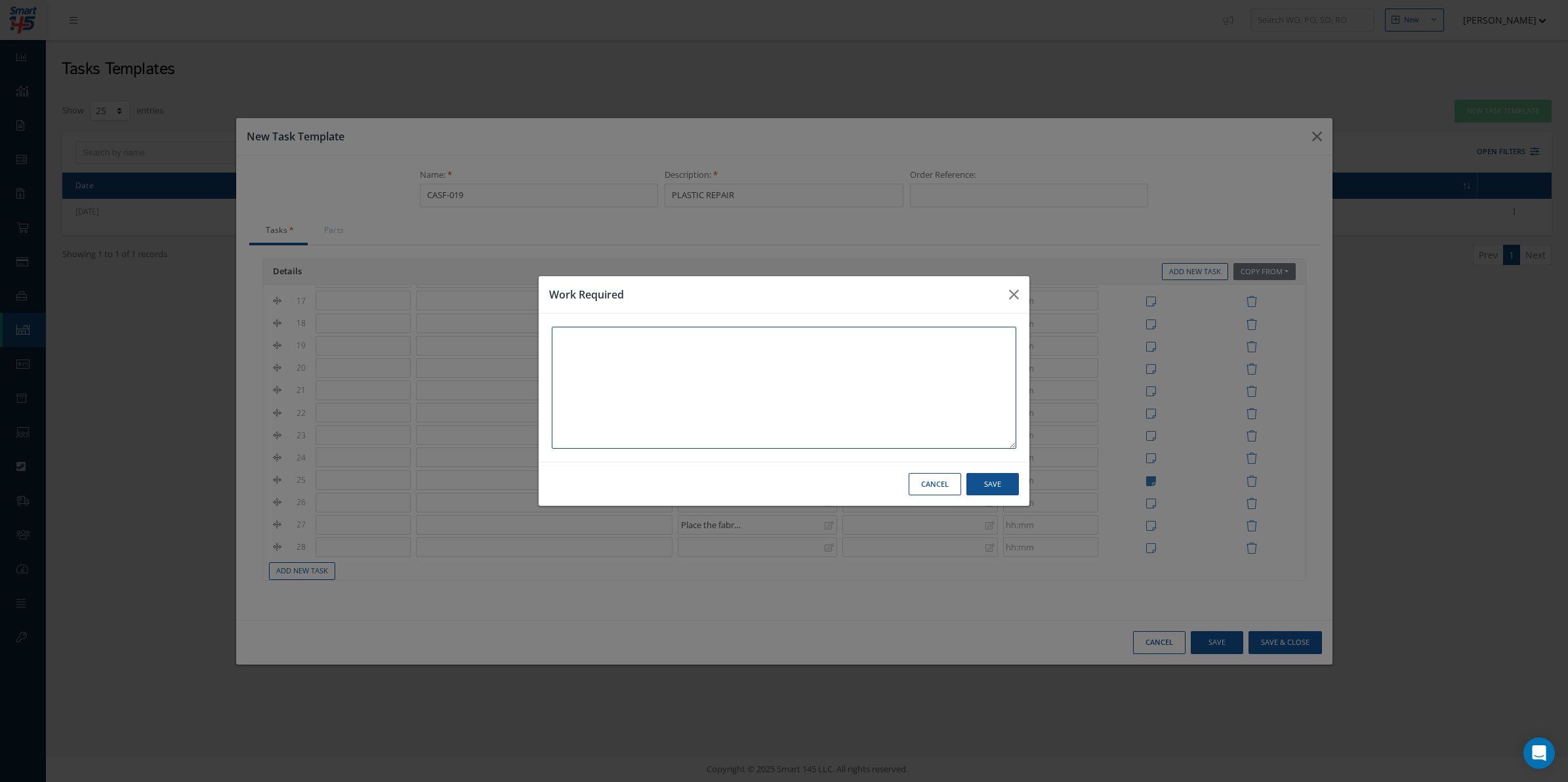
paste textarea "If further applications are required, ensure that the initial application of SA…"
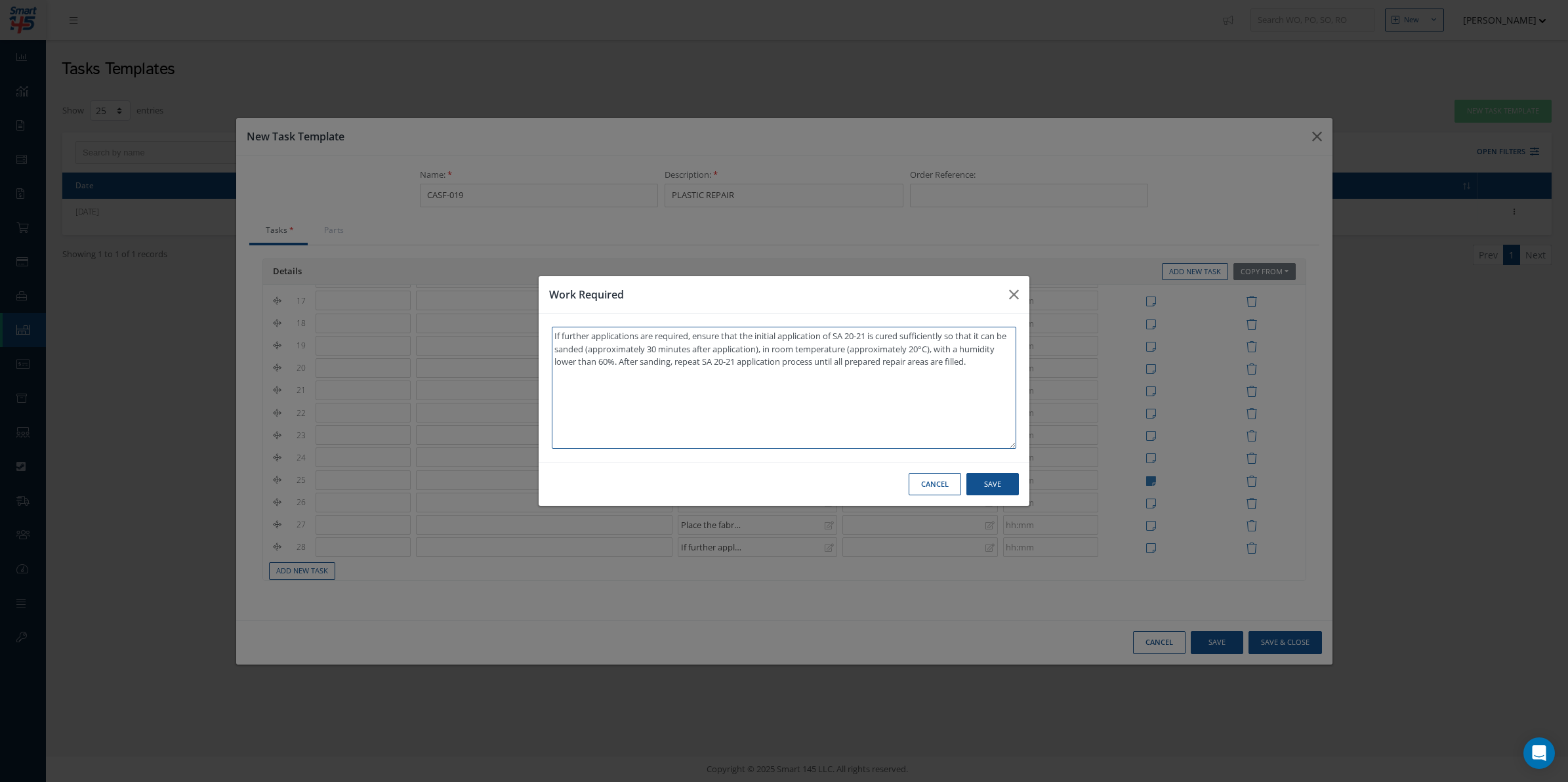
type textarea "If further applications are required, ensure that the initial application of SA…"
click at [994, 480] on button "Save" at bounding box center [992, 484] width 53 height 23
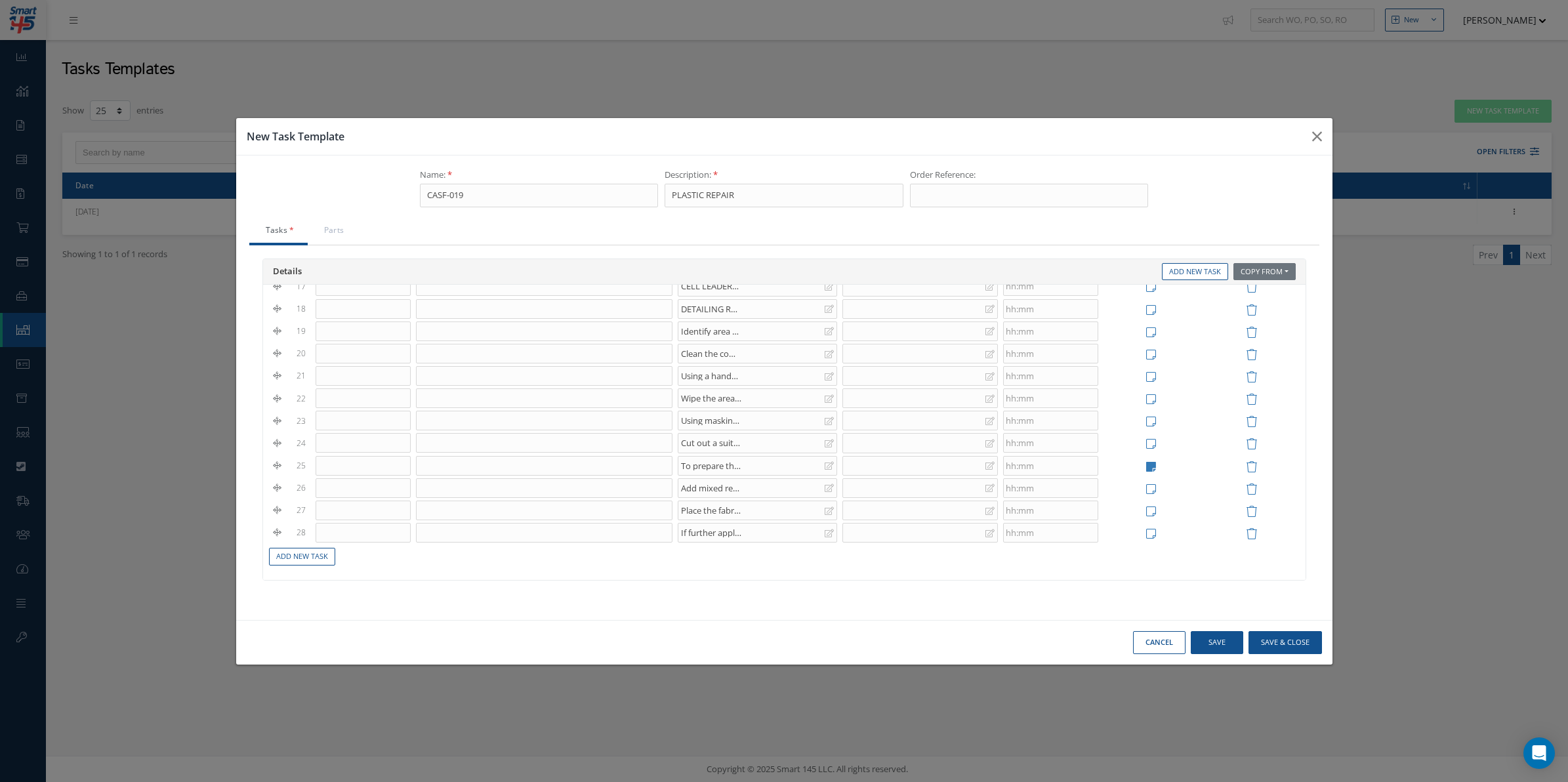
scroll to position [415, 0]
click at [308, 559] on link "Add New Task" at bounding box center [302, 557] width 67 height 18
click at [756, 556] on div at bounding box center [757, 547] width 160 height 20
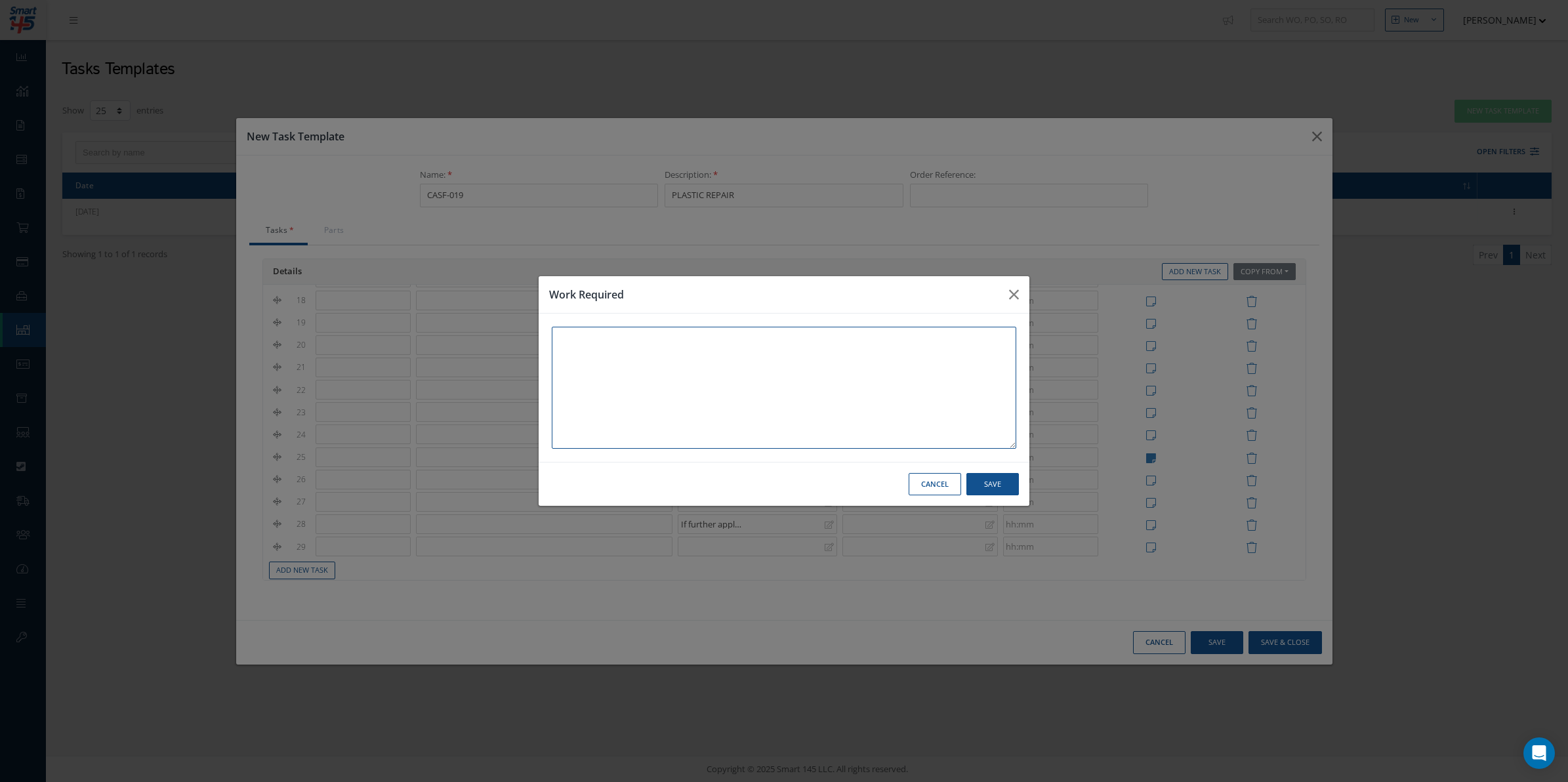
paste textarea "After repair material SA 20-21 has been applied for approx. 2/3mins you should …"
type textarea "After repair material SA 20-21 has been applied for approx. 2/3mins you should …"
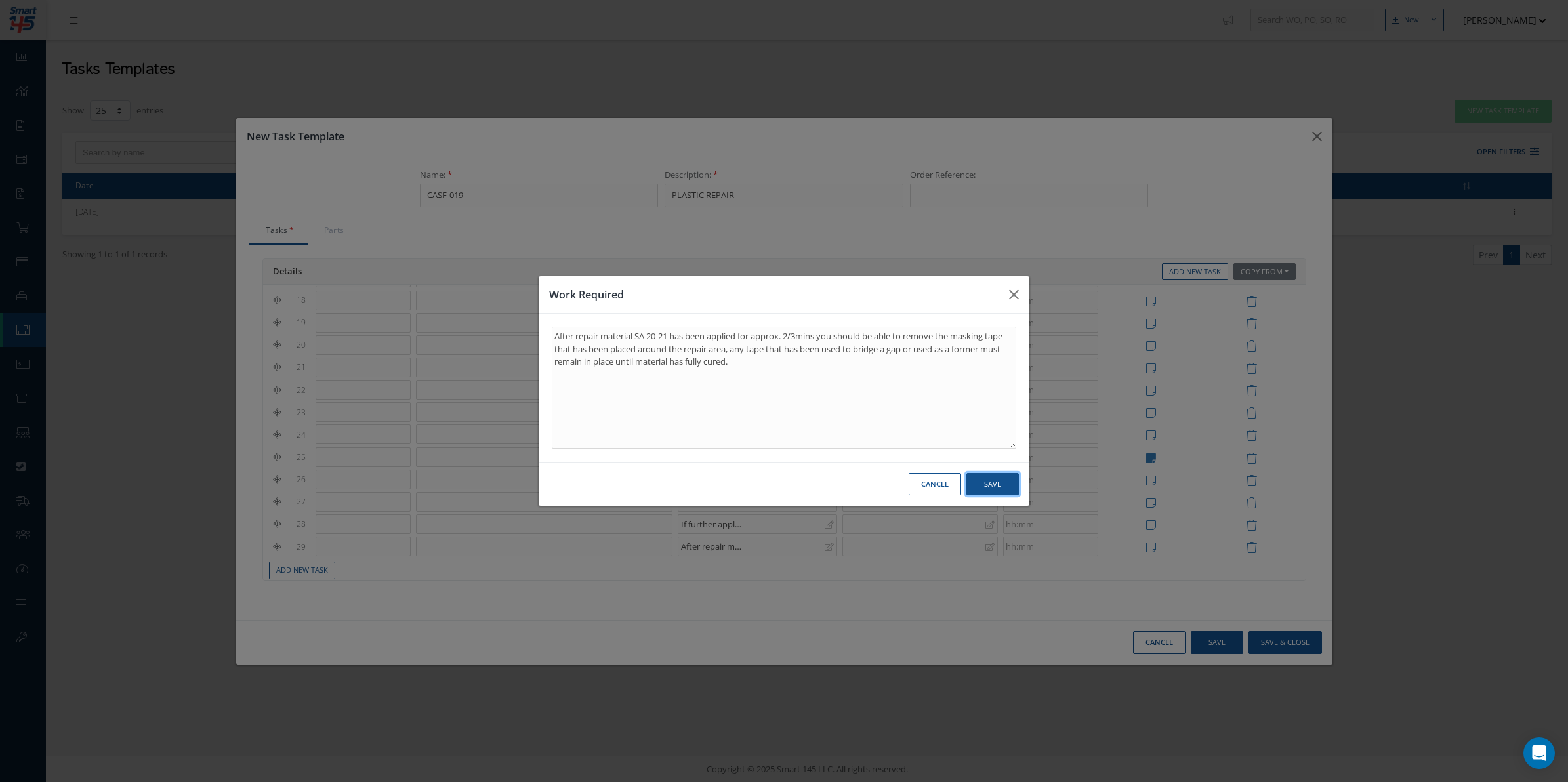
click at [991, 481] on button "Save" at bounding box center [992, 484] width 53 height 23
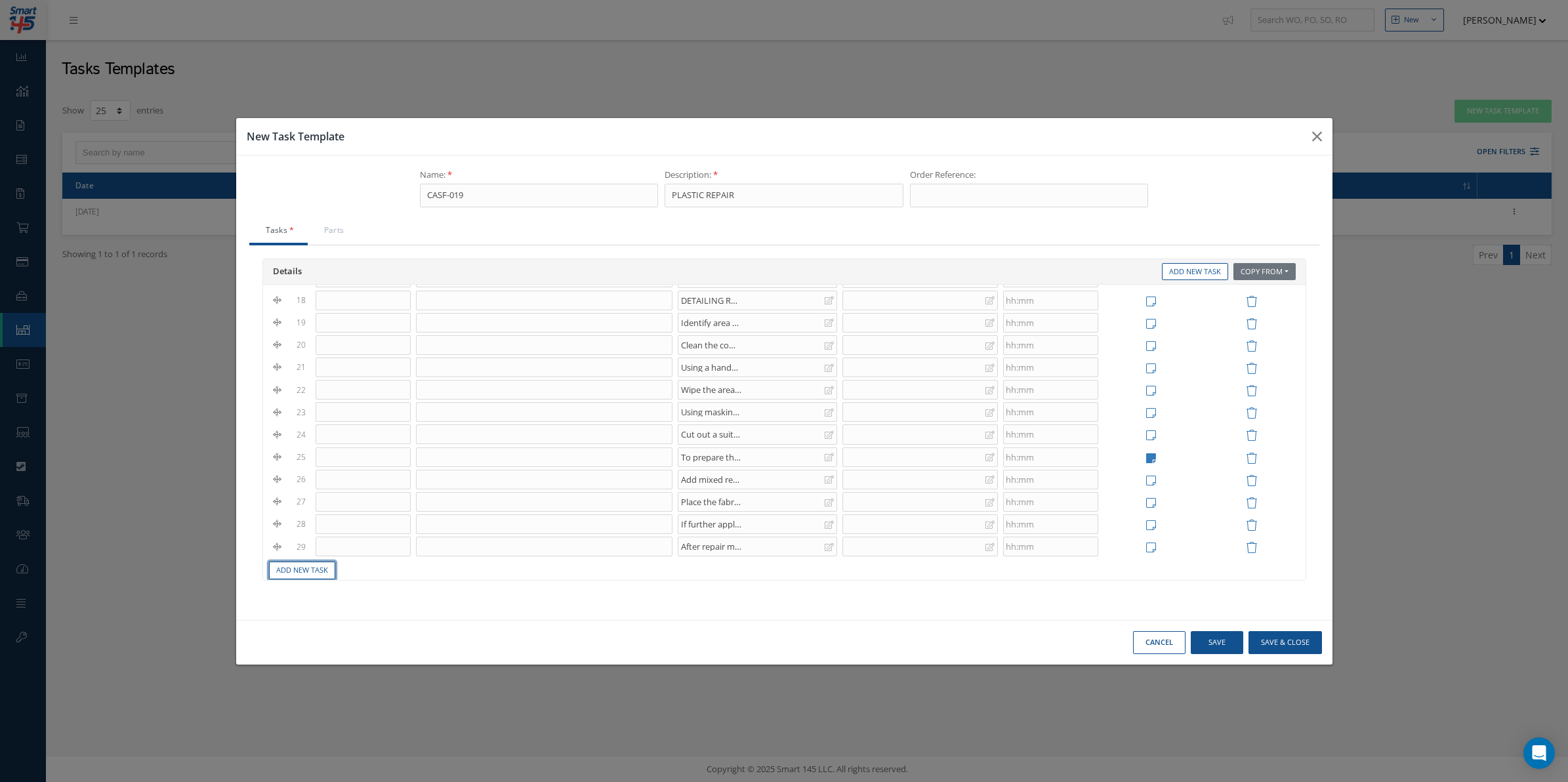
drag, startPoint x: 296, startPoint y: 578, endPoint x: 280, endPoint y: 582, distance: 16.5
click at [296, 576] on link "Add New Task" at bounding box center [302, 571] width 67 height 18
click at [723, 524] on div at bounding box center [757, 533] width 160 height 20
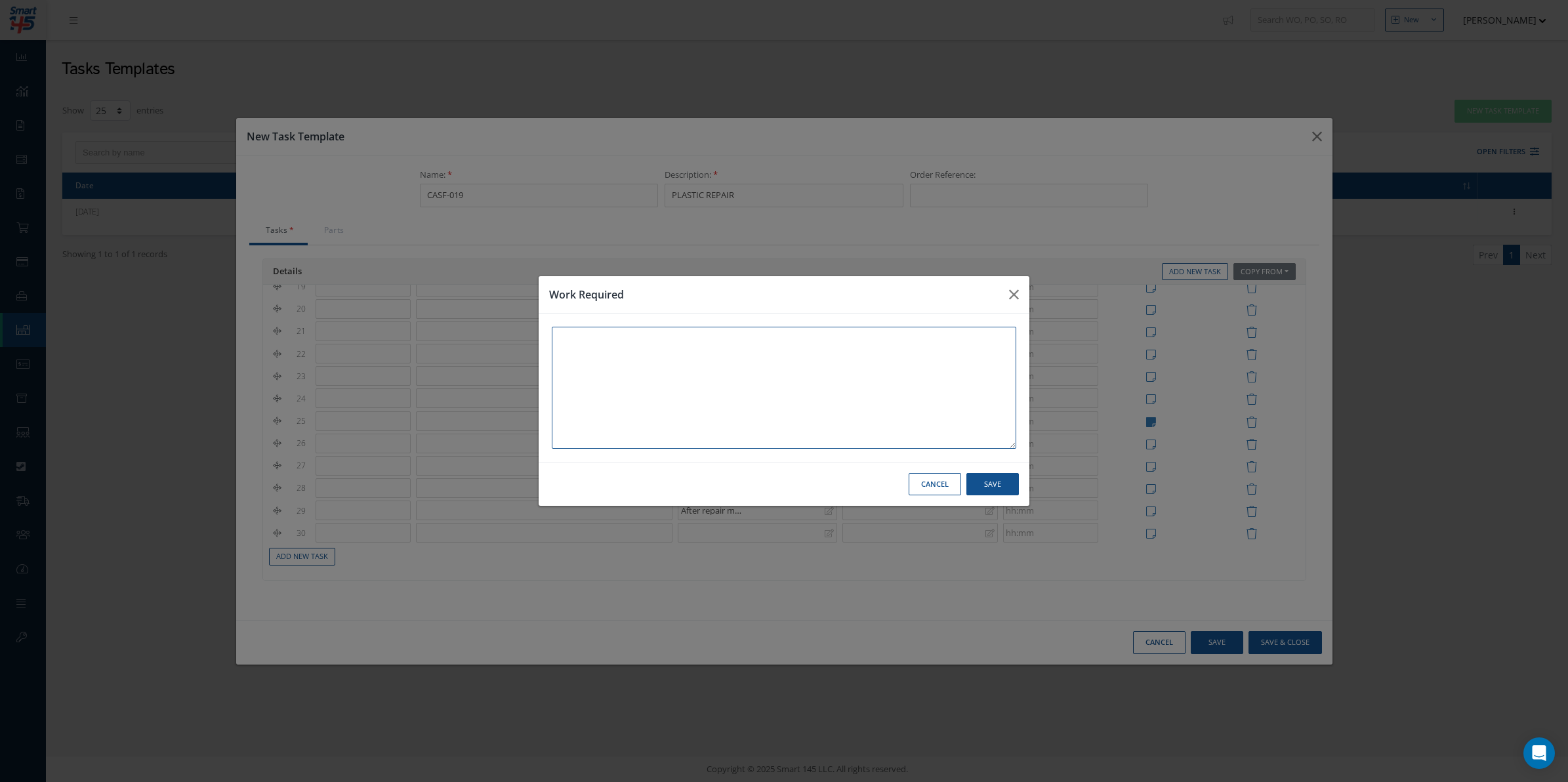
paste textarea "When material has fully cured, approximately 30-50 minutes in a temperature of …"
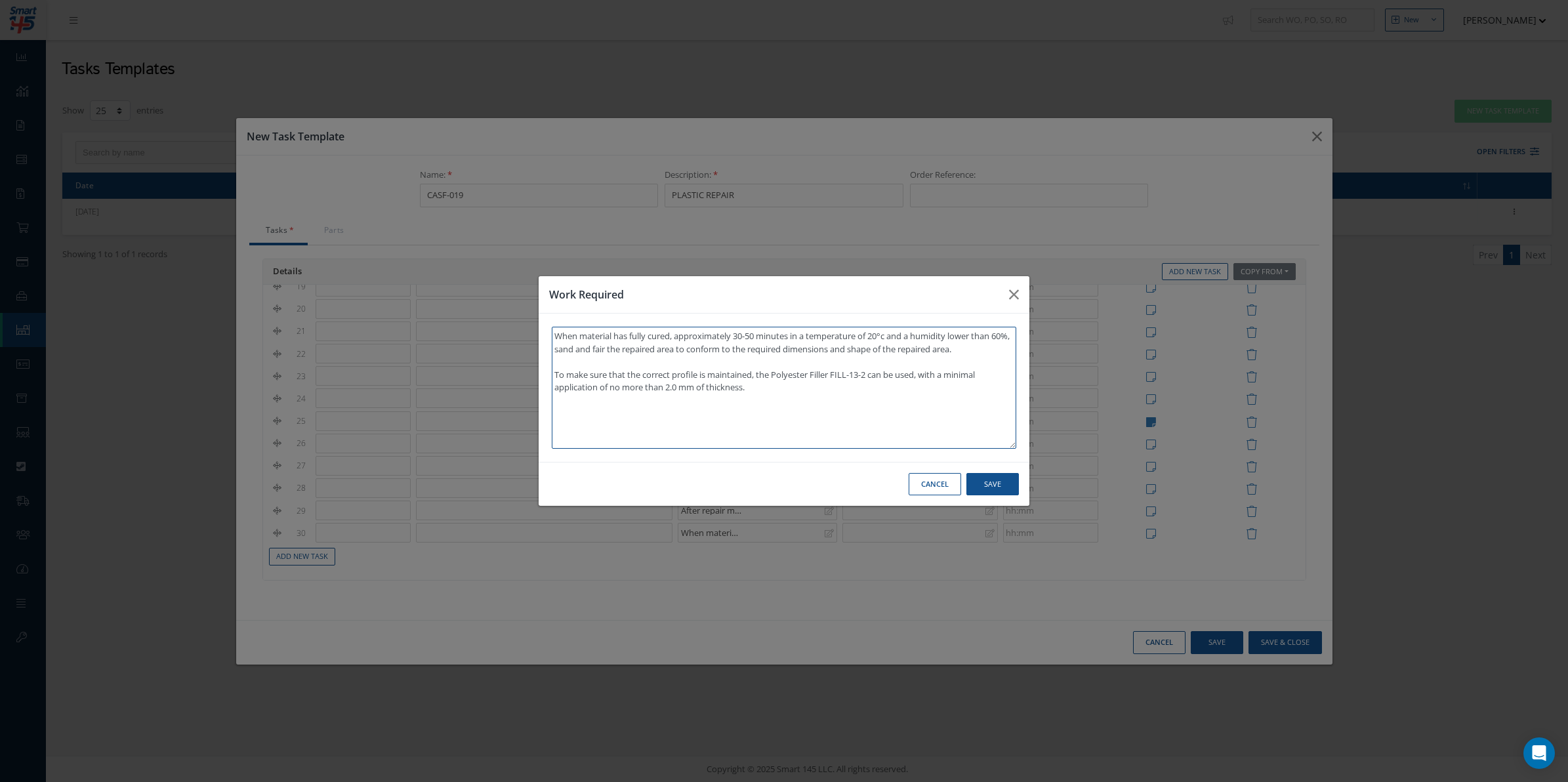
type textarea "When material has fully cured, approximately 30-50 minutes in a temperature of …"
click at [998, 486] on button "Save" at bounding box center [992, 484] width 53 height 23
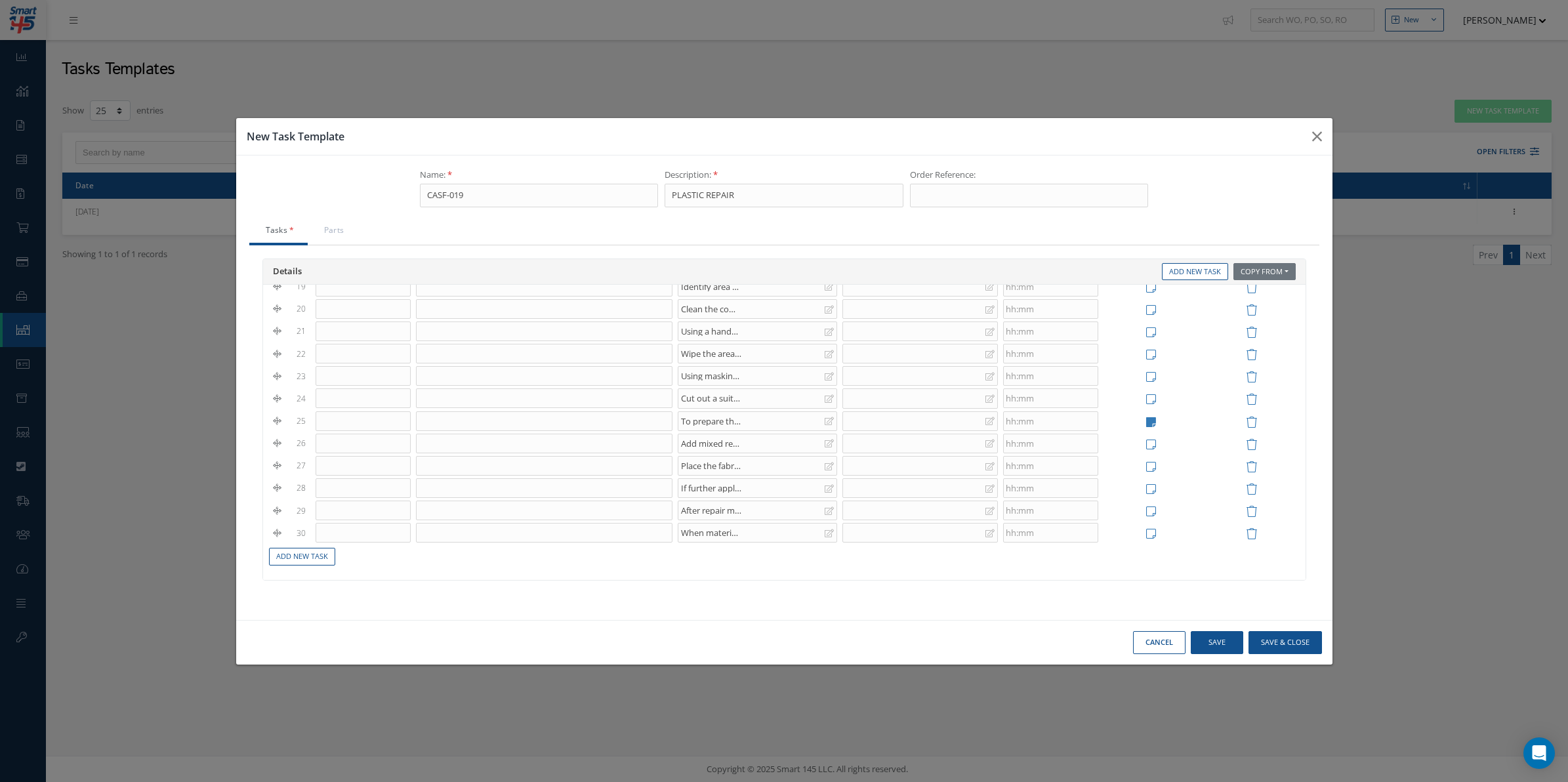
click at [296, 568] on div "# Task No. Description Work Required Corrective Action Time Notes Action 1 Conf…" at bounding box center [784, 432] width 1042 height 295
click at [296, 562] on link "Add New Task" at bounding box center [302, 557] width 67 height 18
click at [723, 556] on div at bounding box center [757, 547] width 160 height 20
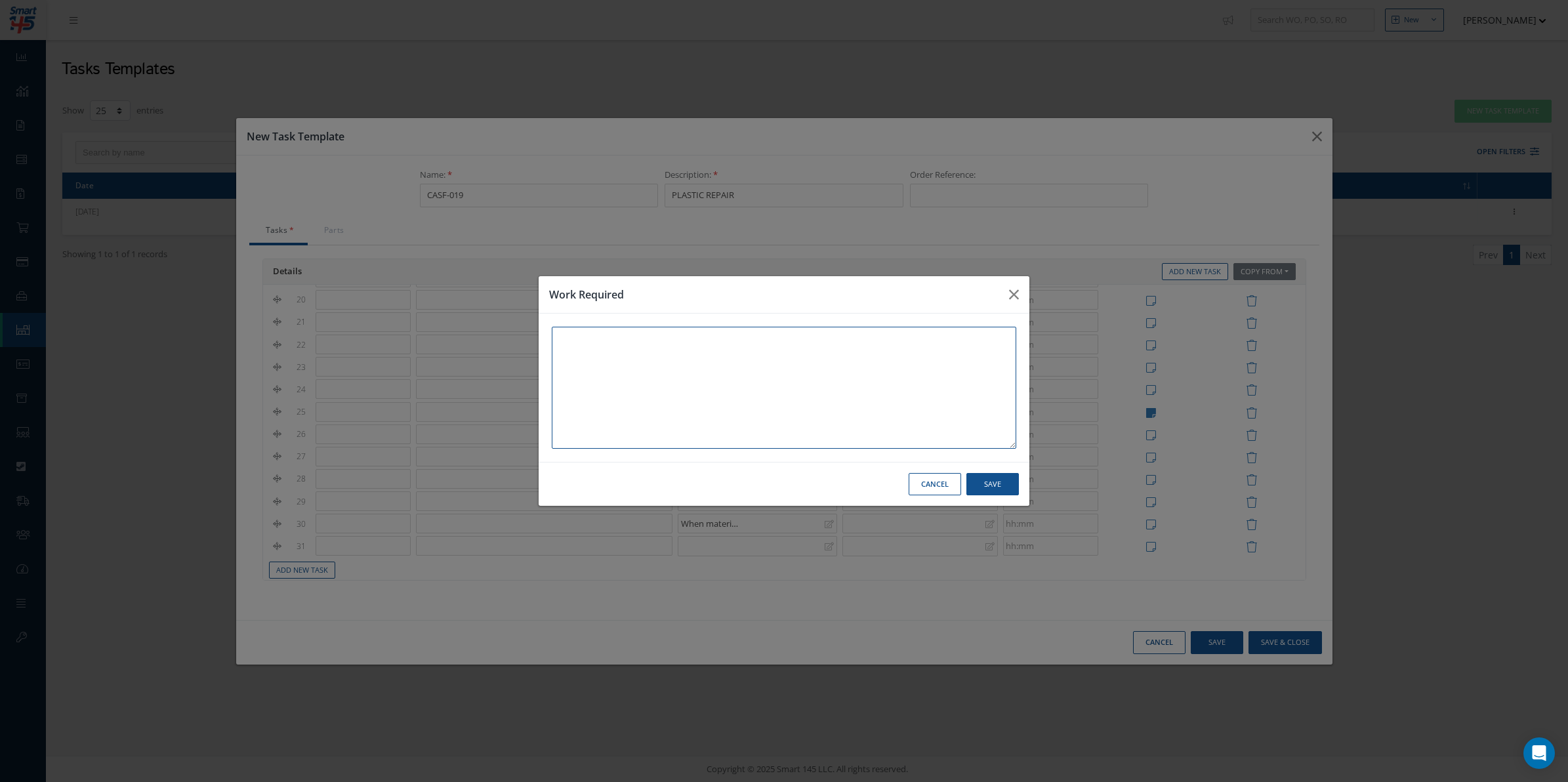
paste textarea "CELL LEADERS: To inspect repaired areas for any errors. Arrange for rework if r…"
type textarea "CELL LEADERS: To inspect repaired areas for any errors. Arrange for rework if r…"
click at [998, 483] on button "Save" at bounding box center [992, 484] width 53 height 23
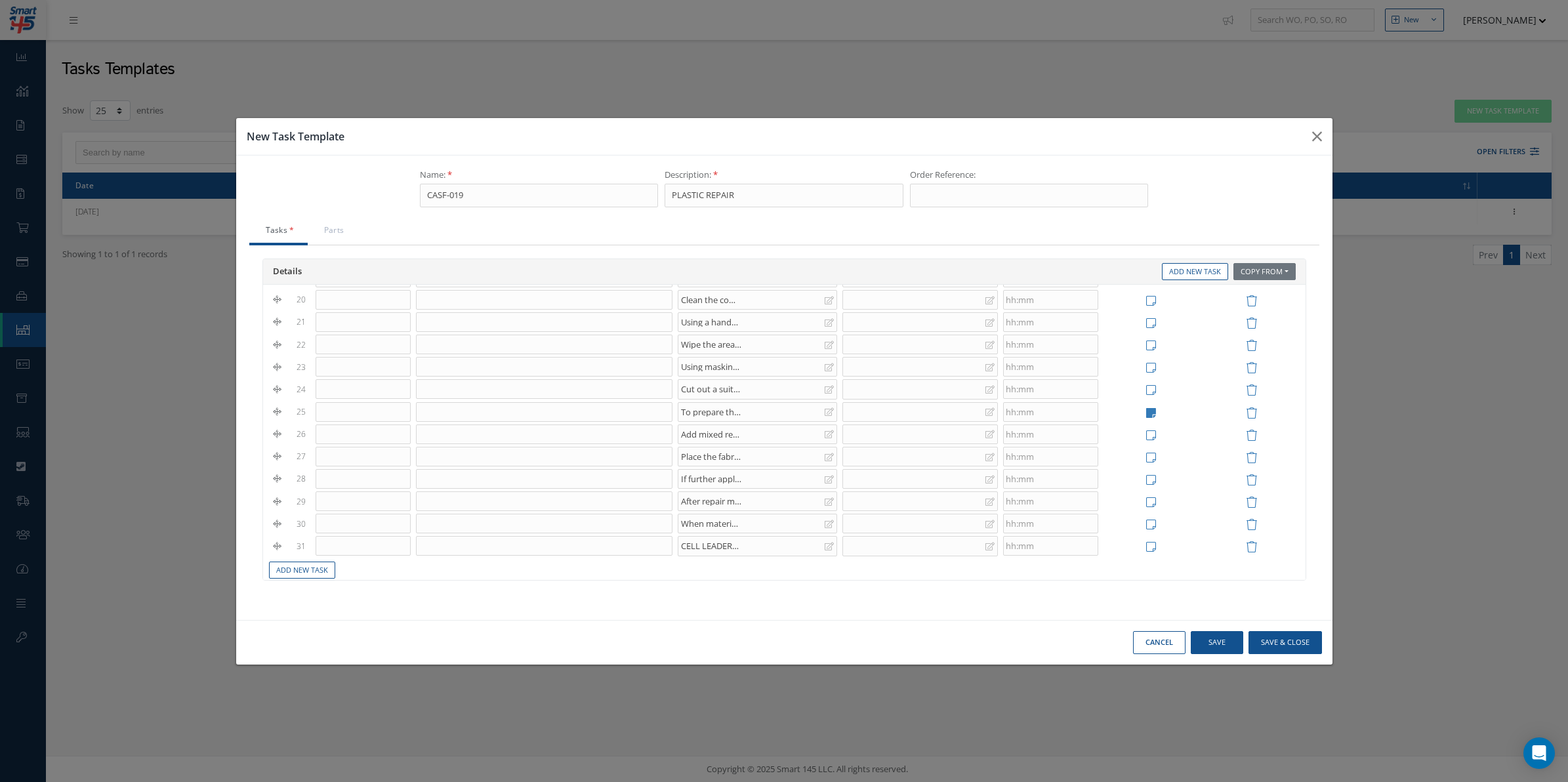
click at [303, 583] on div "Details Copy From Work Orders Tasks Templates Add New Task # Task No. Descripti…" at bounding box center [784, 426] width 1070 height 362
click at [303, 580] on link "Add New Task" at bounding box center [302, 571] width 67 height 18
click at [740, 578] on div at bounding box center [757, 569] width 160 height 20
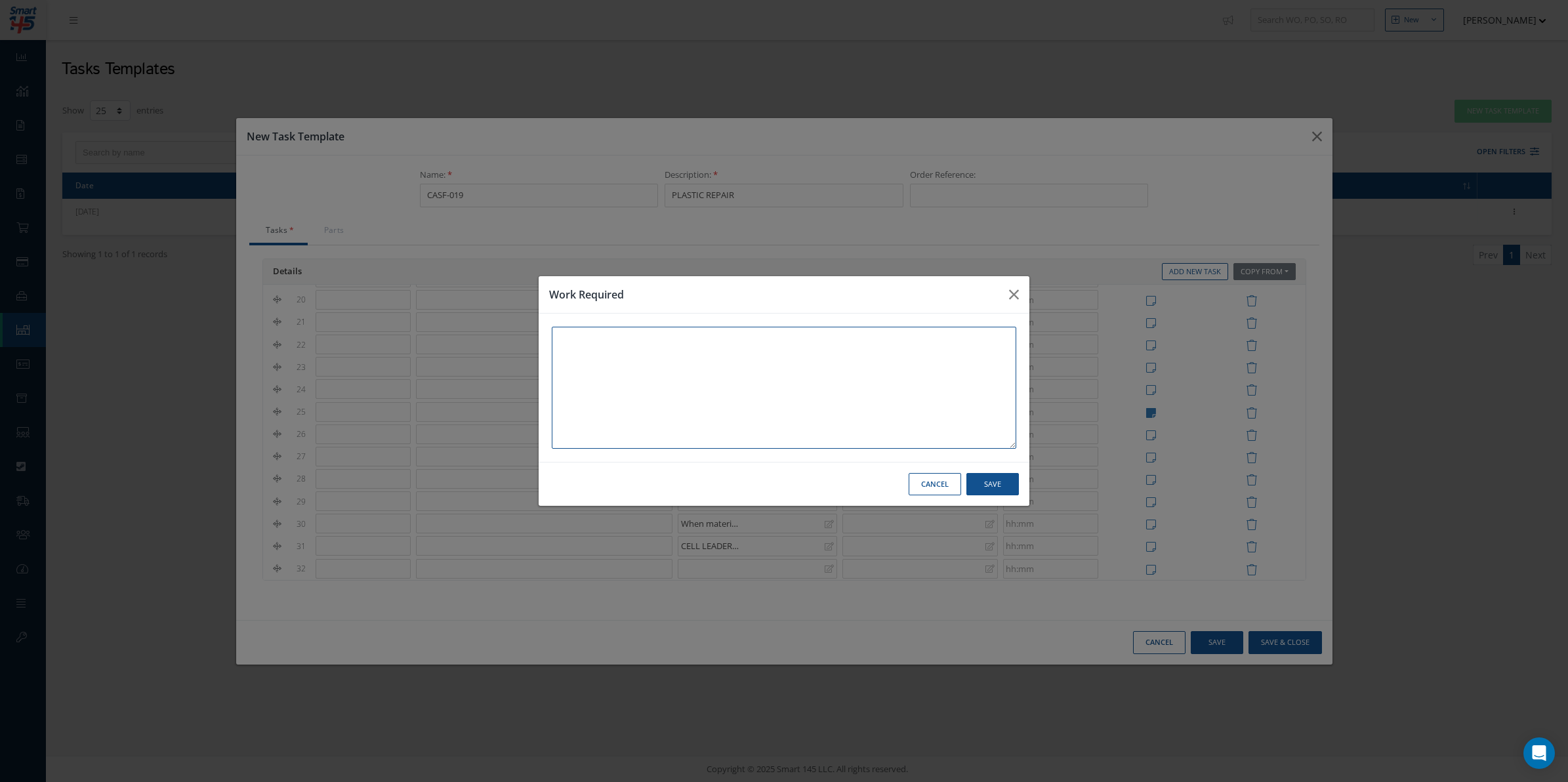
paste textarea "DETAILING ROOM: Use MINIMAL amounts of plastic filler to restore profile where …"
click at [1000, 479] on button "Save" at bounding box center [992, 484] width 53 height 23
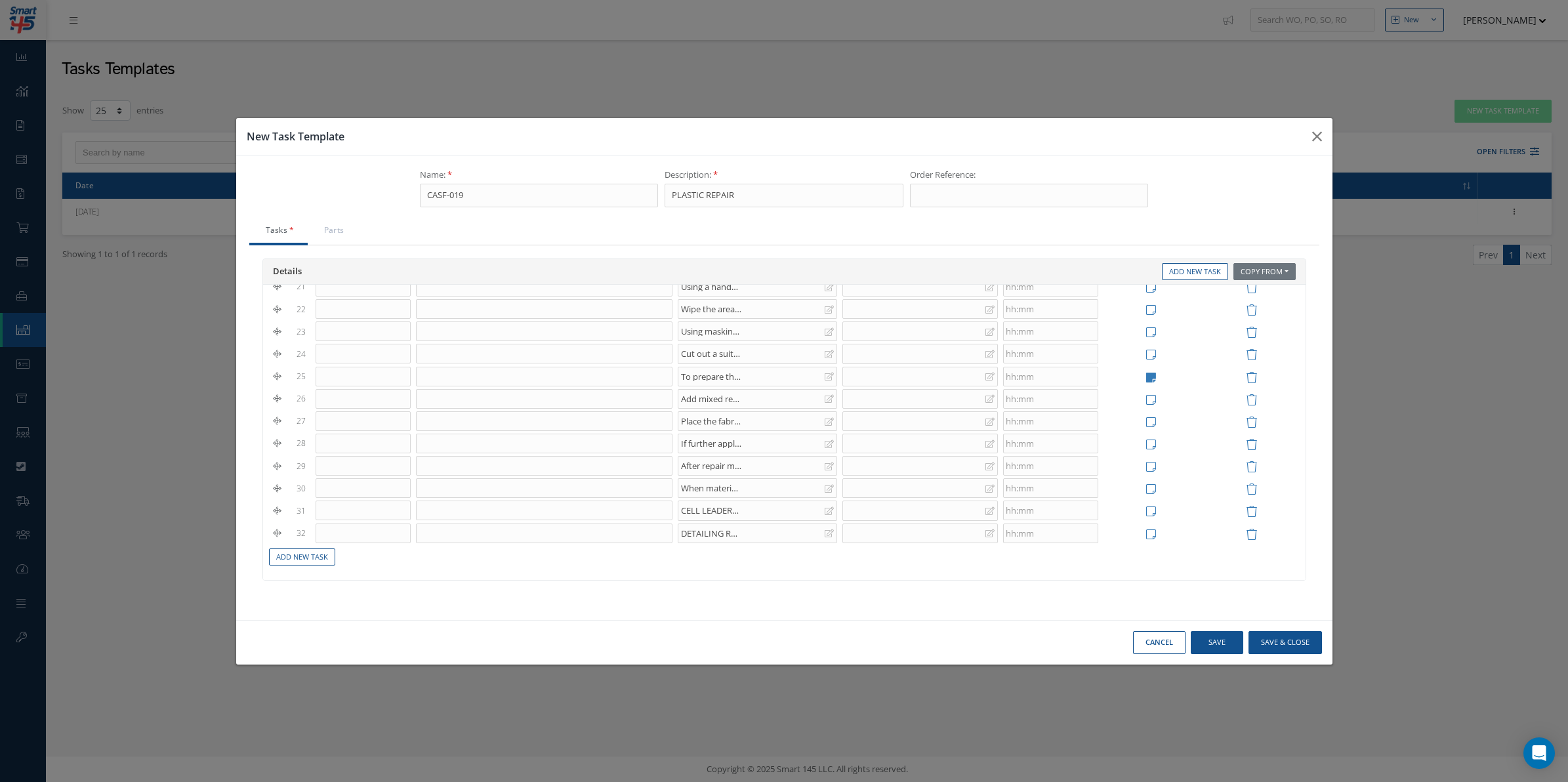
scroll to position [506, 0]
click at [765, 535] on div "DETAILING ROOM: Use MINIMAL amounts of plastic filler to restore profile where …" at bounding box center [757, 534] width 160 height 20
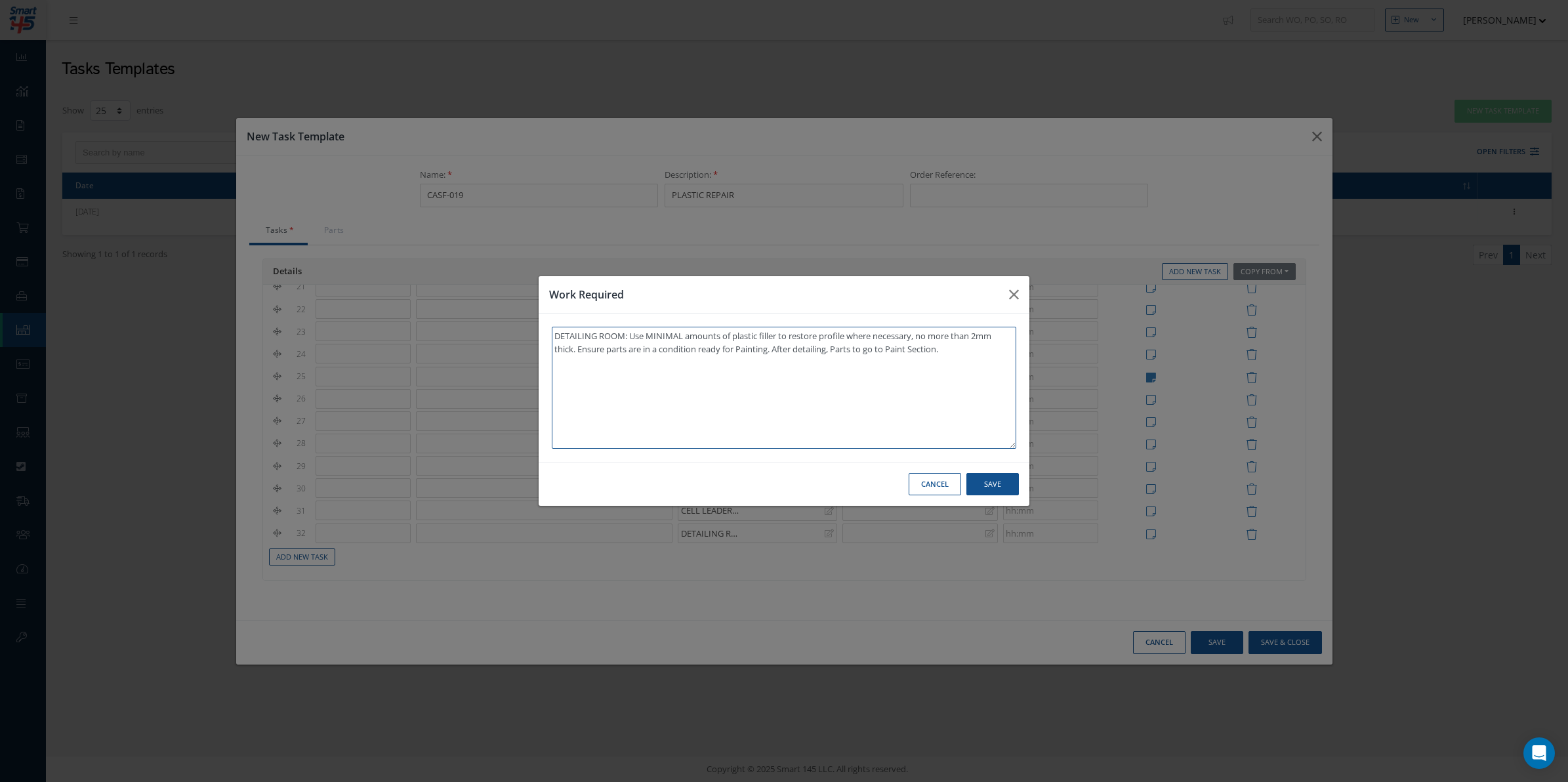
type textarea "DETAILING ROOM: Use MINIMAL amounts of plastic filler to restore profile where …"
click at [997, 483] on button "Save" at bounding box center [992, 484] width 53 height 23
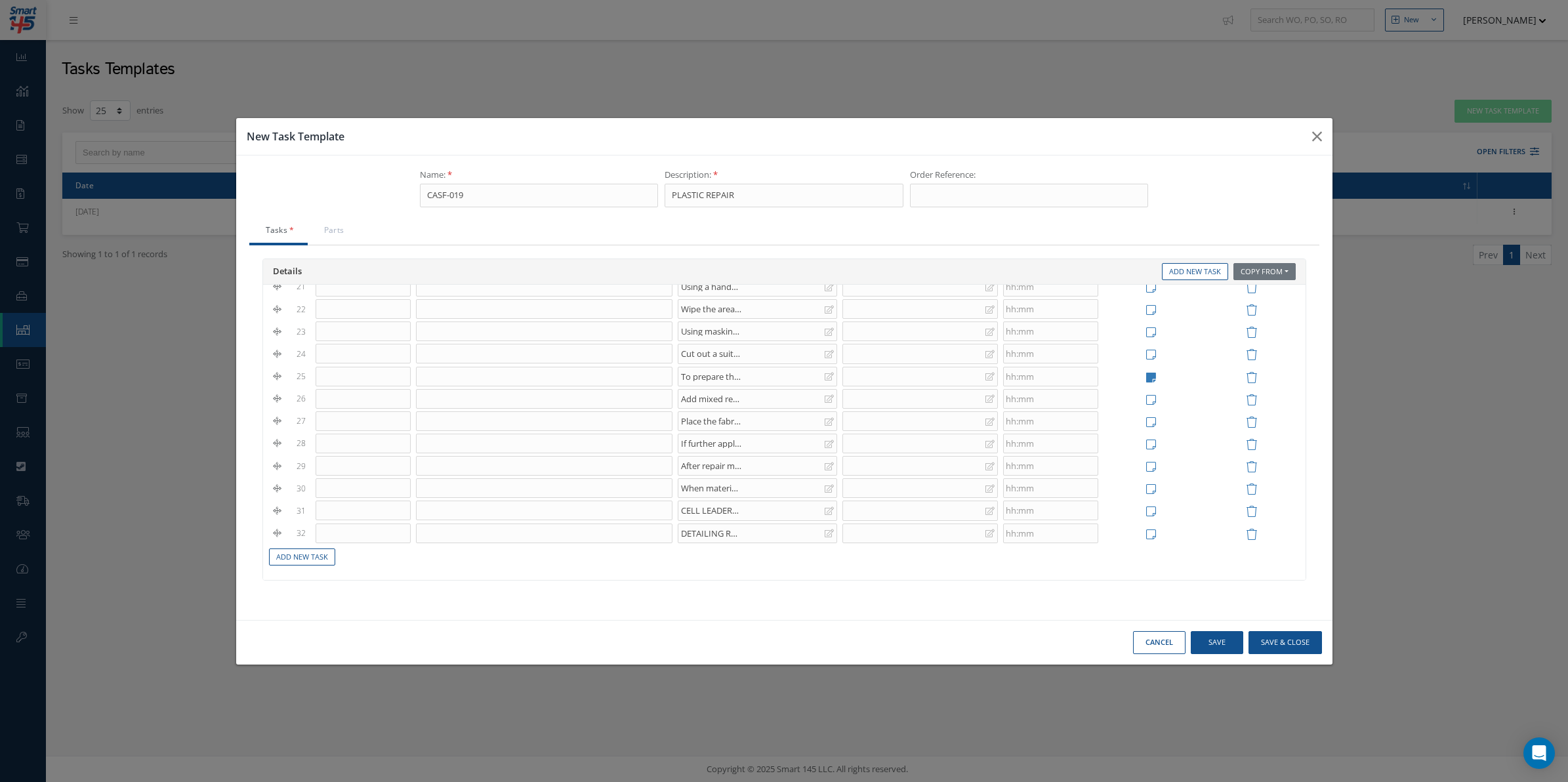
click at [299, 566] on td "Add New Task" at bounding box center [784, 555] width 1036 height 23
click at [294, 562] on link "Add New Task" at bounding box center [302, 557] width 67 height 18
click at [738, 555] on div at bounding box center [757, 546] width 160 height 20
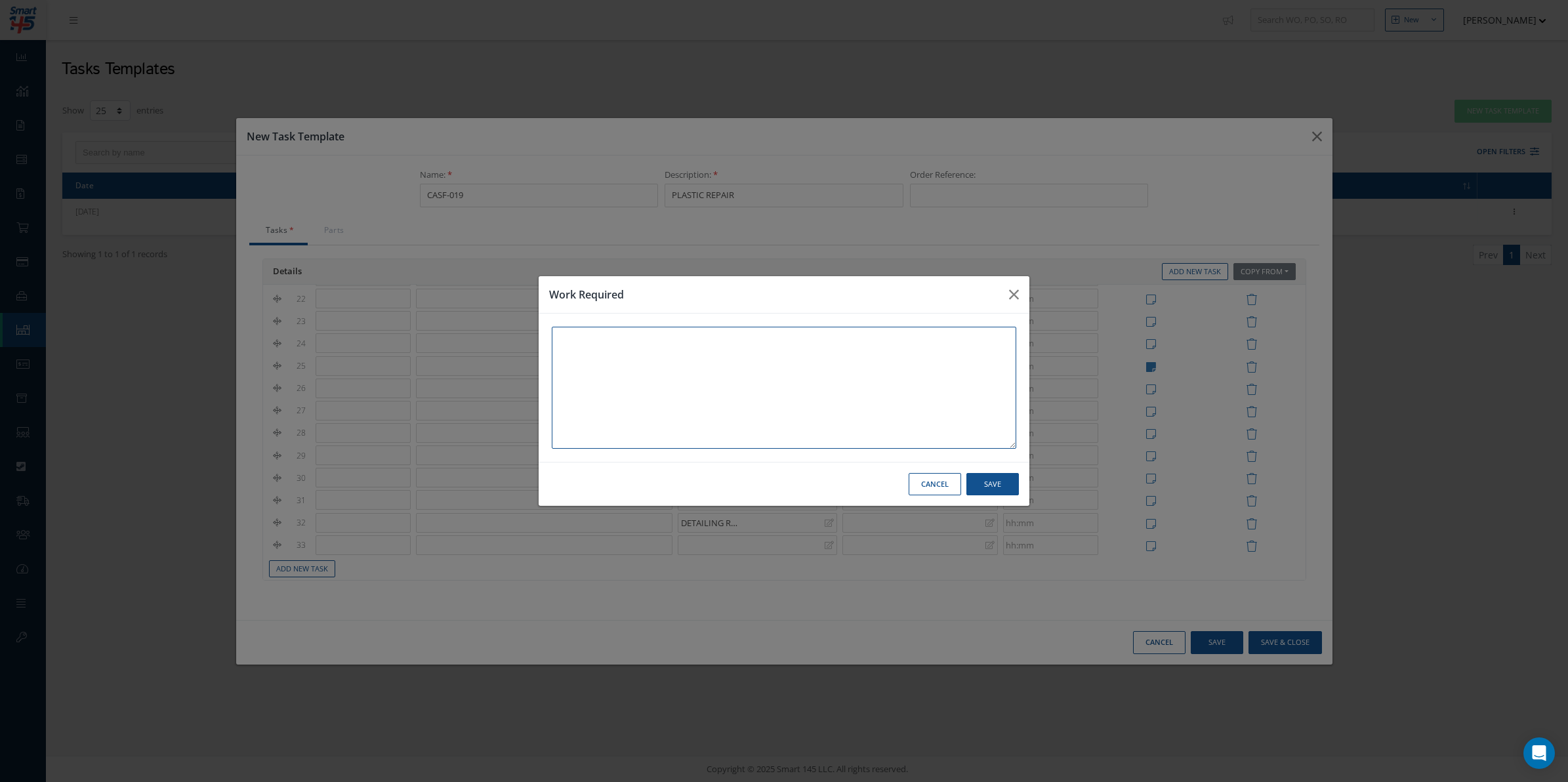
paste textarea "Ensure parts are ready for paint. Return to Maintenance for rework if necessary."
type textarea "Ensure parts are ready for paint. Return to Maintenance for rework if necessary."
click at [1000, 486] on button "Save" at bounding box center [992, 484] width 53 height 23
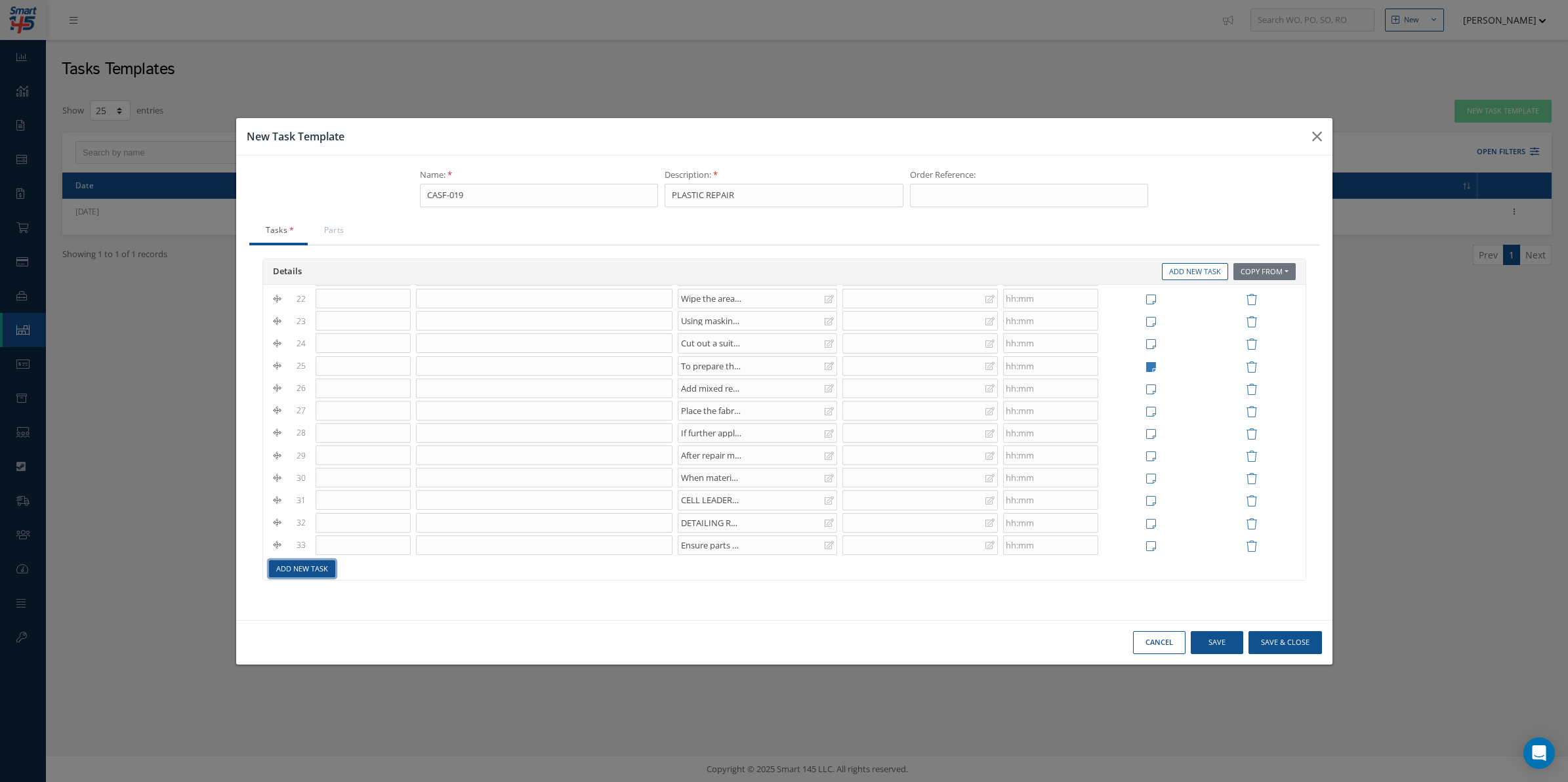
click at [322, 575] on link "Add New Task" at bounding box center [302, 569] width 67 height 18
click at [733, 530] on div at bounding box center [757, 534] width 160 height 20
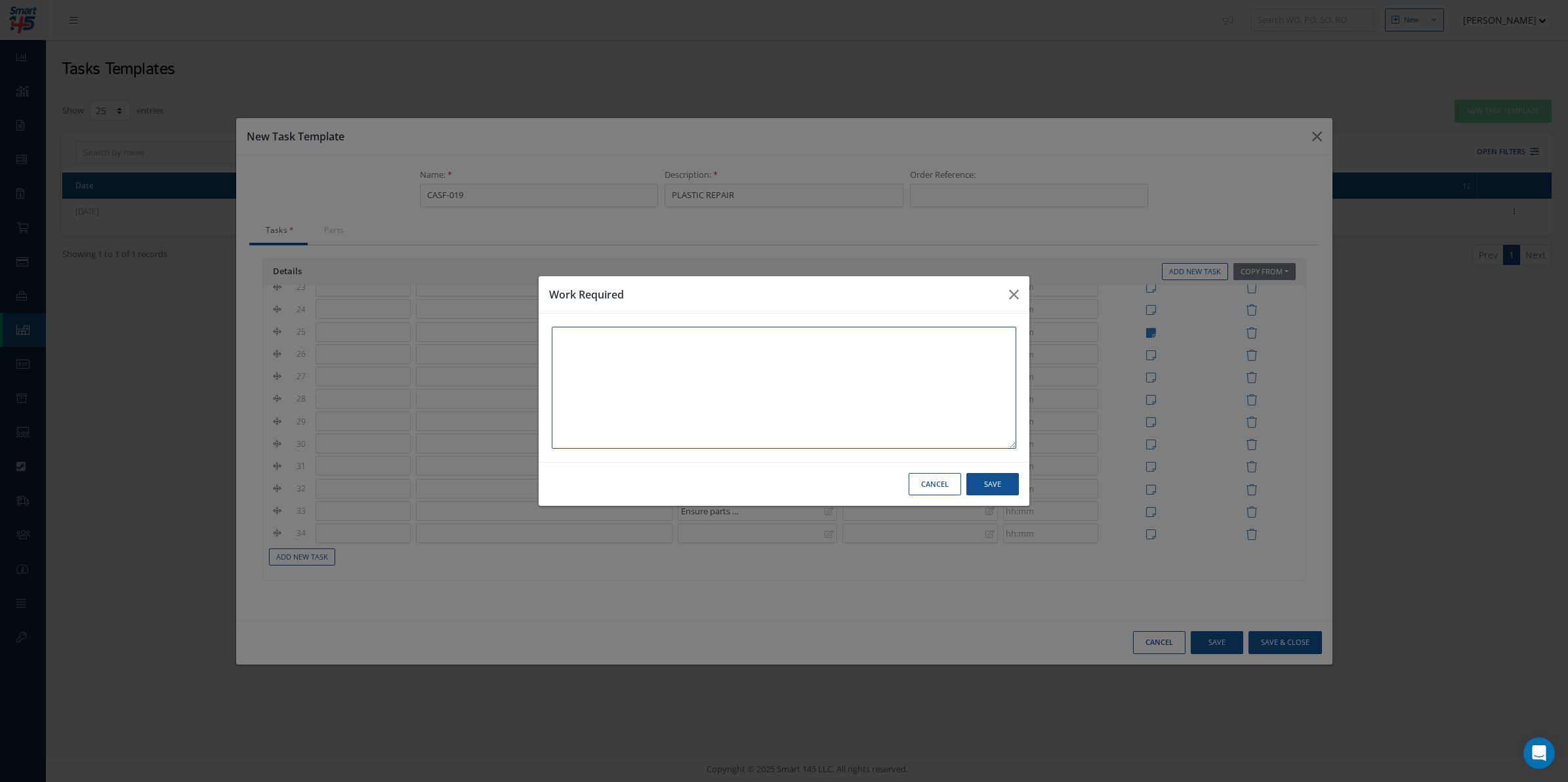
paste textarea "Mask unit where necessary prior to paint."
type textarea "Mask unit where necessary prior to paint."
click at [994, 487] on button "Save" at bounding box center [992, 484] width 53 height 23
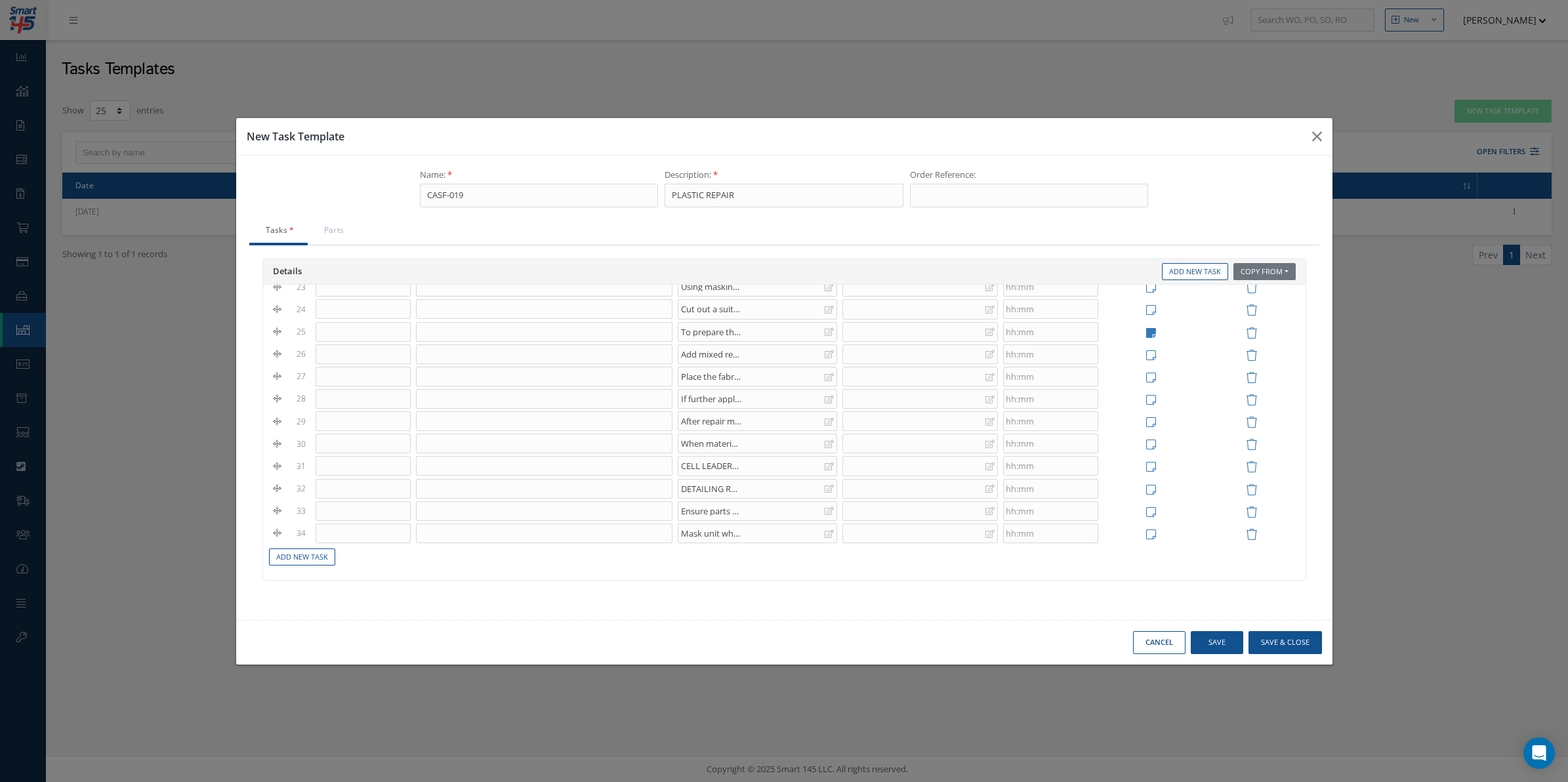
click at [315, 566] on td "Add New Task" at bounding box center [784, 555] width 1036 height 23
click at [316, 564] on link "Add New Task" at bounding box center [302, 557] width 67 height 18
click at [748, 554] on div at bounding box center [757, 545] width 160 height 20
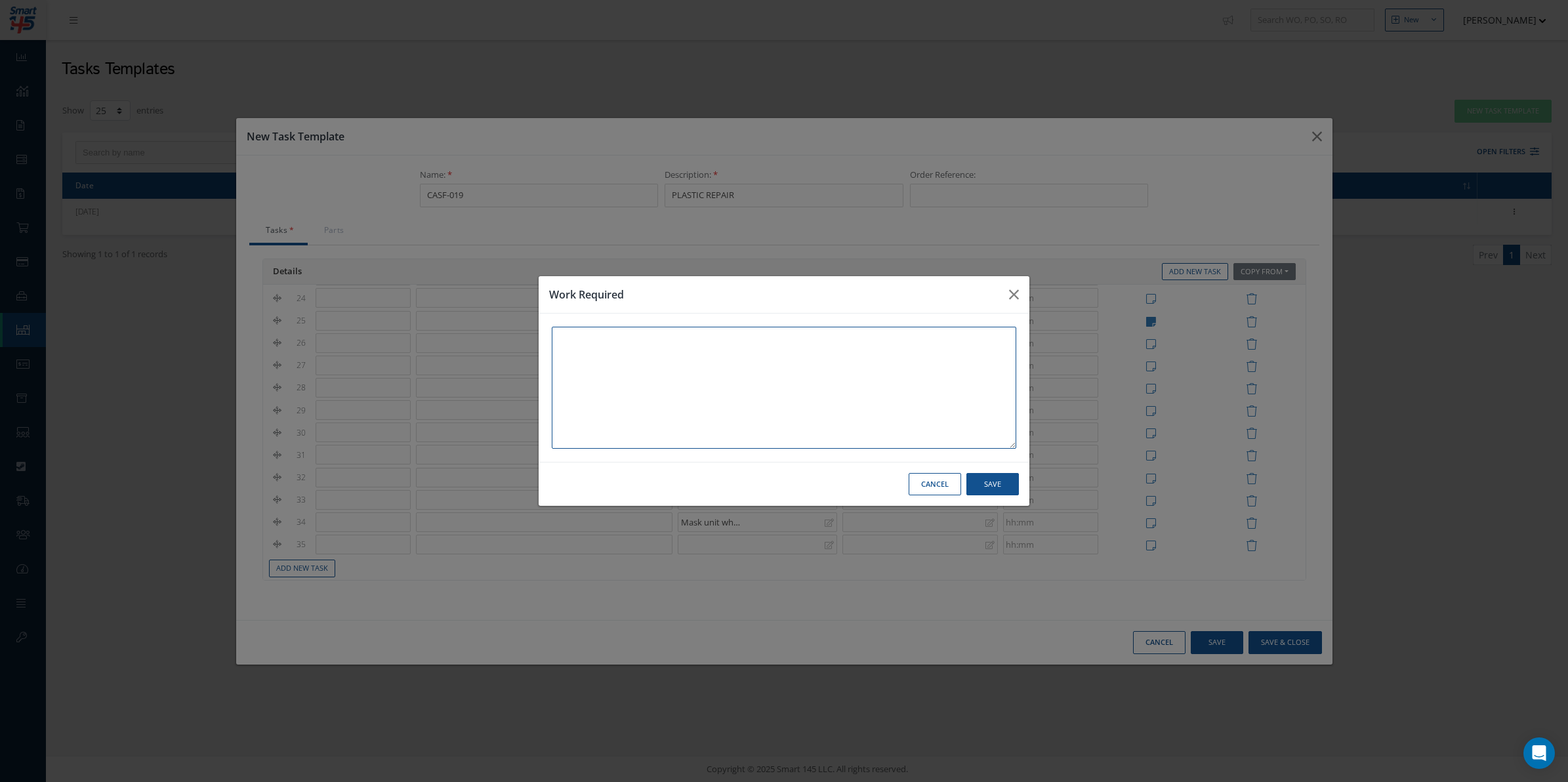
click at [677, 425] on textarea at bounding box center [784, 388] width 465 height 122
paste textarea "Prime and paint as required."
type textarea "Prime and paint as required."
click at [1015, 491] on button "Save" at bounding box center [992, 484] width 53 height 23
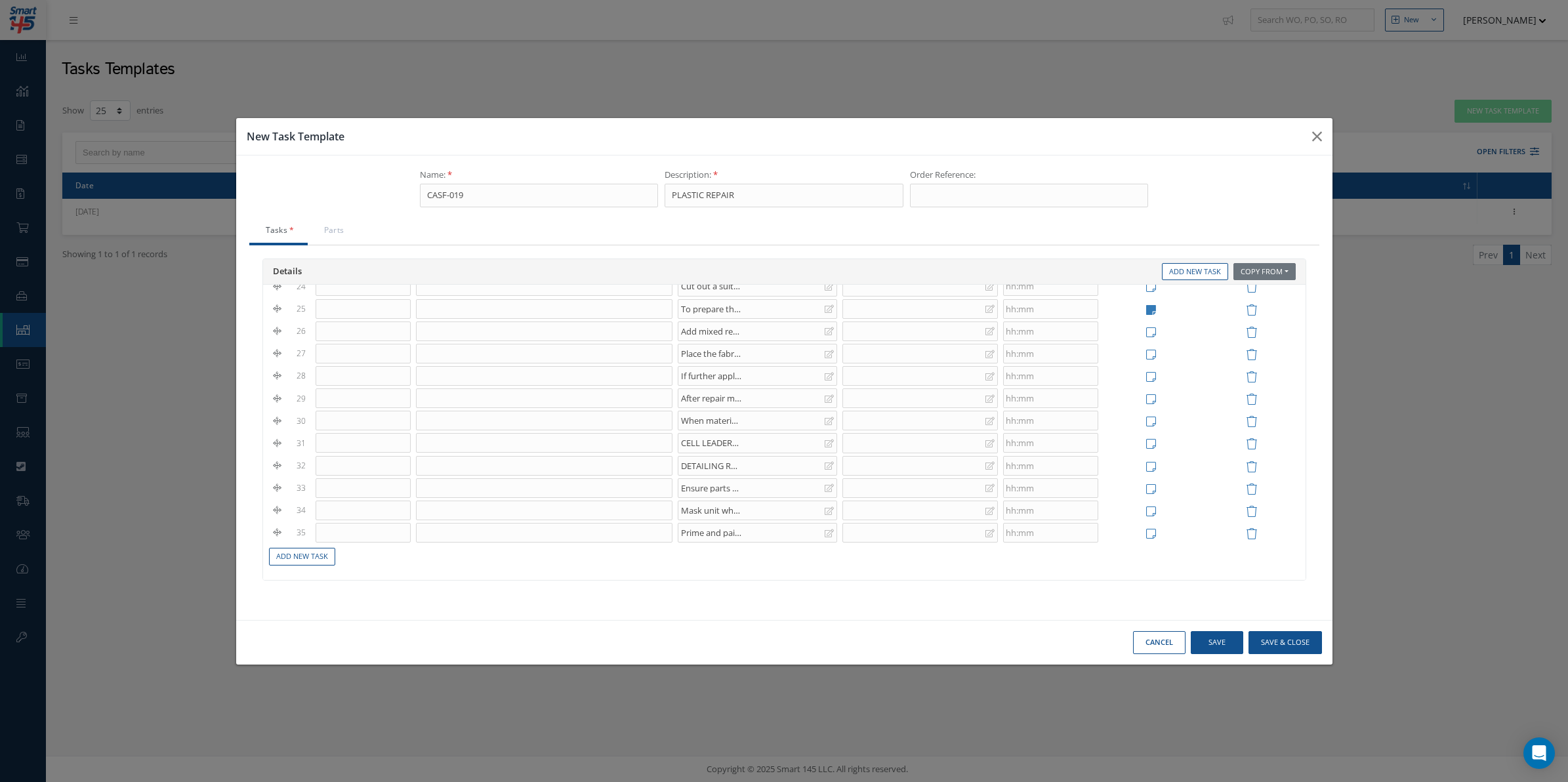
scroll to position [574, 0]
click at [306, 562] on link "Add New Task" at bounding box center [302, 557] width 67 height 18
click at [690, 554] on div at bounding box center [757, 545] width 160 height 20
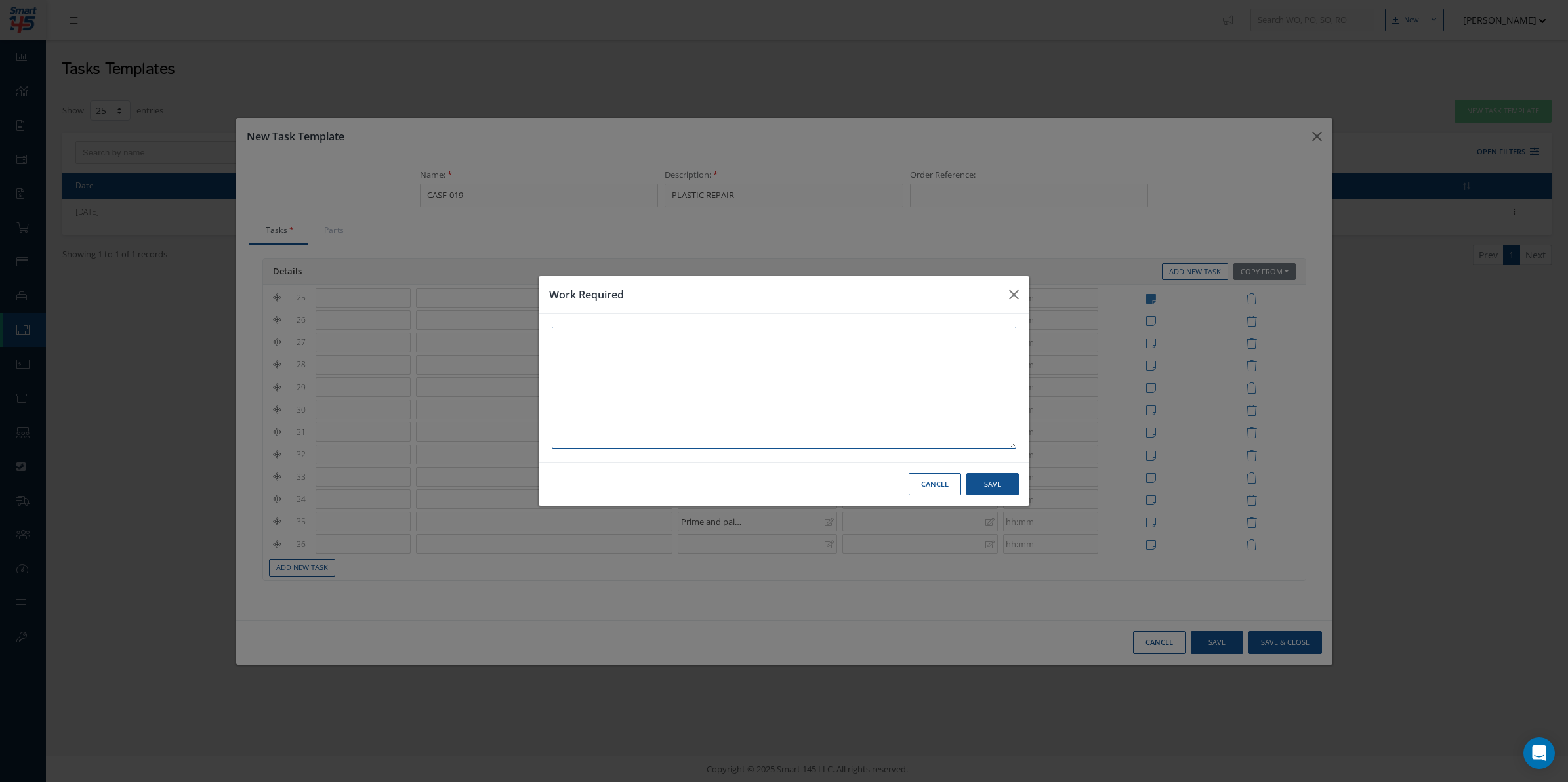
paste textarea "On completion of all paint operations submit for inspection. Rework if required."
type textarea "On completion of all paint operations submit for inspection. Rework if required."
click at [1010, 484] on button "Save" at bounding box center [992, 484] width 53 height 23
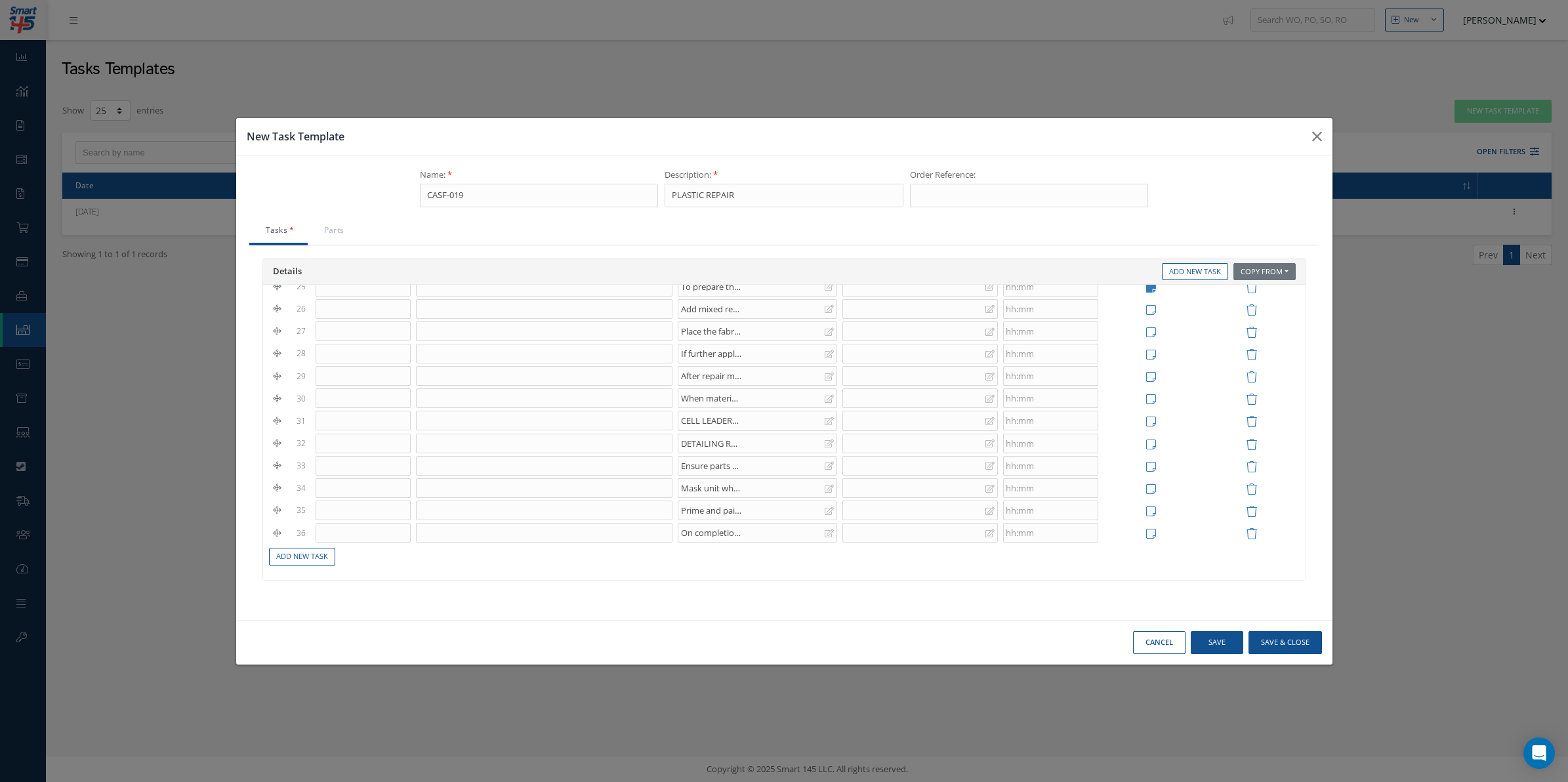
scroll to position [596, 0]
click at [316, 564] on link "Add New Task" at bounding box center [302, 557] width 67 height 18
click at [310, 578] on link "Add New Task" at bounding box center [302, 569] width 67 height 18
click at [315, 558] on link "Add New Task" at bounding box center [302, 557] width 67 height 18
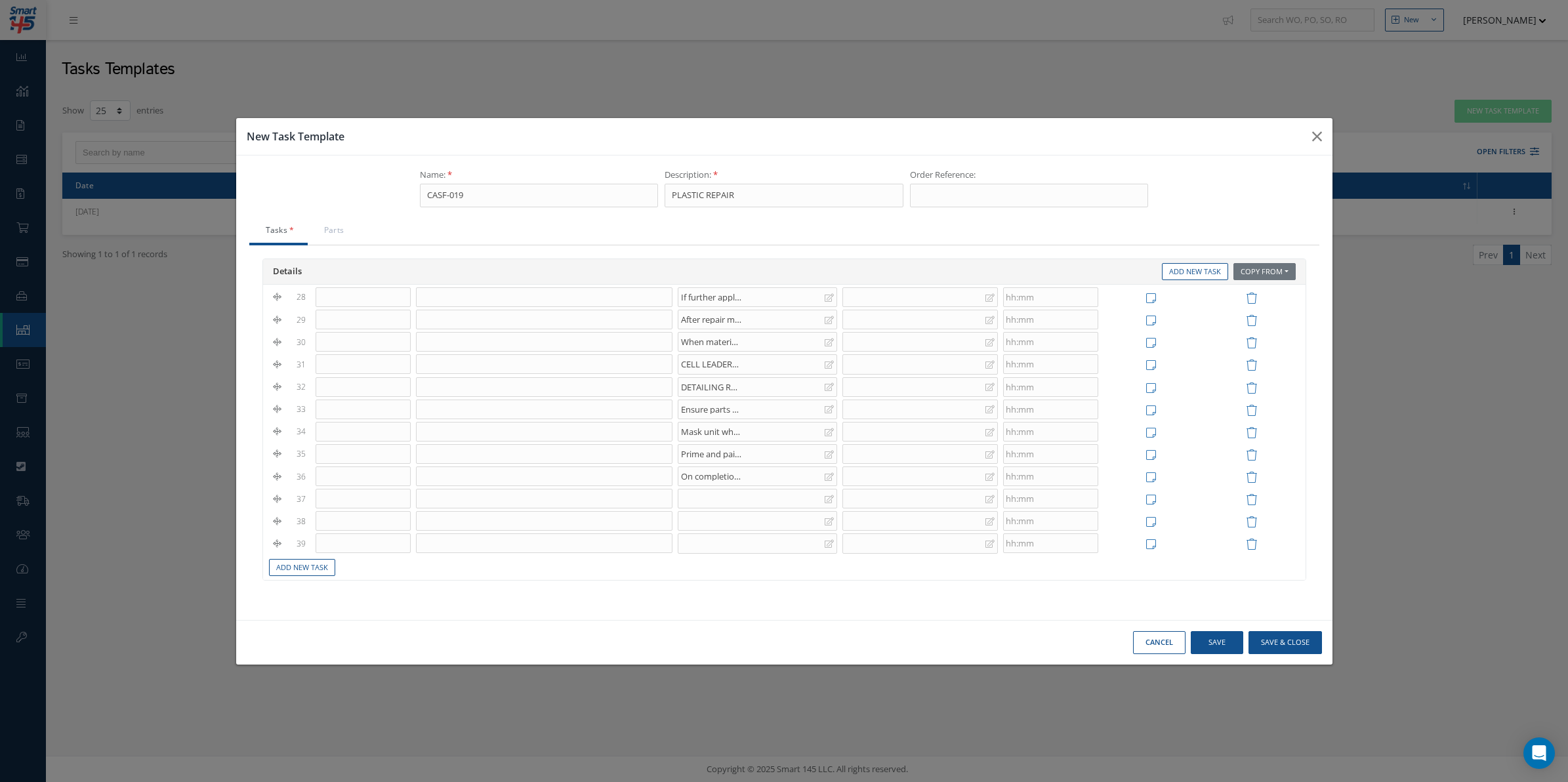
click at [709, 509] on div at bounding box center [757, 498] width 160 height 20
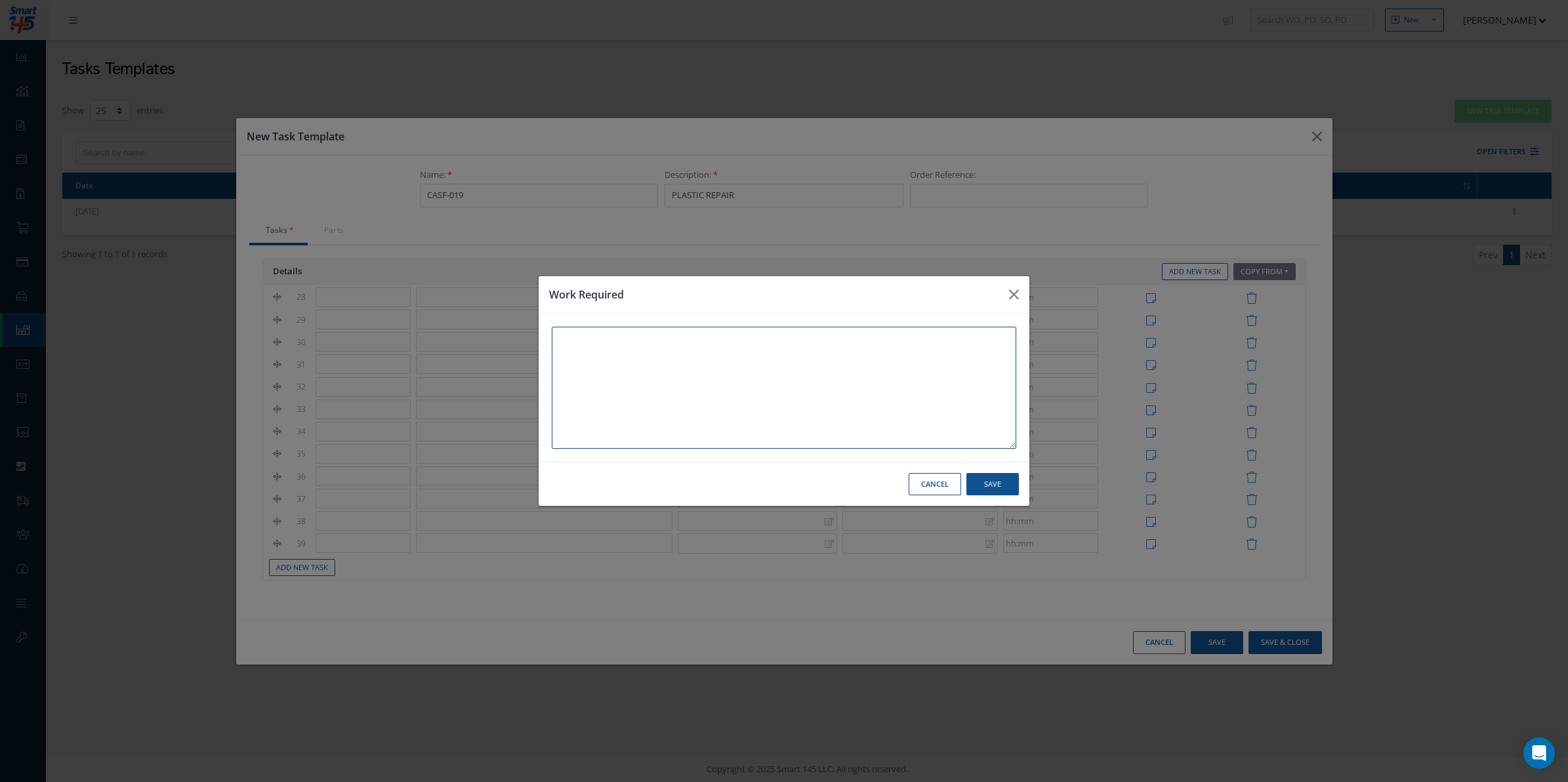
paste textarea "Clean component prior to assembly if necessary."
type textarea "Clean component prior to assembly if necessary."
click at [997, 495] on button "Save" at bounding box center [992, 484] width 53 height 23
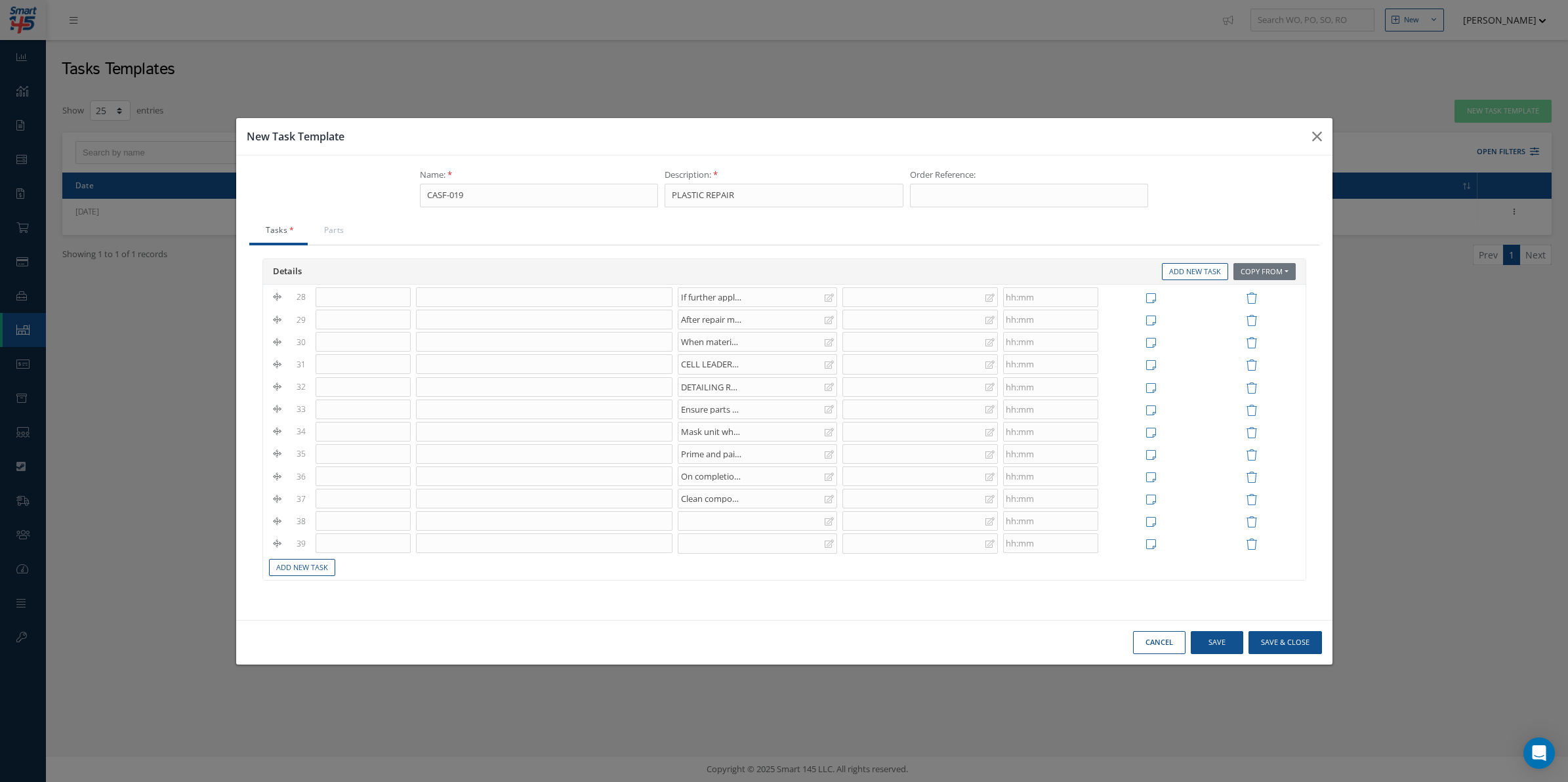
click at [705, 529] on div at bounding box center [757, 521] width 160 height 20
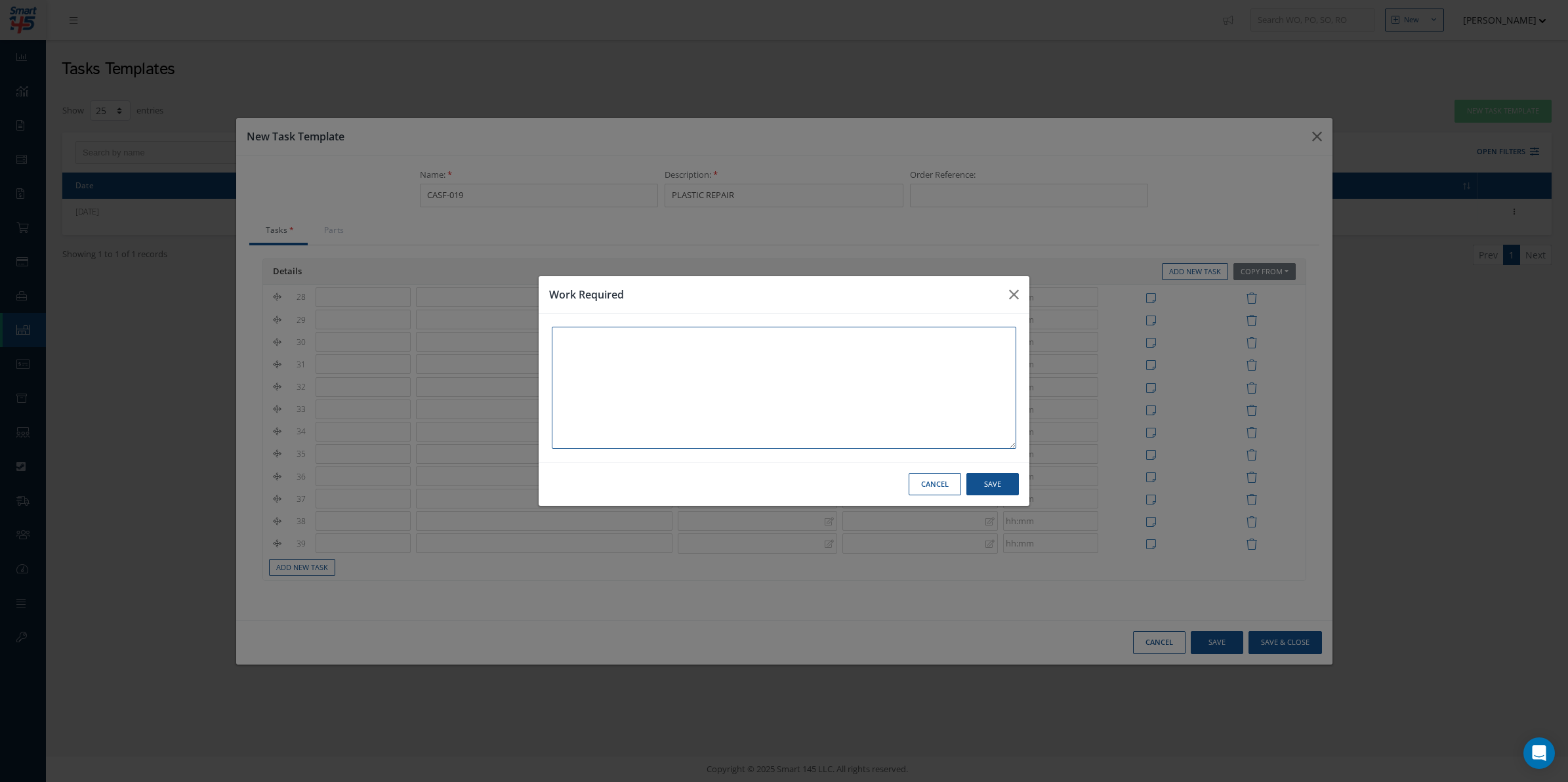
paste textarea "Using the removed items stored previously in the numbered Green Box – Re-assemb…"
type textarea "Using the removed items stored previously in the numbered Green Box – Re-assemb…"
click at [991, 473] on button "Save" at bounding box center [992, 484] width 53 height 23
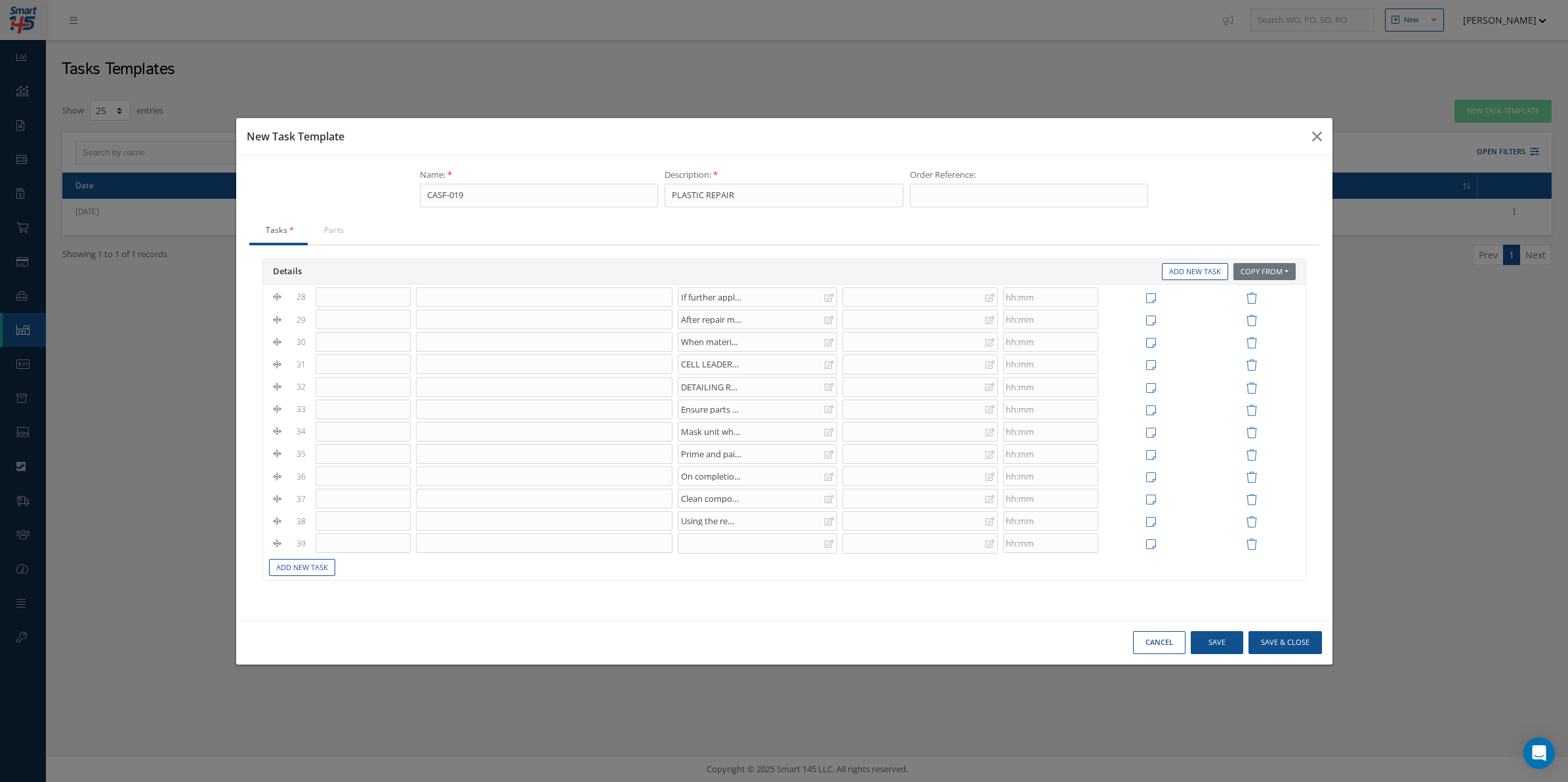
click at [697, 552] on div at bounding box center [757, 544] width 160 height 20
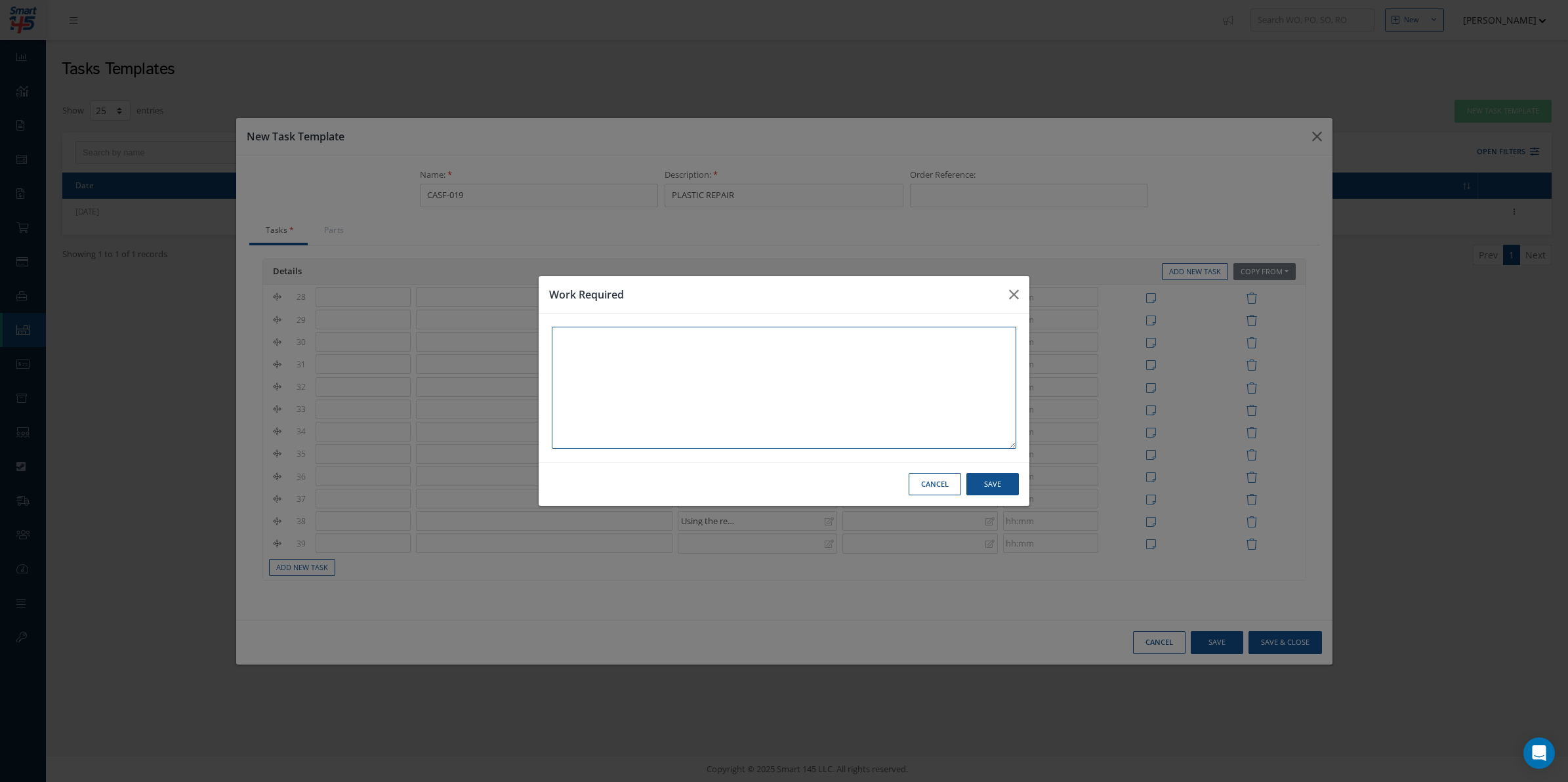
paste textarea "Complete Part Marking where required."
type textarea "Complete Part Marking where required."
click at [999, 481] on button "Save" at bounding box center [992, 484] width 53 height 23
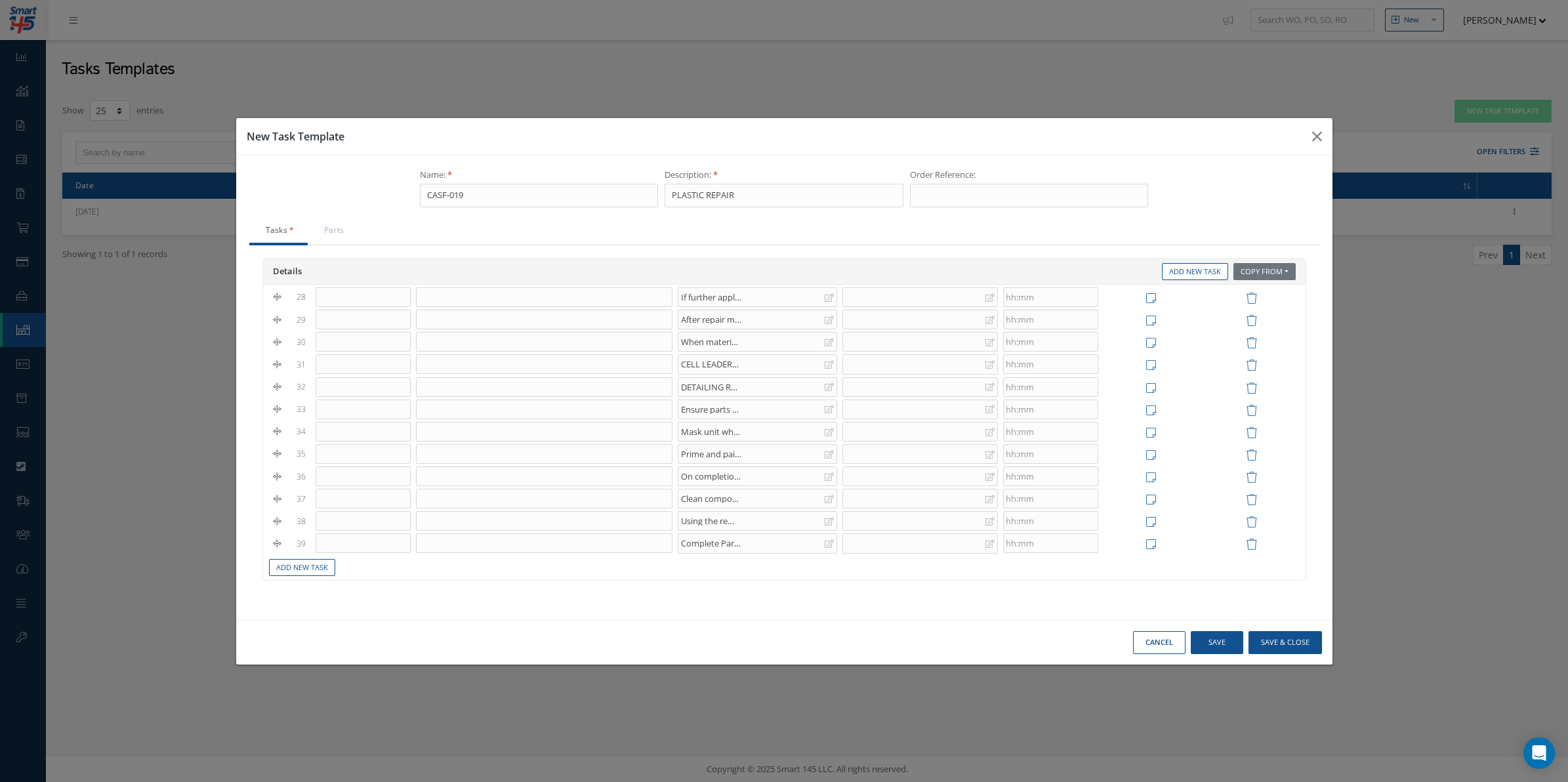
scroll to position [0, 0]
click at [444, 330] on input at bounding box center [543, 335] width 256 height 20
paste input "PRE MAINTENANCE INSPECTION"
type input "PRE MAINTENANCE INSPECTION"
click at [467, 355] on input at bounding box center [543, 356] width 256 height 20
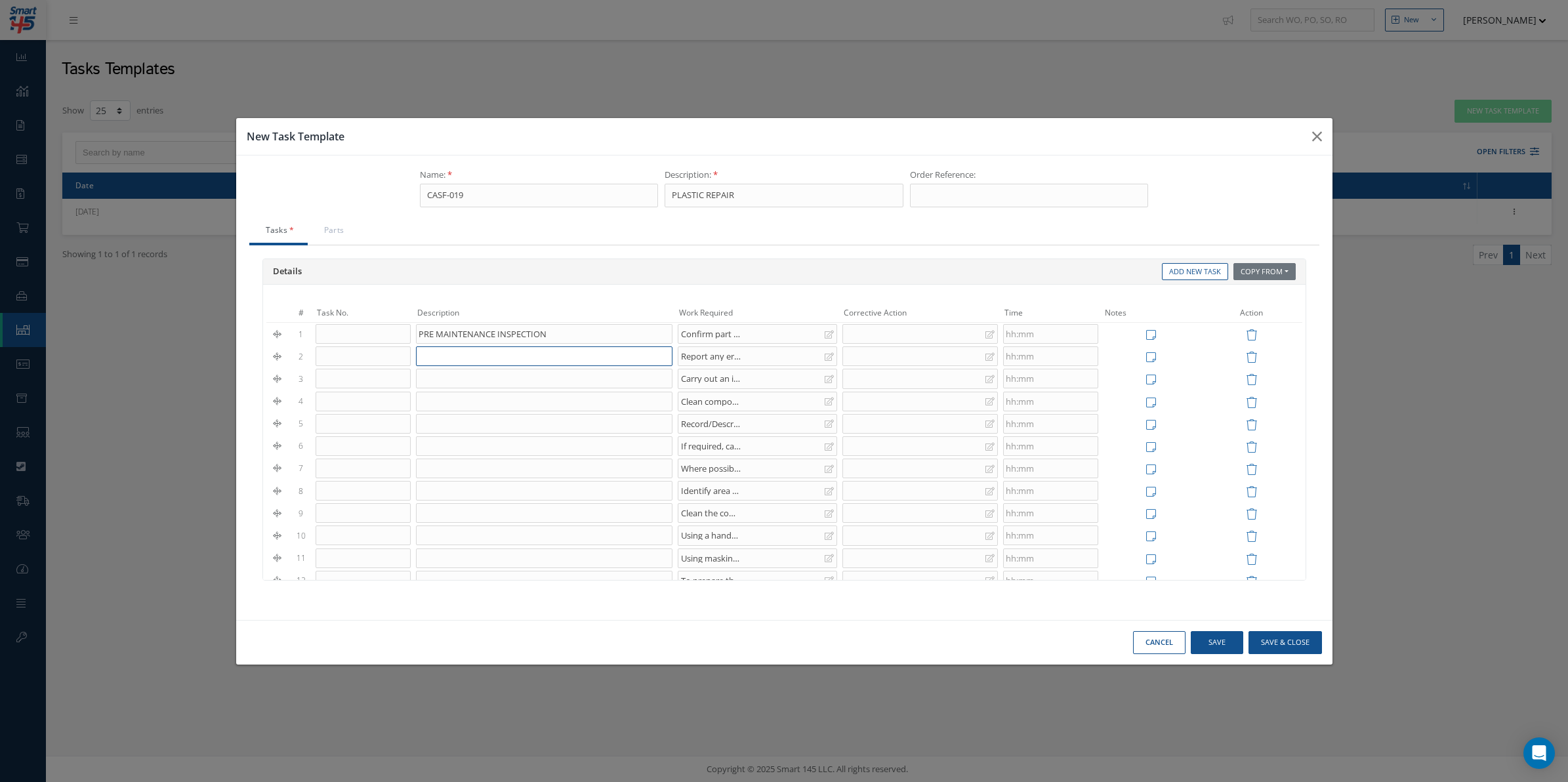
paste input "PRE MAINTENANCE INSPECTION"
type input "PRE MAINTENANCE INSPECTION"
click at [459, 381] on input at bounding box center [543, 379] width 256 height 20
paste input "PRE MAINTENANCE INSPECTION"
type input "PRE MAINTENANCE INSPECTION"
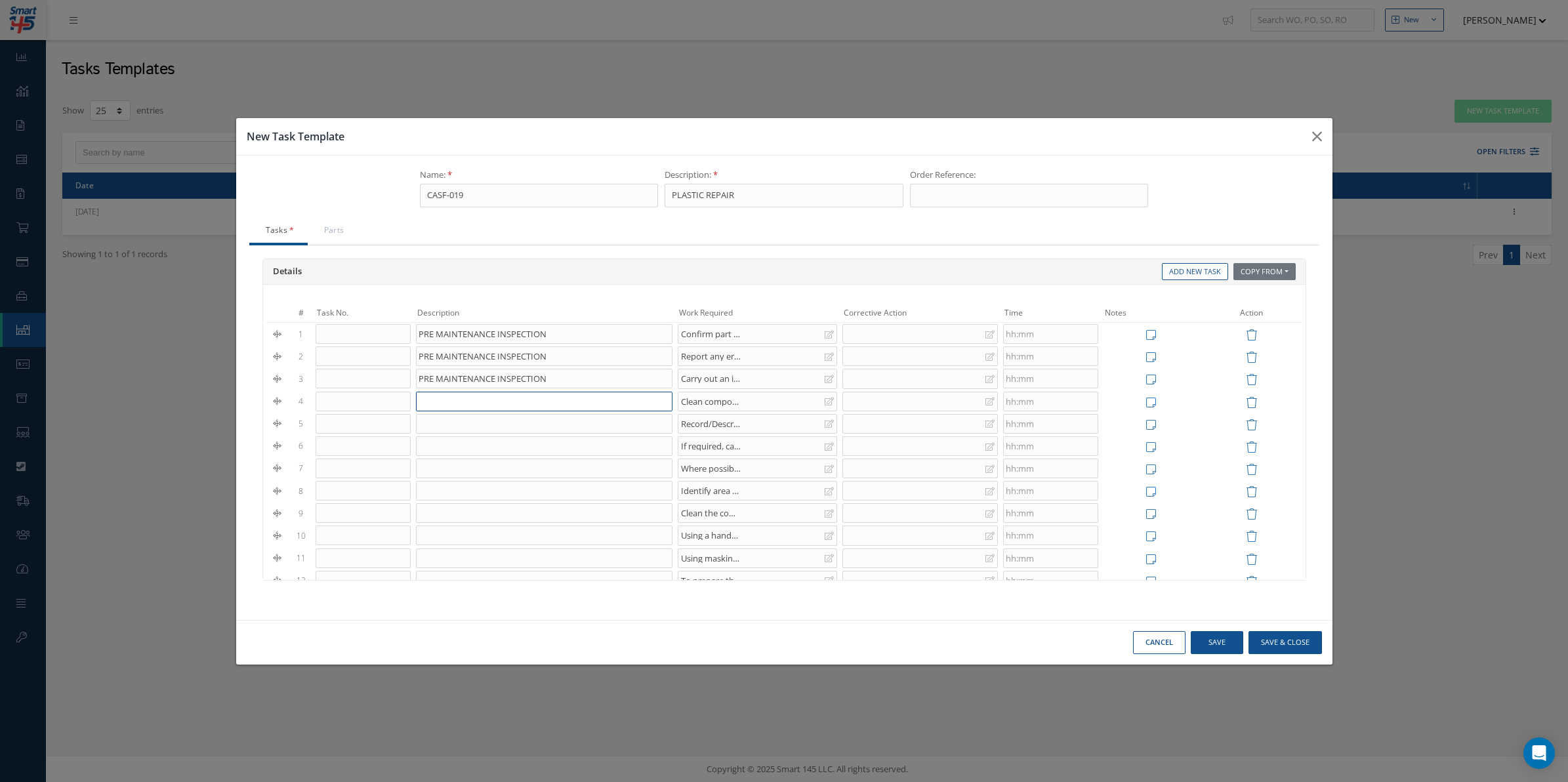
click at [492, 408] on input at bounding box center [543, 401] width 256 height 20
paste input "PRE-MAINTENANCE PERFORMED Initial Sig Date Stamp"
click at [475, 416] on input at bounding box center [543, 424] width 256 height 20
drag, startPoint x: 554, startPoint y: 407, endPoint x: 733, endPoint y: 405, distance: 179.0
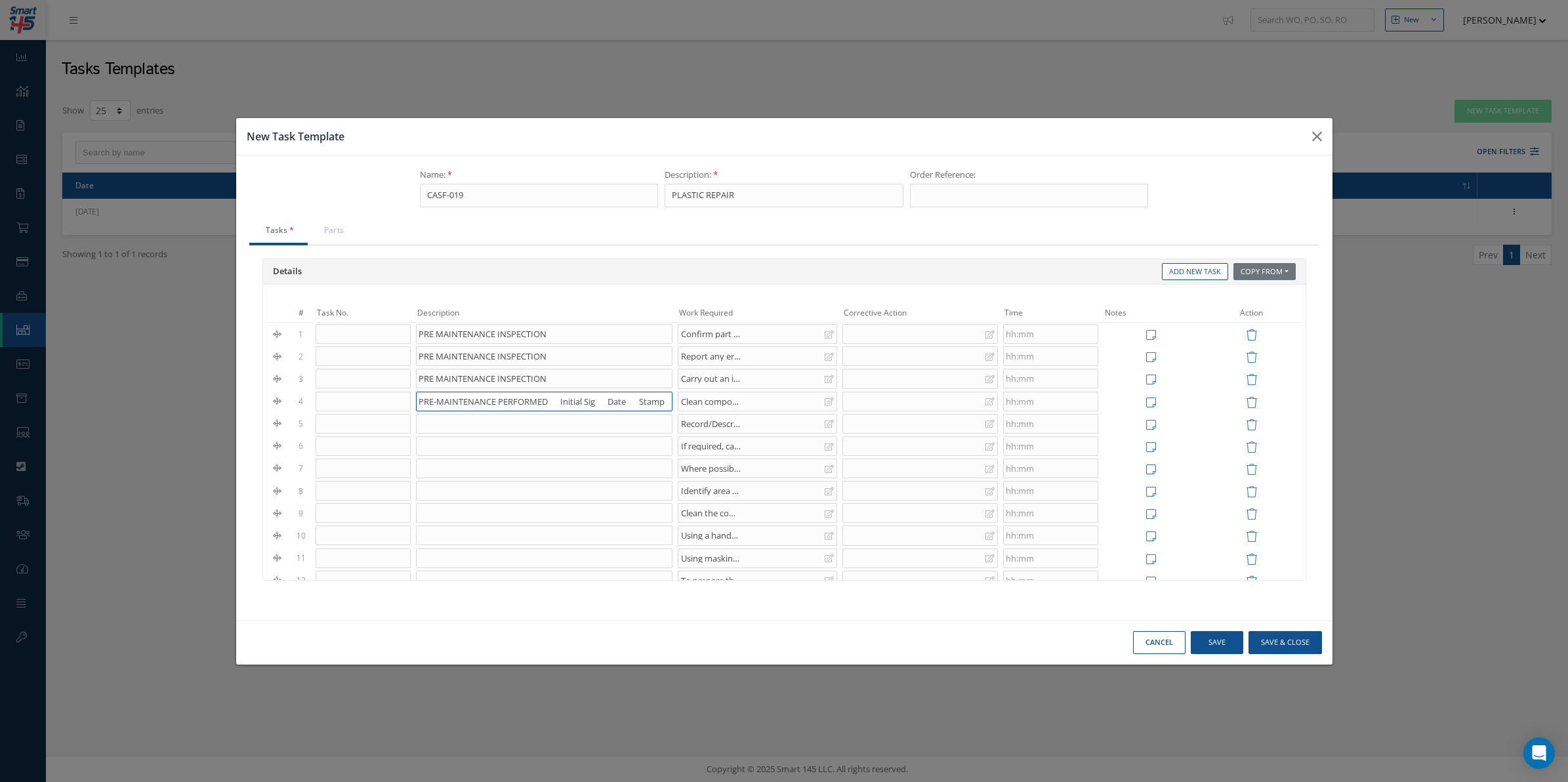
click at [733, 405] on tr "4 PRE-MAINTENANCE PERFORMED Initial Sig Date Stamp Clean component and remove d…" at bounding box center [784, 401] width 1036 height 23
drag, startPoint x: 563, startPoint y: 407, endPoint x: 376, endPoint y: 417, distance: 187.3
click at [376, 417] on tbody "1 PRE MAINTENANCE INSPECTION Confirm part number of component. Ensure paperwork…" at bounding box center [784, 771] width 1036 height 897
type input "PRE-MAINTENANCE PERFORMED"
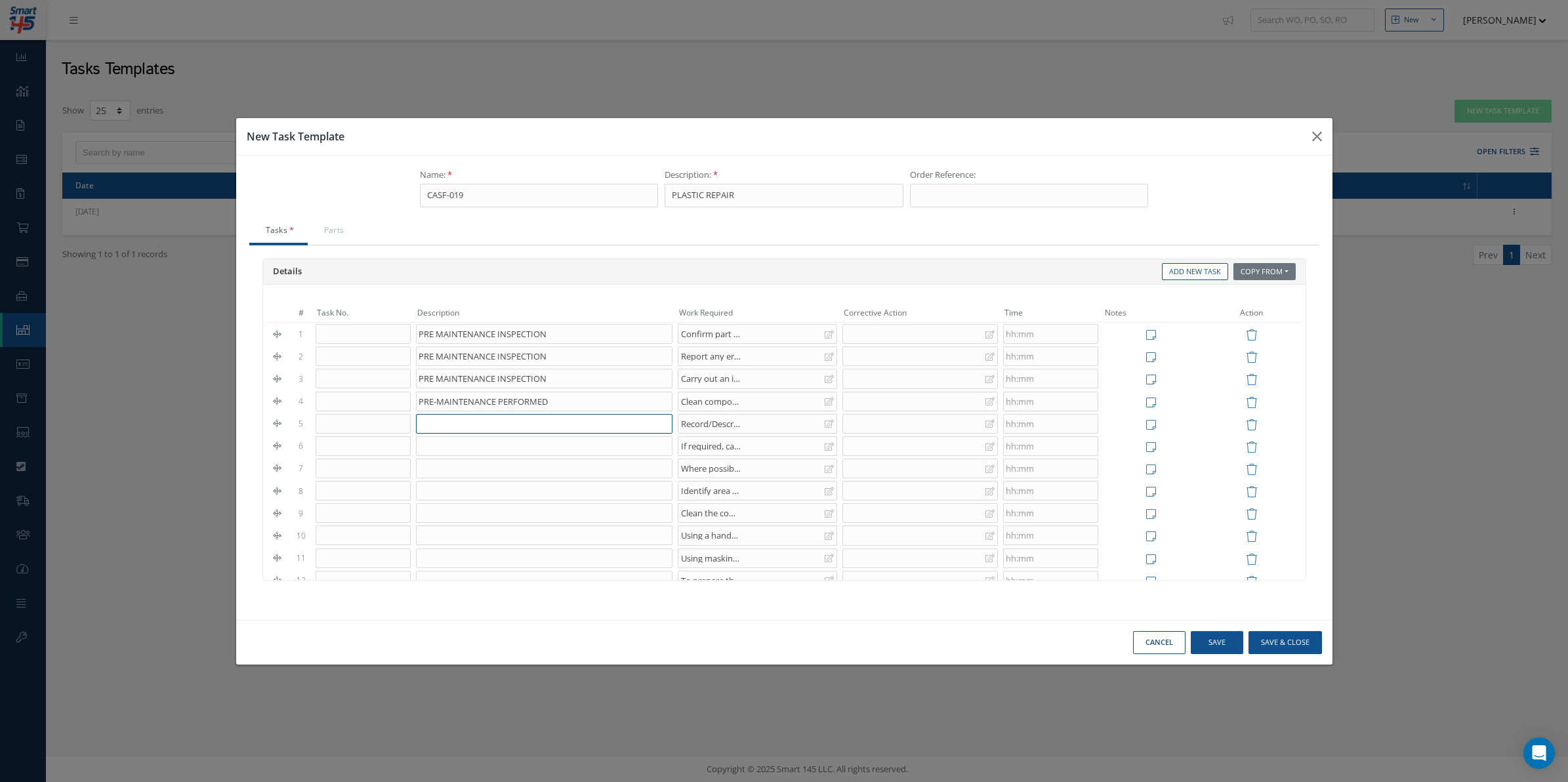
click at [521, 429] on input at bounding box center [543, 424] width 256 height 20
paste input "PRE-MAINTENANCE PERFORMED"
type input "PRE-MAINTENANCE PERFORMED"
click at [511, 449] on input at bounding box center [543, 446] width 256 height 20
paste input "PRE-MAINTENANCE PERFORMED"
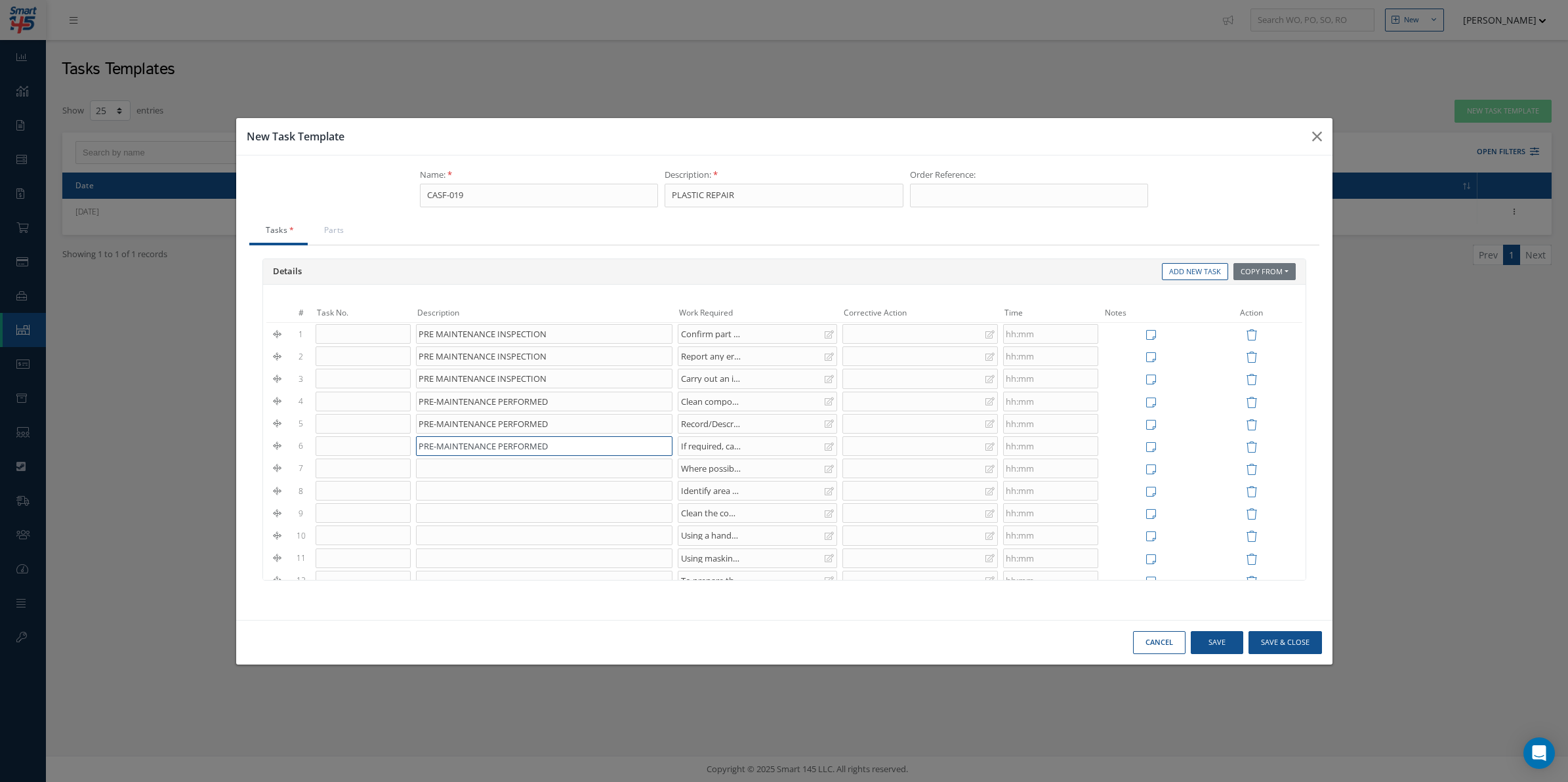
type input "PRE-MAINTENANCE PERFORMED"
click at [500, 469] on input at bounding box center [543, 469] width 256 height 20
paste input "PRE-MAINTENANCE PERFORMED"
type input "PRE-MAINTENANCE PERFORMED"
click at [562, 499] on input at bounding box center [543, 491] width 256 height 20
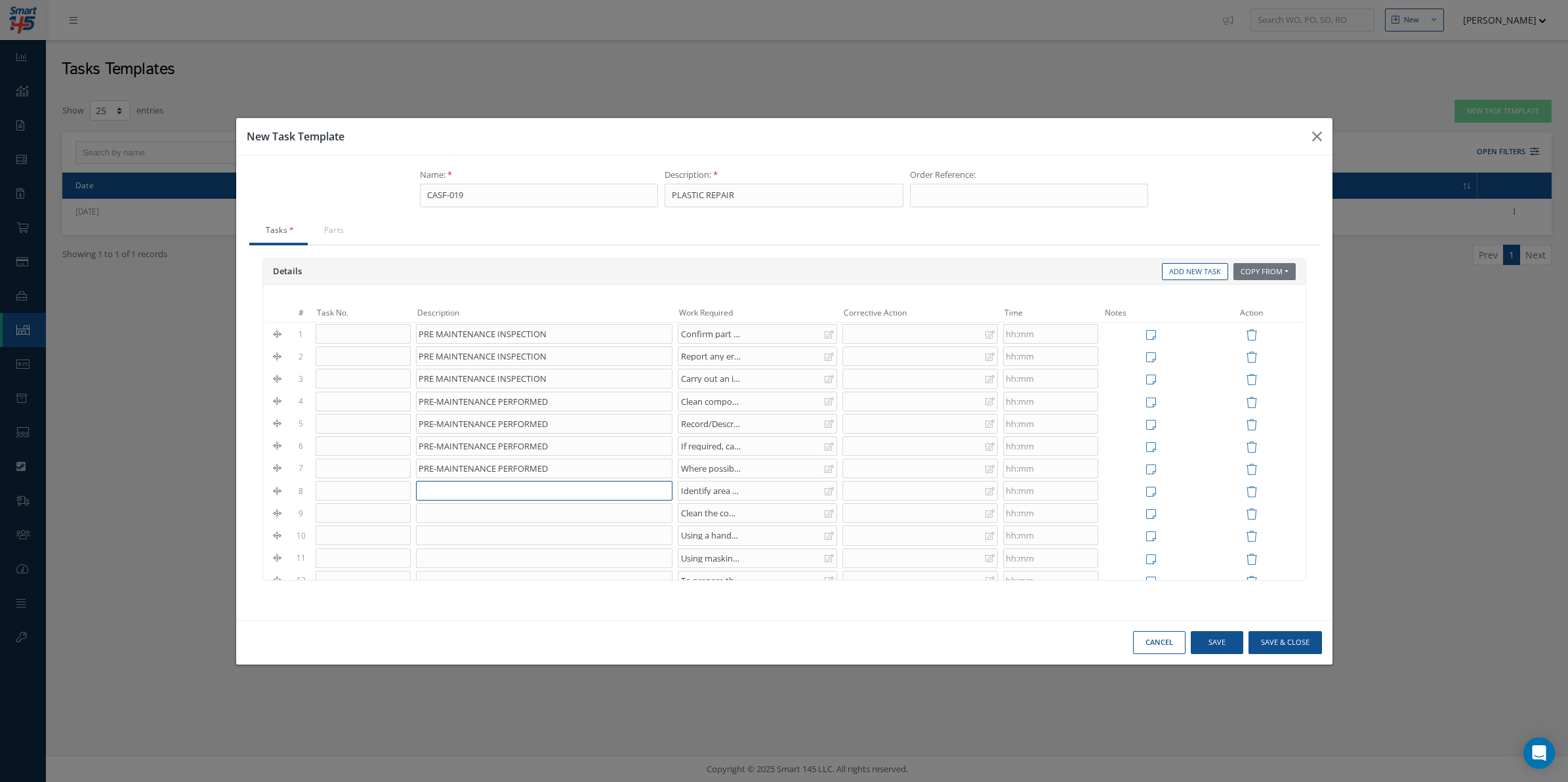
paste input "MAINTENANCE PERFORMED - REPAIR 1"
type input "MAINTENANCE PERFORMED - REPAIR 1"
click at [544, 516] on input at bounding box center [543, 513] width 256 height 20
paste input "MAINTENANCE PERFORMED - REPAIR 1"
type input "MAINTENANCE PERFORMED - REPAIR 1"
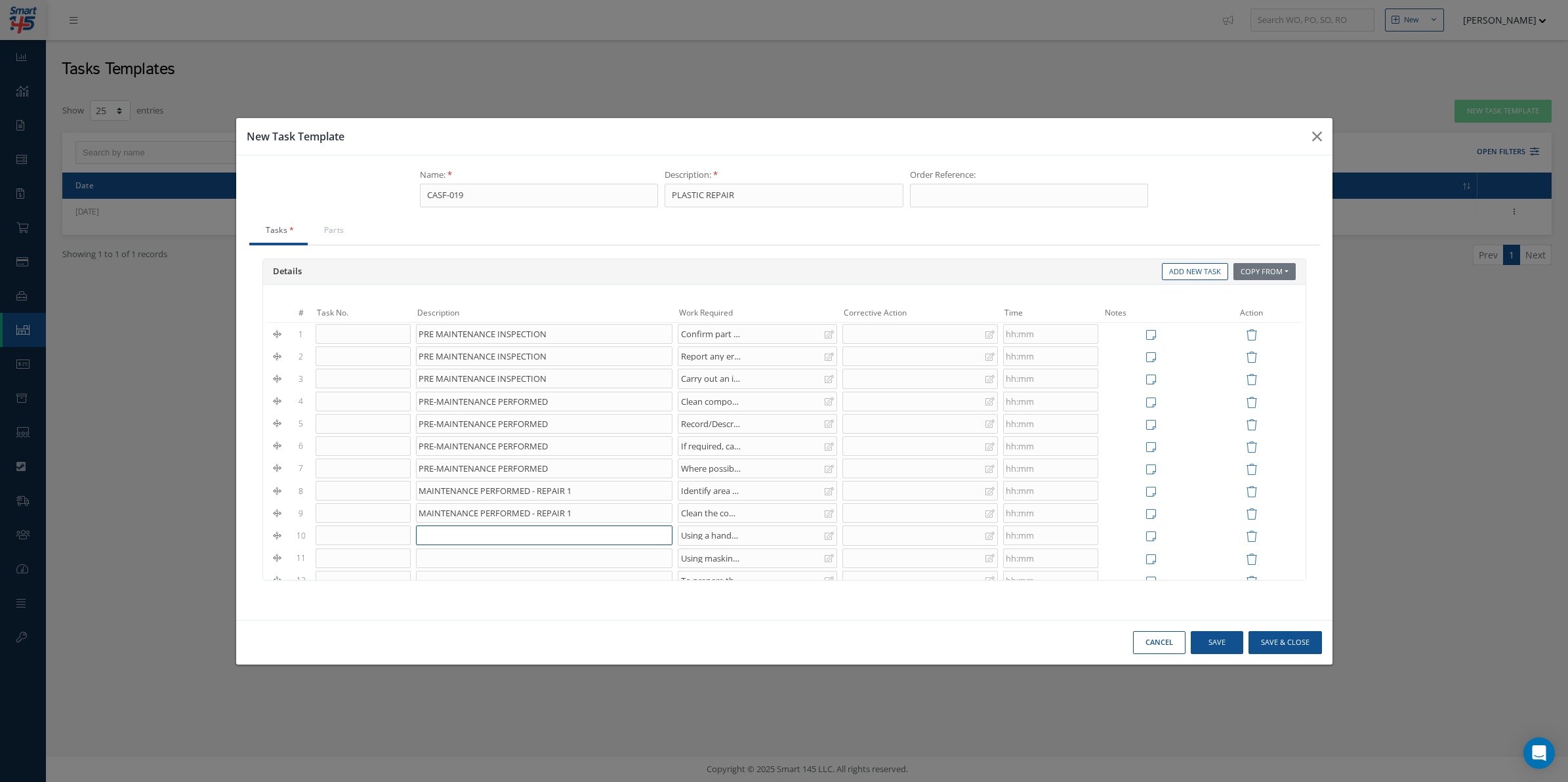
click at [560, 542] on input at bounding box center [543, 536] width 256 height 20
paste input "MAINTENANCE PERFORMED - REPAIR 1"
type input "MAINTENANCE PERFORMED - REPAIR 1"
click at [541, 562] on input at bounding box center [543, 558] width 256 height 20
paste input "MAINTENANCE PERFORMED - REPAIR 1"
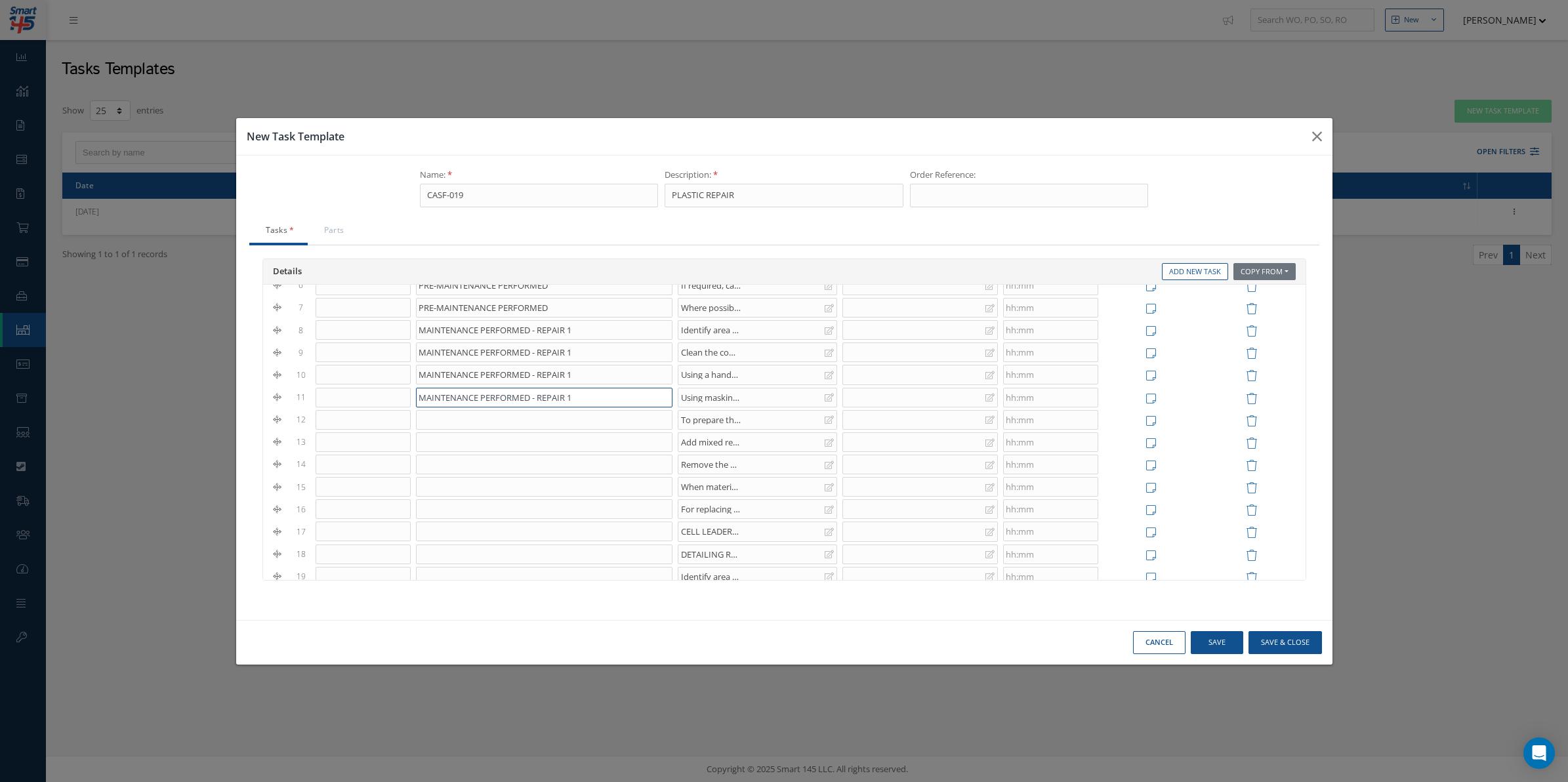
scroll to position [164, 0]
type input "MAINTENANCE PERFORMED - REPAIR 1"
click at [521, 422] on input at bounding box center [543, 417] width 256 height 20
paste input "MAINTENANCE PERFORMED - REPAIR 1"
type input "MAINTENANCE PERFORMED - REPAIR 1"
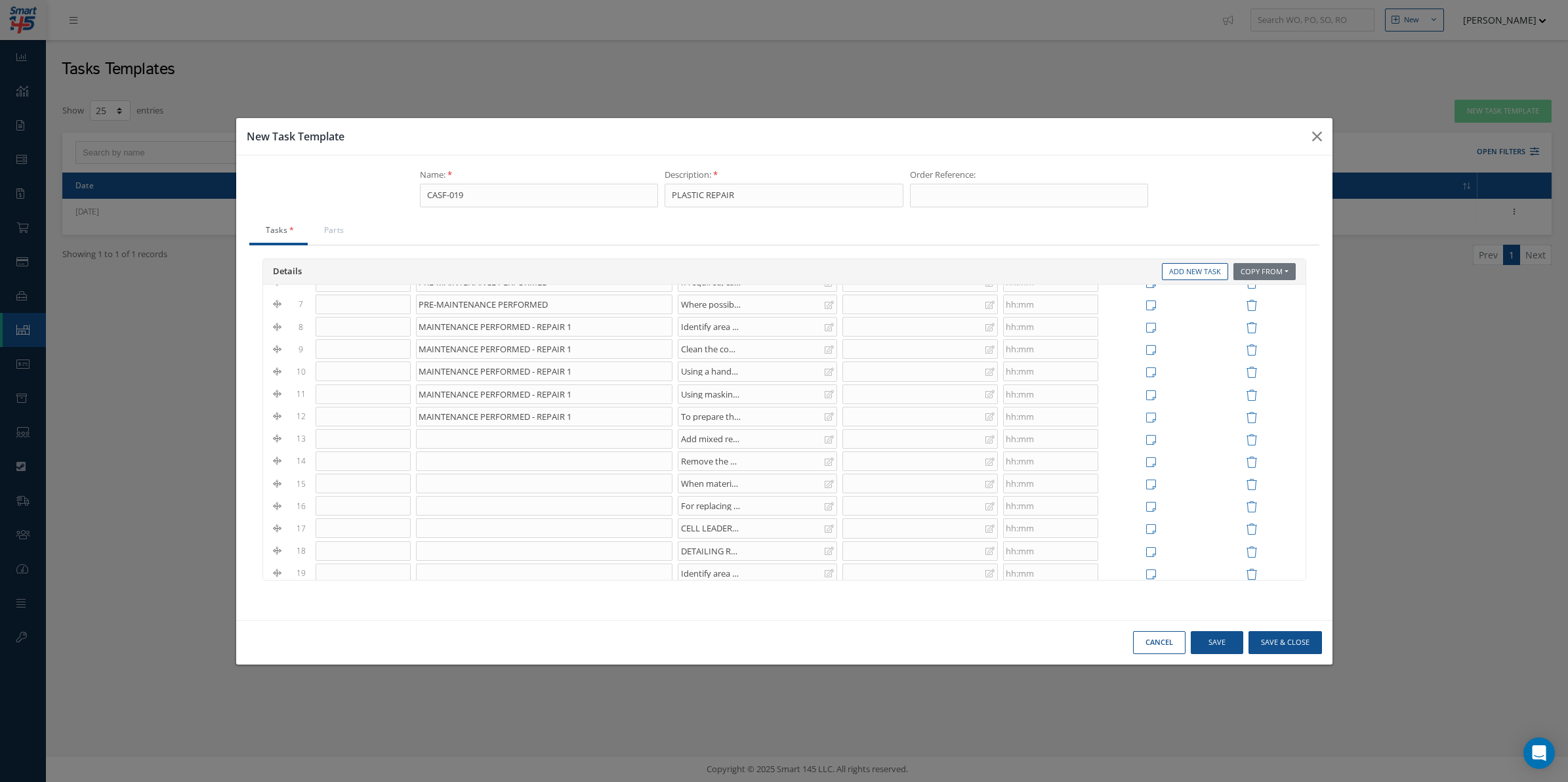
click at [1145, 417] on td at bounding box center [1151, 416] width 100 height 23
click at [1146, 420] on icon at bounding box center [1151, 417] width 10 height 11
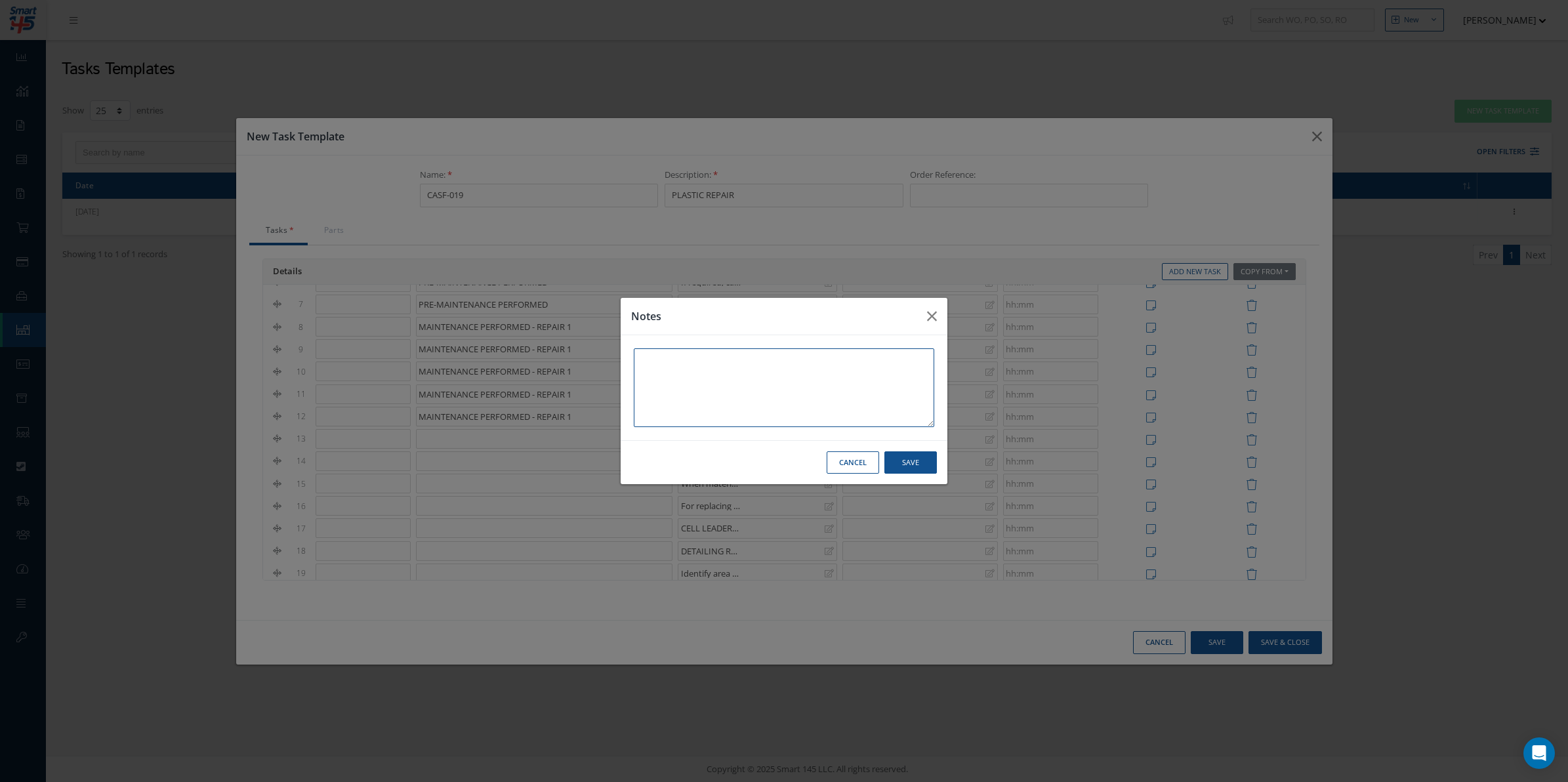
paste textarea "NOTE: ONCE THE MIXED REPAIR MATERIAL IS READY FOR USE, IT WILL HAVE SHORT CURIN…"
type textarea "NOTE: ONCE THE MIXED REPAIR MATERIAL IS READY FOR USE, IT WILL HAVE SHORT CURIN…"
click at [0, 0] on button "Save" at bounding box center [0, 0] width 0 height 0
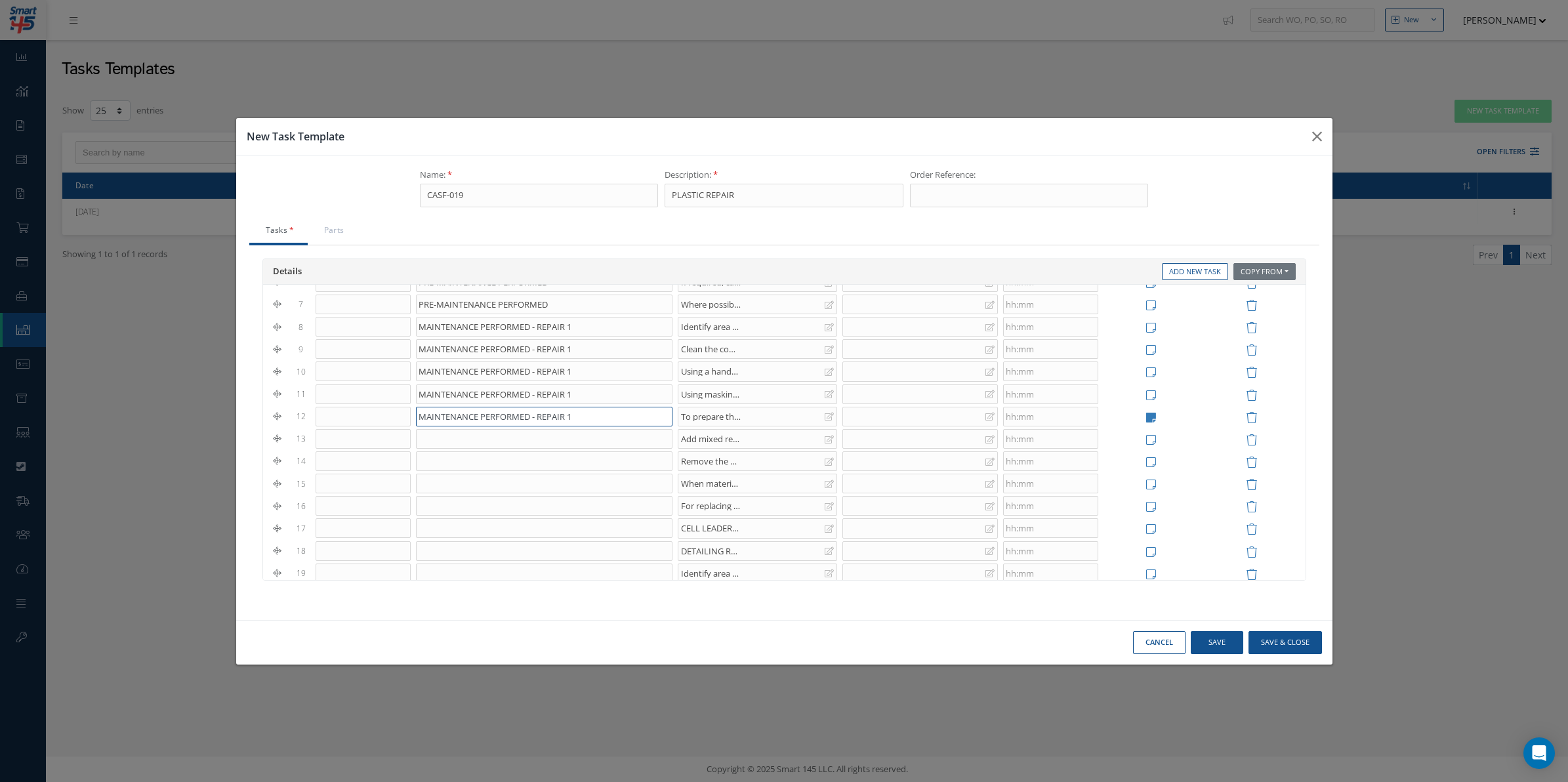
drag, startPoint x: 581, startPoint y: 422, endPoint x: 378, endPoint y: 401, distance: 204.1
click at [378, 401] on tbody "1 PRE MAINTENANCE INSPECTION Confirm part number of component. Ensure paperwork…" at bounding box center [784, 607] width 1036 height 897
click at [591, 443] on input at bounding box center [543, 440] width 256 height 20
paste input "MAINTENANCE PERFORMED - REPAIR 1"
type input "MAINTENANCE PERFORMED - REPAIR 1"
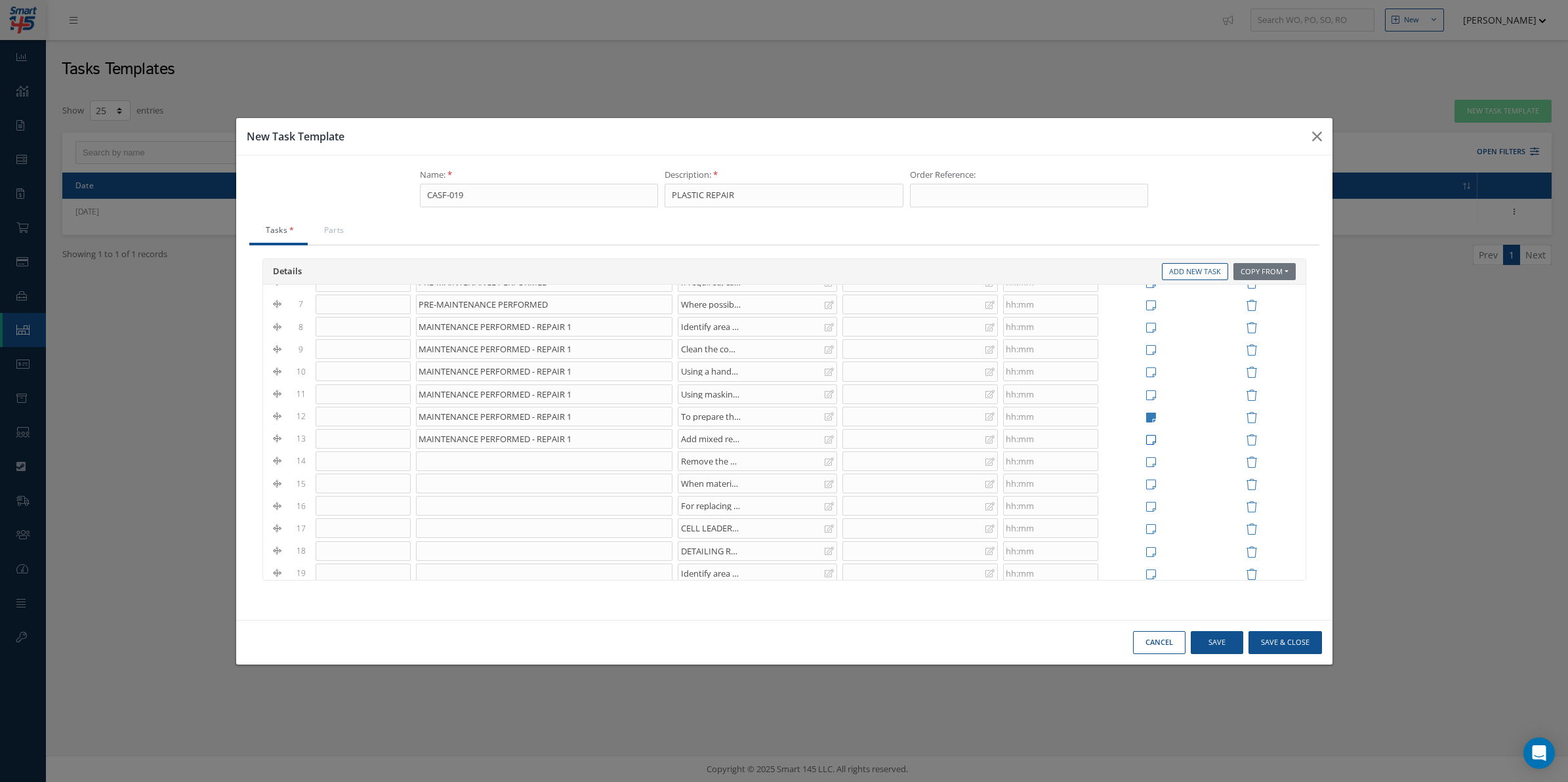
click at [1146, 445] on icon at bounding box center [1151, 440] width 10 height 11
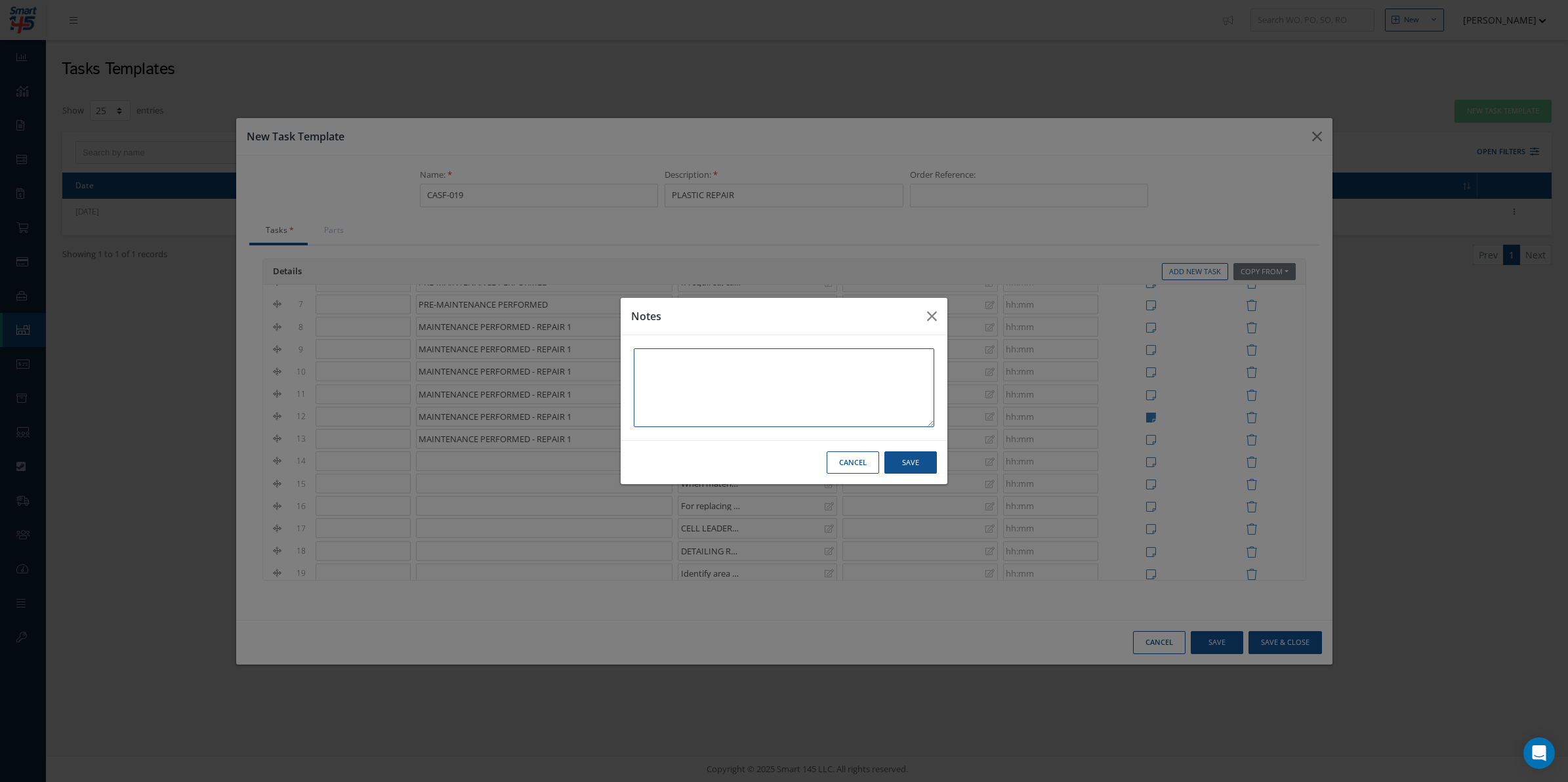
paste textarea "NOTE: CURE TIMES OF SA 20-21 WILL VARY IN HIGHER AND LOWER TEMPERATURES FROM 10…"
type textarea "NOTE: CURE TIMES OF SA 20-21 WILL VARY IN HIGHER AND LOWER TEMPERATURES FROM 10…"
click at [0, 0] on button "Save" at bounding box center [0, 0] width 0 height 0
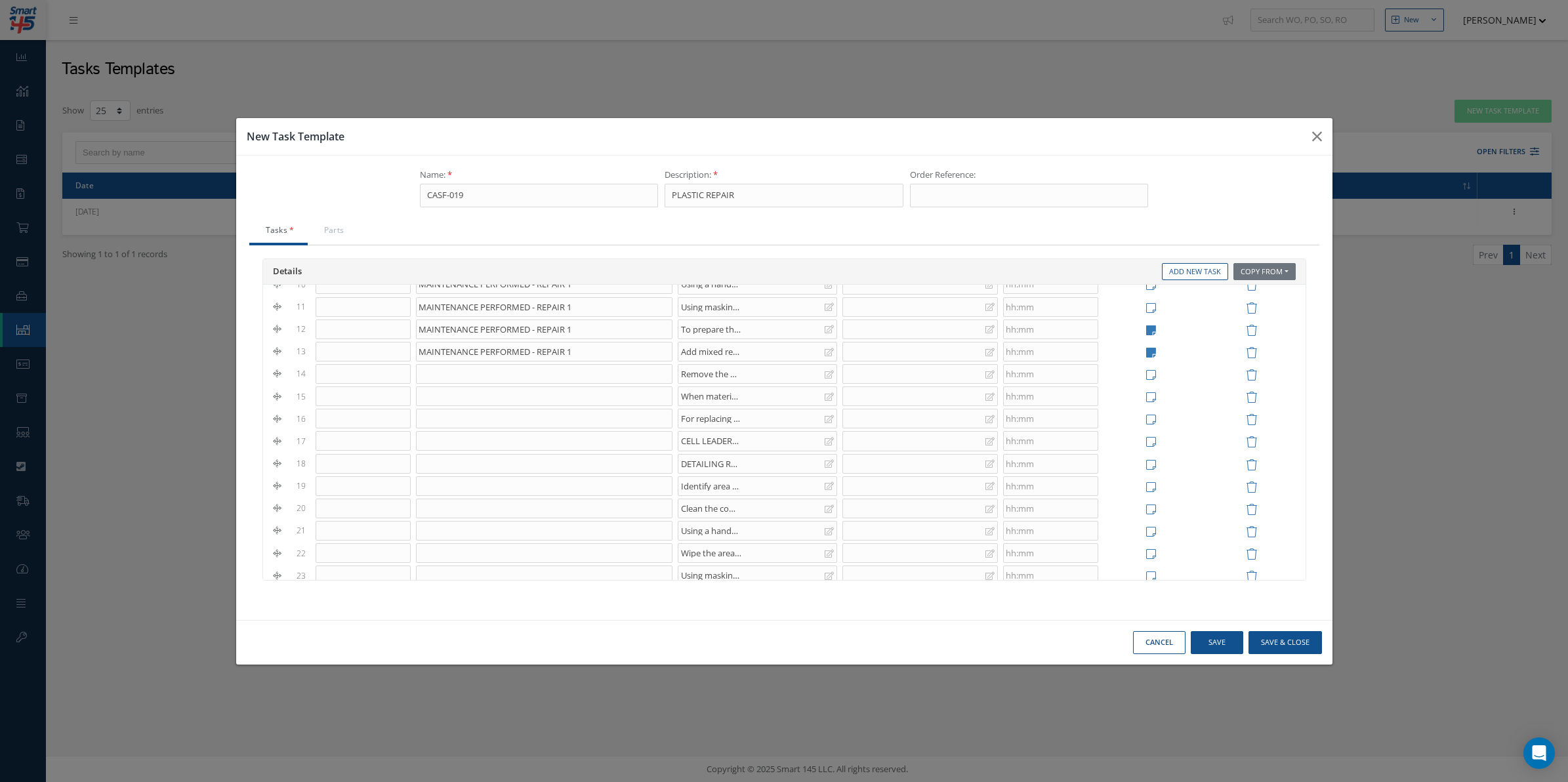
scroll to position [273, 0]
drag, startPoint x: 580, startPoint y: 316, endPoint x: 402, endPoint y: 300, distance: 178.7
click at [402, 300] on tbody "1 PRE MAINTENANCE INSPECTION Confirm part number of component. Ensure paperwork…" at bounding box center [784, 525] width 1036 height 897
click at [535, 385] on input at bounding box center [543, 382] width 256 height 20
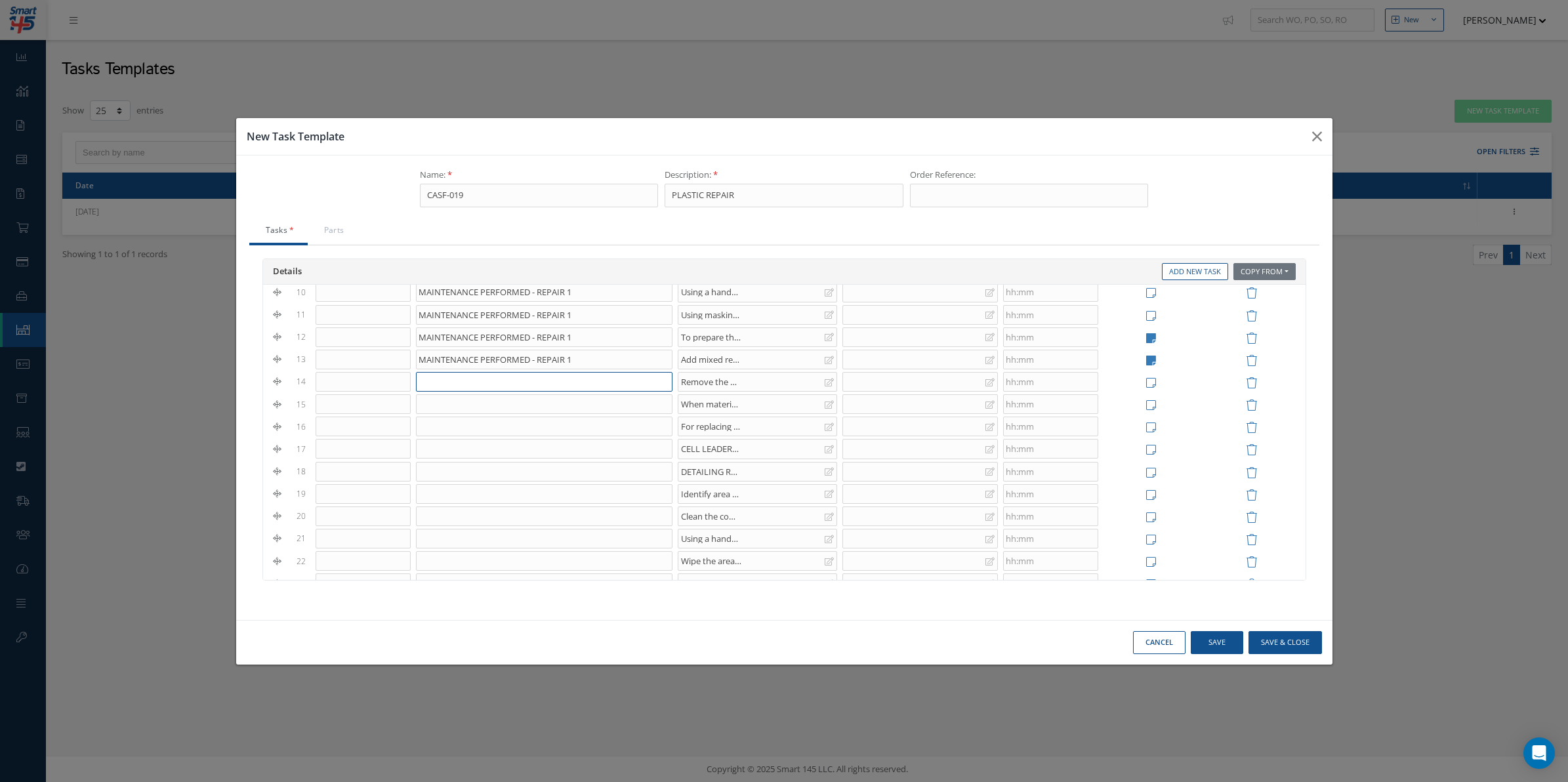
paste input "MAINTENANCE PERFORMED - REPAIR 1"
type input "MAINTENANCE PERFORMED - REPAIR 1"
click at [551, 411] on input at bounding box center [543, 404] width 256 height 20
paste input "MAINTENANCE PERFORMED - REPAIR 1"
type input "MAINTENANCE PERFORMED - REPAIR 1"
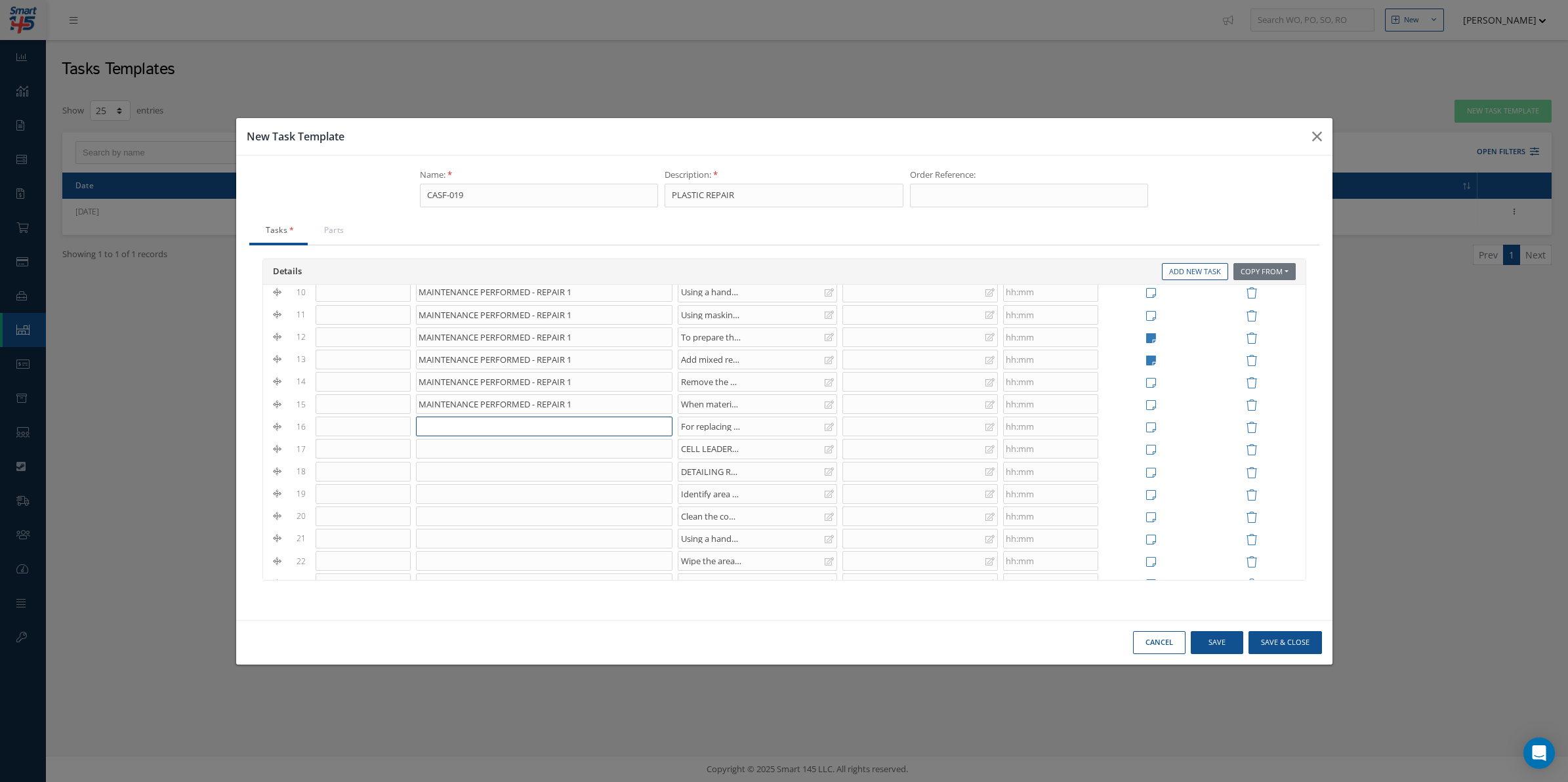
click at [543, 424] on input at bounding box center [543, 427] width 256 height 20
paste input "MAINTENANCE PERFORMED - REPAIR 1"
type input "MAINTENANCE PERFORMED - REPAIR 1"
click at [494, 450] on input at bounding box center [543, 449] width 256 height 20
paste input "MAINTENANCE PERFORMED - REPAIR 1"
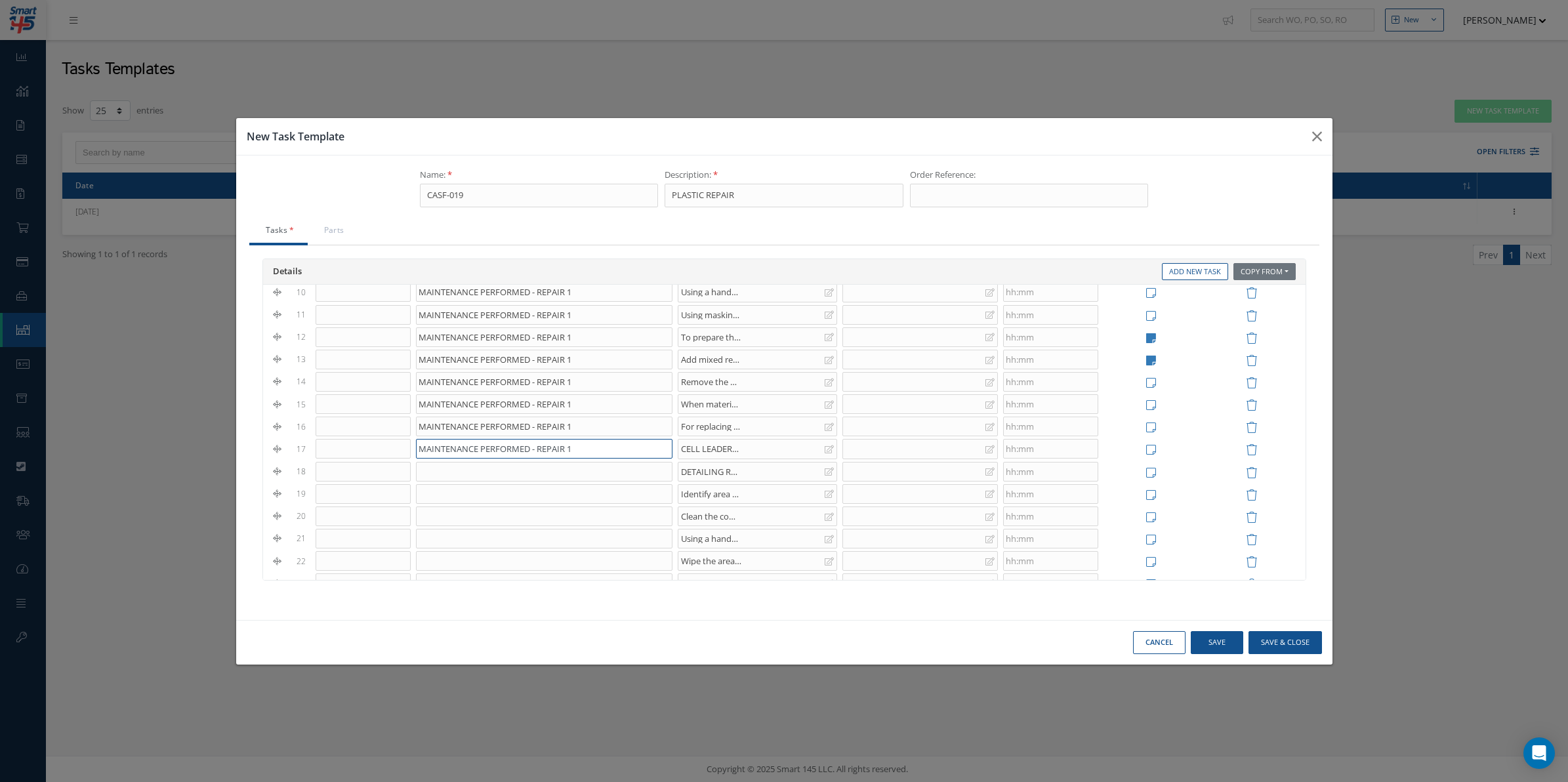
type input "MAINTENANCE PERFORMED - REPAIR 1"
click at [446, 482] on input at bounding box center [543, 472] width 256 height 20
paste input "MAINTENANCE PERFORMED - REPAIR 1"
type input "MAINTENANCE PERFORMED - REPAIR 1"
click at [568, 504] on input at bounding box center [543, 495] width 256 height 20
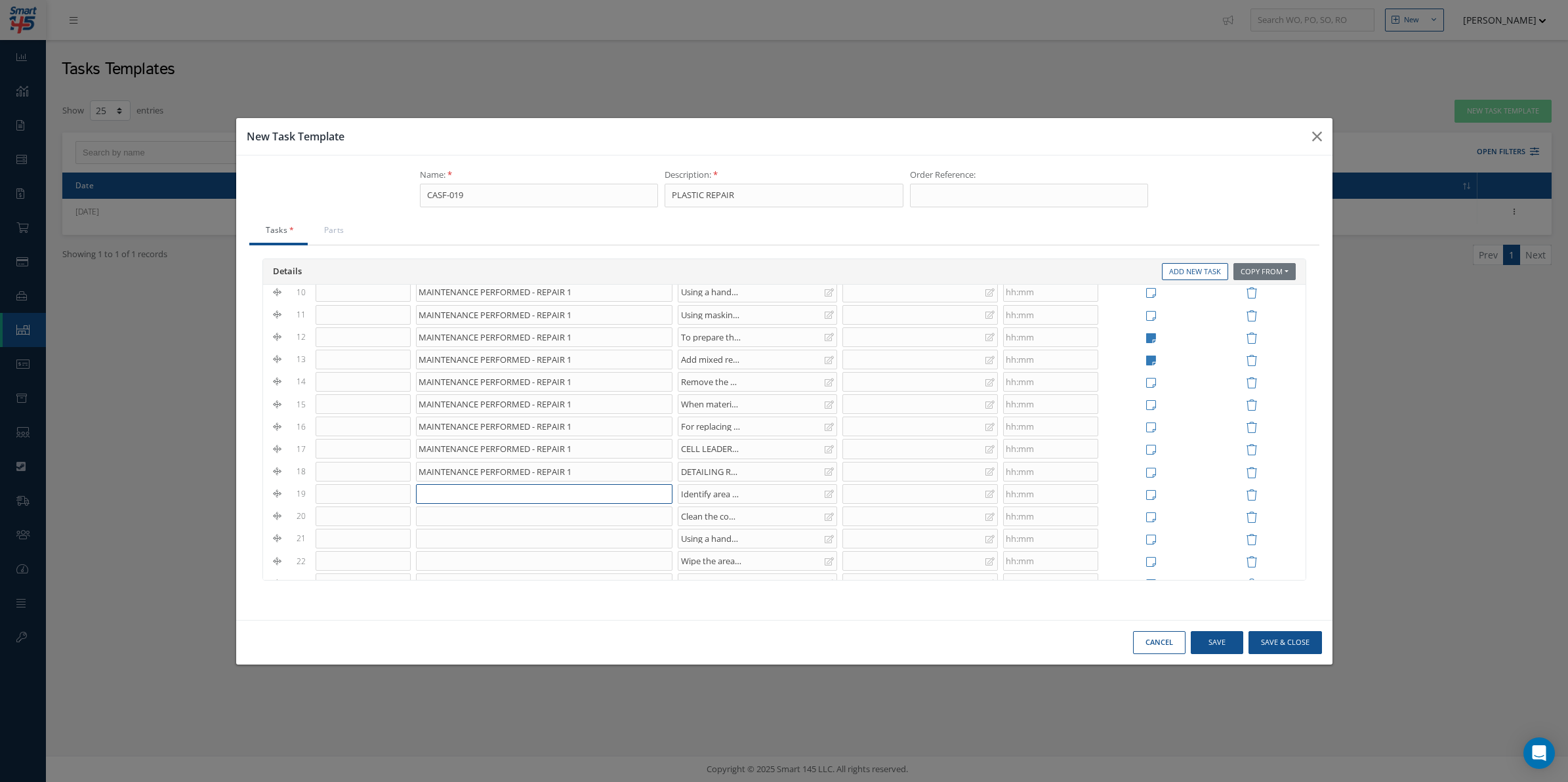
paste input "MAINTENANCE PERFORMED - REPAIR 1"
drag, startPoint x: 609, startPoint y: 493, endPoint x: 401, endPoint y: 509, distance: 208.6
click at [401, 505] on tr "19 MAINTENANCE PERFORMED - REPAIR 2 Identify area to be repaired by process Rep…" at bounding box center [784, 494] width 1036 height 23
type input "MAINTENANCE PERFORMED - REPAIR 2"
click at [510, 523] on input at bounding box center [543, 516] width 256 height 20
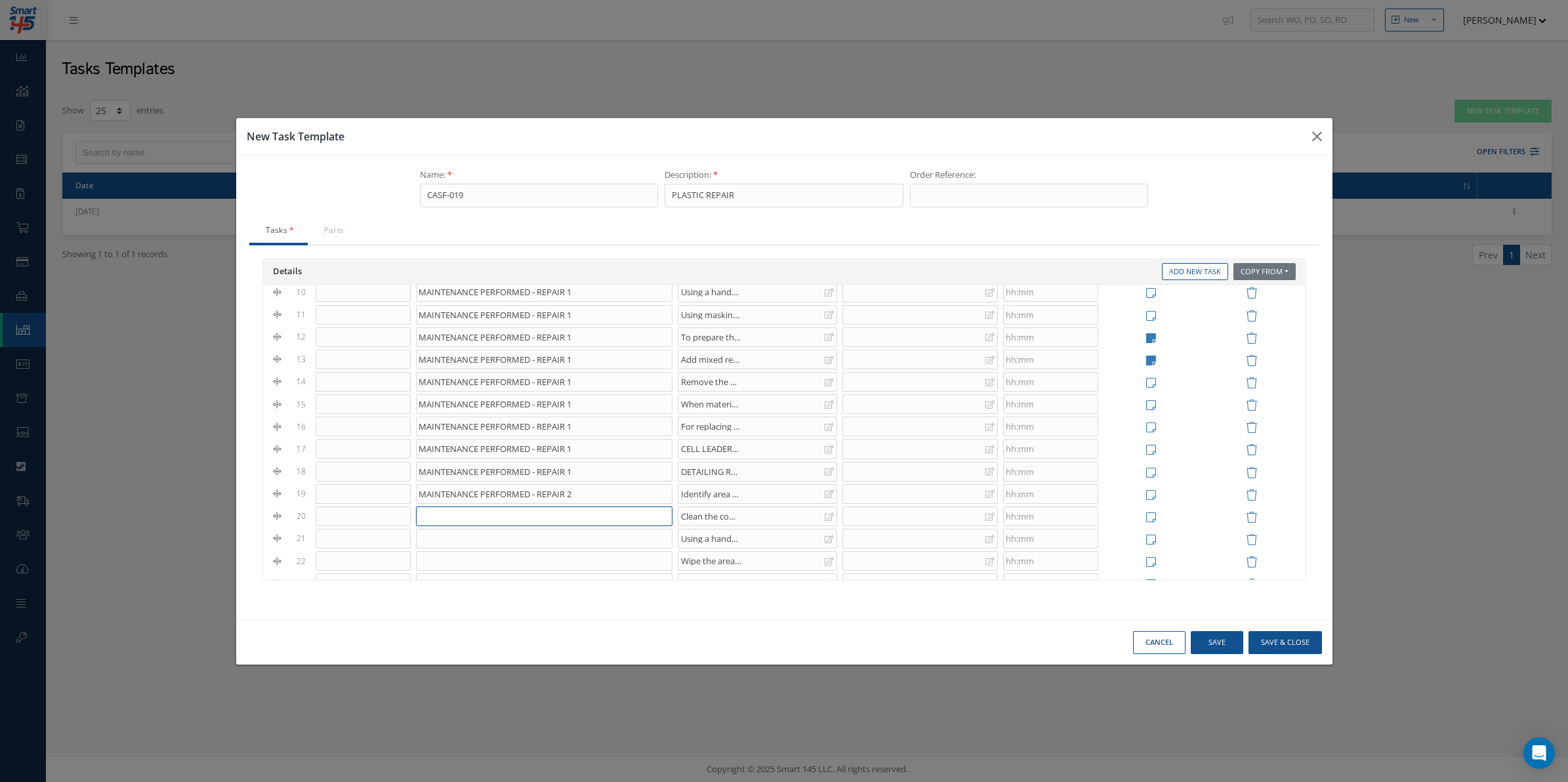
paste input "MAINTENANCE PERFORMED - REPAIR 2"
type input "MAINTENANCE PERFORMED - REPAIR 2"
click at [506, 547] on input at bounding box center [543, 539] width 256 height 20
paste input "MAINTENANCE PERFORMED - REPAIR 2"
type input "MAINTENANCE PERFORMED - REPAIR 2"
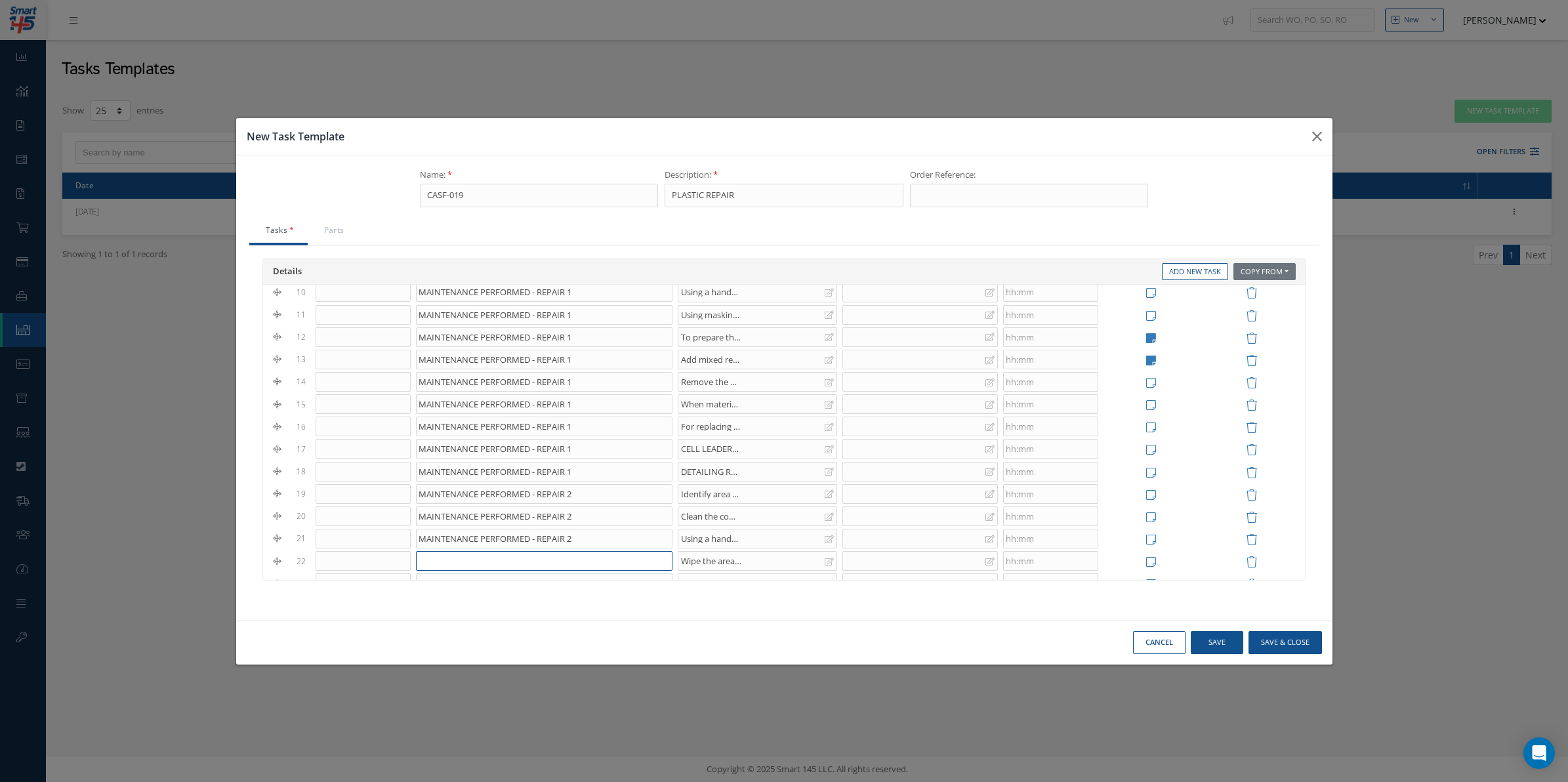
click at [497, 568] on input at bounding box center [543, 561] width 256 height 20
paste input "MAINTENANCE PERFORMED - REPAIR 2"
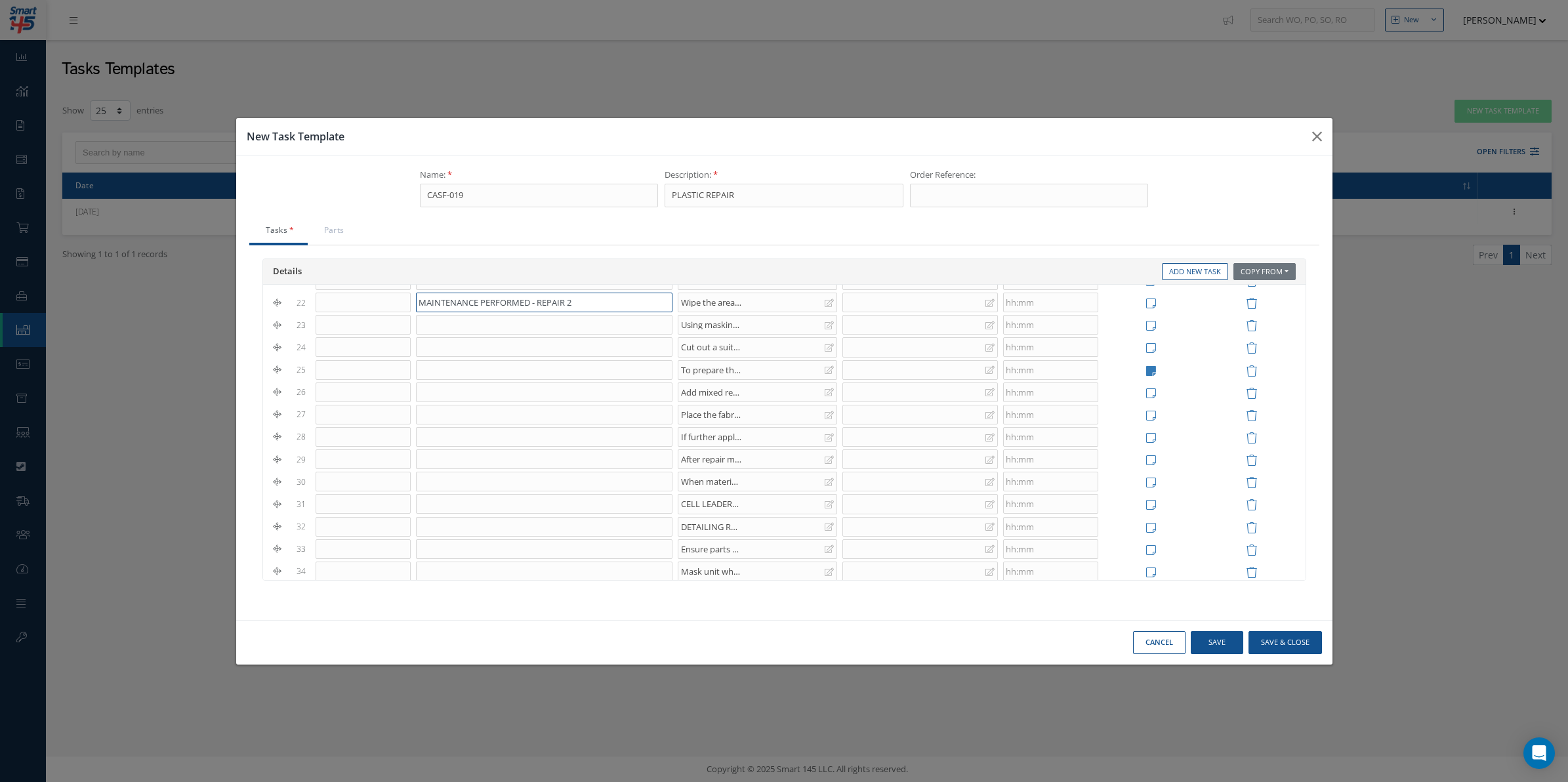
scroll to position [490, 0]
type input "MAINTENANCE PERFORMED - REPAIR 2"
click at [482, 342] on input at bounding box center [543, 338] width 256 height 20
paste input "MAINTENANCE PERFORMED - REPAIR 2"
type input "MAINTENANCE PERFORMED - REPAIR 2"
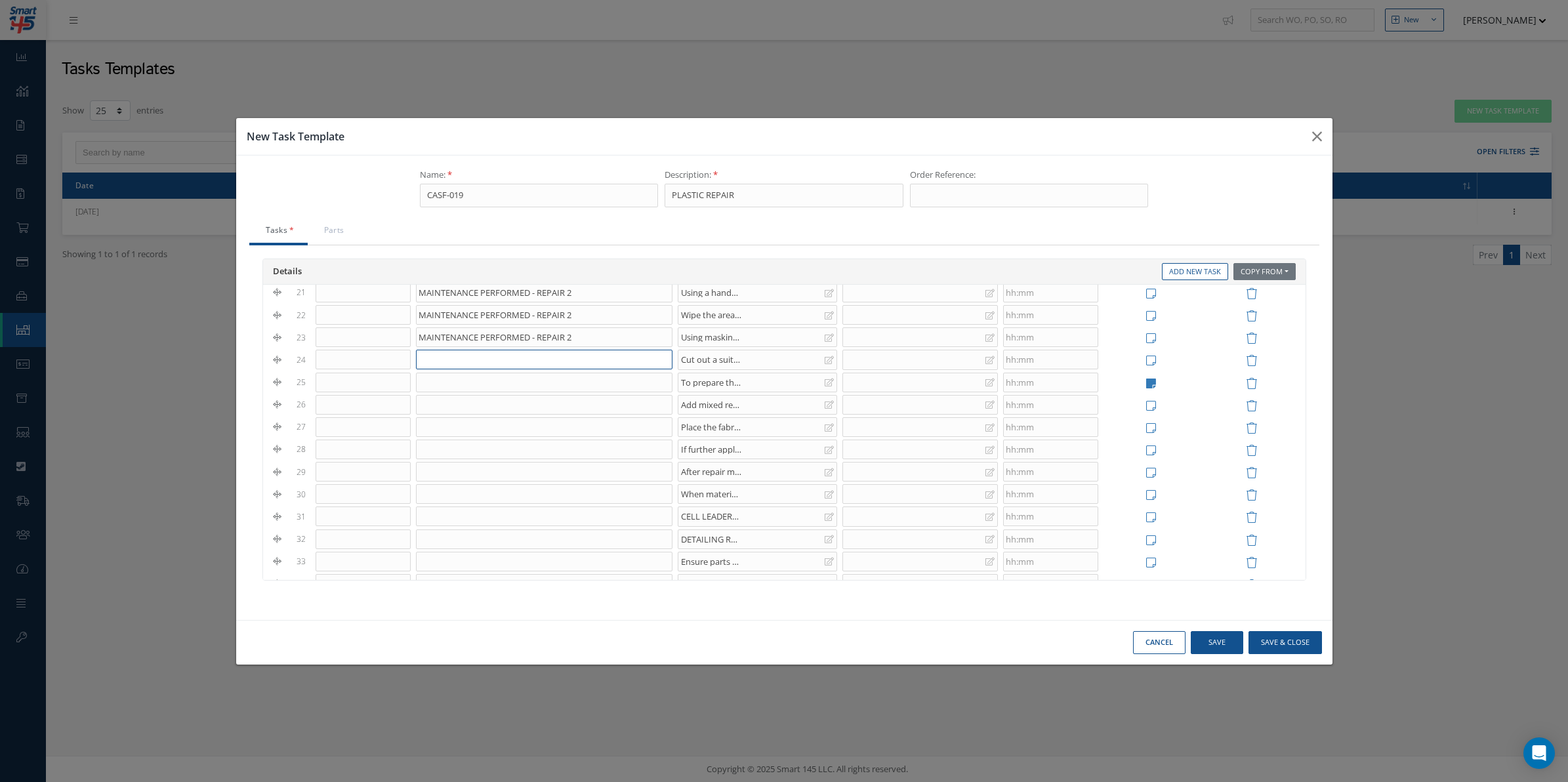
click at [492, 370] on input at bounding box center [543, 360] width 256 height 20
paste input "MAINTENANCE PERFORMED - REPAIR 2"
type input "MAINTENANCE PERFORMED - REPAIR 2"
click at [484, 386] on input at bounding box center [543, 383] width 256 height 20
paste input "MAINTENANCE PERFORMED - REPAIR 2"
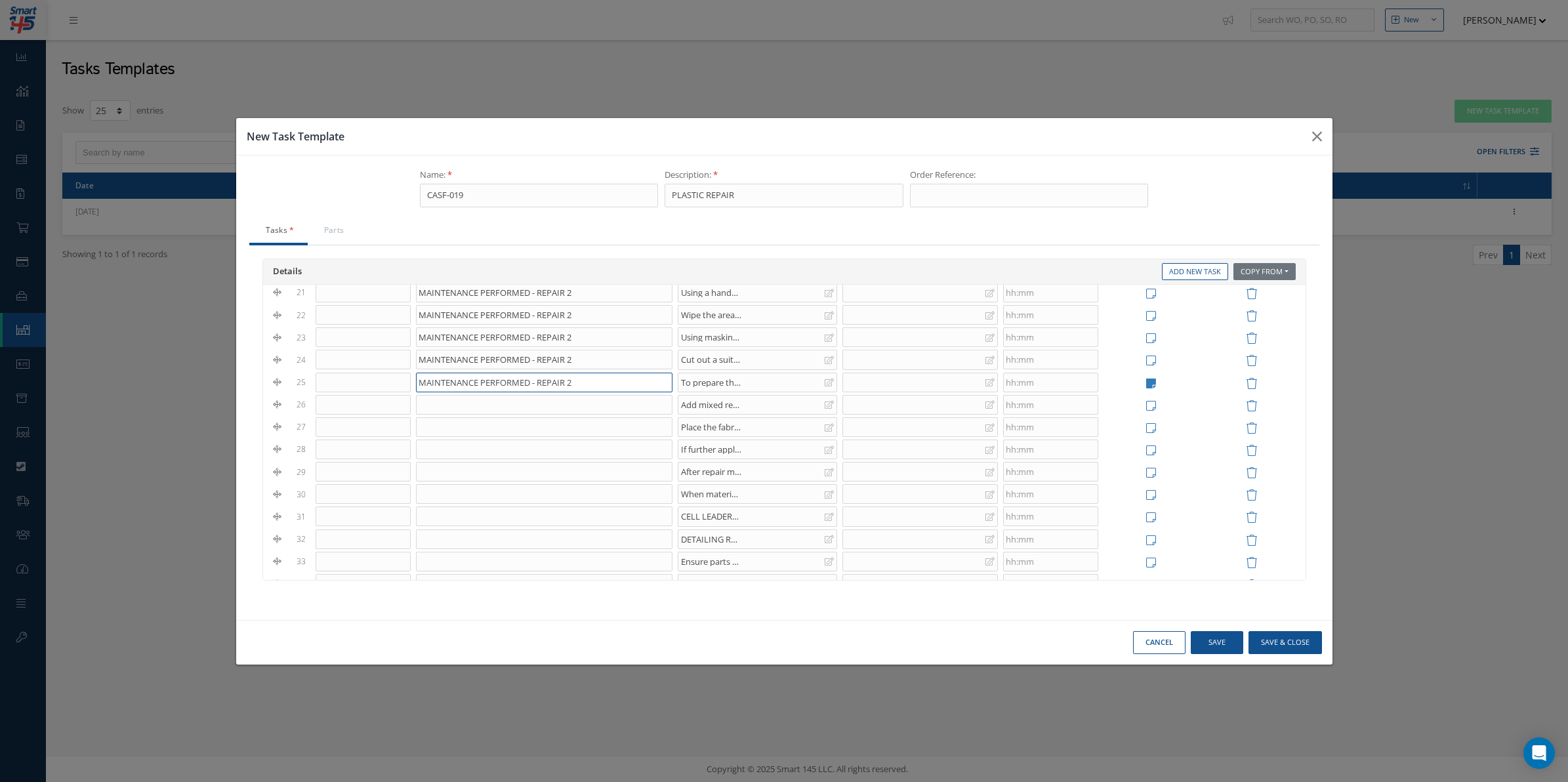
type input "MAINTENANCE PERFORMED - REPAIR 2"
click at [1222, 640] on button "Save" at bounding box center [1217, 643] width 53 height 23
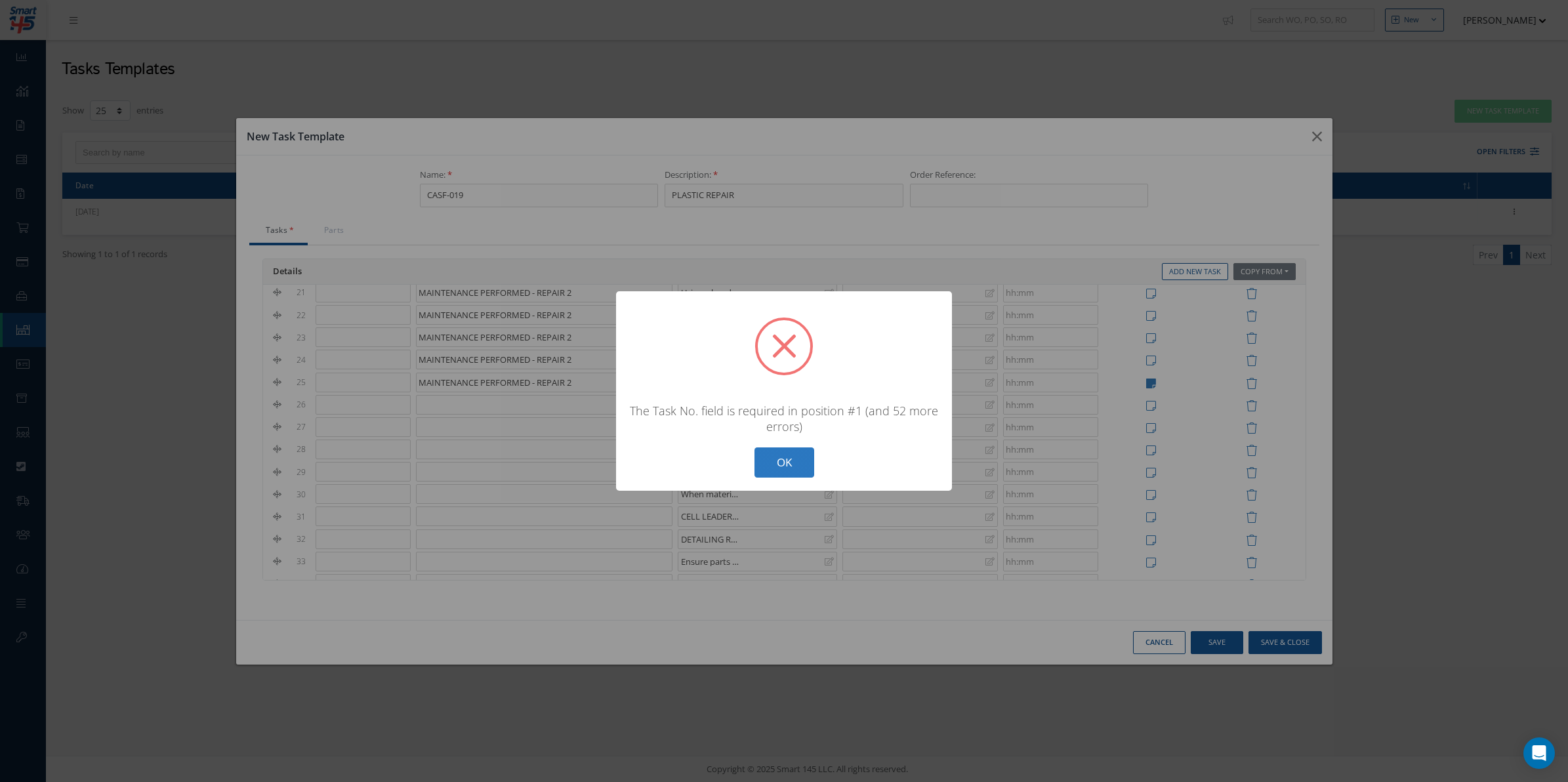
click at [766, 465] on button "OK" at bounding box center [784, 462] width 60 height 30
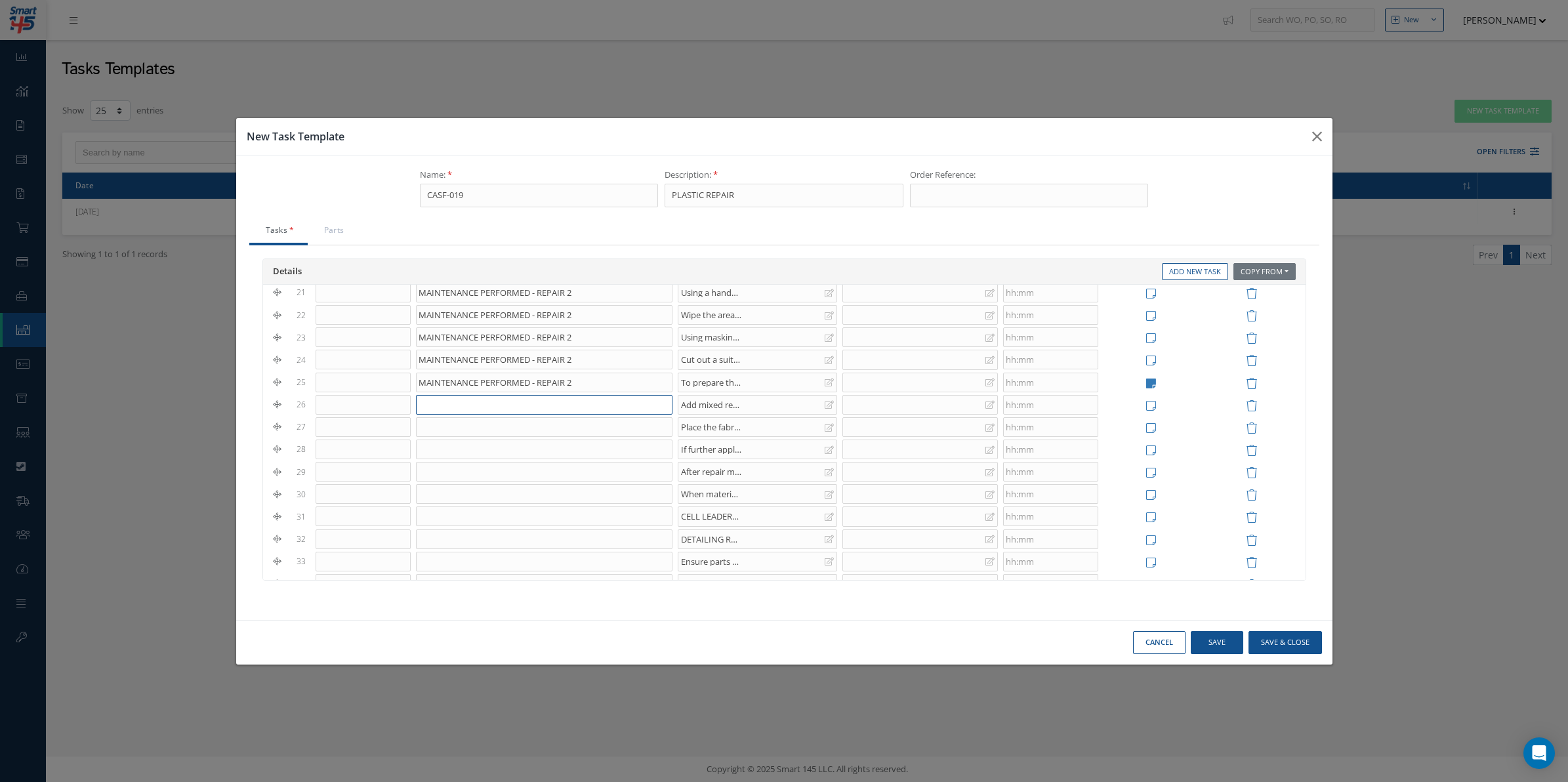
click at [529, 404] on input at bounding box center [543, 405] width 256 height 20
paste input "MAINTENANCE PERFORMED - REPAIR 2"
type input "MAINTENANCE PERFORMED - REPAIR 2"
click at [519, 438] on input at bounding box center [543, 428] width 256 height 20
paste input "MAINTENANCE PERFORMED - REPAIR 2"
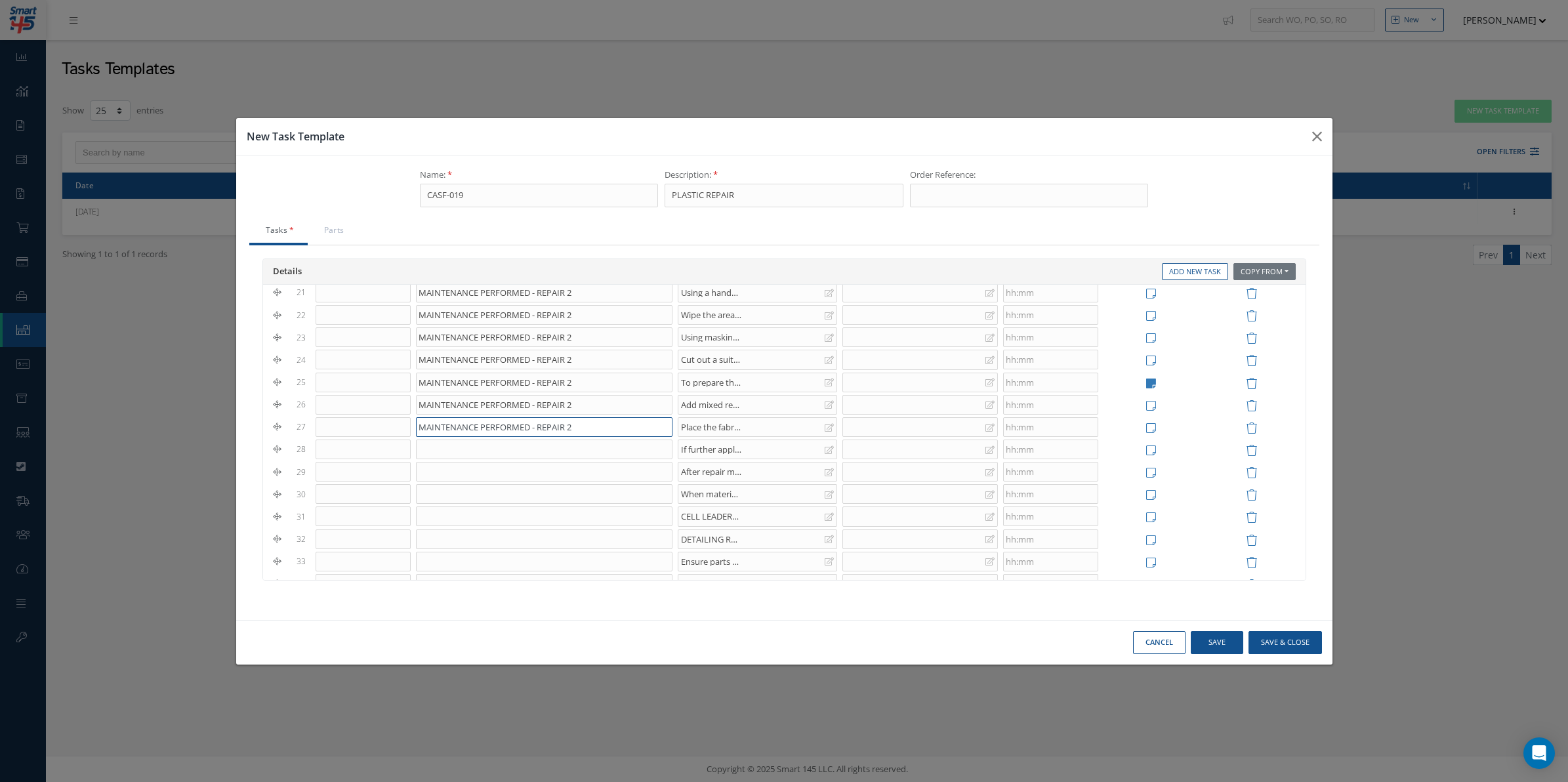
type input "MAINTENANCE PERFORMED - REPAIR 2"
click at [517, 454] on input at bounding box center [543, 449] width 256 height 20
paste input "MAINTENANCE PERFORMED - REPAIR 2"
type input "MAINTENANCE PERFORMED - REPAIR 2"
click at [502, 479] on input at bounding box center [543, 472] width 256 height 20
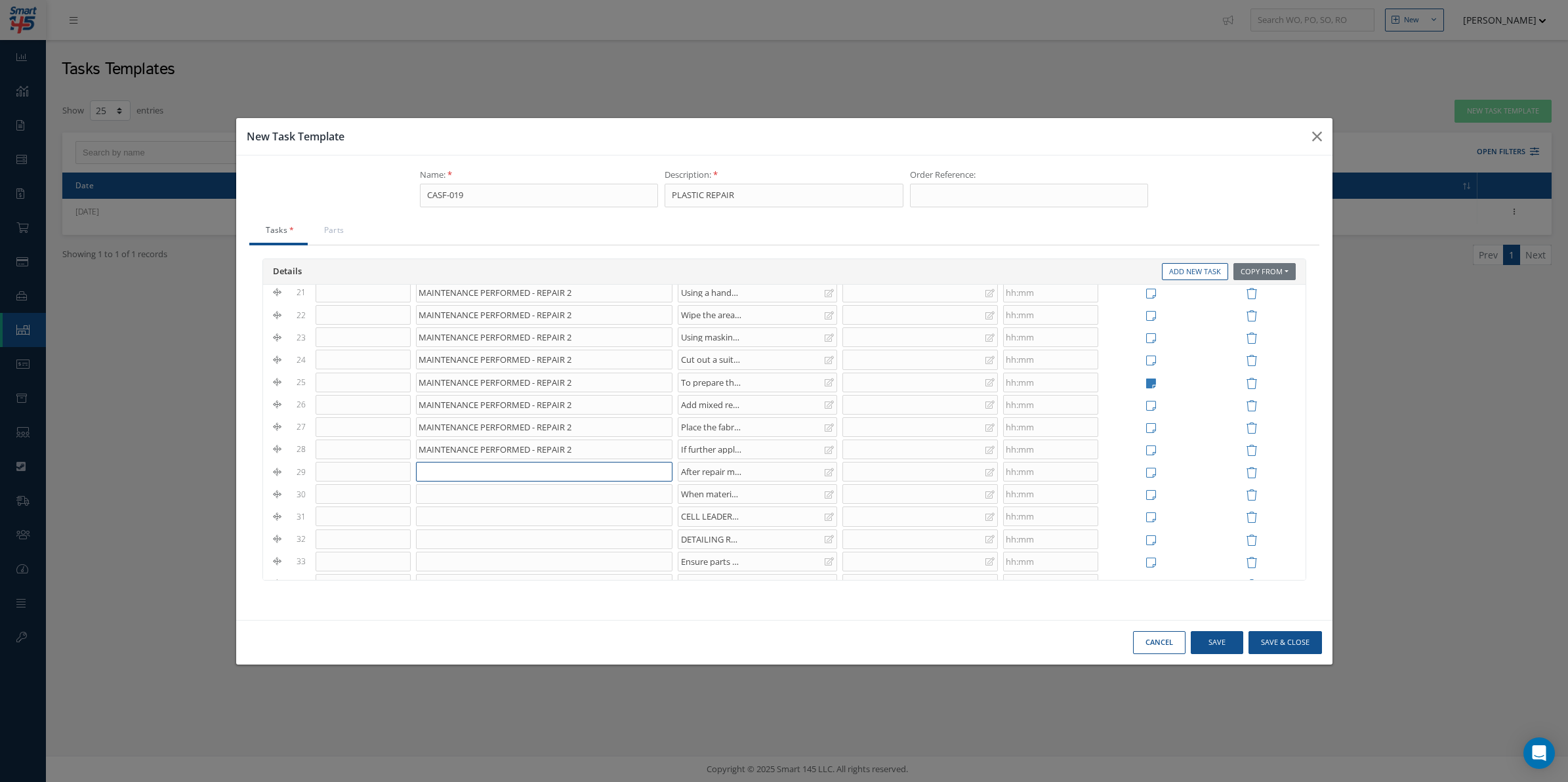
paste input "MAINTENANCE PERFORMED - REPAIR 2"
type input "MAINTENANCE PERFORMED - REPAIR 2"
click at [632, 495] on input at bounding box center [543, 495] width 256 height 20
paste input "MAINTENANCE PERFORMED - REPAIR 2"
type input "MAINTENANCE PERFORMED - REPAIR 2"
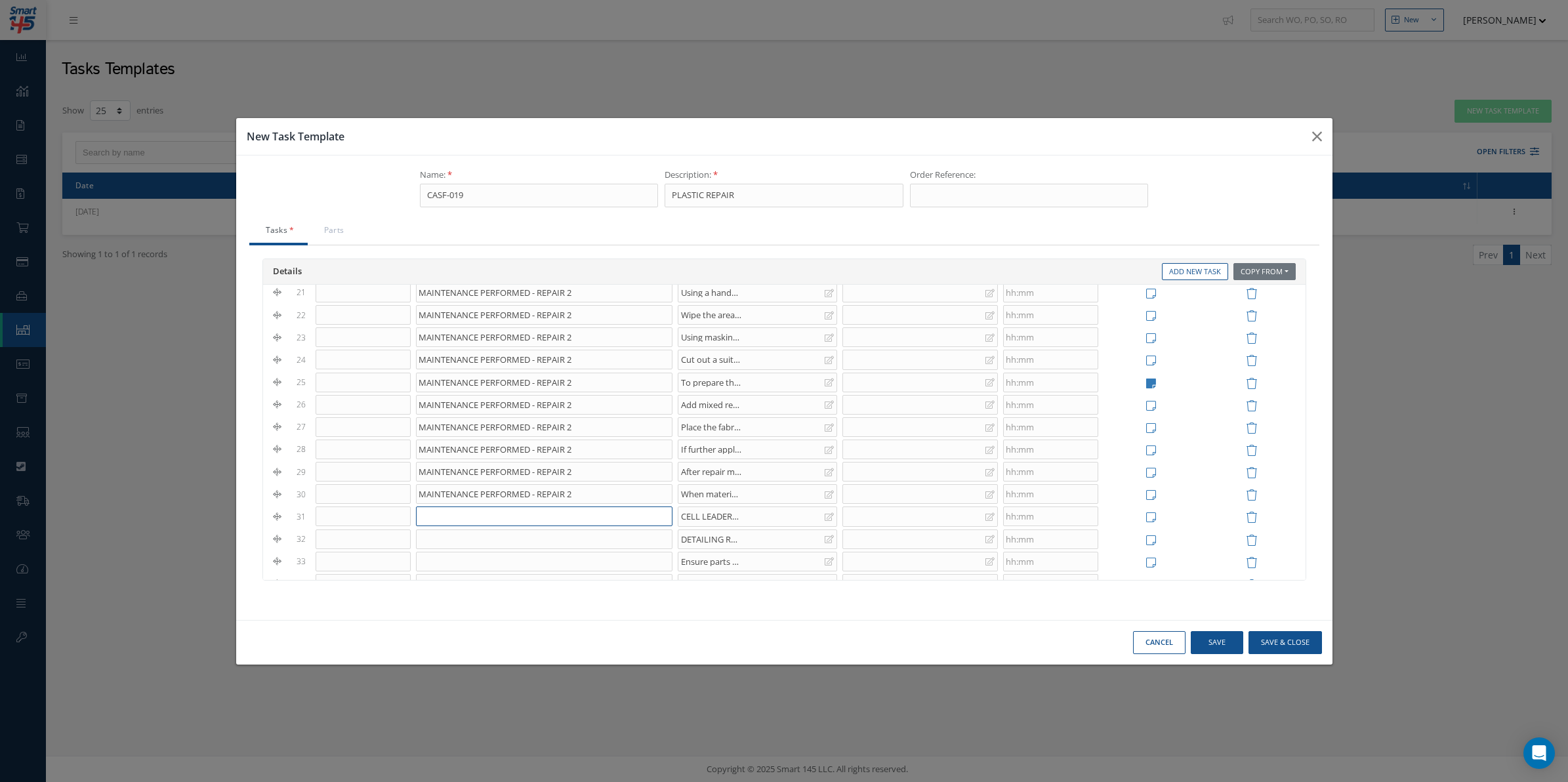
click at [535, 527] on input at bounding box center [543, 516] width 256 height 20
paste input "MAINTENANCE PERFORMED - REPAIR 2"
type input "MAINTENANCE PERFORMED - REPAIR 2"
click at [529, 548] on input at bounding box center [543, 540] width 256 height 20
paste input "MAINTENANCE PERFORMED - REPAIR 2"
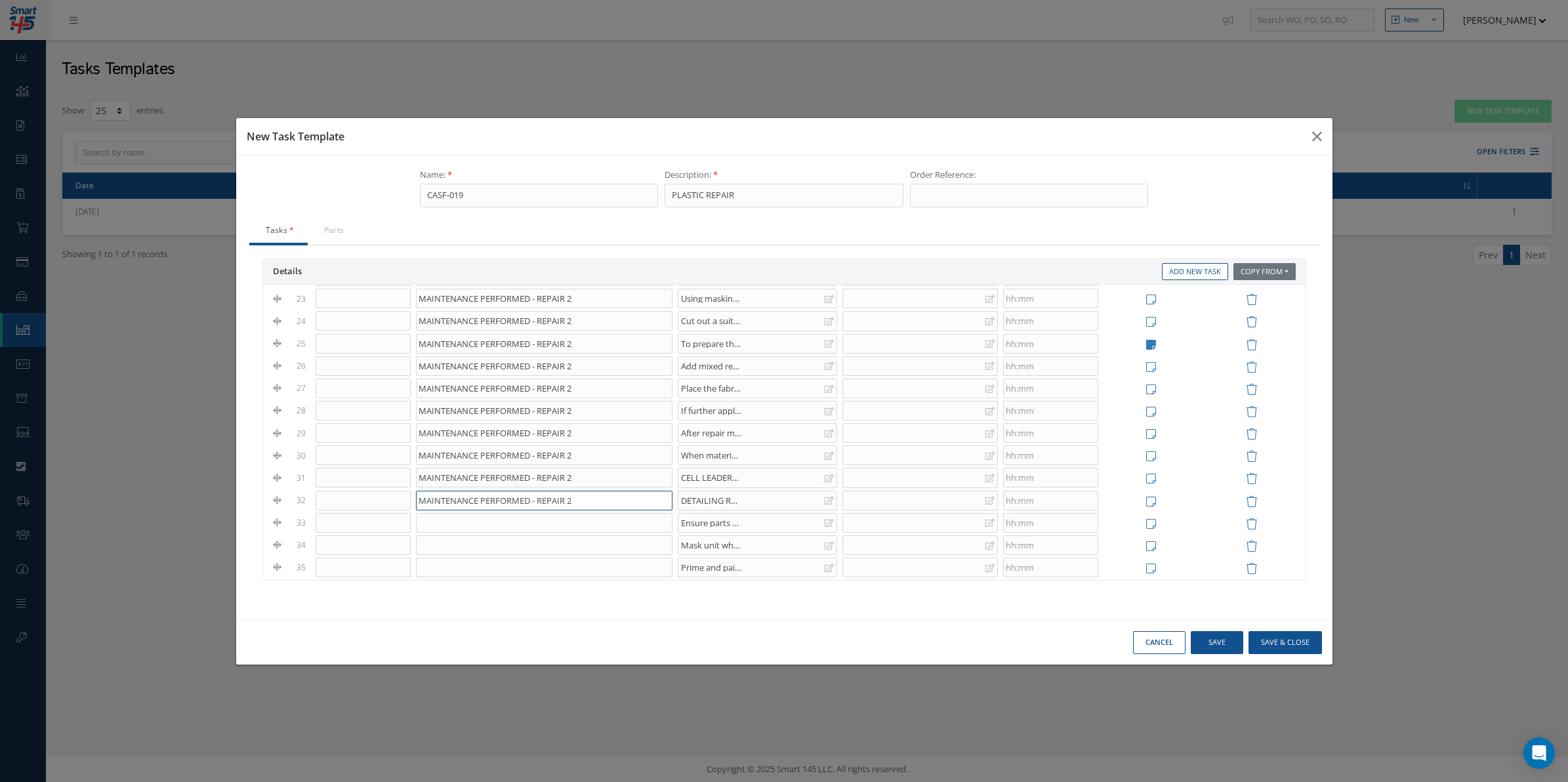
scroll to position [653, 0]
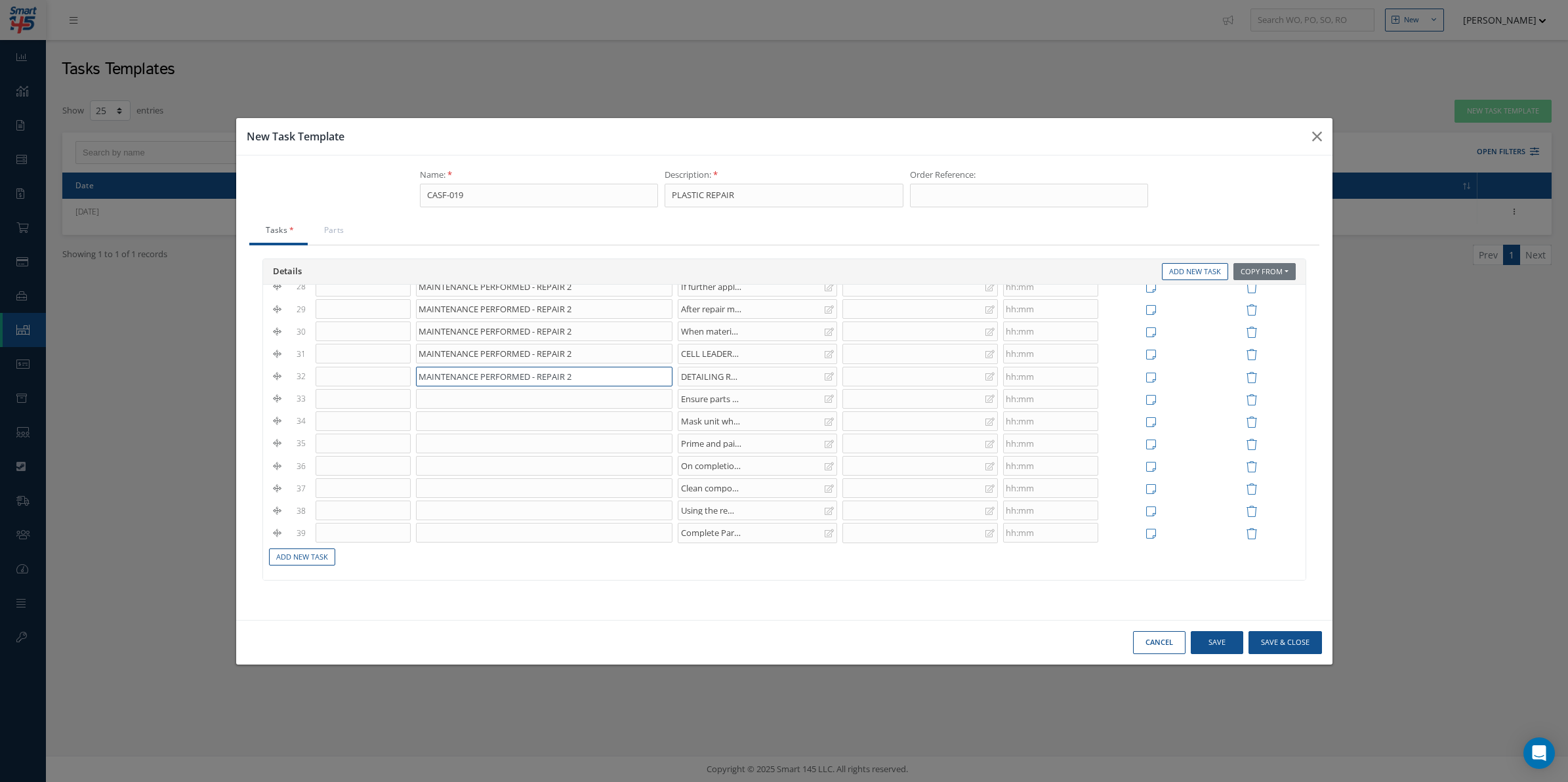
type input "MAINTENANCE PERFORMED - REPAIR 2"
click at [457, 409] on input at bounding box center [543, 399] width 256 height 20
type input "p"
click at [433, 405] on input "PAINTING" at bounding box center [543, 399] width 256 height 20
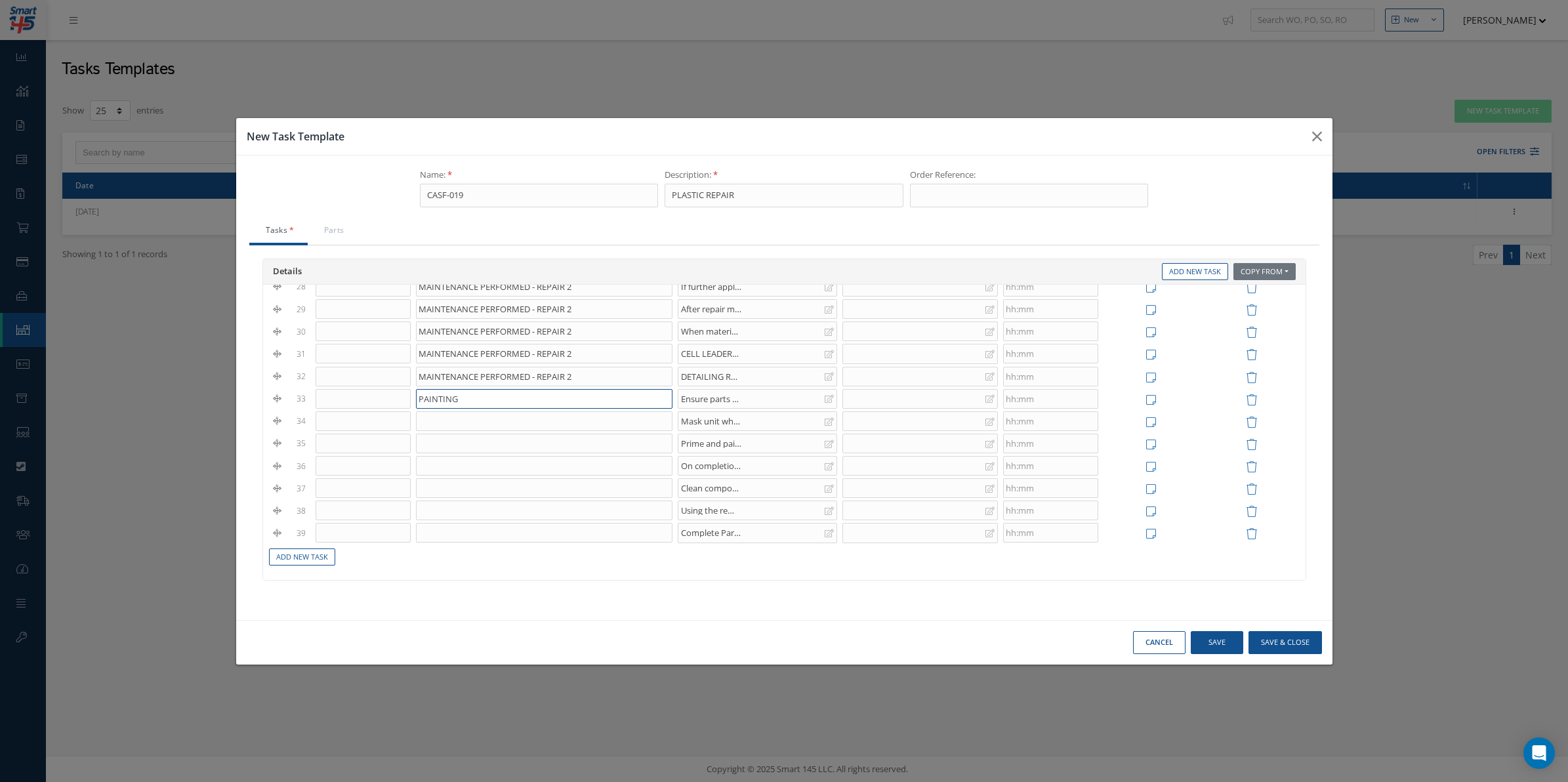
type input "PAINTING"
click at [453, 428] on input at bounding box center [543, 421] width 256 height 20
paste input "PAINTING"
type input "PAINTING"
click at [451, 465] on td at bounding box center [543, 466] width 261 height 23
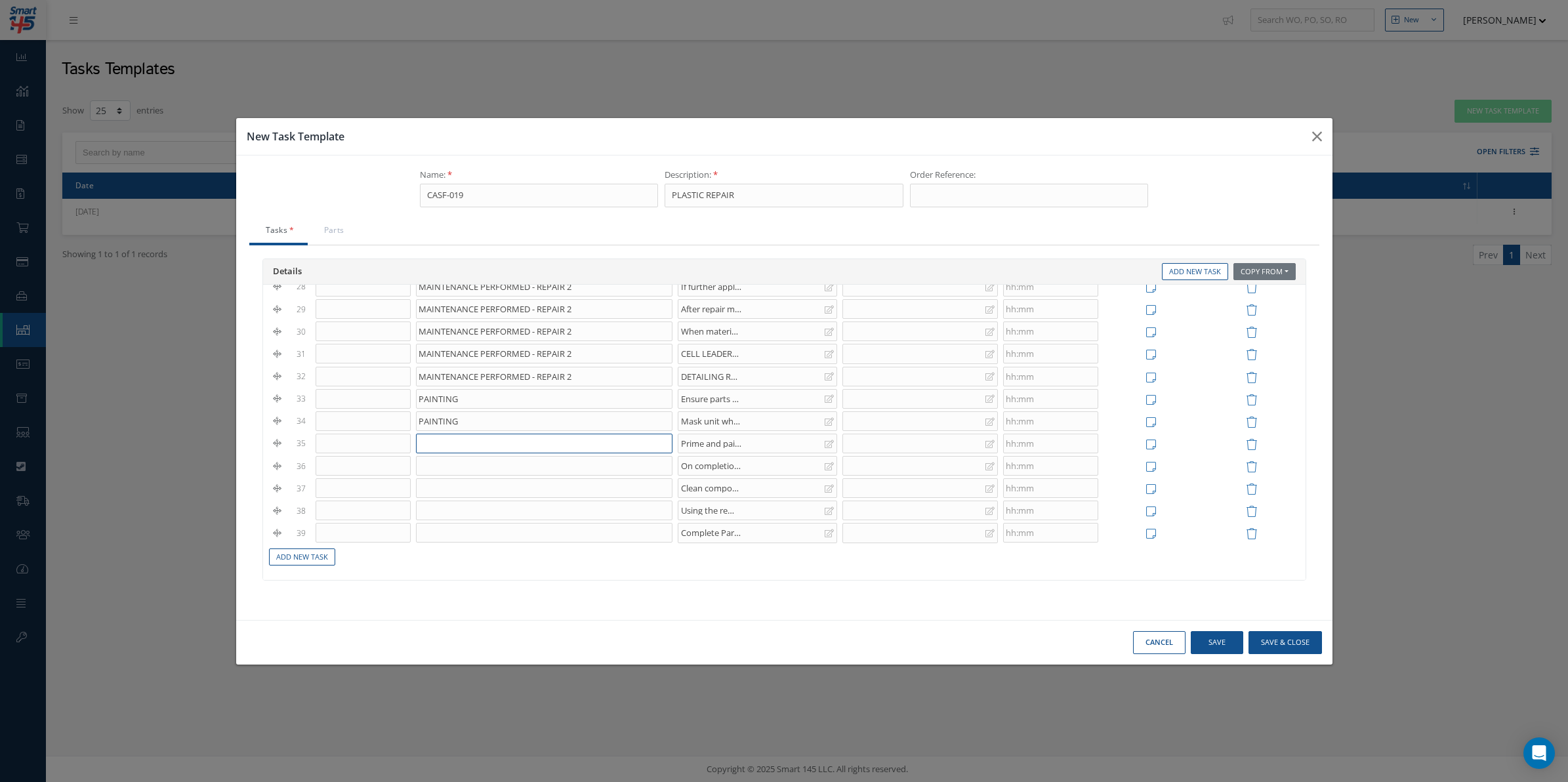
click at [453, 453] on input at bounding box center [543, 443] width 256 height 20
paste input "PAINTING"
type input "PAINTING"
click at [456, 476] on input at bounding box center [543, 466] width 256 height 20
type input "PAINT INSPECTION"
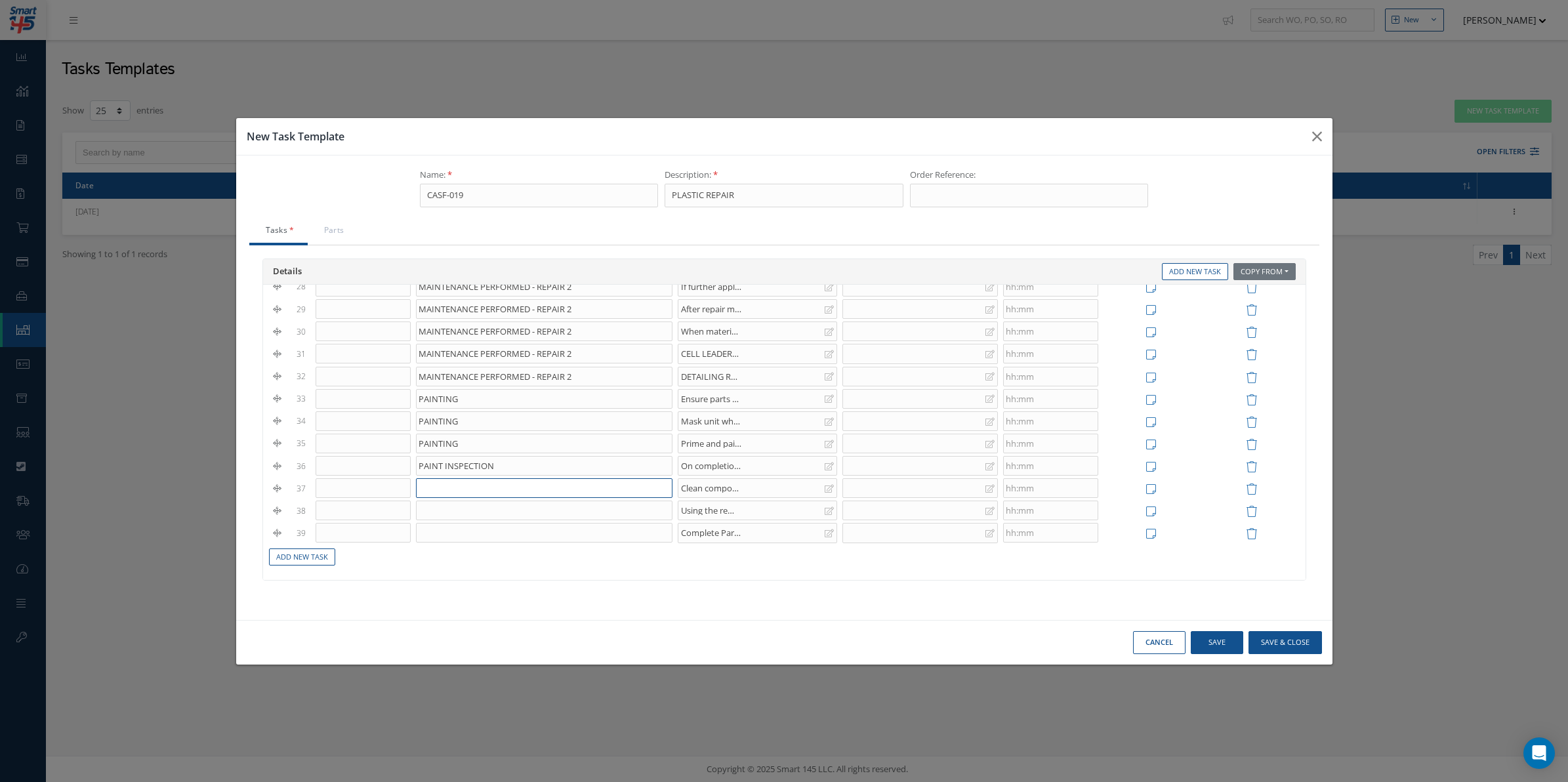
click at [467, 491] on input at bounding box center [543, 489] width 256 height 20
type input "FINAL MAINTENANCE TASKS"
click at [480, 519] on input at bounding box center [543, 510] width 256 height 20
type input "FINAL MAINTENANCE TASKS"
click at [552, 543] on input at bounding box center [543, 533] width 256 height 20
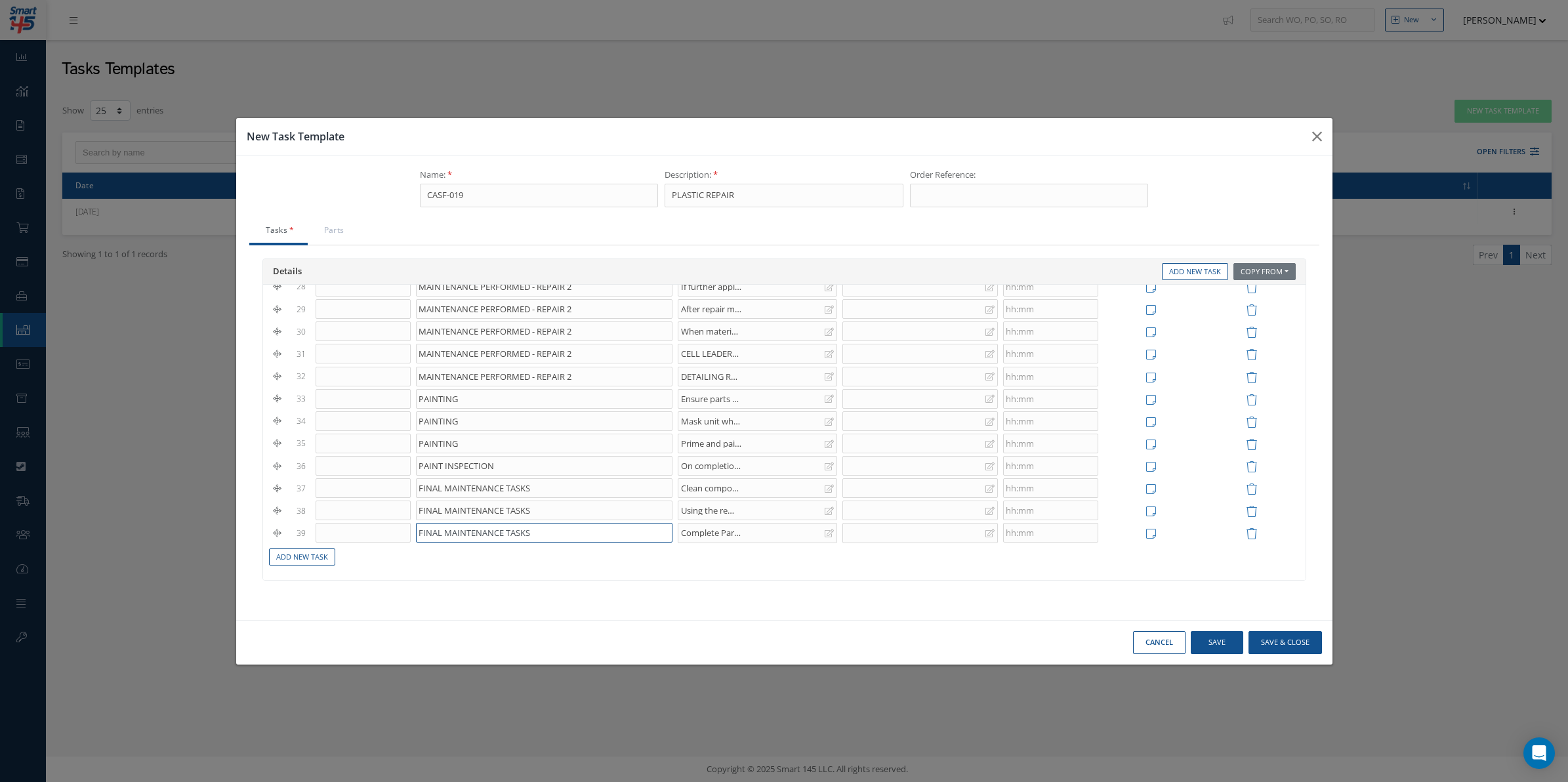
type input "FINAL MAINTENANCE TASKS"
click at [1221, 639] on button "Save" at bounding box center [1217, 643] width 53 height 23
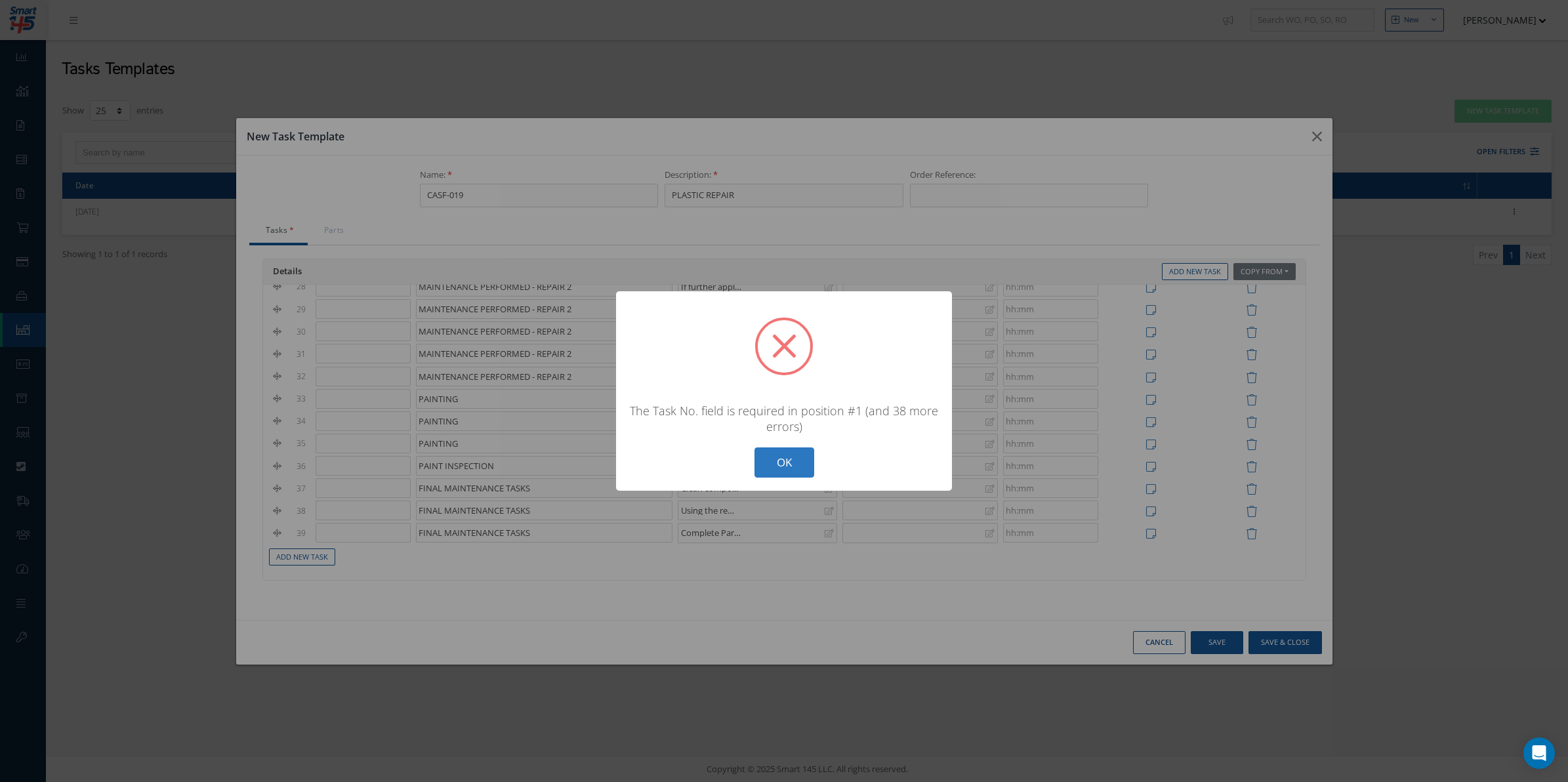
click at [792, 454] on button "OK" at bounding box center [784, 462] width 60 height 30
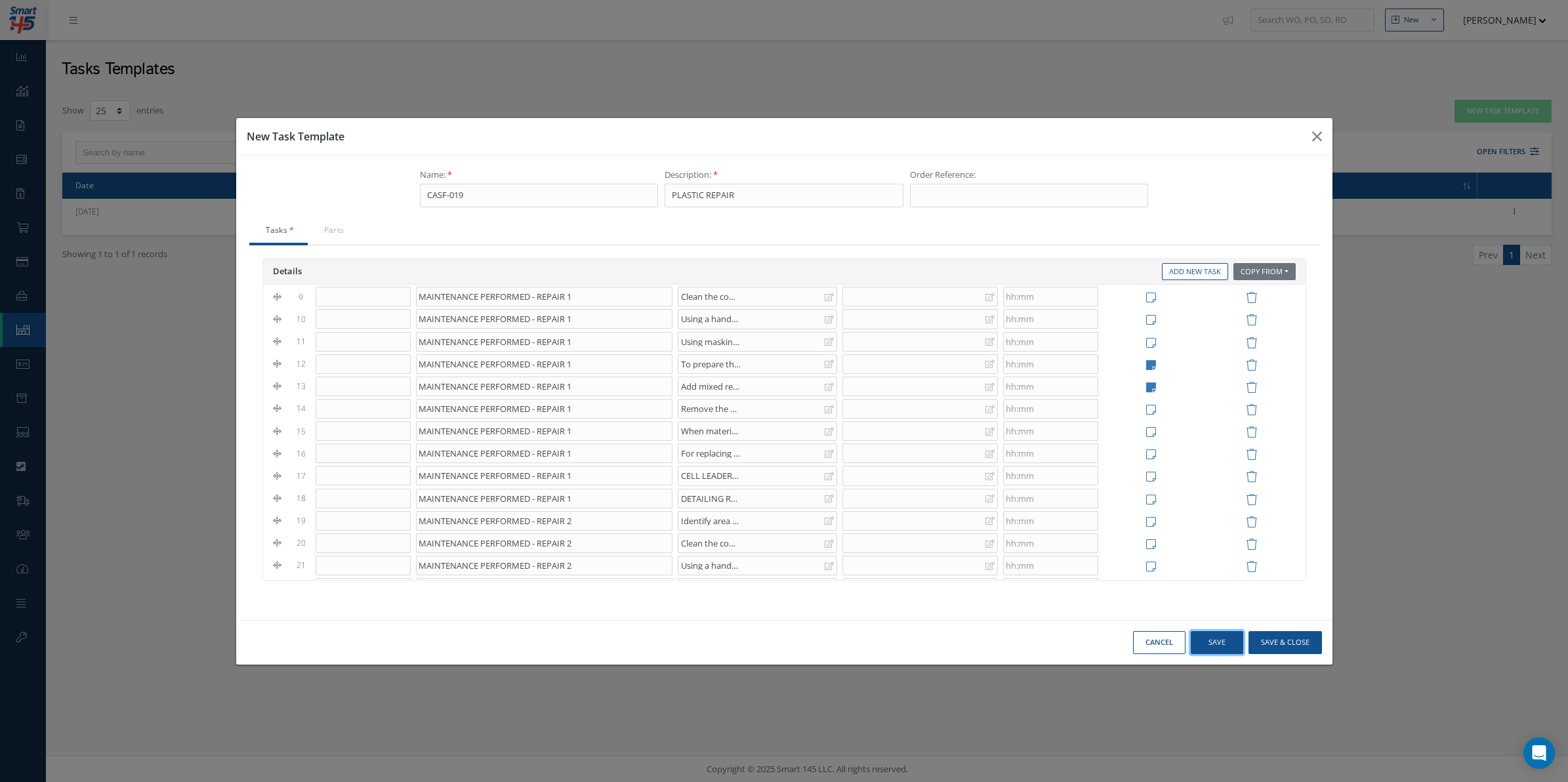
scroll to position [0, 0]
click at [362, 327] on input "text" at bounding box center [363, 335] width 95 height 20
type input "1"
click at [380, 359] on input "text" at bounding box center [363, 356] width 95 height 20
type input "1"
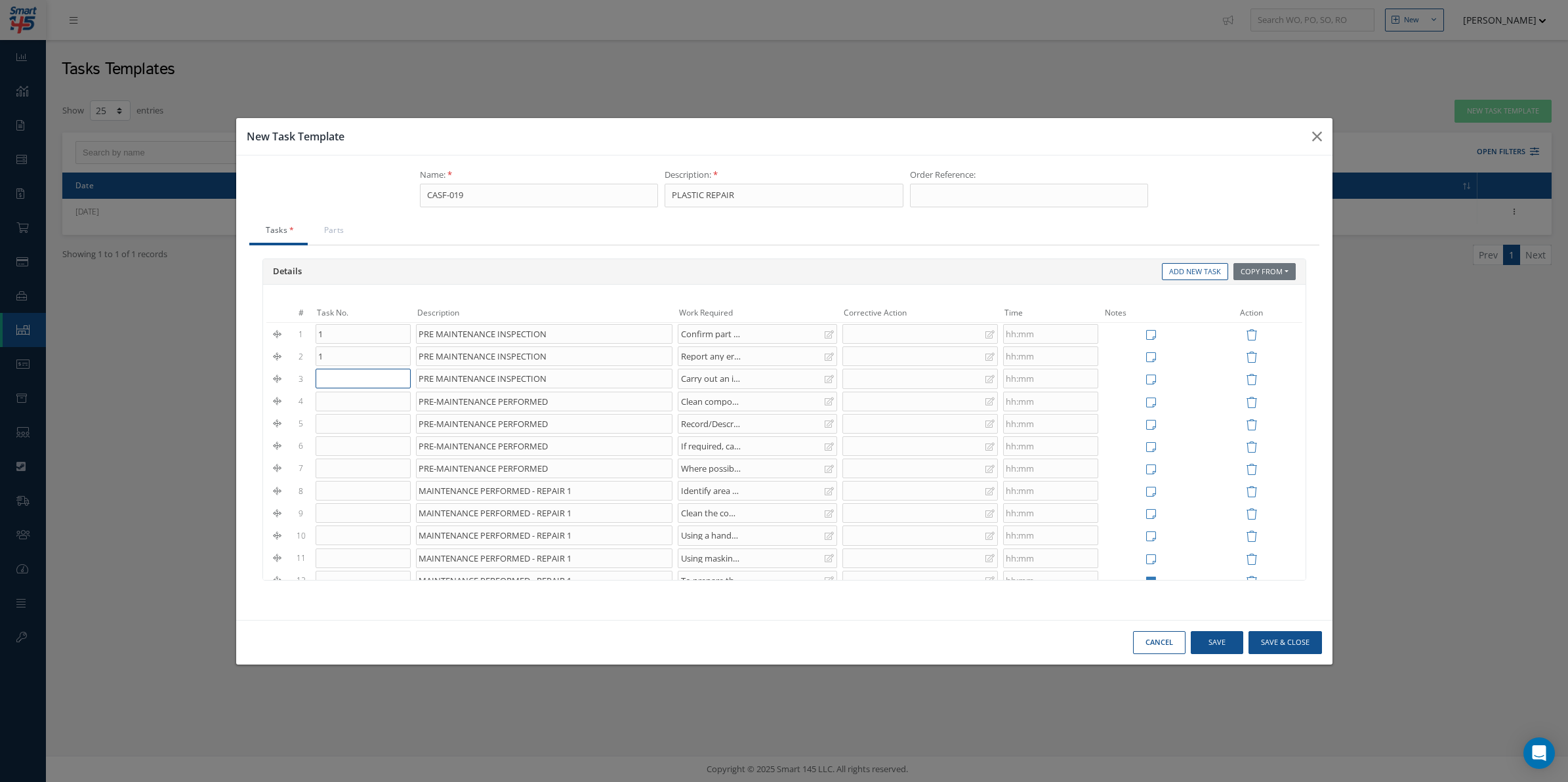
click at [366, 378] on input "text" at bounding box center [363, 379] width 95 height 20
type input "1"
click at [351, 332] on input "1" at bounding box center [363, 335] width 95 height 20
type input "1.1"
click at [346, 356] on input "1" at bounding box center [363, 356] width 95 height 20
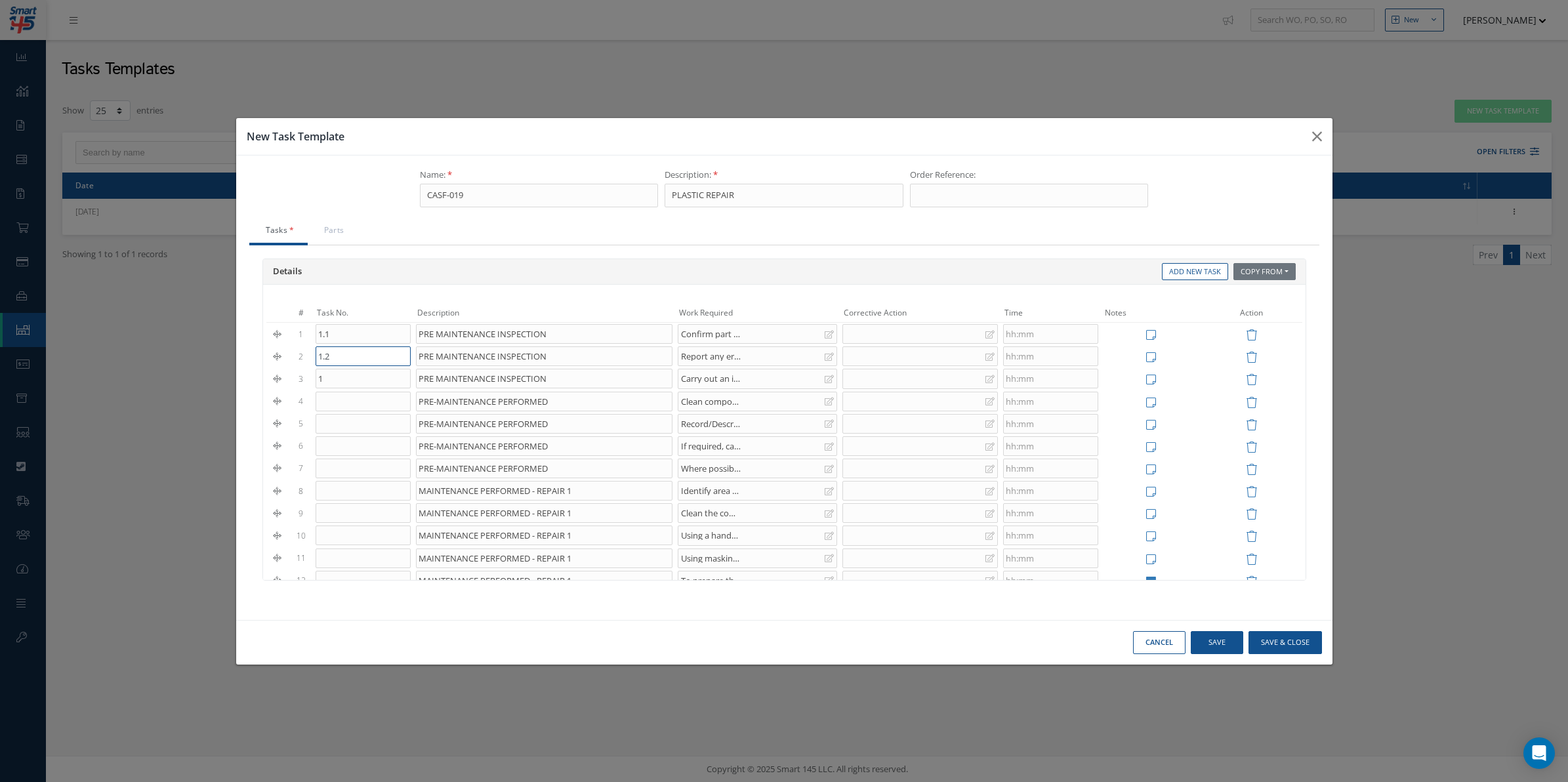
type input "1.2"
click at [368, 376] on input "1" at bounding box center [363, 379] width 95 height 20
click at [366, 389] on input "1.3" at bounding box center [363, 379] width 95 height 20
type input "1.3"
click at [368, 397] on input "text" at bounding box center [363, 401] width 95 height 20
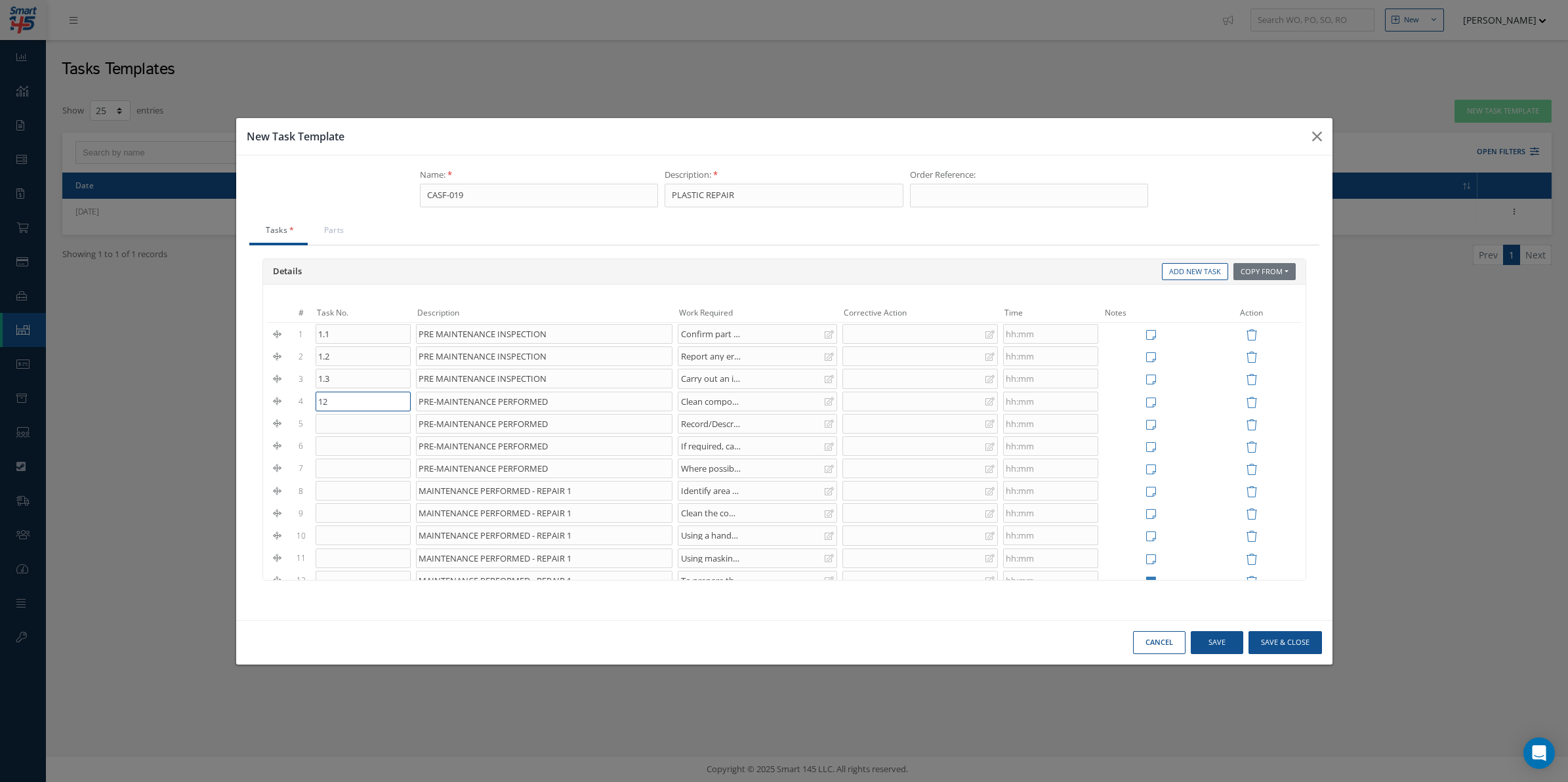
type input "1"
type input "2.1"
click at [346, 428] on input "text" at bounding box center [363, 424] width 95 height 20
type input "2.2"
click at [342, 455] on input "text" at bounding box center [363, 446] width 95 height 20
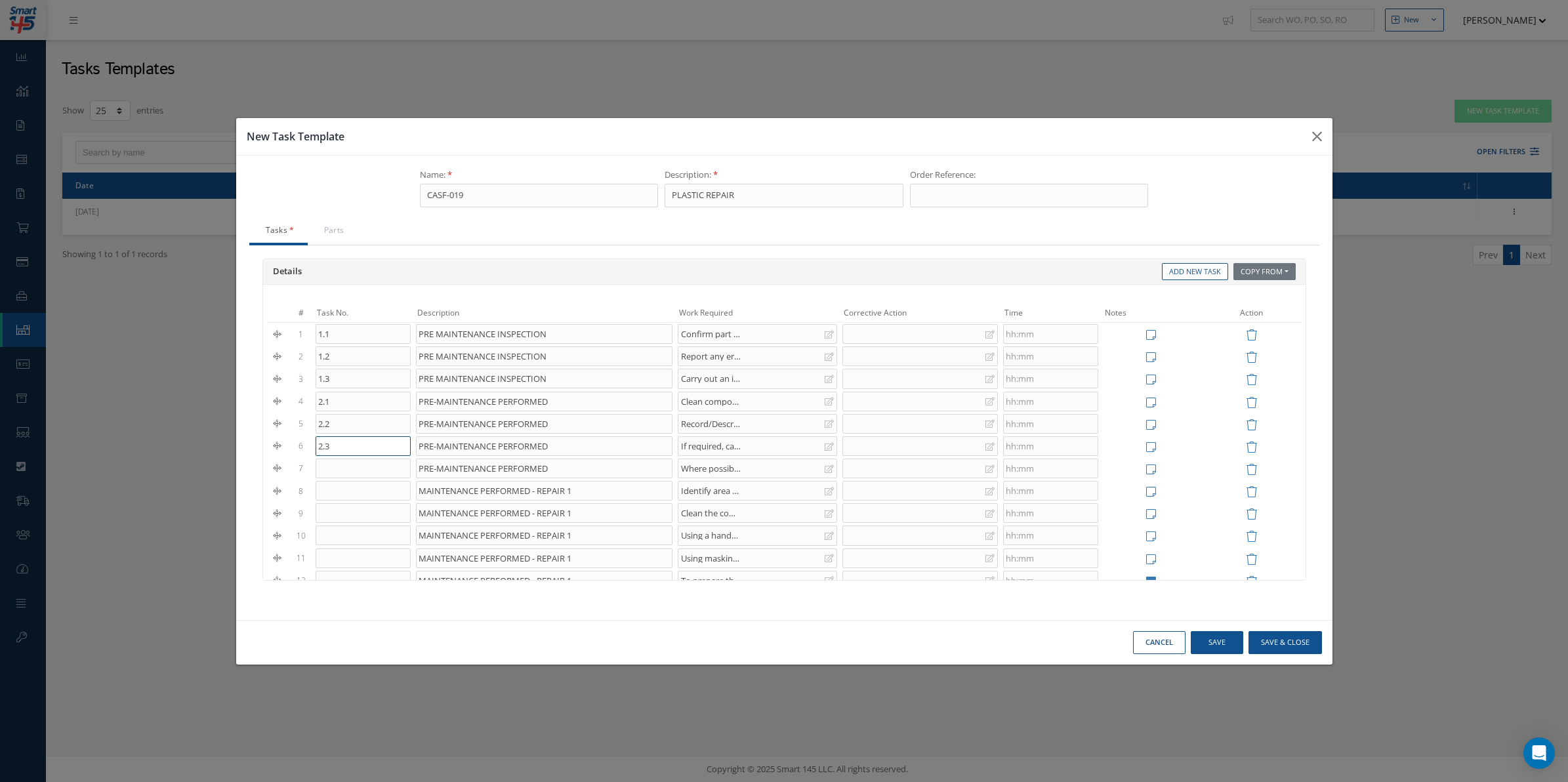
type input "2.3"
click at [381, 459] on td at bounding box center [363, 468] width 100 height 23
click at [379, 463] on input "text" at bounding box center [363, 469] width 95 height 20
type input "2.4"
click at [358, 491] on input "text" at bounding box center [363, 491] width 95 height 20
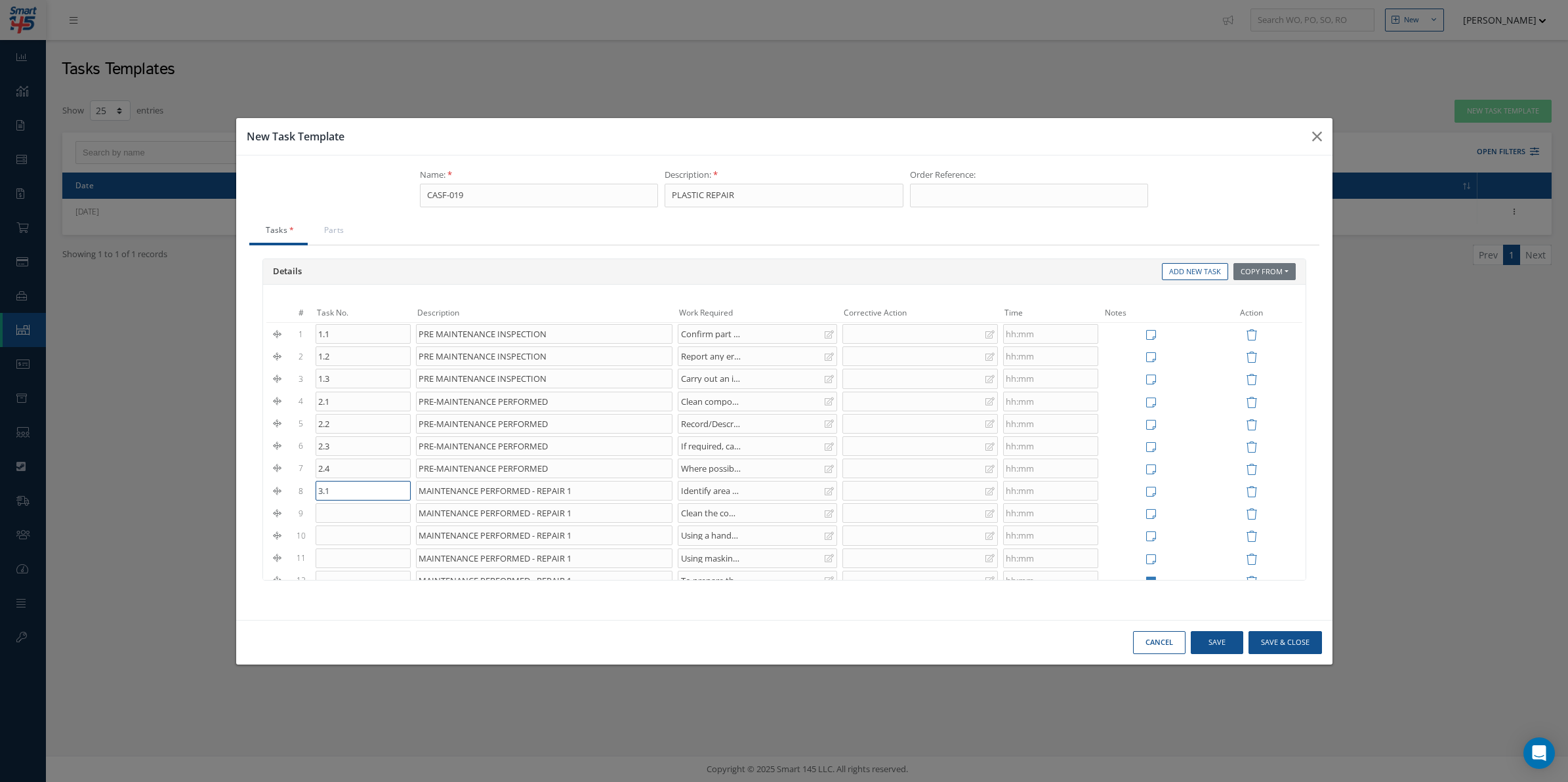
type input "3.1"
click at [336, 513] on input "text" at bounding box center [363, 513] width 95 height 20
type input "3.2"
click at [349, 382] on input "text" at bounding box center [363, 372] width 95 height 20
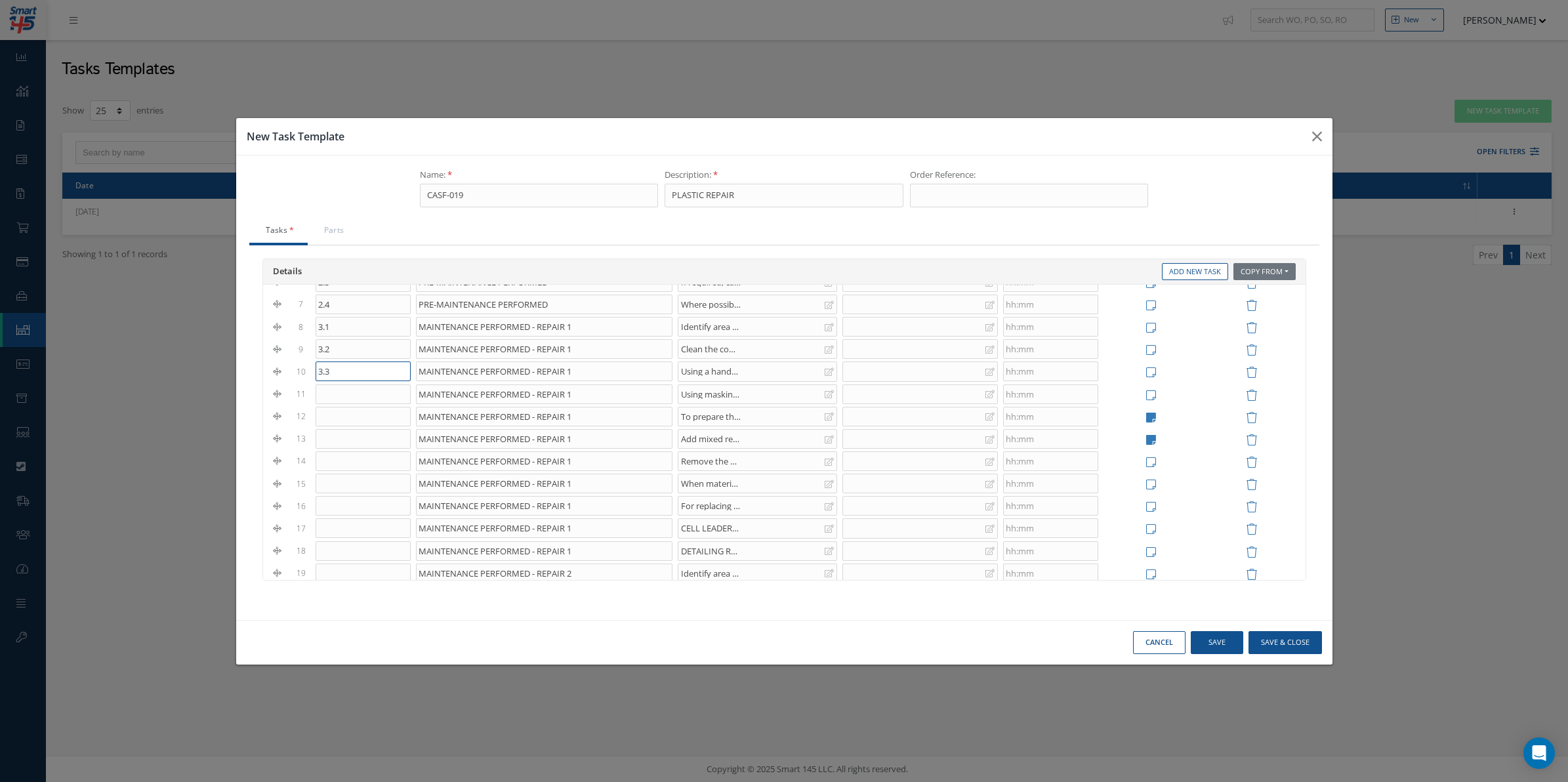
type input "3.3"
click at [361, 398] on input "text" at bounding box center [363, 394] width 95 height 20
type input "3.4"
click at [363, 422] on input "text" at bounding box center [363, 417] width 95 height 20
type input "3.5"
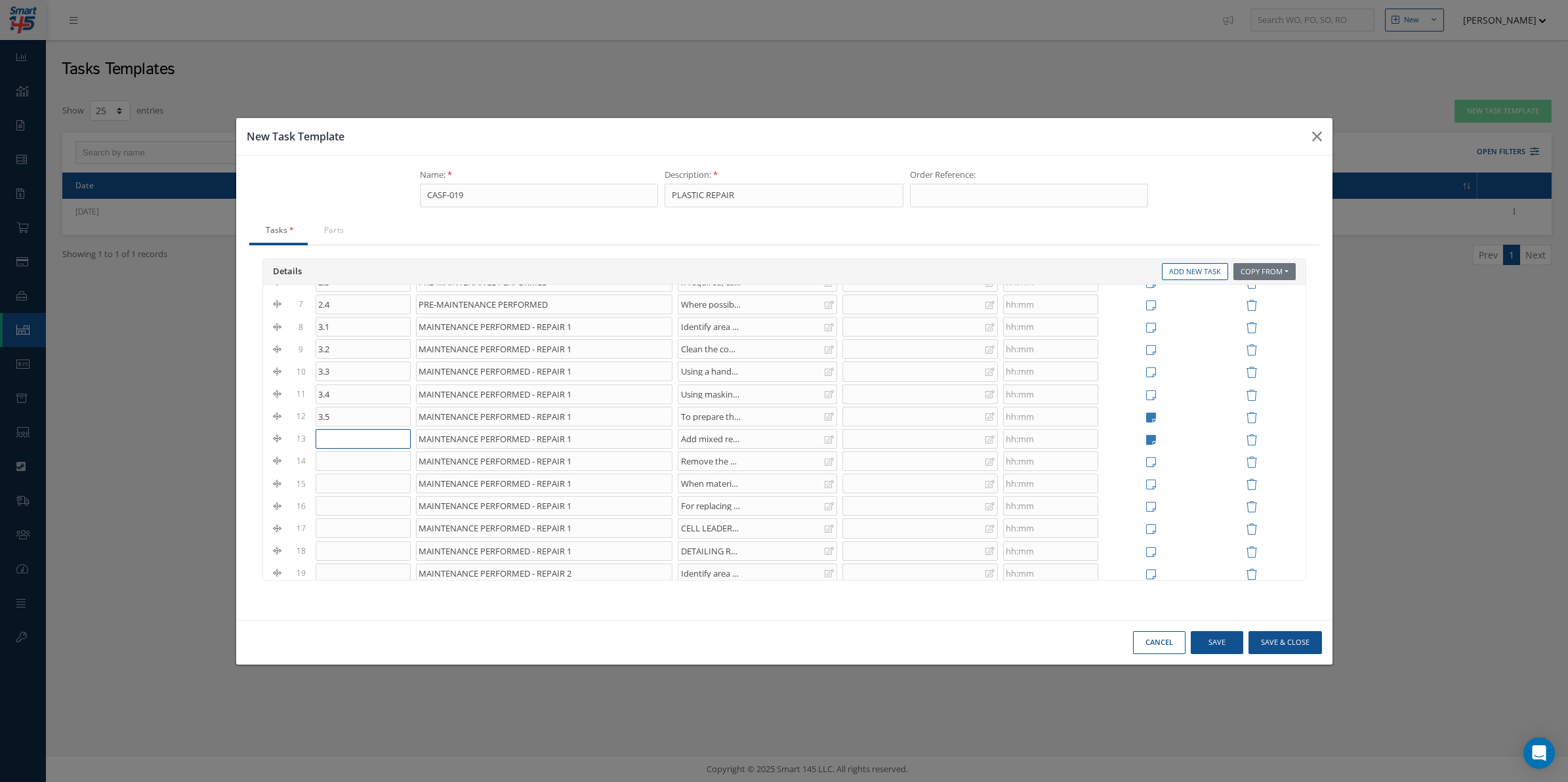
click at [329, 440] on input "text" at bounding box center [363, 440] width 95 height 20
type input "3.6"
click at [356, 463] on input "text" at bounding box center [363, 461] width 95 height 20
type input "3.7"
click at [354, 485] on input "text" at bounding box center [363, 484] width 95 height 20
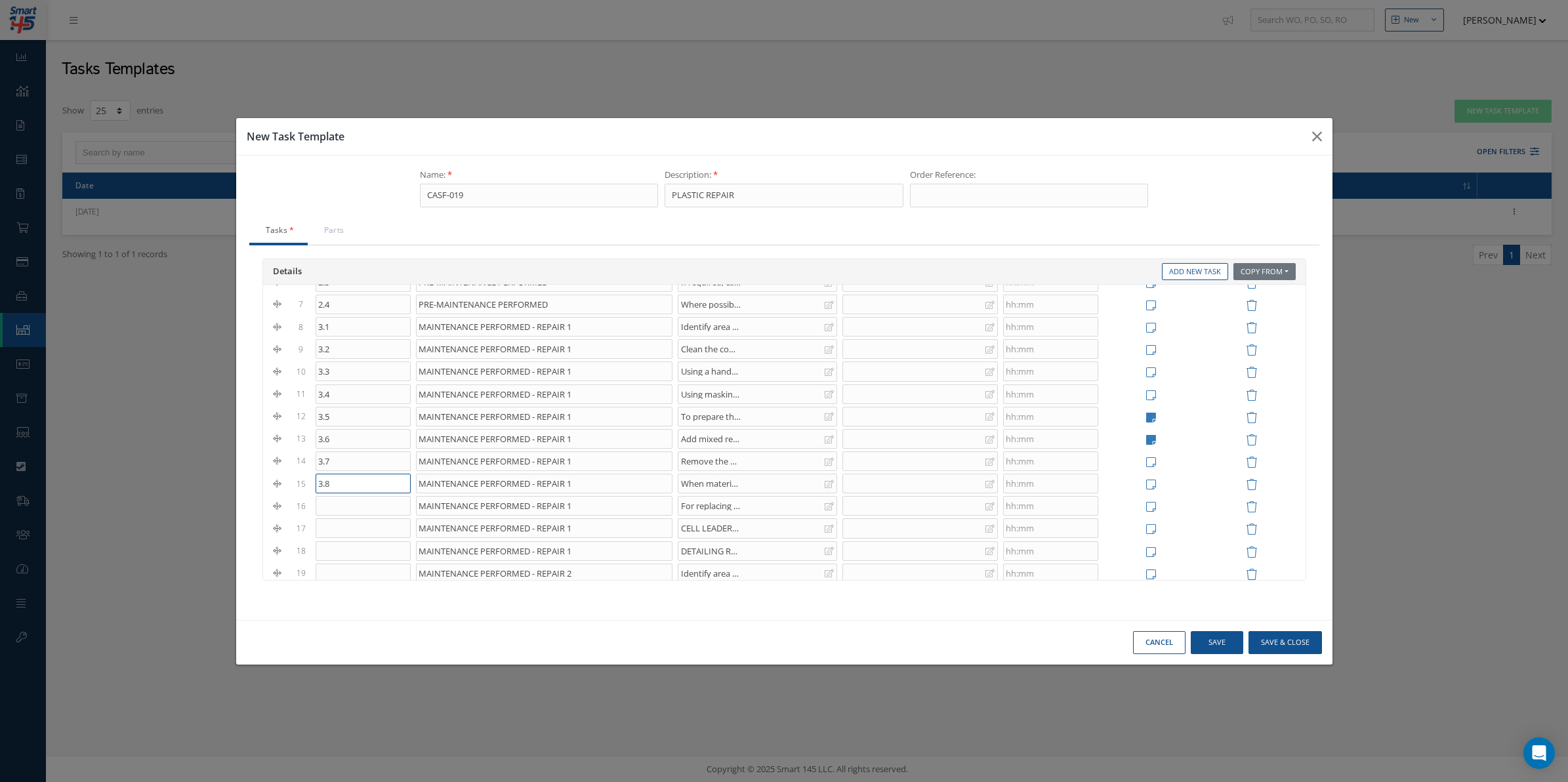
type input "3.8"
click at [361, 504] on input "text" at bounding box center [363, 506] width 95 height 20
click at [316, 487] on input "3.8" at bounding box center [363, 484] width 95 height 20
click at [345, 481] on input "3.8" at bounding box center [363, 484] width 95 height 20
click at [340, 509] on input "text" at bounding box center [363, 506] width 95 height 20
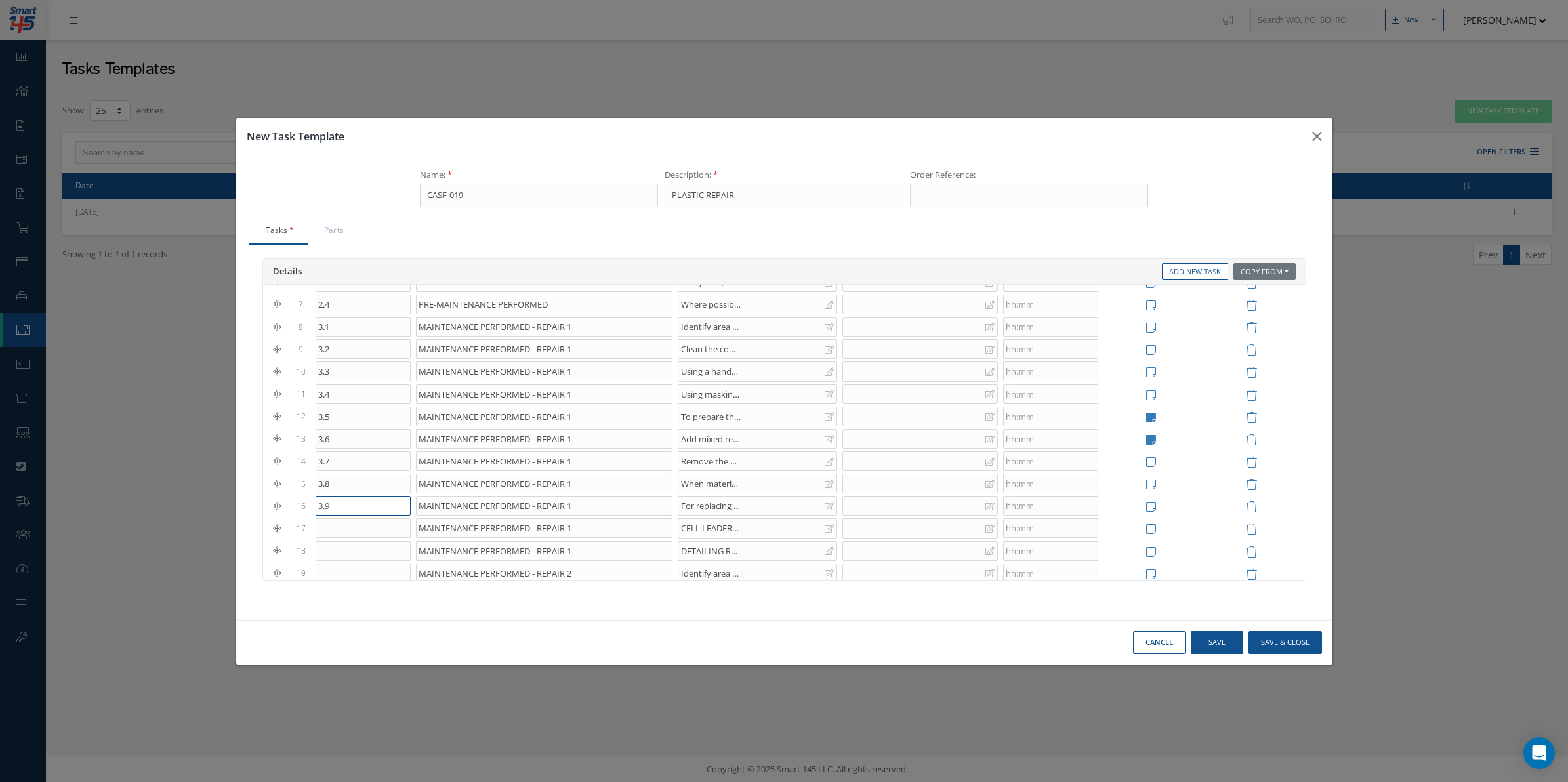
type input "3.9"
click at [338, 533] on input "text" at bounding box center [363, 529] width 95 height 20
type input "3.10"
click at [341, 551] on input "text" at bounding box center [363, 551] width 95 height 20
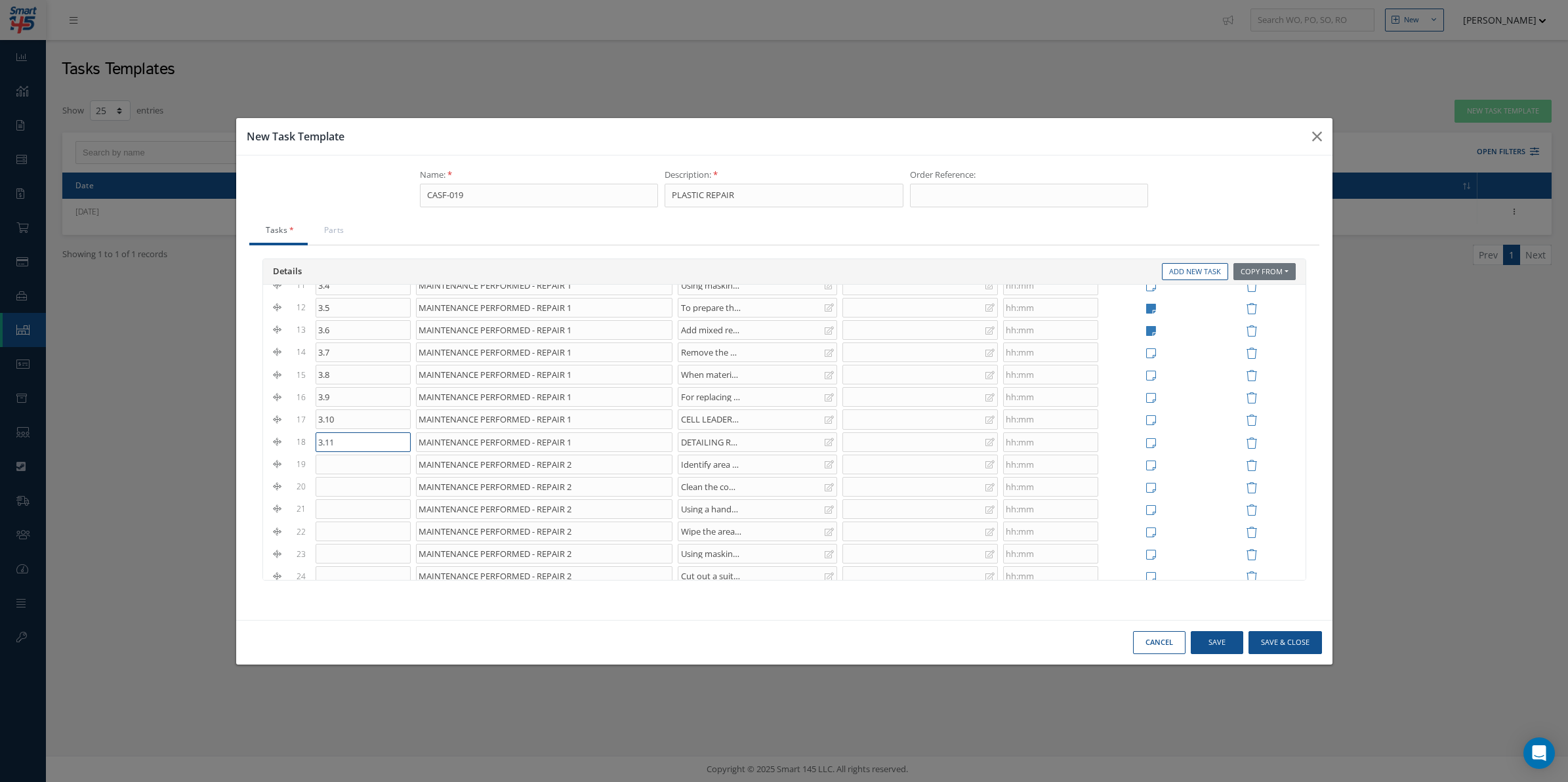
type input "3.11"
click at [360, 475] on input "text" at bounding box center [363, 465] width 95 height 20
type input "3.12"
click at [355, 494] on input "text" at bounding box center [363, 487] width 95 height 20
type input "3.13"
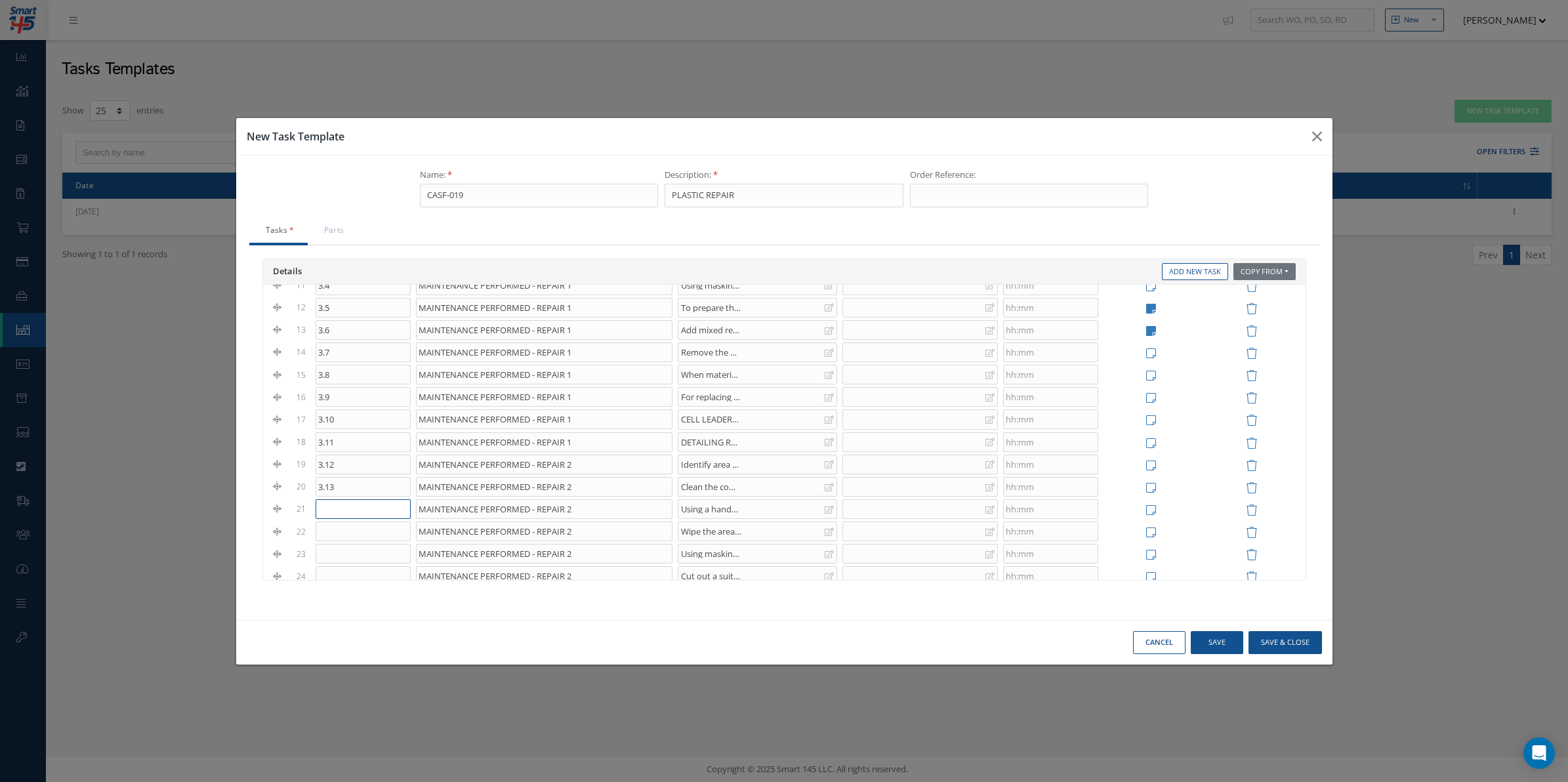
click at [345, 513] on input "text" at bounding box center [363, 509] width 95 height 20
type input "3.14"
click at [345, 531] on input "text" at bounding box center [363, 532] width 95 height 20
type input "3.15"
click at [362, 558] on input "text" at bounding box center [363, 554] width 95 height 20
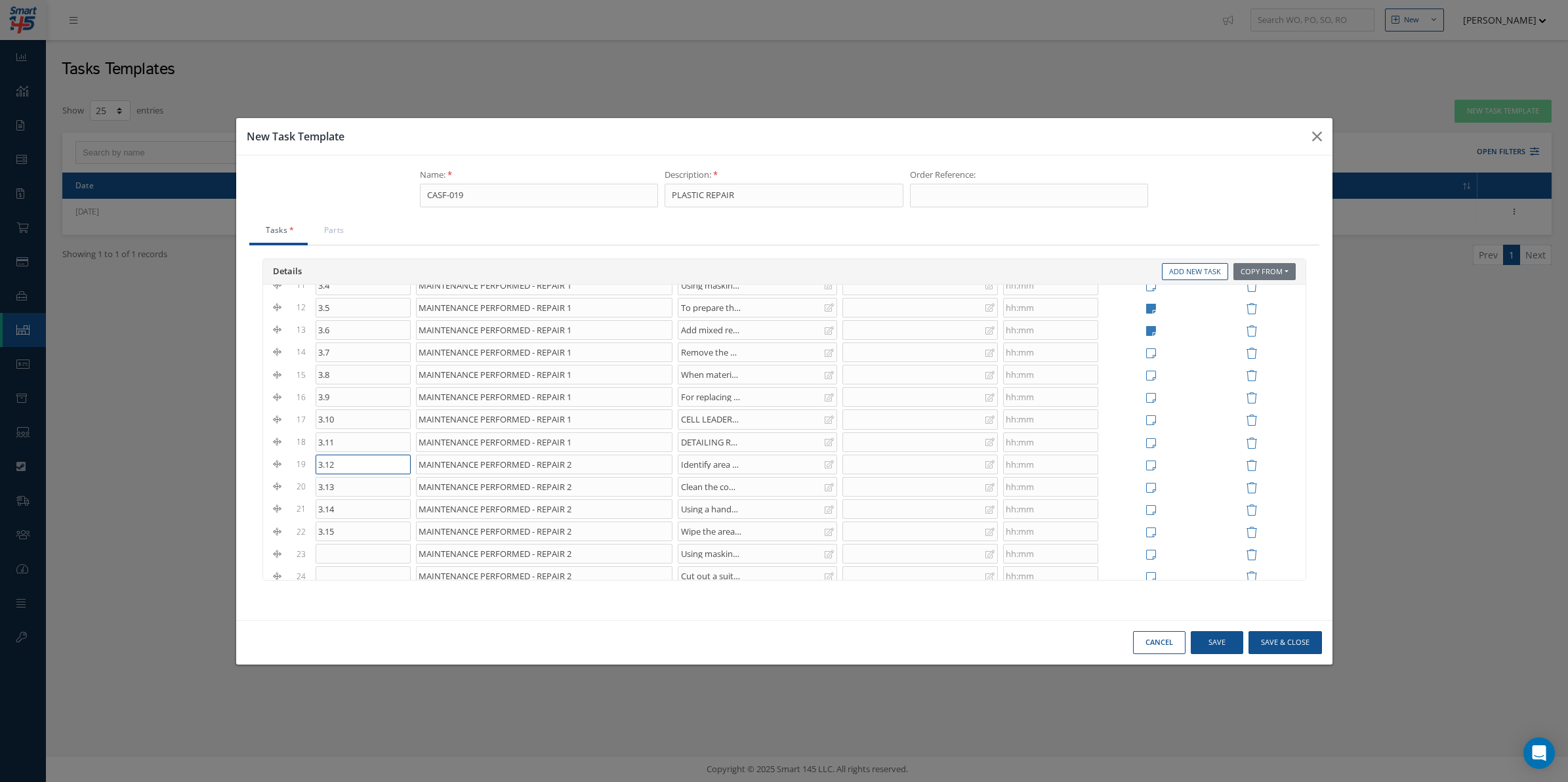
click at [372, 465] on input "3.12" at bounding box center [363, 465] width 95 height 20
type input "3.1"
click at [356, 483] on input "3.13" at bounding box center [363, 487] width 95 height 20
type input "3.2"
drag, startPoint x: 356, startPoint y: 514, endPoint x: 326, endPoint y: 520, distance: 30.6
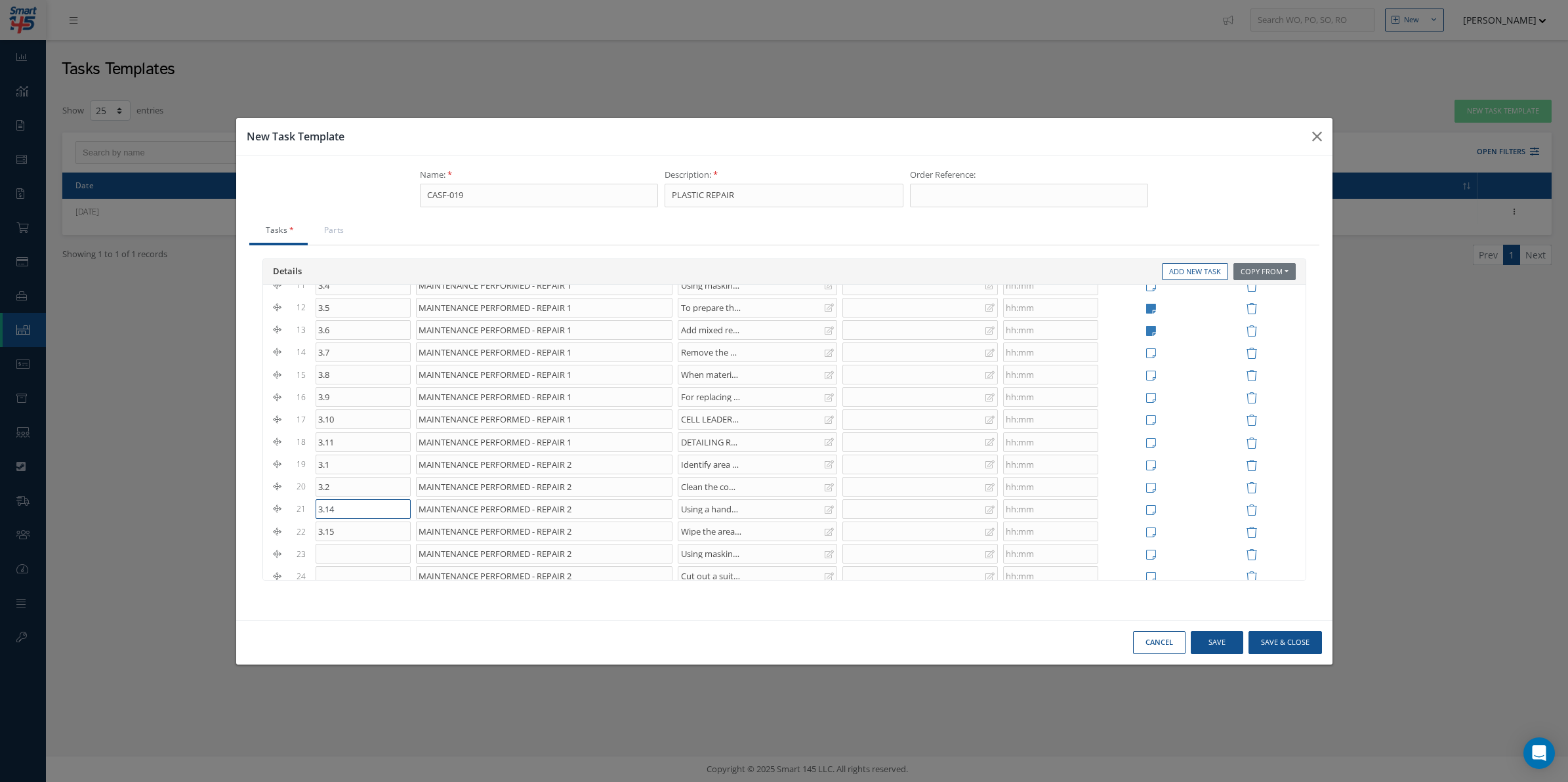
click at [326, 519] on input "3.14" at bounding box center [363, 509] width 95 height 20
type input "3.3"
click at [382, 542] on input "3.15" at bounding box center [363, 532] width 95 height 20
type input "3.4"
click at [373, 561] on input "text" at bounding box center [363, 554] width 95 height 20
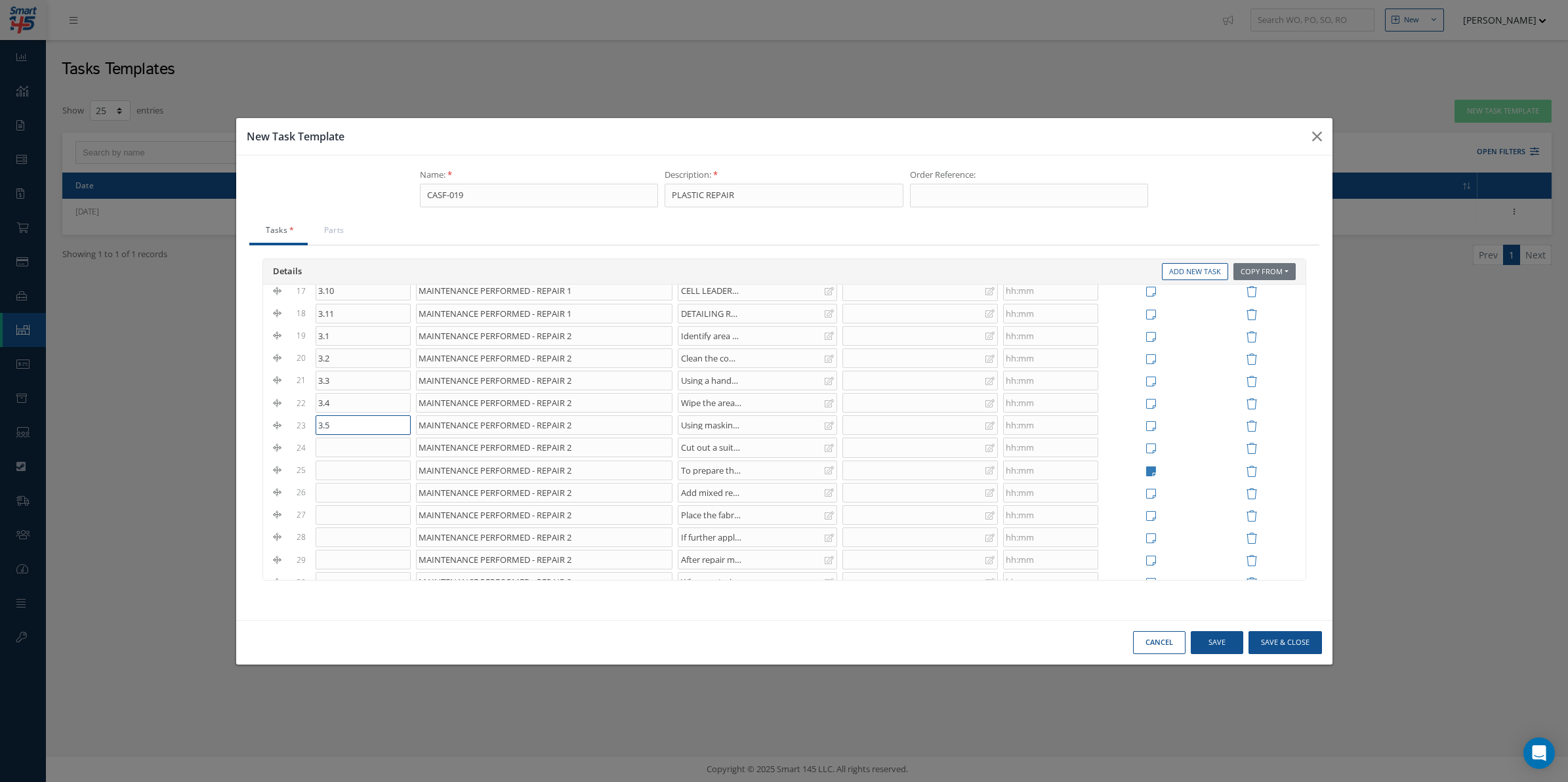
scroll to position [410, 0]
type input "3.5"
click at [364, 449] on input "text" at bounding box center [363, 440] width 95 height 20
type input "3.6"
click at [354, 467] on input "text" at bounding box center [363, 462] width 95 height 20
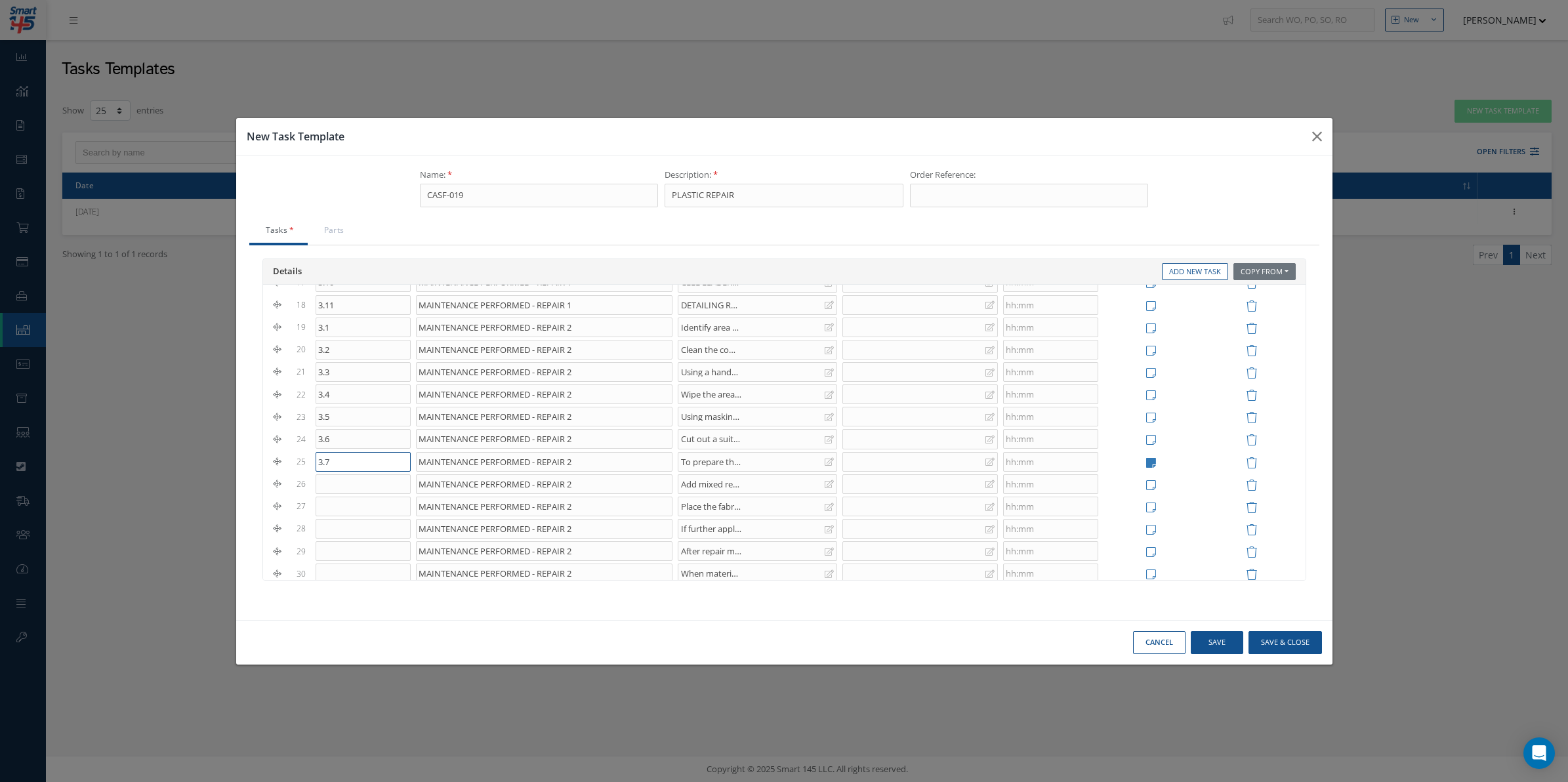
type input "3.7"
click at [336, 487] on input "text" at bounding box center [363, 485] width 95 height 20
type input "3.8"
click at [339, 510] on input "text" at bounding box center [363, 506] width 95 height 20
type input "3.9"
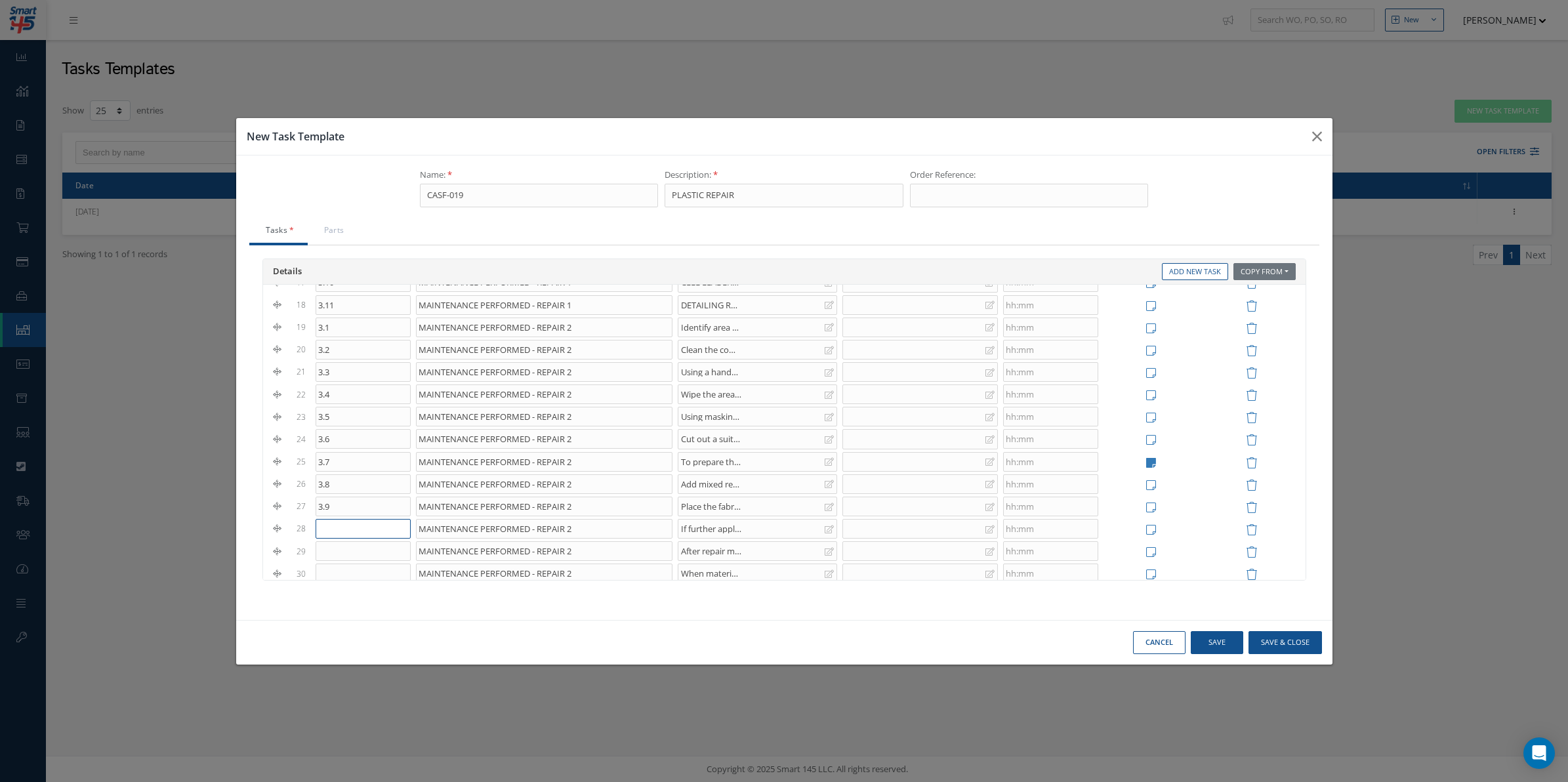
drag, startPoint x: 349, startPoint y: 534, endPoint x: 343, endPoint y: 544, distance: 11.7
click at [350, 534] on input "text" at bounding box center [363, 529] width 95 height 20
type input "3.10"
click at [332, 556] on input "text" at bounding box center [363, 551] width 95 height 20
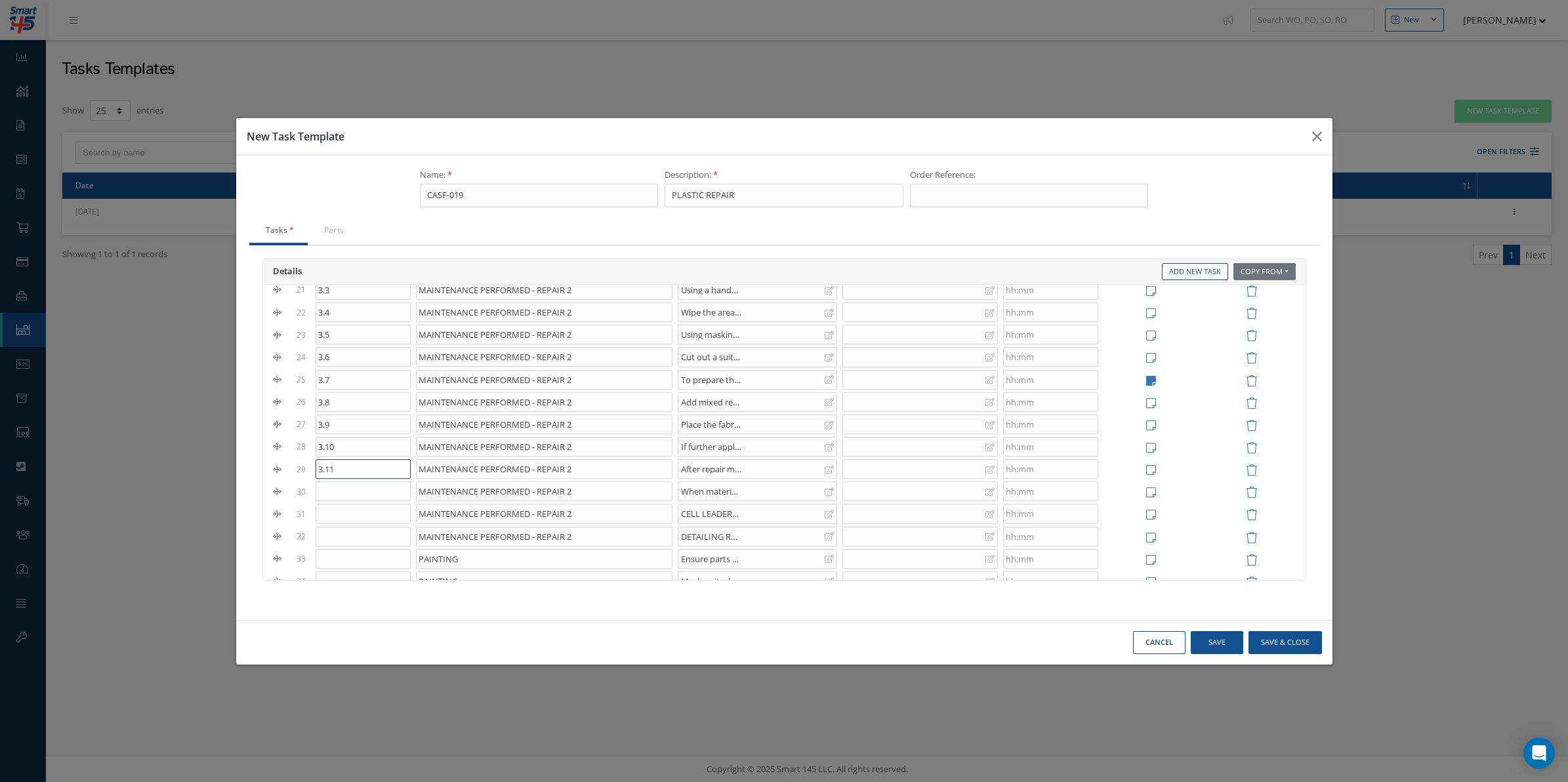
type input "3.11"
click at [383, 516] on input "text" at bounding box center [363, 514] width 95 height 20
click at [380, 501] on input "text" at bounding box center [363, 492] width 95 height 20
type input "3.12"
click at [375, 522] on input "text" at bounding box center [363, 514] width 95 height 20
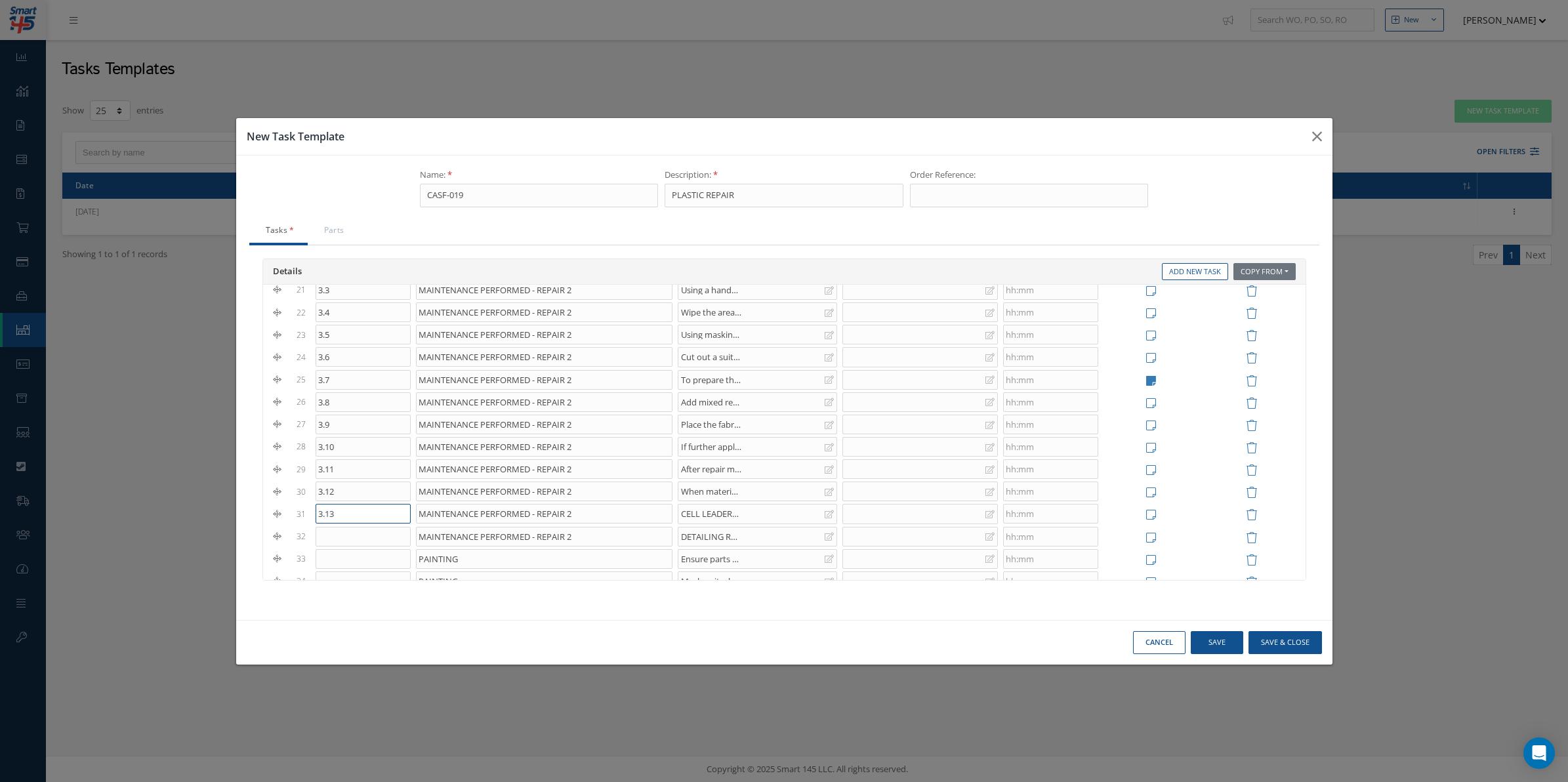
type input "3.13"
click at [381, 546] on input "text" at bounding box center [363, 537] width 95 height 20
type input "2"
type input "3.14"
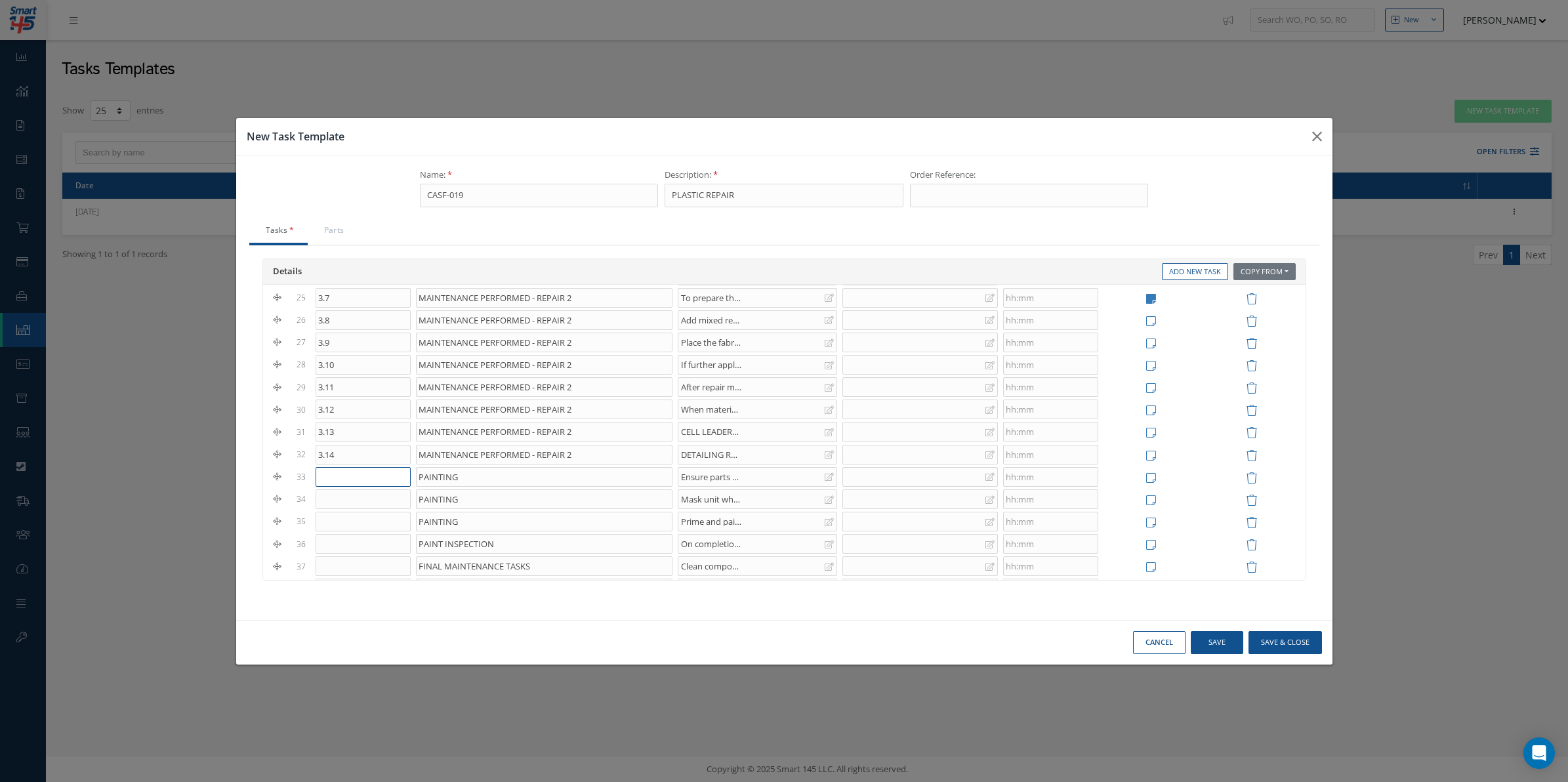
click at [365, 487] on input "text" at bounding box center [363, 477] width 95 height 20
type input "4.1"
click at [351, 507] on input "text" at bounding box center [363, 499] width 95 height 20
type input "4.2"
click at [355, 532] on input "text" at bounding box center [363, 522] width 95 height 20
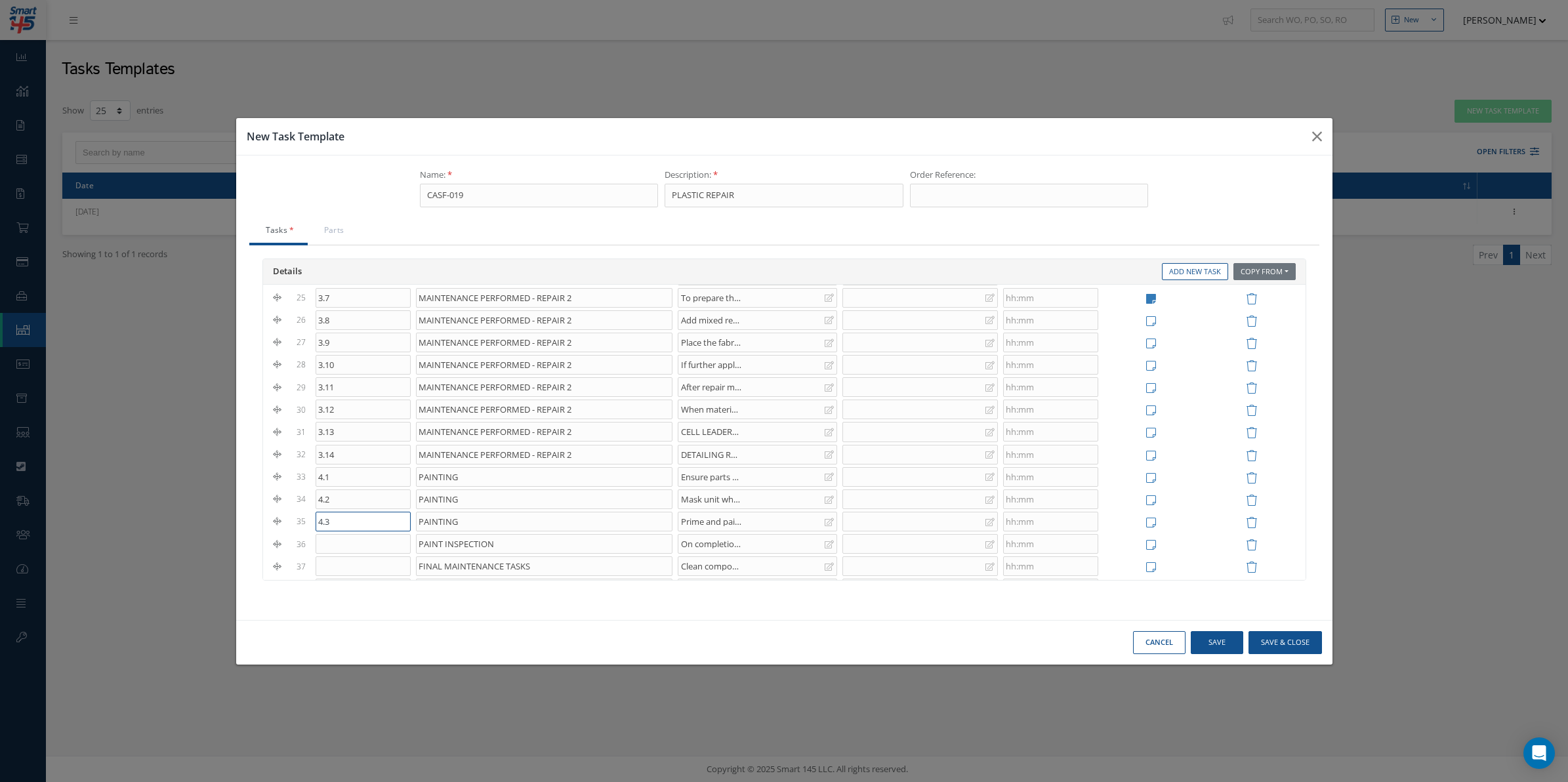
type input "4.3"
click at [362, 552] on input "text" at bounding box center [363, 545] width 95 height 20
type input "4"
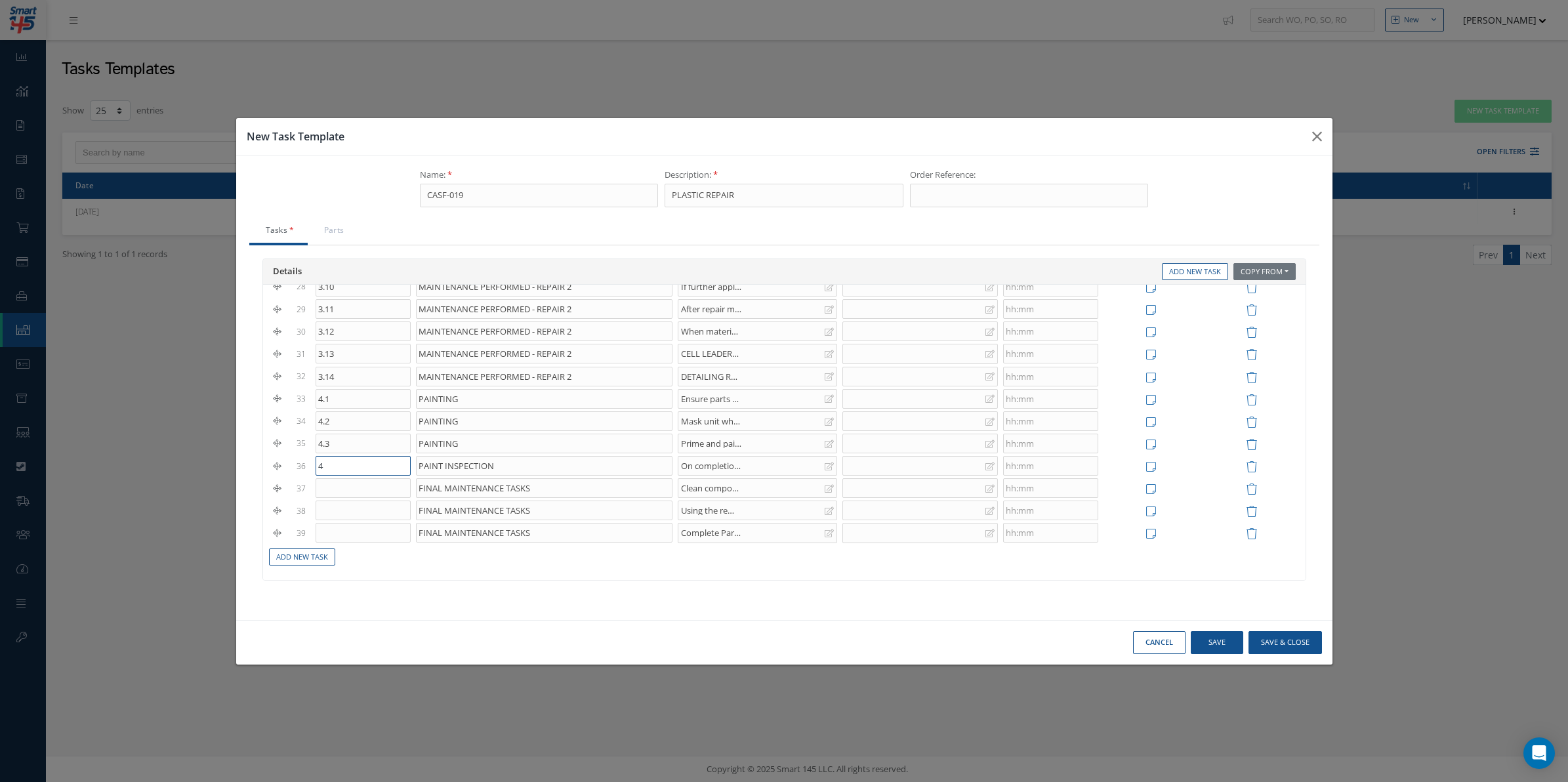
scroll to position [664, 0]
type input "5"
click at [352, 488] on input "text" at bounding box center [363, 489] width 95 height 20
click at [369, 493] on input "text" at bounding box center [363, 489] width 95 height 20
click at [490, 494] on input "FINAL MAINTENANCE TASKS" at bounding box center [543, 489] width 256 height 20
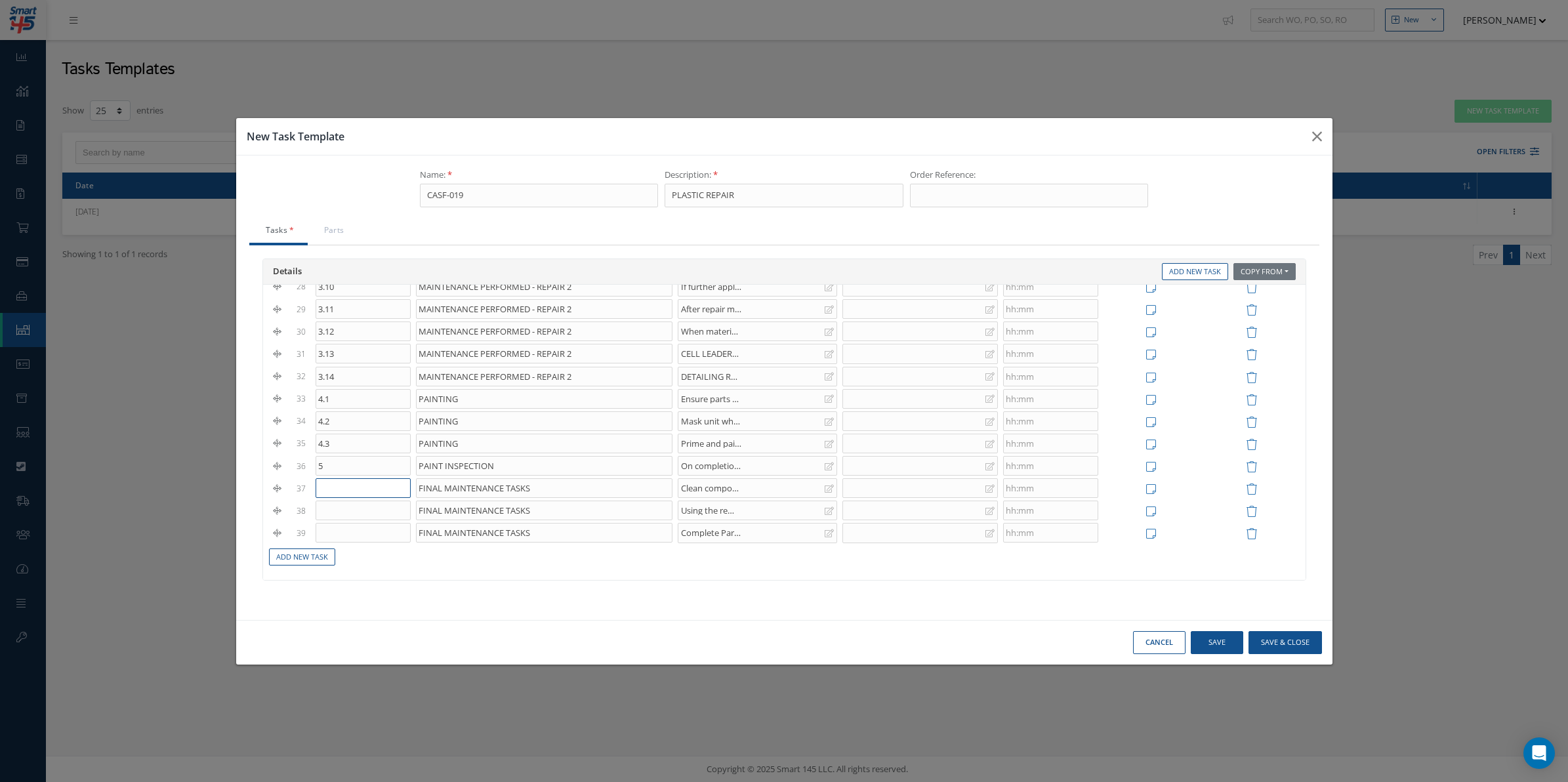
click at [381, 489] on input "text" at bounding box center [363, 489] width 95 height 20
click at [381, 483] on input "text" at bounding box center [363, 489] width 95 height 20
type input "5"
type input "6.1"
click at [372, 517] on input "text" at bounding box center [363, 510] width 95 height 20
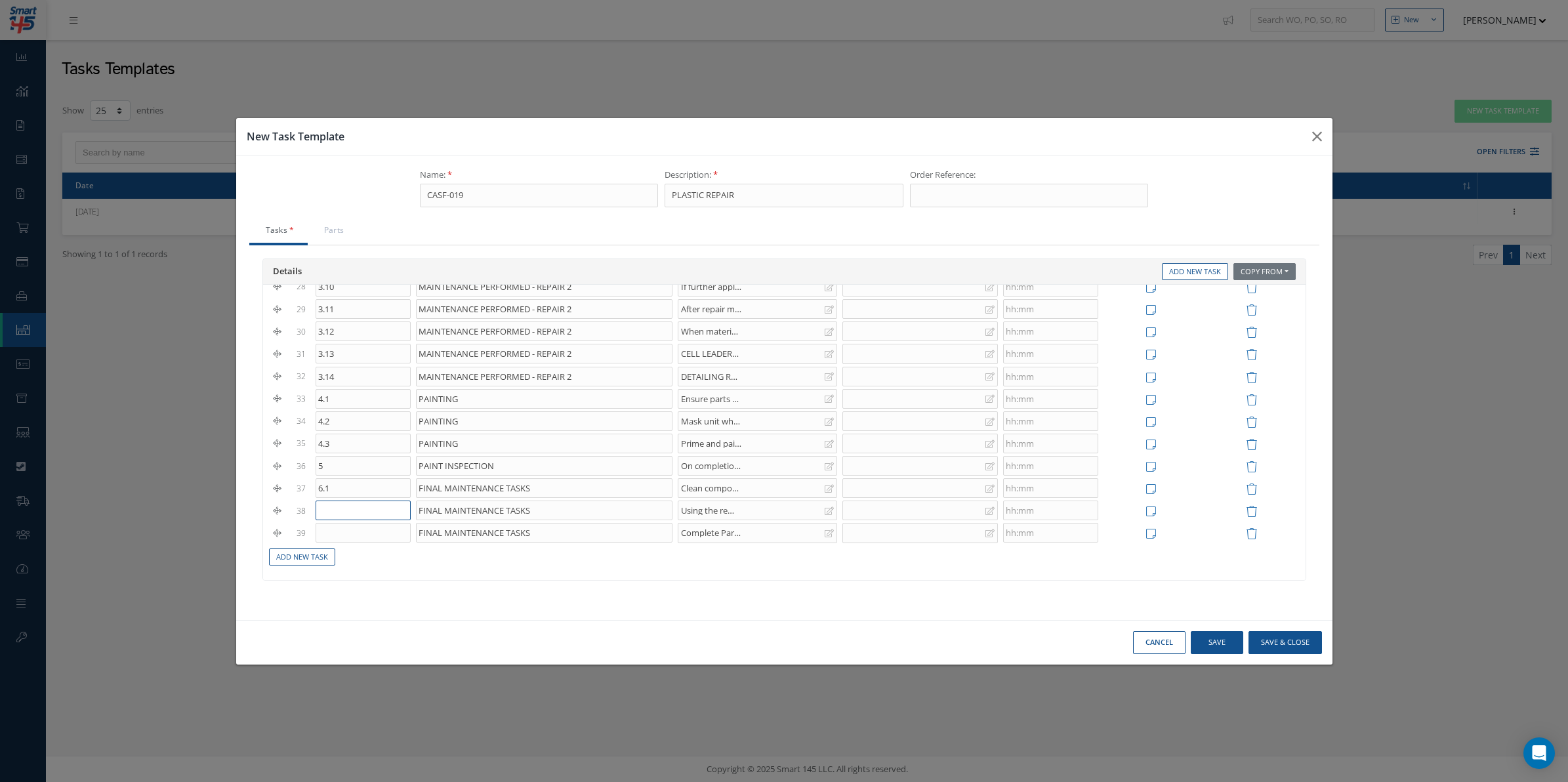
click at [359, 512] on input "text" at bounding box center [363, 510] width 95 height 20
type input "6.2"
click at [350, 527] on input "text" at bounding box center [363, 533] width 95 height 20
type input "6.3"
click at [1225, 639] on button "Save" at bounding box center [1217, 643] width 53 height 23
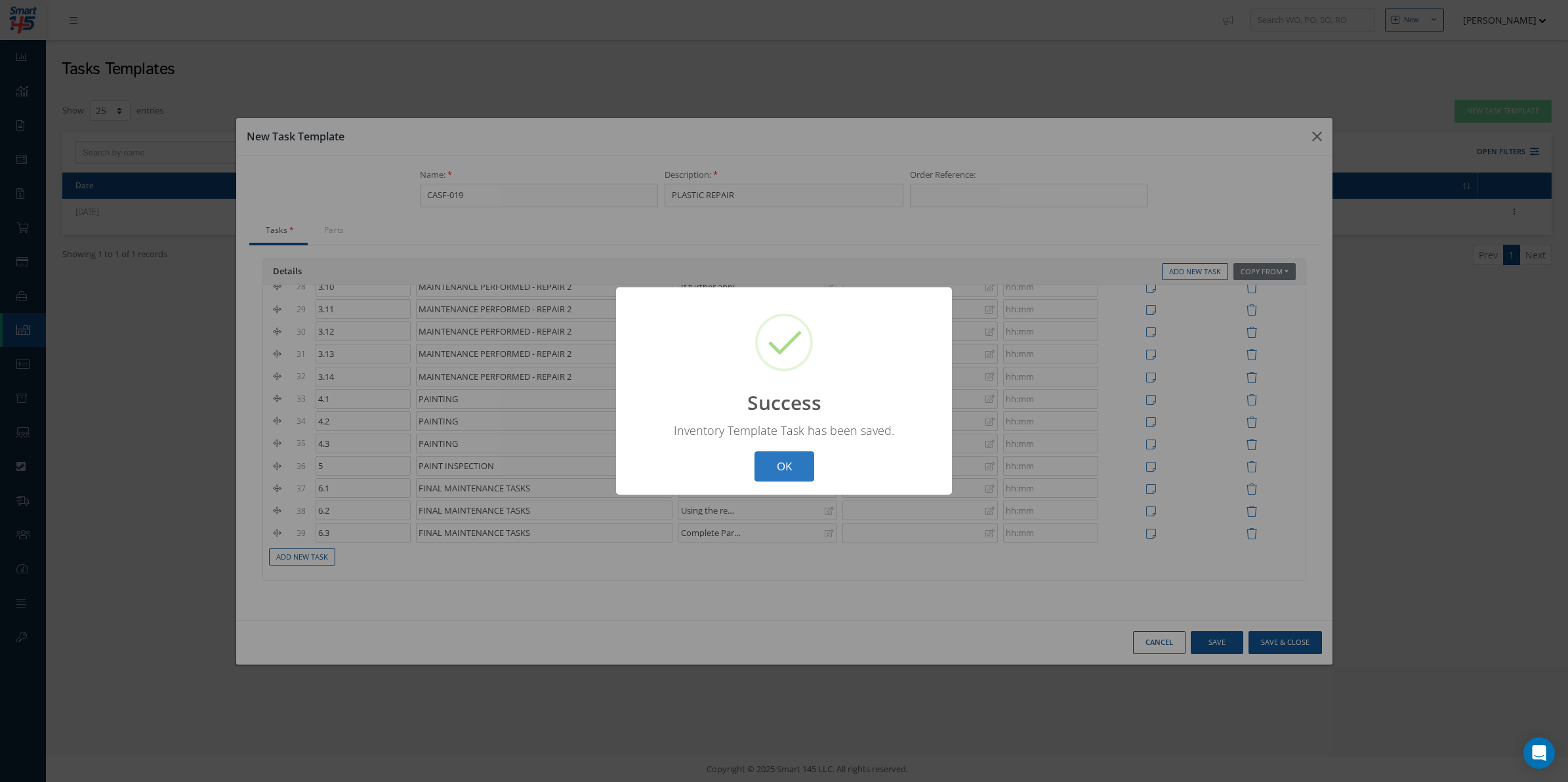
click at [779, 481] on button "OK" at bounding box center [784, 466] width 60 height 30
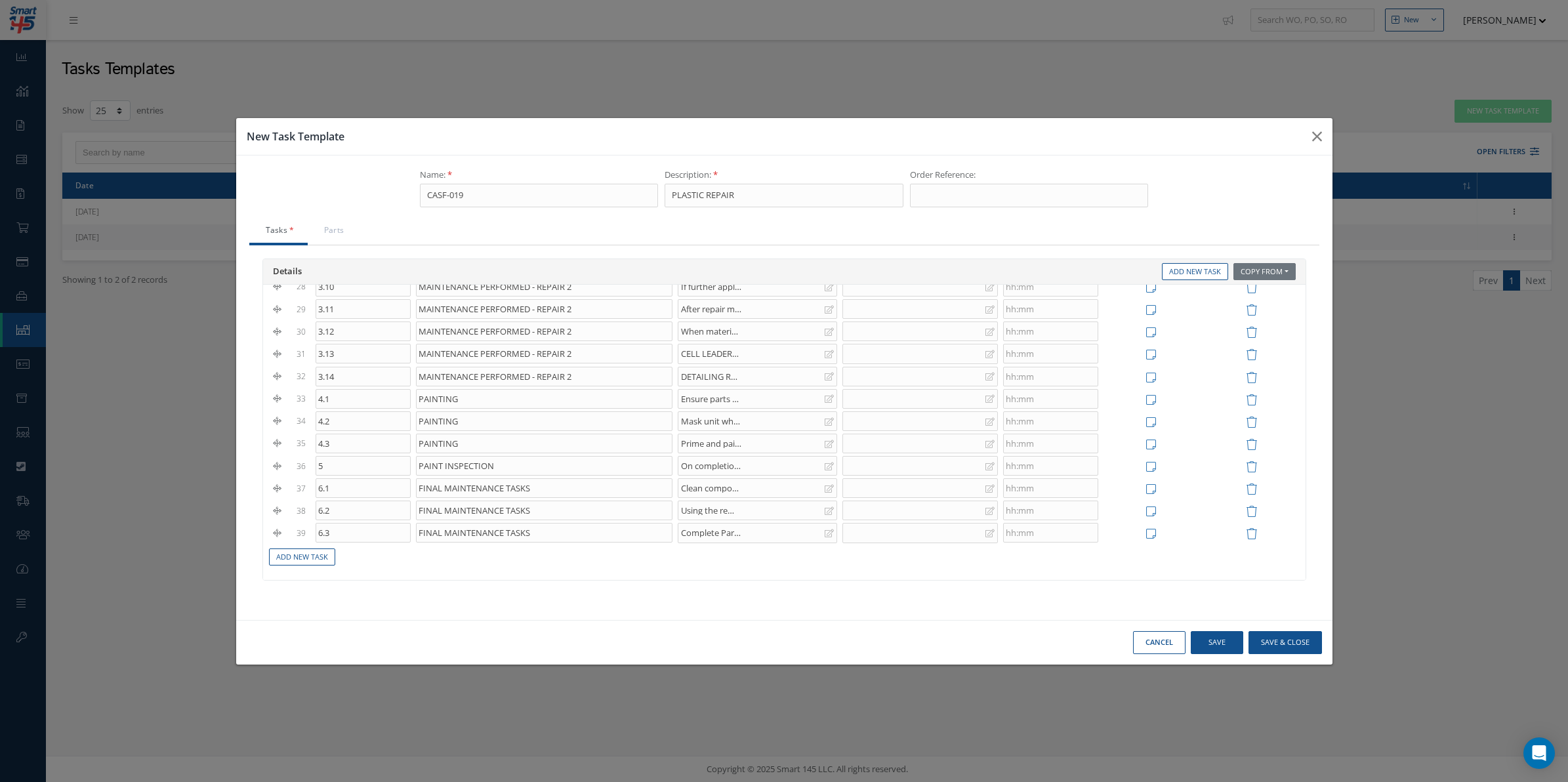
click at [1307, 631] on div "Cancel Save Save & Close" at bounding box center [784, 642] width 1096 height 44
click at [1307, 638] on button "Save & Close" at bounding box center [1285, 643] width 74 height 23
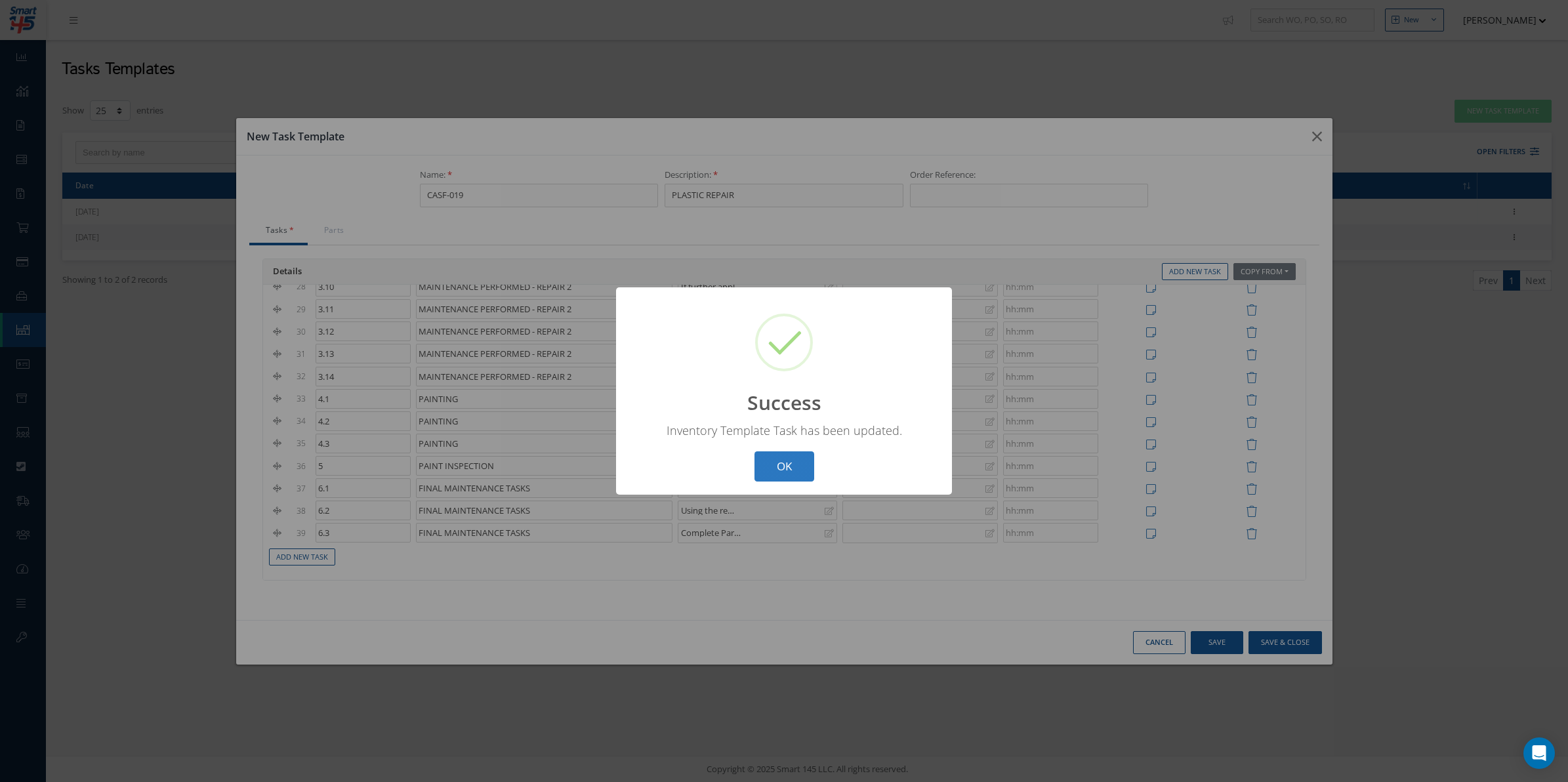
click at [794, 470] on button "OK" at bounding box center [784, 466] width 60 height 30
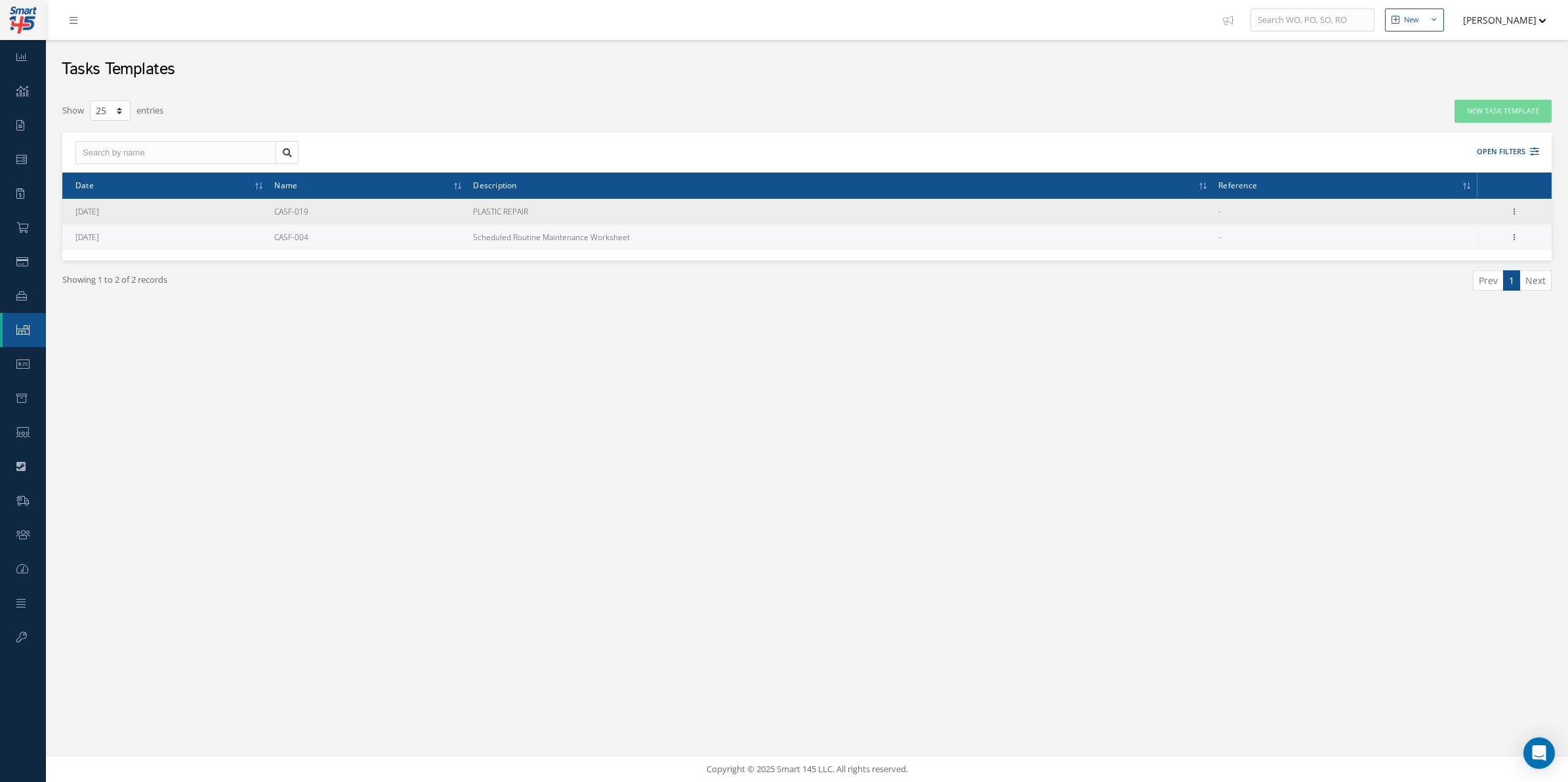
click at [381, 217] on td "CASF-019" at bounding box center [368, 212] width 199 height 26
click at [430, 217] on td "CASF-019" at bounding box center [368, 212] width 199 height 26
click at [1507, 208] on div "Show Edit Delete" at bounding box center [1515, 212] width 16 height 16
click at [1512, 213] on icon at bounding box center [1514, 210] width 13 height 11
click at [1442, 222] on link "Show" at bounding box center [1454, 220] width 104 height 17
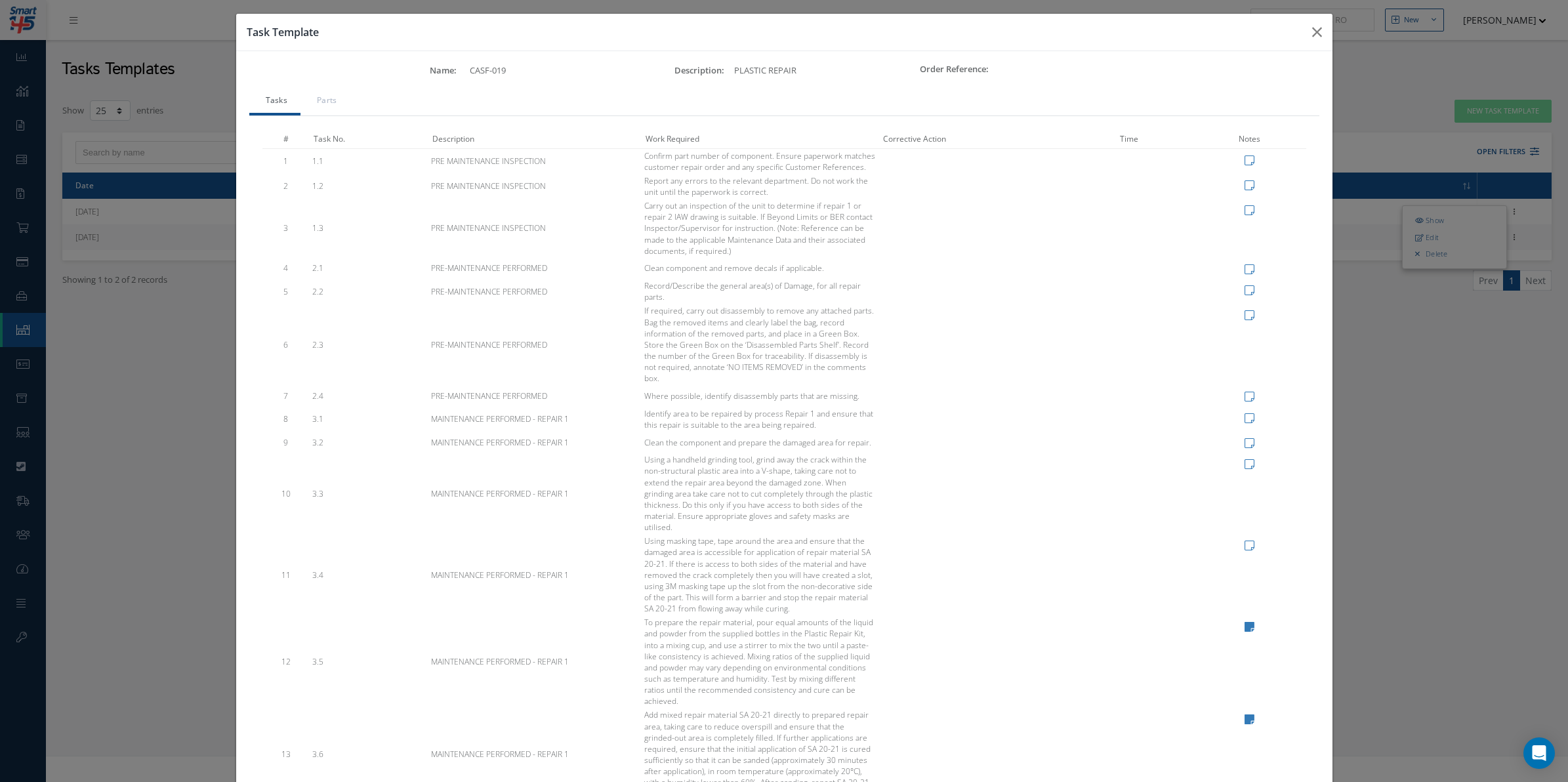
scroll to position [0, 0]
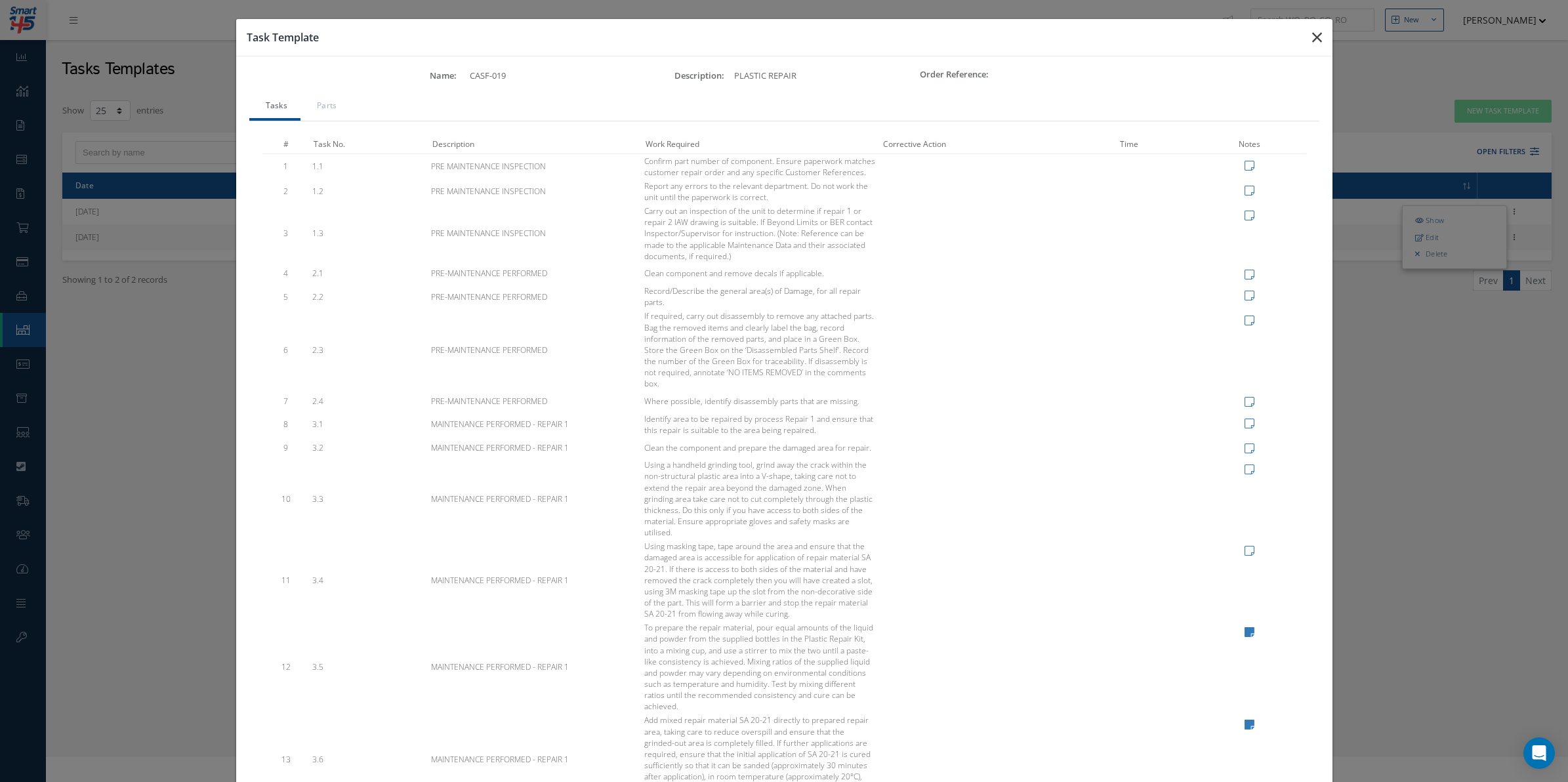
click at [0, 0] on button "button" at bounding box center [0, 0] width 0 height 0
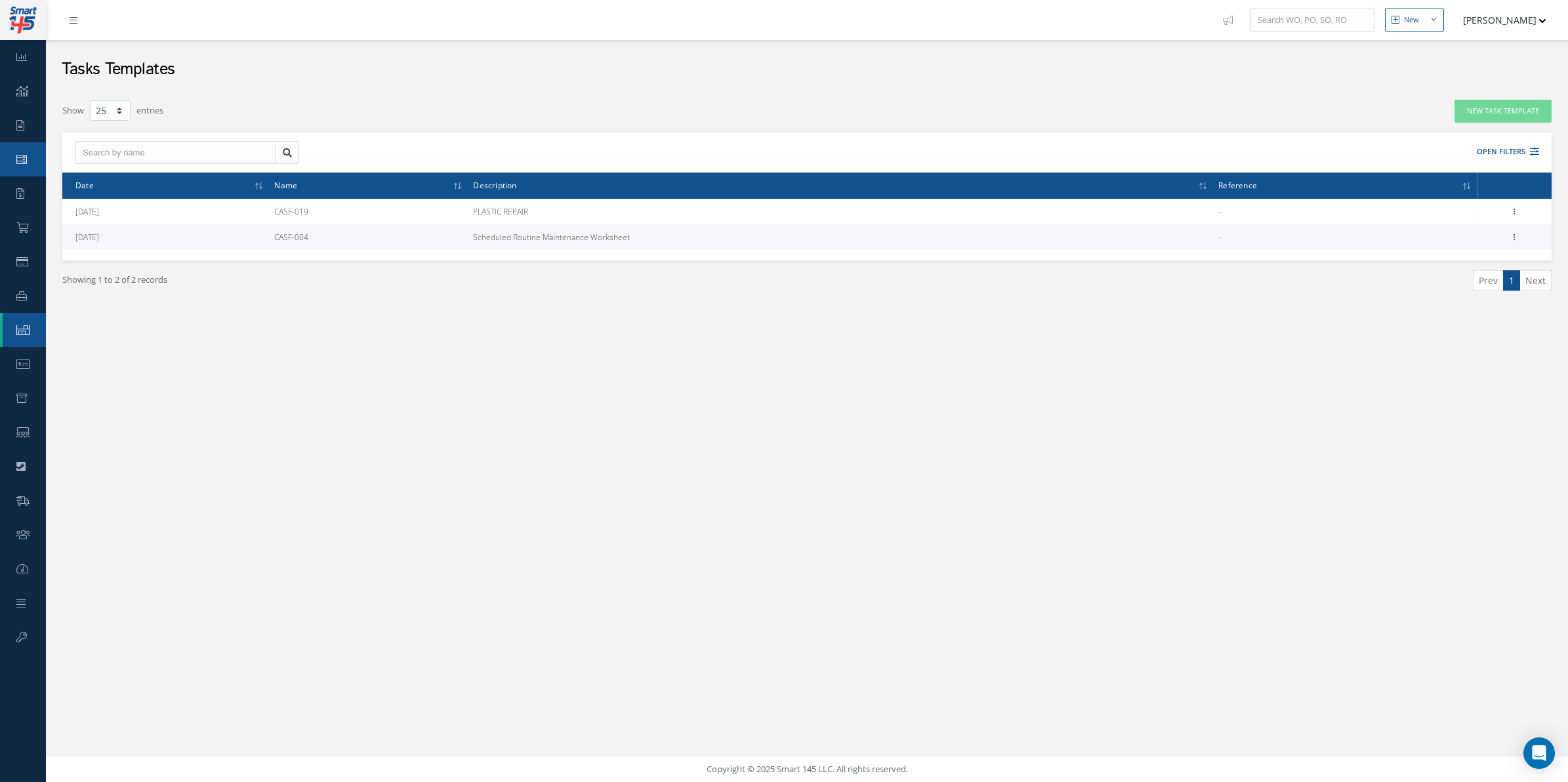
click at [32, 144] on link "Work Order" at bounding box center [23, 159] width 46 height 34
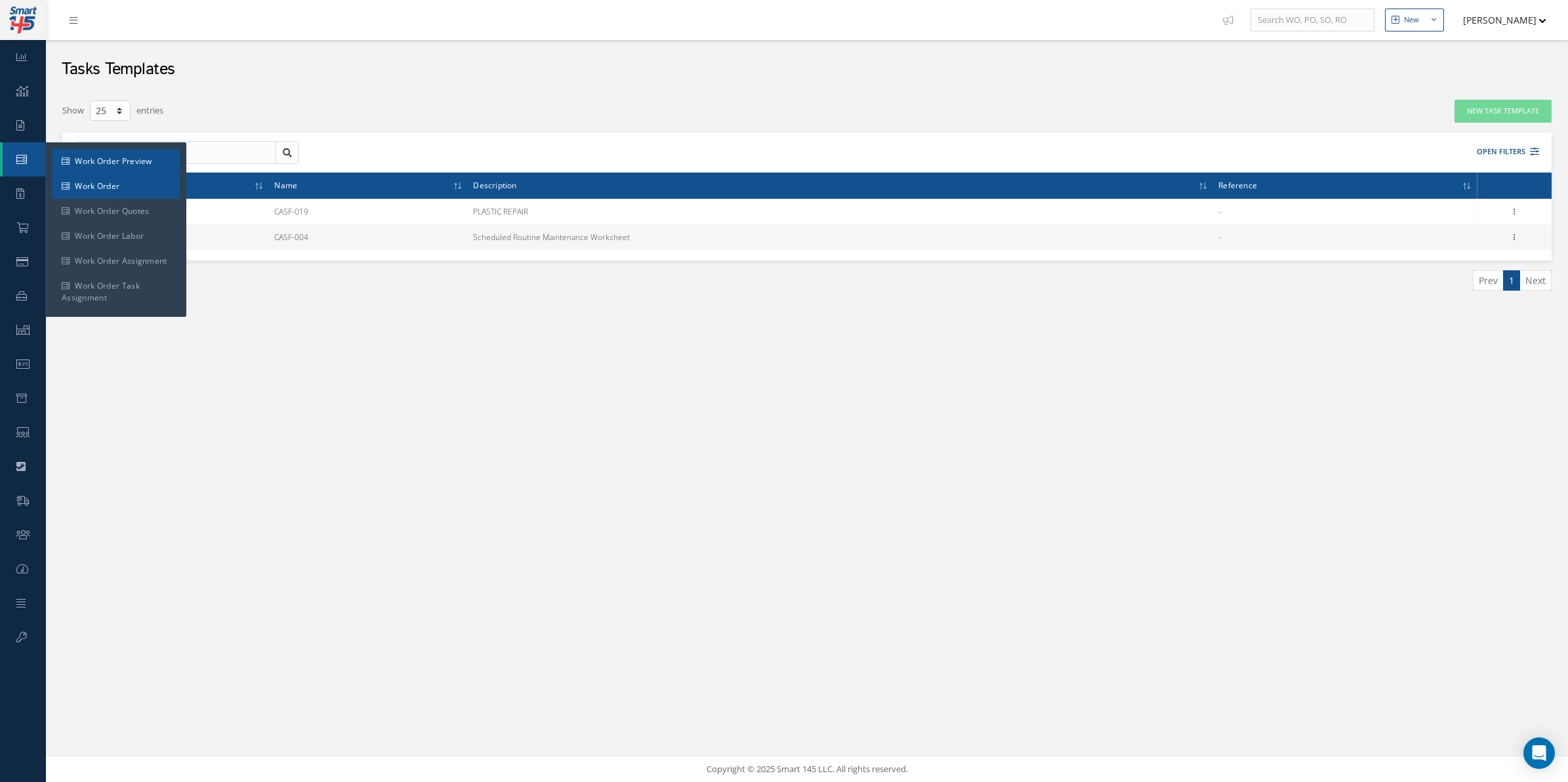
click at [75, 175] on ul "Work Order Preview Work Order Work Order Quotes Work Order Labor Work Order Ass…" at bounding box center [116, 230] width 141 height 175
click at [75, 175] on link "Work Order" at bounding box center [116, 185] width 127 height 25
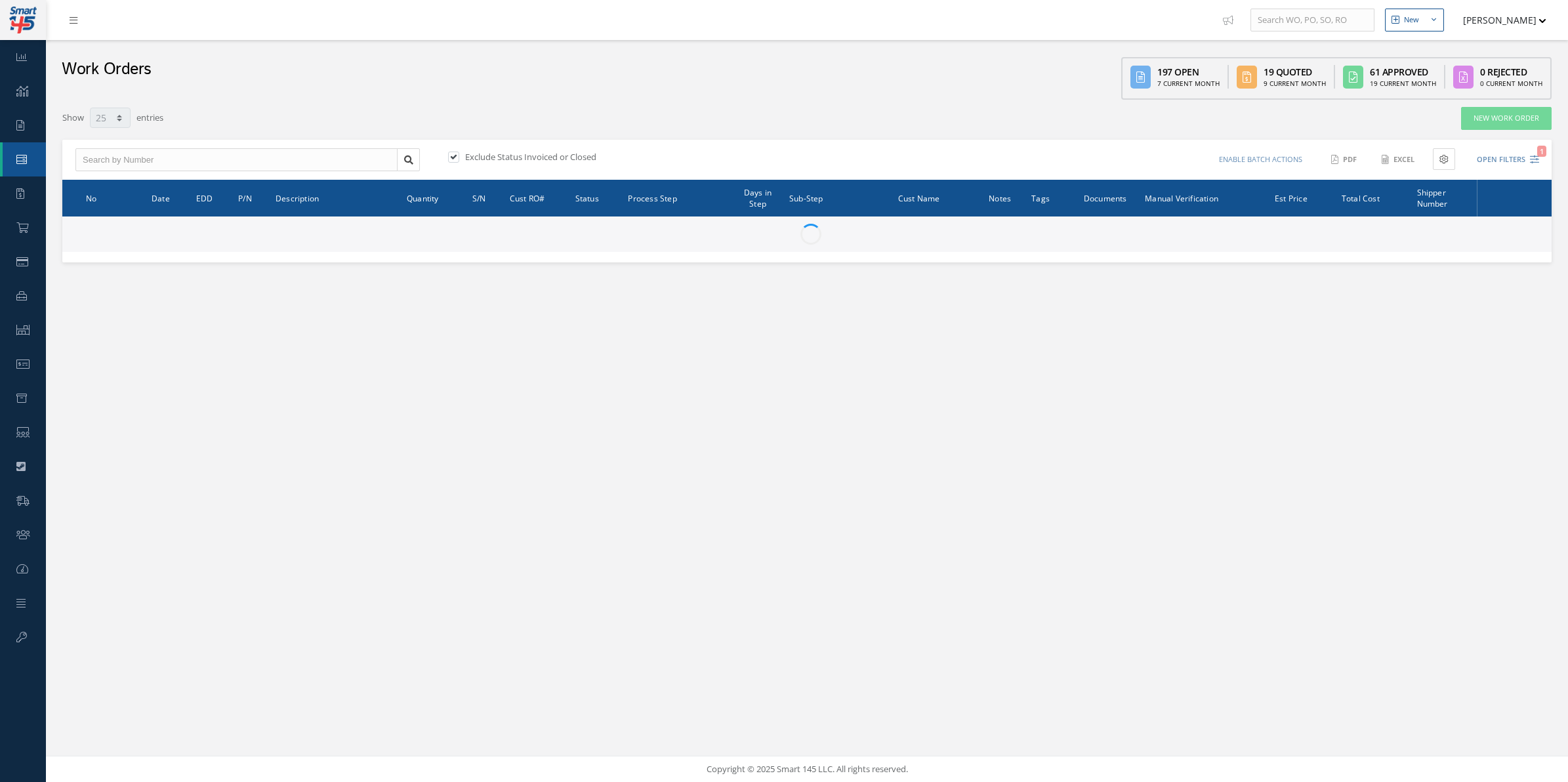
select select "25"
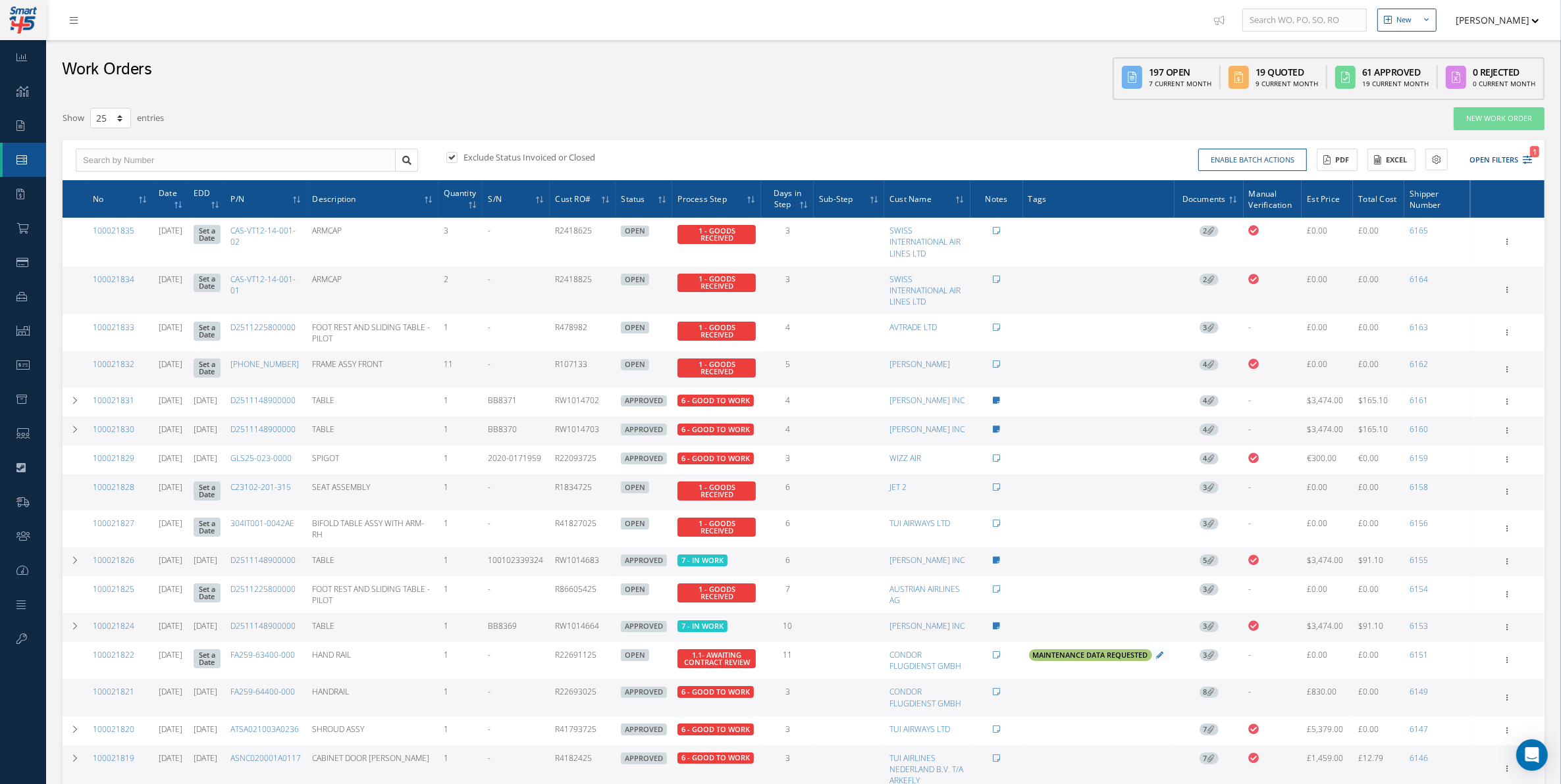
click at [129, 196] on th "No" at bounding box center [120, 199] width 66 height 37
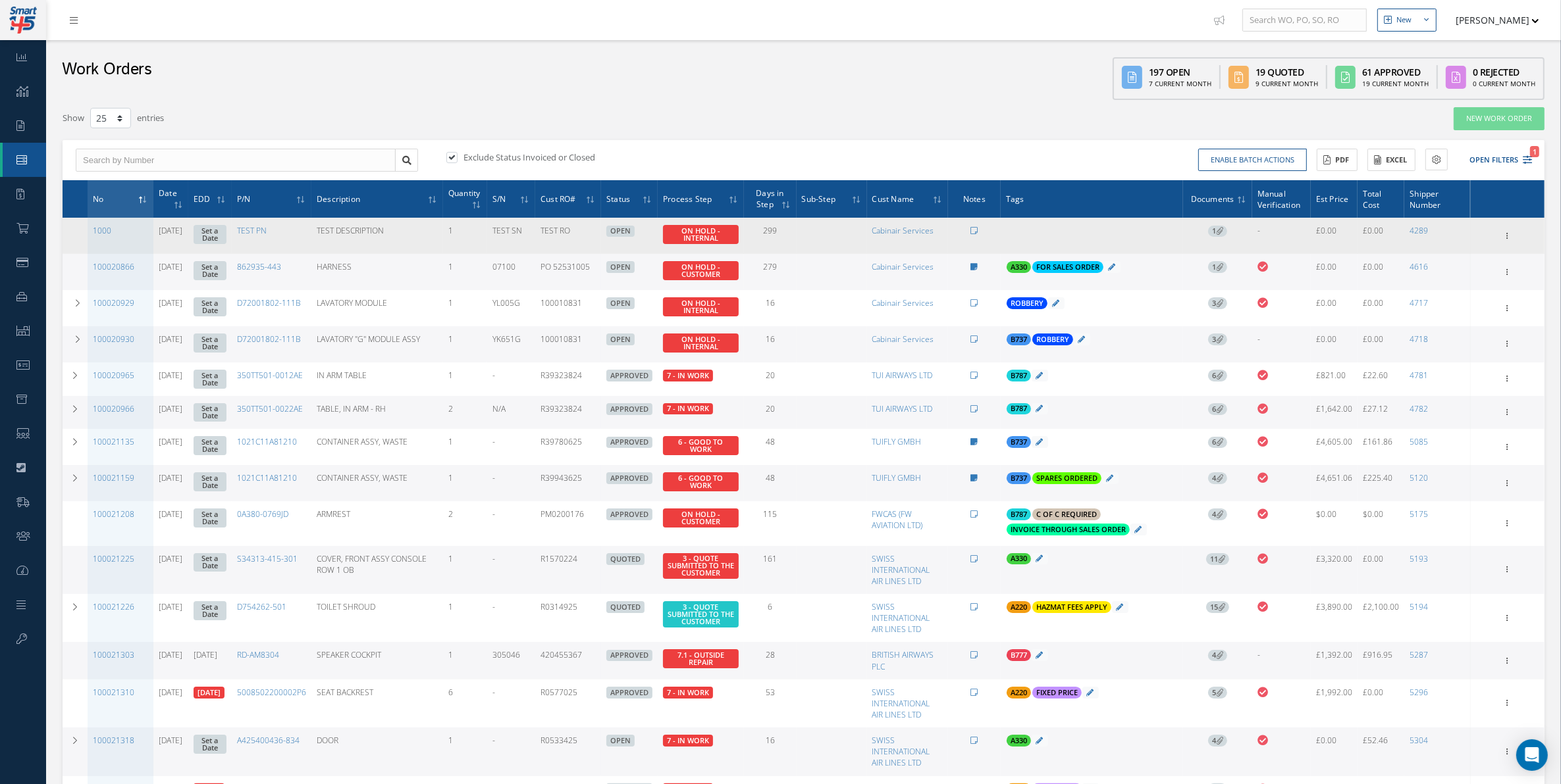
click at [1516, 229] on div "Show Edit Update Prefix Close Send By Email Sub Work Orders Documents Print-Out…" at bounding box center [1508, 236] width 70 height 16
click at [1507, 239] on icon at bounding box center [1507, 234] width 13 height 11
click at [1471, 266] on link "Edit" at bounding box center [1448, 261] width 104 height 17
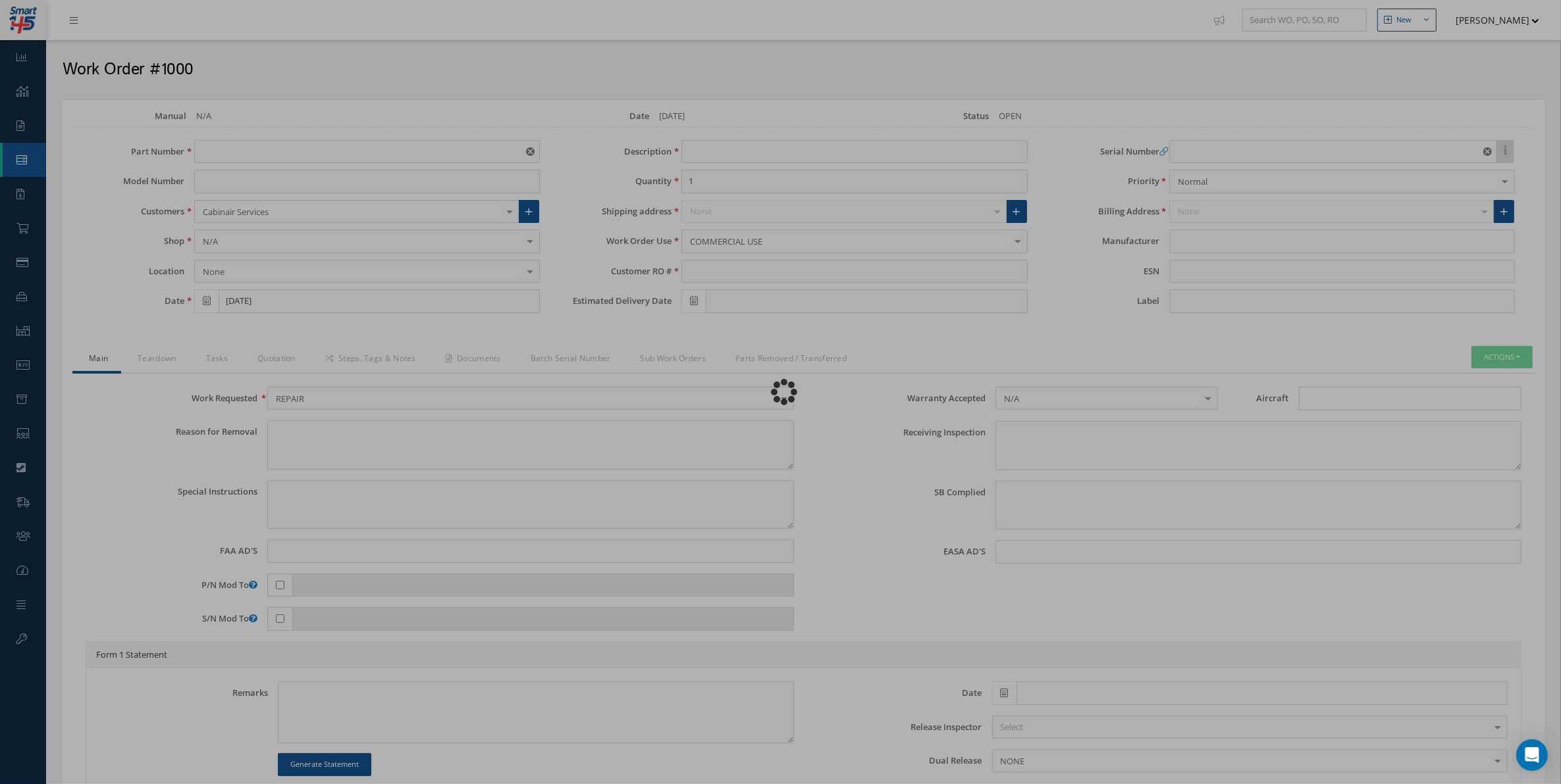
type input "TEST PN"
type input "[DATE]"
type input "TEST DESCRIPTION"
type input "TEST RO"
type input "TEST SN"
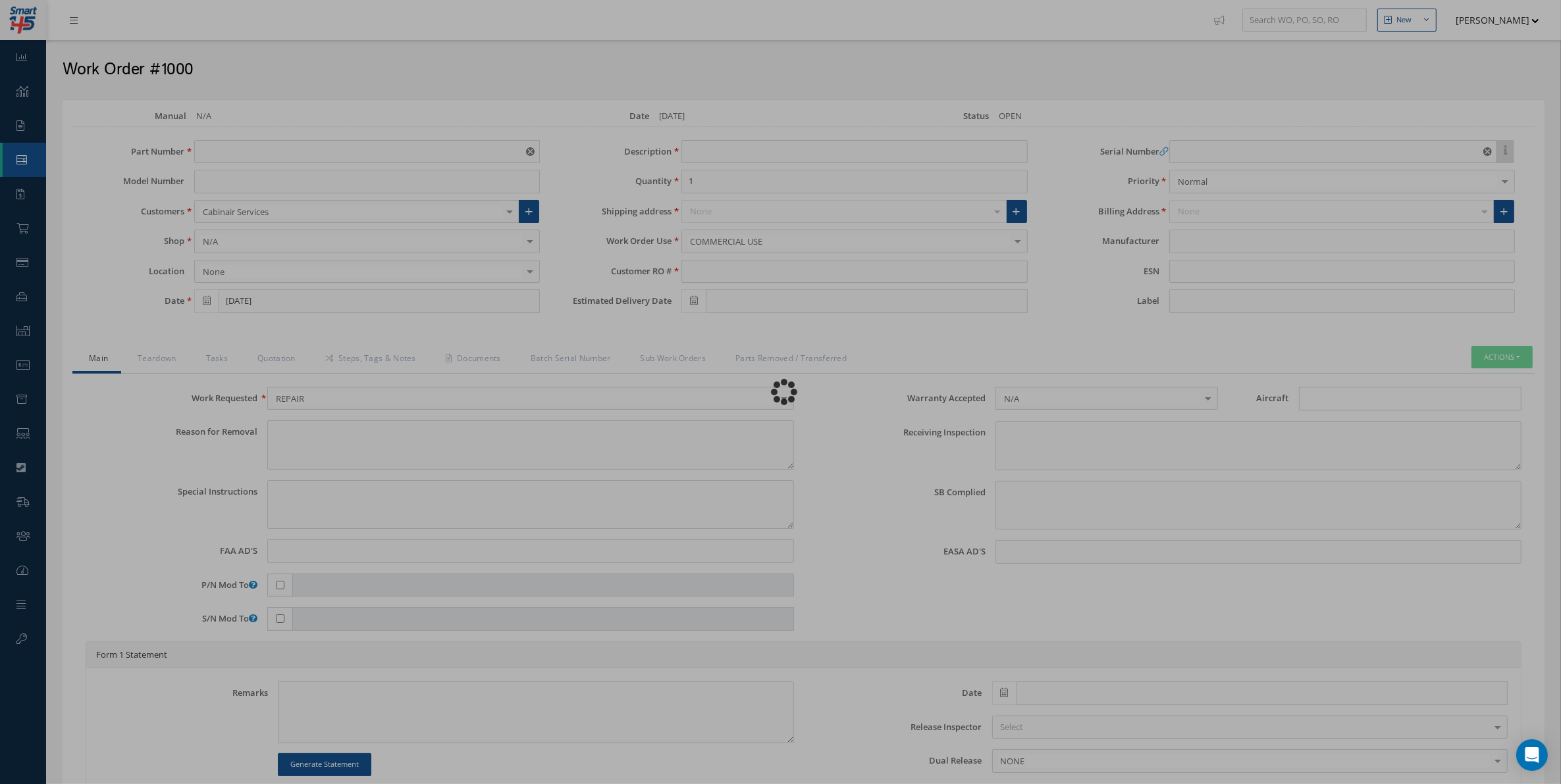
type textarea "NONE"
type textarea "PLEASE SEE R.O. FOR DETAILS"
type input "NONE"
type textarea "NO VISUAL DAMAGE"
type textarea "NONE"
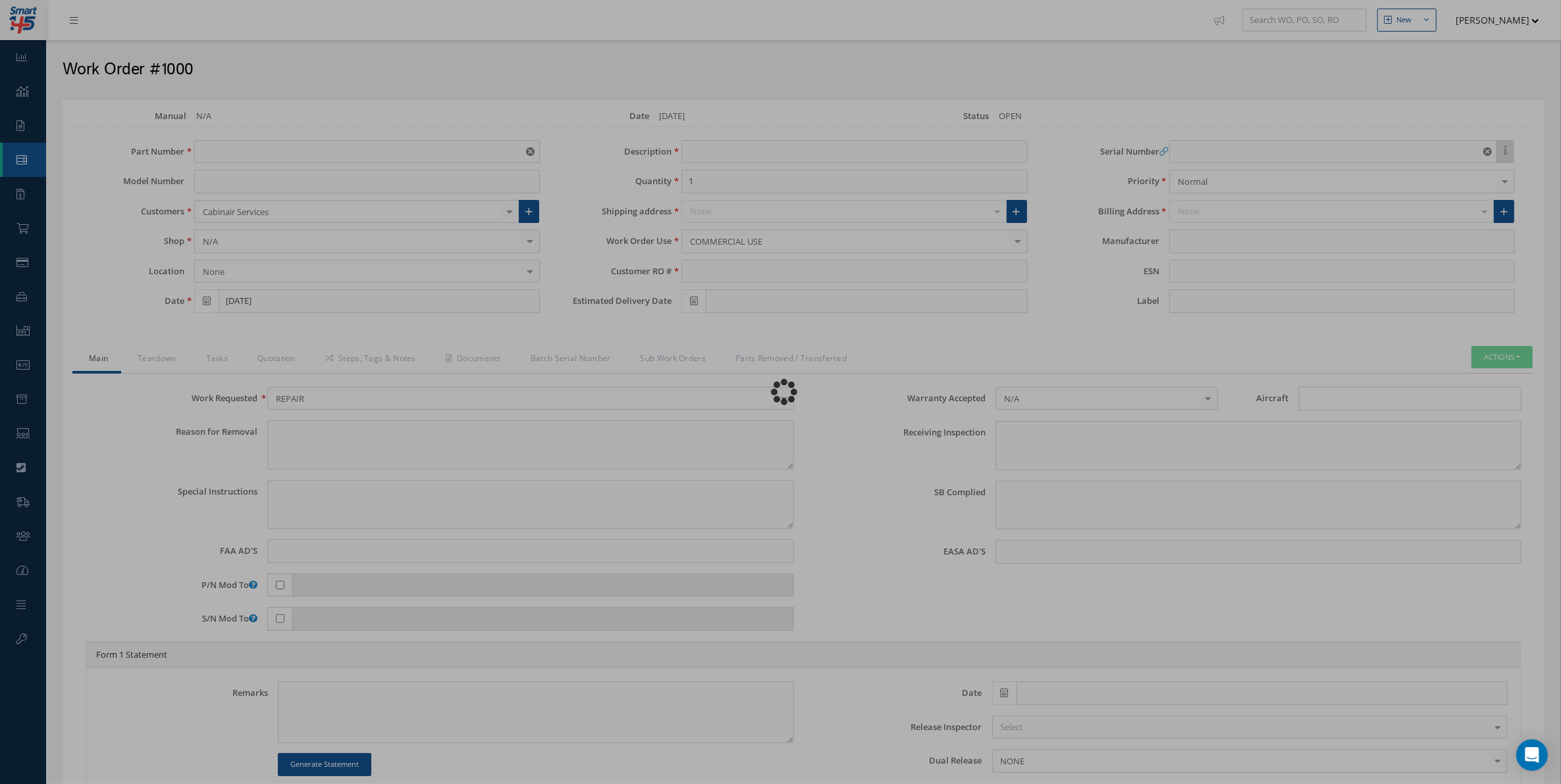
type input "NONE"
type textarea "Unit was OTHER I/A/W Mfg. N/A, Spec.Manual # CMM N/A, Revision N/A, dated N/A."
type input "[DATE]"
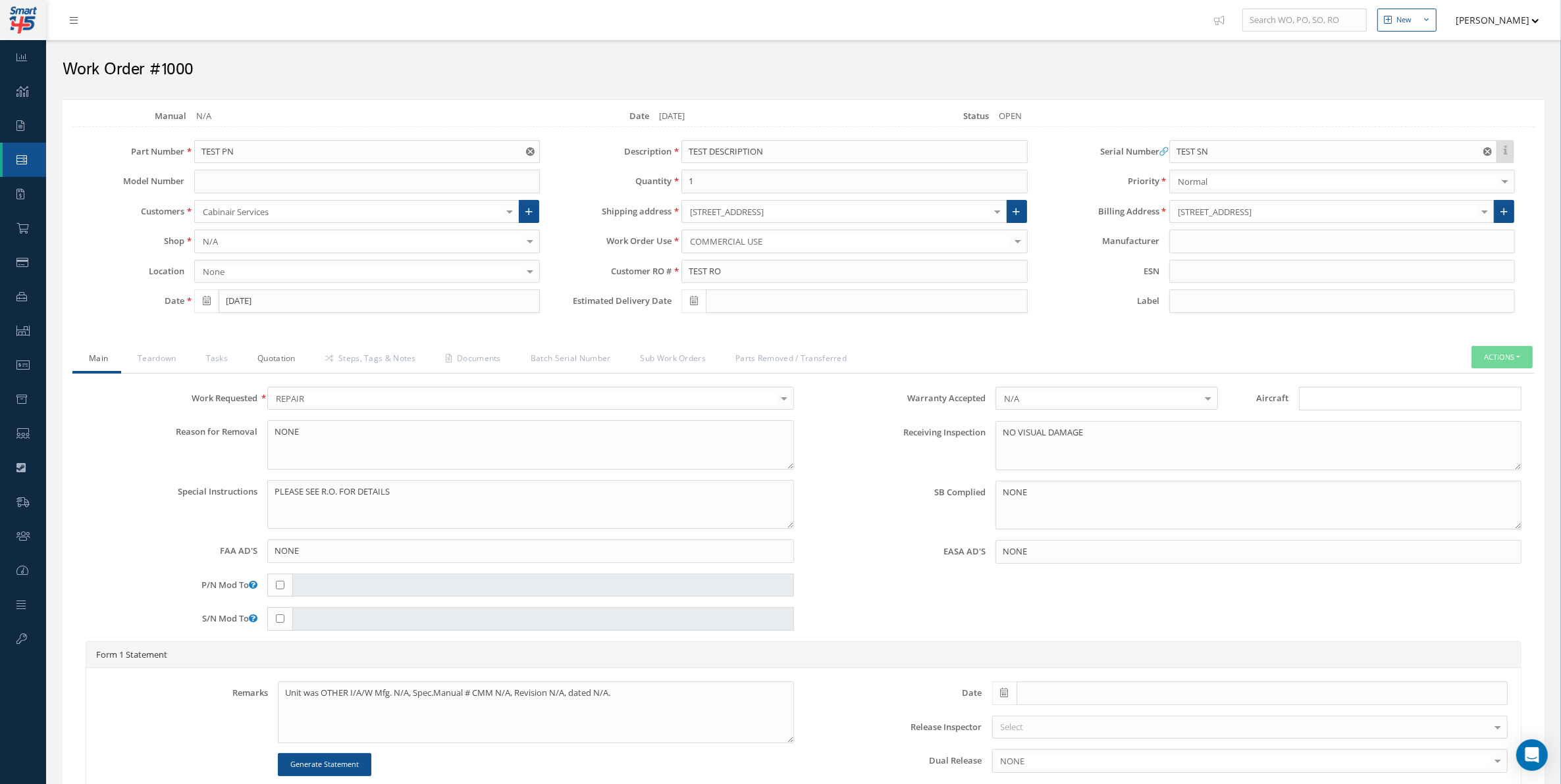
click at [274, 363] on link "Quotation" at bounding box center [275, 360] width 68 height 28
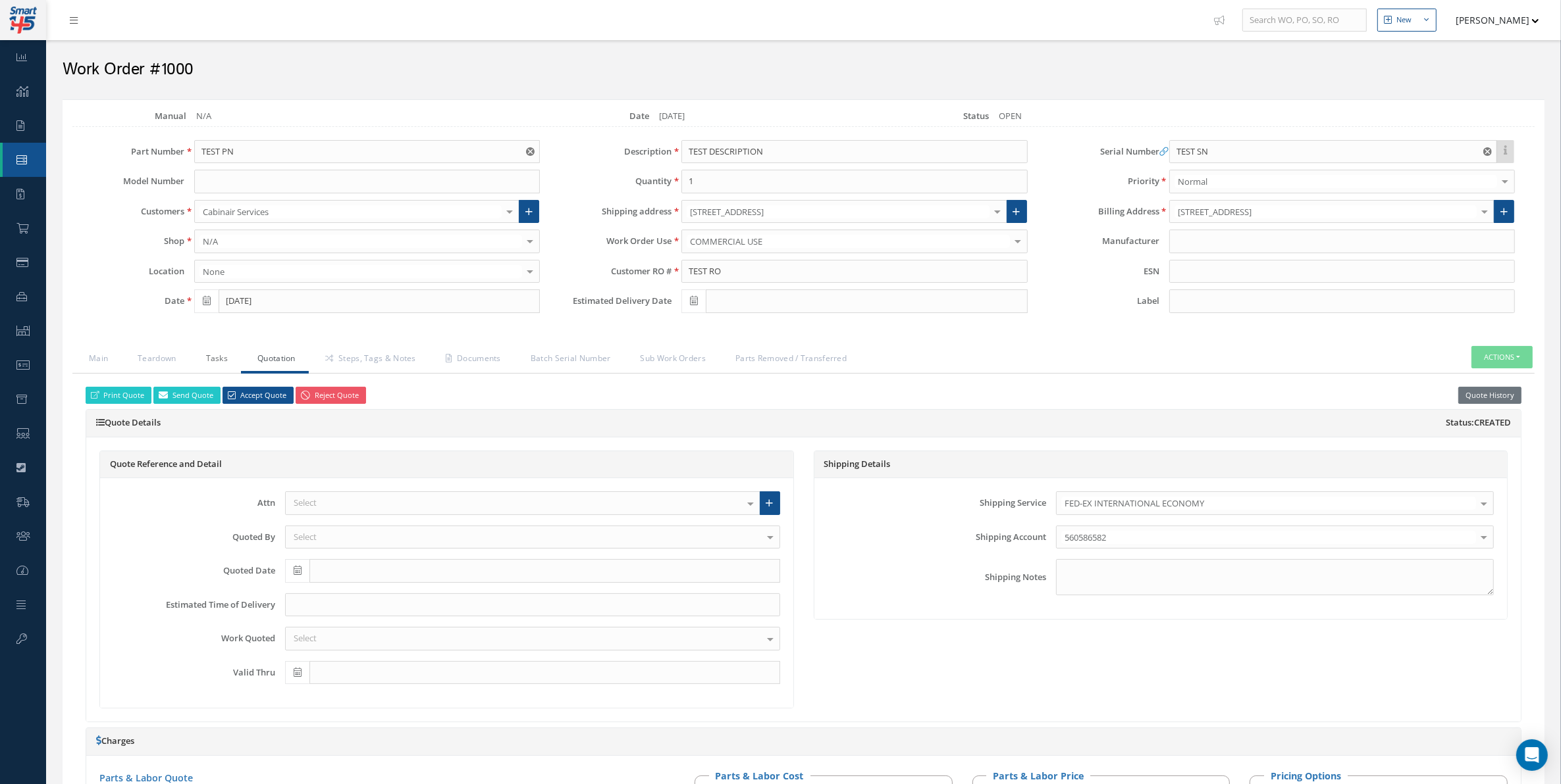
click at [206, 363] on link "Tasks" at bounding box center [216, 360] width 52 height 28
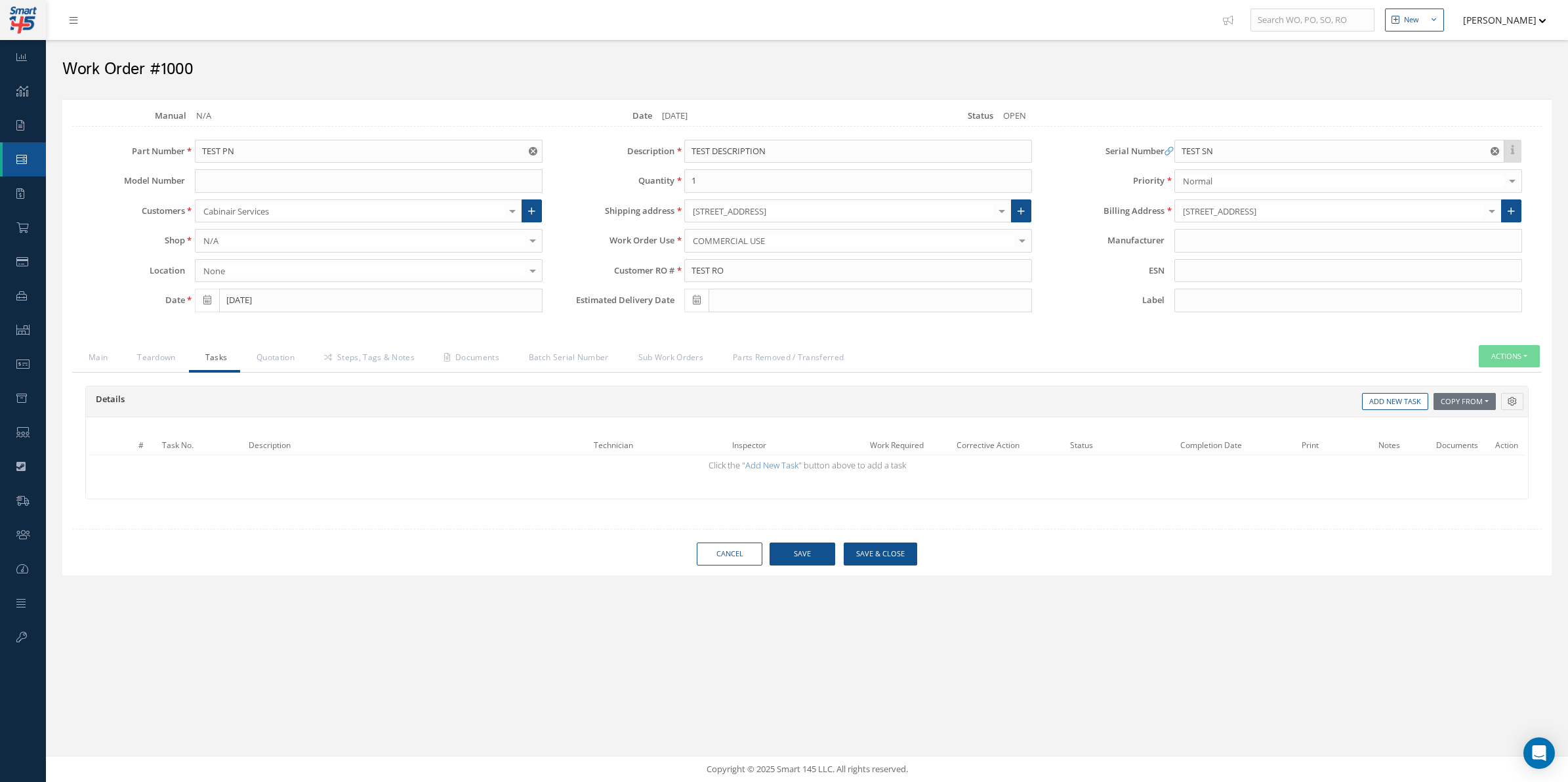
click at [1455, 392] on div "Details Reference Technician Inspector Time Clocked Hours Status Completion Dat…" at bounding box center [807, 402] width 1442 height 31
click at [1457, 397] on button "Copy From" at bounding box center [1465, 402] width 63 height 18
click at [1515, 406] on icon at bounding box center [1511, 401] width 9 height 9
click at [1475, 407] on button "Copy From" at bounding box center [1465, 402] width 63 height 18
click at [1480, 422] on link "Work Orders" at bounding box center [1486, 420] width 105 height 18
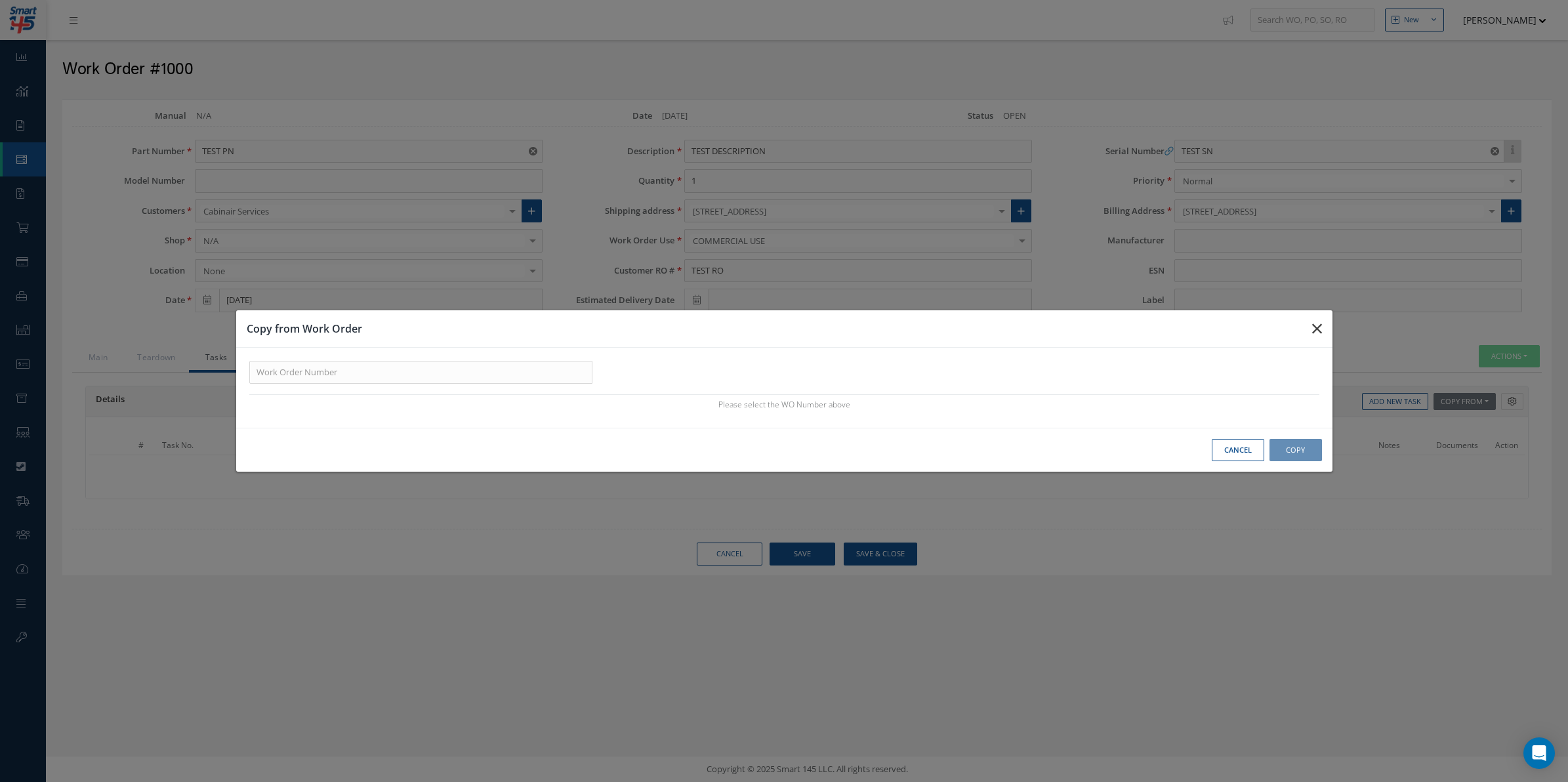
drag, startPoint x: 1303, startPoint y: 342, endPoint x: 1313, endPoint y: 339, distance: 10.4
click at [1304, 341] on button "button" at bounding box center [1316, 328] width 30 height 36
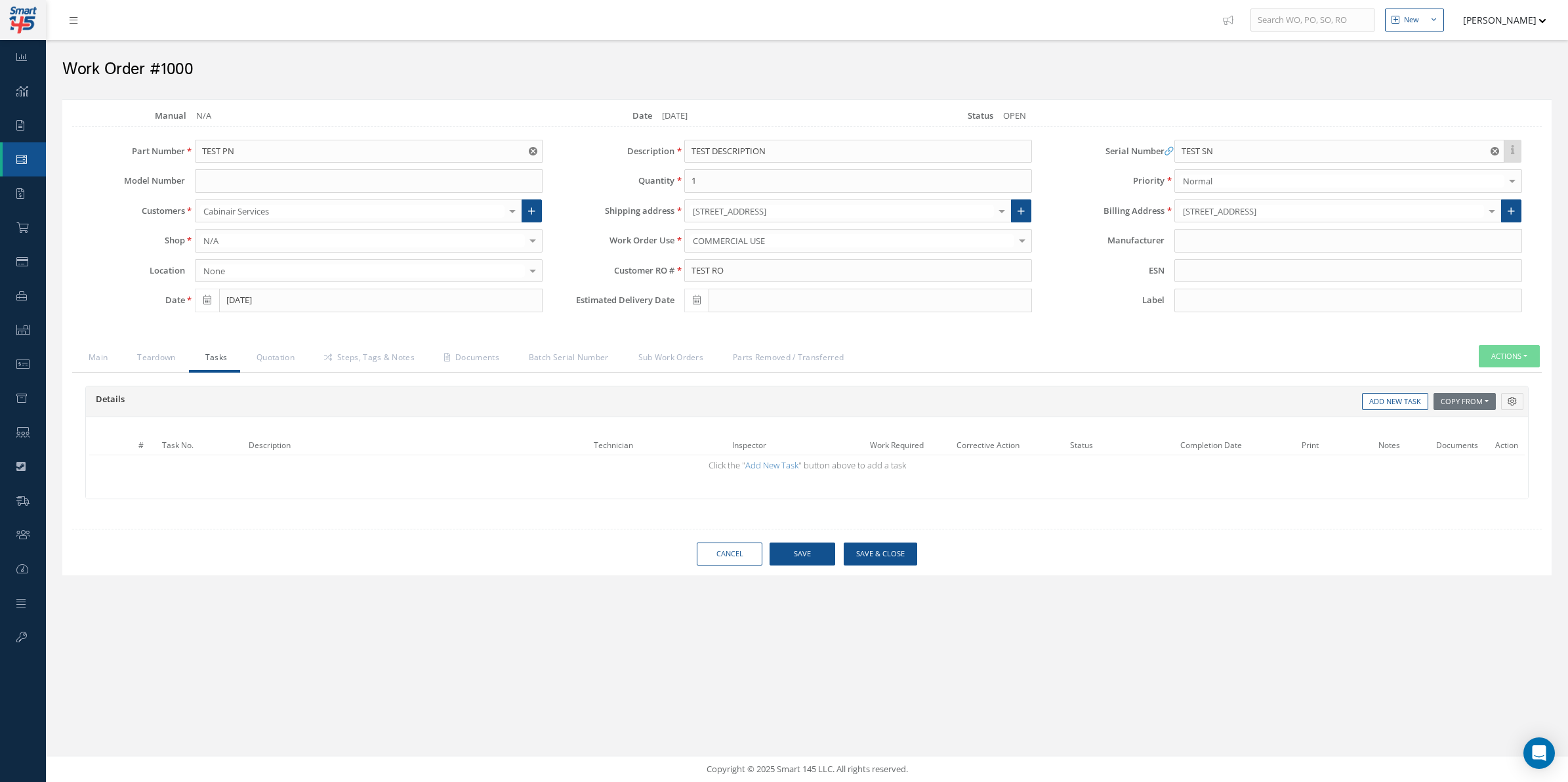
click at [1455, 391] on div "Details Reference Technician Inspector Time Clocked Hours Status Completion Dat…" at bounding box center [807, 402] width 1442 height 31
click at [1473, 405] on button "Copy From" at bounding box center [1465, 402] width 63 height 18
click at [1477, 403] on button "Copy From" at bounding box center [1465, 402] width 63 height 18
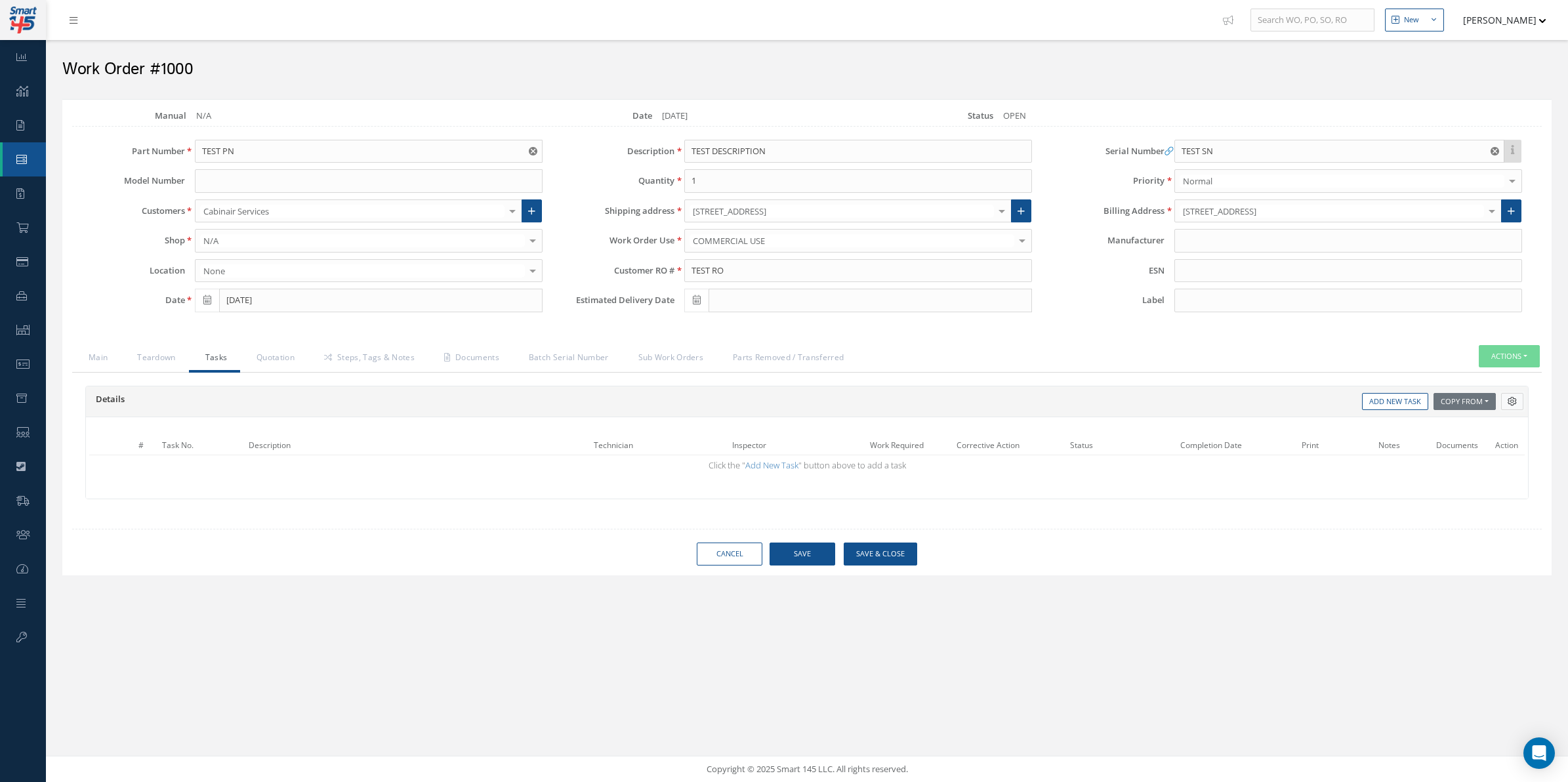
click at [1510, 403] on icon at bounding box center [1511, 401] width 9 height 9
click at [385, 358] on link "Steps, Tags & Notes" at bounding box center [368, 359] width 120 height 27
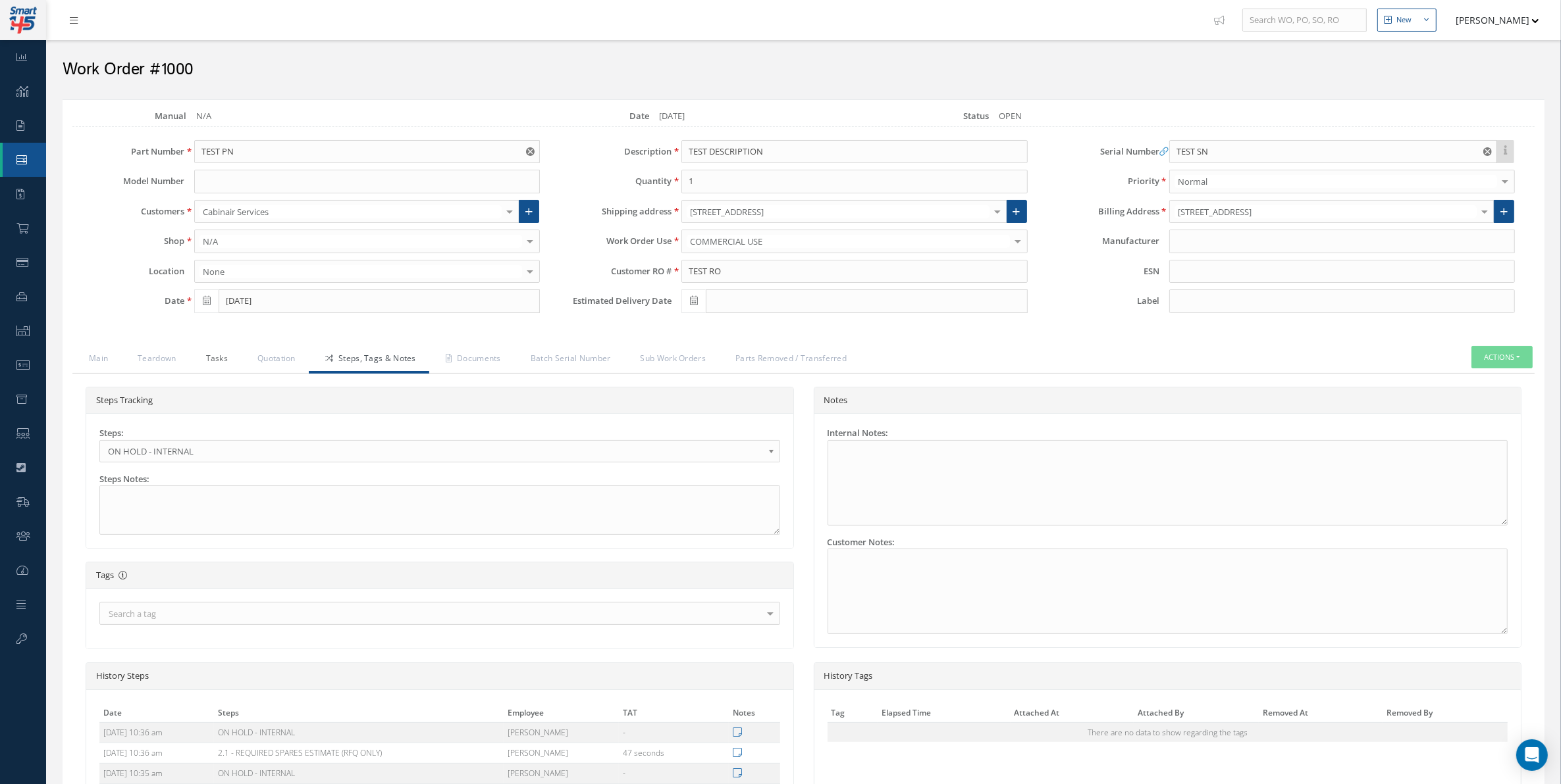
click at [211, 366] on link "Tasks" at bounding box center [216, 360] width 52 height 28
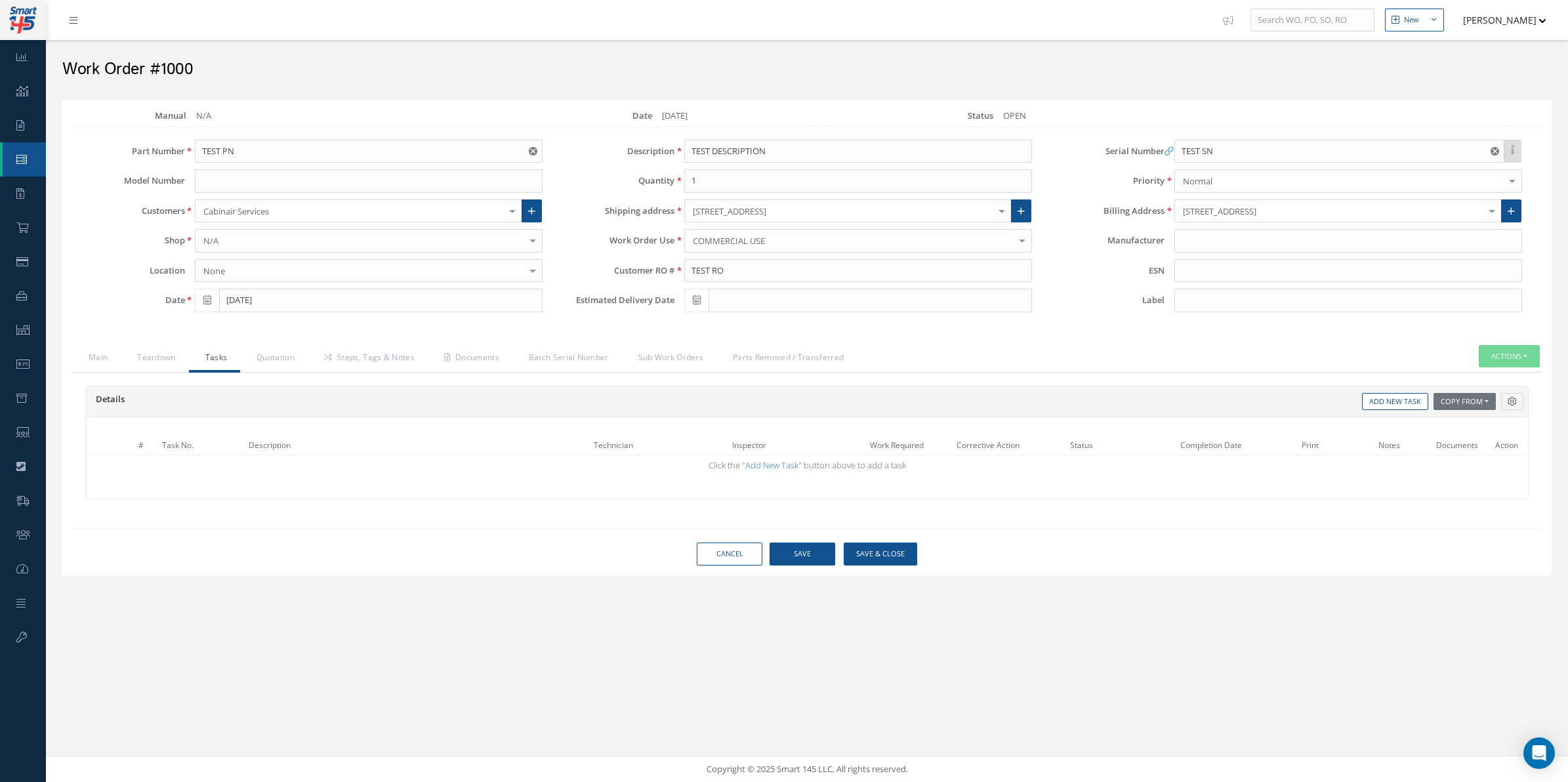
click at [210, 365] on link "Tasks" at bounding box center [215, 359] width 52 height 27
click at [189, 372] on link "Tasks" at bounding box center [215, 359] width 52 height 27
click at [175, 371] on link "Teardown" at bounding box center [154, 359] width 68 height 27
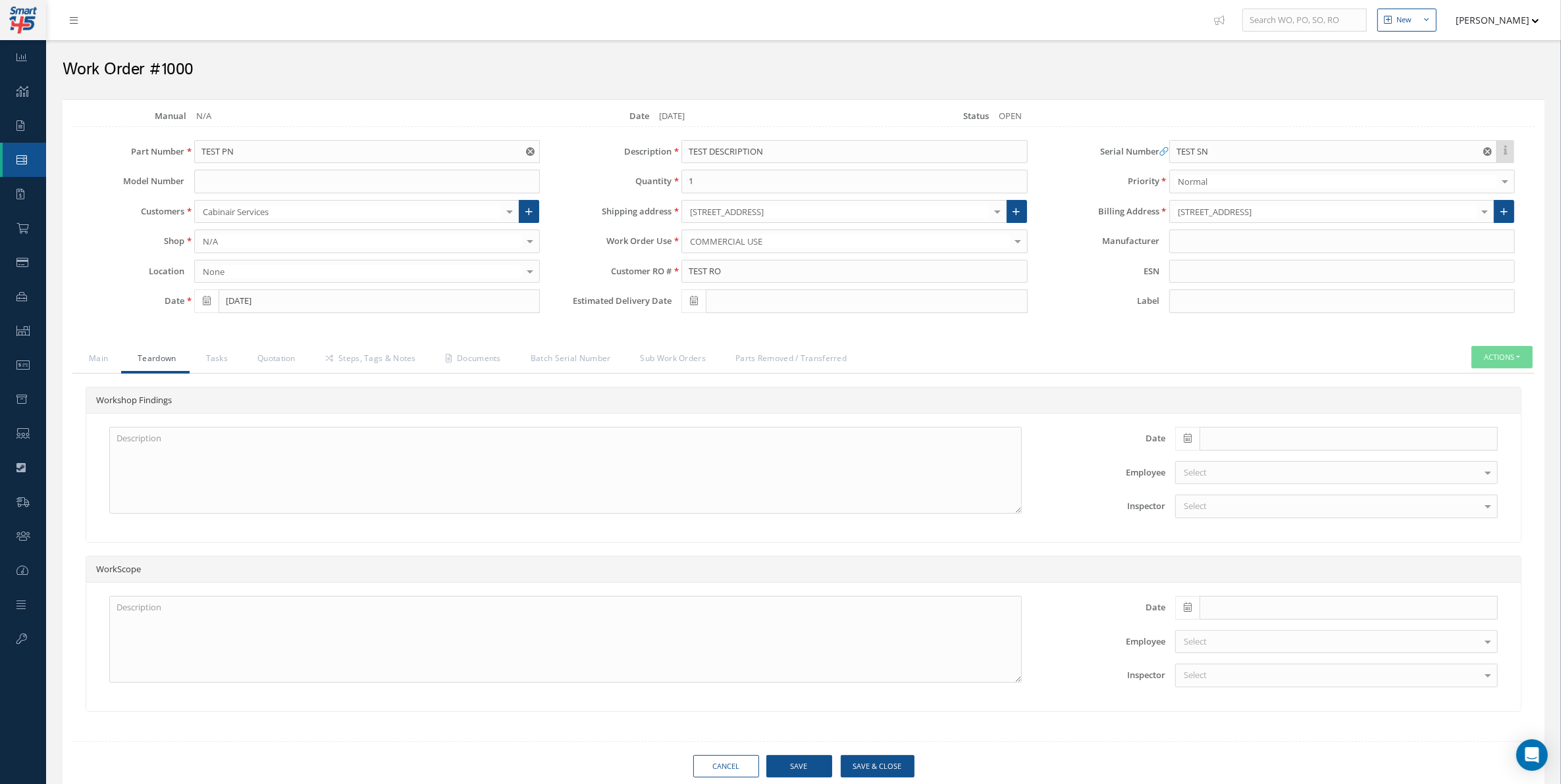
click at [175, 372] on link "Teardown" at bounding box center [155, 360] width 68 height 28
click at [120, 370] on link "Main" at bounding box center [97, 360] width 49 height 28
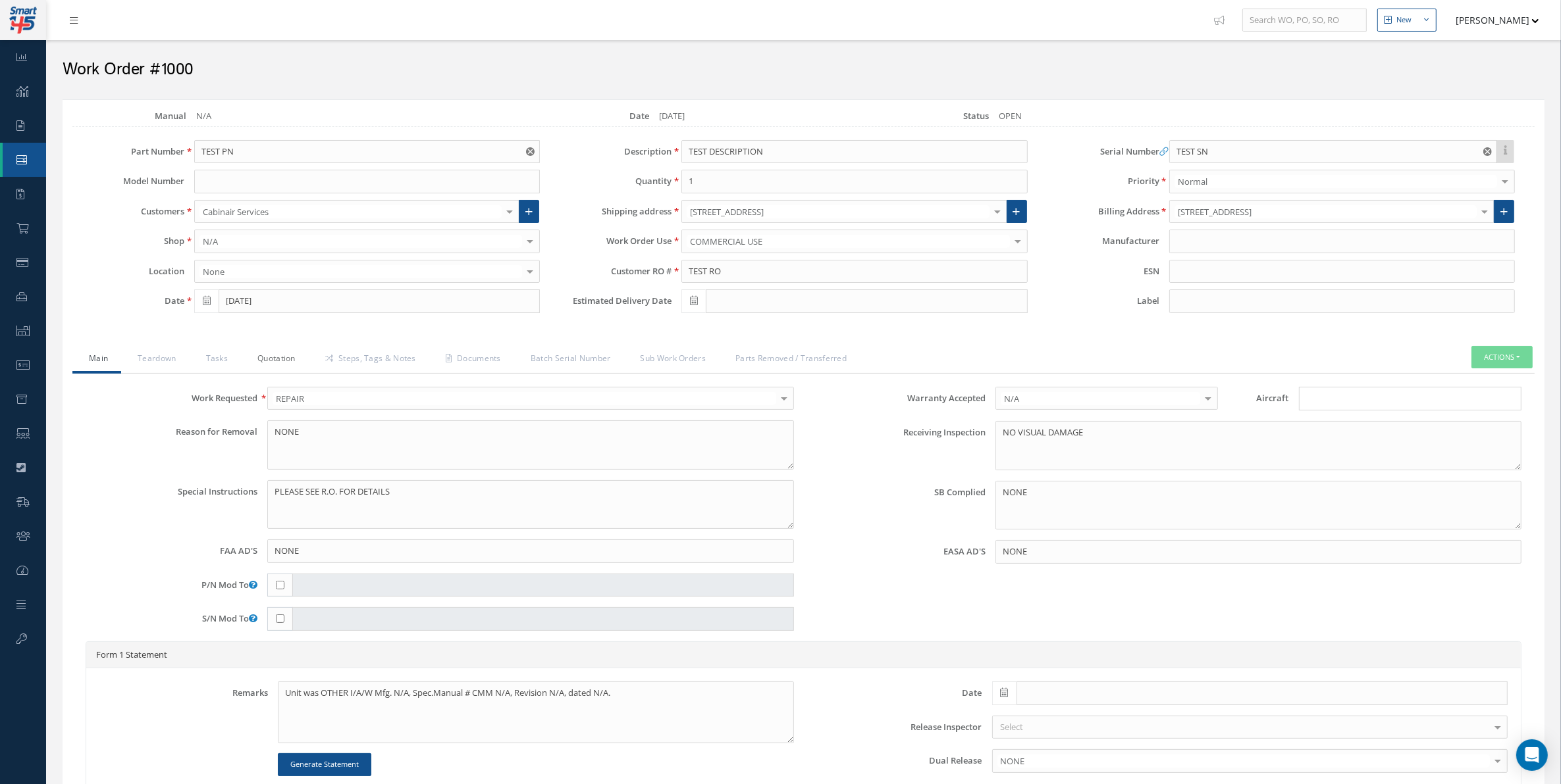
click at [246, 373] on link "Quotation" at bounding box center [275, 360] width 68 height 28
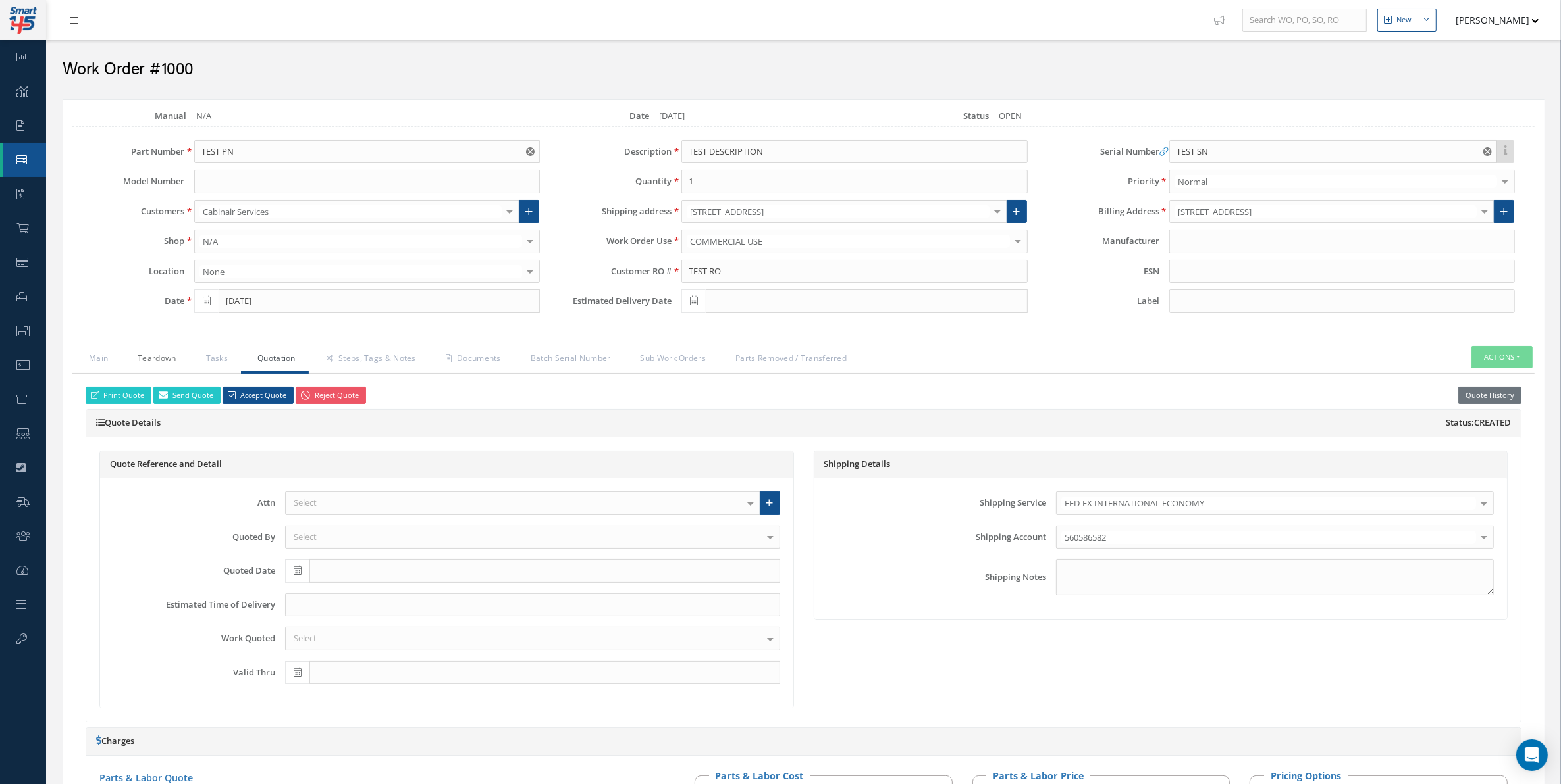
click at [188, 367] on link "Teardown" at bounding box center [155, 360] width 68 height 28
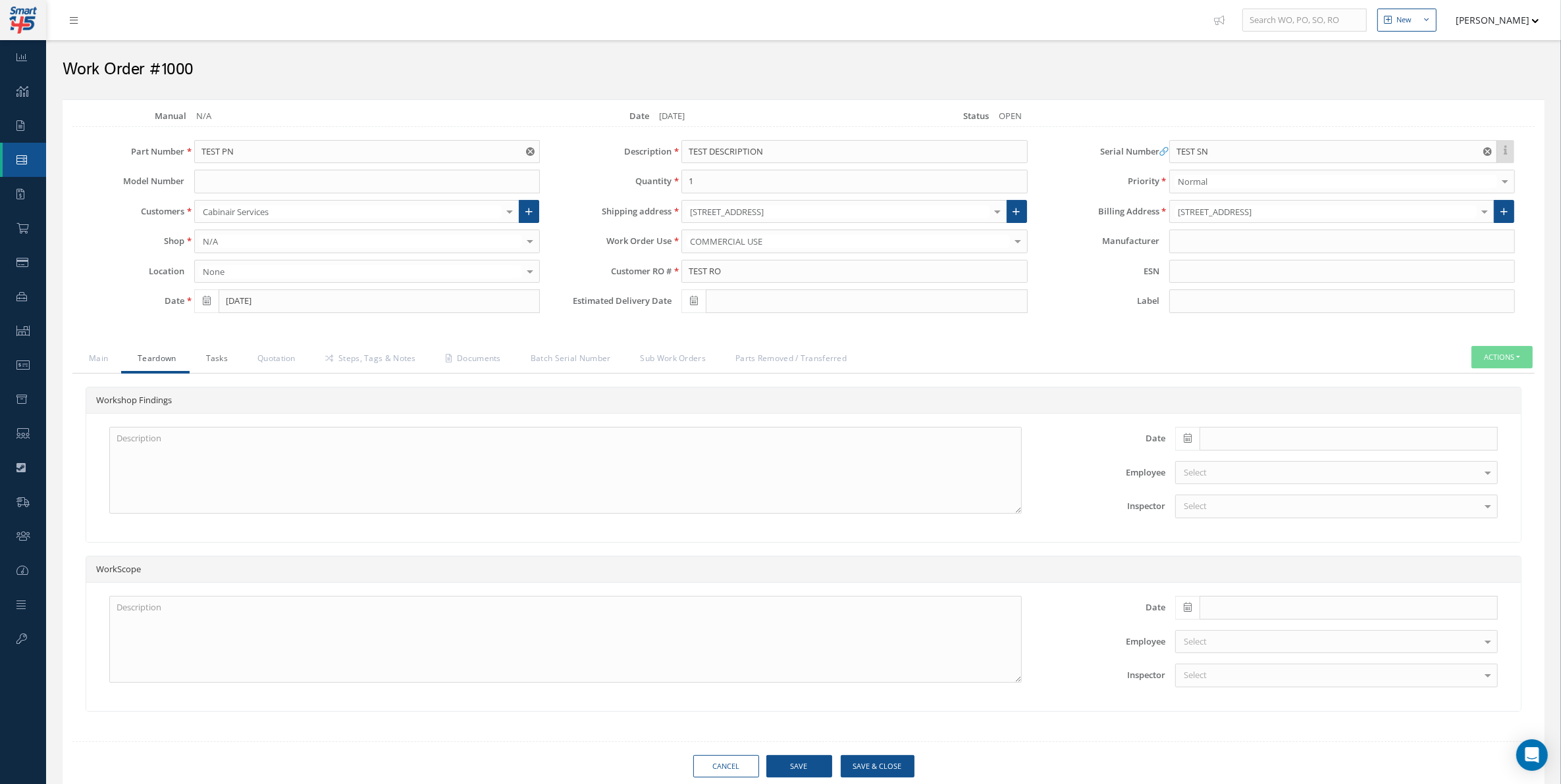
click at [200, 367] on link "Tasks" at bounding box center [216, 360] width 52 height 28
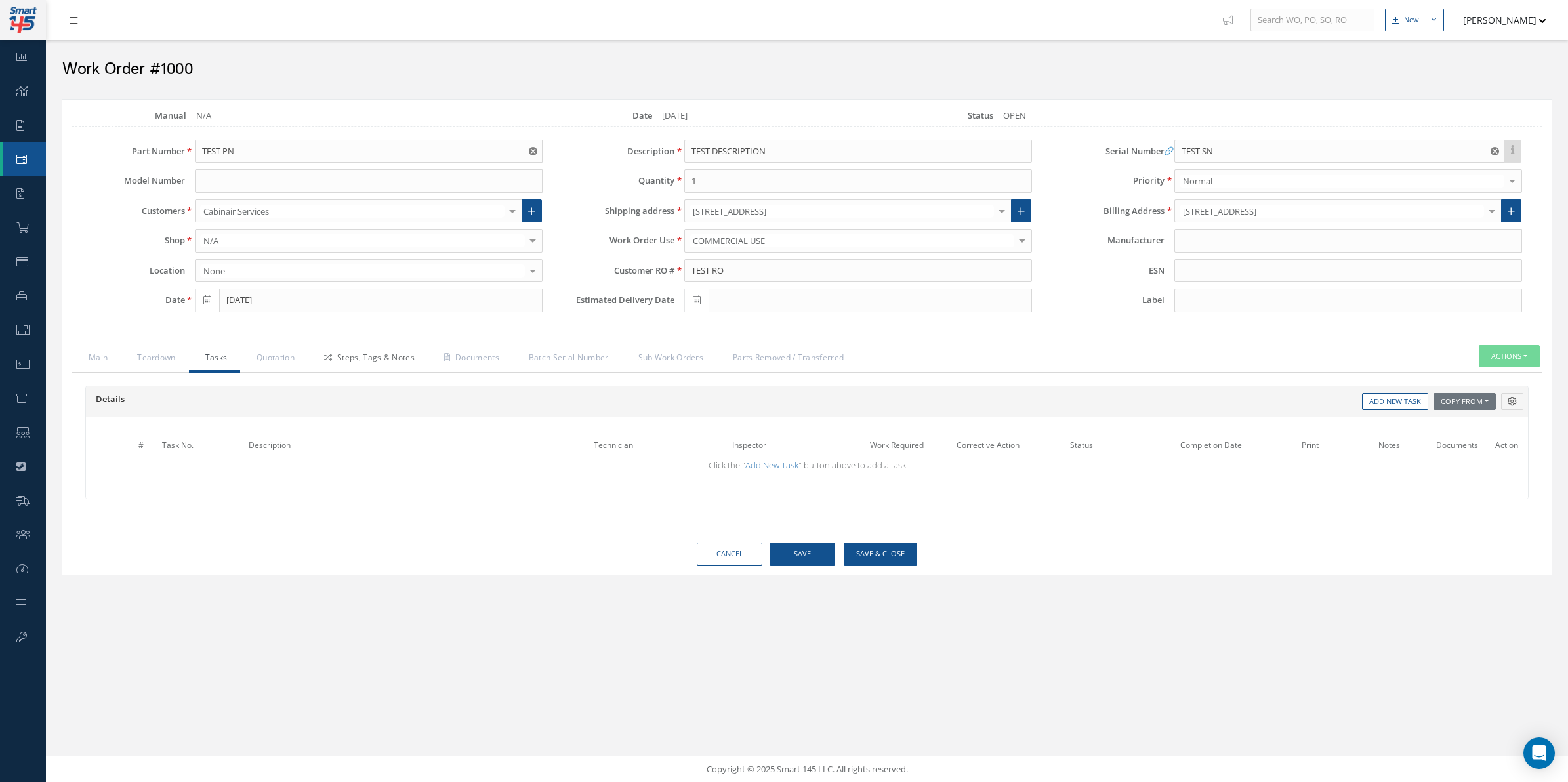
click at [309, 356] on link "Steps, Tags & Notes" at bounding box center [368, 359] width 120 height 27
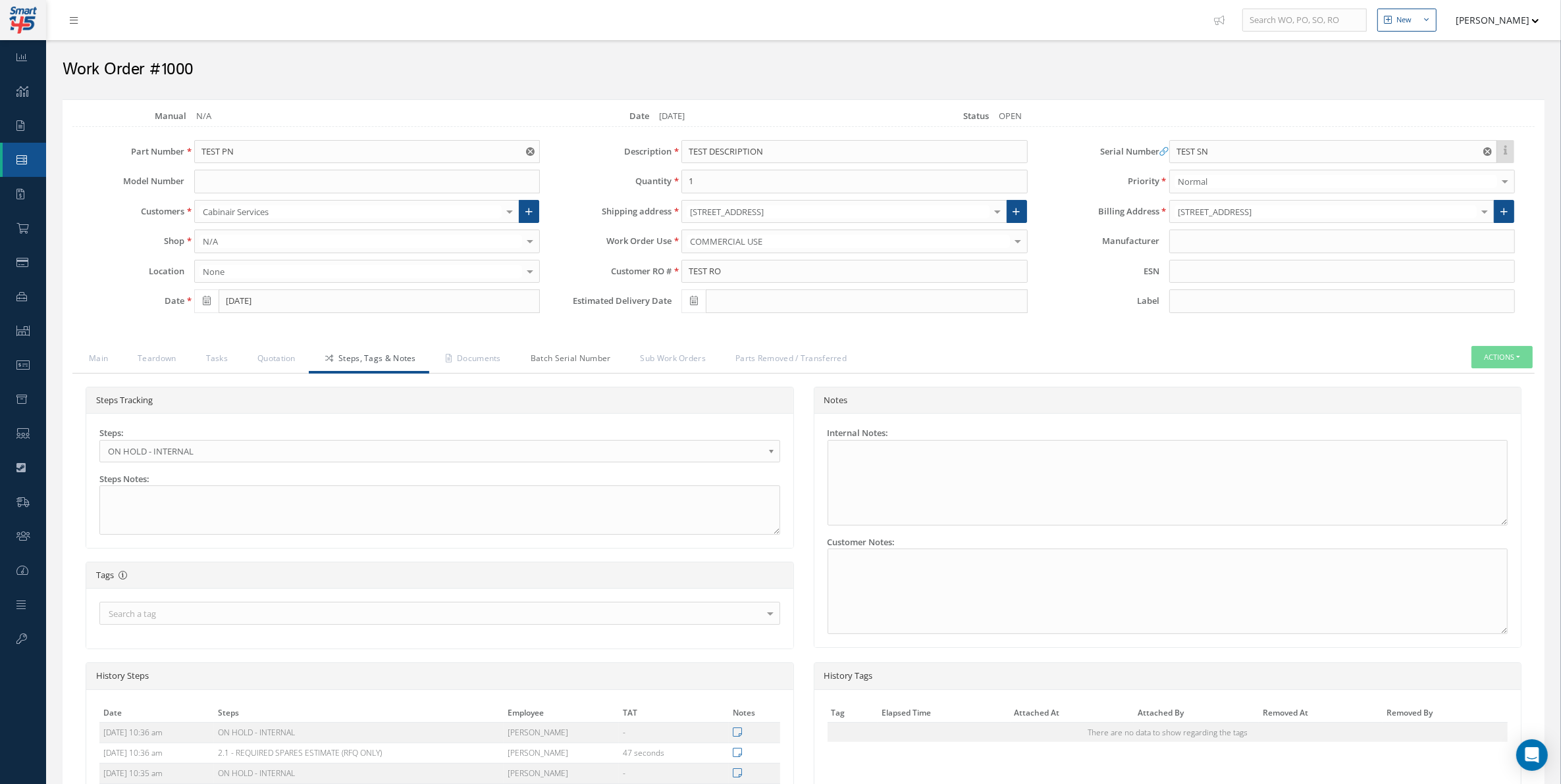
click at [519, 360] on link "Batch Serial Number" at bounding box center [570, 360] width 110 height 28
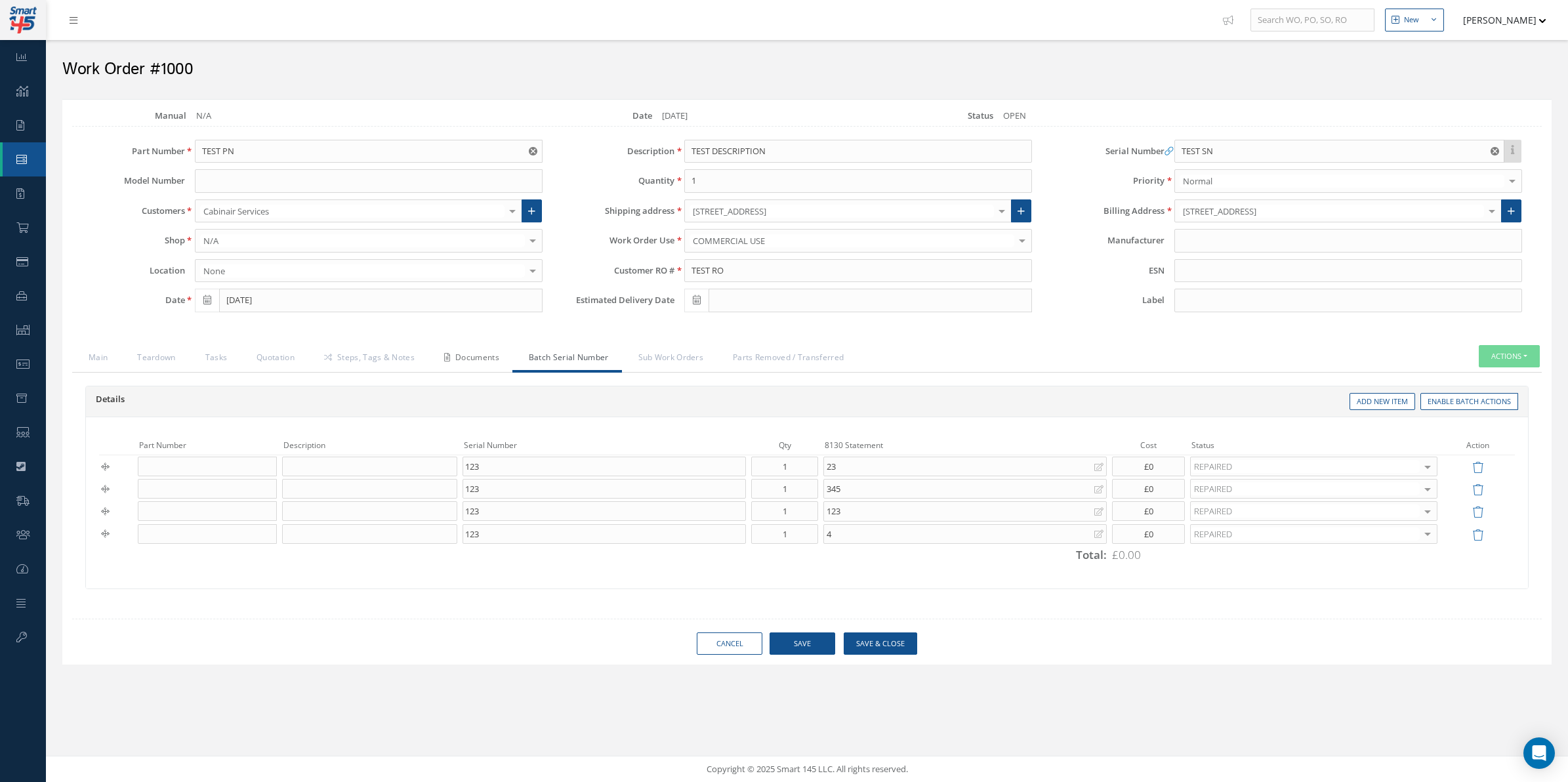
click at [461, 363] on link "Documents" at bounding box center [470, 359] width 84 height 27
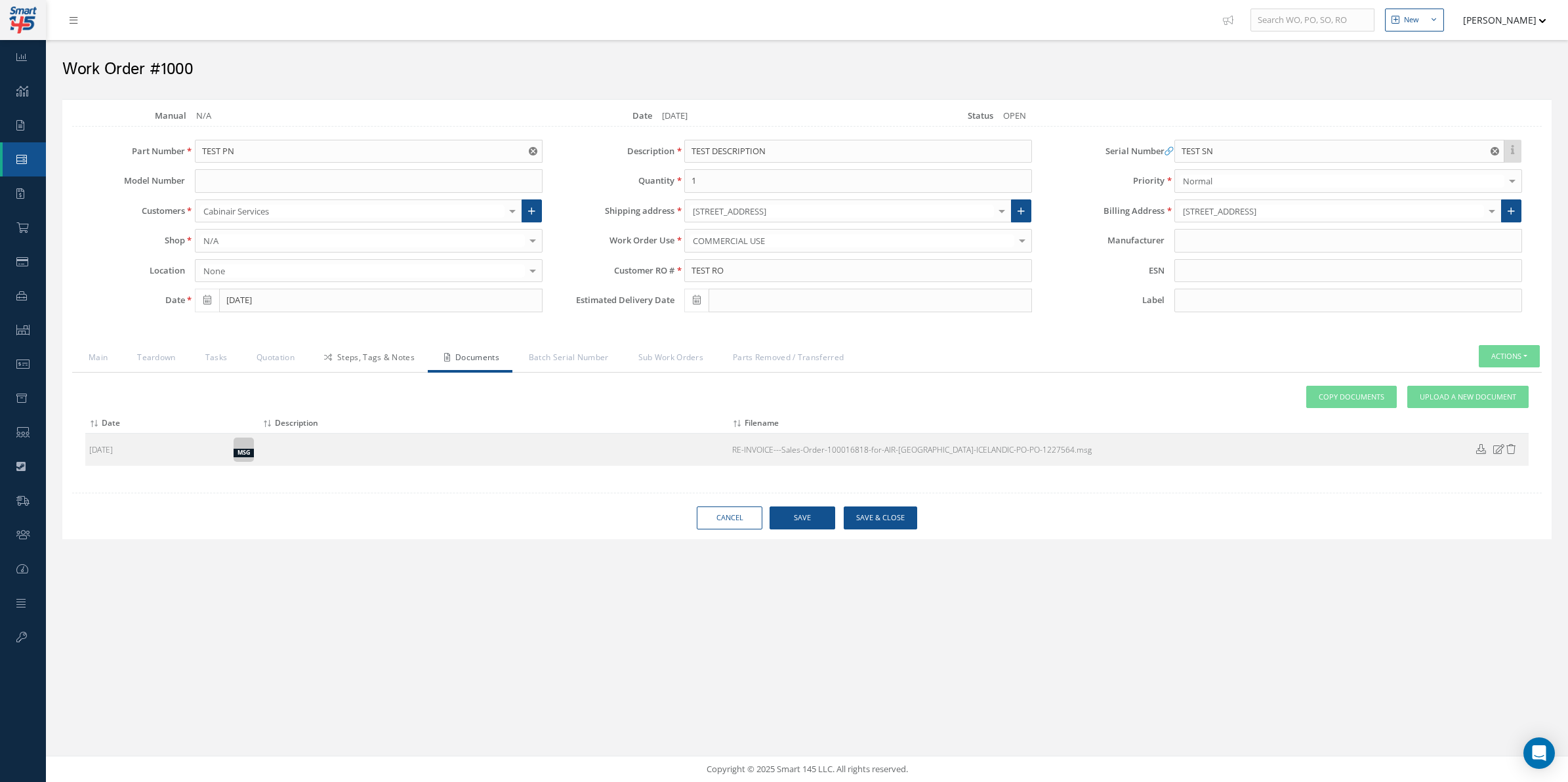
click at [372, 352] on link "Steps, Tags & Notes" at bounding box center [368, 359] width 120 height 27
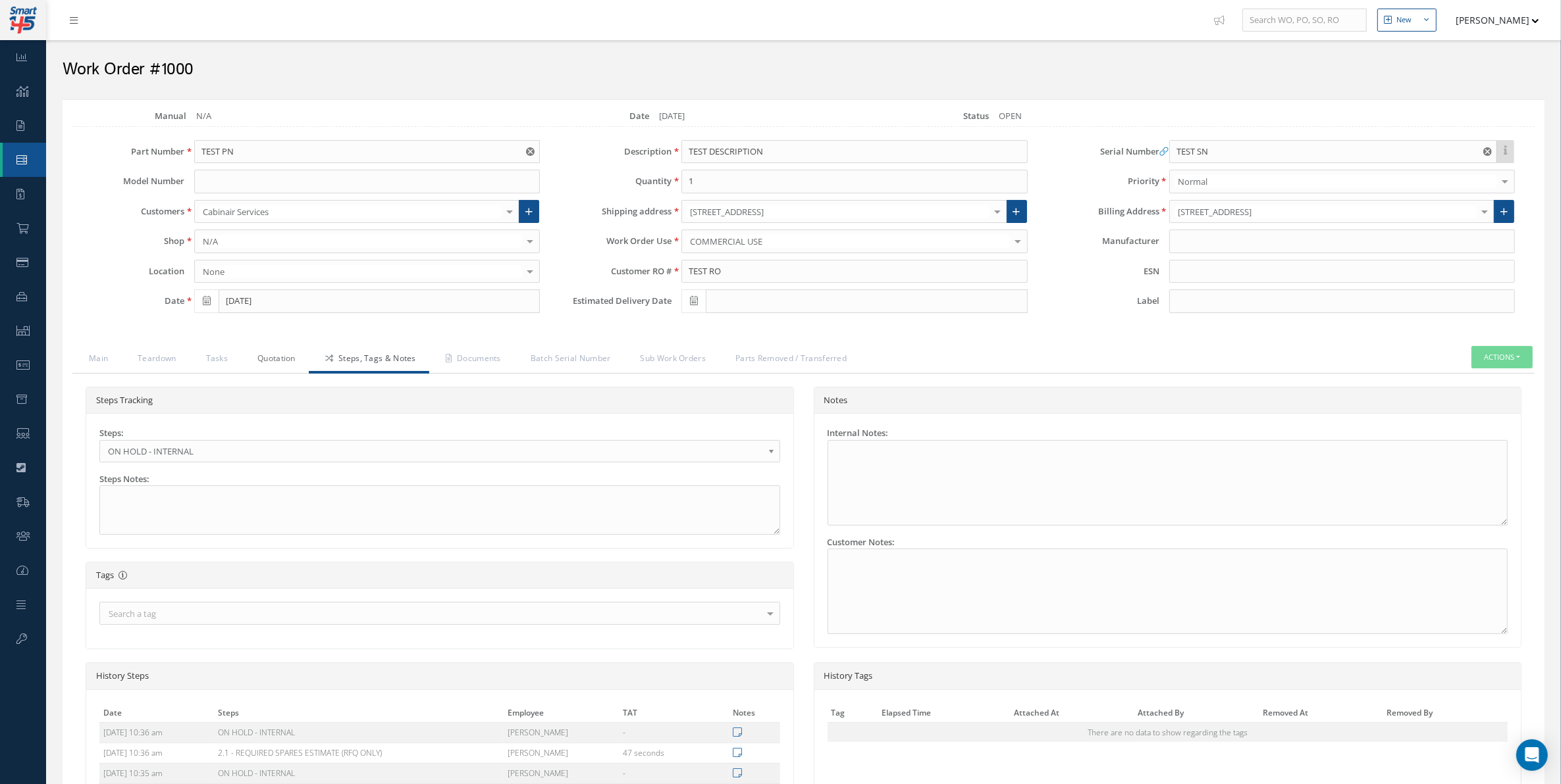
click at [268, 357] on link "Quotation" at bounding box center [275, 360] width 68 height 28
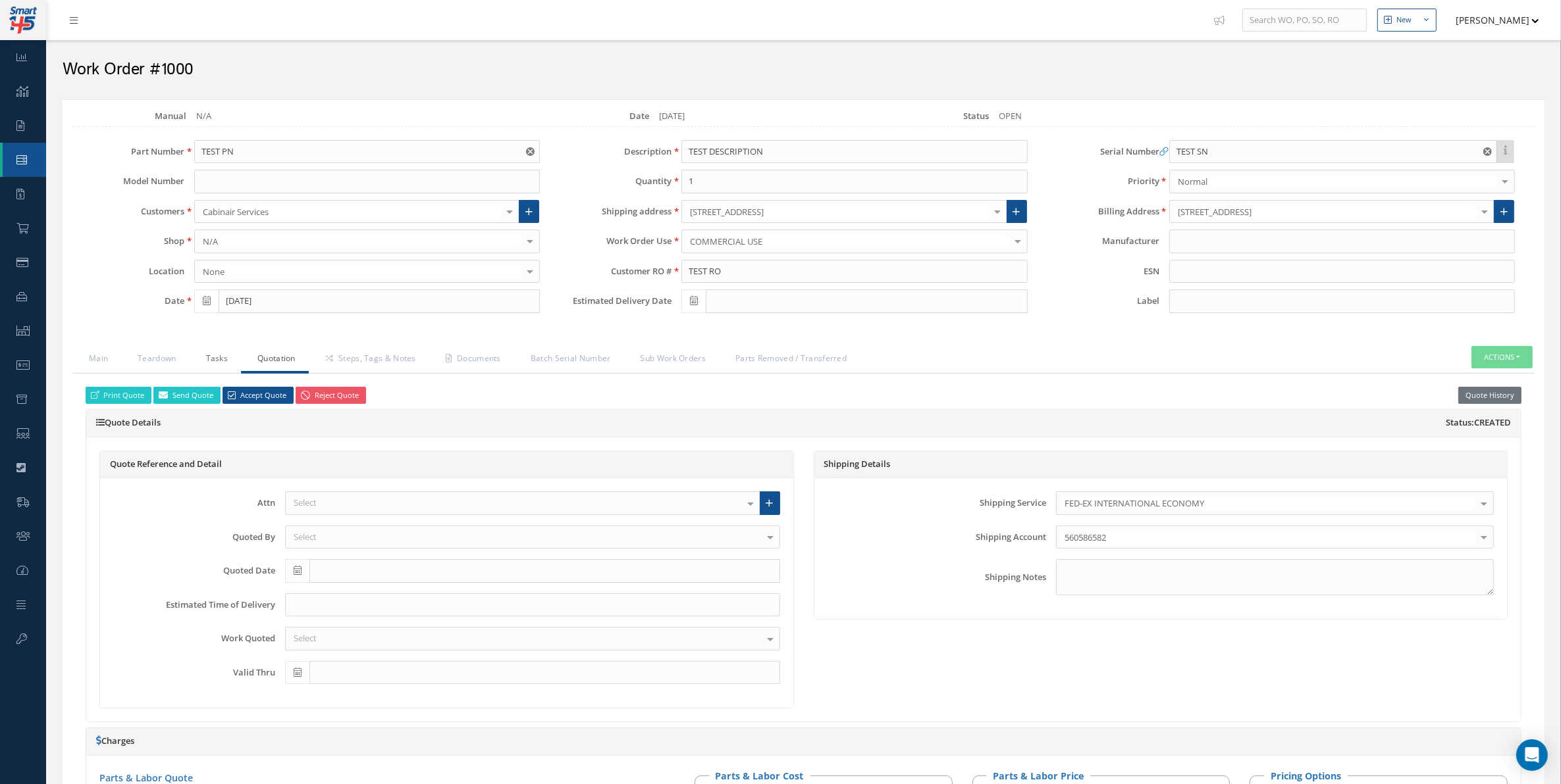
click at [211, 360] on link "Tasks" at bounding box center [216, 360] width 52 height 28
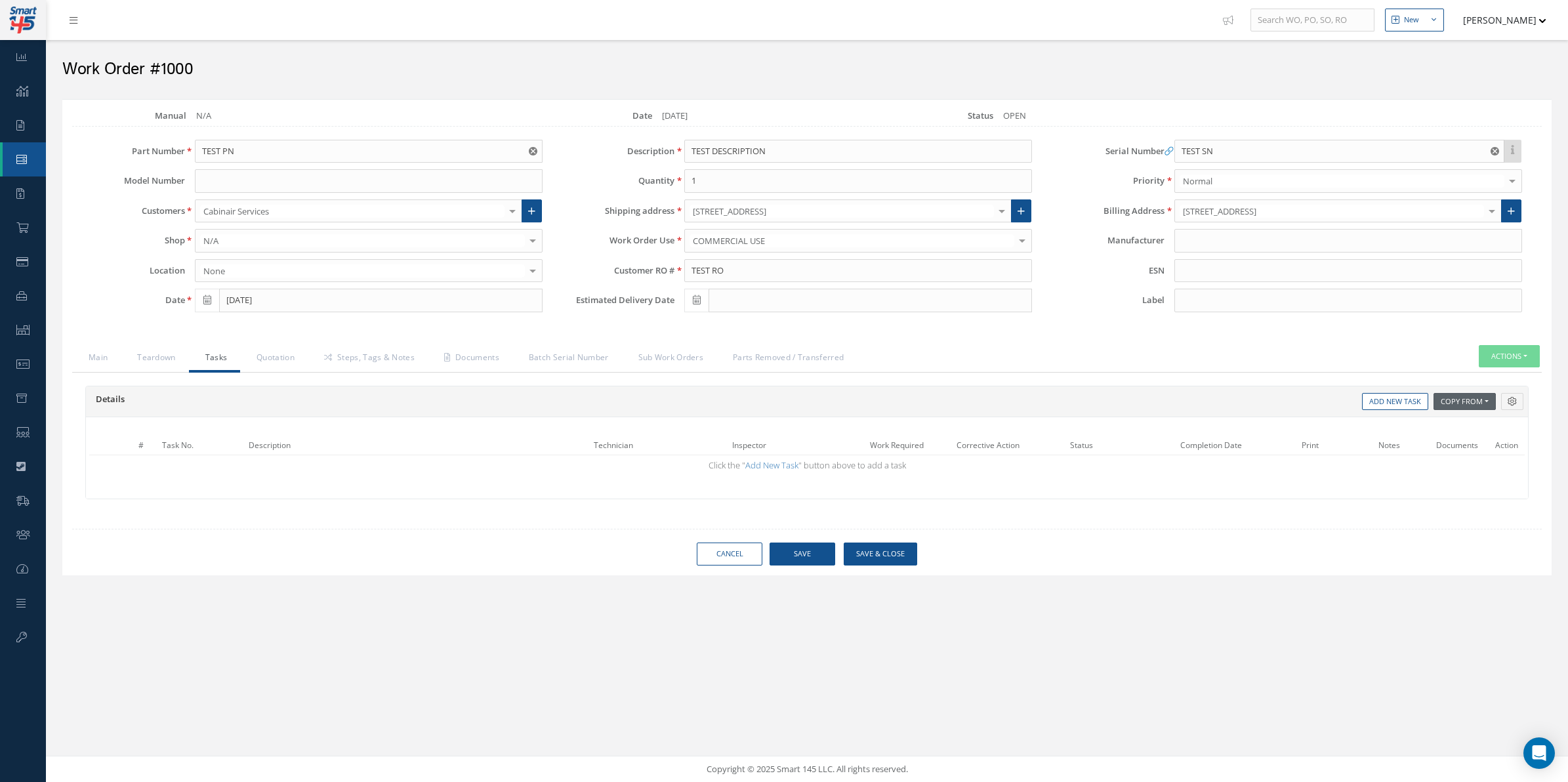
click at [1450, 399] on button "Copy From" at bounding box center [1465, 402] width 63 height 18
click at [1448, 435] on link "Tasks Templates" at bounding box center [1486, 438] width 105 height 18
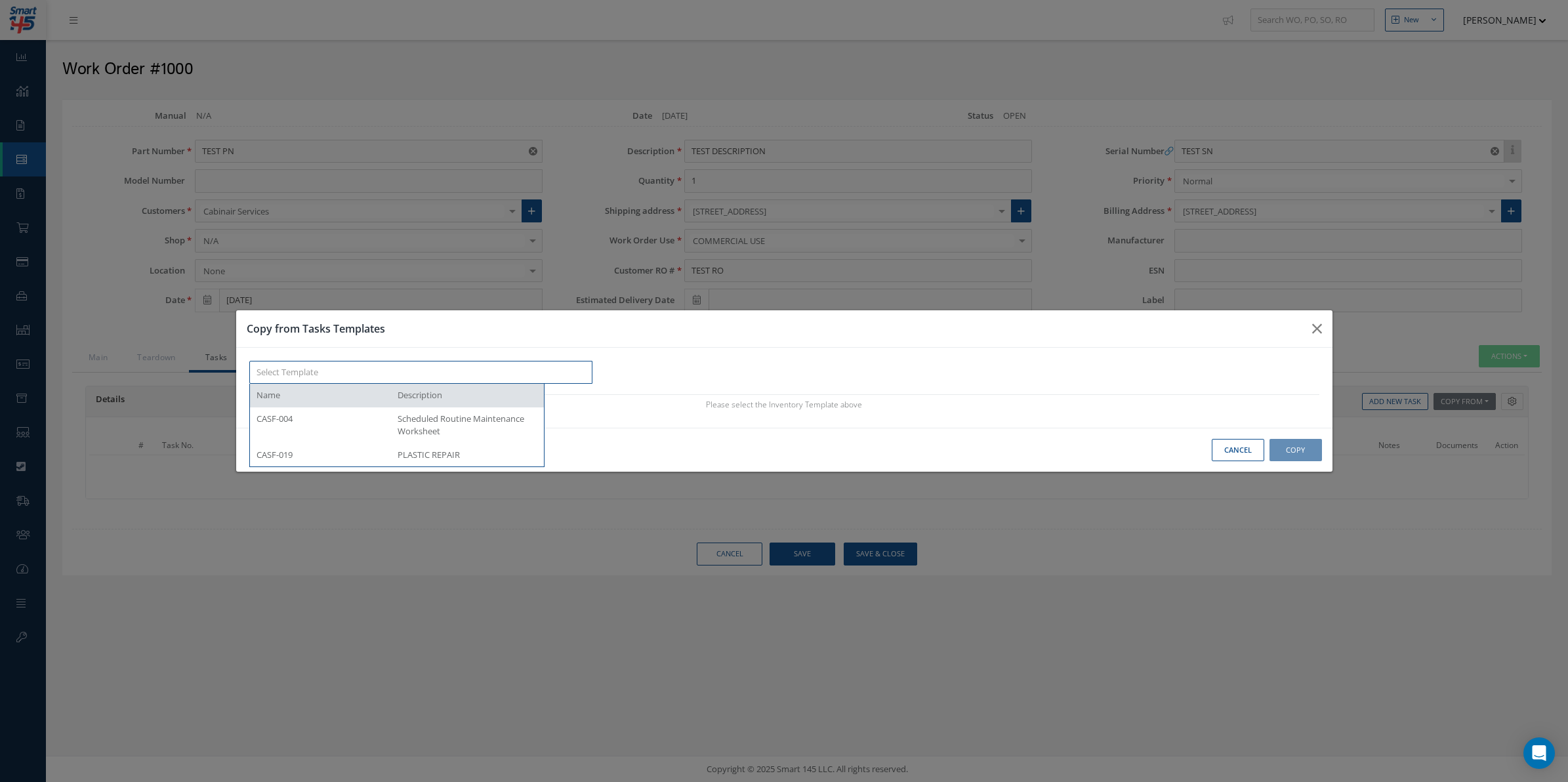
click at [561, 368] on input "text" at bounding box center [421, 373] width 344 height 24
click at [395, 465] on div "CASF-019 PLASTIC REPAIR" at bounding box center [397, 455] width 294 height 24
type input "CASF-019"
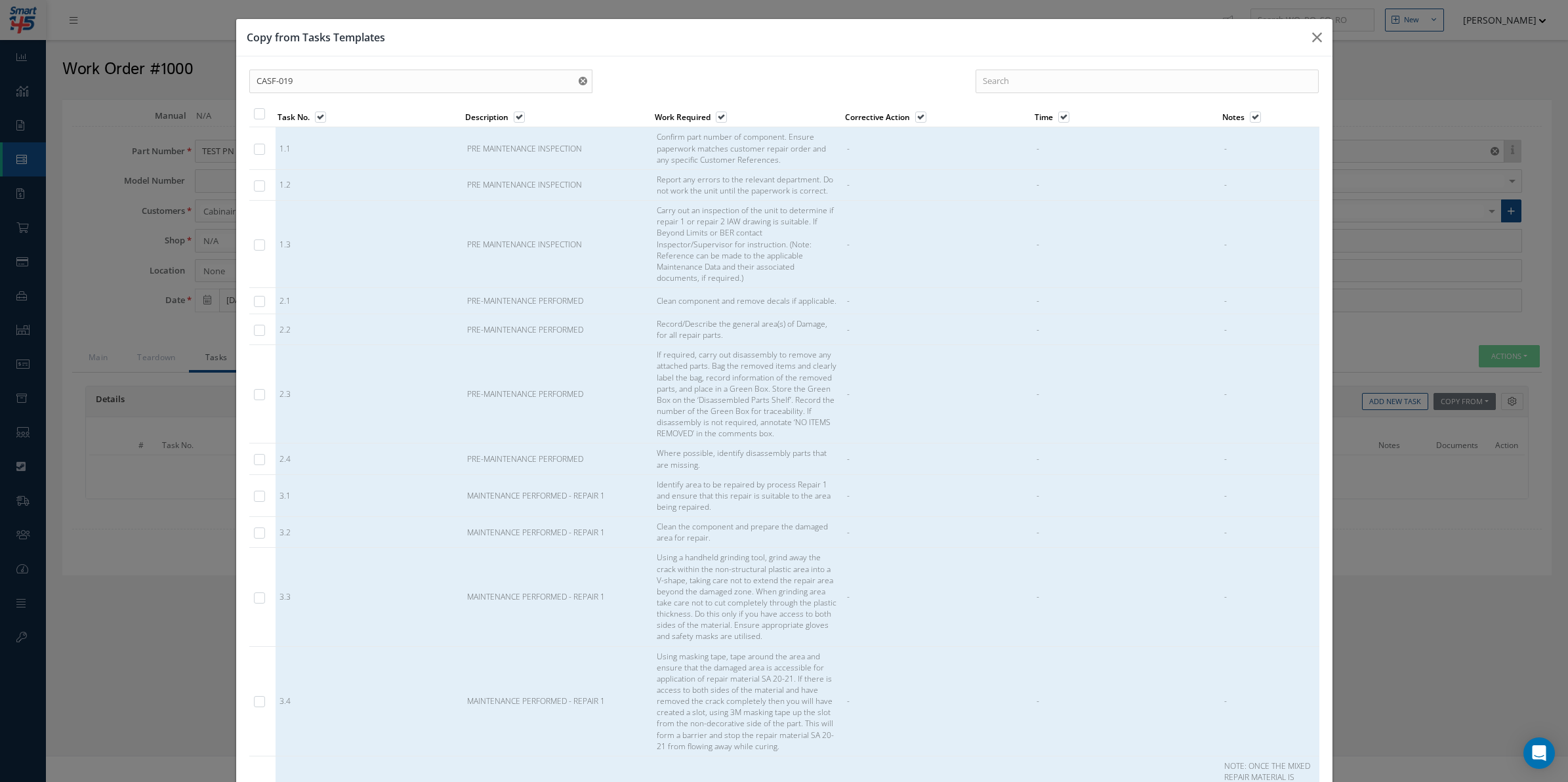
click at [269, 112] on th at bounding box center [262, 116] width 26 height 24
click at [265, 116] on label at bounding box center [266, 113] width 3 height 11
click at [263, 116] on input "checkbox" at bounding box center [260, 114] width 9 height 9
checkbox input "true"
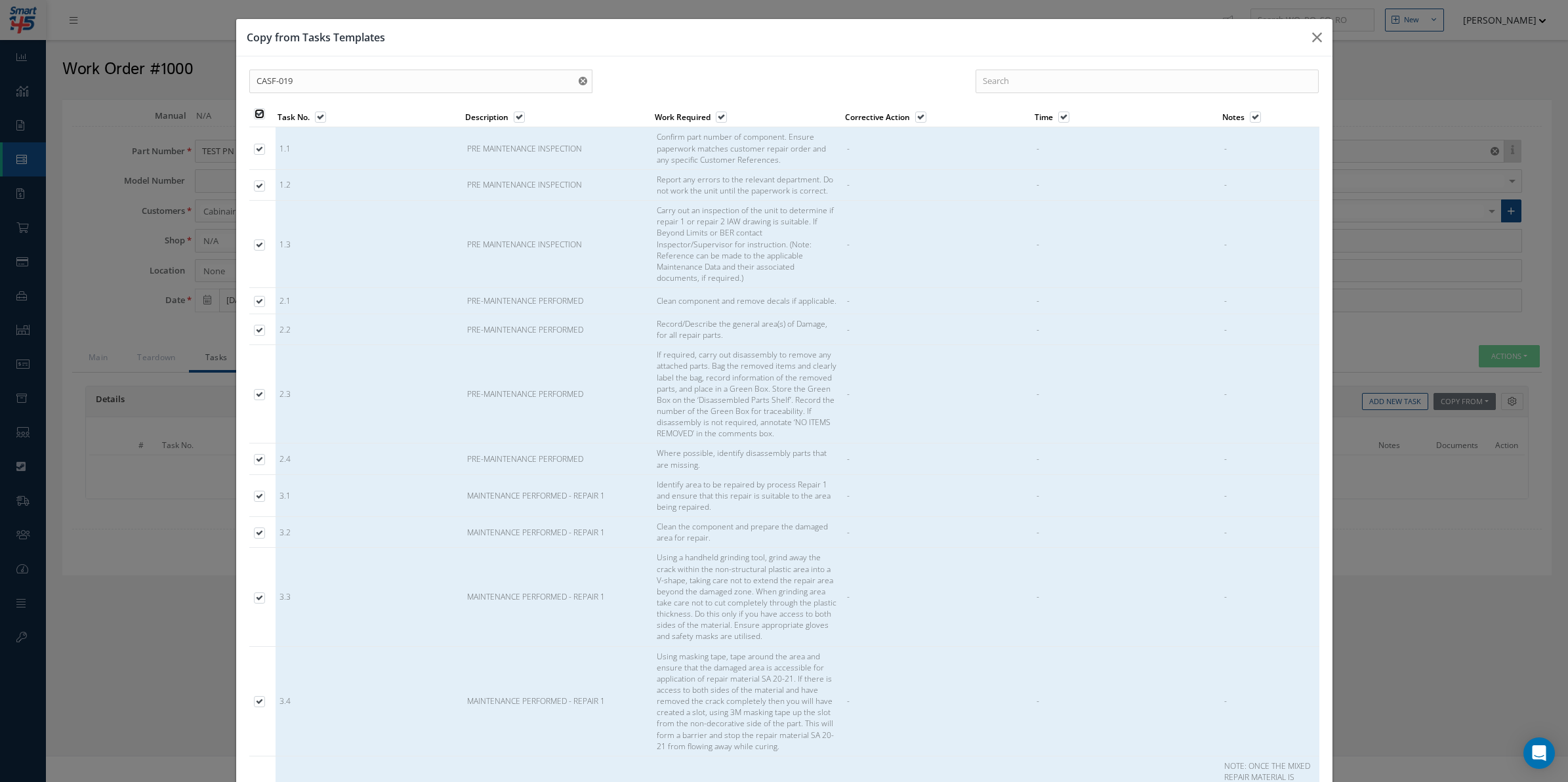
checkbox input "true"
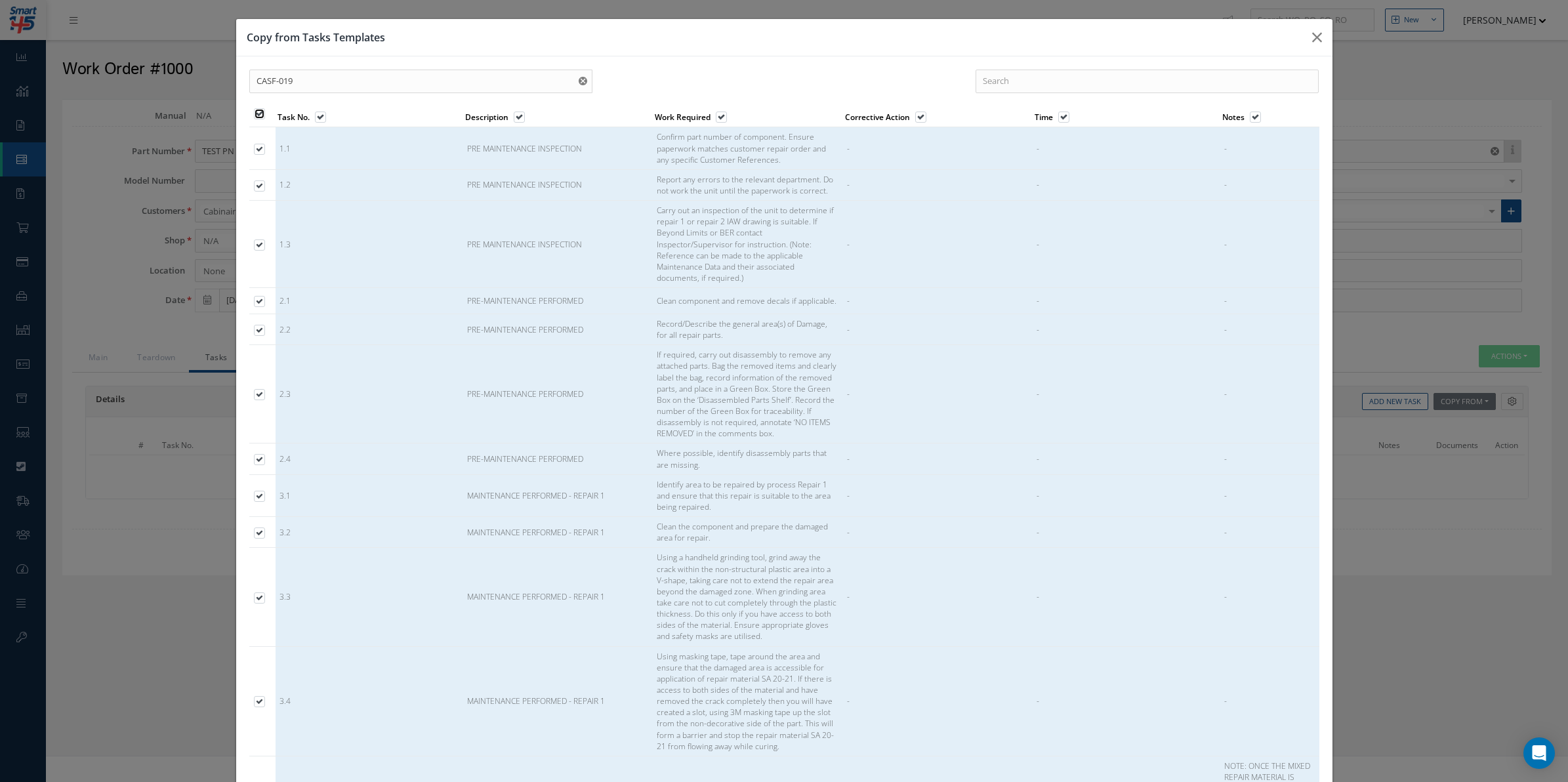
checkbox input "true"
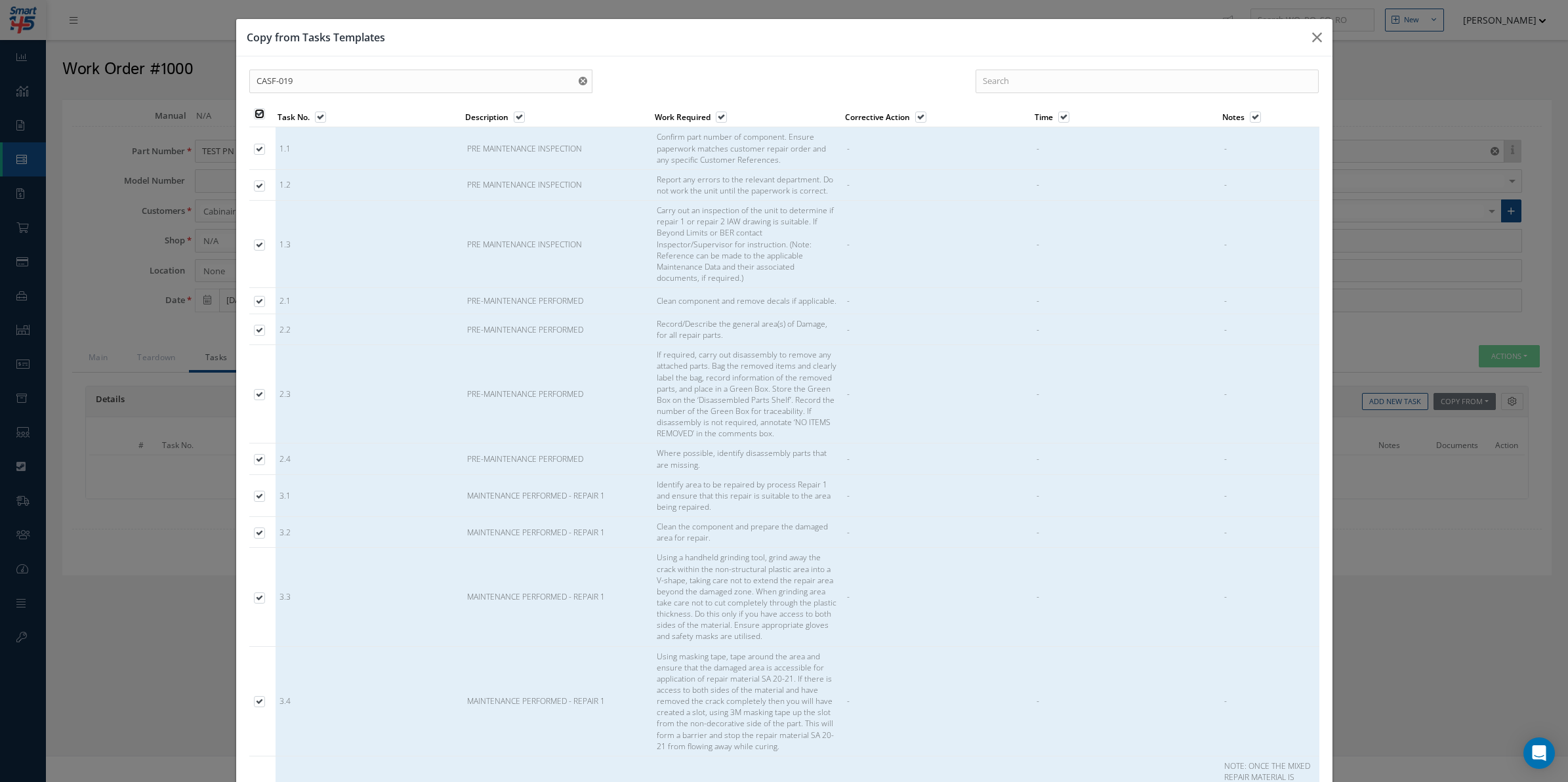
checkbox input "true"
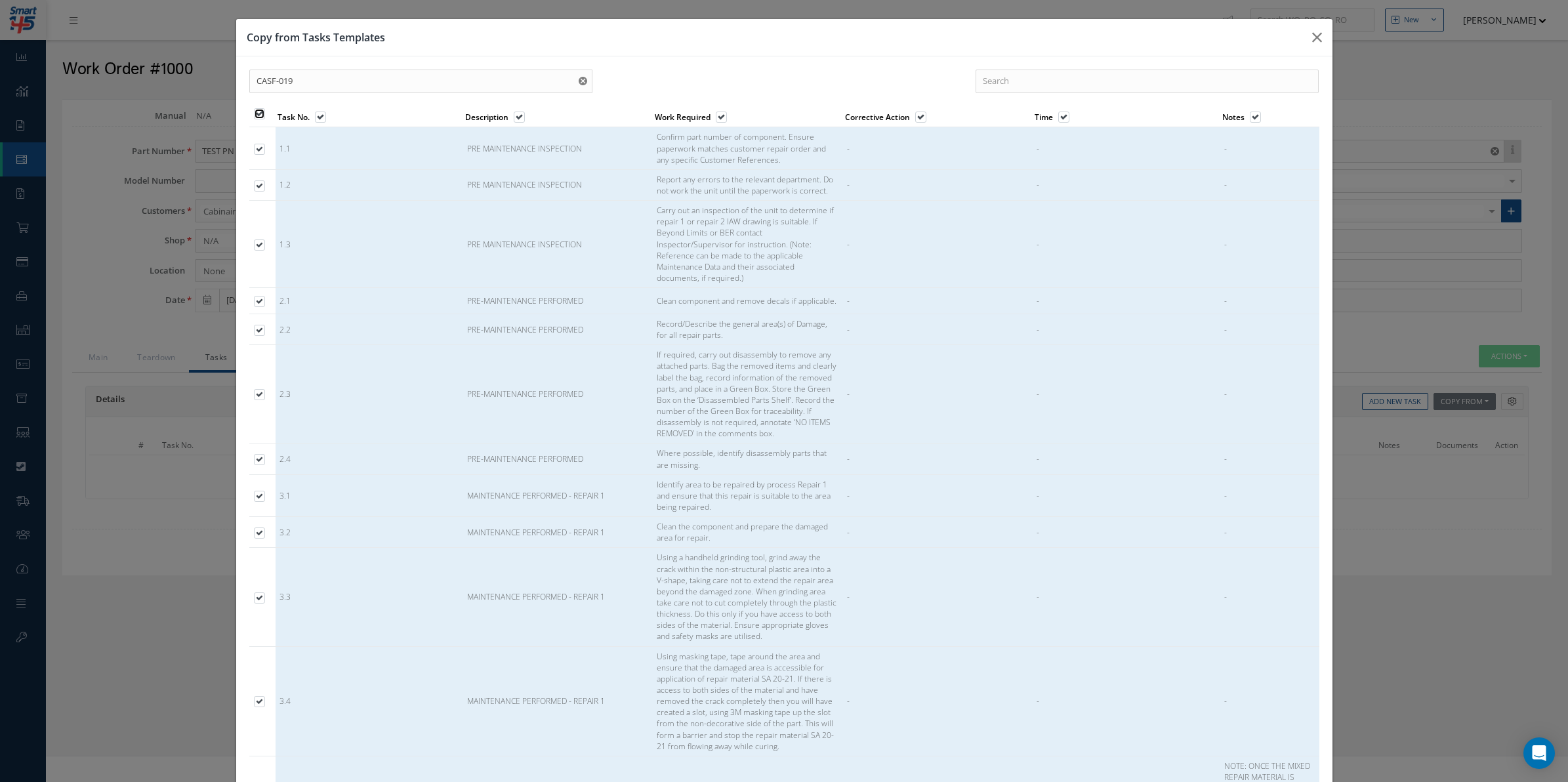
checkbox input "true"
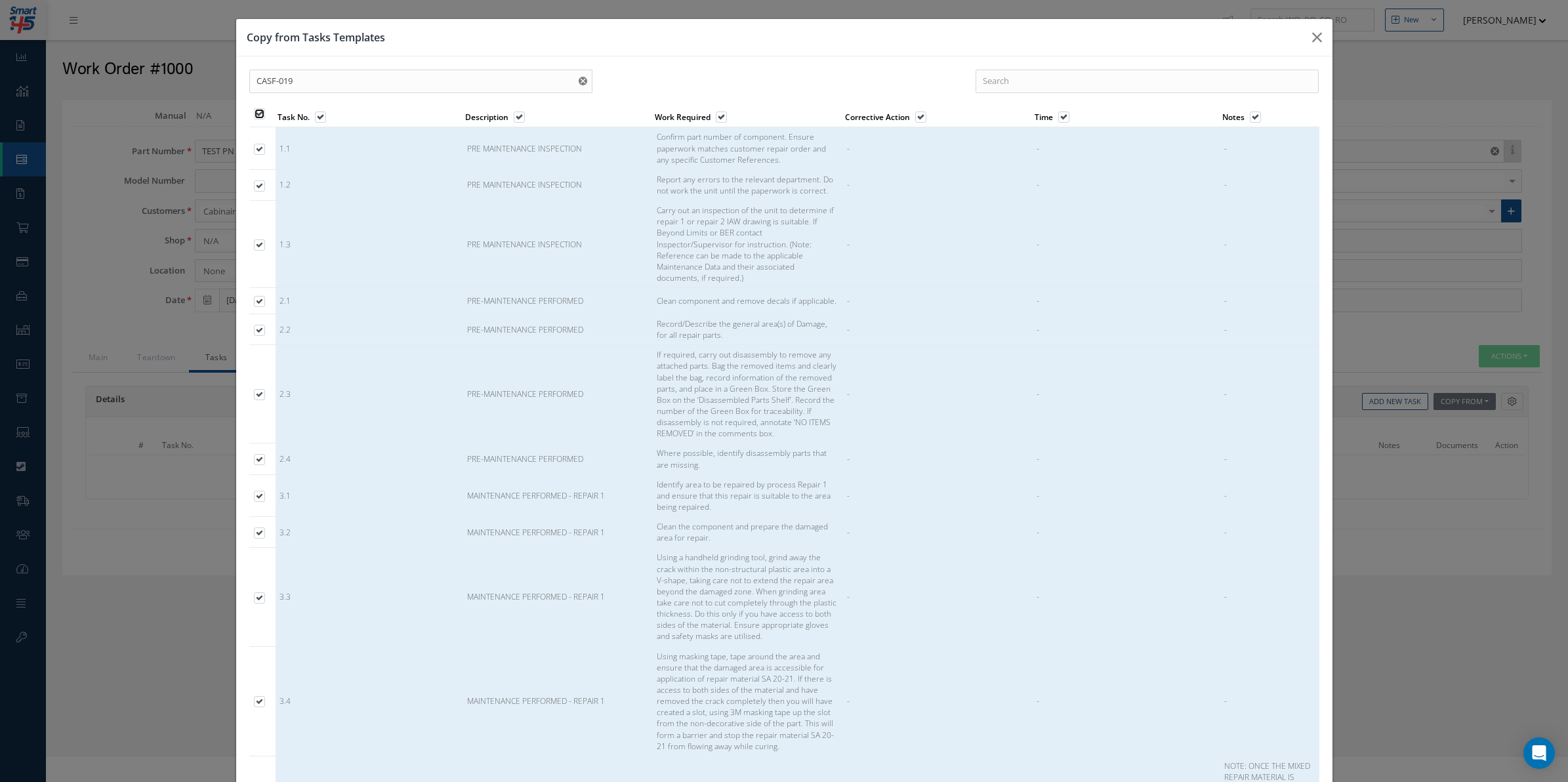
checkbox input "true"
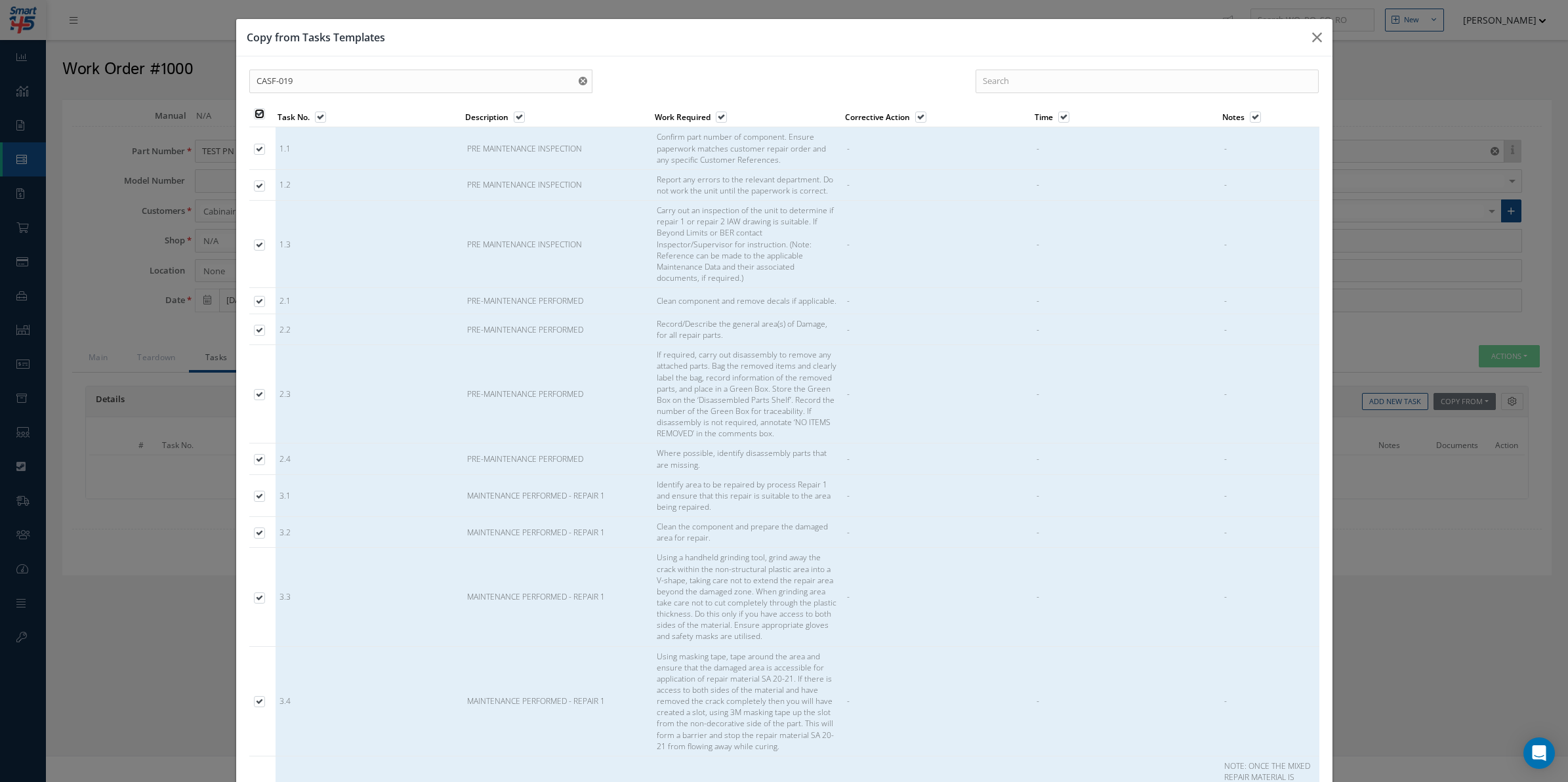
checkbox input "true"
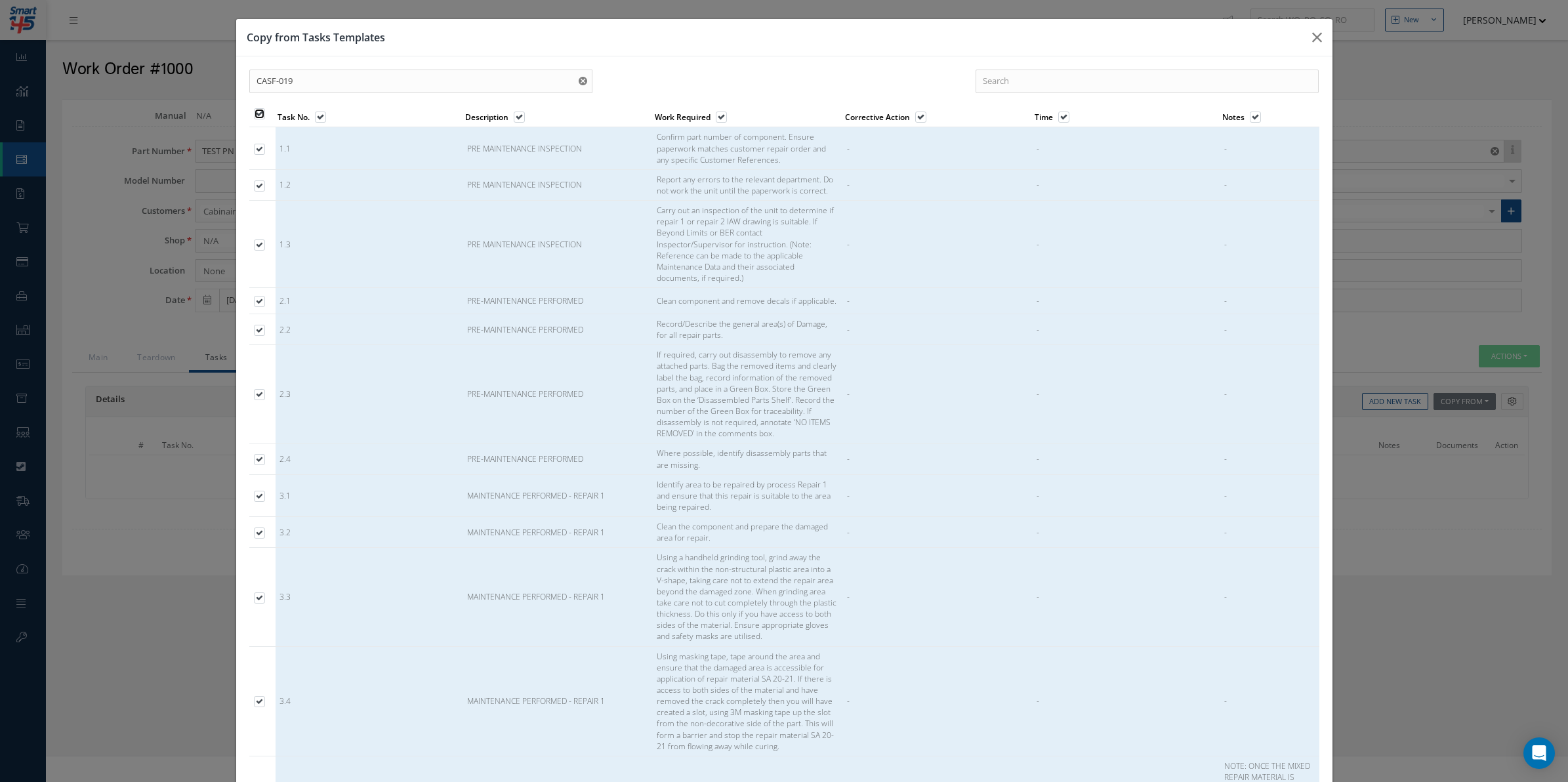
checkbox input "true"
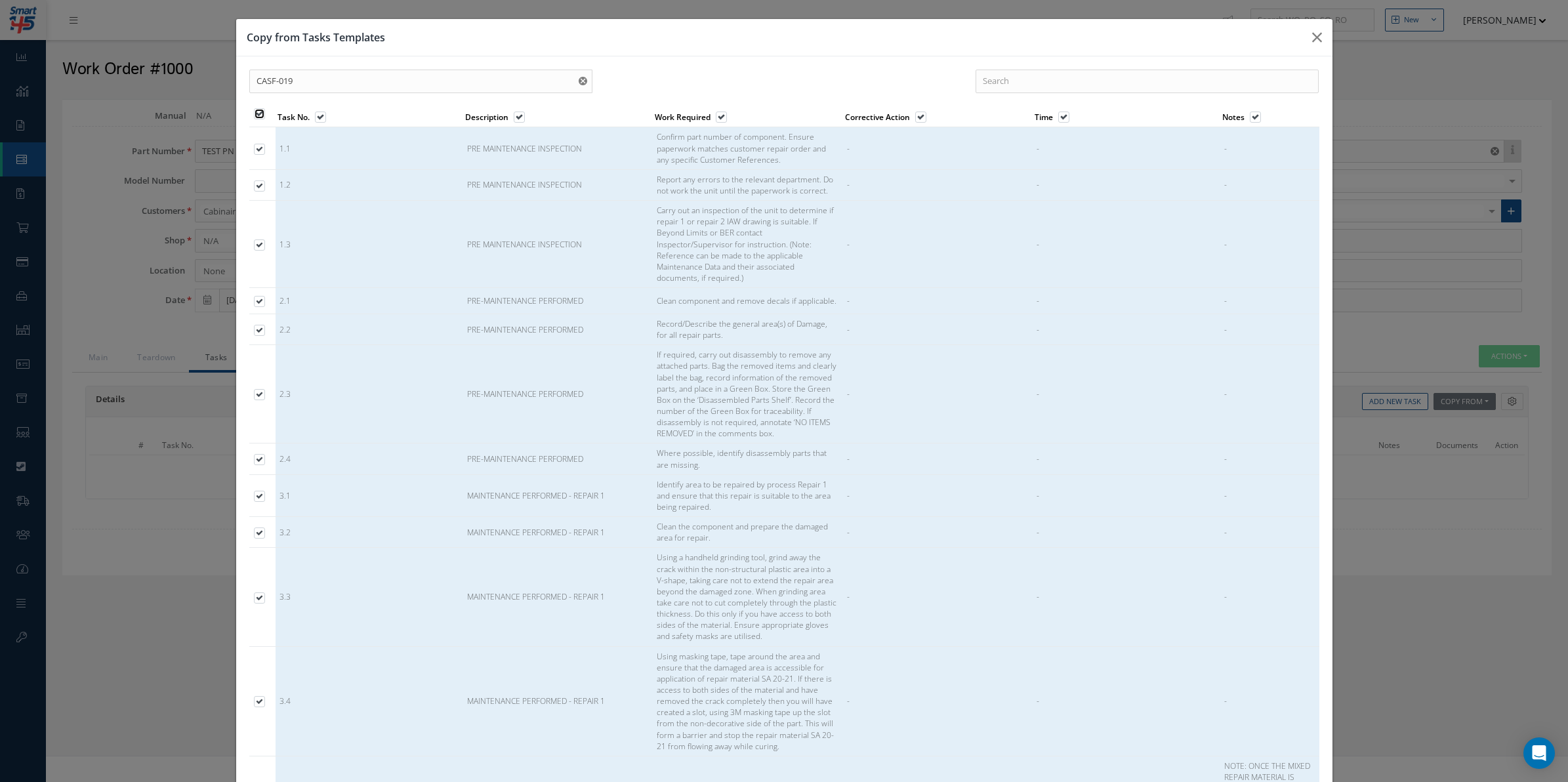
checkbox input "true"
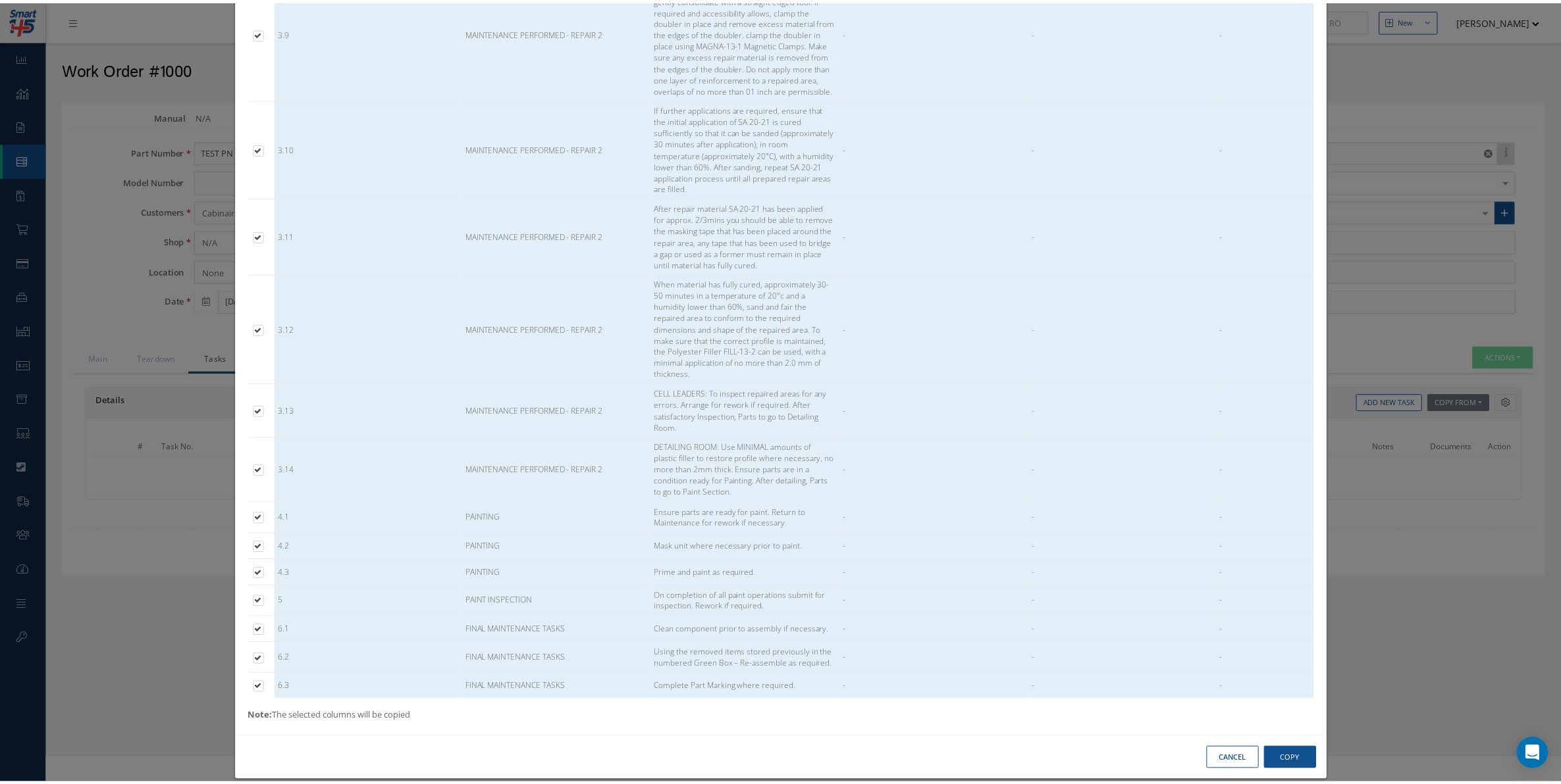
scroll to position [2174, 0]
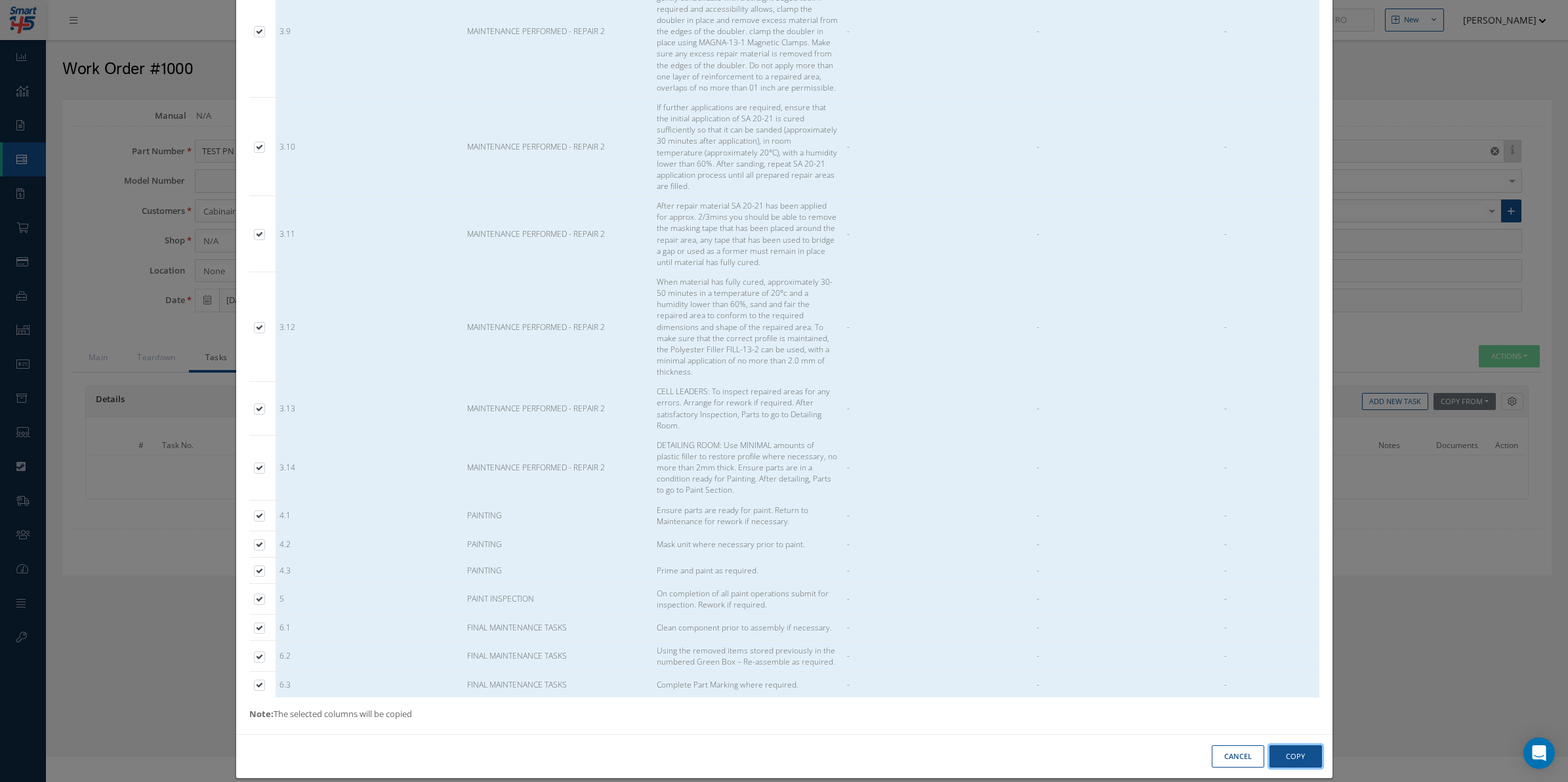
click at [1282, 746] on button "Copy" at bounding box center [1296, 756] width 53 height 23
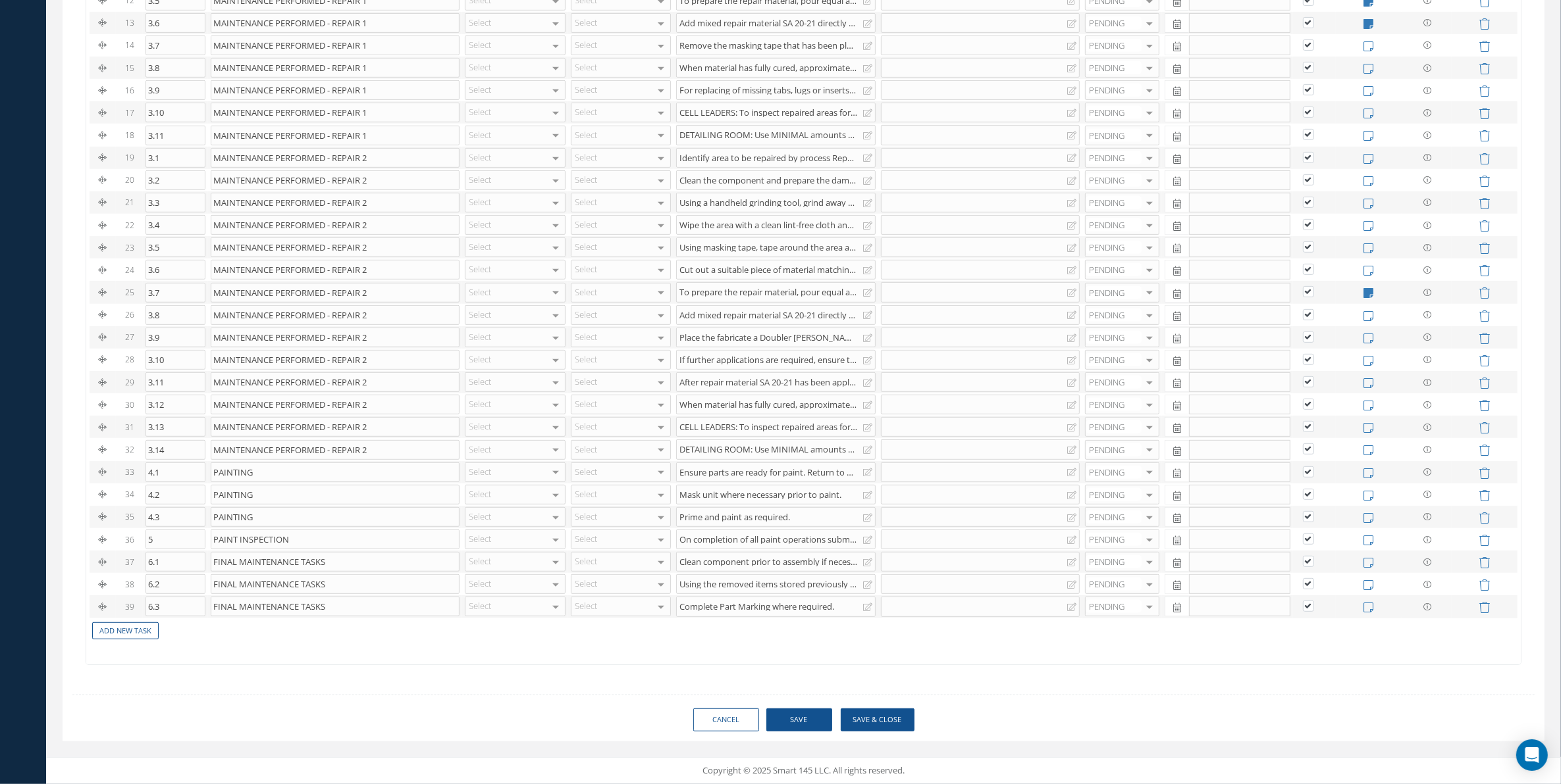
scroll to position [748, 0]
click at [784, 731] on button "Save" at bounding box center [799, 720] width 66 height 23
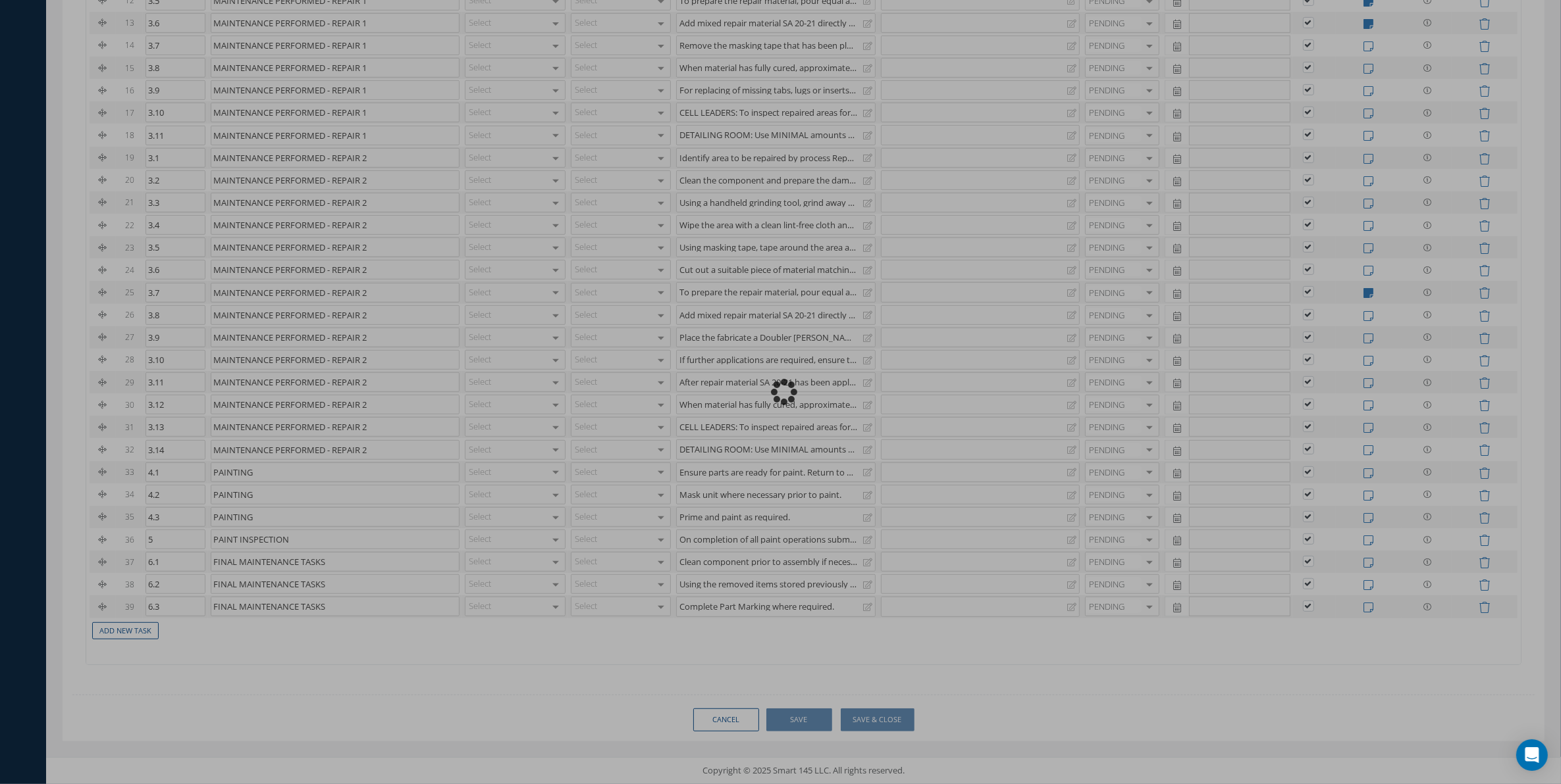
checkbox input "true"
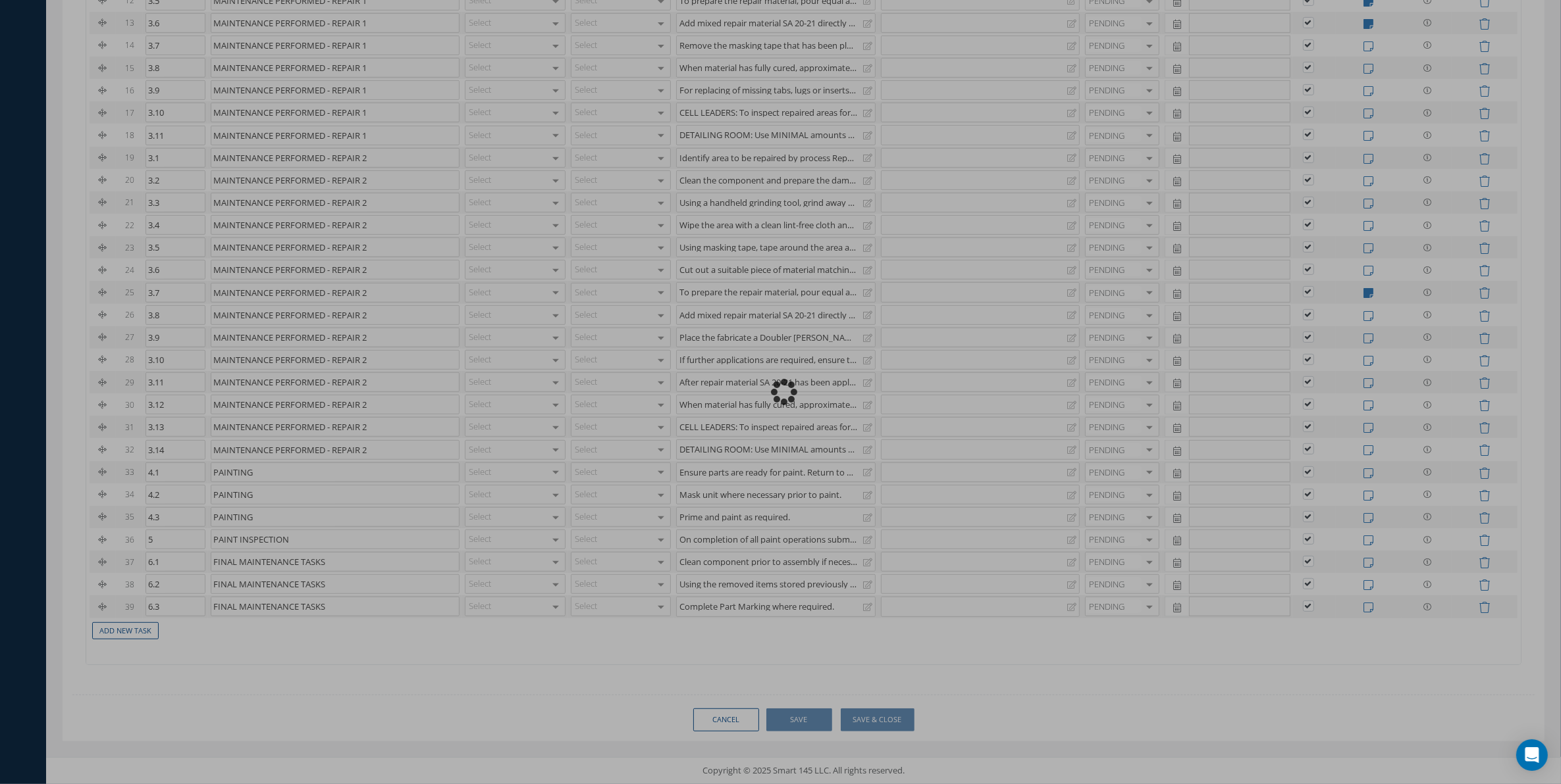
checkbox input "true"
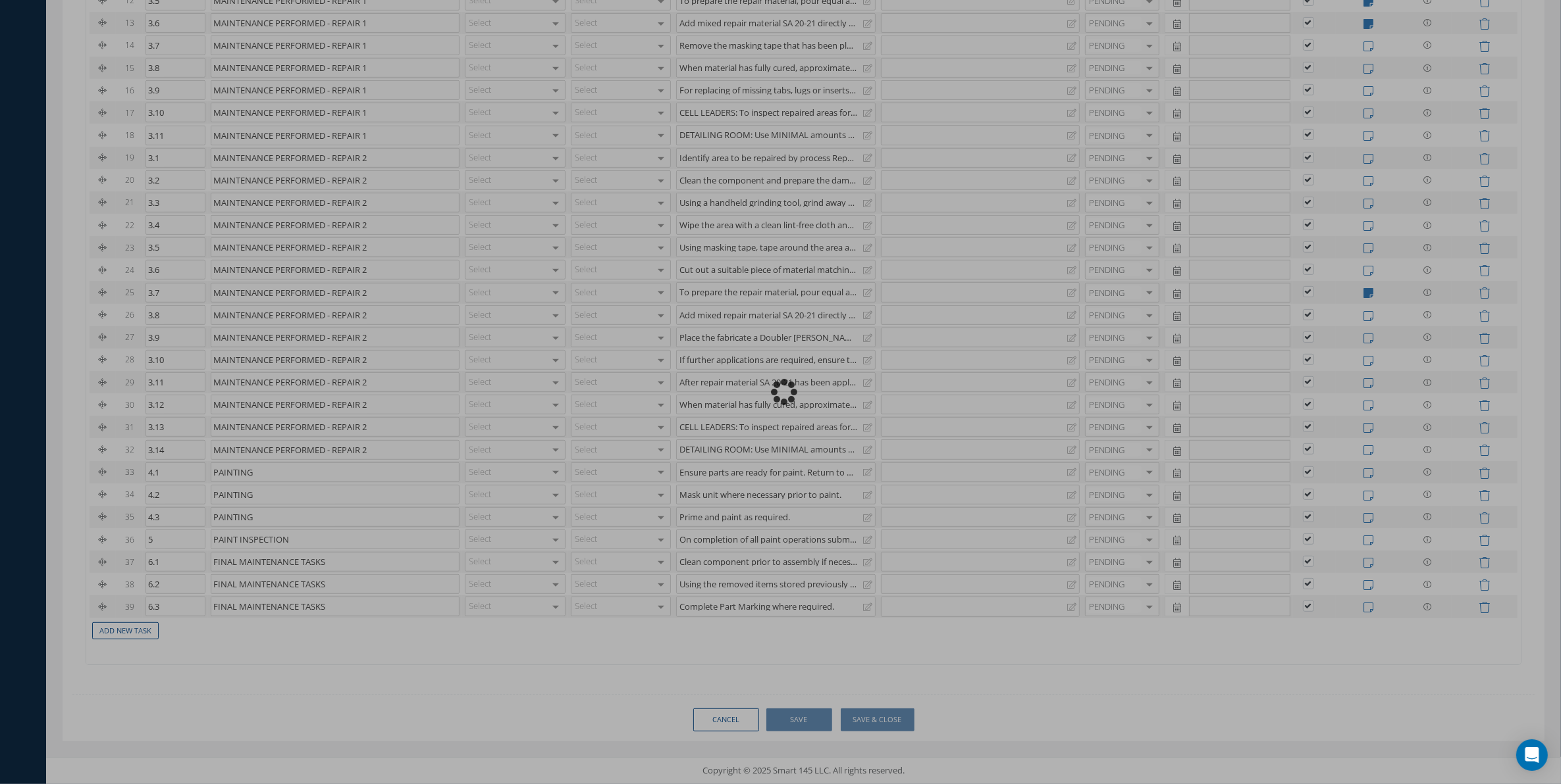
checkbox input "true"
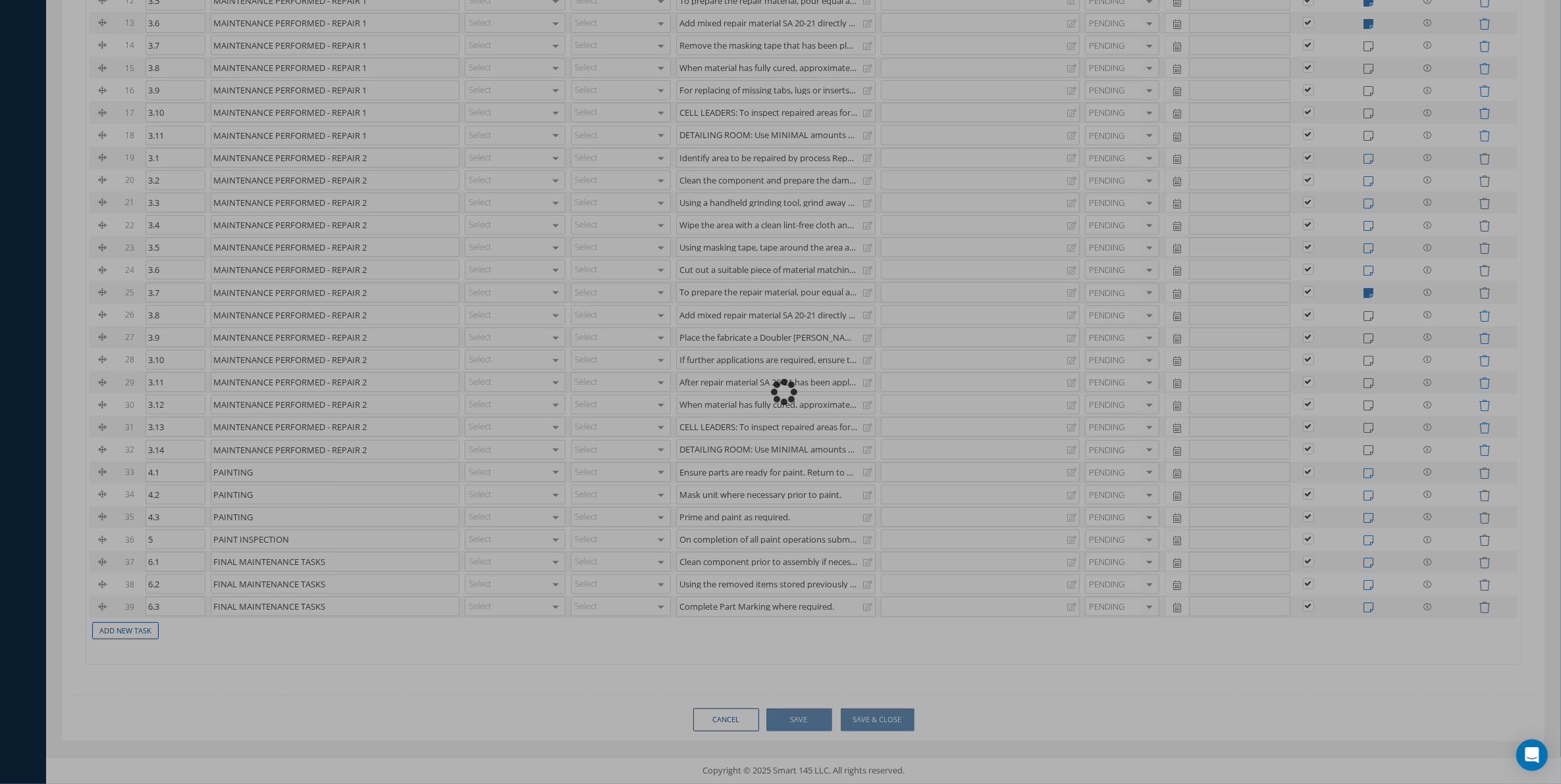
checkbox input "true"
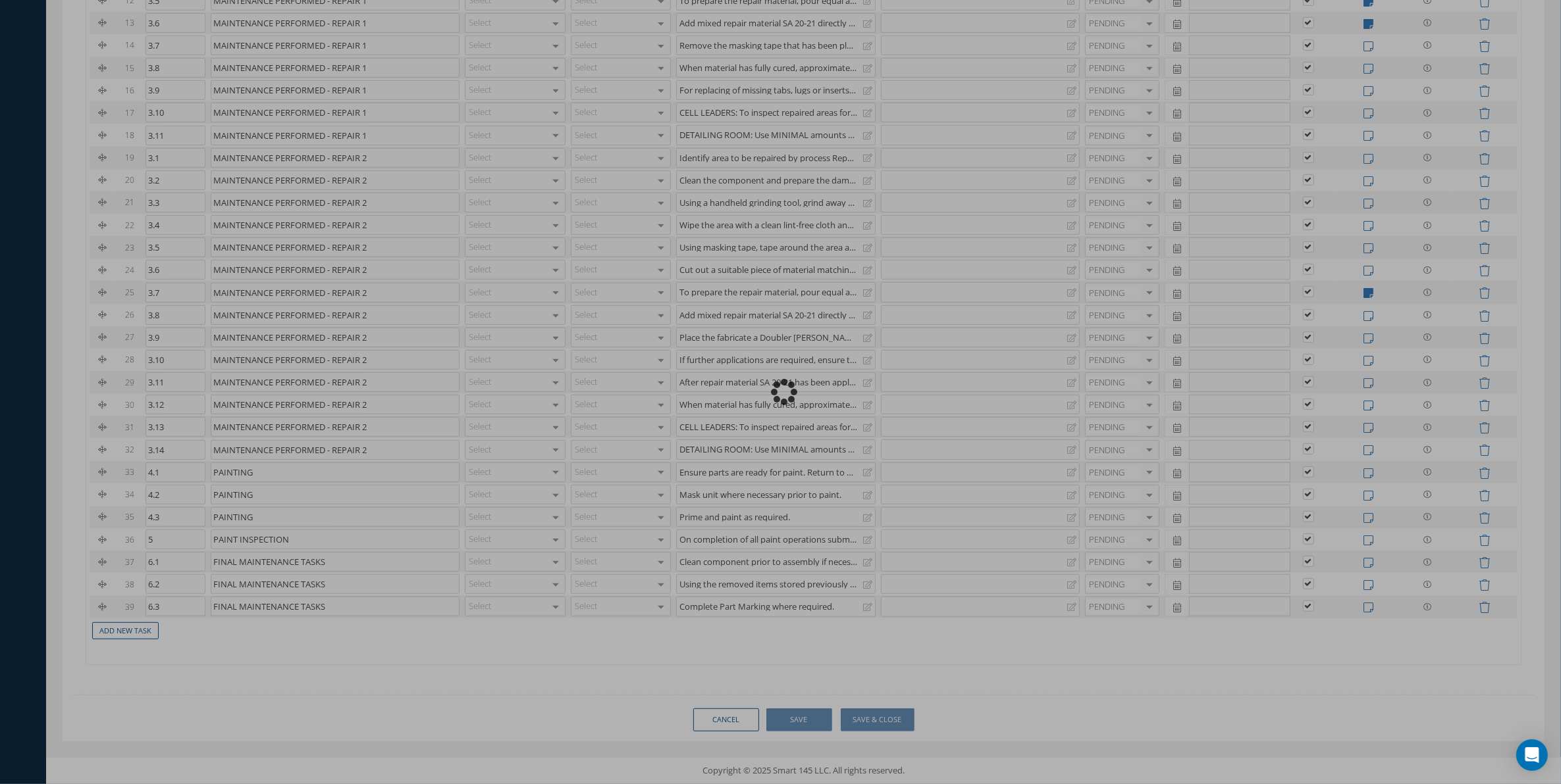
checkbox input "true"
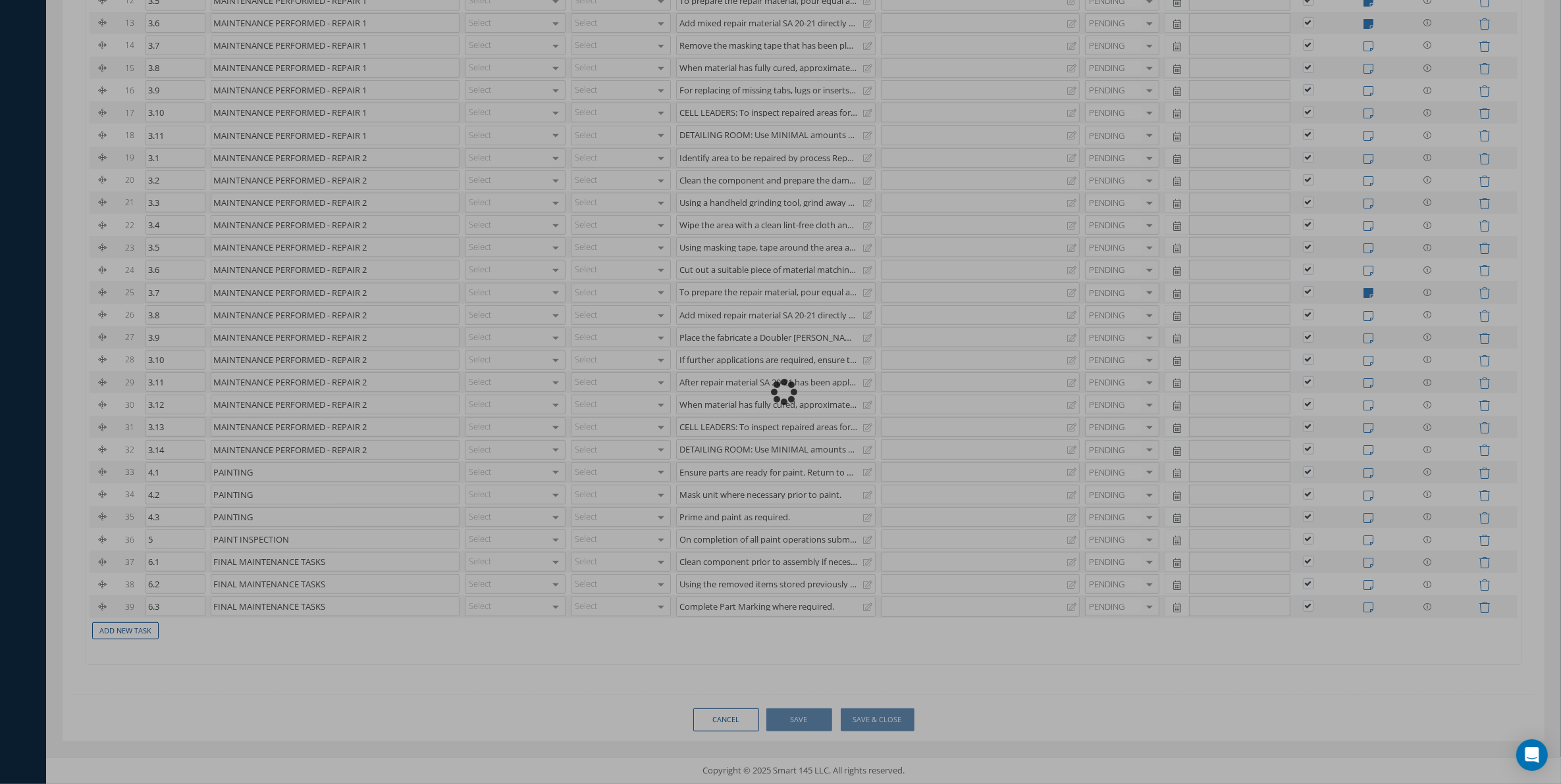
checkbox input "true"
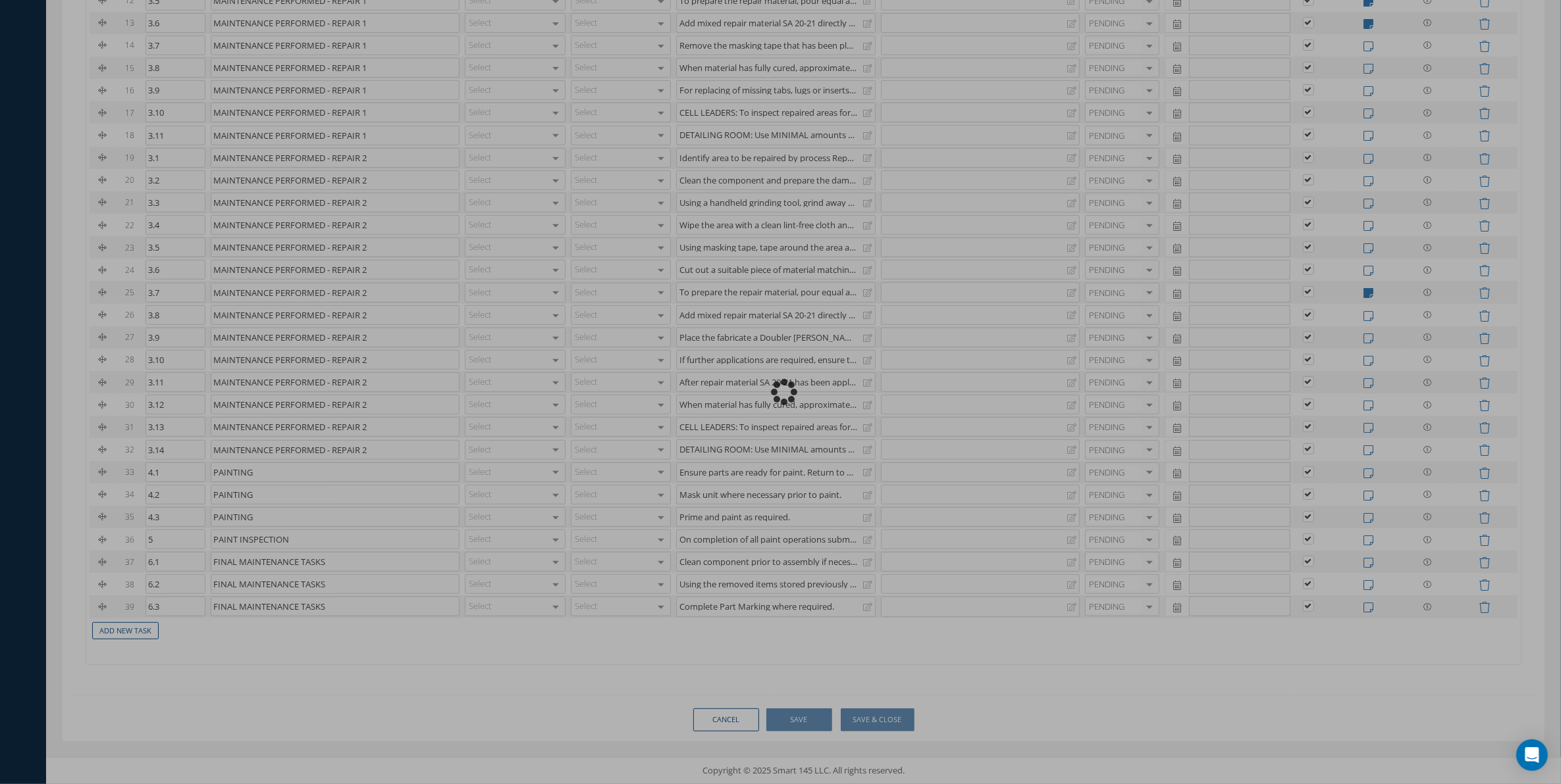
checkbox input "true"
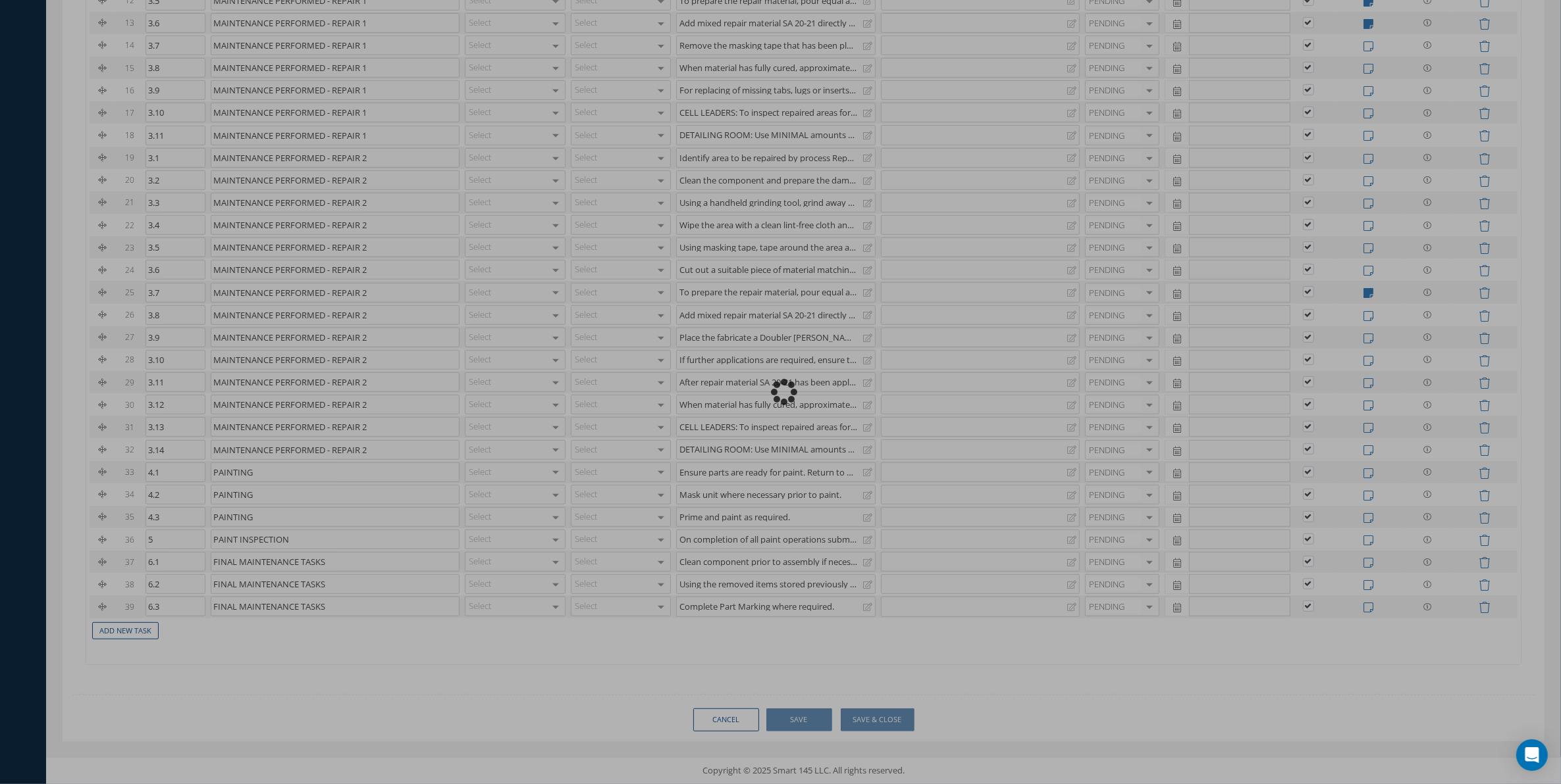
checkbox input "true"
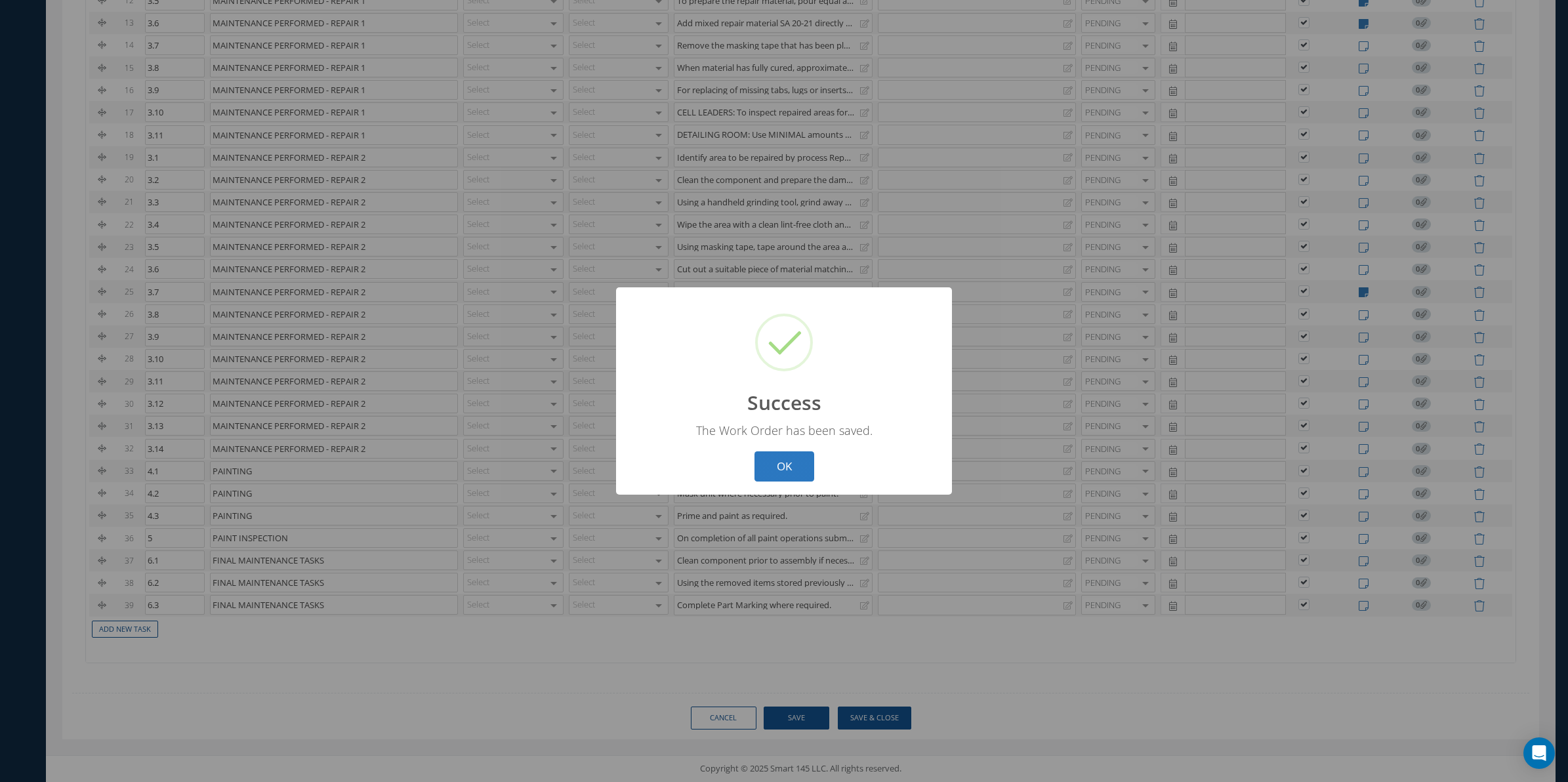
click at [802, 467] on button "OK" at bounding box center [784, 466] width 60 height 30
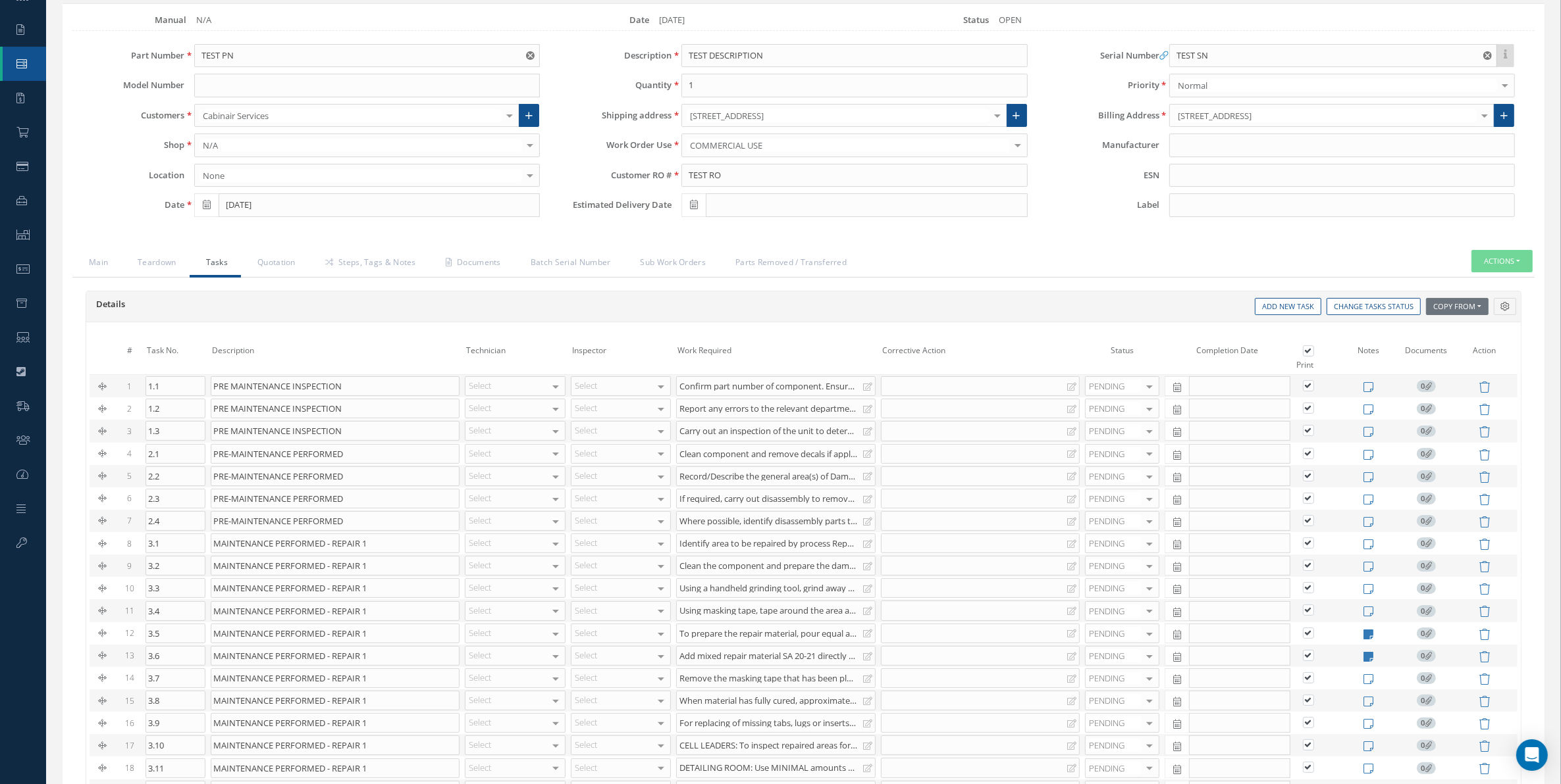
scroll to position [71, 0]
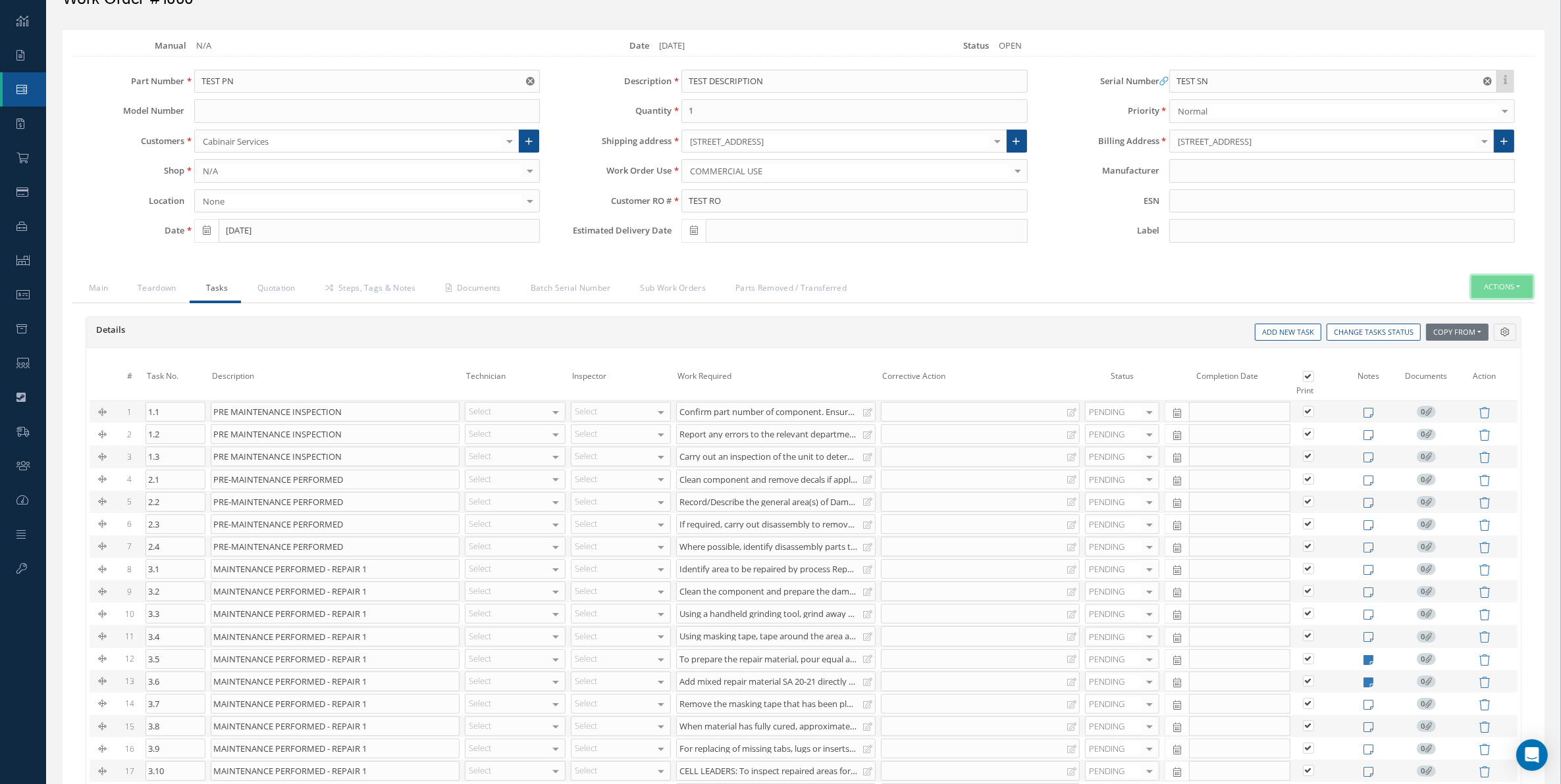
click at [1507, 280] on button "Actions" at bounding box center [1502, 286] width 61 height 23
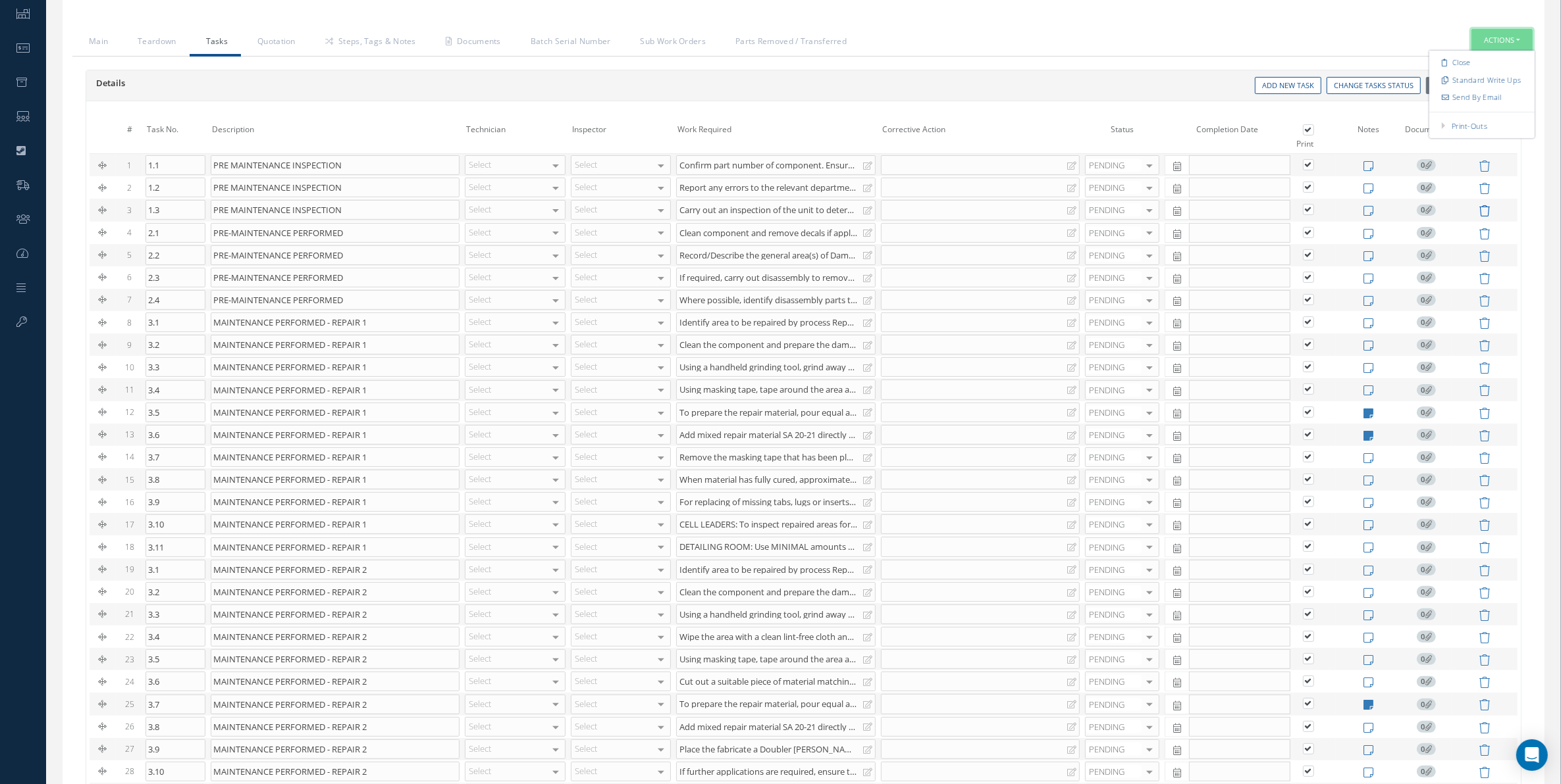
scroll to position [208, 0]
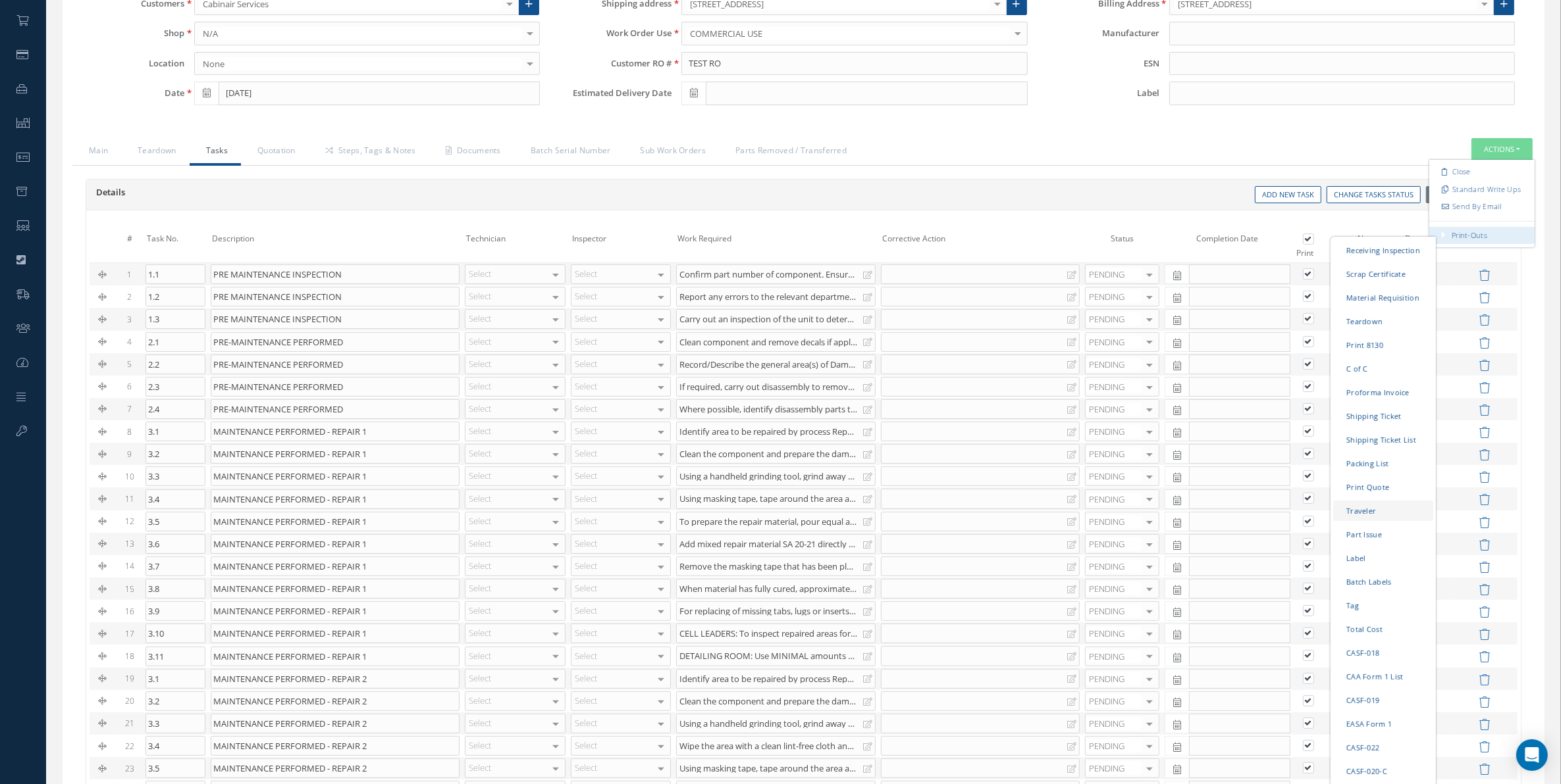
click at [1374, 509] on link "Traveler" at bounding box center [1384, 510] width 100 height 21
